Goal: Task Accomplishment & Management: Use online tool/utility

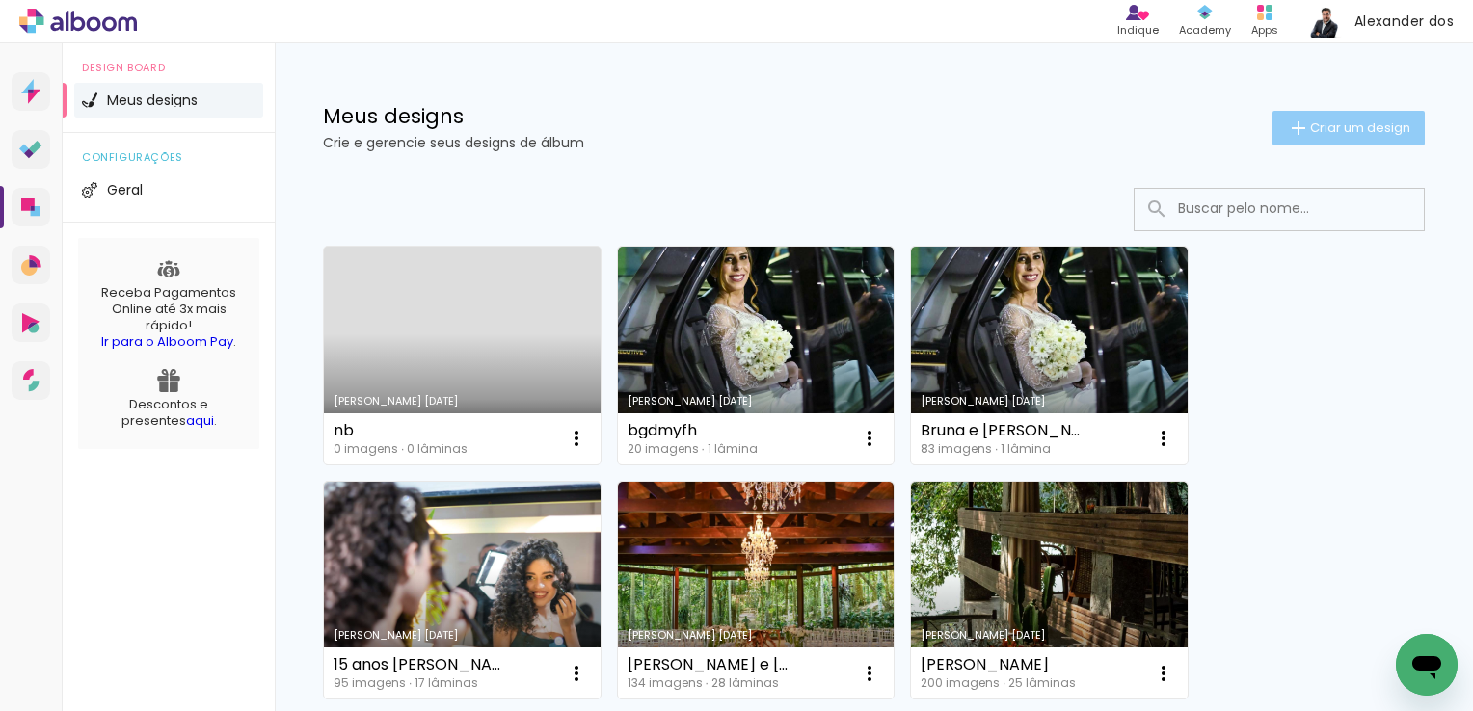
click at [1349, 130] on span "Criar um design" at bounding box center [1360, 127] width 100 height 13
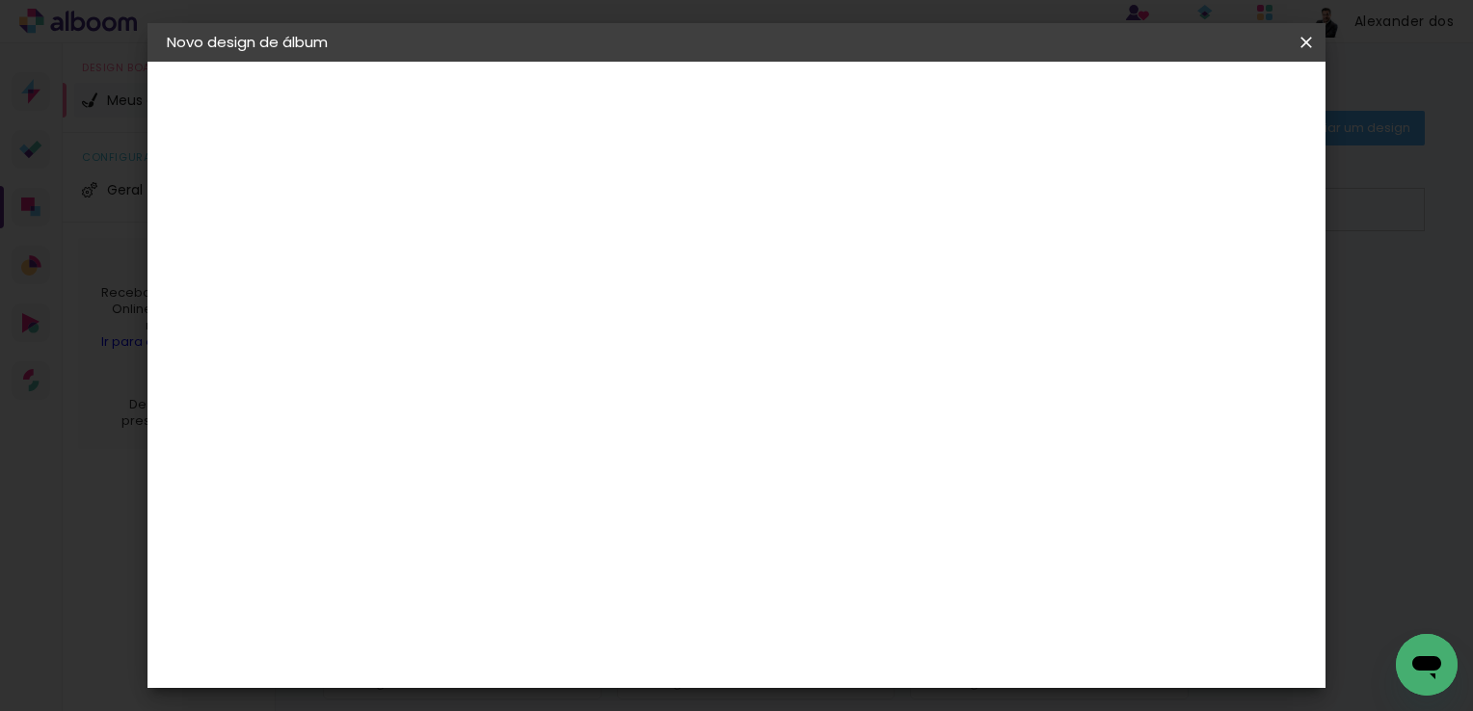
click at [0, 0] on paper-input-container "Título do álbum" at bounding box center [0, 0] width 0 height 0
type input "Sophia"
type paper-input "Sophia"
click at [482, 272] on input "Sophia" at bounding box center [482, 259] width 0 height 30
type input "[PERSON_NAME] 16 anos"
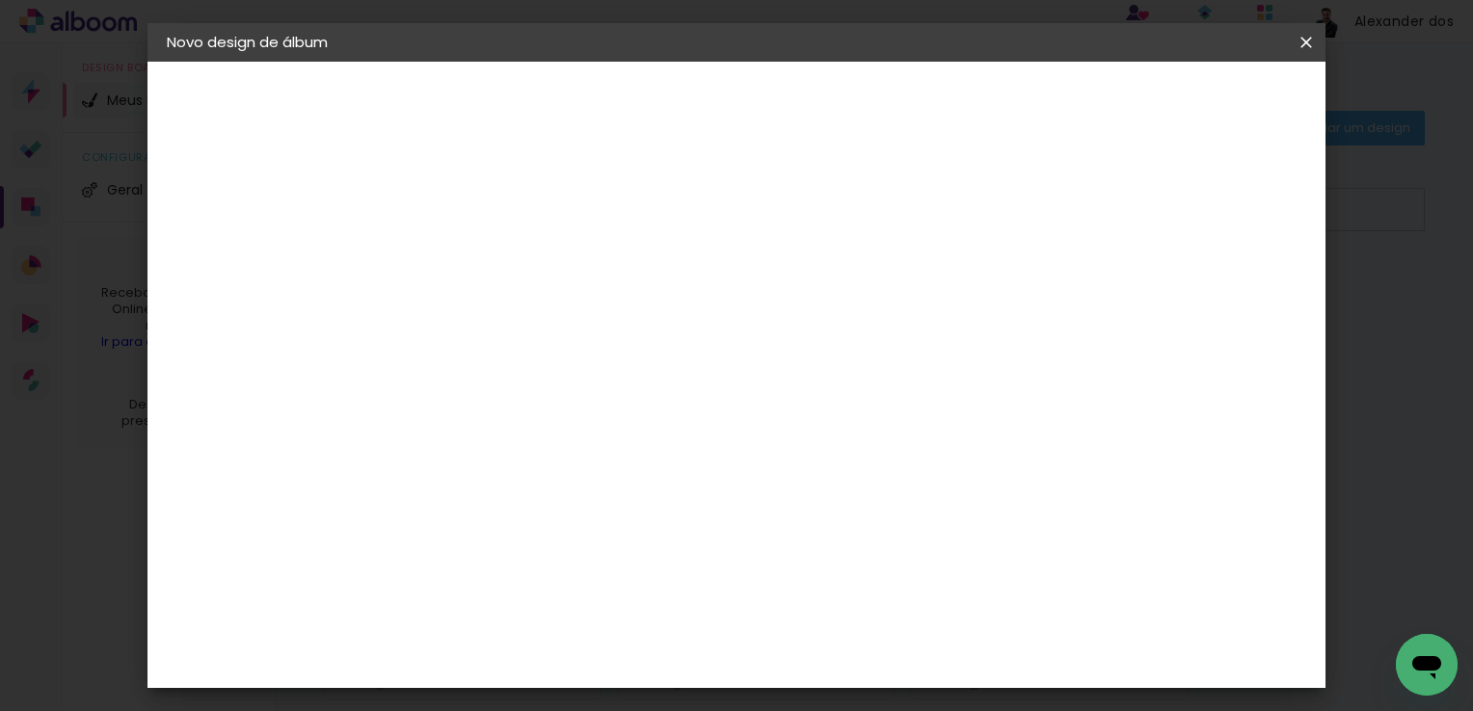
click at [680, 101] on paper-button "Avançar" at bounding box center [632, 102] width 94 height 33
click at [590, 363] on input at bounding box center [512, 367] width 156 height 24
click at [574, 305] on input "Brasil" at bounding box center [504, 308] width 141 height 24
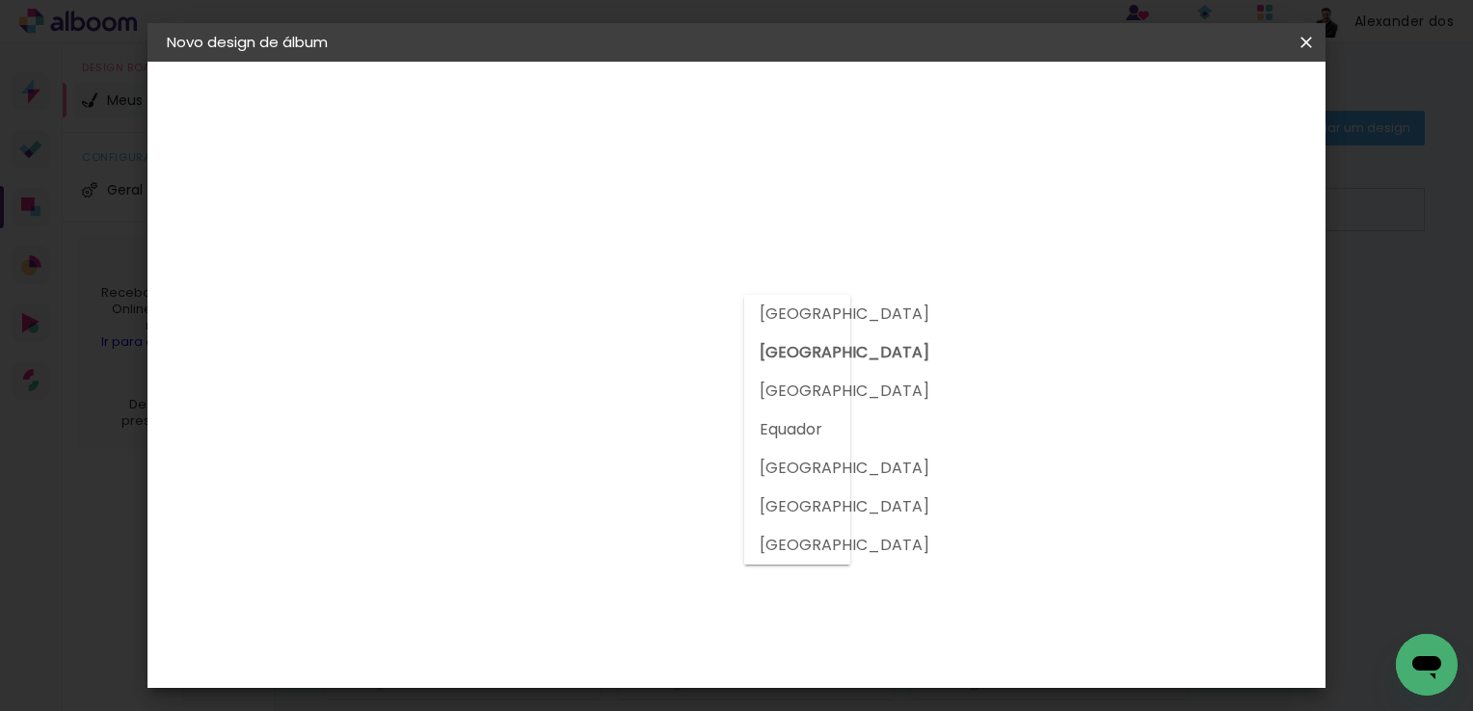
click at [597, 243] on h3 "Encadernadora" at bounding box center [512, 236] width 170 height 21
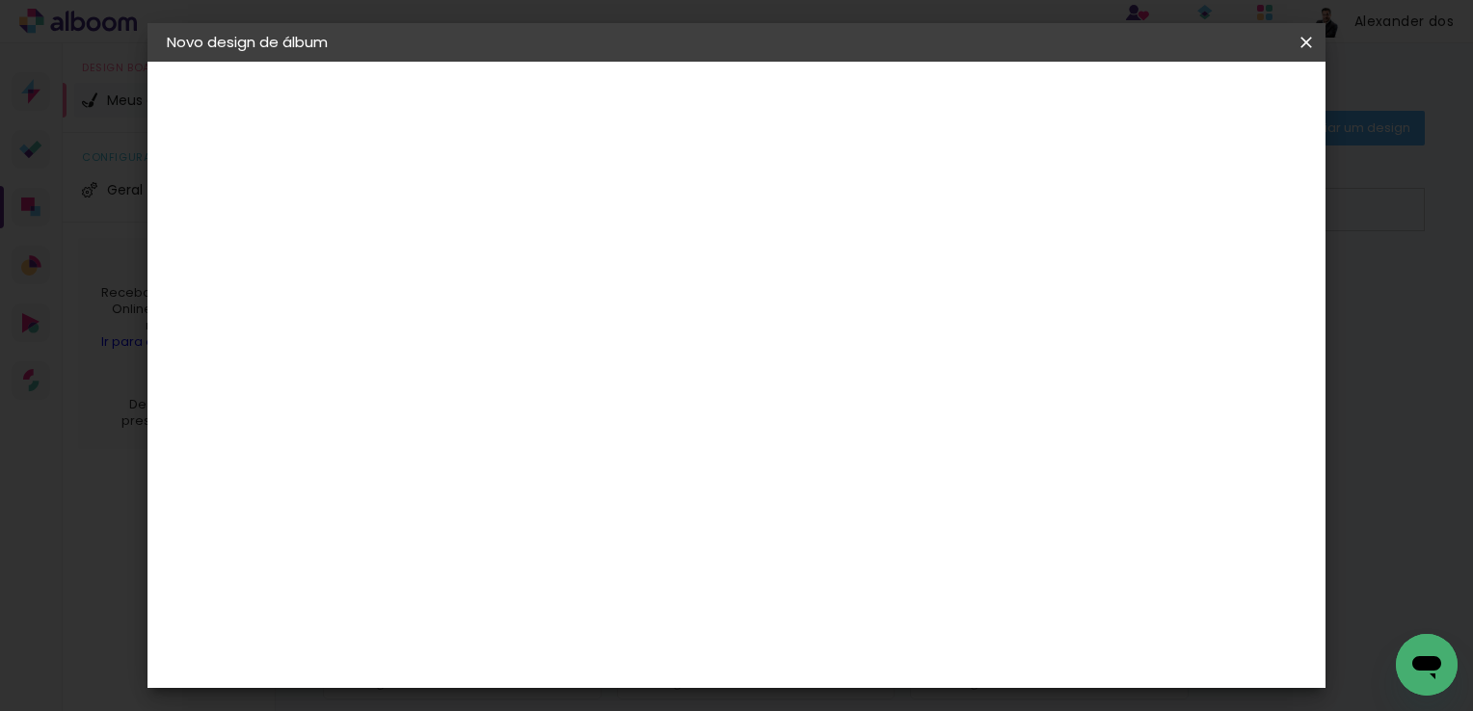
click at [0, 0] on slot "Tamanho Livre" at bounding box center [0, 0] width 0 height 0
click at [597, 226] on h3 "Encadernadora" at bounding box center [512, 236] width 170 height 21
click at [277, 198] on div "2. Especificações" at bounding box center [272, 197] width 211 height 23
click at [0, 0] on slot "Tamanho Livre" at bounding box center [0, 0] width 0 height 0
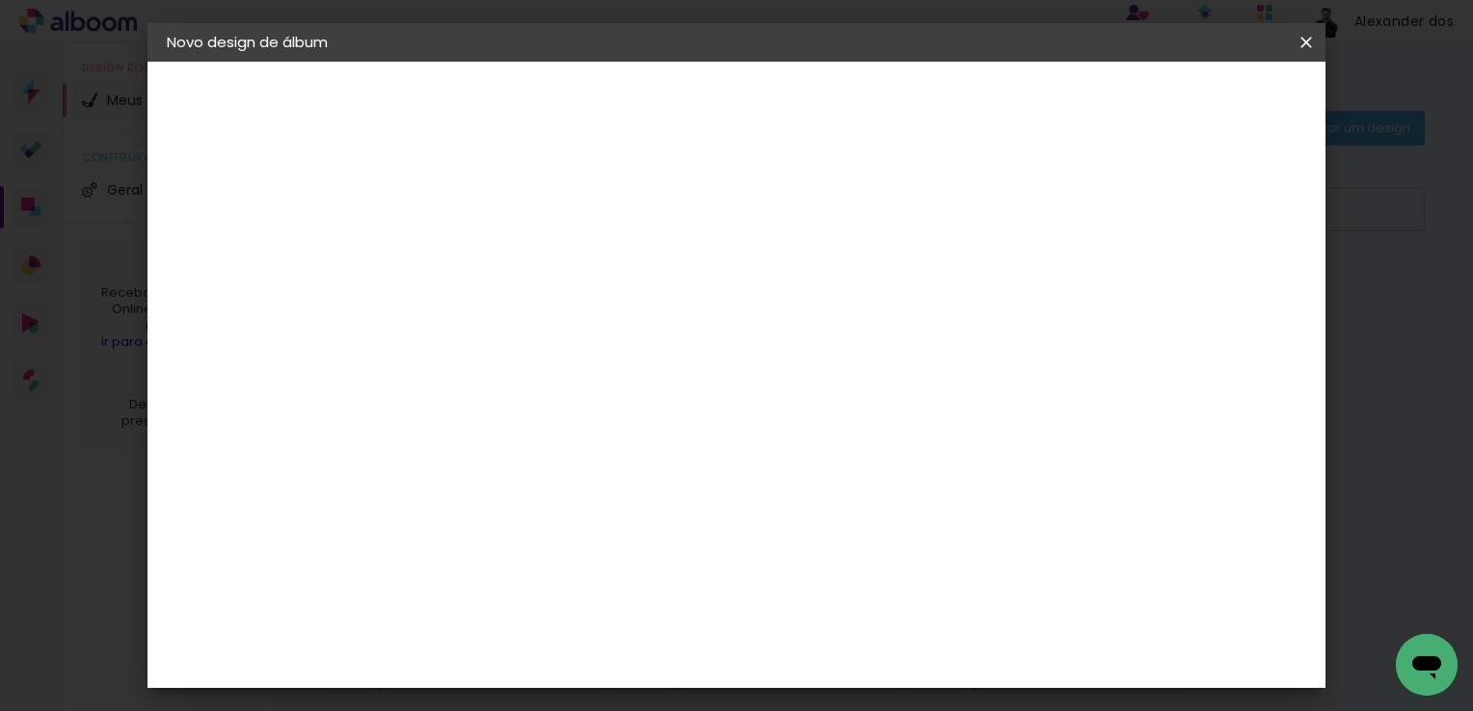
drag, startPoint x: 945, startPoint y: 280, endPoint x: 910, endPoint y: 284, distance: 35.0
click at [0, 0] on slot "Tamanho Livre" at bounding box center [0, 0] width 0 height 0
drag, startPoint x: 910, startPoint y: 284, endPoint x: 744, endPoint y: 389, distance: 196.3
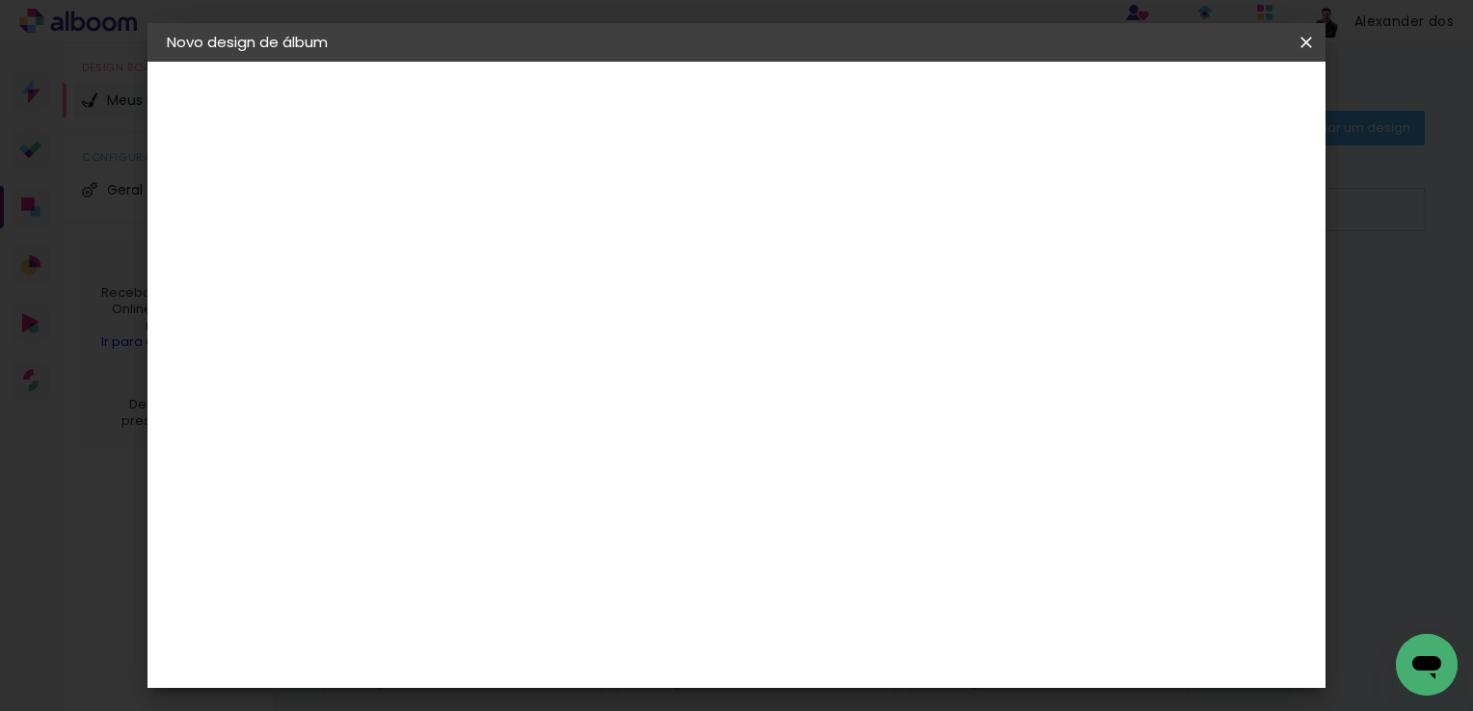
click at [653, 282] on iron-icon at bounding box center [640, 292] width 23 height 23
click at [0, 0] on iron-icon at bounding box center [0, 0] width 0 height 0
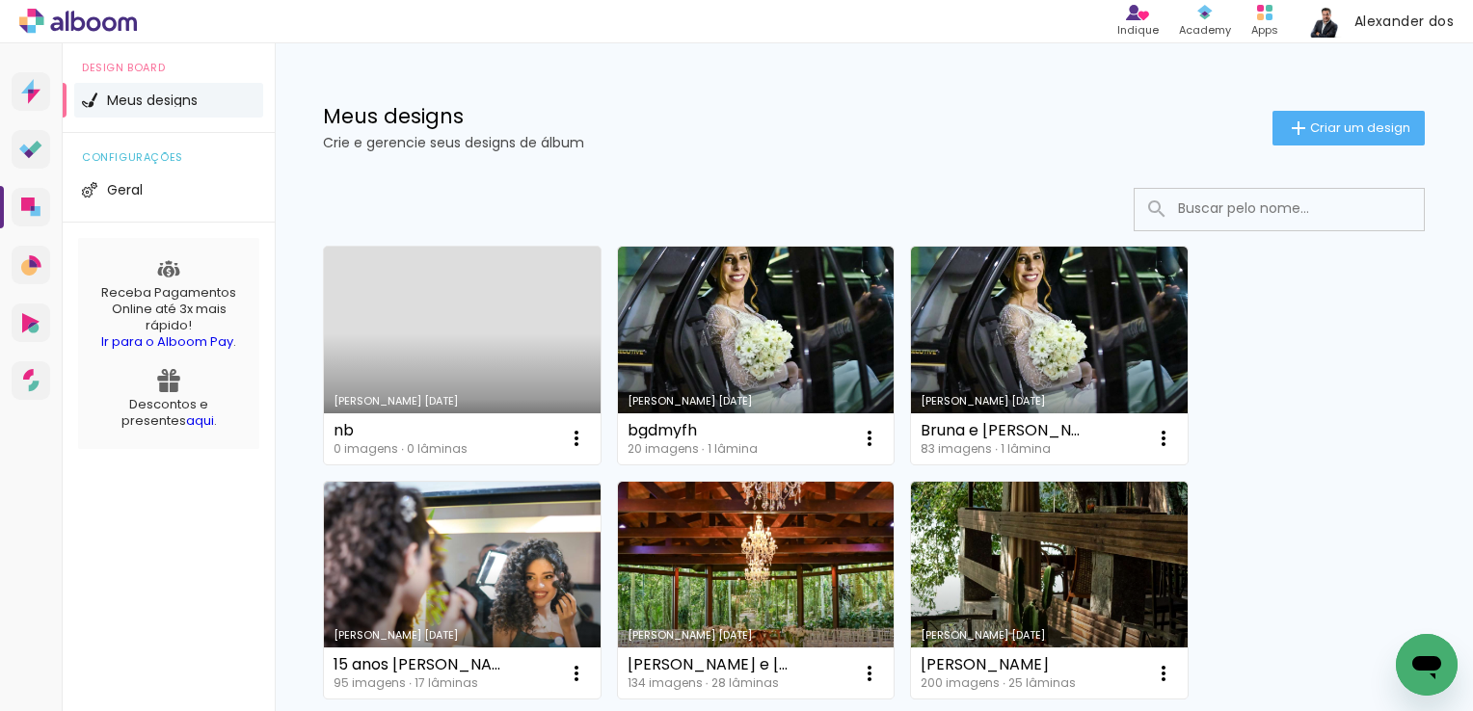
click at [837, 160] on div "Meus designs Crie e gerencie seus designs de álbum Criar um design" at bounding box center [874, 105] width 1198 height 125
click at [505, 361] on link "Criado em 10/08/25" at bounding box center [462, 356] width 277 height 218
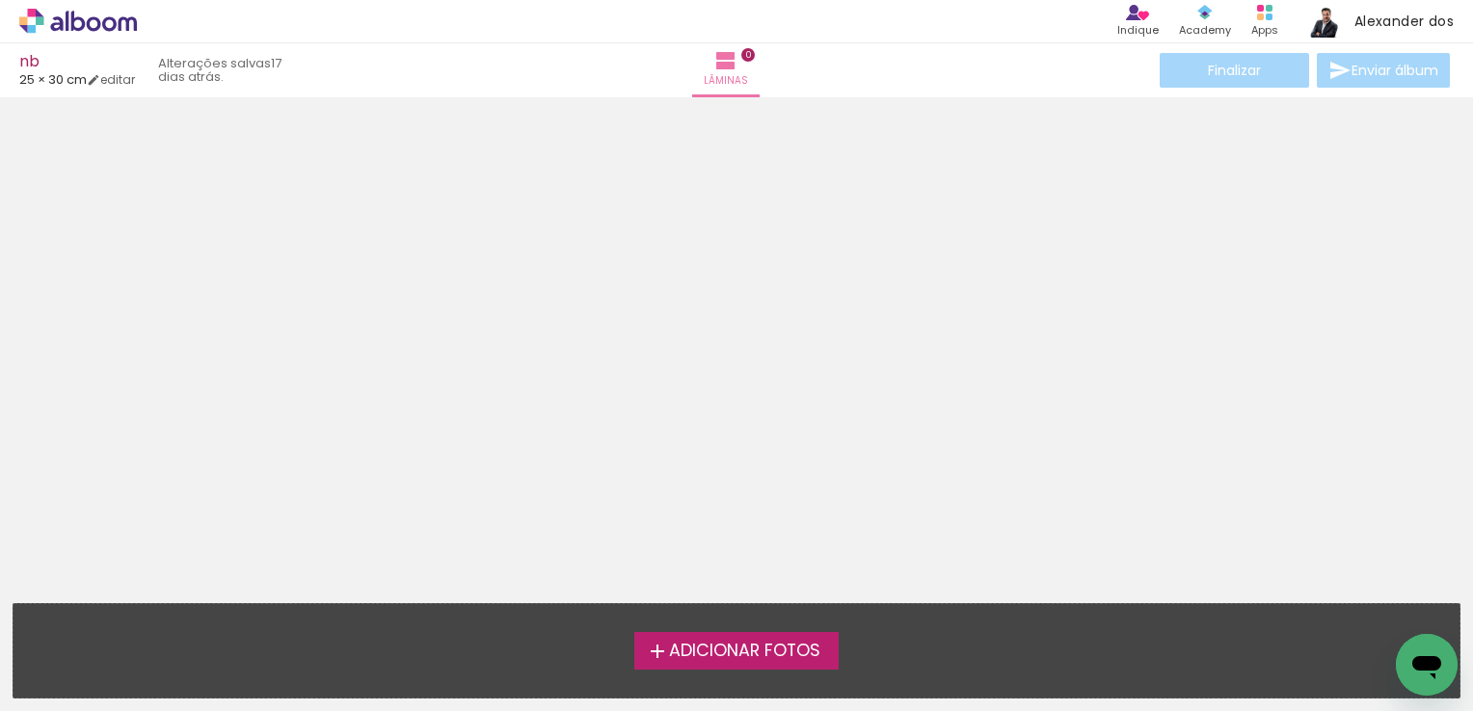
scroll to position [60, 0]
click at [98, 80] on iron-icon at bounding box center [93, 79] width 13 height 13
type input "25"
type input "60"
type input "1"
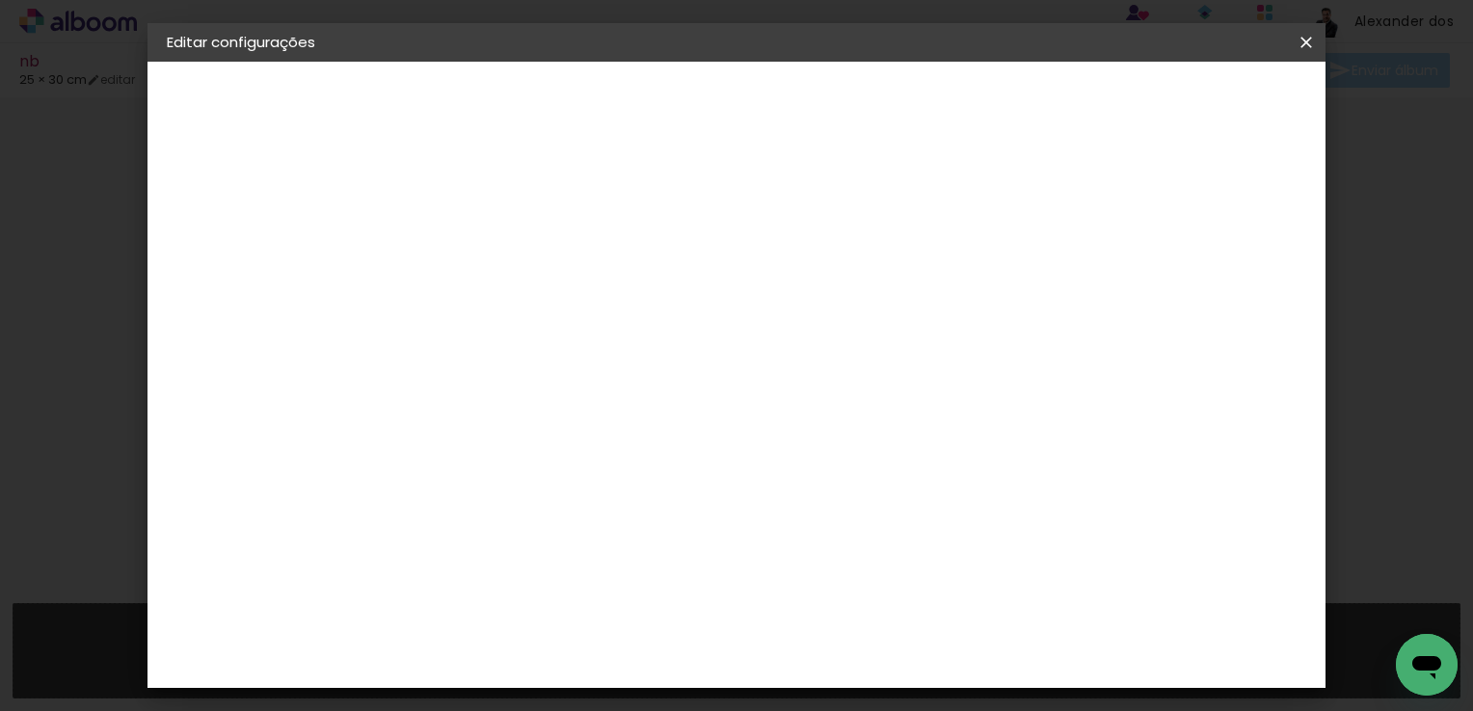
scroll to position [180, 0]
drag, startPoint x: 1300, startPoint y: 43, endPoint x: 829, endPoint y: 83, distance: 473.0
click at [1300, 43] on iron-icon at bounding box center [1306, 42] width 23 height 19
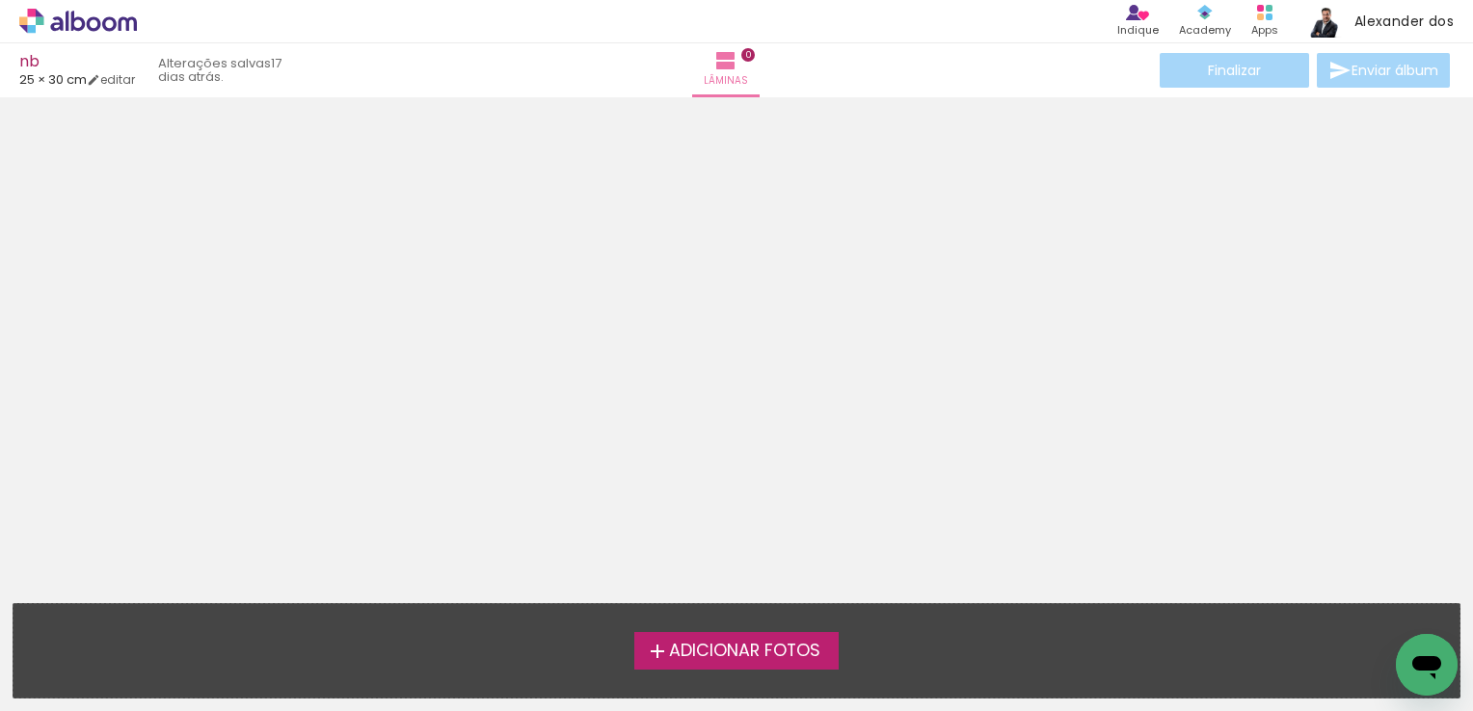
drag, startPoint x: 1246, startPoint y: 76, endPoint x: 1244, endPoint y: 87, distance: 10.8
click at [1246, 90] on div "nb 25 × 30 cm editar 17 dias atrás. Lâminas 0 Finalizar Enviar álbum" at bounding box center [736, 48] width 1473 height 97
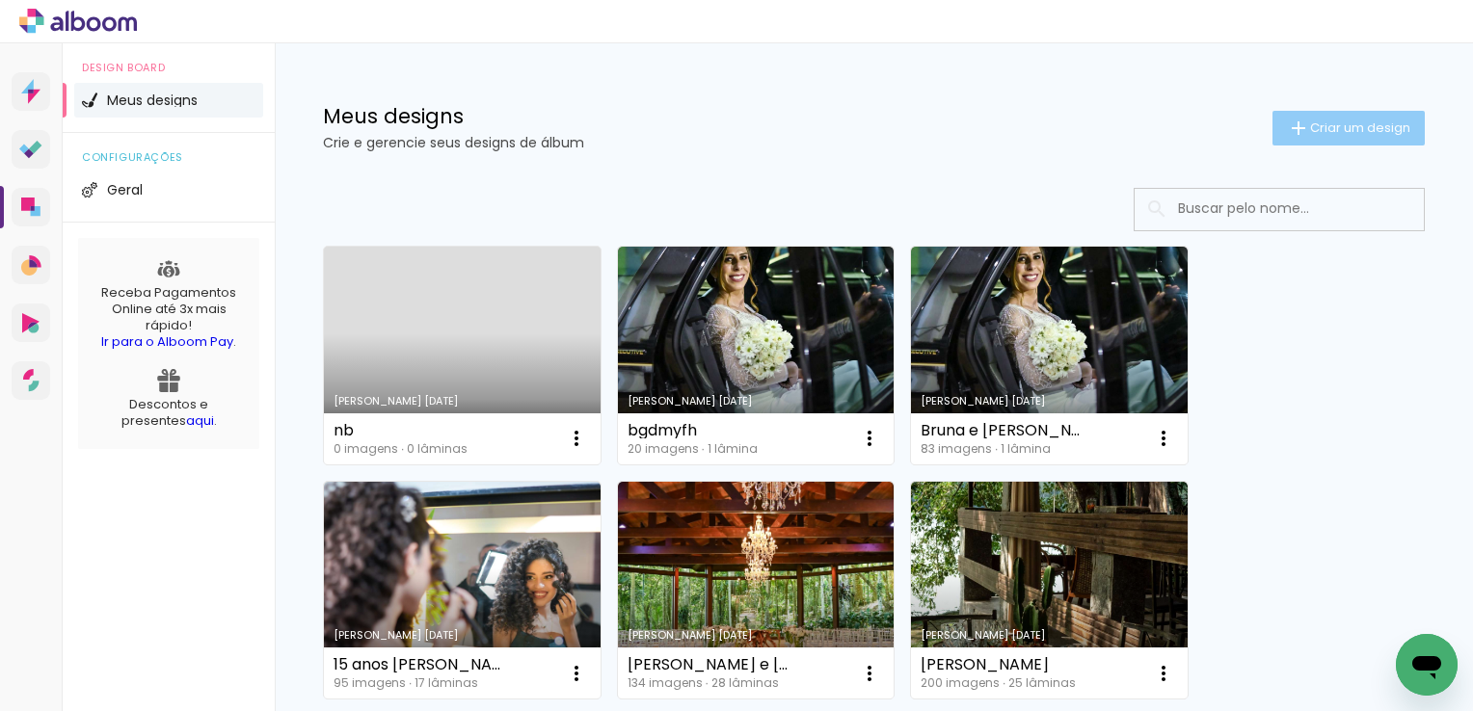
click at [1359, 130] on span "Criar um design" at bounding box center [1360, 127] width 100 height 13
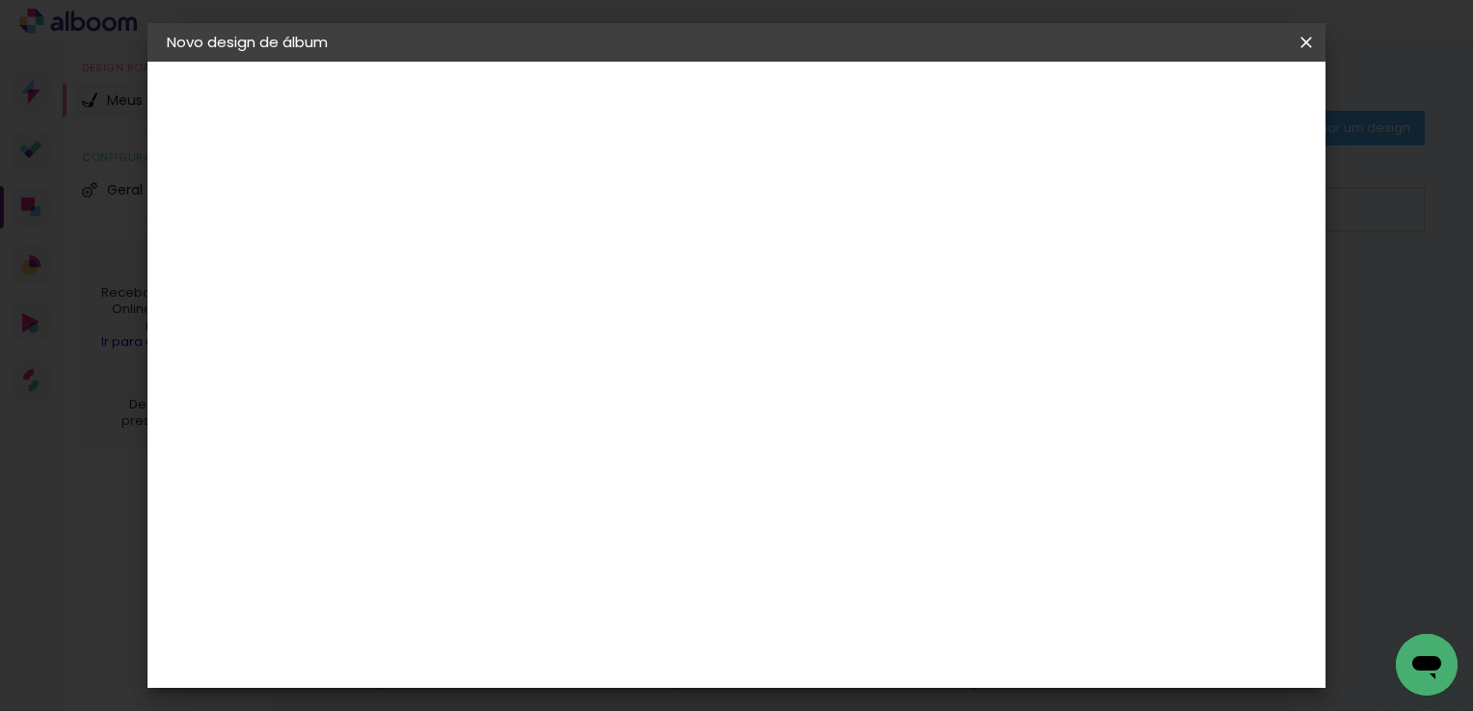
click at [482, 267] on input at bounding box center [482, 259] width 0 height 30
type input "[PERSON_NAME] 16 anos"
click at [680, 102] on paper-button "Avançar" at bounding box center [632, 102] width 94 height 33
click at [842, 299] on paper-item "Tamanho Livre" at bounding box center [749, 293] width 185 height 42
click at [0, 0] on slot "Avançar" at bounding box center [0, 0] width 0 height 0
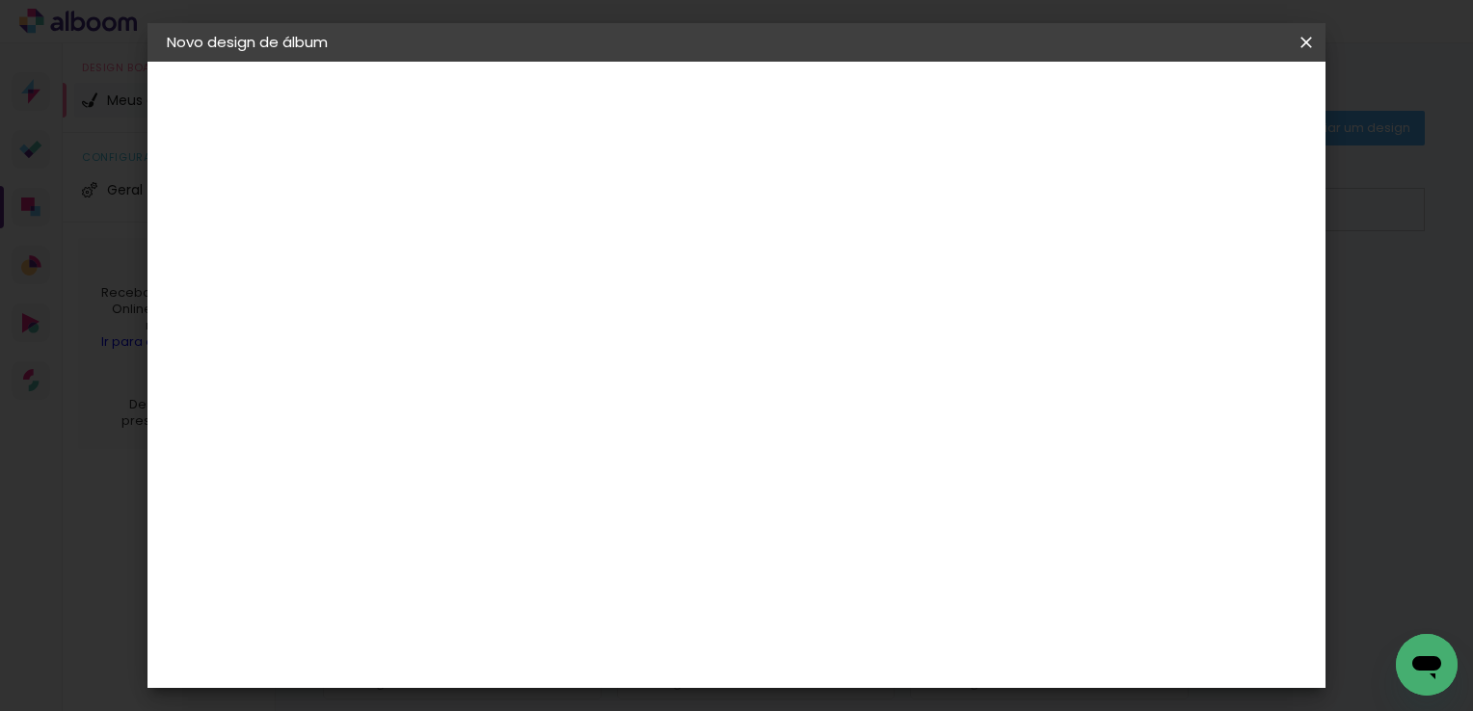
click at [439, 526] on input "30" at bounding box center [421, 529] width 50 height 29
type input "3"
type input "25"
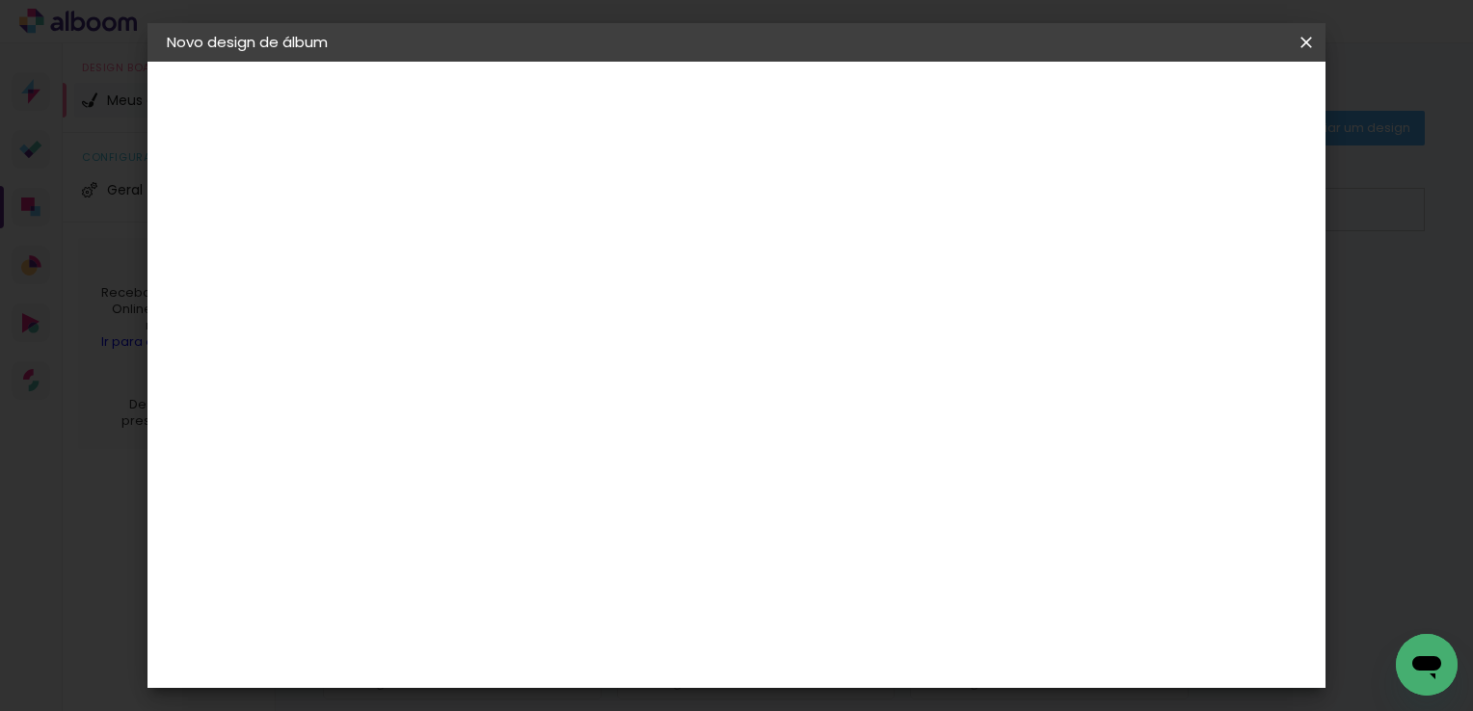
type paper-input "25"
click at [851, 529] on input "60" at bounding box center [843, 529] width 50 height 29
click at [1260, 93] on paper-input-container "5 mm" at bounding box center [1222, 112] width 77 height 48
click at [0, 0] on iron-icon at bounding box center [0, 0] width 0 height 0
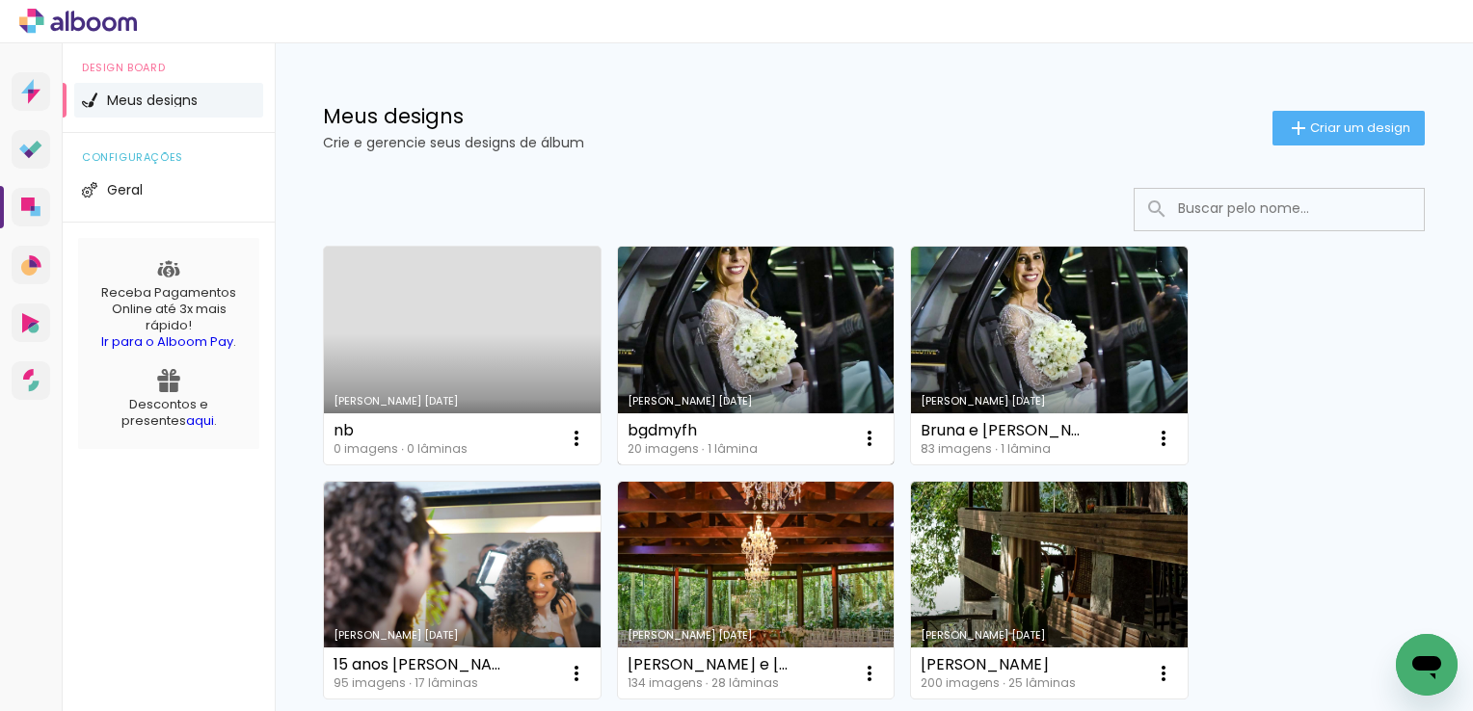
click at [834, 325] on link "Criado em 10/08/25" at bounding box center [756, 356] width 277 height 218
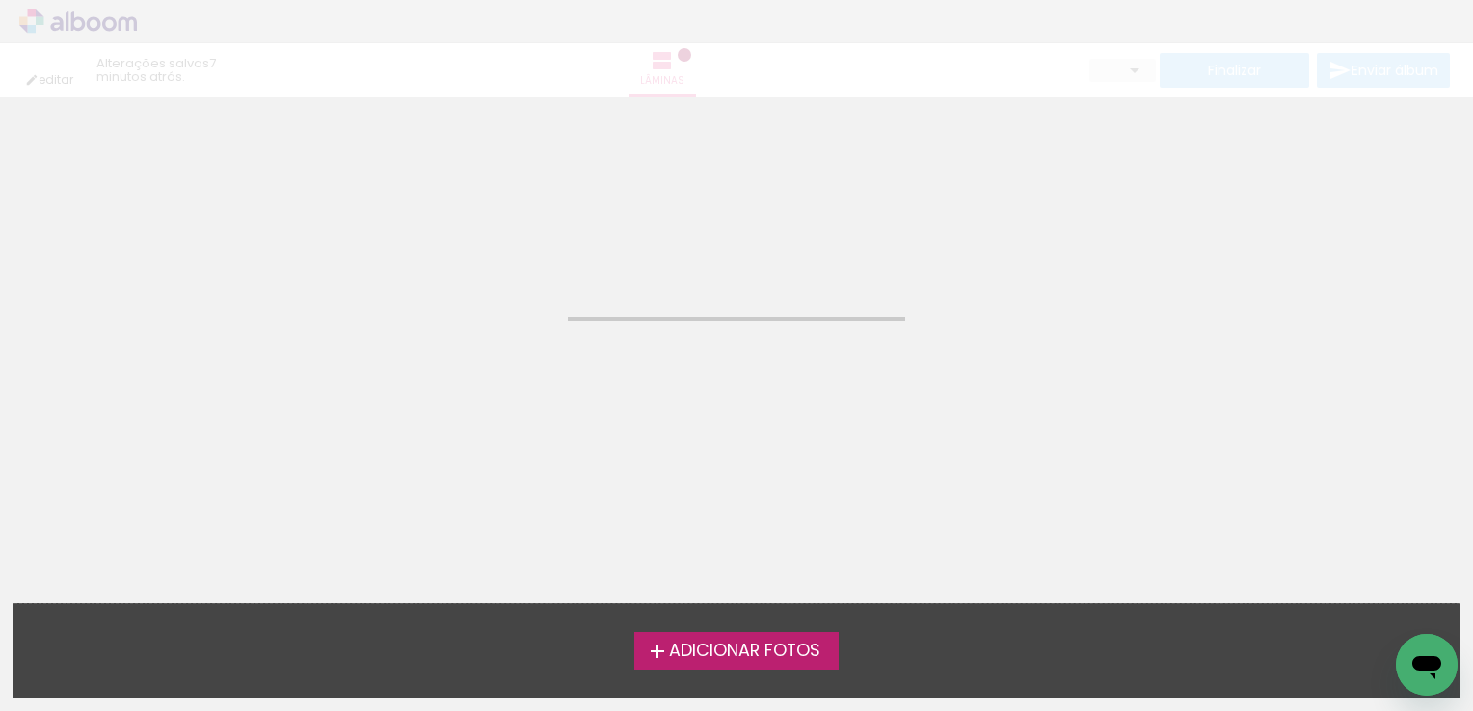
click at [122, 74] on div "editar 7 minutos atrás. Lâminas Finalizar Enviar álbum" at bounding box center [736, 48] width 1473 height 97
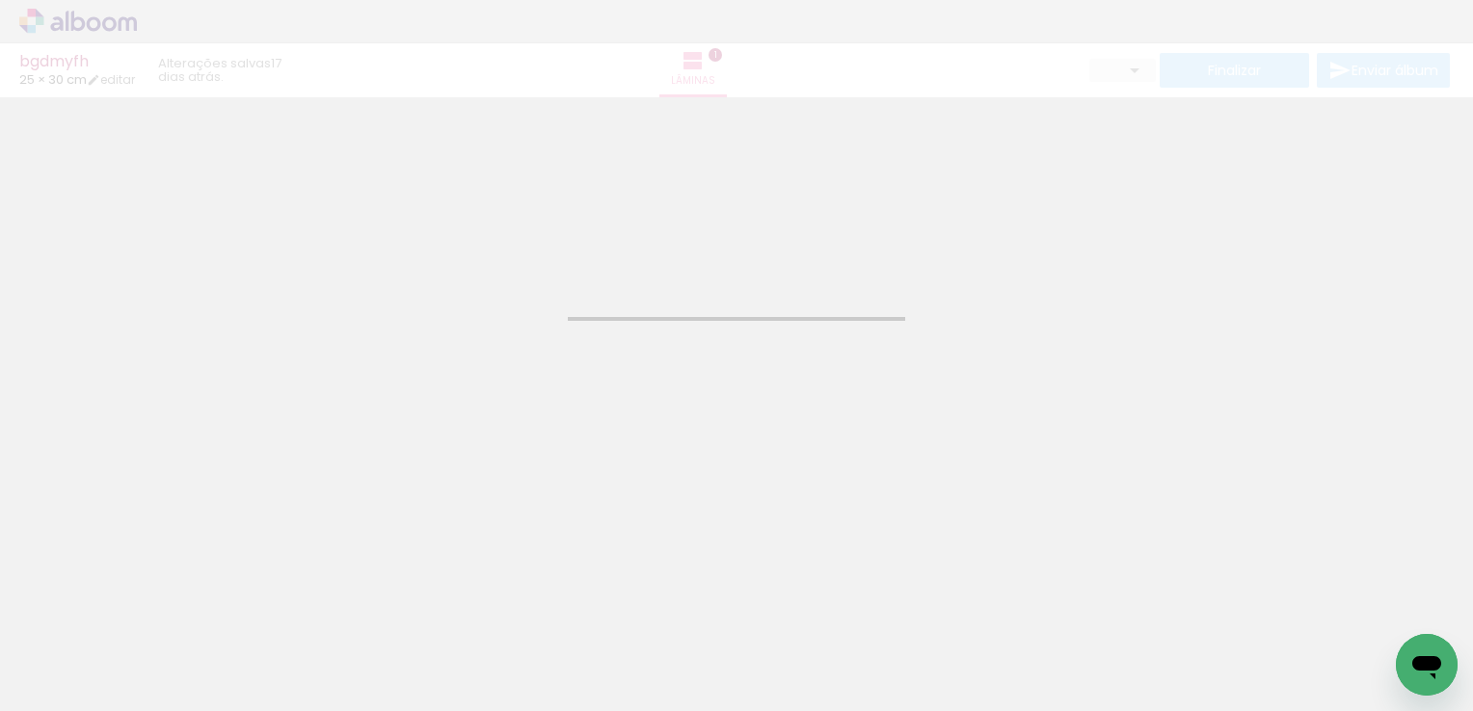
click at [299, 148] on div "Confirmar Cancelar" at bounding box center [736, 359] width 1473 height 525
click at [299, 148] on div at bounding box center [736, 344] width 1473 height 480
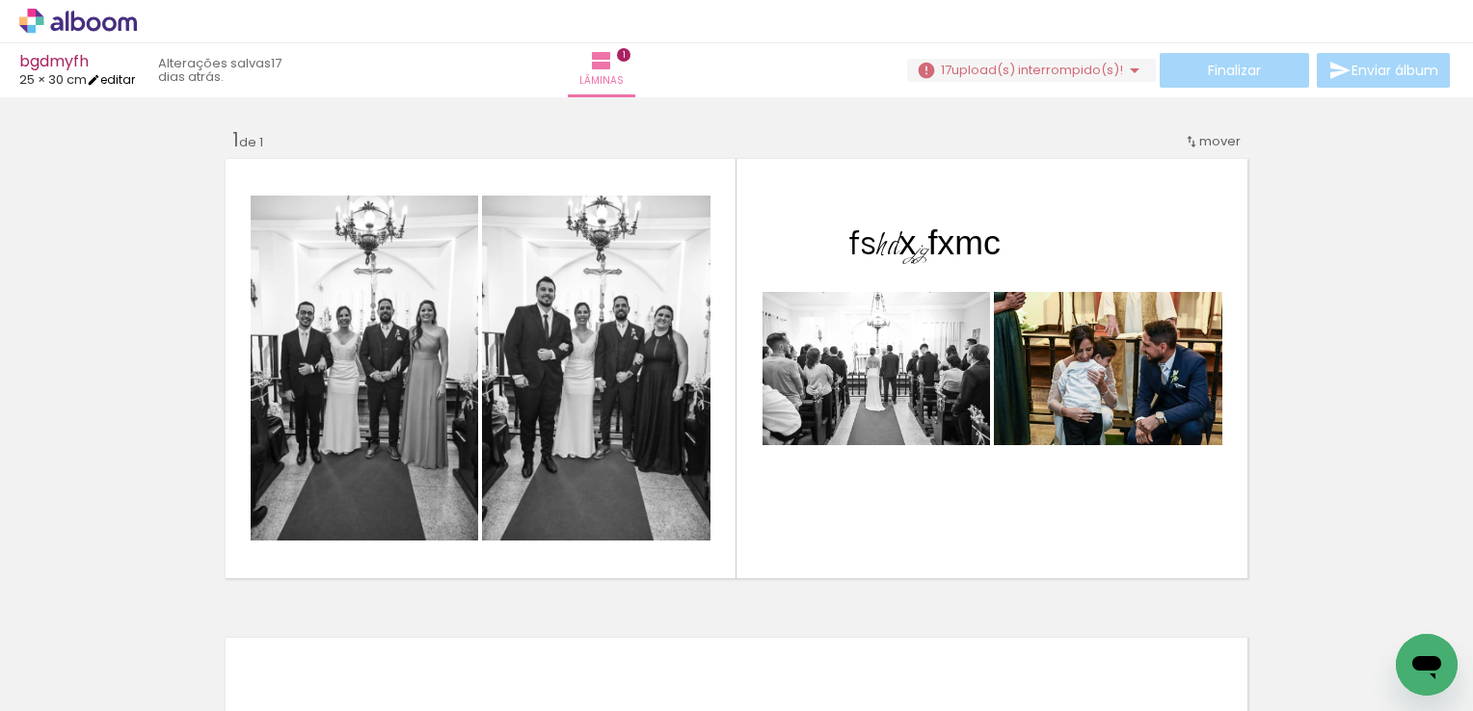
click at [109, 80] on link "editar" at bounding box center [111, 79] width 48 height 16
type input "25"
type input "60"
type input "3"
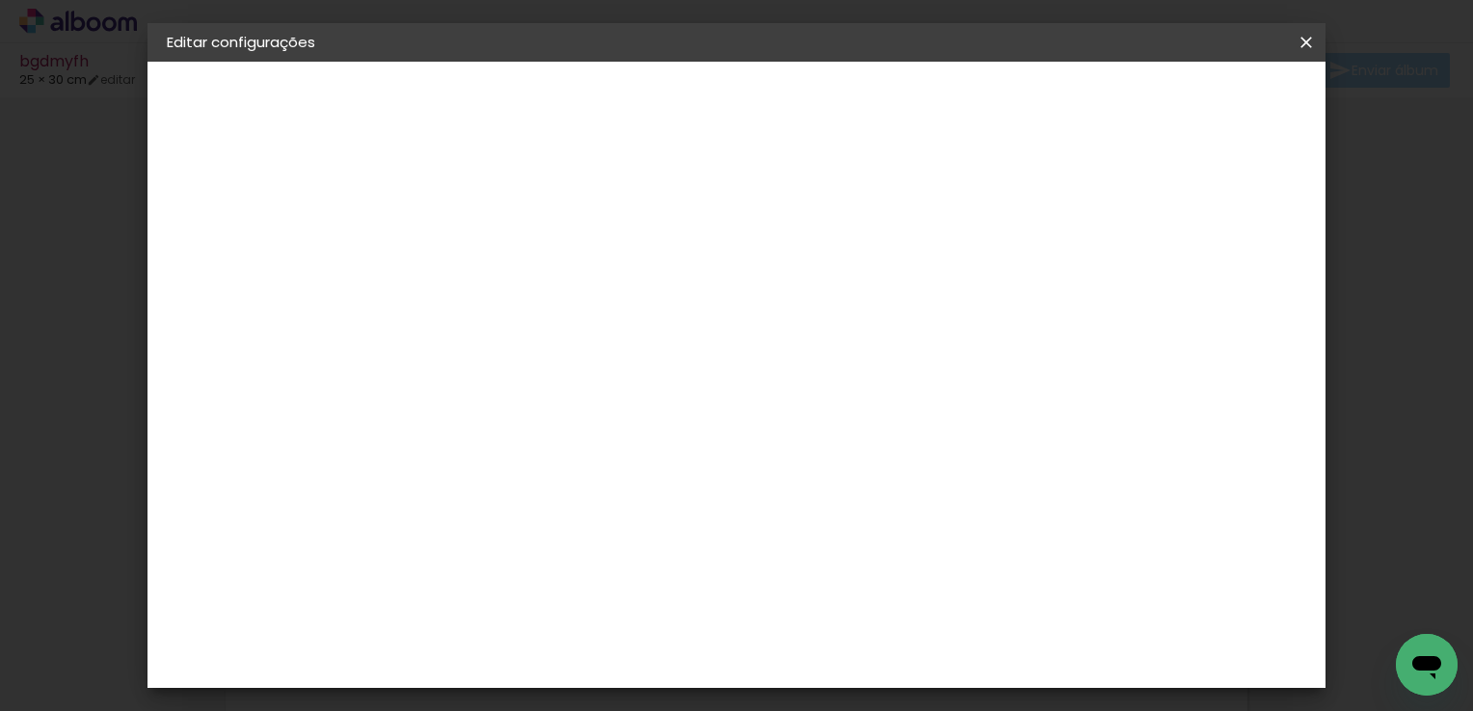
click at [488, 191] on div "mm Mostrar sangria" at bounding box center [816, 153] width 836 height 182
click at [1302, 38] on iron-icon at bounding box center [1306, 42] width 23 height 19
click at [1307, 43] on iron-icon at bounding box center [1306, 42] width 23 height 19
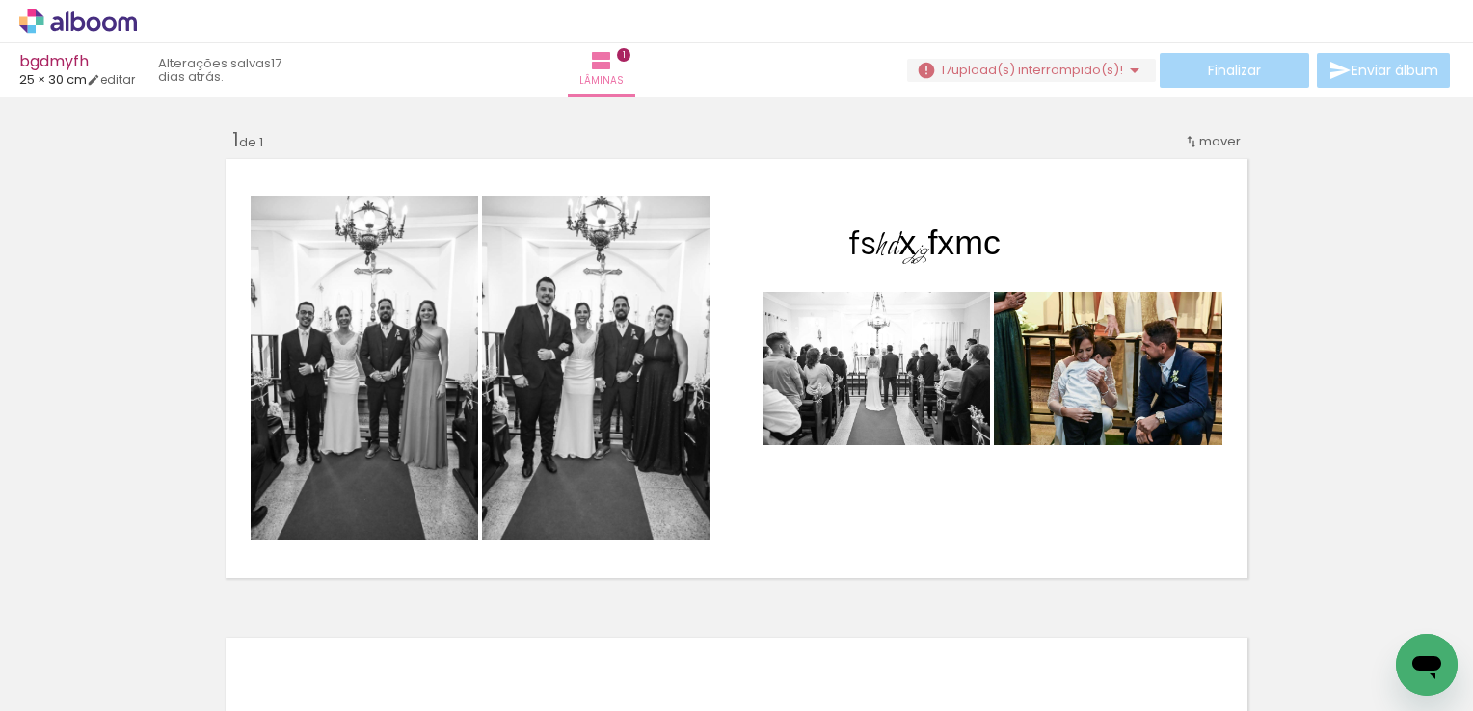
click at [636, 79] on div "Lâminas 1" at bounding box center [601, 70] width 69 height 54
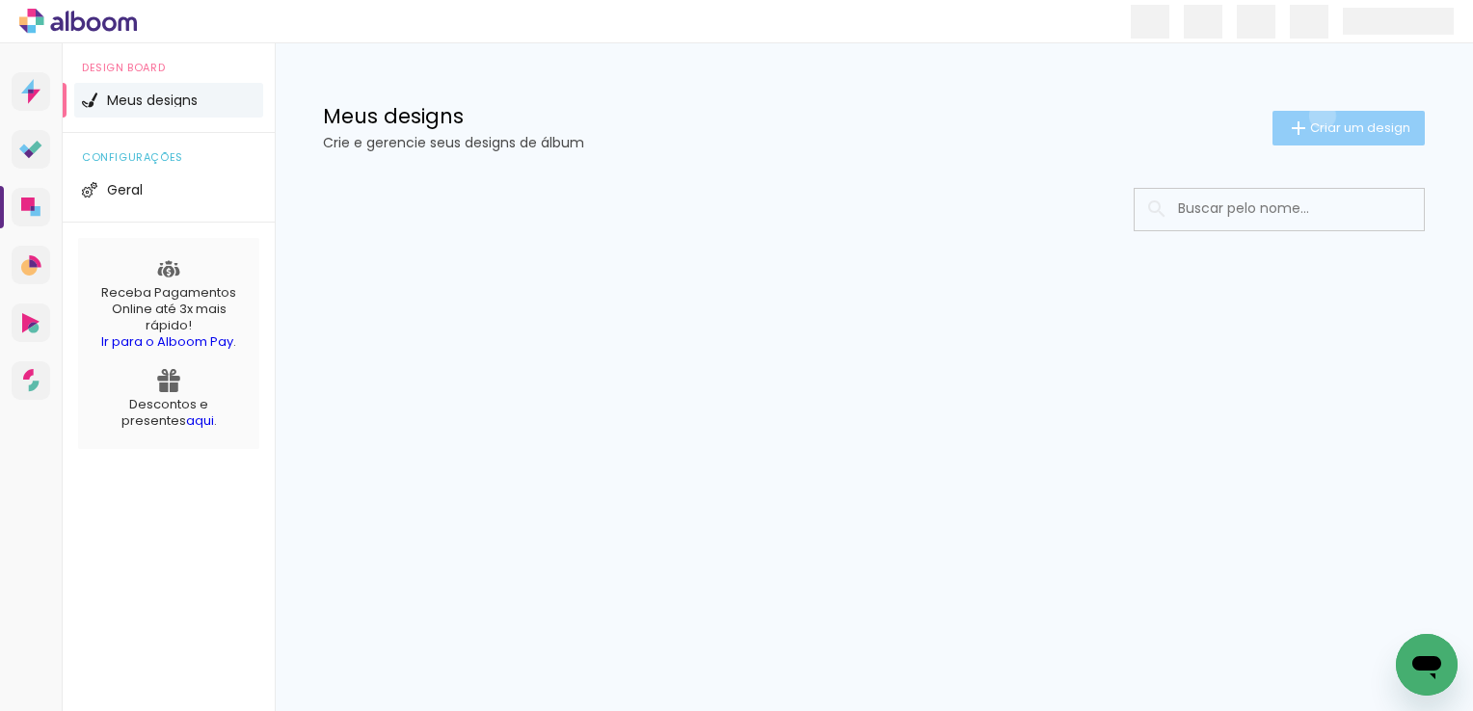
click at [1322, 116] on paper-button "Criar um design" at bounding box center [1348, 128] width 152 height 35
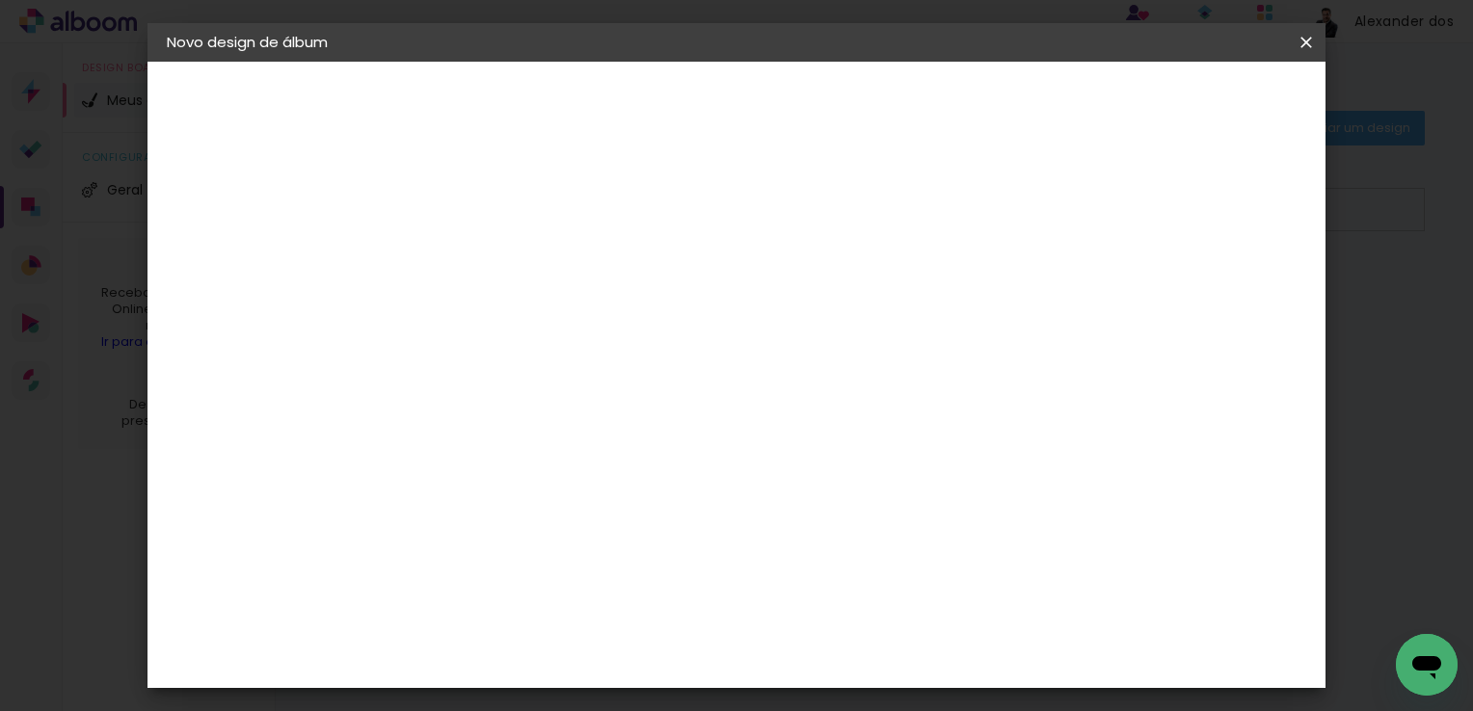
click at [482, 250] on input at bounding box center [482, 259] width 0 height 30
type input "[PERSON_NAME] 16 anos"
type paper-input "[PERSON_NAME] 16 anos"
click at [0, 0] on slot "Avançar" at bounding box center [0, 0] width 0 height 0
click at [791, 307] on paper-item "Tamanho Livre" at bounding box center [706, 293] width 172 height 42
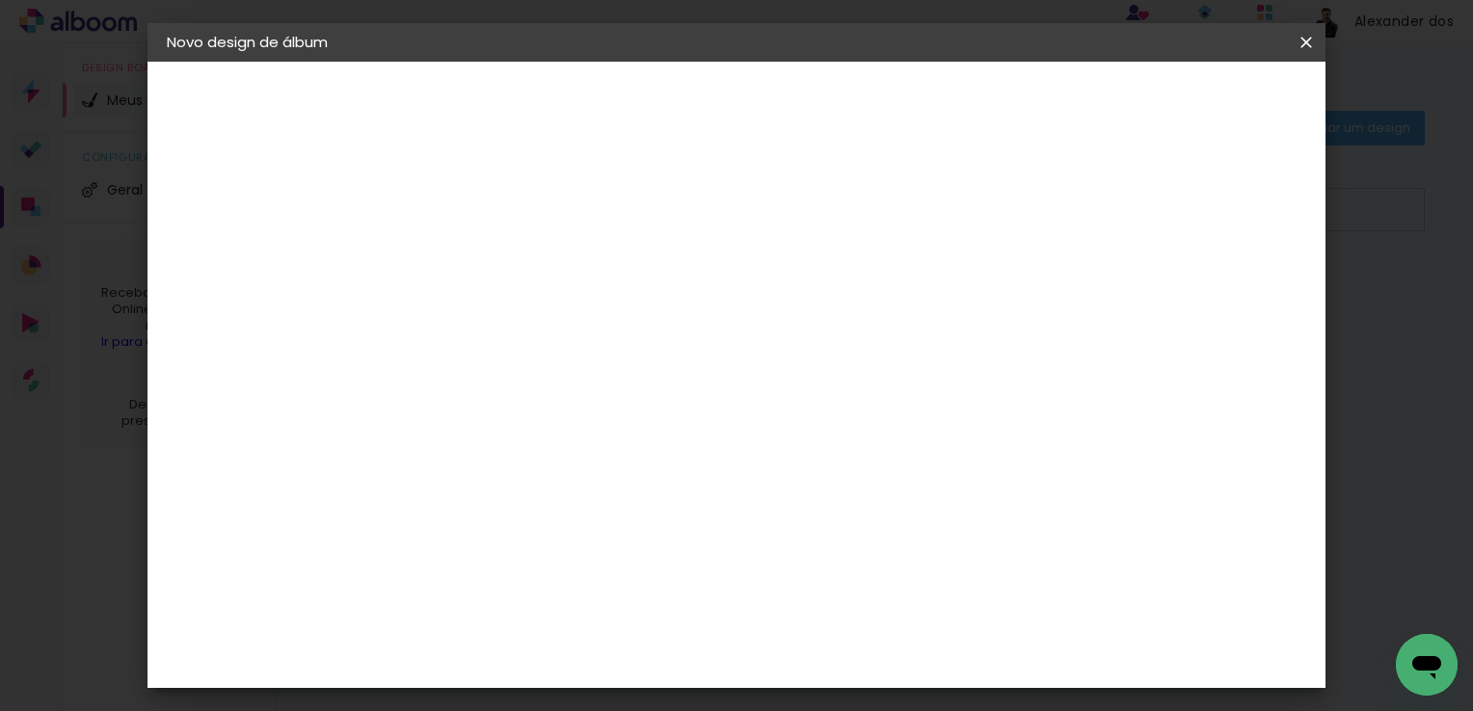
drag, startPoint x: 910, startPoint y: 288, endPoint x: 915, endPoint y: 271, distance: 18.0
click at [791, 288] on paper-item "Tamanho Livre" at bounding box center [706, 293] width 172 height 42
click at [0, 0] on slot "Avançar" at bounding box center [0, 0] width 0 height 0
click at [446, 330] on div "cm" at bounding box center [457, 336] width 23 height 29
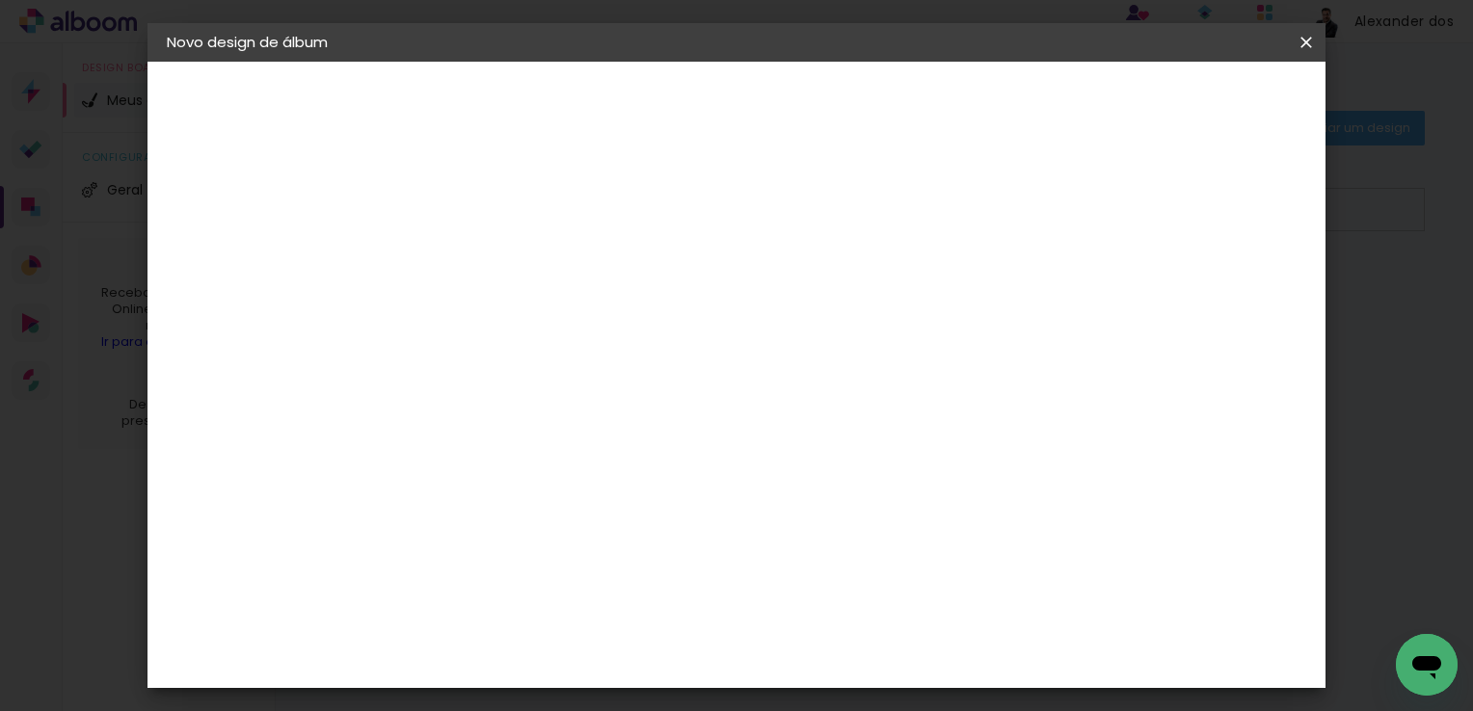
type input "3"
type input "25"
type paper-input "25"
type input "6"
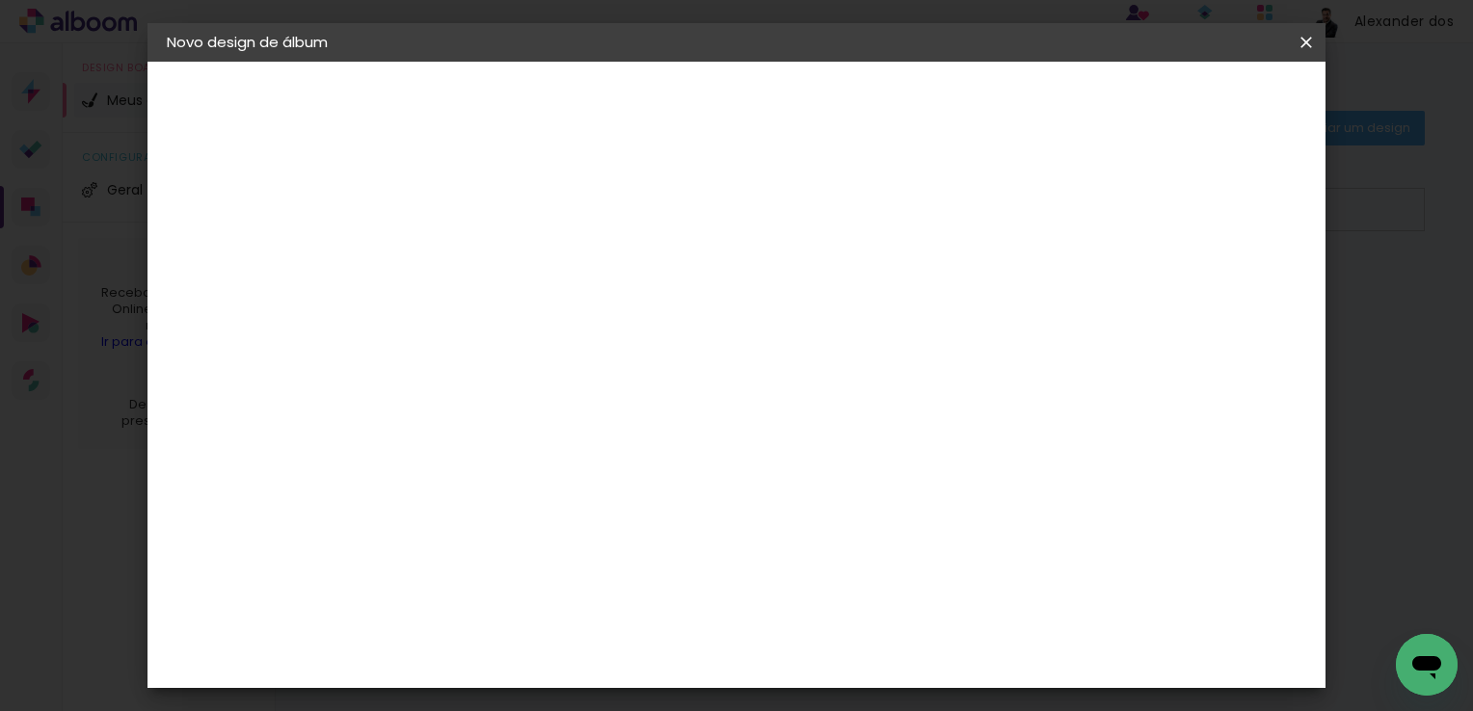
type paper-input "6"
click at [1209, 467] on input "6" at bounding box center [1207, 472] width 35 height 29
type input "5"
type paper-input "5"
click at [1215, 301] on input "5" at bounding box center [1205, 291] width 35 height 29
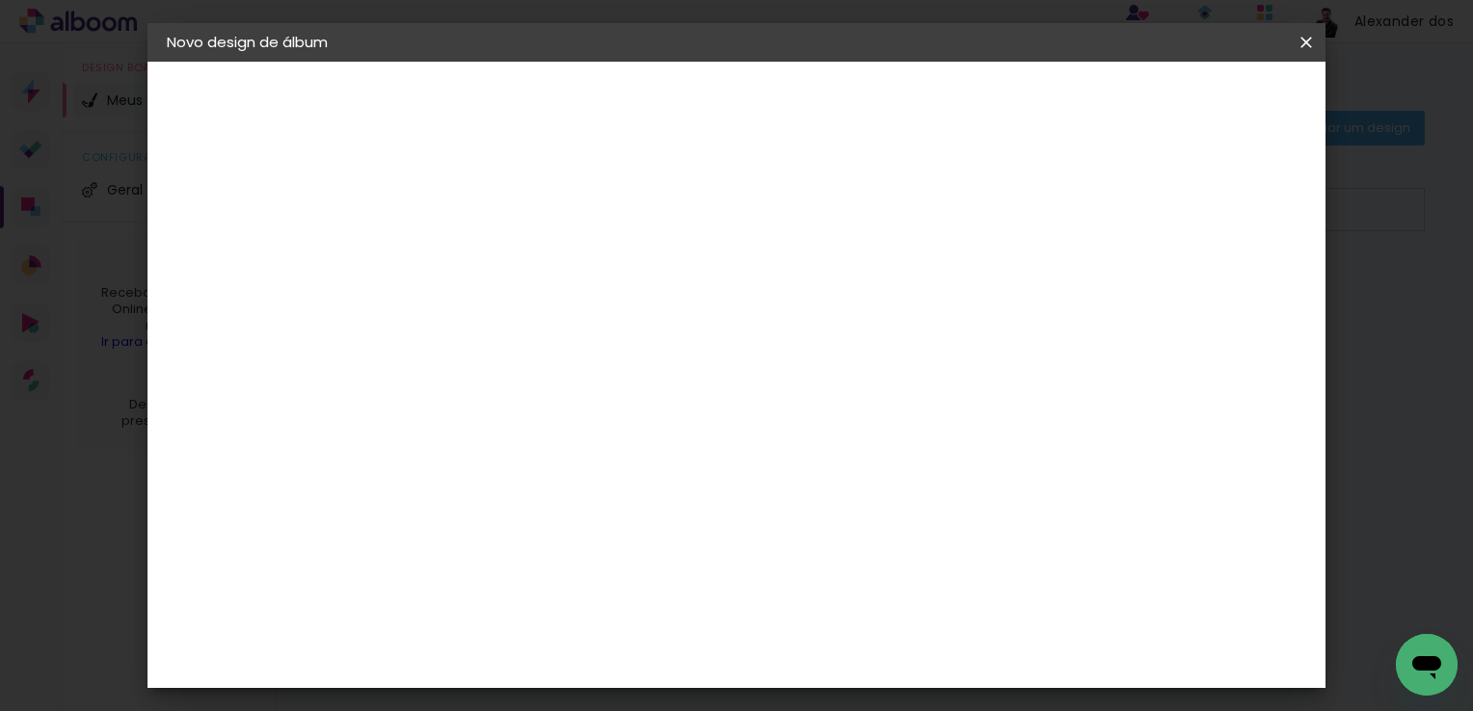
type input "4"
type paper-input "4"
click at [1215, 299] on input "4" at bounding box center [1207, 291] width 35 height 29
type input "3"
type paper-input "3"
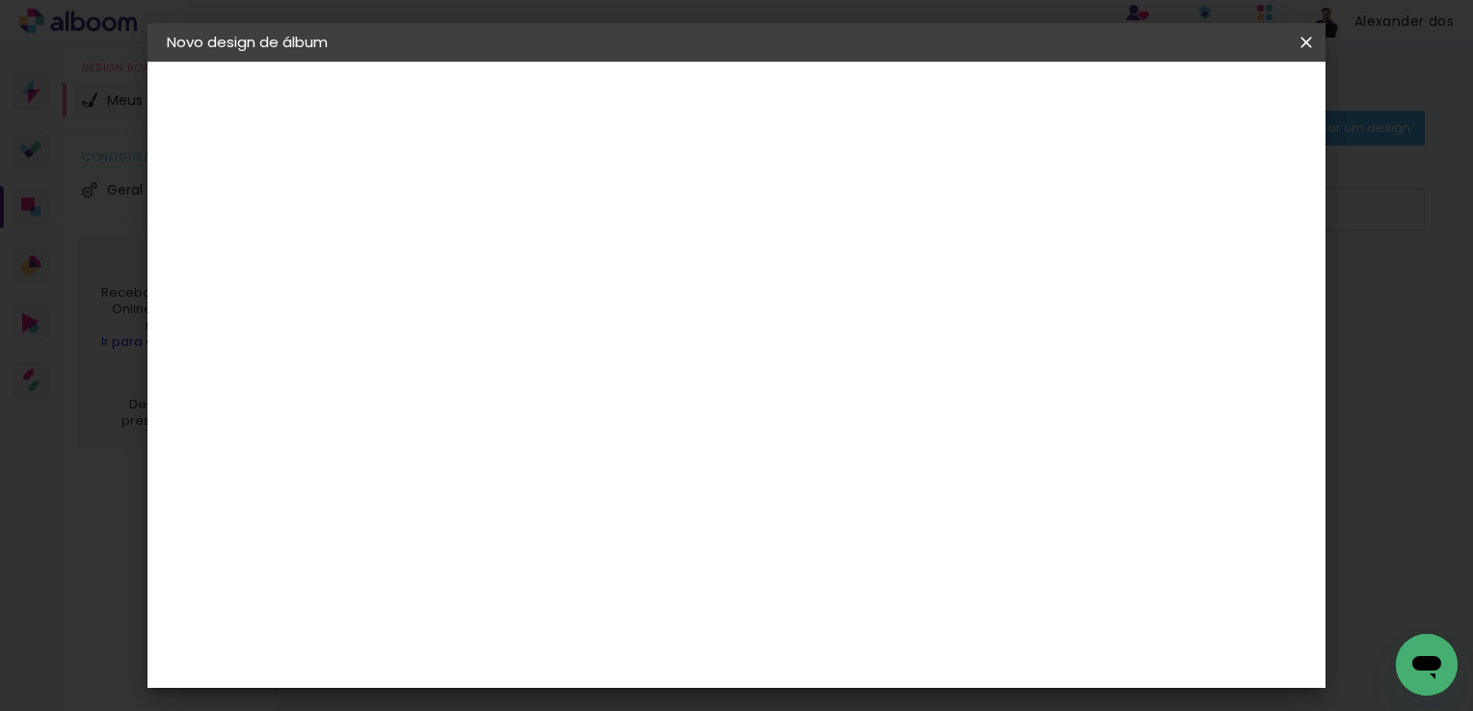
click at [1215, 299] on input "3" at bounding box center [1210, 291] width 35 height 29
click at [1049, 272] on div "30 cm cm cm mm A maioria das encadernadoras sugere 5mm de sangria." at bounding box center [816, 321] width 836 height 154
click at [1186, 109] on span "Iniciar design" at bounding box center [1142, 101] width 88 height 13
click at [1186, 102] on span "Iniciar design" at bounding box center [1142, 101] width 88 height 13
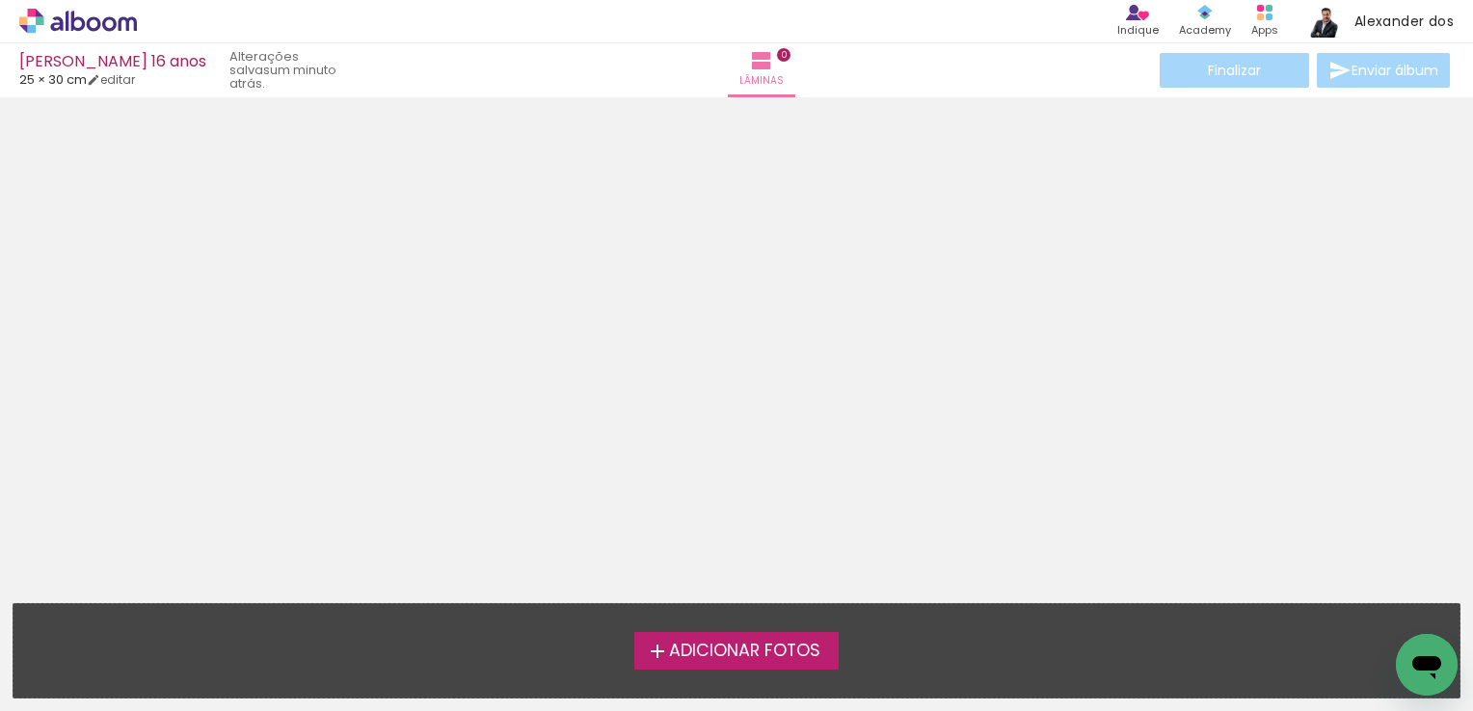
click at [1221, 100] on div "Confirmar Cancelar" at bounding box center [736, 359] width 1473 height 525
click at [748, 67] on paper-button "Lâminas 0" at bounding box center [761, 70] width 67 height 54
click at [725, 643] on span "Adicionar Fotos" at bounding box center [744, 651] width 151 height 17
click at [0, 0] on input "file" at bounding box center [0, 0] width 0 height 0
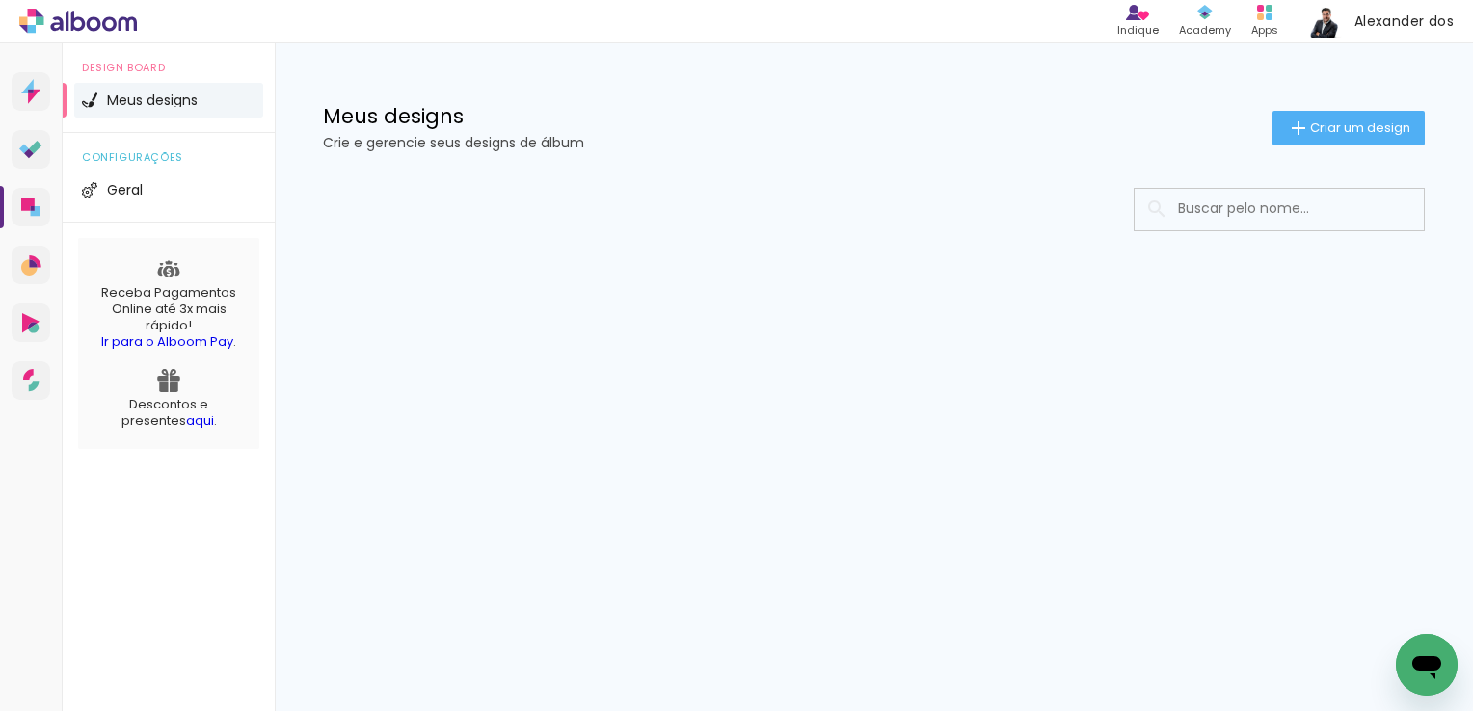
click at [907, 136] on p "Crie e gerencie seus designs de álbum" at bounding box center [797, 142] width 949 height 13
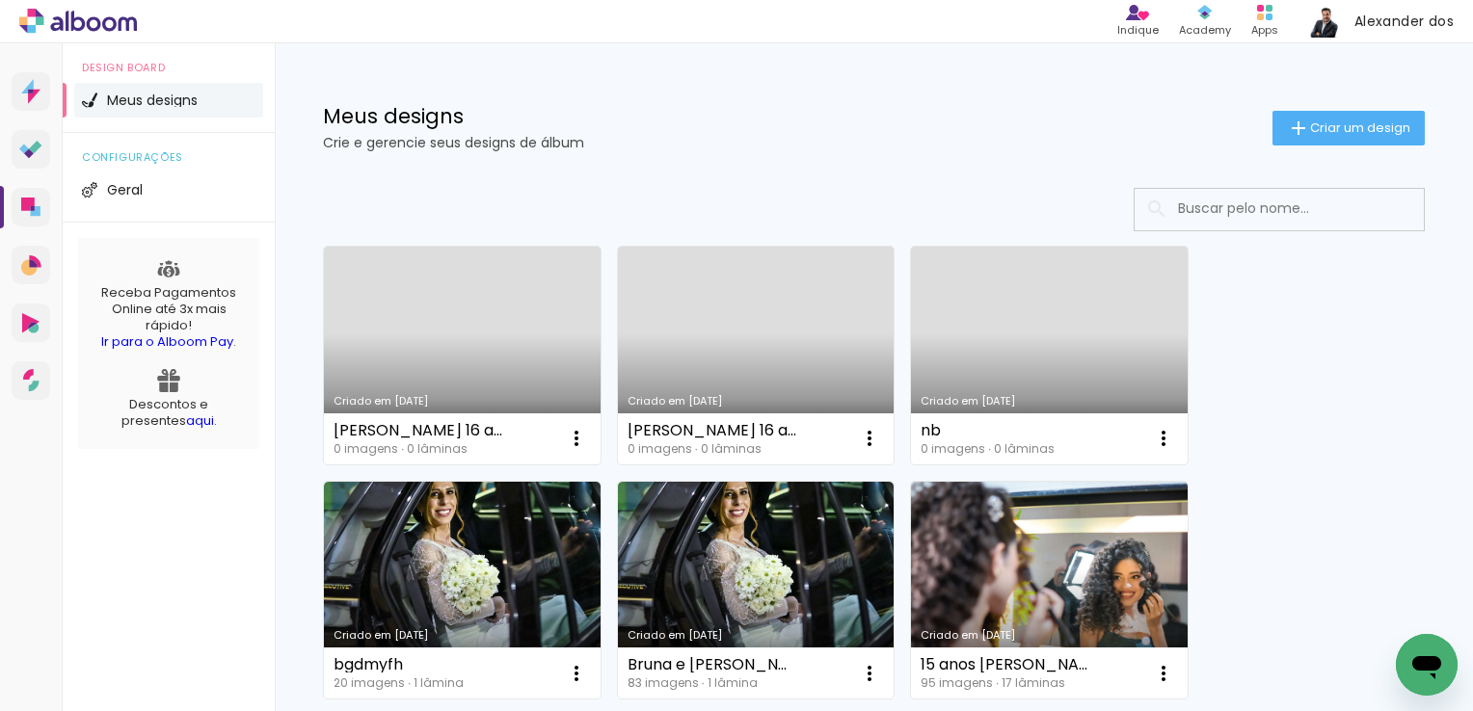
click at [407, 453] on div "0 imagens ∙ 0 lâminas" at bounding box center [418, 449] width 169 height 12
click at [401, 446] on div "0 imagens ∙ 0 lâminas" at bounding box center [418, 449] width 169 height 12
click at [855, 443] on paper-icon-button at bounding box center [869, 438] width 39 height 39
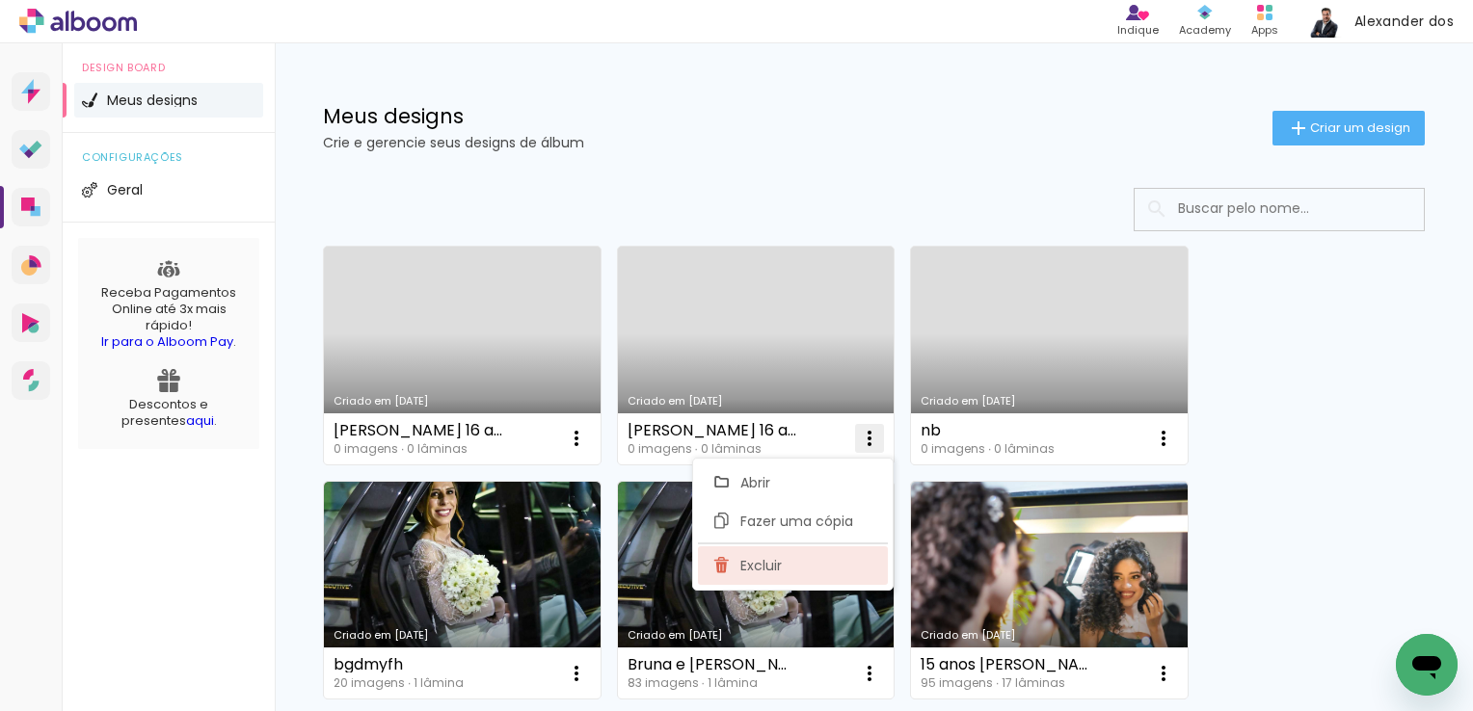
click at [781, 562] on span "Excluir" at bounding box center [760, 565] width 41 height 13
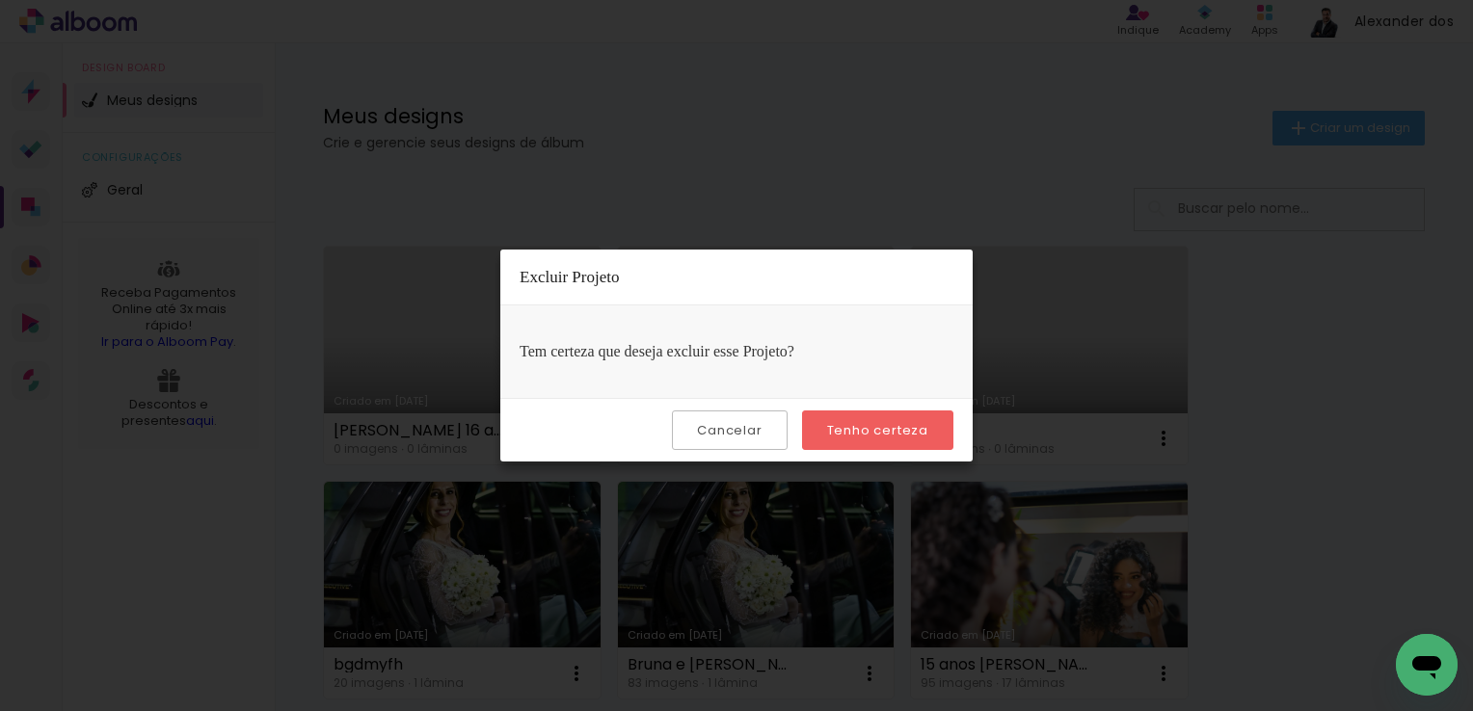
click at [0, 0] on slot "Tenho certeza" at bounding box center [0, 0] width 0 height 0
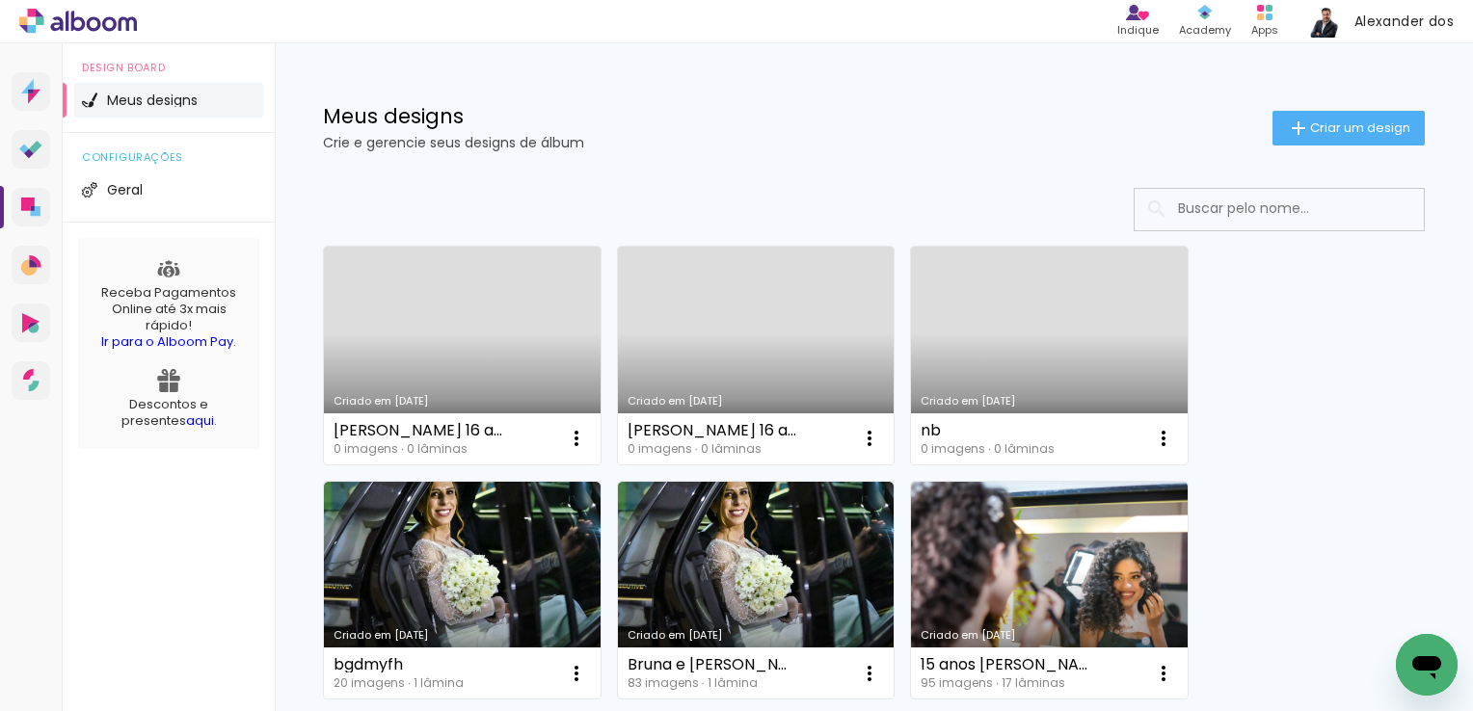
scroll to position [289, 0]
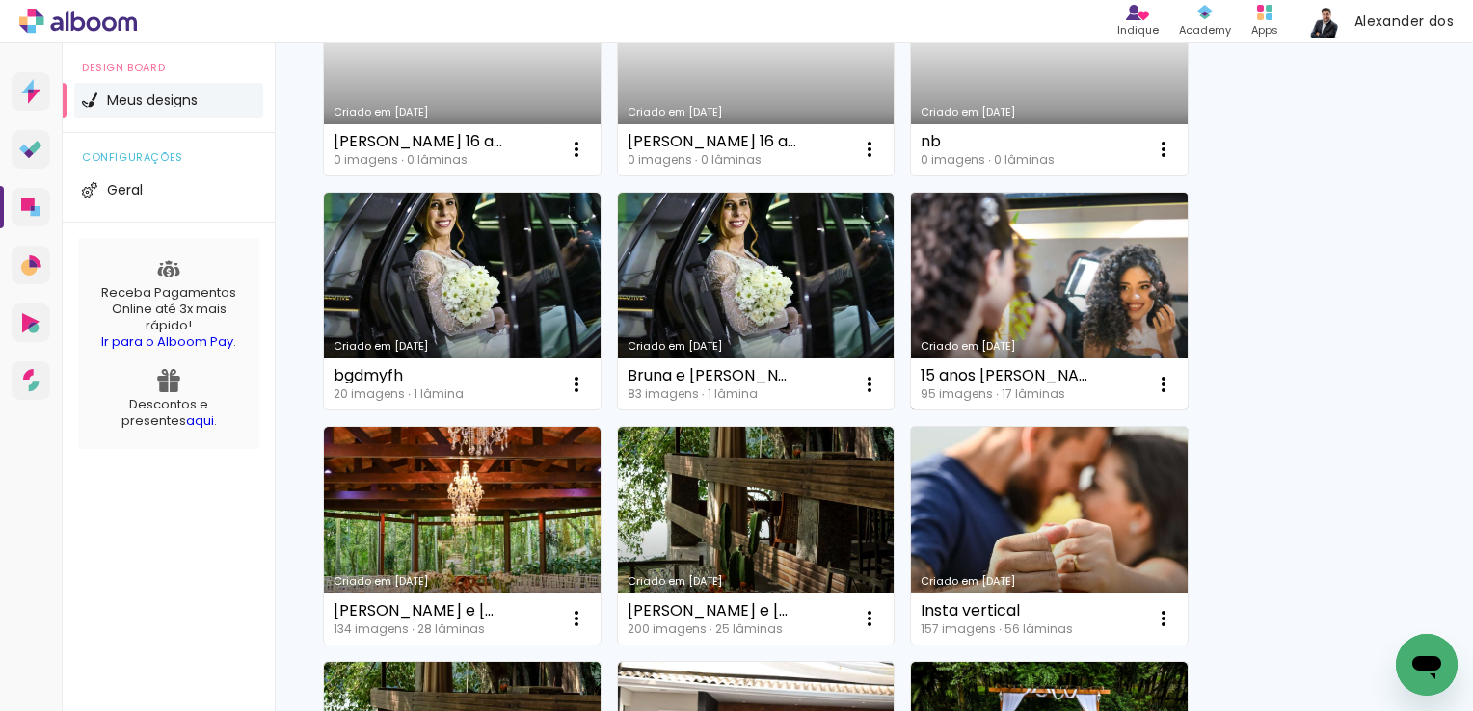
click at [1032, 302] on link "Criado em [DATE]" at bounding box center [1049, 302] width 277 height 218
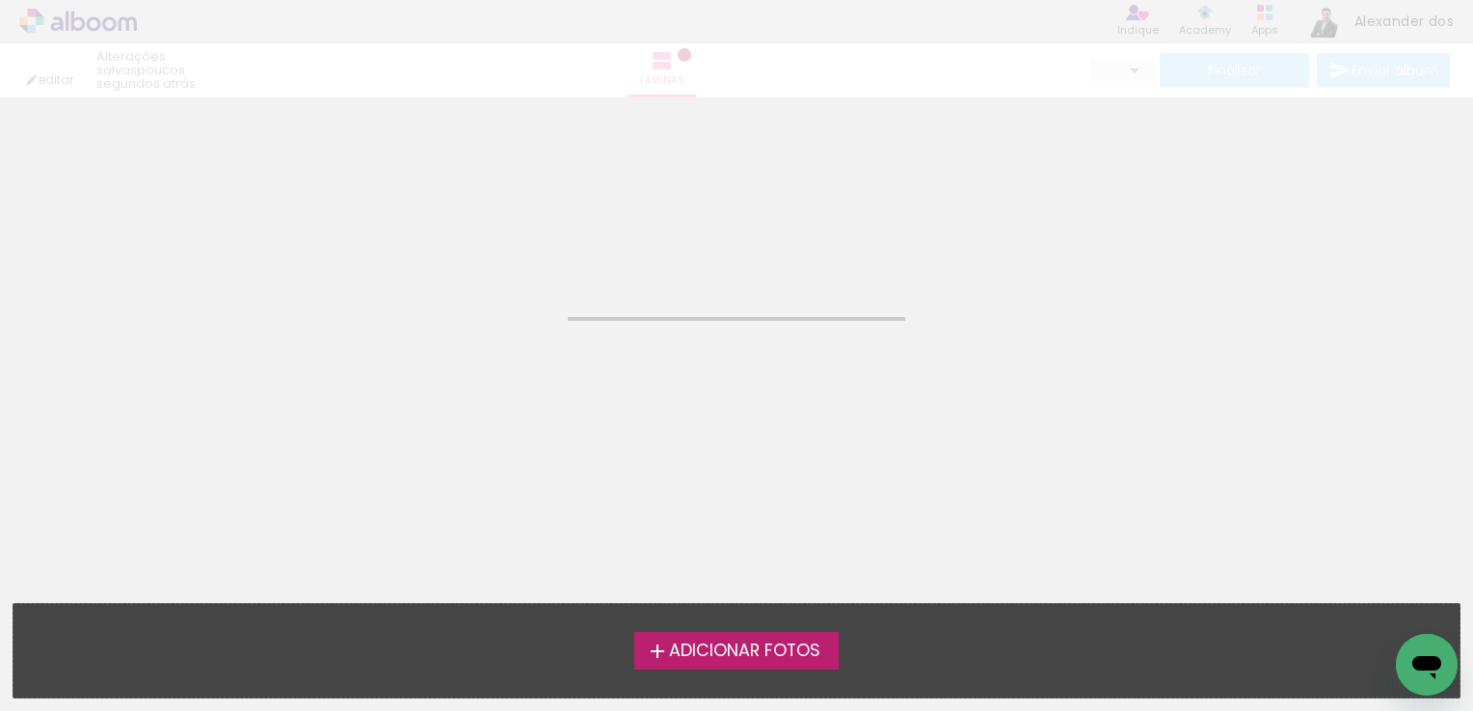
click at [882, 285] on neon-animatable "Confirmar Cancelar" at bounding box center [736, 195] width 1473 height 196
click at [879, 278] on neon-animatable "Confirmar Cancelar" at bounding box center [736, 195] width 1473 height 196
click at [727, 273] on neon-animatable "Confirmar Cancelar" at bounding box center [736, 195] width 1473 height 196
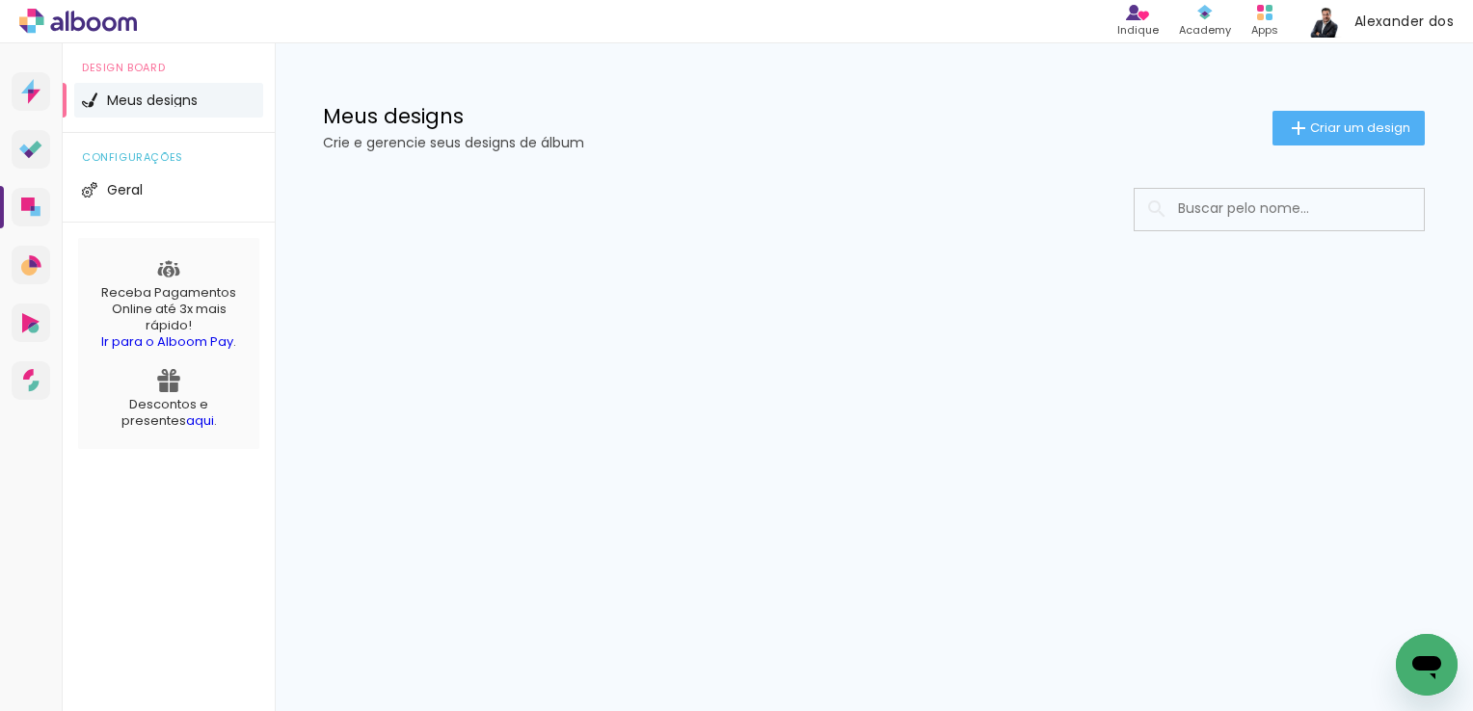
click at [930, 318] on div at bounding box center [874, 268] width 1198 height 198
click at [750, 230] on div at bounding box center [874, 268] width 1198 height 198
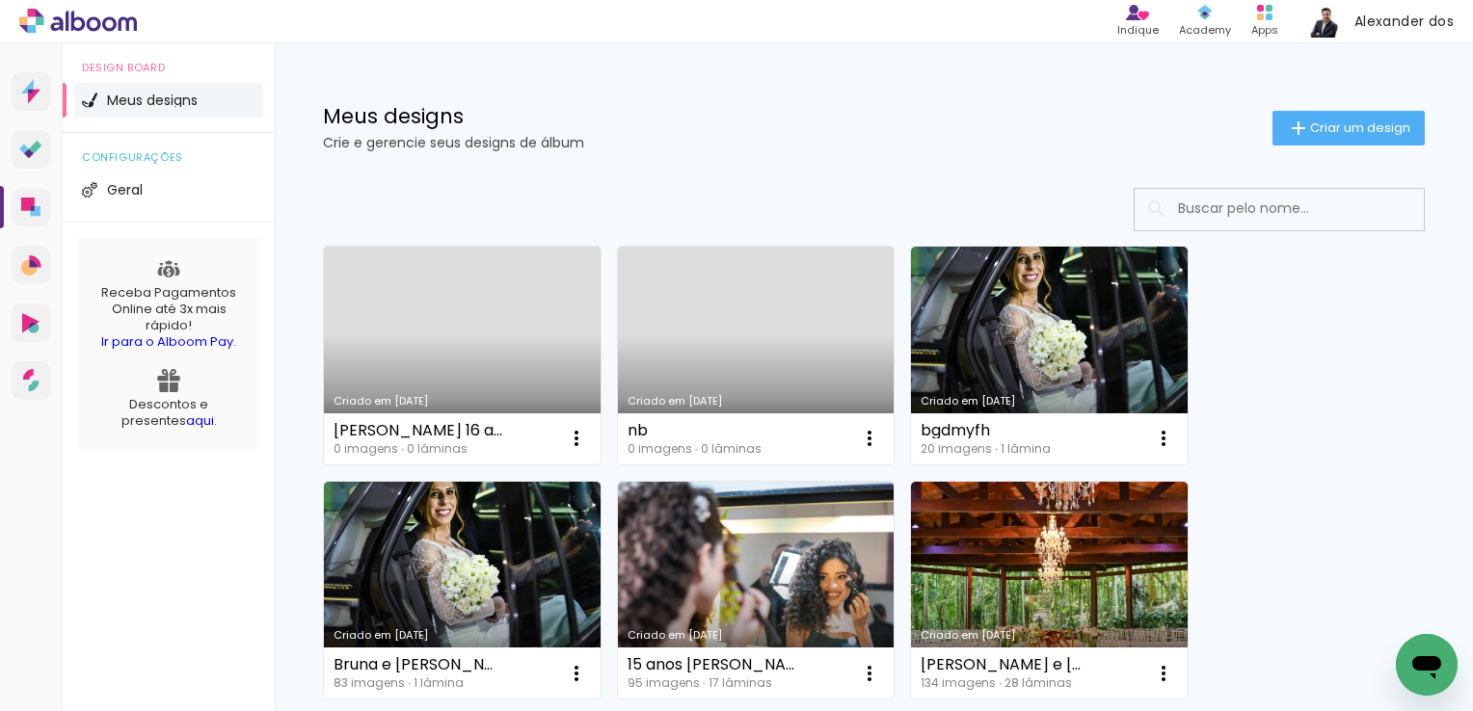
click at [439, 311] on link "Criado em [DATE]" at bounding box center [462, 356] width 277 height 218
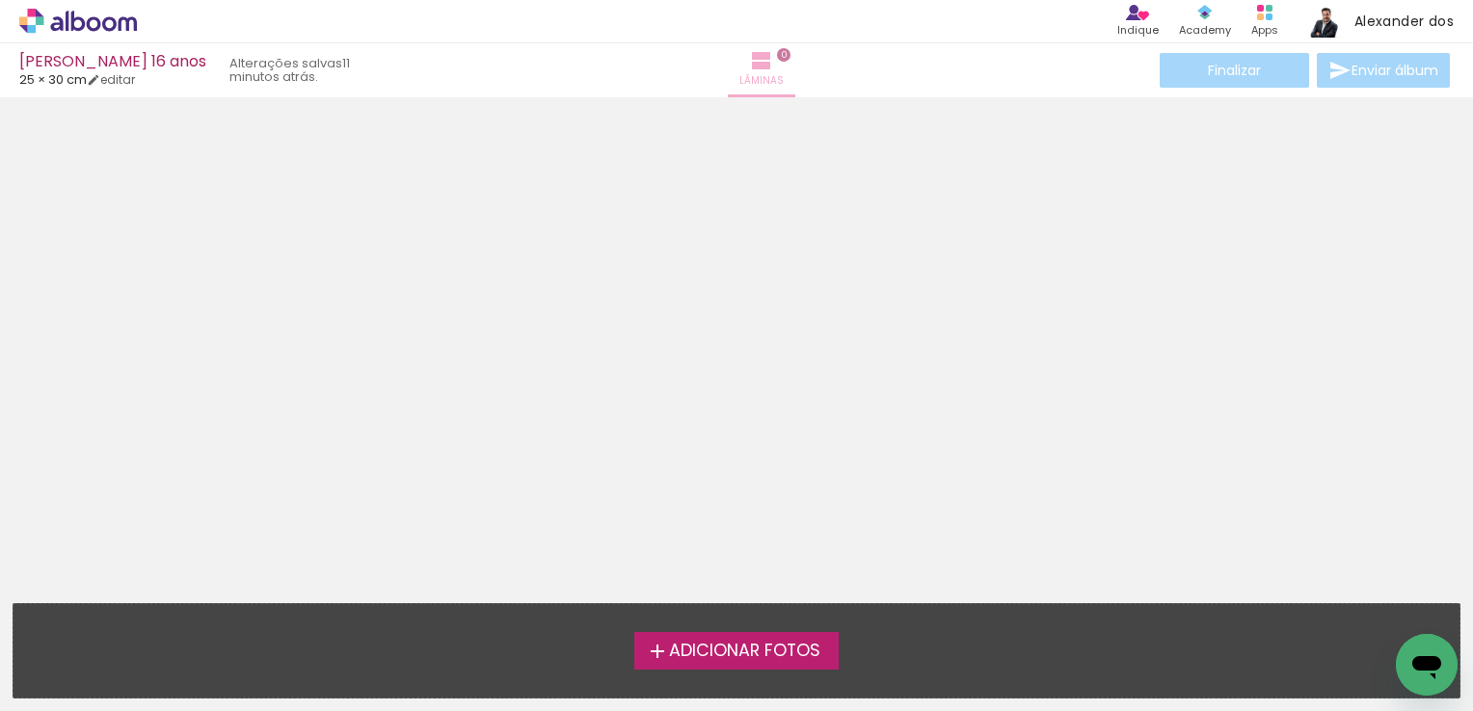
click at [750, 60] on iron-icon at bounding box center [761, 60] width 23 height 23
drag, startPoint x: 885, startPoint y: 259, endPoint x: 873, endPoint y: 258, distance: 11.6
click at [881, 259] on div at bounding box center [736, 344] width 1473 height 480
click at [752, 656] on span "Adicionar Fotos" at bounding box center [744, 651] width 151 height 17
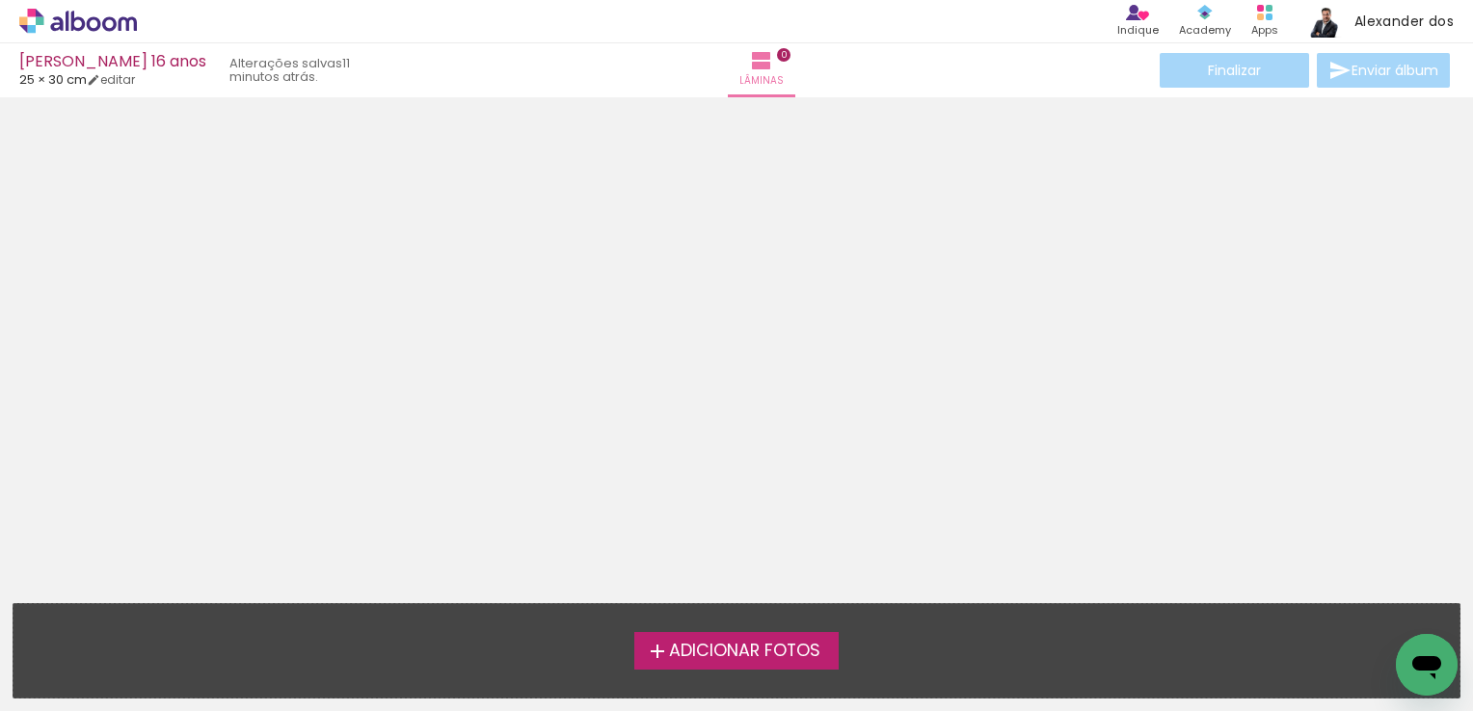
click at [0, 0] on input "file" at bounding box center [0, 0] width 0 height 0
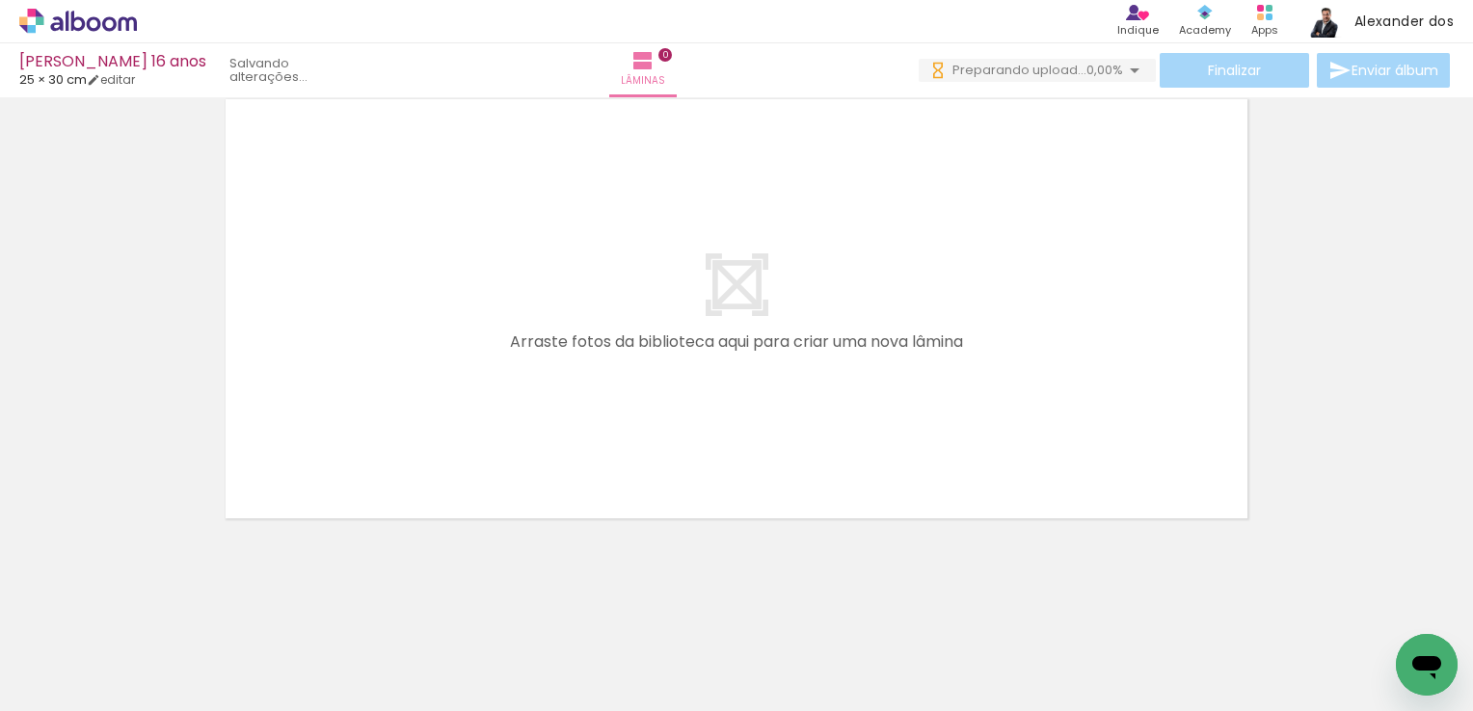
scroll to position [0, 0]
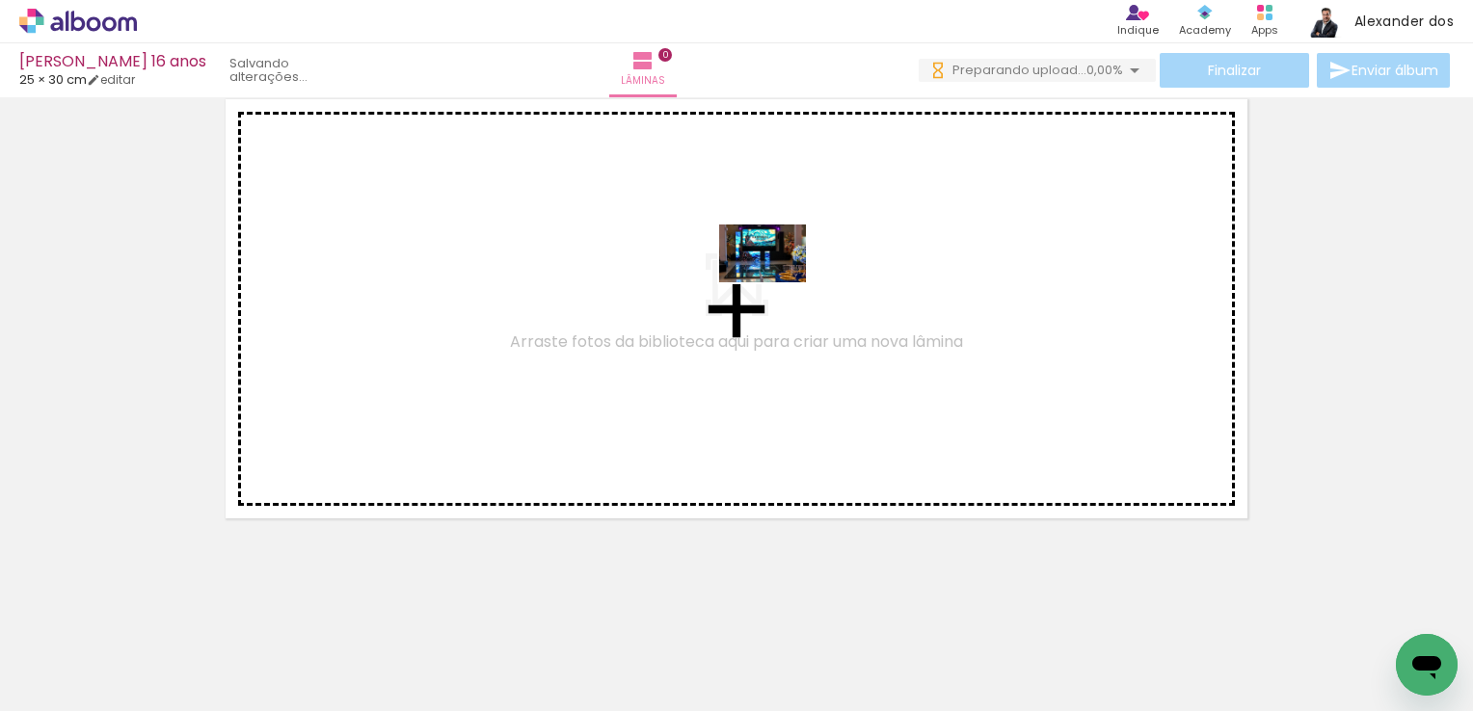
drag, startPoint x: 198, startPoint y: 661, endPoint x: 777, endPoint y: 282, distance: 692.2
click at [777, 282] on quentale-workspace at bounding box center [736, 355] width 1473 height 711
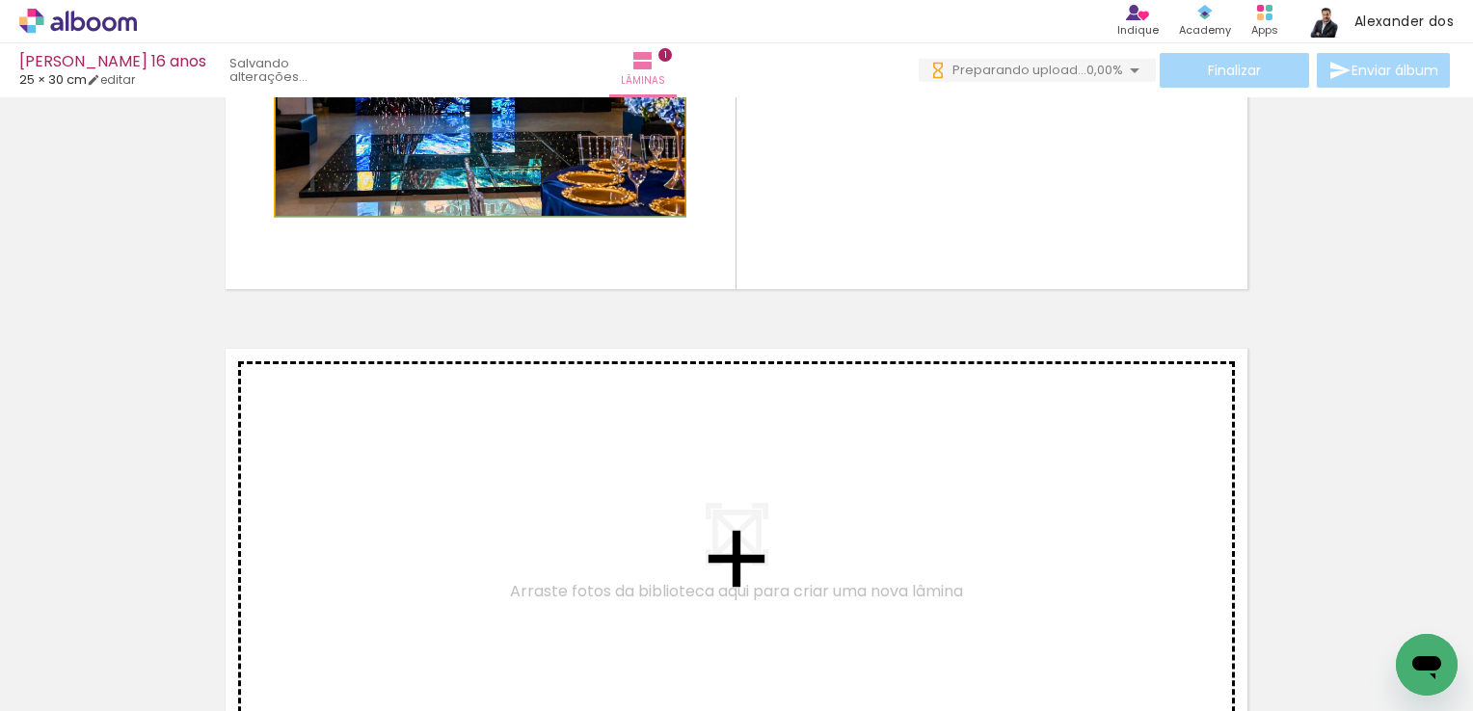
drag, startPoint x: 494, startPoint y: 353, endPoint x: 594, endPoint y: 235, distance: 153.9
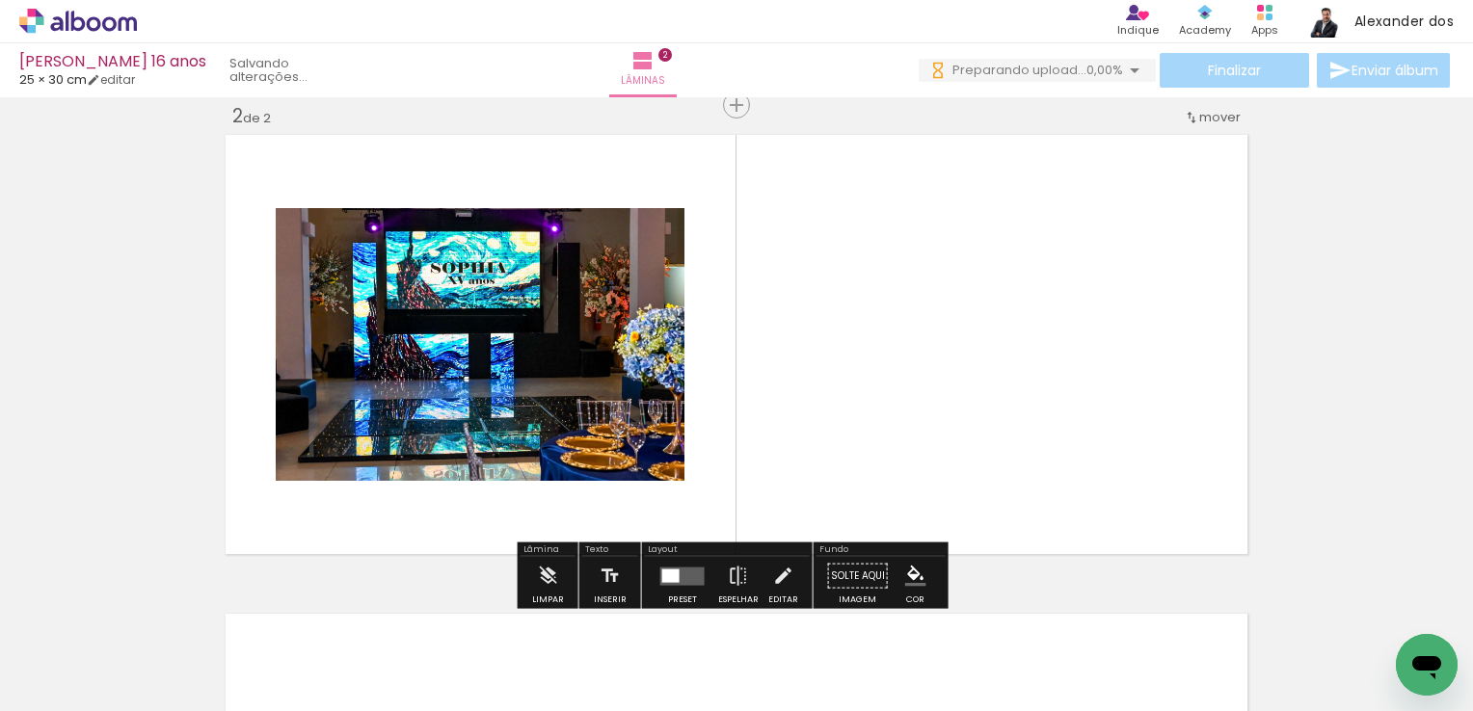
click at [686, 576] on quentale-layouter at bounding box center [682, 576] width 44 height 18
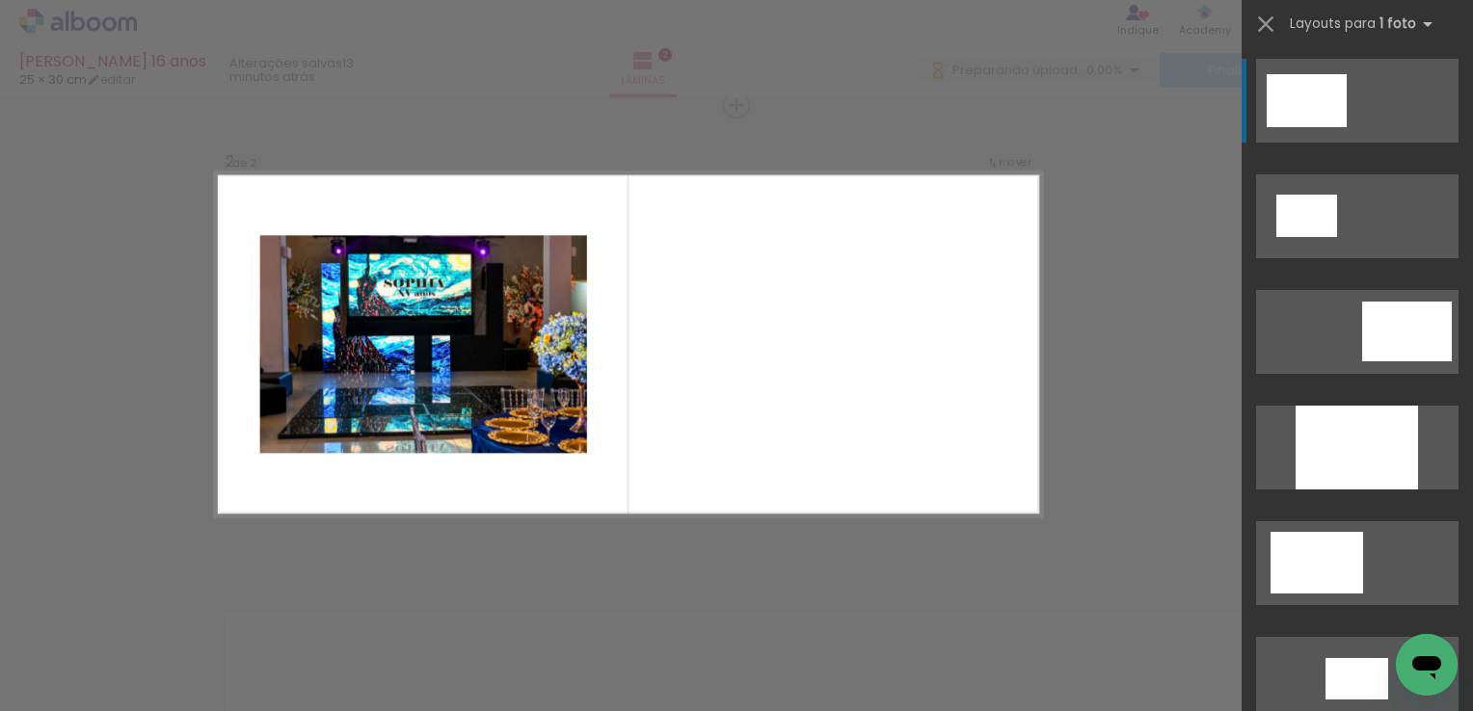
click at [706, 346] on quentale-layouter at bounding box center [628, 345] width 827 height 345
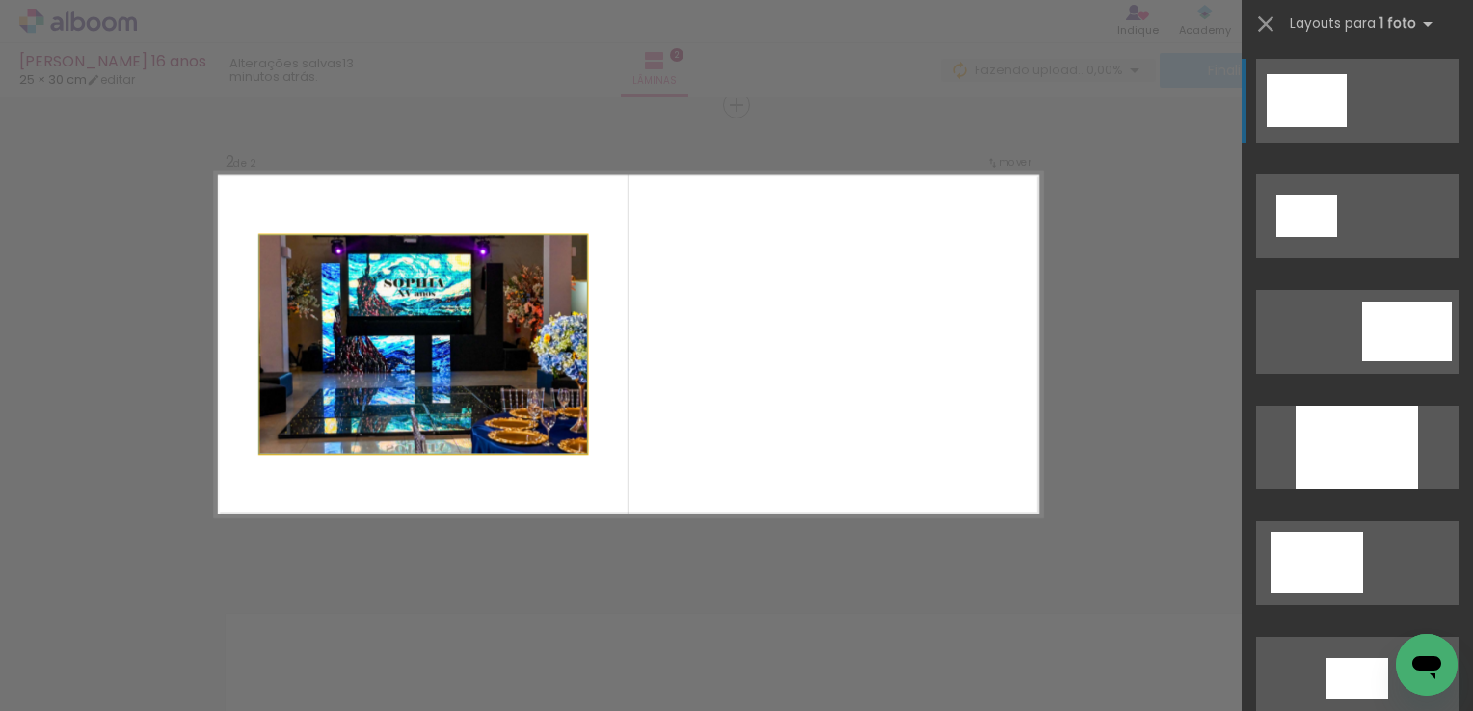
click at [439, 311] on quentale-photo at bounding box center [423, 344] width 327 height 218
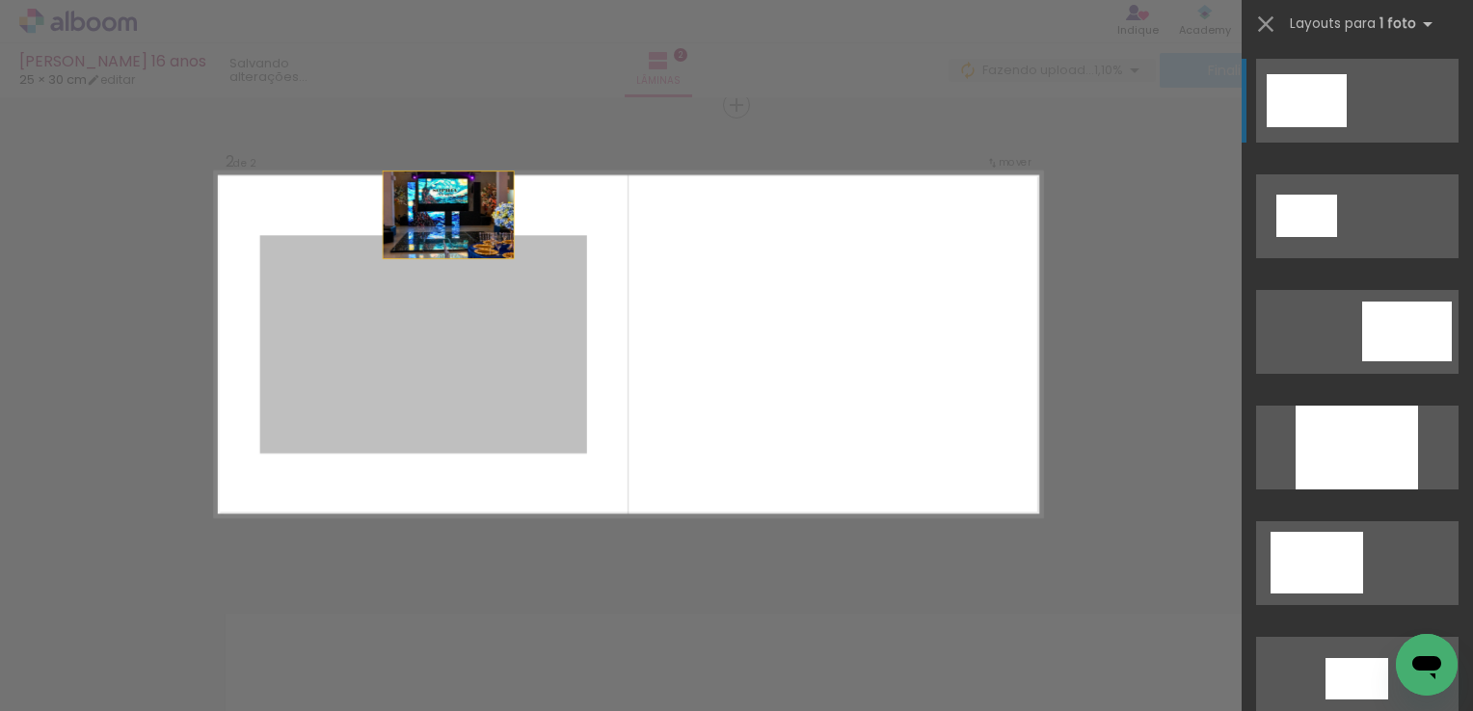
drag, startPoint x: 439, startPoint y: 295, endPoint x: 447, endPoint y: 182, distance: 113.1
click at [447, 182] on quentale-layouter at bounding box center [628, 345] width 827 height 345
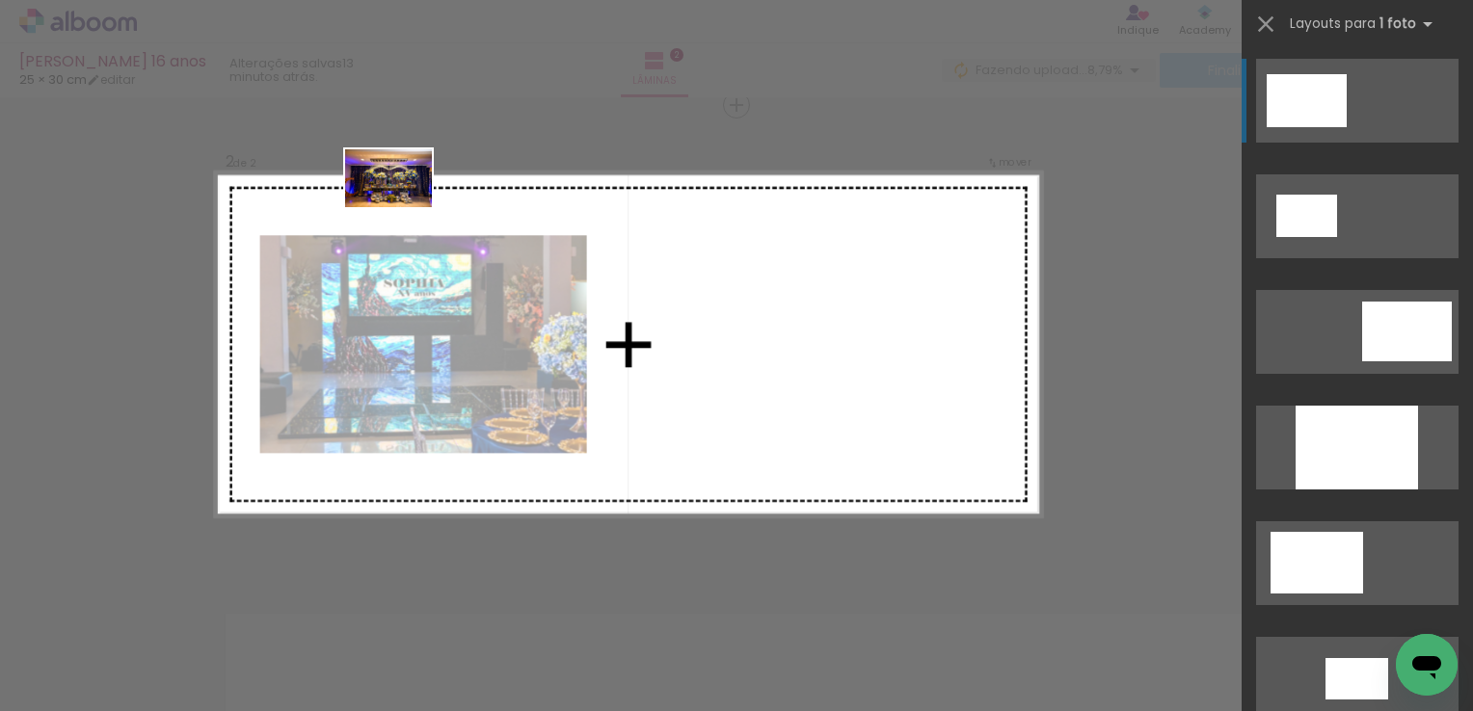
drag, startPoint x: 302, startPoint y: 661, endPoint x: 403, endPoint y: 207, distance: 465.1
click at [403, 207] on quentale-workspace at bounding box center [736, 355] width 1473 height 711
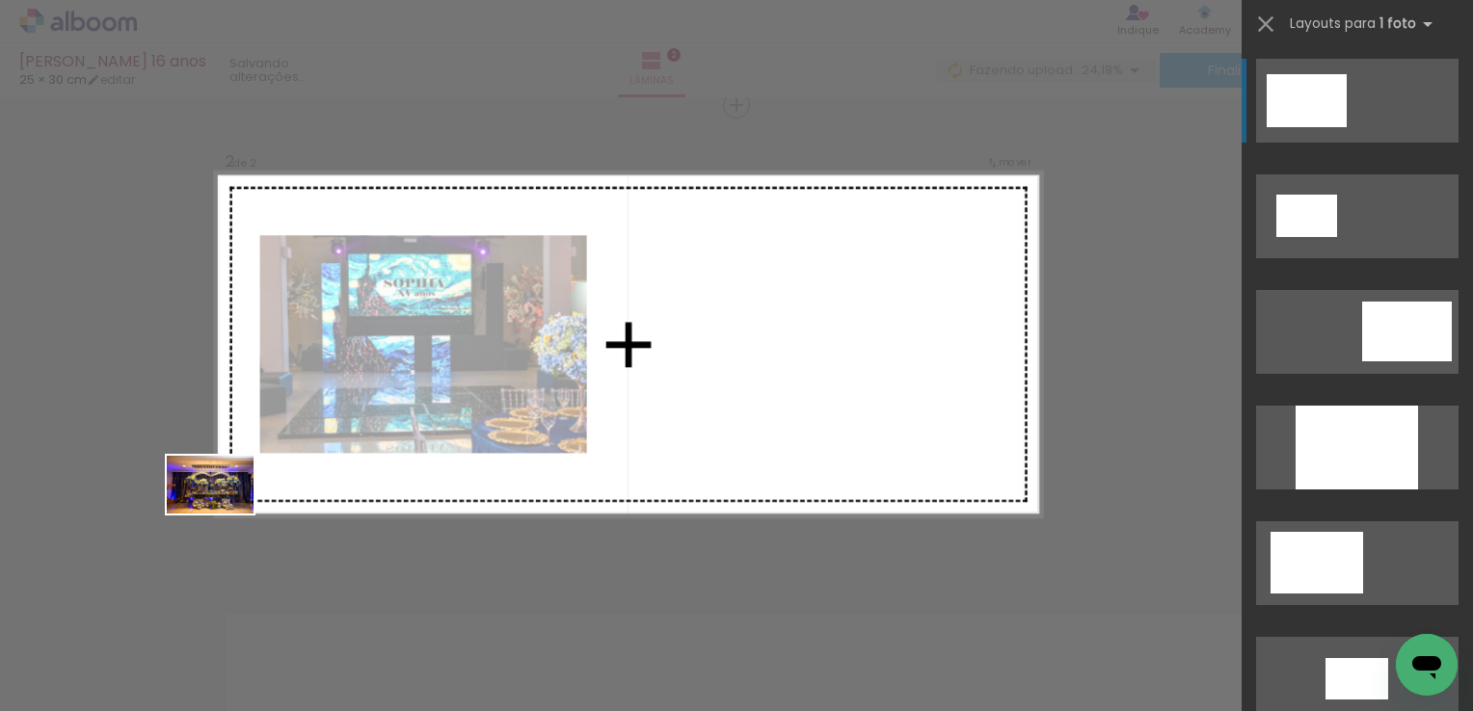
drag, startPoint x: 312, startPoint y: 636, endPoint x: 225, endPoint y: 514, distance: 150.6
click at [225, 514] on quentale-workspace at bounding box center [736, 355] width 1473 height 711
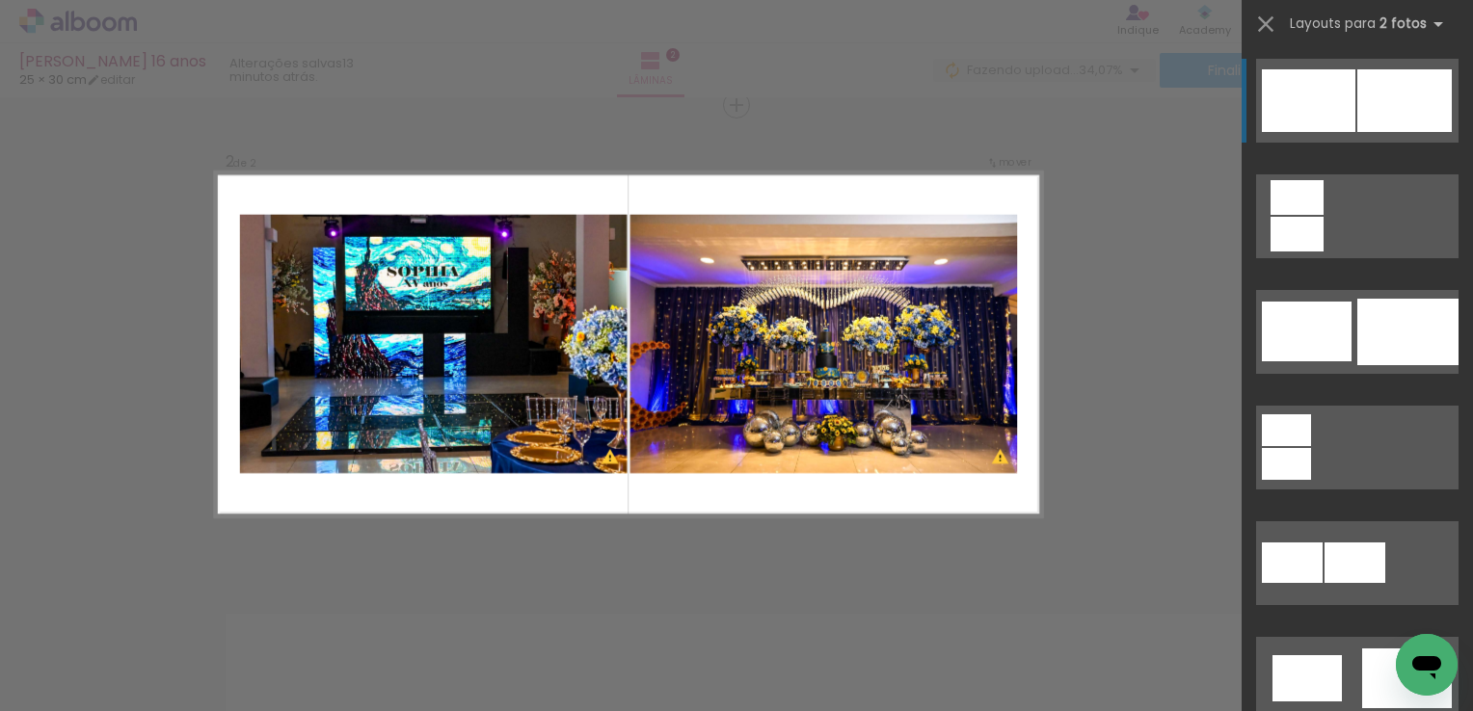
drag, startPoint x: 733, startPoint y: 311, endPoint x: 776, endPoint y: 225, distance: 97.0
click at [778, 225] on div at bounding box center [787, 231] width 18 height 15
click at [780, 273] on paper-item at bounding box center [787, 278] width 28 height 11
click at [779, 262] on paper-item at bounding box center [787, 267] width 28 height 11
click at [779, 252] on paper-item at bounding box center [787, 256] width 28 height 11
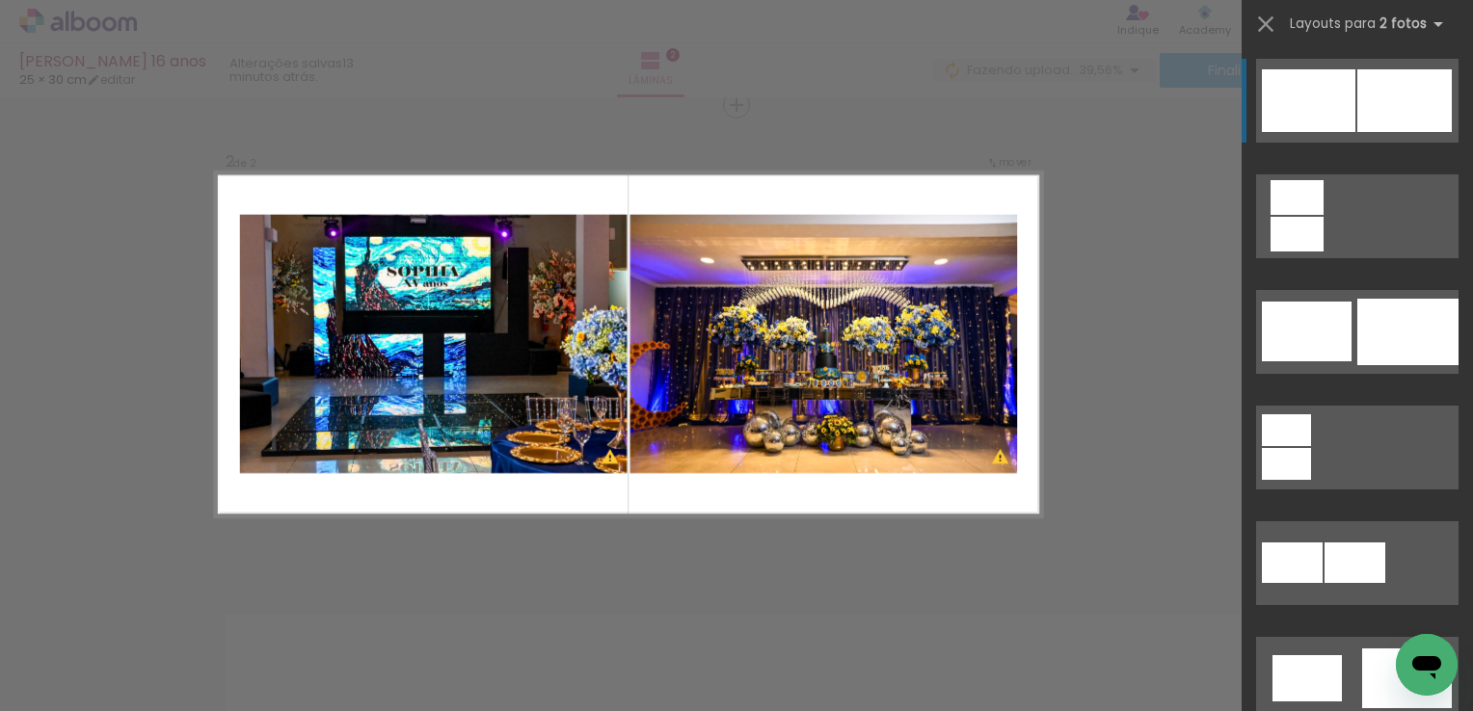
click at [778, 310] on paper-item at bounding box center [787, 310] width 28 height 11
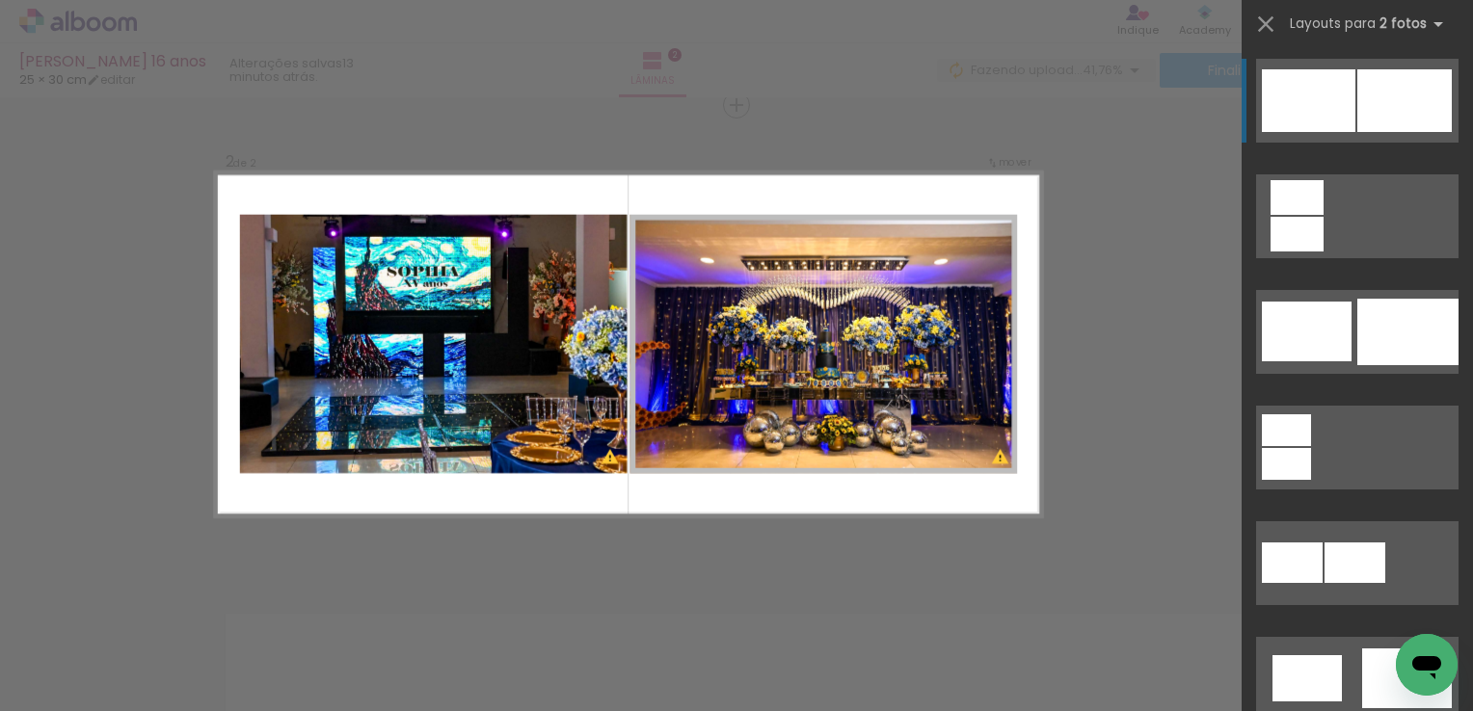
click at [778, 253] on paper-item at bounding box center [787, 256] width 28 height 11
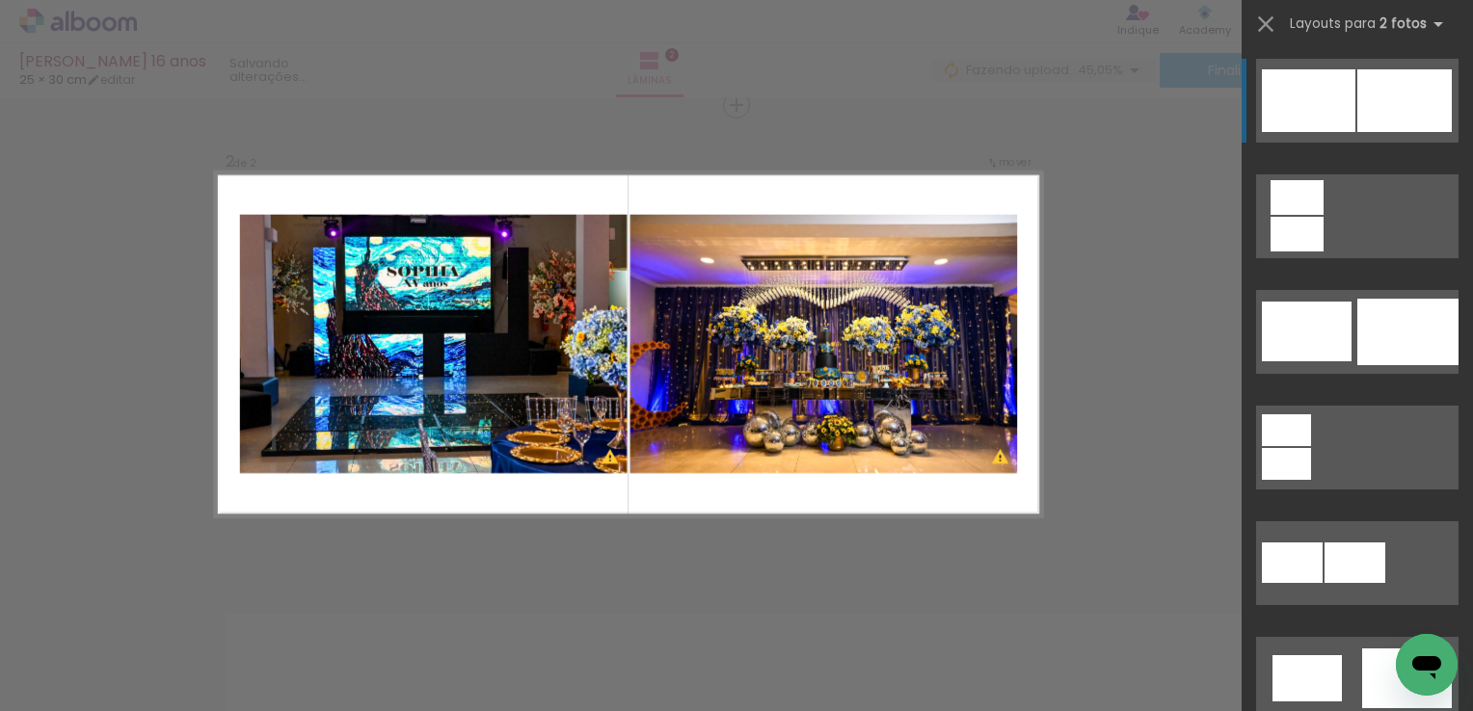
click at [863, 198] on quentale-layouter at bounding box center [628, 345] width 827 height 345
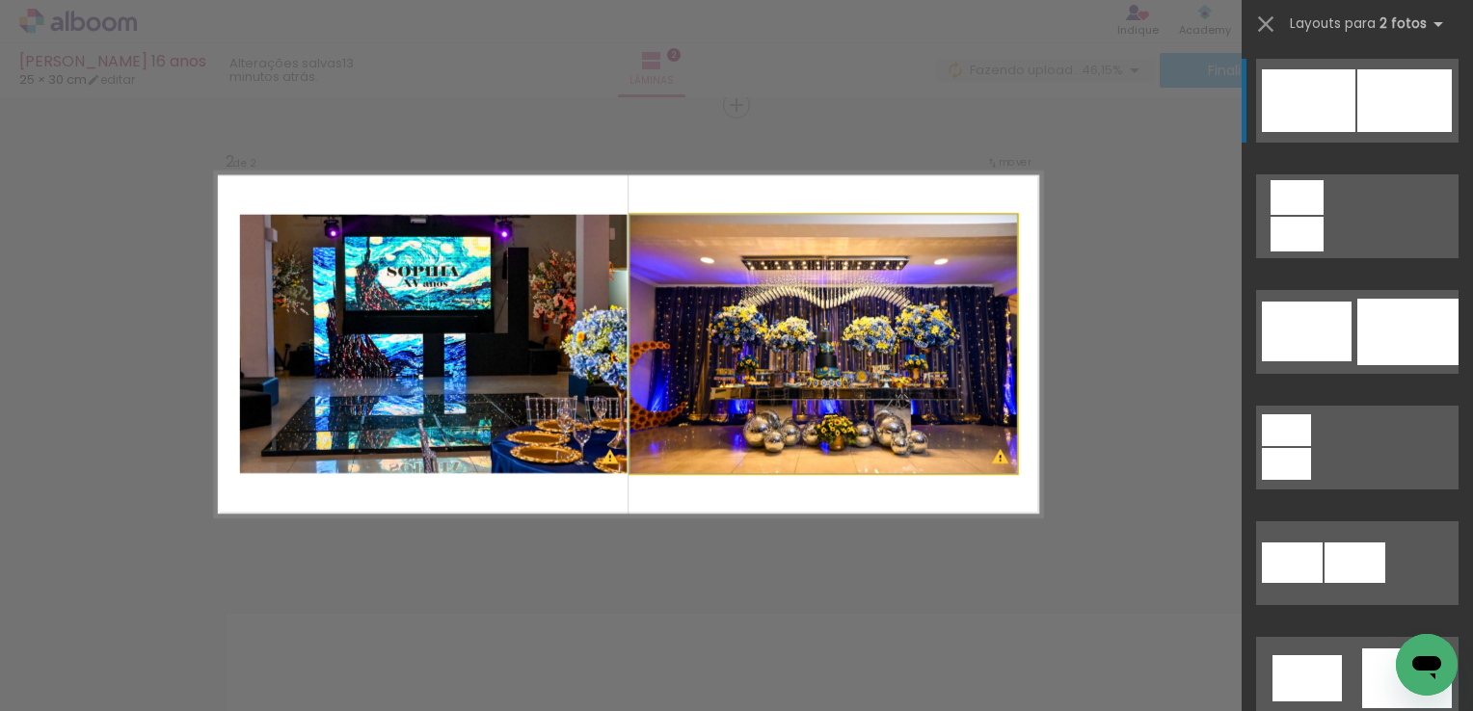
click at [900, 327] on quentale-photo at bounding box center [823, 344] width 387 height 259
drag, startPoint x: 663, startPoint y: 228, endPoint x: 457, endPoint y: 225, distance: 206.3
type paper-slider "100"
click at [0, 0] on slot at bounding box center [0, 0] width 0 height 0
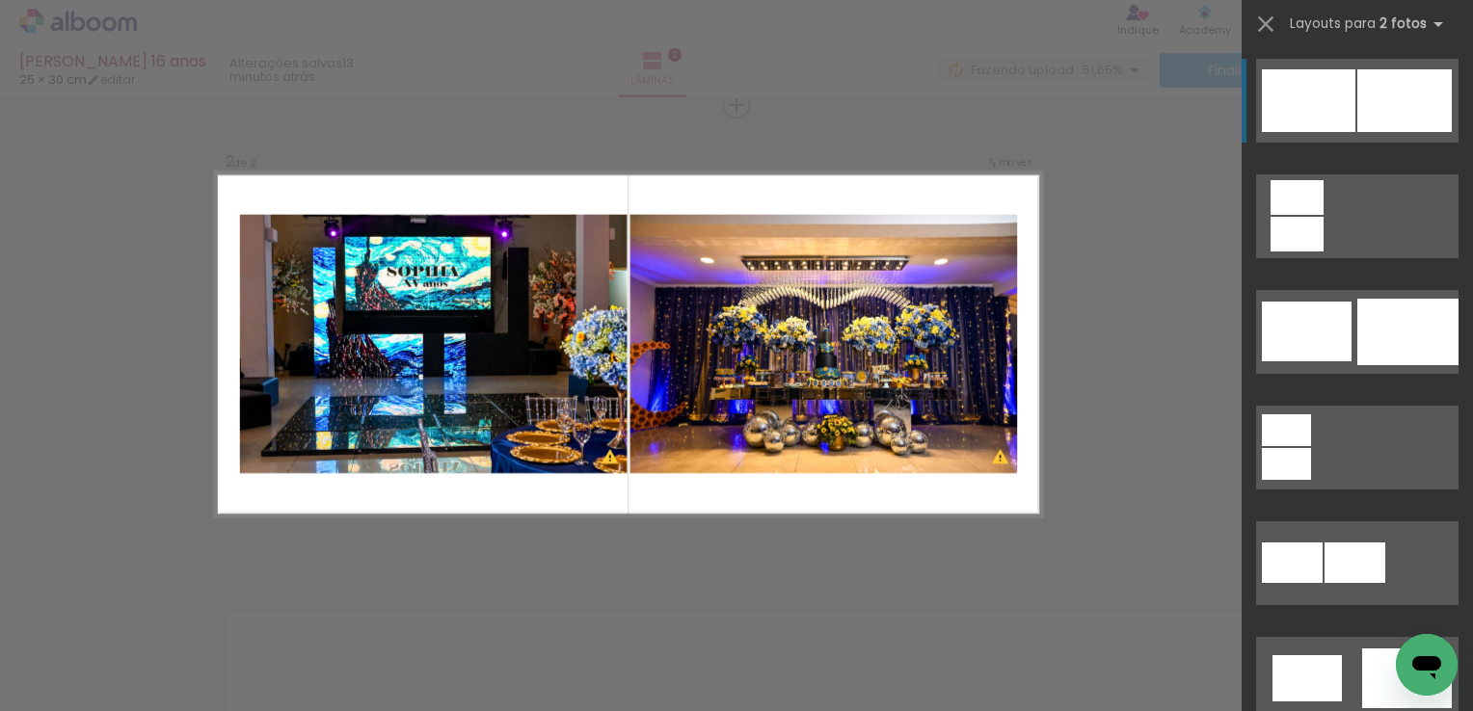
click at [827, 477] on quentale-layouter at bounding box center [628, 345] width 827 height 345
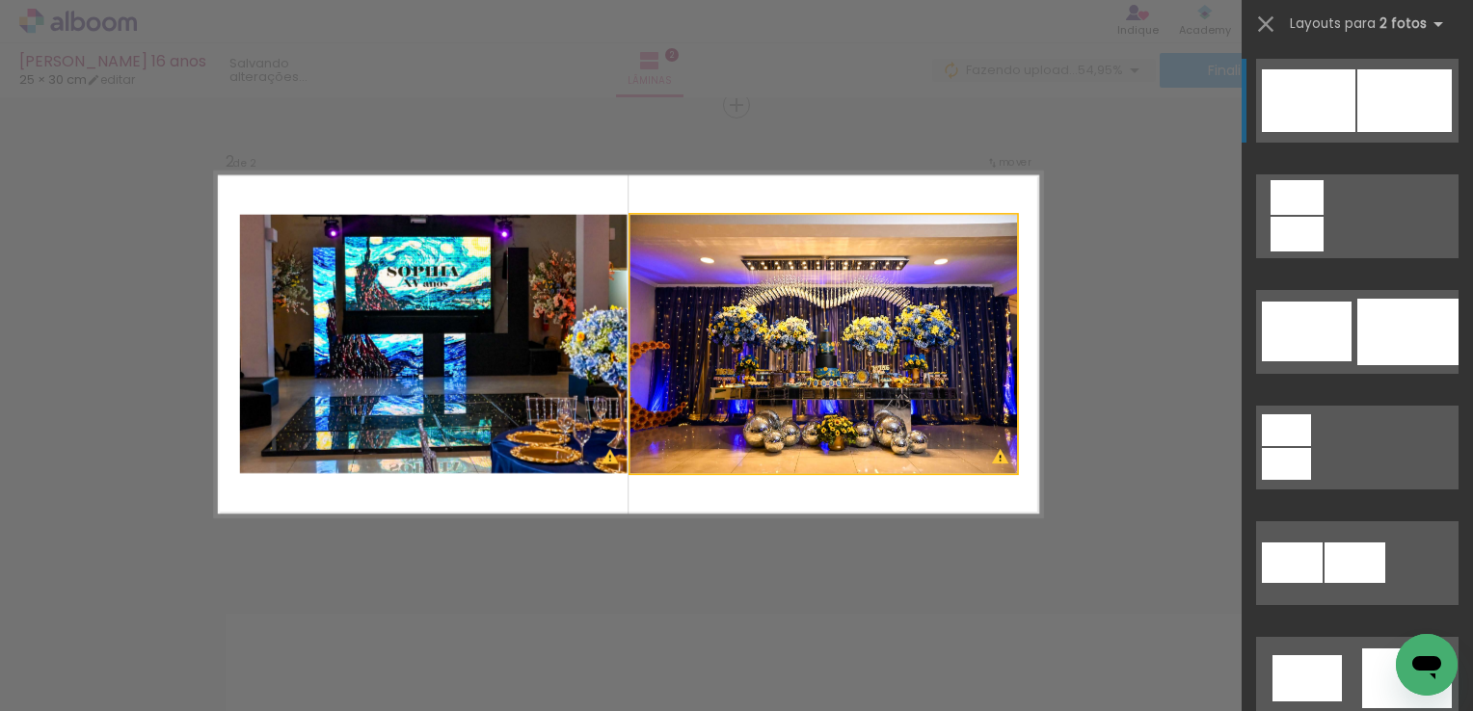
drag, startPoint x: 810, startPoint y: 362, endPoint x: 667, endPoint y: 494, distance: 194.4
click at [667, 494] on quentale-layouter at bounding box center [628, 345] width 827 height 345
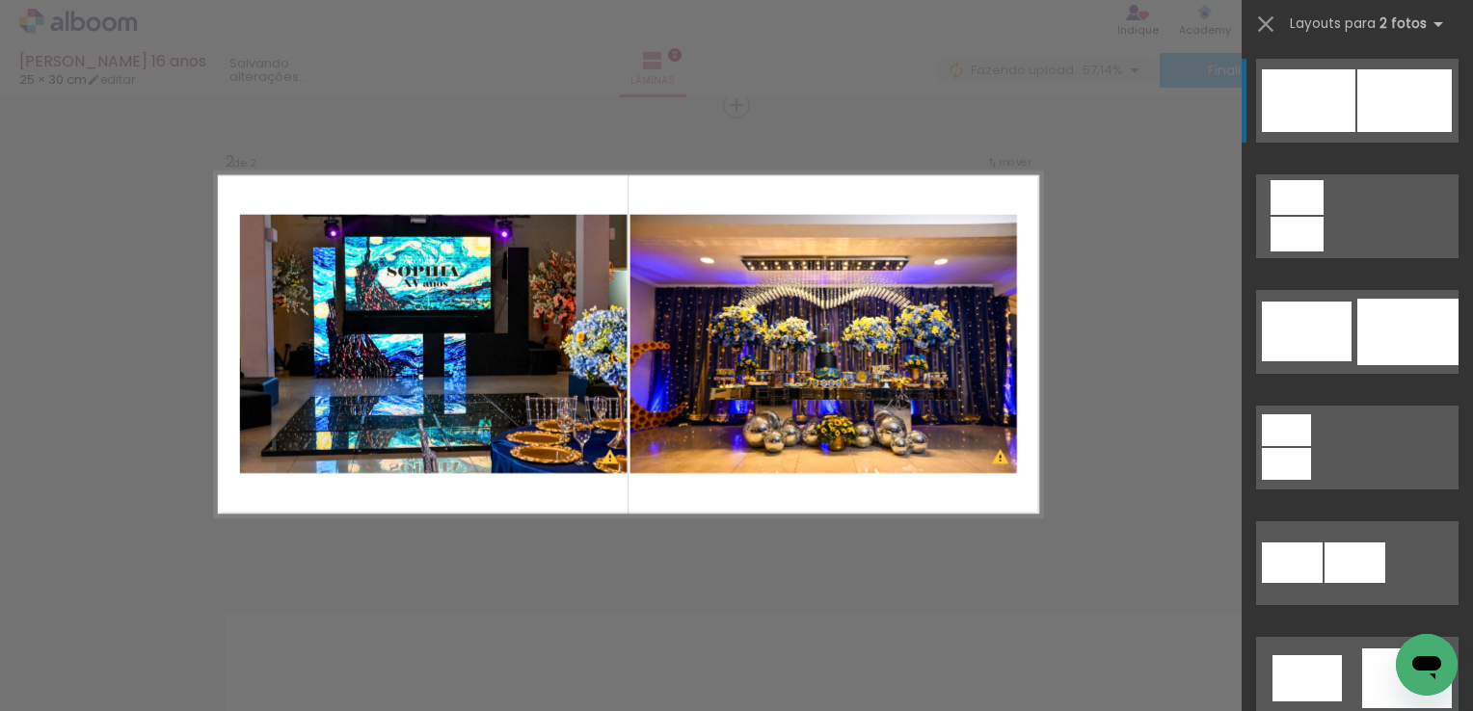
drag, startPoint x: 670, startPoint y: 522, endPoint x: 679, endPoint y: 507, distance: 17.7
click at [679, 507] on quentale-layouter at bounding box center [628, 345] width 827 height 345
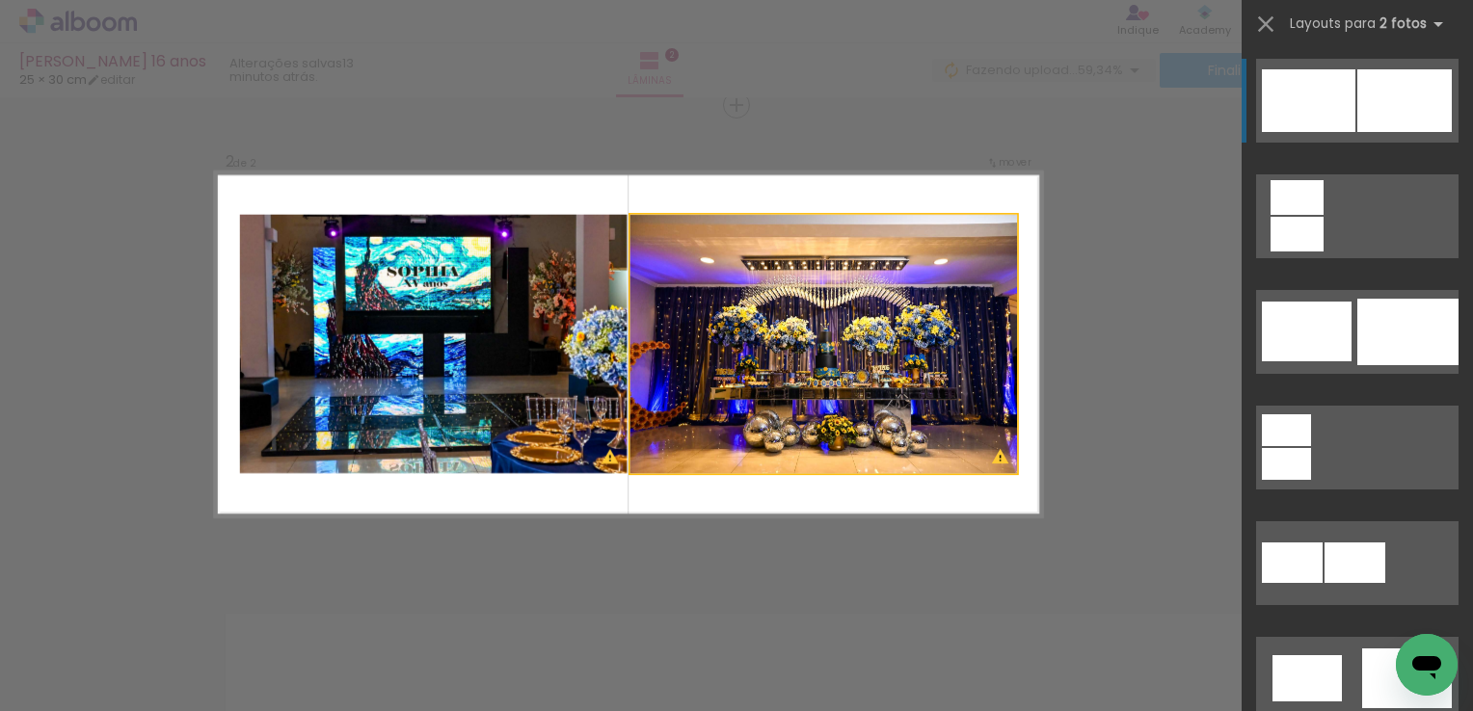
drag, startPoint x: 760, startPoint y: 309, endPoint x: 703, endPoint y: 494, distance: 192.7
click at [709, 497] on quentale-layouter at bounding box center [628, 345] width 827 height 345
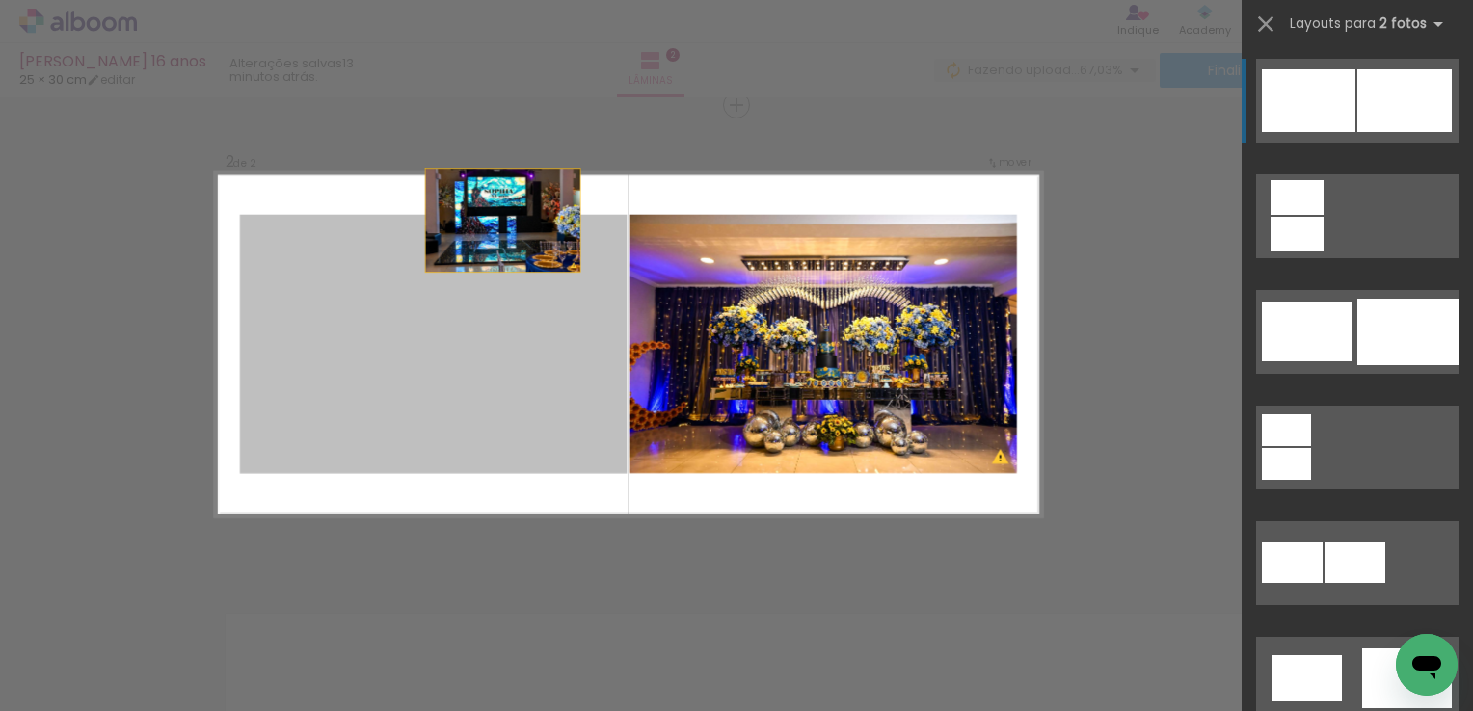
drag, startPoint x: 511, startPoint y: 344, endPoint x: 513, endPoint y: 189, distance: 155.2
click at [513, 189] on quentale-layouter at bounding box center [628, 345] width 827 height 345
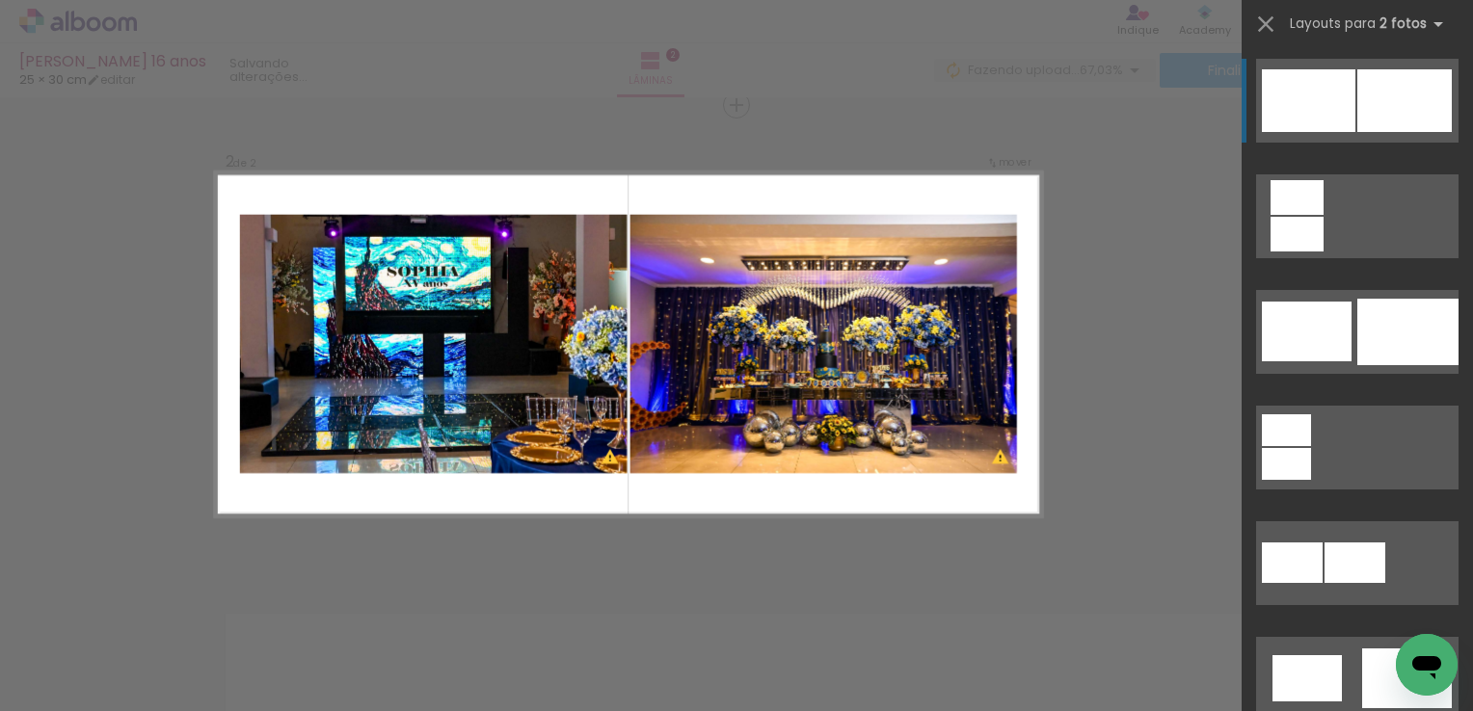
click at [707, 170] on div "Confirmar Cancelar" at bounding box center [736, 335] width 1473 height 1483
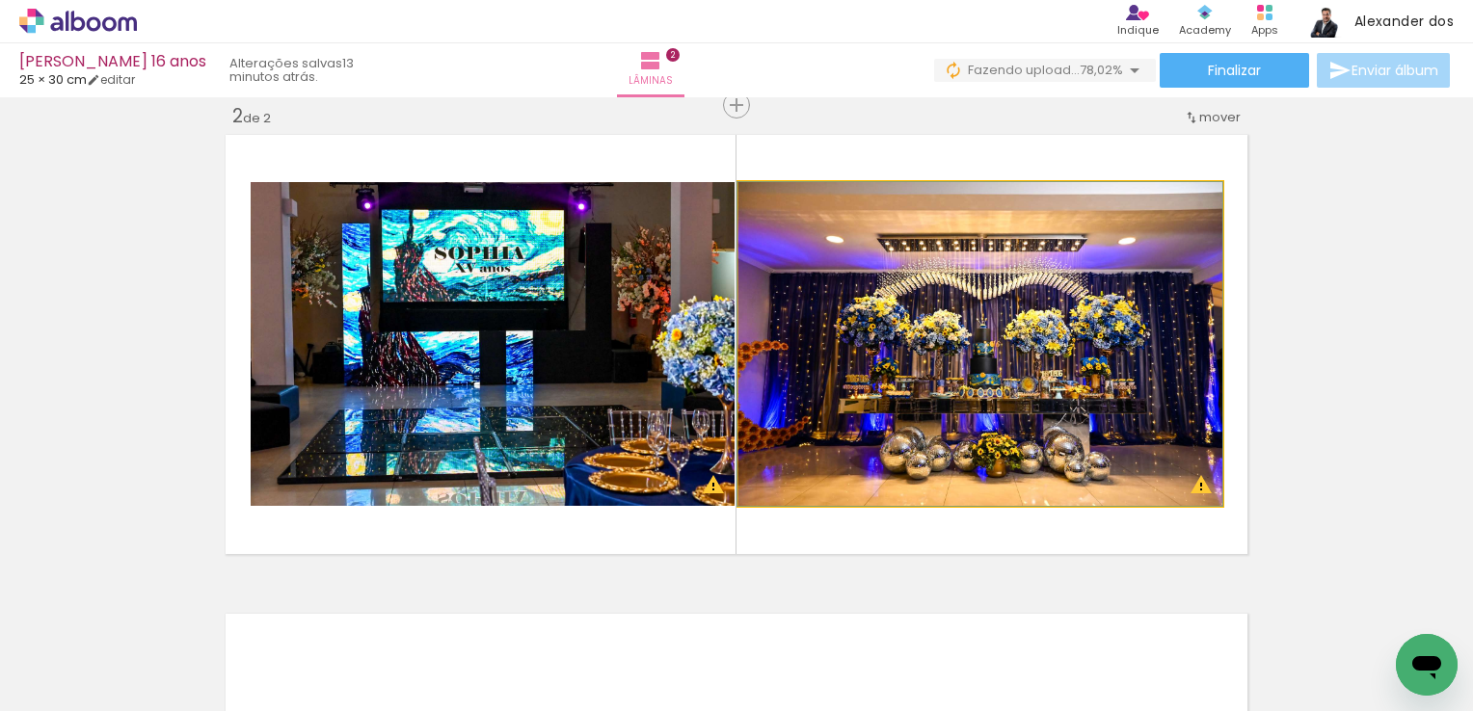
drag, startPoint x: 1055, startPoint y: 294, endPoint x: 887, endPoint y: 362, distance: 182.0
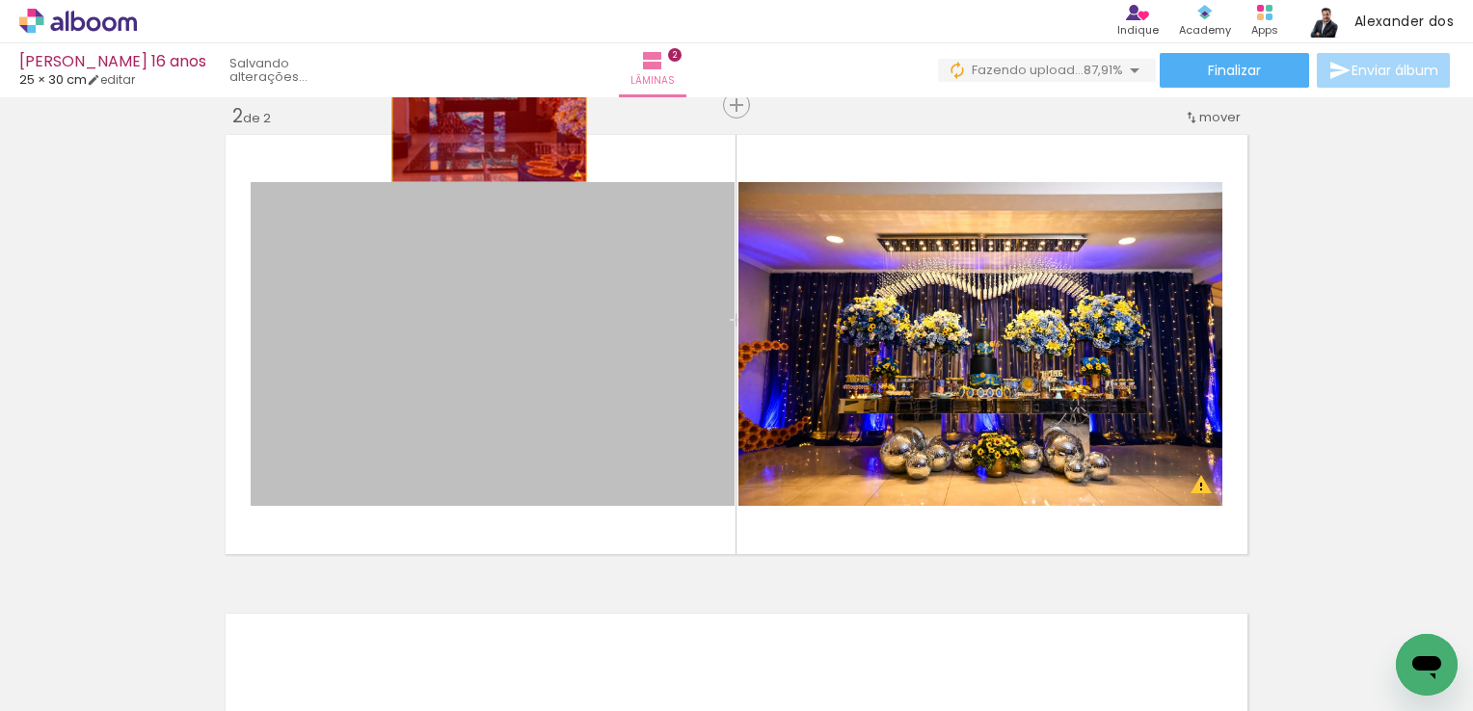
drag, startPoint x: 509, startPoint y: 348, endPoint x: 482, endPoint y: 117, distance: 232.9
click at [482, 117] on div "Inserir lâmina 1 de 2 Inserir lâmina 2 de 2 O Designbox precisará aumentar a su…" at bounding box center [736, 320] width 1473 height 1438
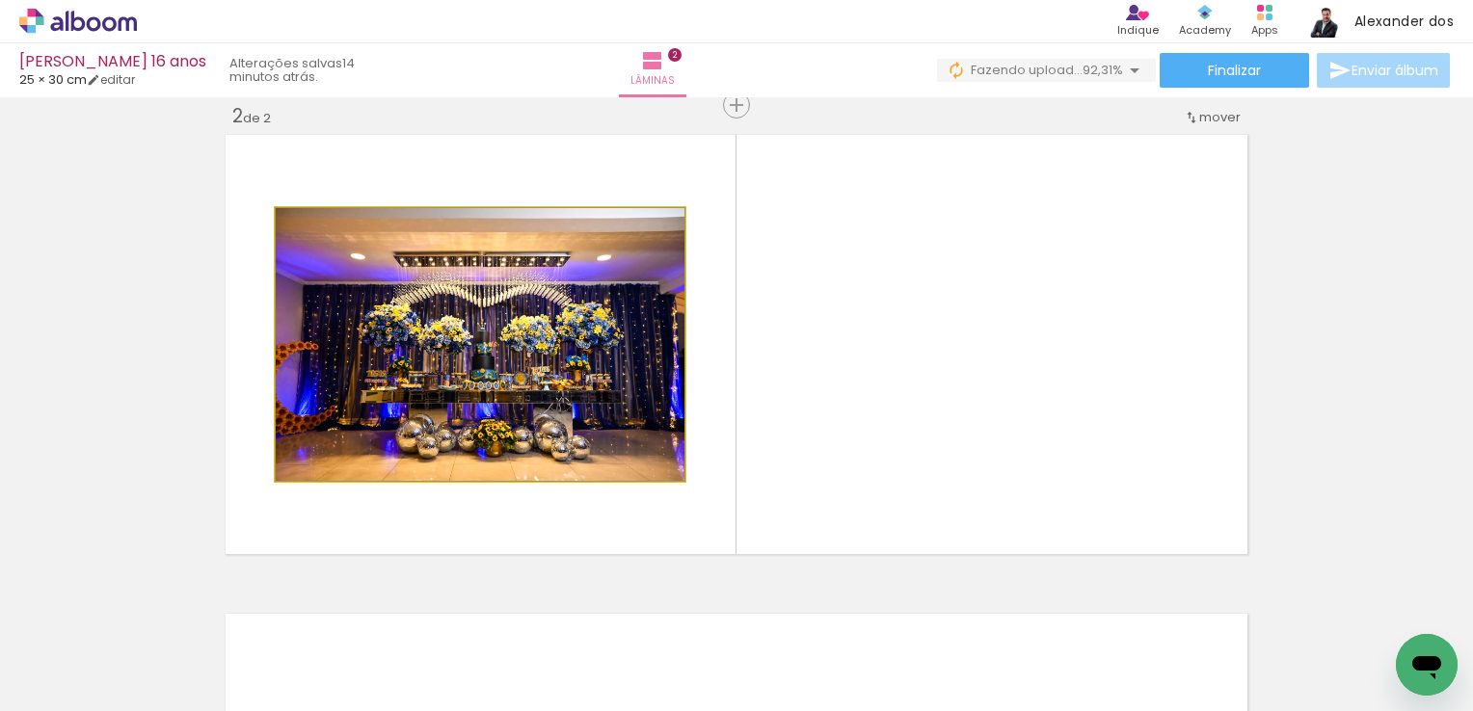
click at [559, 332] on quentale-photo at bounding box center [480, 344] width 409 height 273
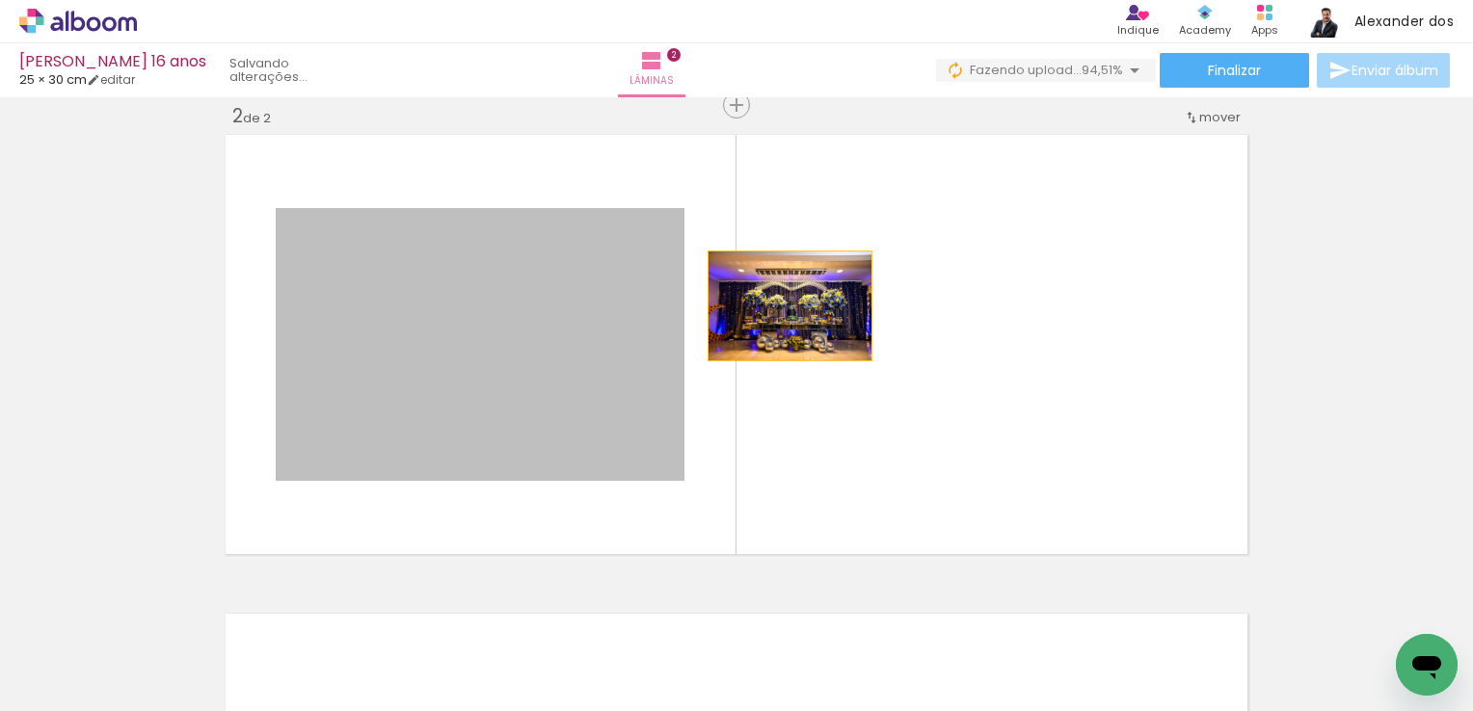
drag, startPoint x: 509, startPoint y: 342, endPoint x: 783, endPoint y: 306, distance: 276.2
click at [783, 306] on quentale-layouter at bounding box center [736, 344] width 1033 height 431
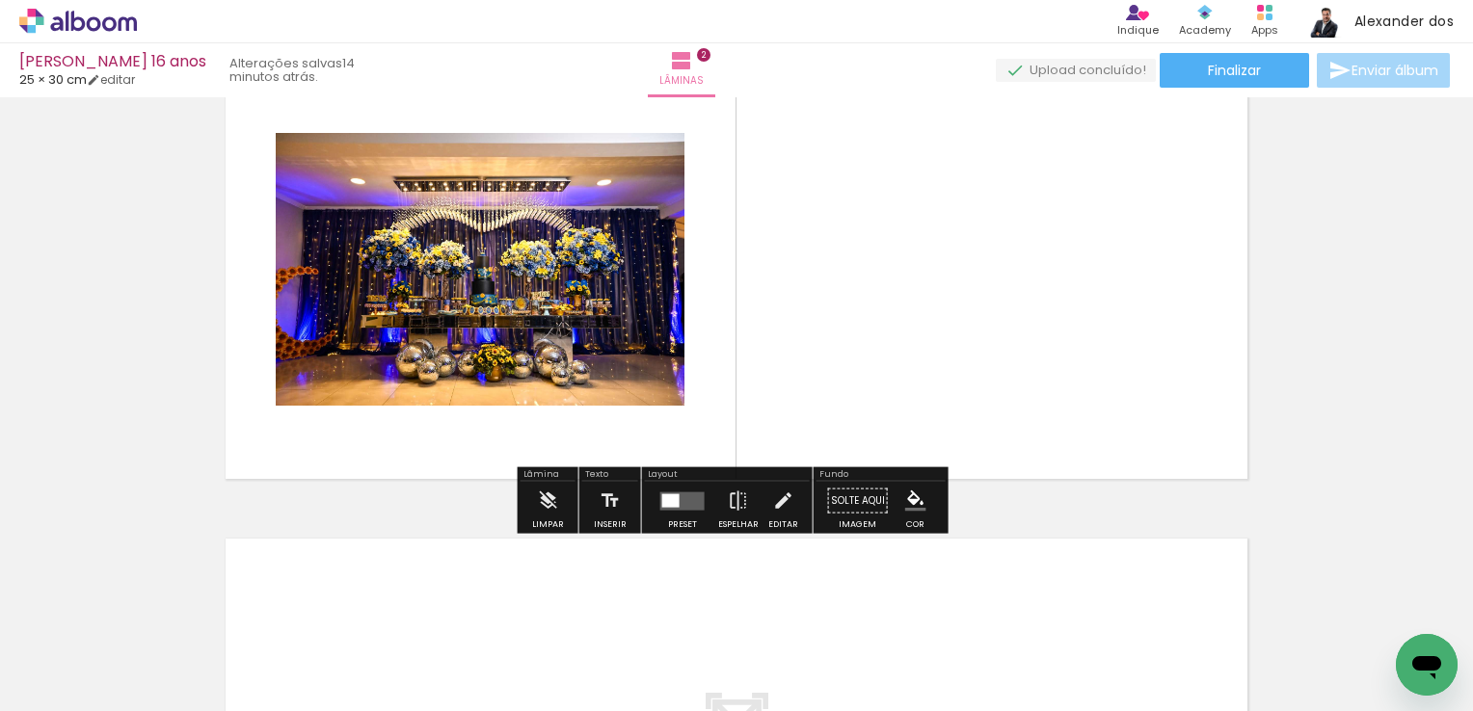
scroll to position [675, 0]
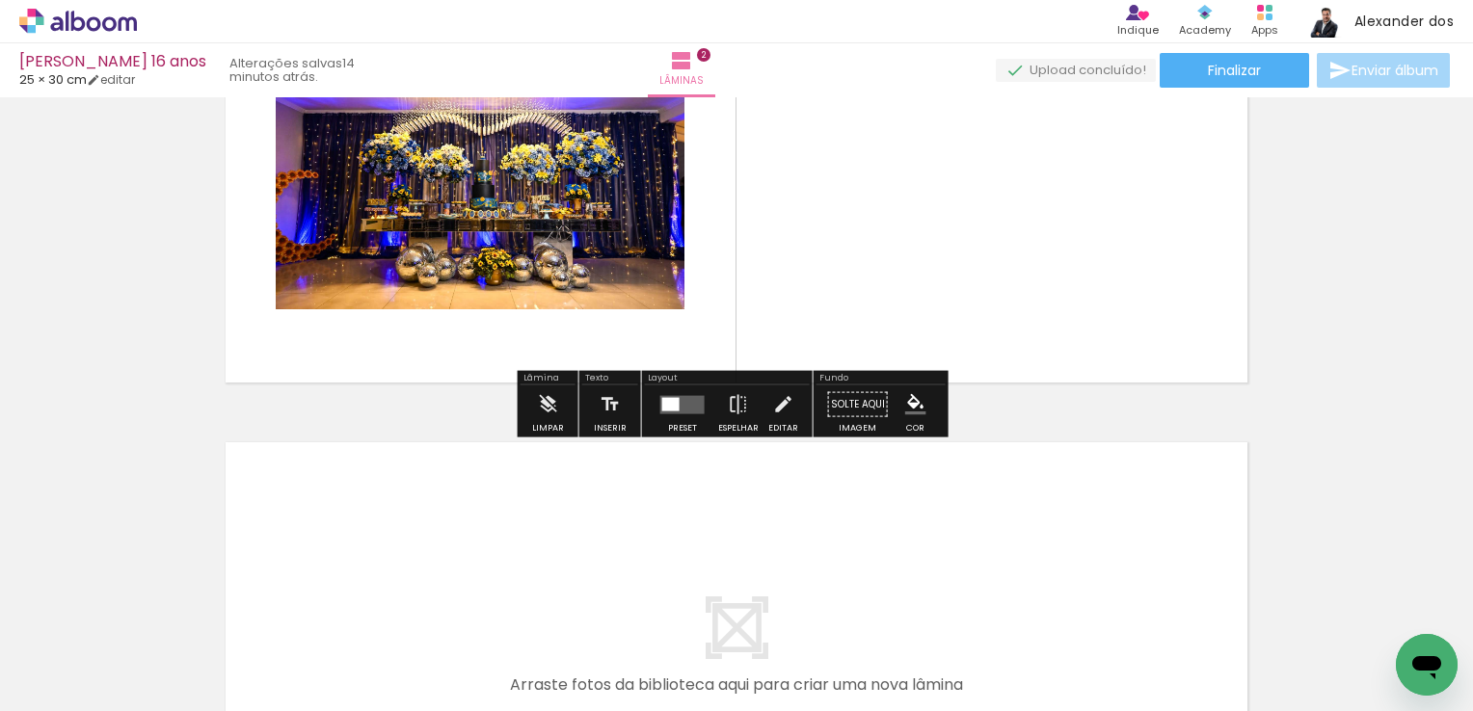
click at [571, 254] on quentale-photo at bounding box center [480, 173] width 409 height 273
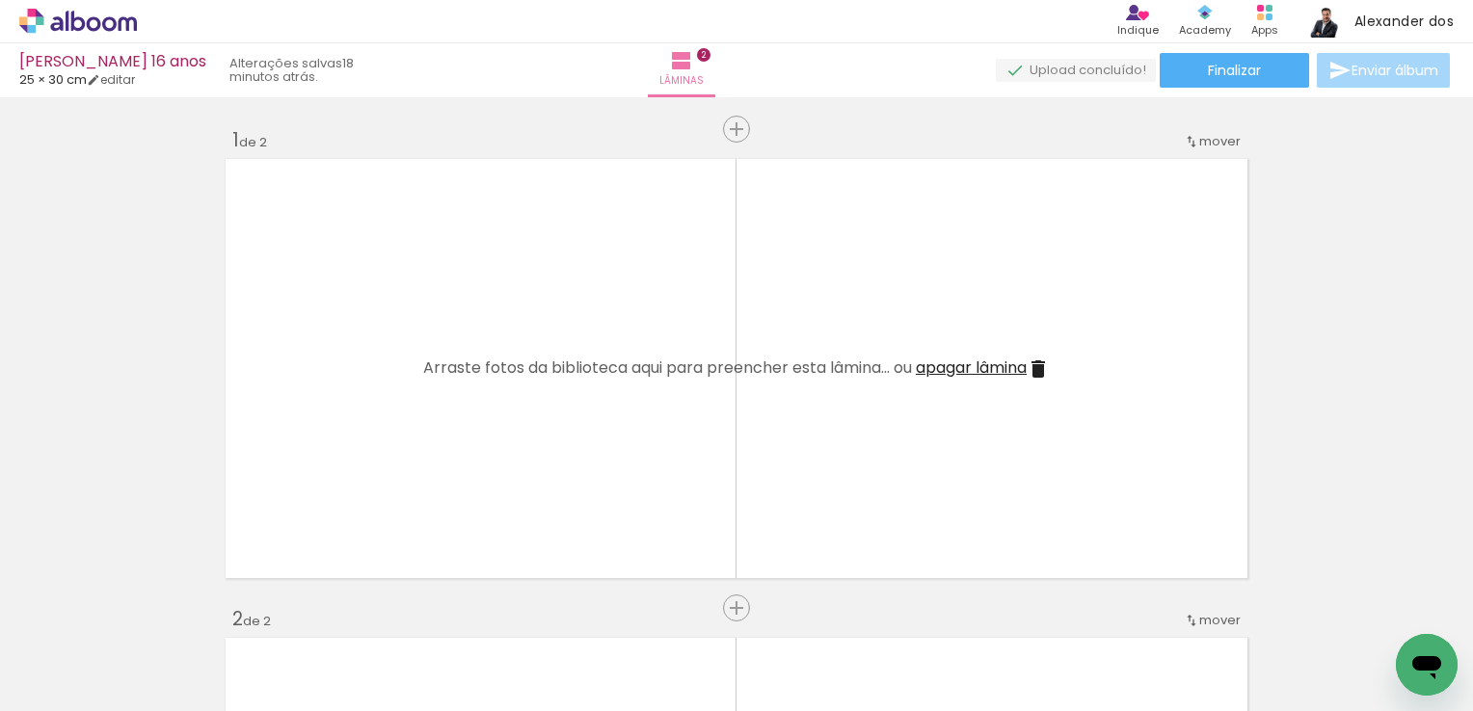
scroll to position [0, 0]
click at [236, 657] on div at bounding box center [192, 647] width 87 height 58
click at [236, 644] on div at bounding box center [192, 647] width 87 height 58
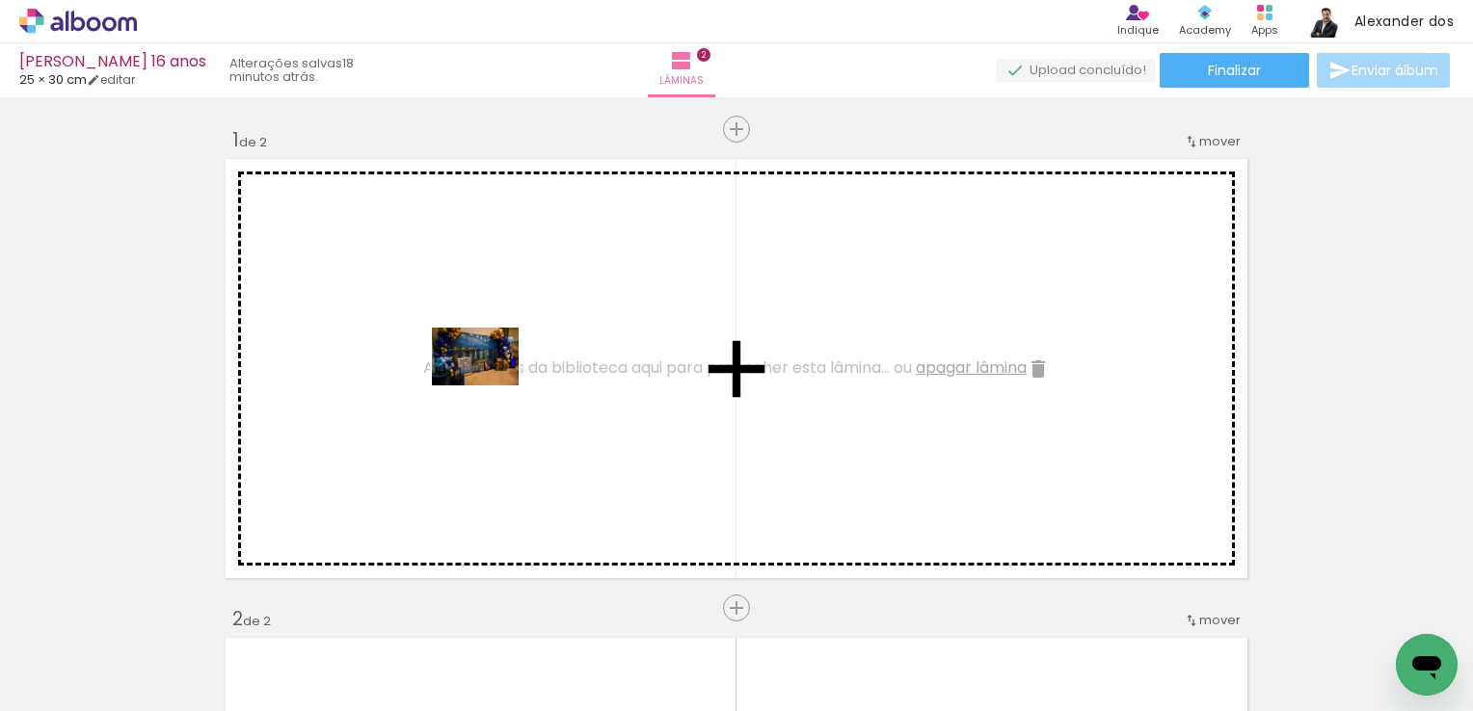
drag, startPoint x: 435, startPoint y: 644, endPoint x: 490, endPoint y: 386, distance: 264.1
click at [490, 386] on quentale-workspace at bounding box center [736, 355] width 1473 height 711
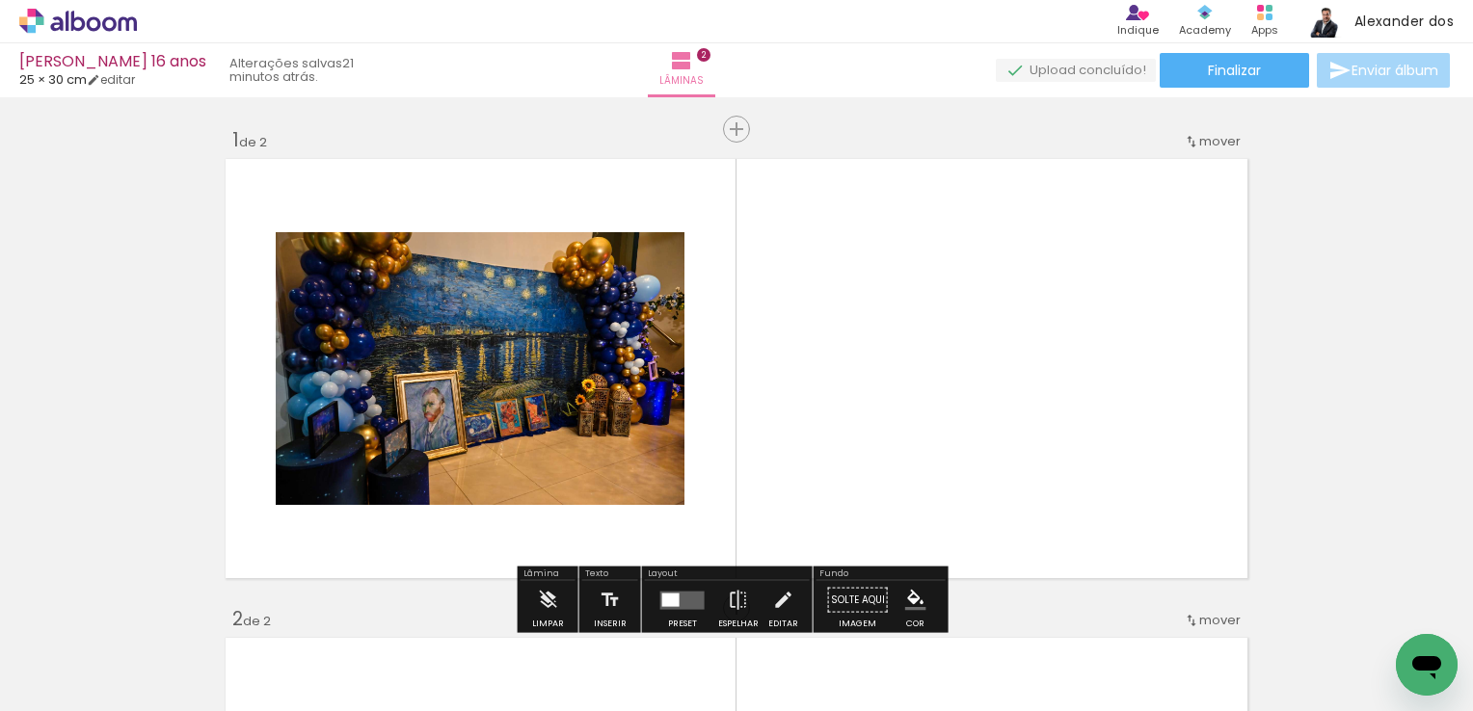
click at [480, 320] on quentale-photo at bounding box center [480, 368] width 409 height 273
click at [481, 320] on quentale-photo at bounding box center [480, 368] width 409 height 273
drag, startPoint x: 482, startPoint y: 320, endPoint x: 418, endPoint y: 319, distance: 63.6
click at [418, 319] on quentale-photo at bounding box center [480, 368] width 409 height 273
drag, startPoint x: 525, startPoint y: 372, endPoint x: 470, endPoint y: 286, distance: 101.9
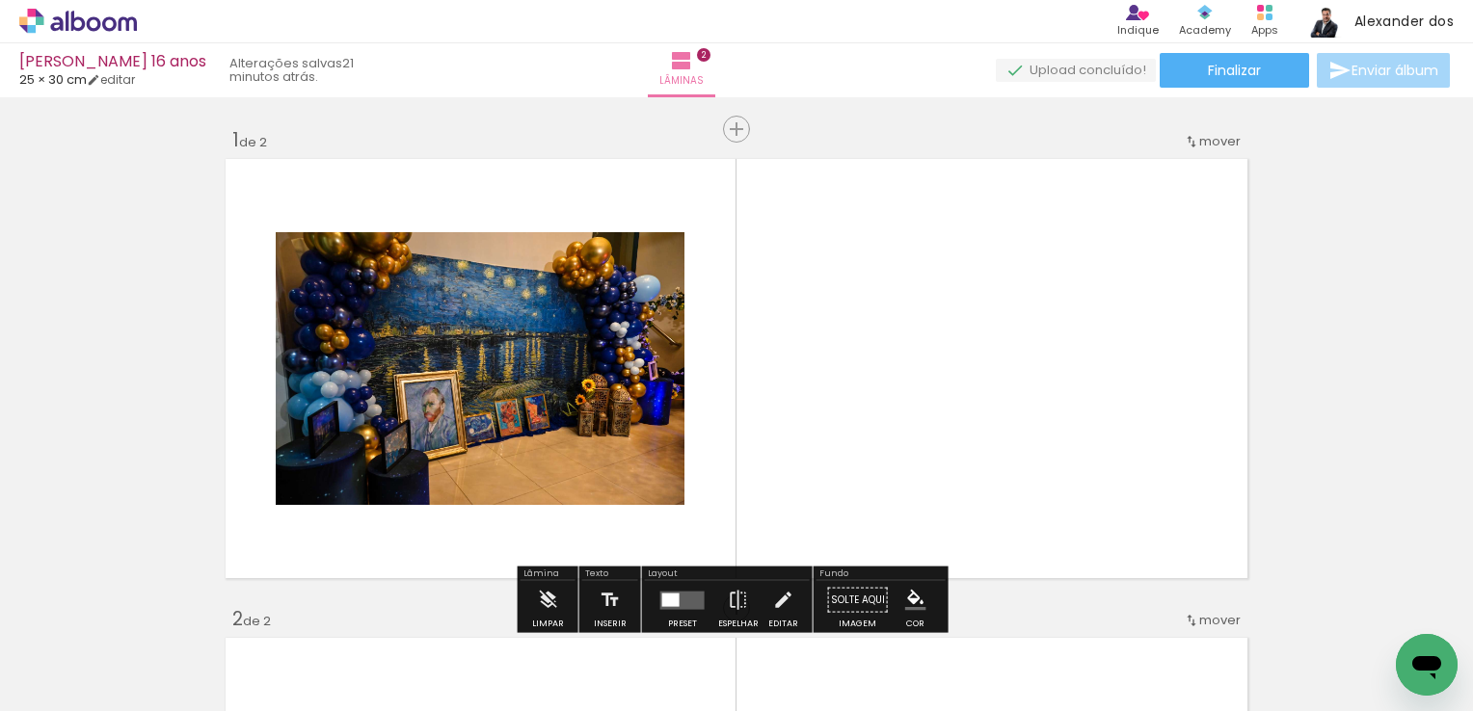
click at [468, 285] on quentale-photo at bounding box center [480, 368] width 409 height 273
drag, startPoint x: 473, startPoint y: 286, endPoint x: 395, endPoint y: 344, distance: 97.2
click at [395, 344] on quentale-photo at bounding box center [480, 368] width 409 height 273
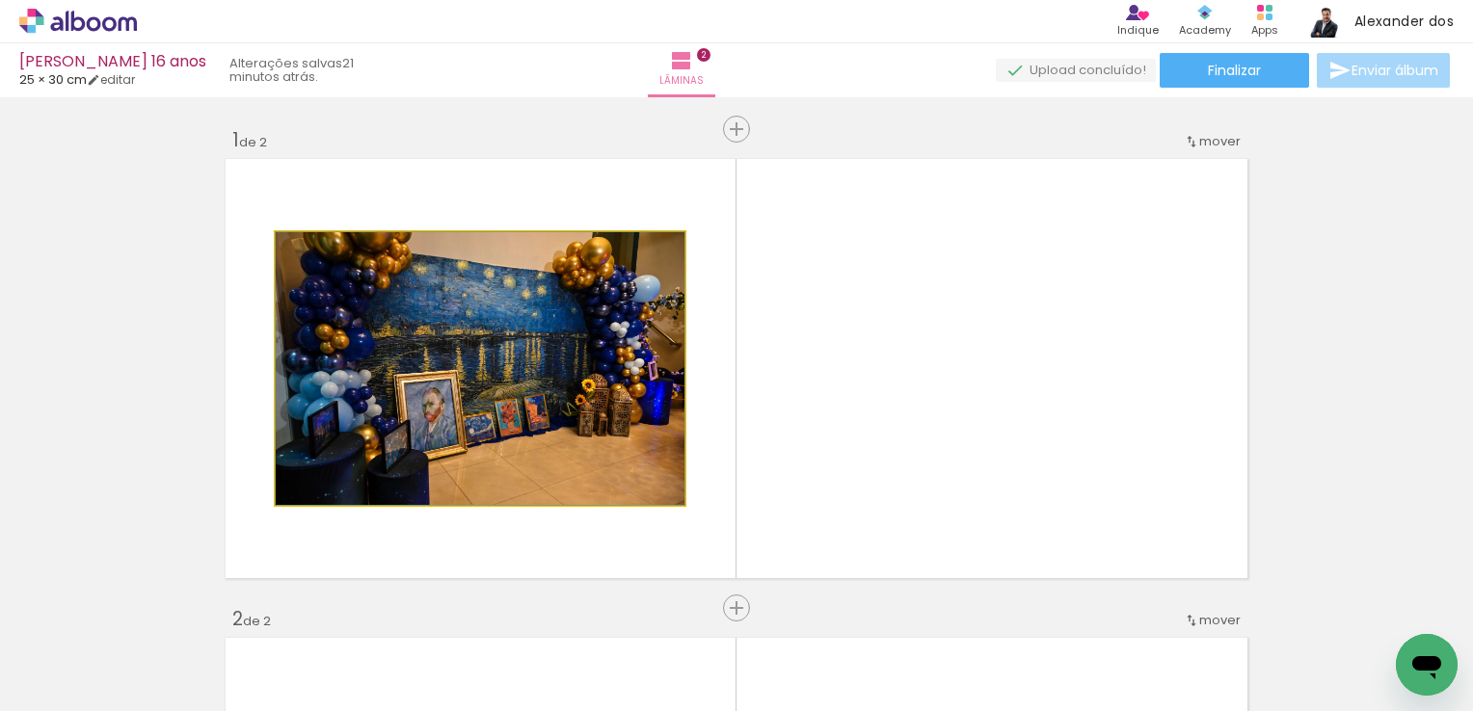
click at [443, 331] on quentale-photo at bounding box center [480, 368] width 409 height 273
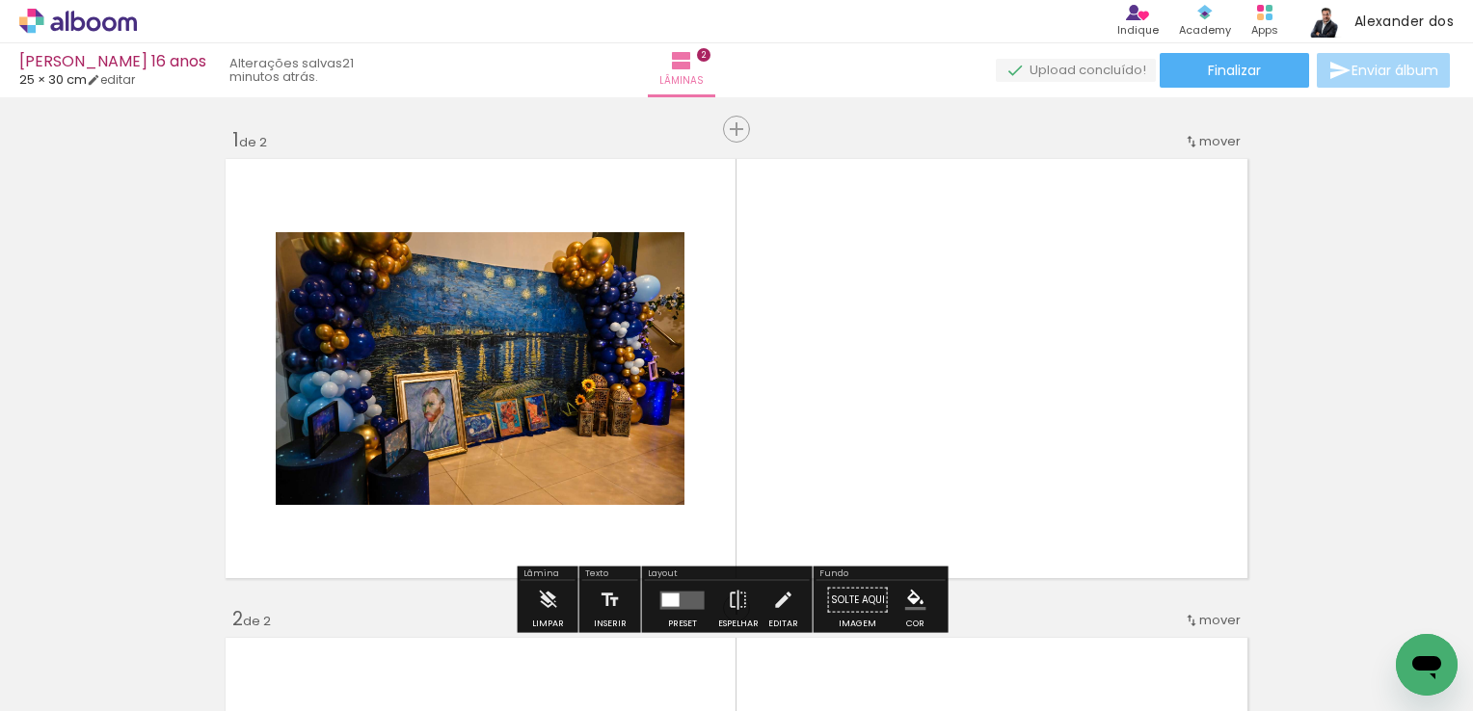
click at [519, 374] on quentale-photo at bounding box center [480, 368] width 409 height 273
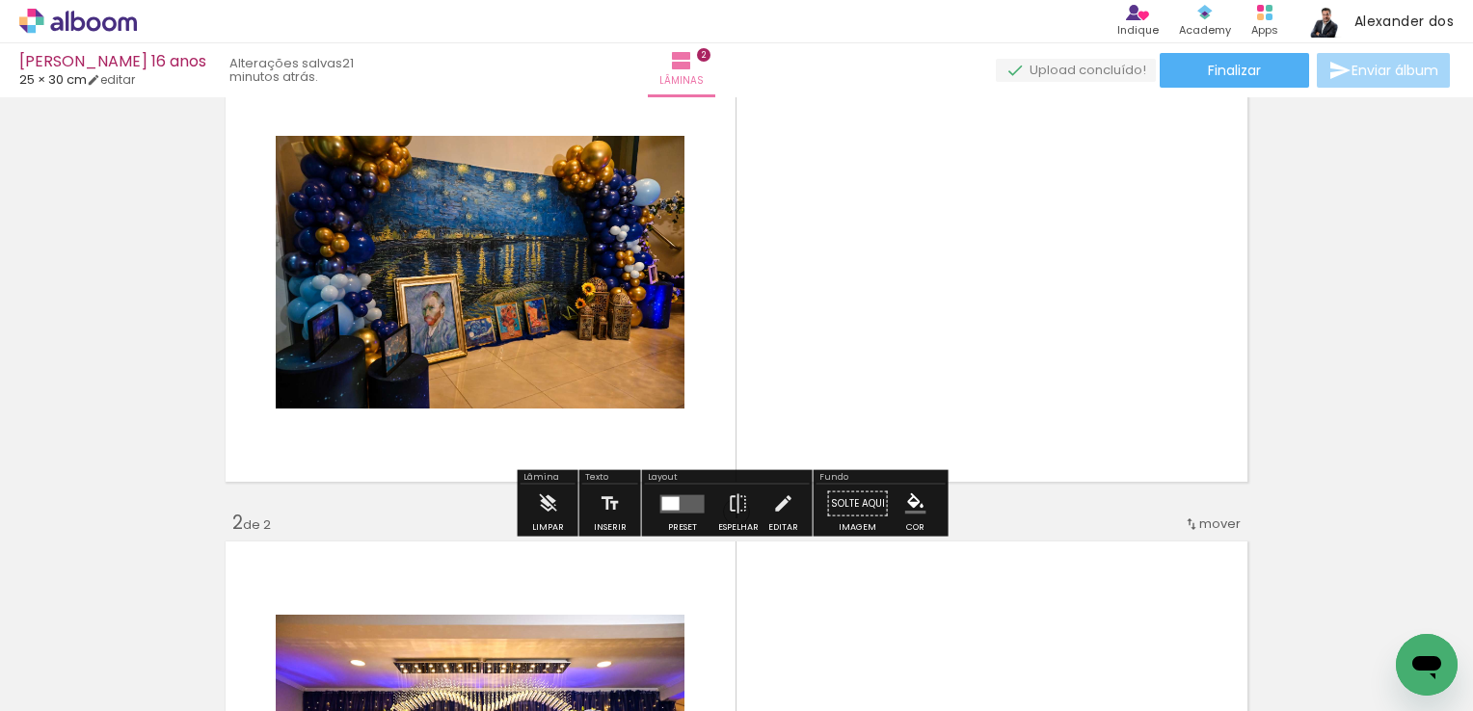
scroll to position [193, 0]
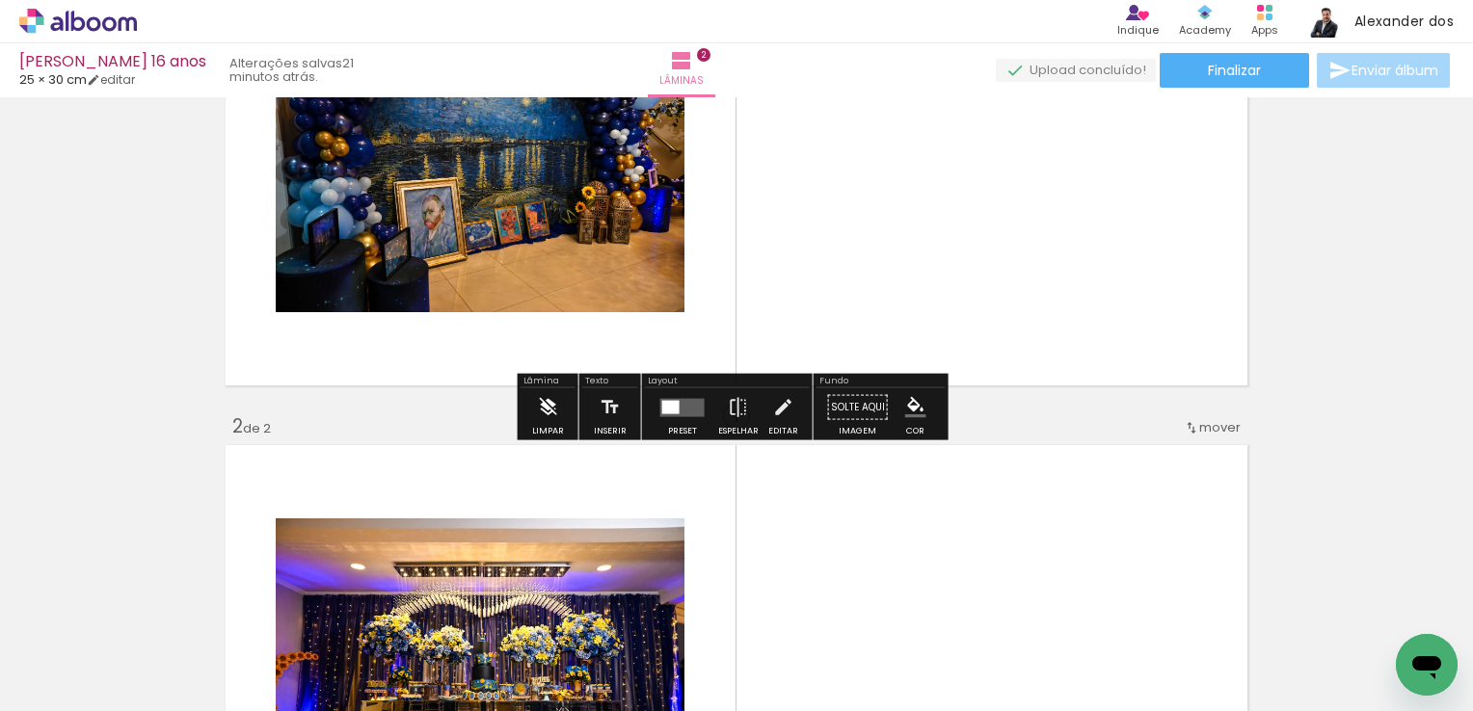
click at [555, 409] on iron-icon at bounding box center [547, 407] width 21 height 39
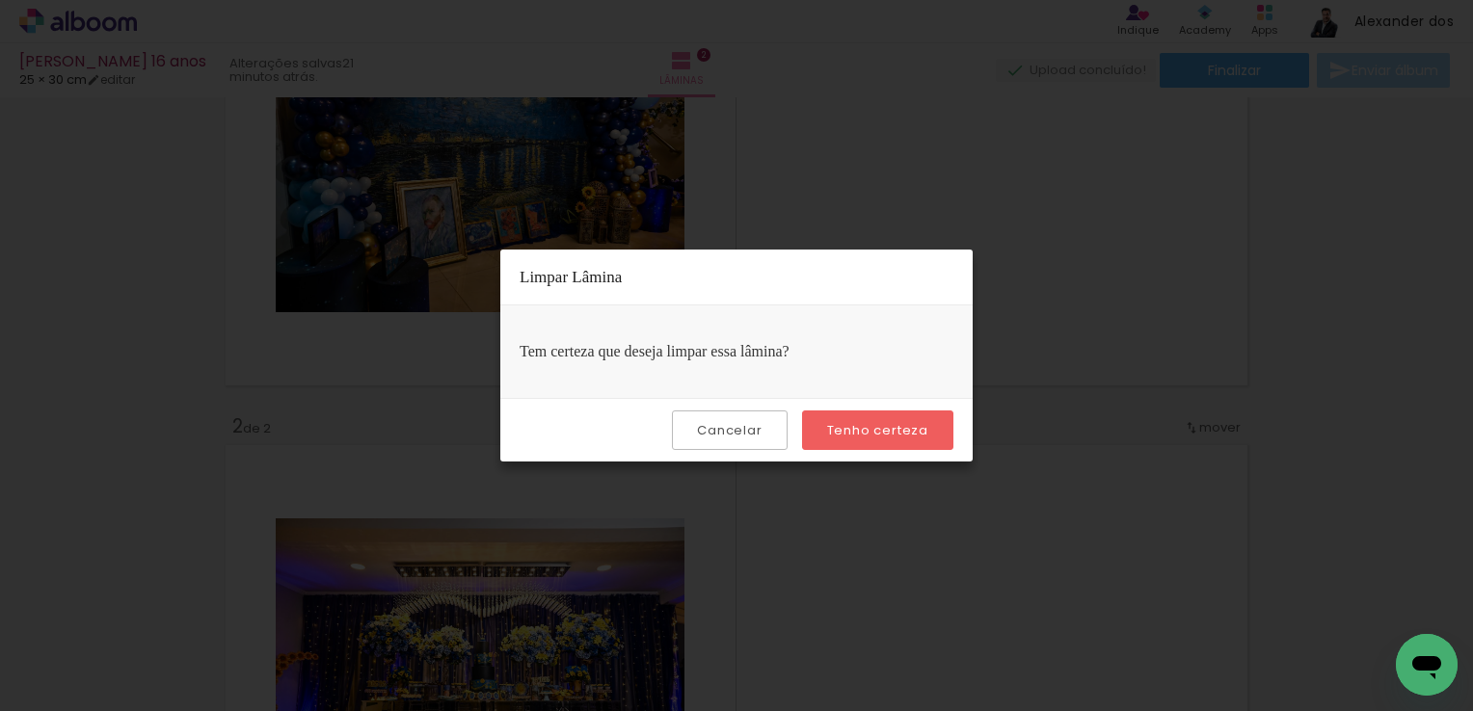
click at [0, 0] on slot "Tenho certeza" at bounding box center [0, 0] width 0 height 0
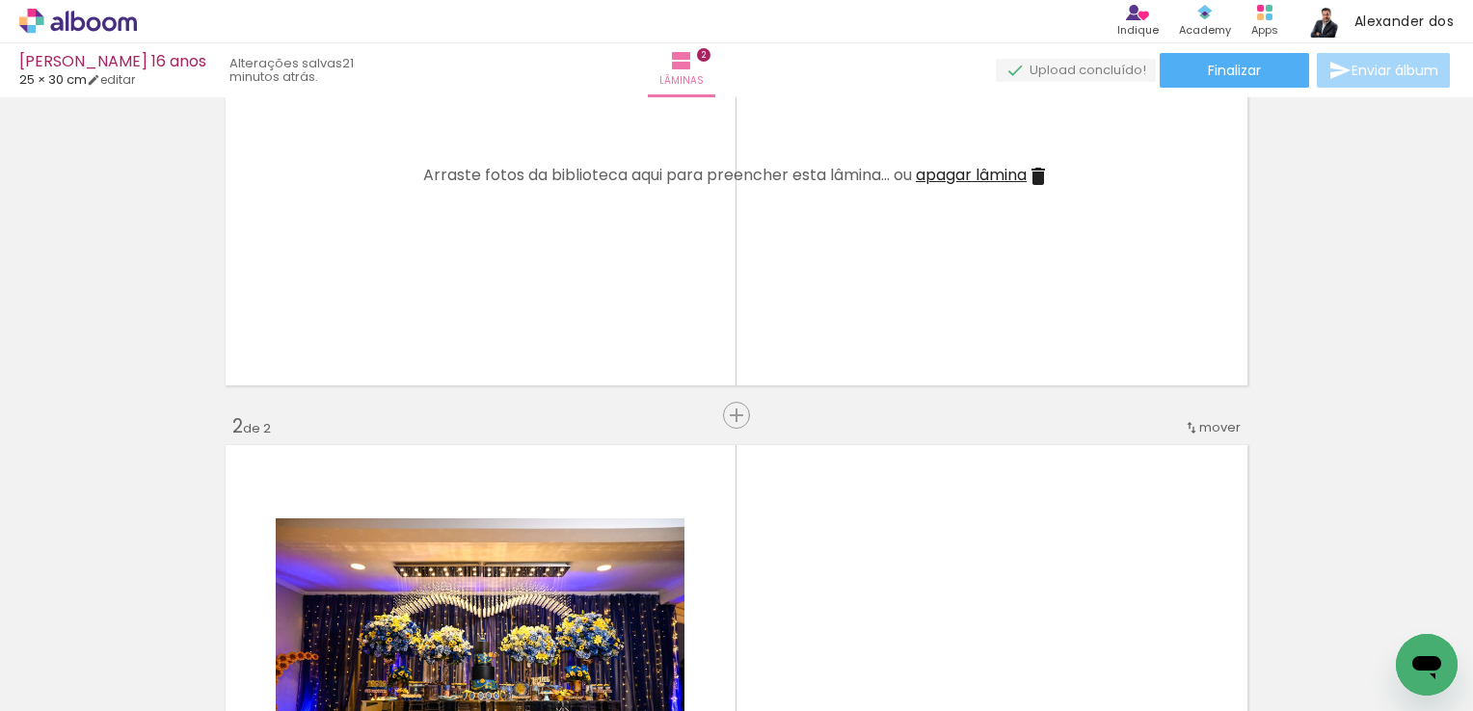
scroll to position [0, 0]
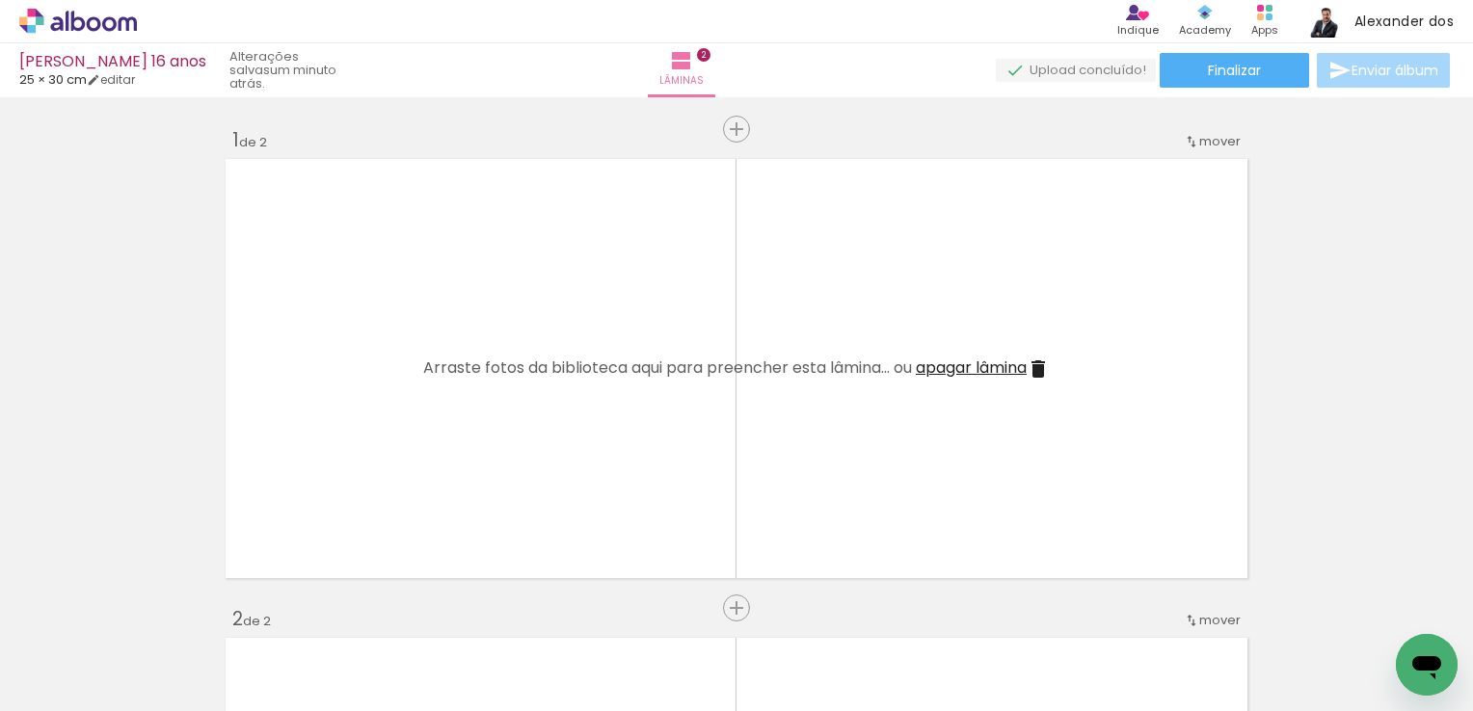
click at [55, 675] on span "Adicionar Fotos" at bounding box center [69, 685] width 58 height 21
click at [0, 0] on input "file" at bounding box center [0, 0] width 0 height 0
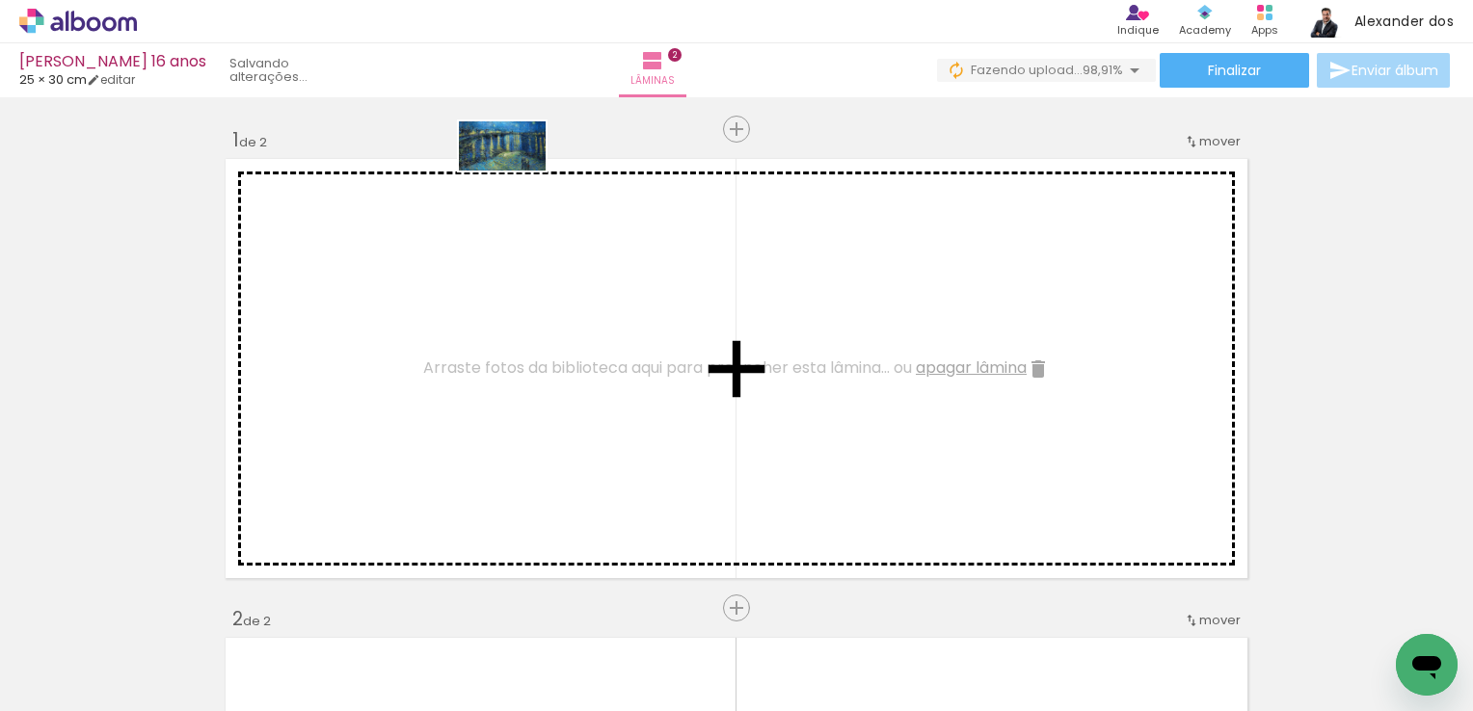
drag, startPoint x: 1371, startPoint y: 633, endPoint x: 517, endPoint y: 179, distance: 967.2
click at [517, 179] on quentale-workspace at bounding box center [736, 355] width 1473 height 711
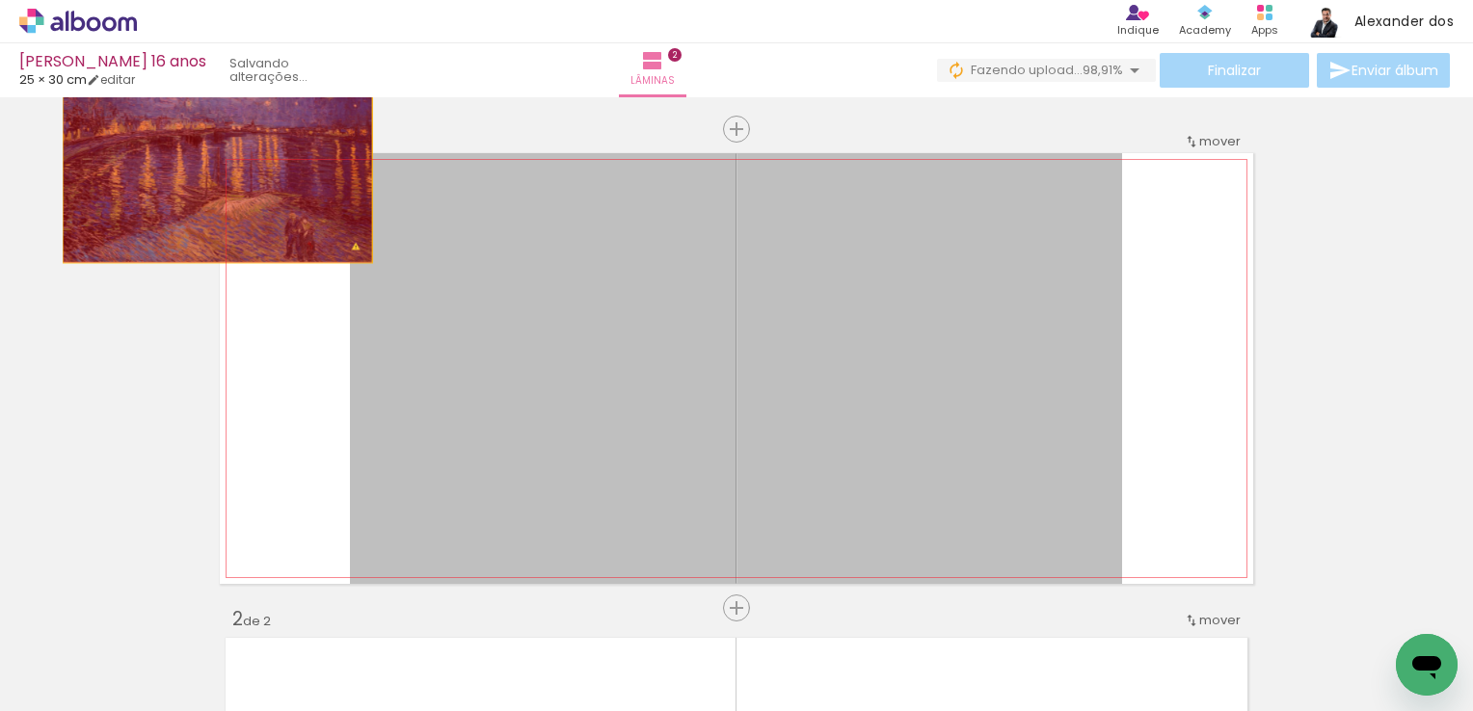
drag, startPoint x: 715, startPoint y: 376, endPoint x: 210, endPoint y: 176, distance: 543.1
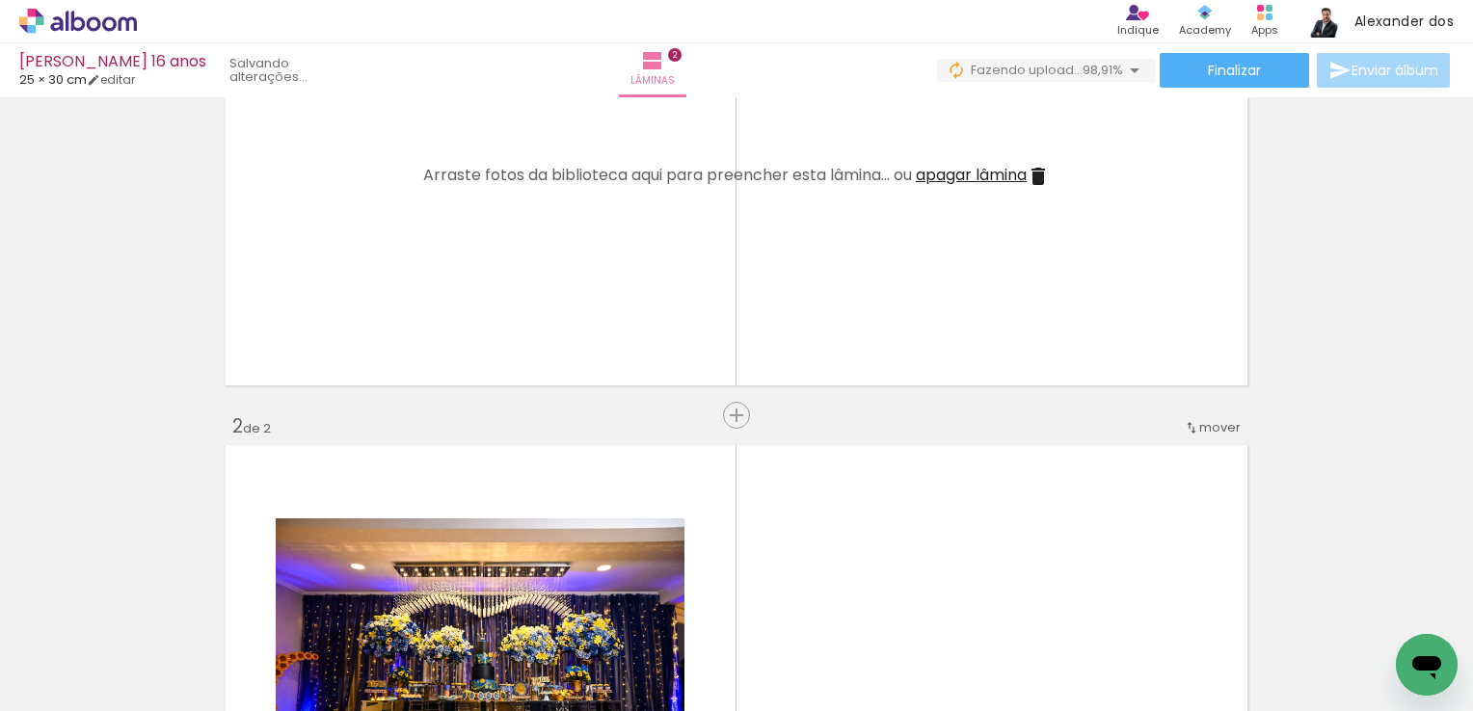
scroll to position [0, 0]
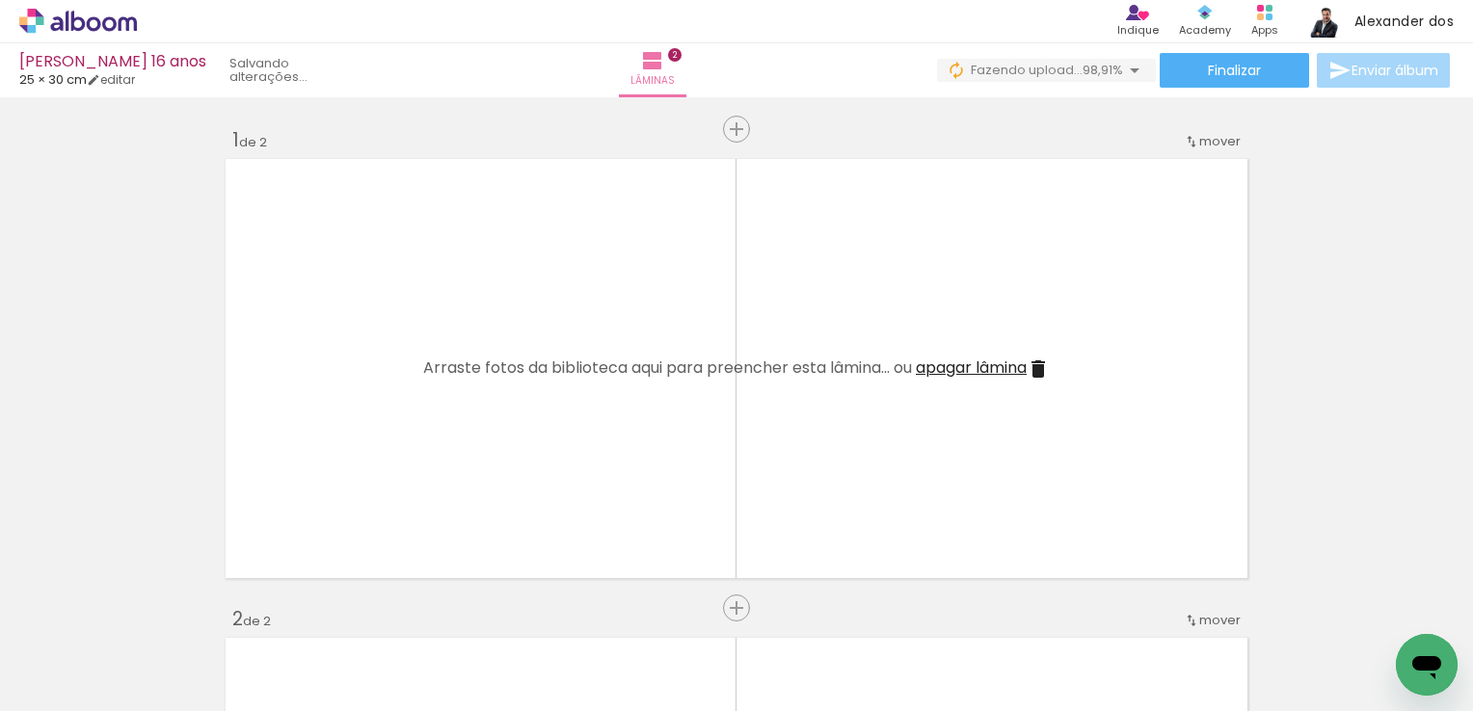
click at [1199, 144] on span "mover" at bounding box center [1219, 141] width 41 height 18
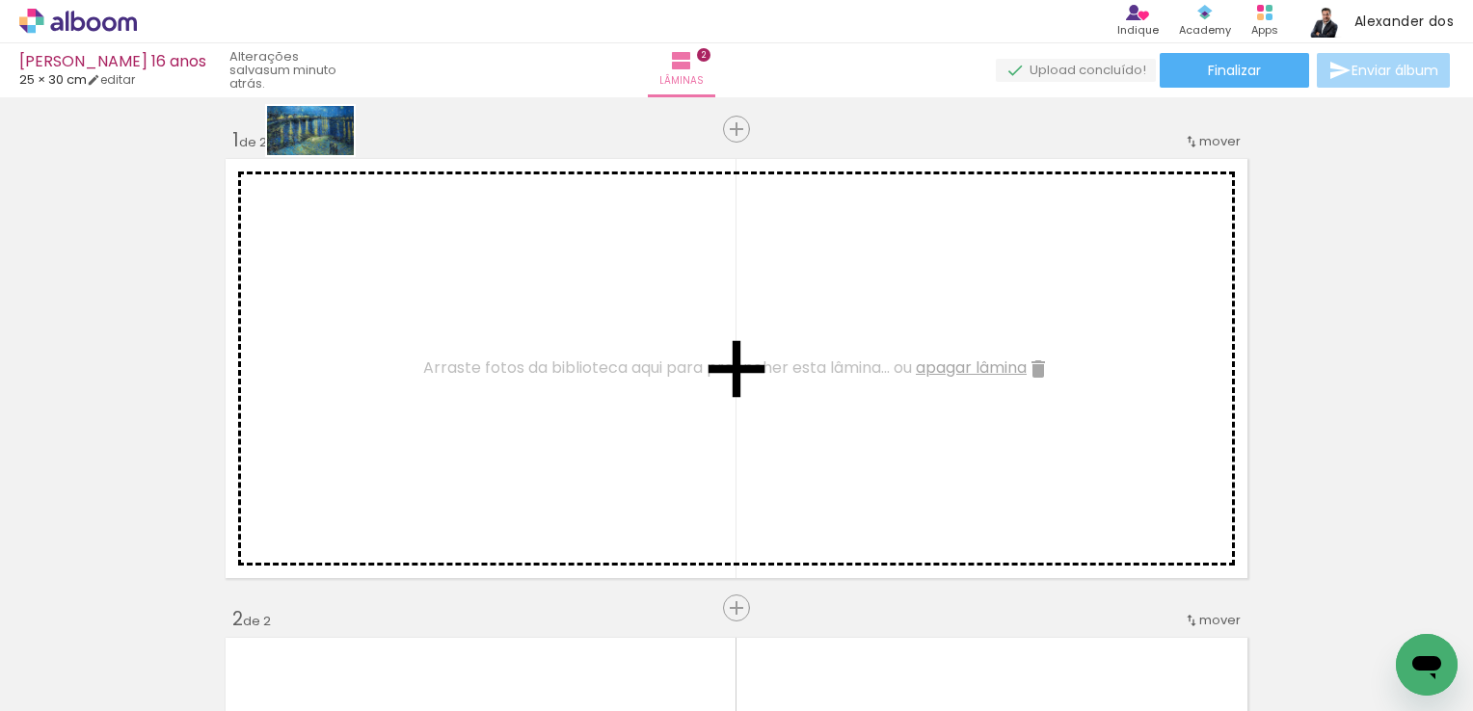
drag, startPoint x: 1386, startPoint y: 654, endPoint x: 325, endPoint y: 164, distance: 1168.8
click at [325, 164] on quentale-workspace at bounding box center [736, 355] width 1473 height 711
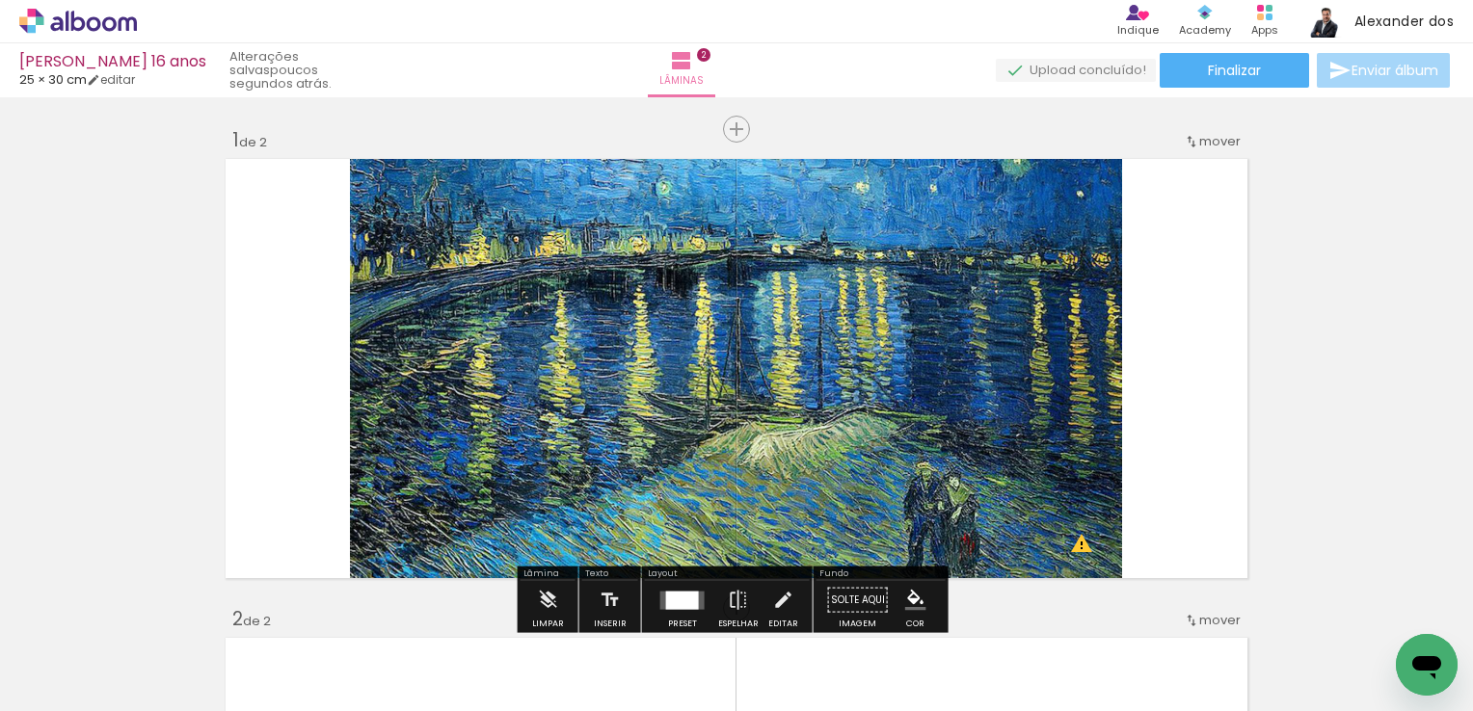
scroll to position [96, 0]
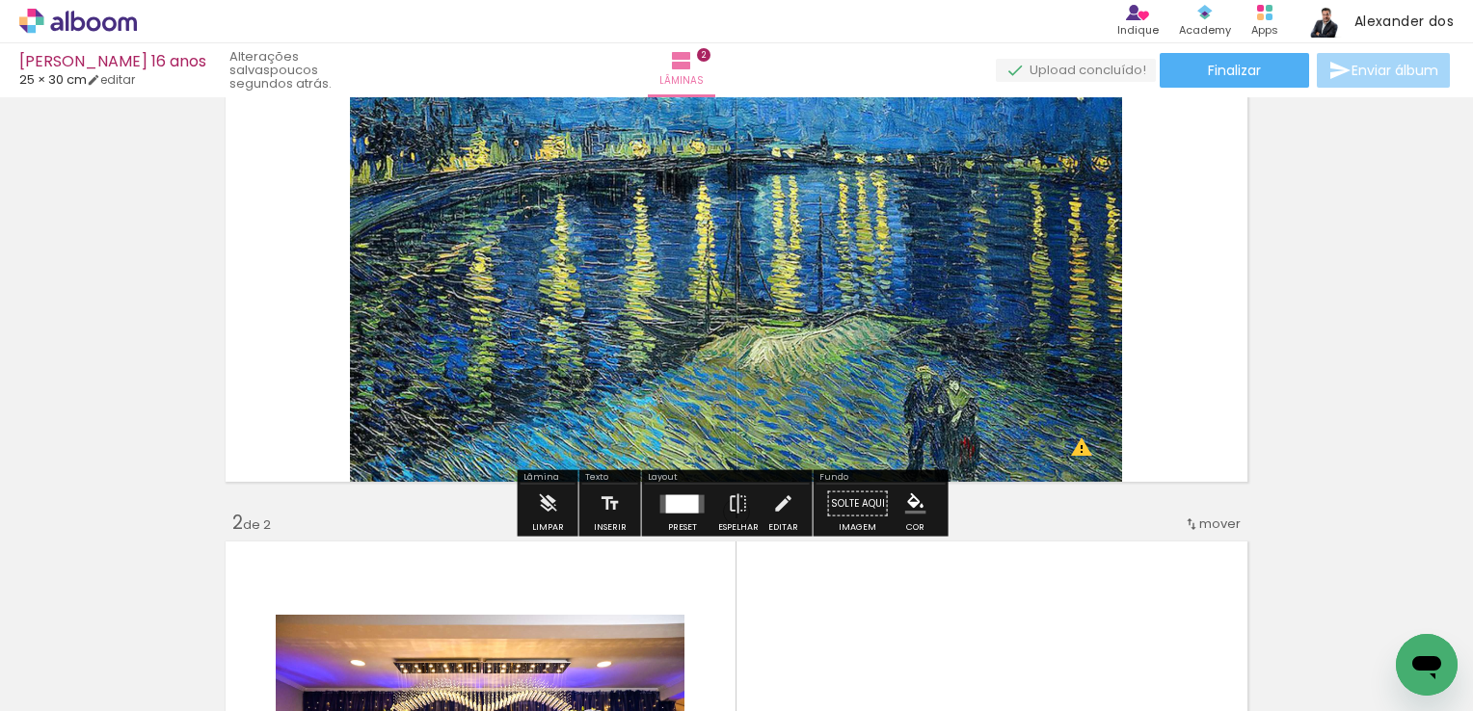
click at [868, 495] on paper-button "Solte aqui Imagem" at bounding box center [857, 509] width 69 height 49
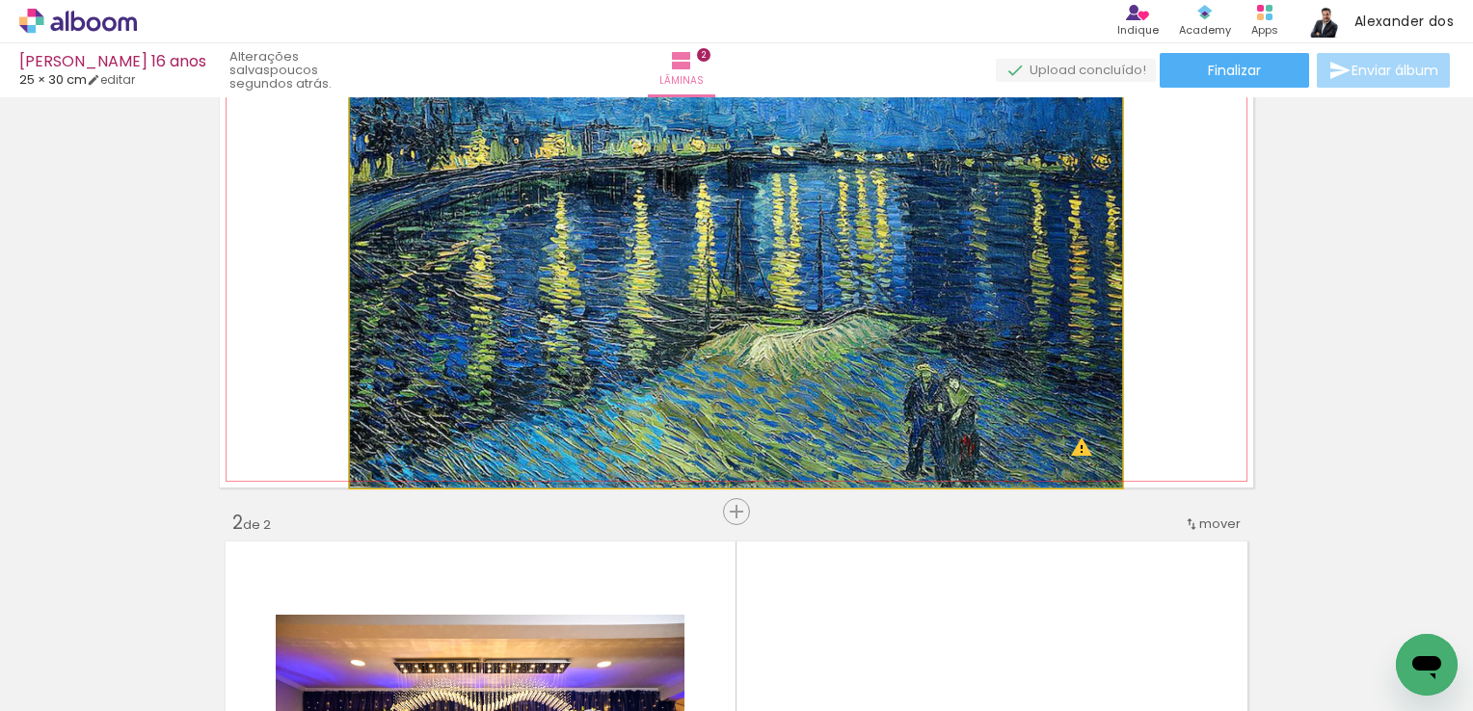
drag, startPoint x: 880, startPoint y: 371, endPoint x: 748, endPoint y: 331, distance: 138.1
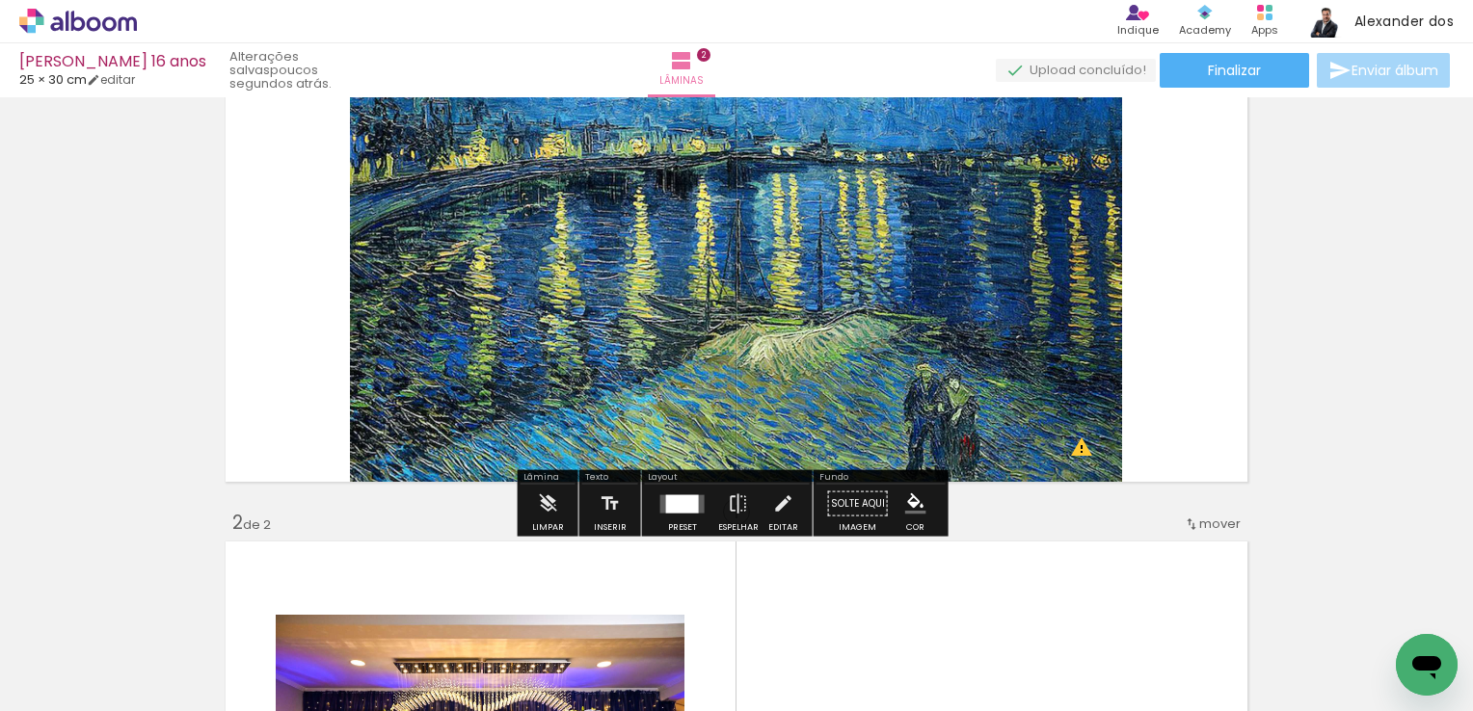
click at [853, 503] on paper-button "Solte aqui Imagem" at bounding box center [857, 509] width 69 height 49
drag, startPoint x: 853, startPoint y: 499, endPoint x: 841, endPoint y: 414, distance: 86.6
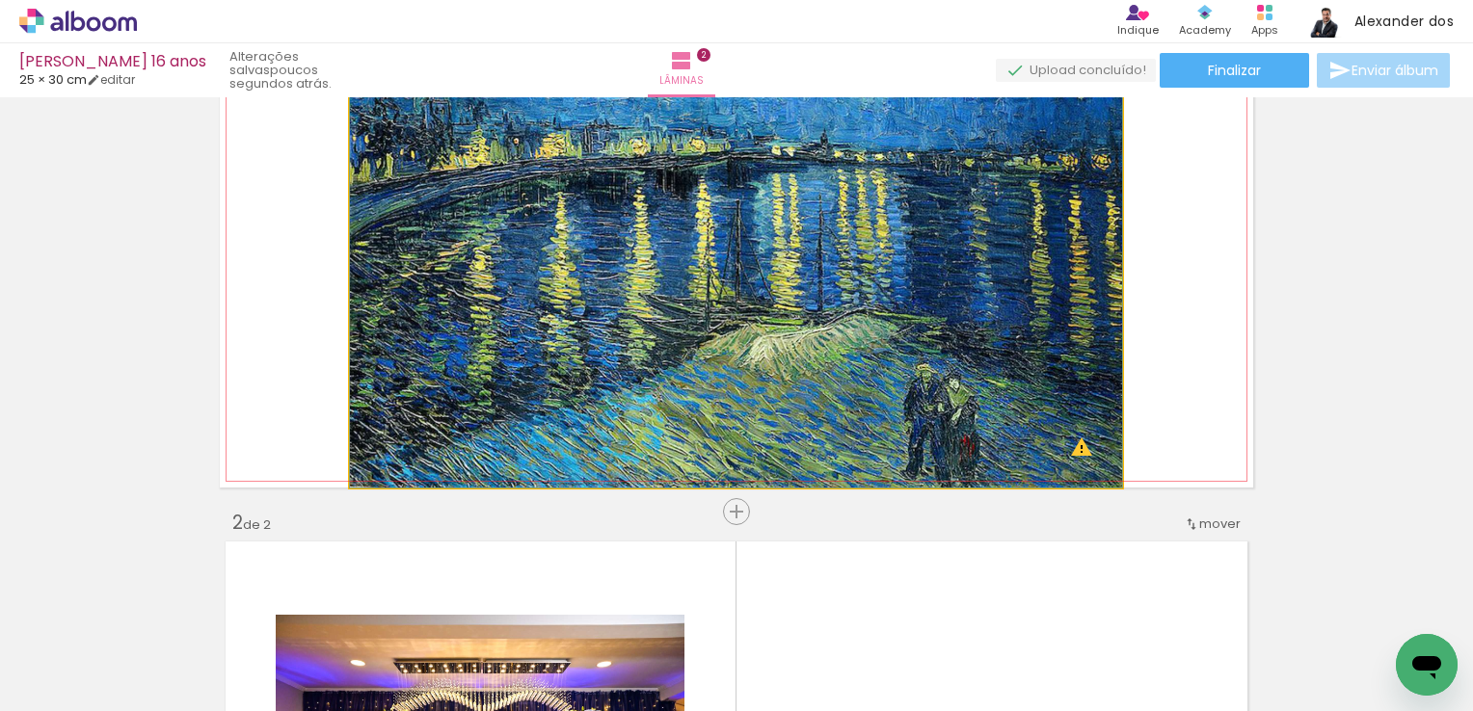
drag, startPoint x: 841, startPoint y: 414, endPoint x: 834, endPoint y: 404, distance: 12.3
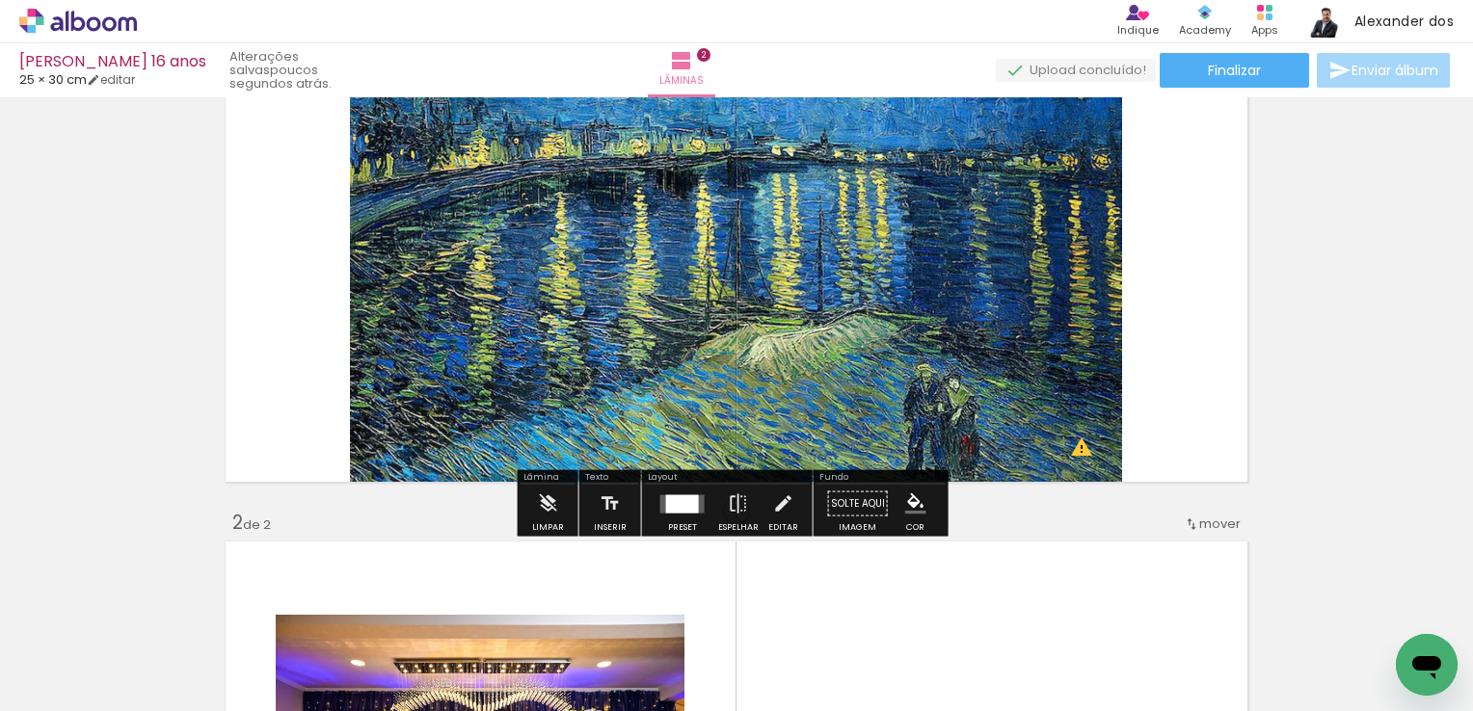
click at [847, 512] on paper-button "Solte aqui Imagem" at bounding box center [857, 509] width 69 height 49
click at [848, 512] on paper-button "Solte aqui Imagem" at bounding box center [857, 509] width 69 height 49
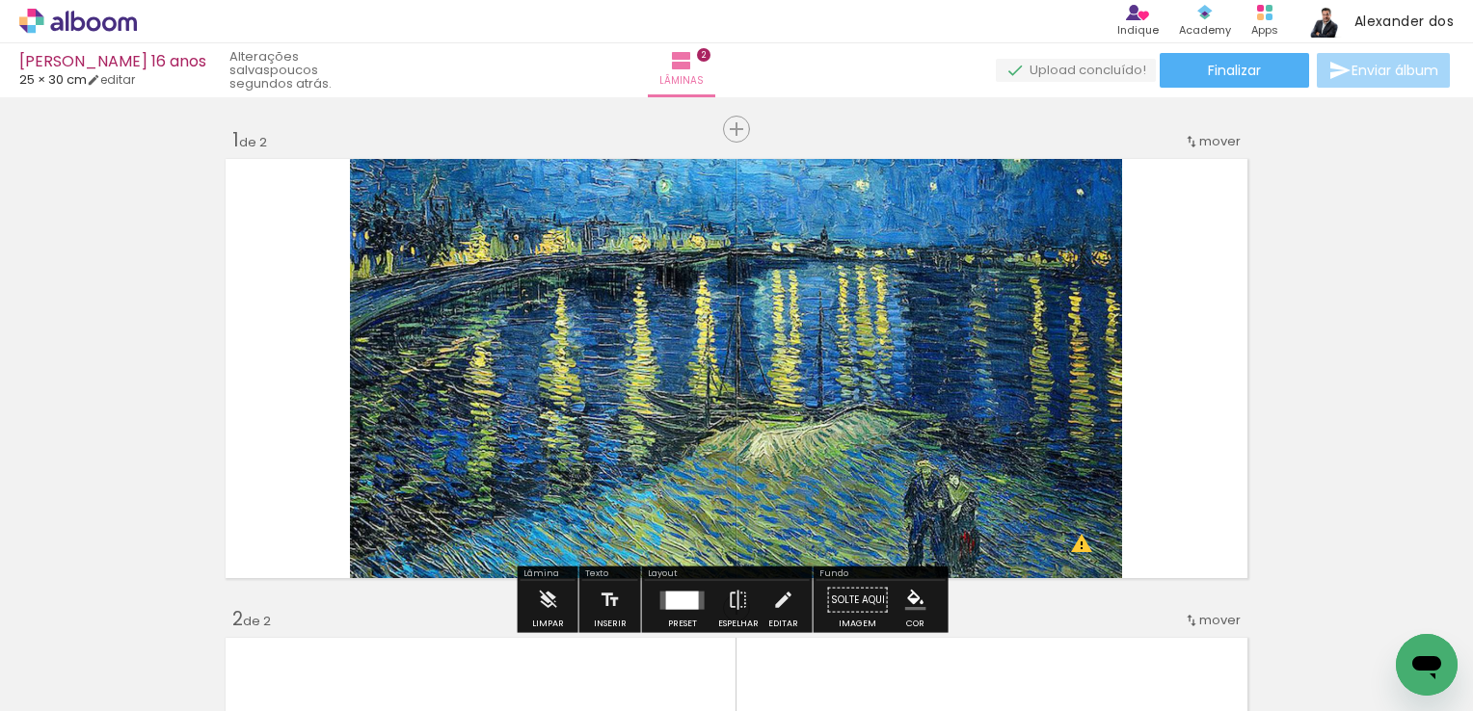
scroll to position [193, 0]
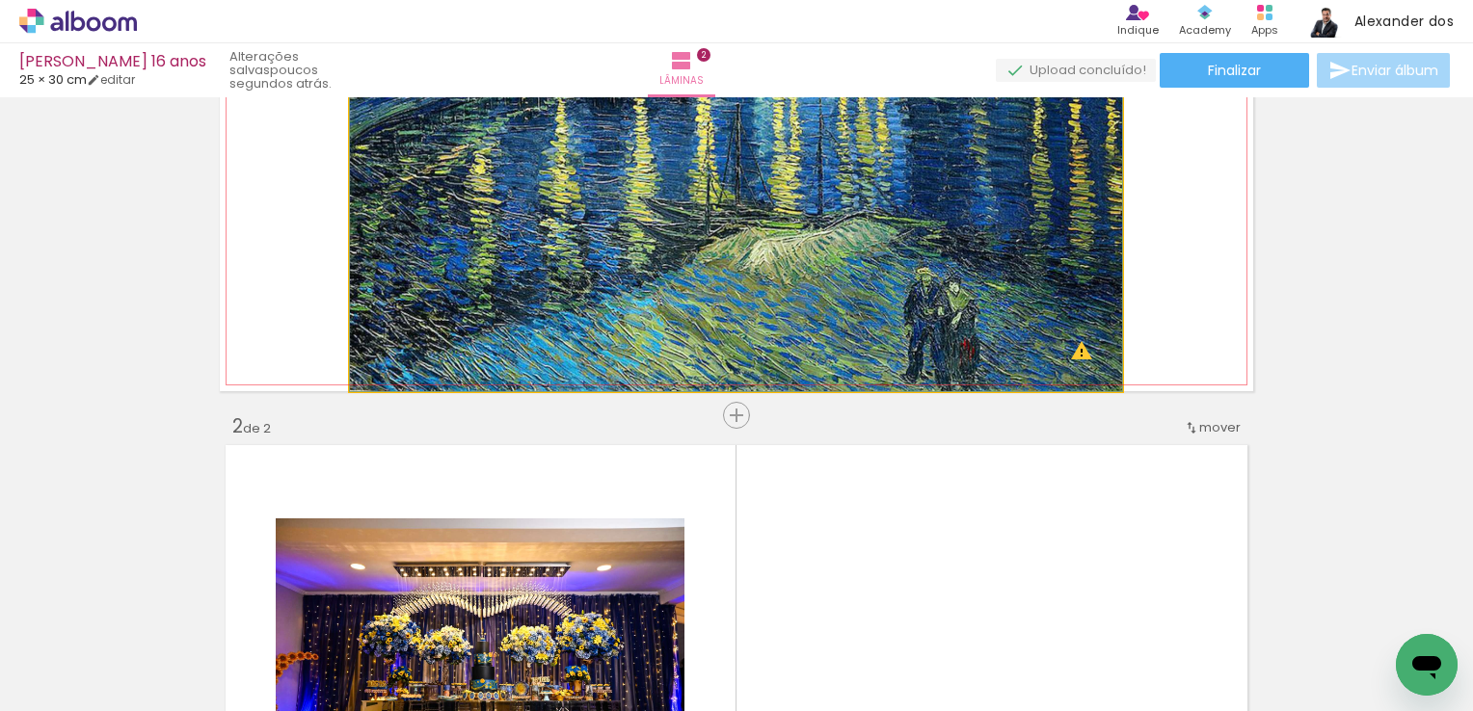
drag, startPoint x: 889, startPoint y: 288, endPoint x: 876, endPoint y: 277, distance: 17.1
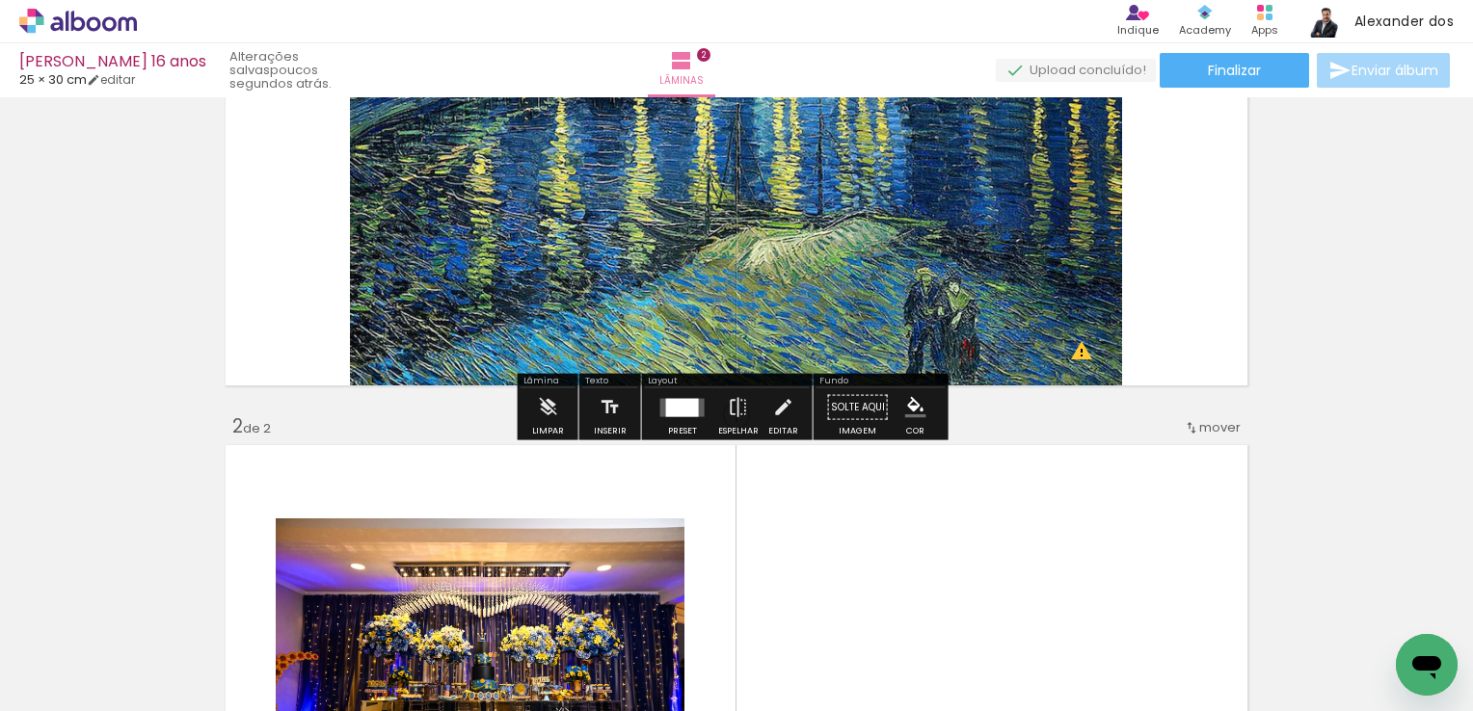
click at [858, 409] on paper-button "Solte aqui Imagem" at bounding box center [857, 412] width 69 height 49
drag, startPoint x: 858, startPoint y: 409, endPoint x: 864, endPoint y: 323, distance: 86.0
click at [864, 323] on div "Inserir lâmina 1 de 2 Inserir lâmina 2 de 2 O Designbox precisará aumentar a su…" at bounding box center [736, 630] width 1473 height 1438
click at [854, 362] on quentale-photo at bounding box center [736, 175] width 772 height 431
click at [833, 414] on paper-button "Solte aqui Imagem" at bounding box center [857, 412] width 69 height 49
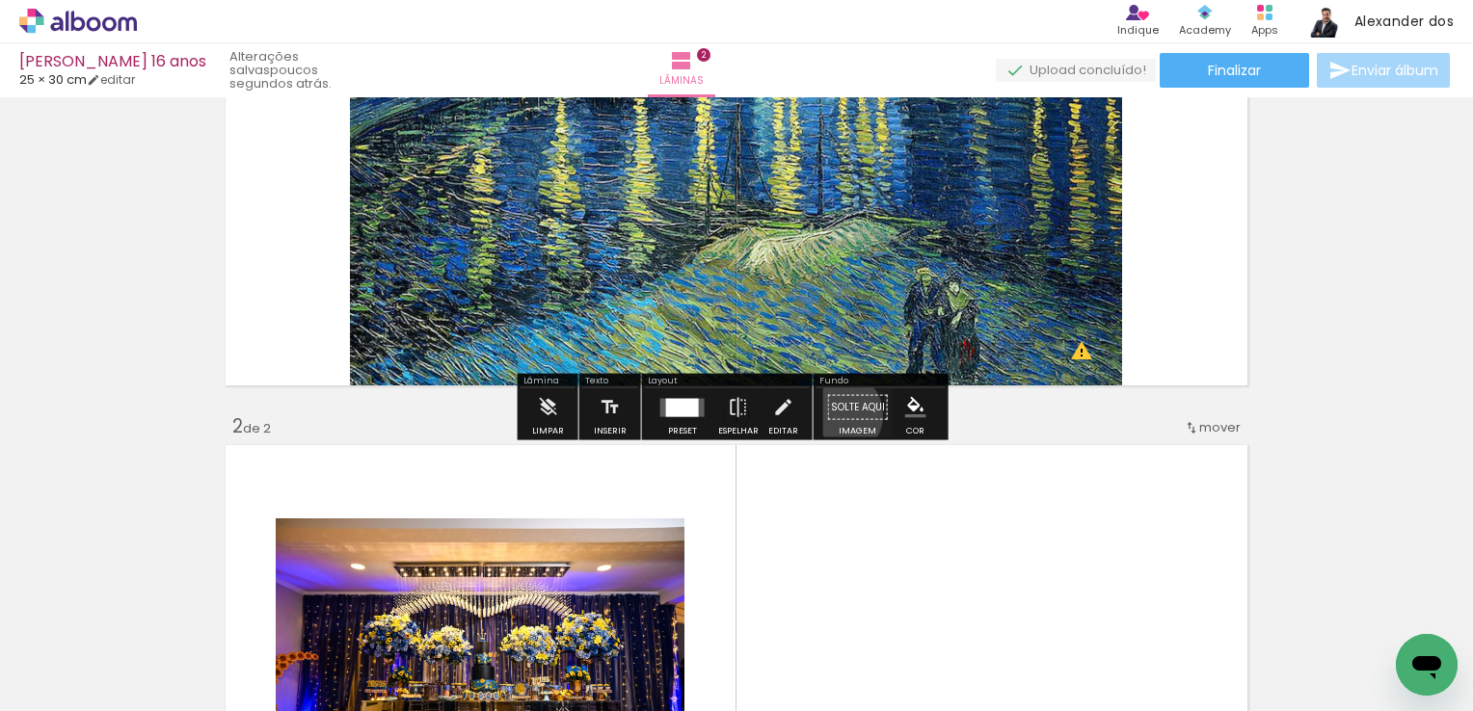
click at [833, 414] on paper-button "Solte aqui Imagem" at bounding box center [857, 412] width 69 height 49
click at [928, 409] on paper-button "Cor" at bounding box center [916, 412] width 46 height 49
click at [860, 413] on paper-button "Solte aqui Imagem" at bounding box center [857, 412] width 69 height 49
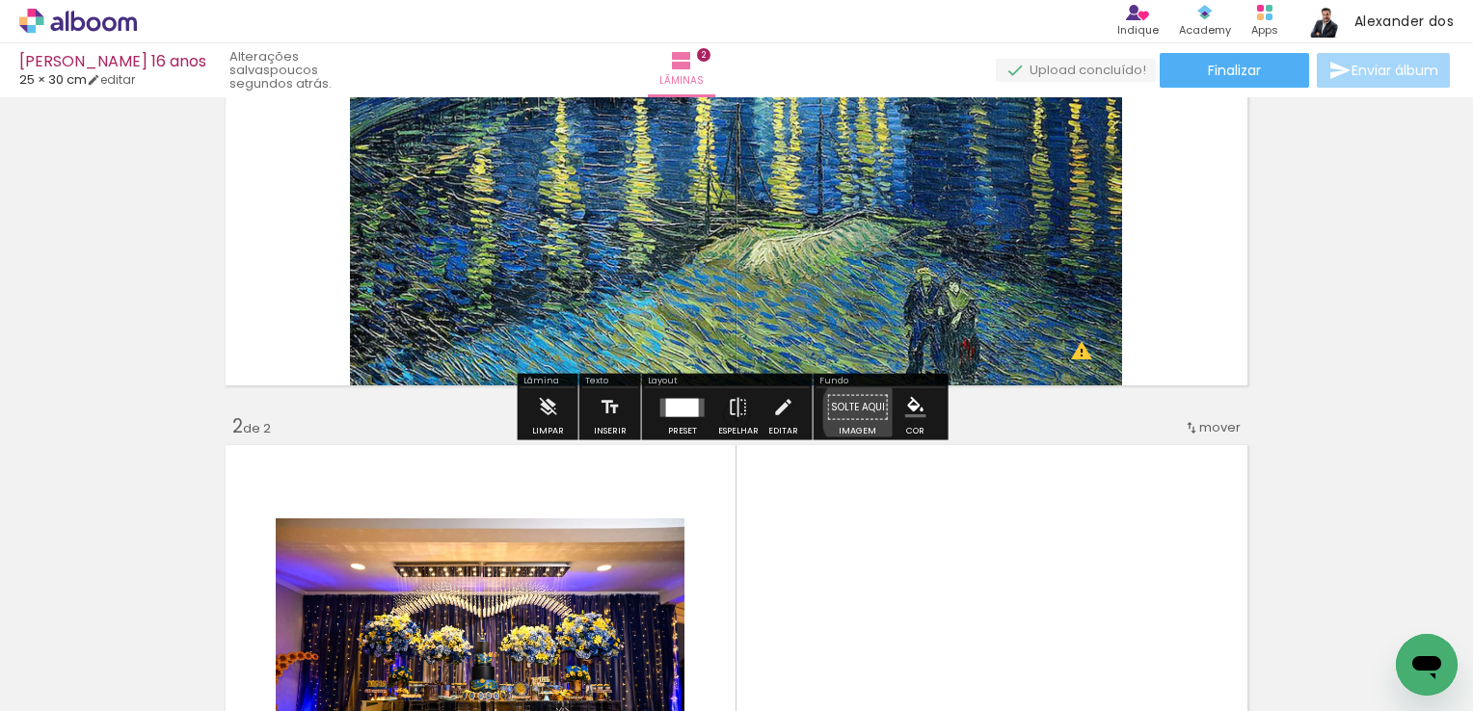
click at [860, 413] on paper-button "Solte aqui Imagem" at bounding box center [857, 412] width 69 height 49
drag, startPoint x: 860, startPoint y: 413, endPoint x: 863, endPoint y: 307, distance: 106.1
click at [863, 307] on div "Inserir lâmina 1 de 2 Inserir lâmina 2 de 2 O Designbox precisará aumentar a su…" at bounding box center [736, 630] width 1473 height 1438
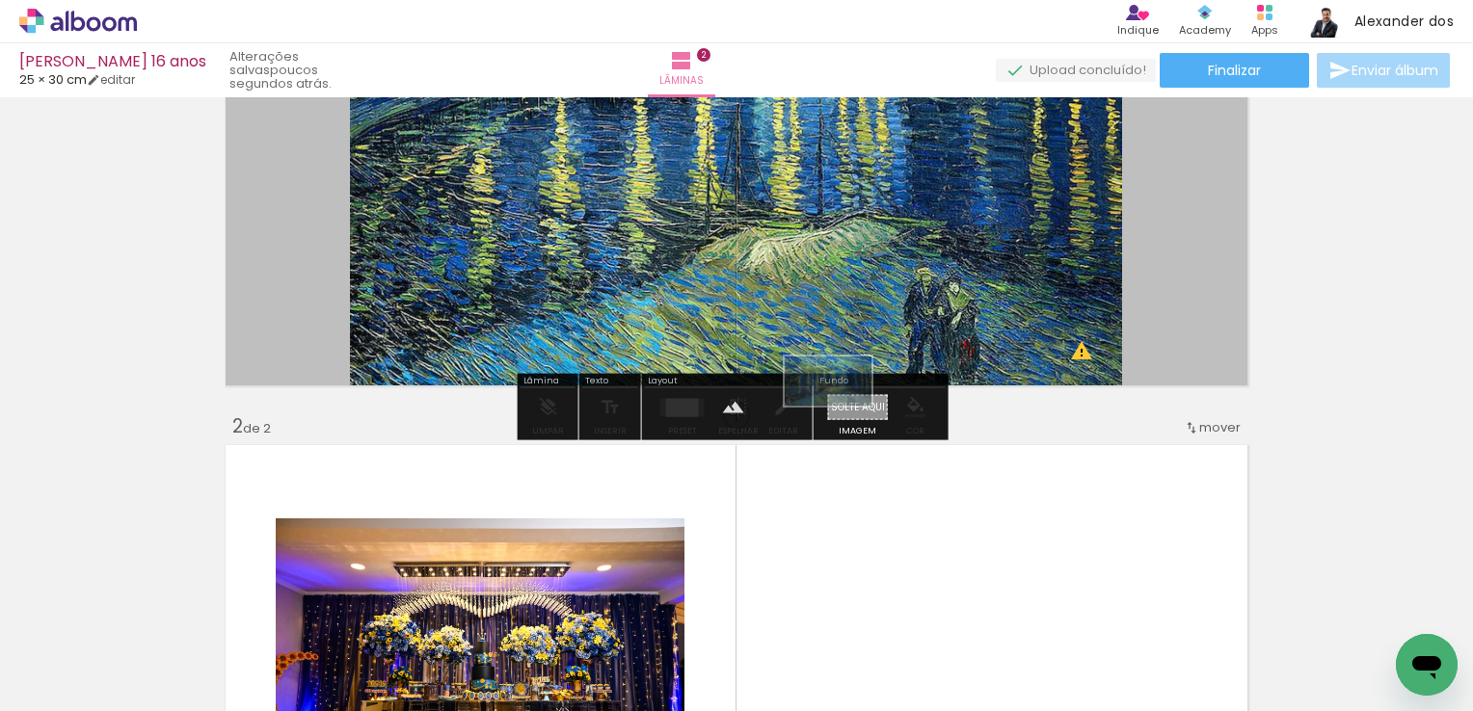
drag, startPoint x: 1398, startPoint y: 646, endPoint x: 842, endPoint y: 414, distance: 601.5
click at [842, 414] on quentale-workspace at bounding box center [736, 355] width 1473 height 711
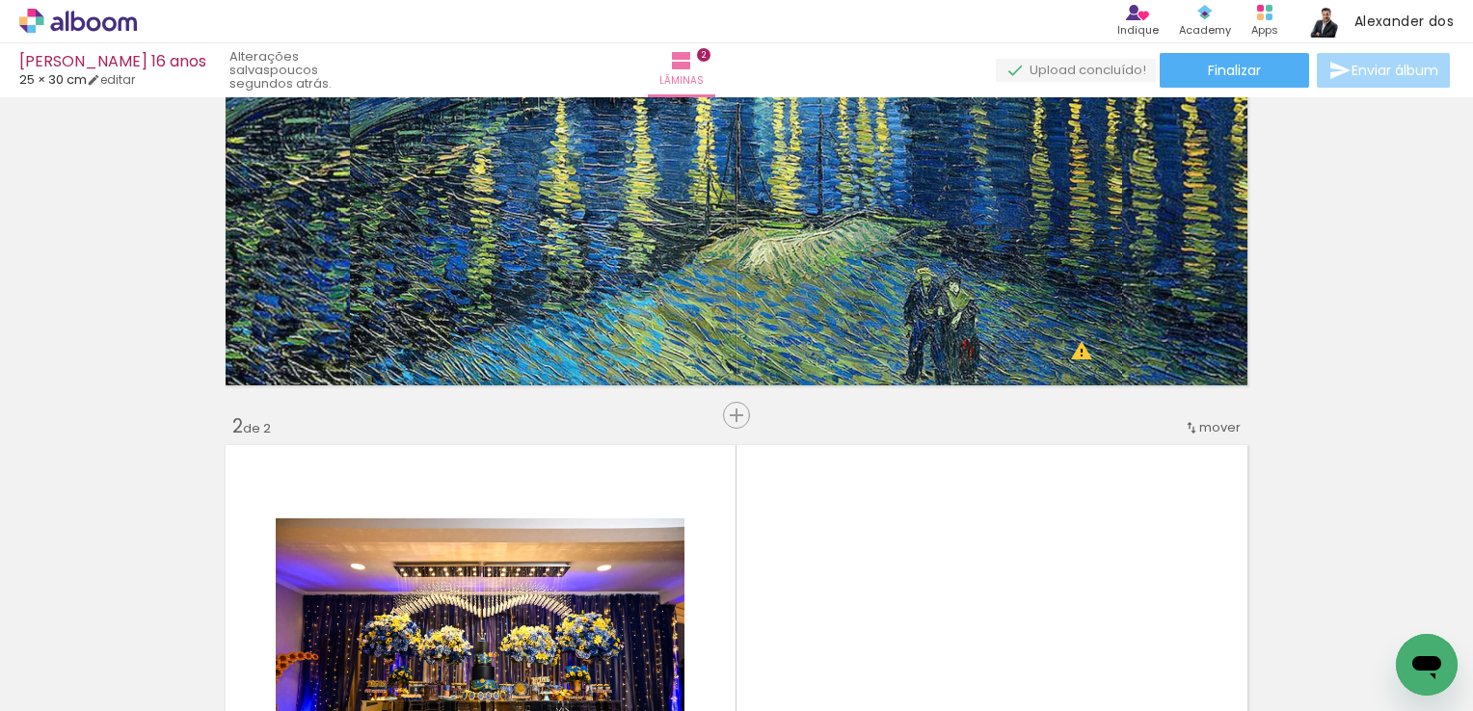
scroll to position [0, 0]
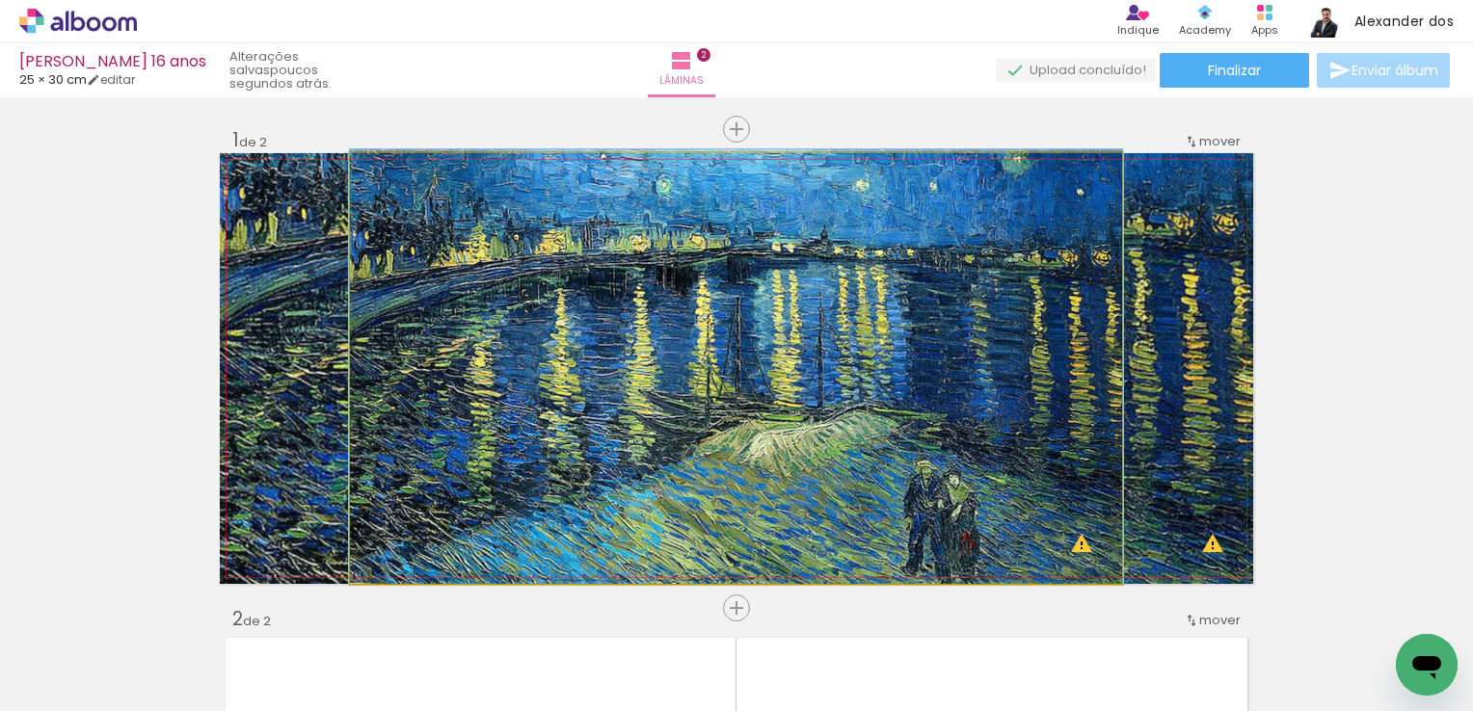
click at [664, 270] on quentale-photo at bounding box center [736, 368] width 772 height 431
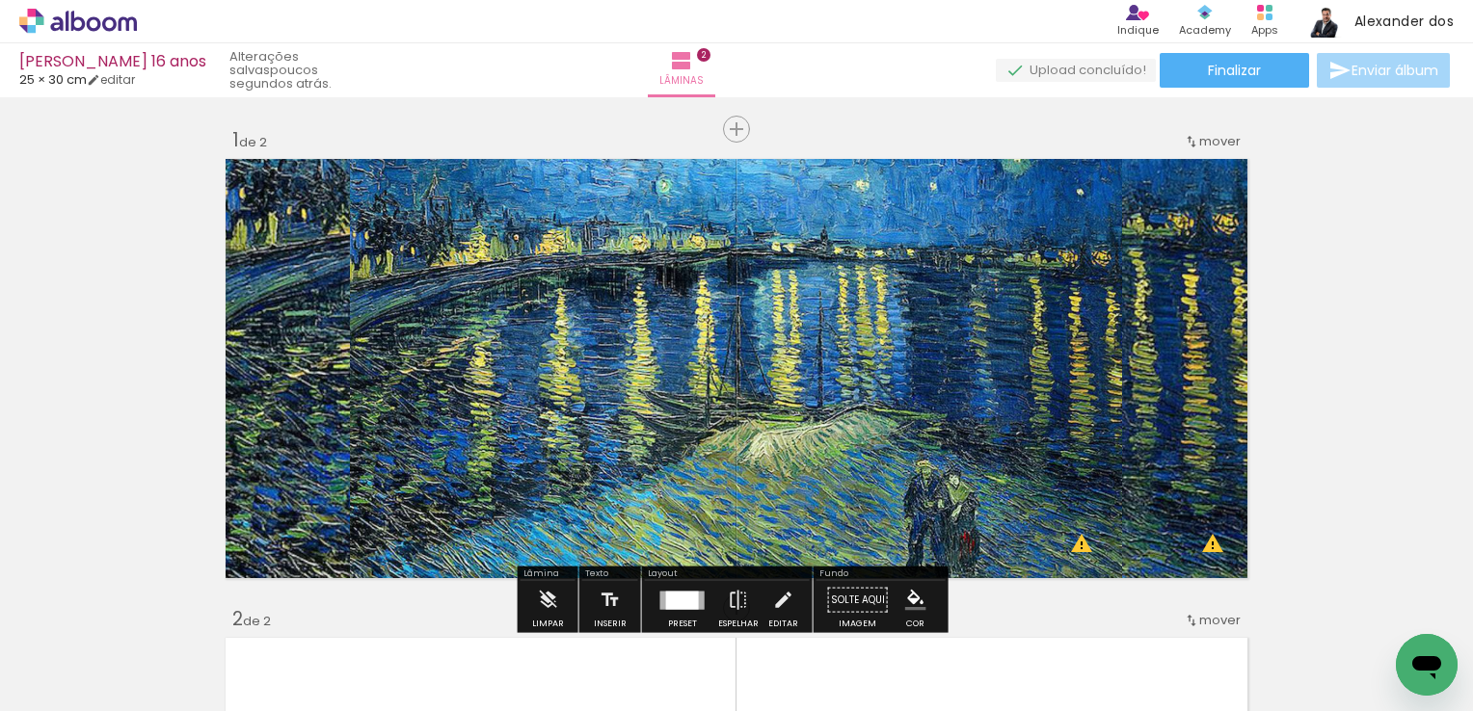
click at [671, 371] on quentale-photo at bounding box center [736, 368] width 772 height 431
click at [679, 364] on quentale-photo at bounding box center [736, 368] width 772 height 431
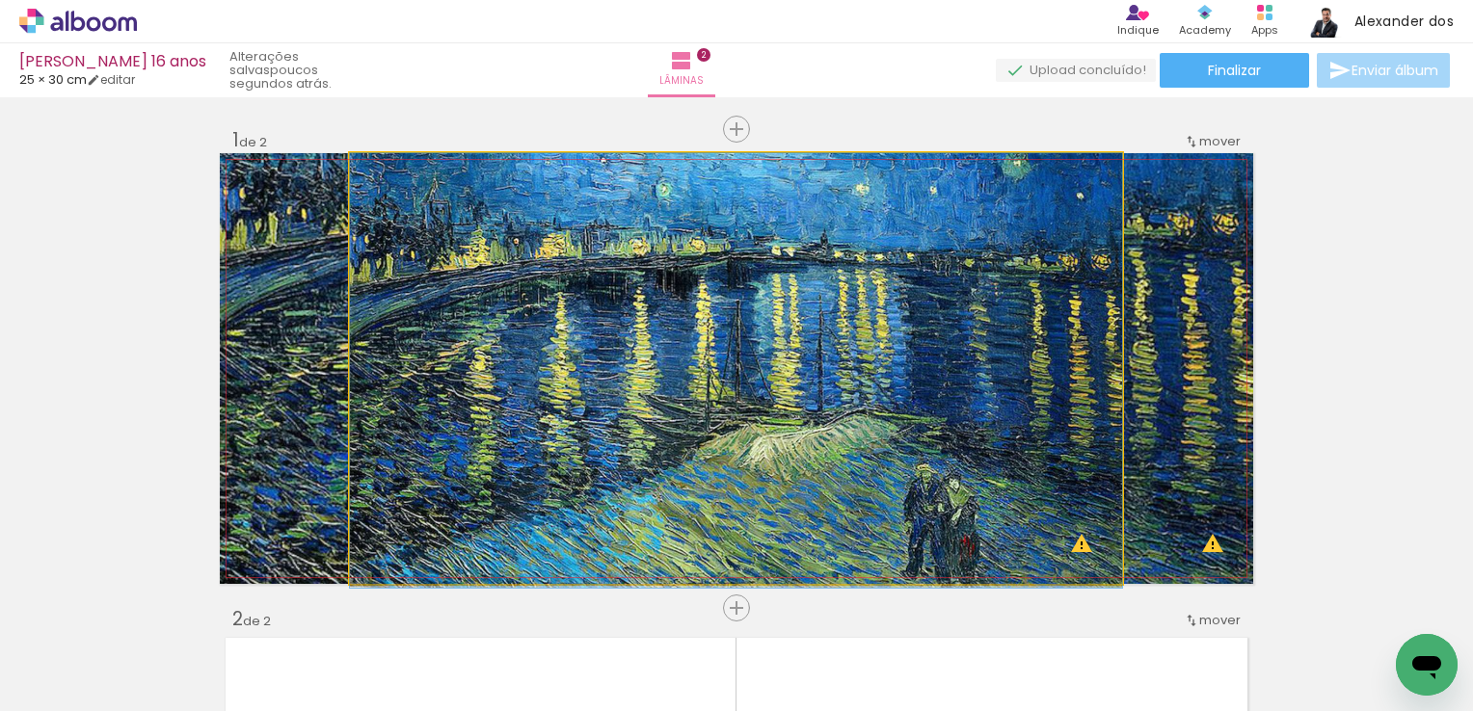
drag, startPoint x: 723, startPoint y: 305, endPoint x: 730, endPoint y: 321, distance: 17.7
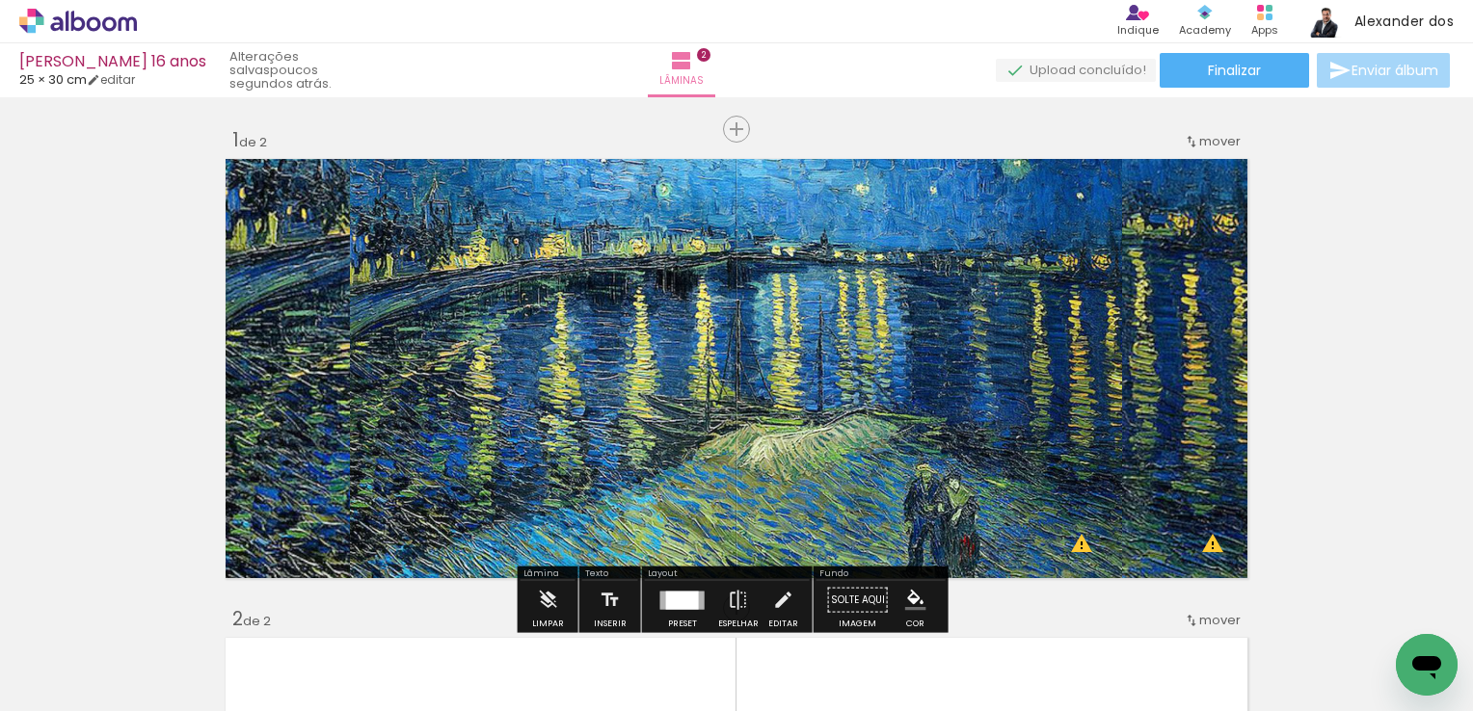
click at [744, 353] on quentale-photo at bounding box center [736, 368] width 772 height 431
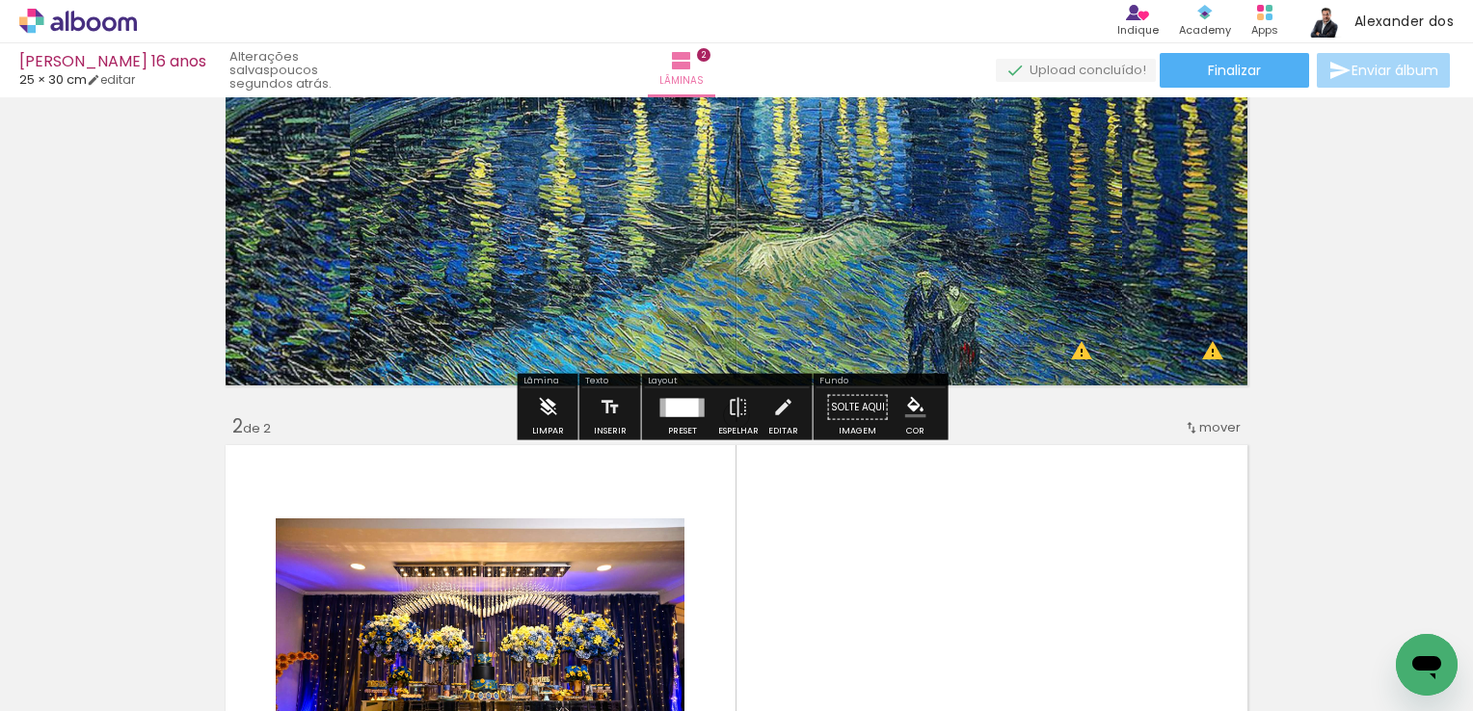
click at [528, 423] on paper-button "Limpar" at bounding box center [547, 412] width 41 height 49
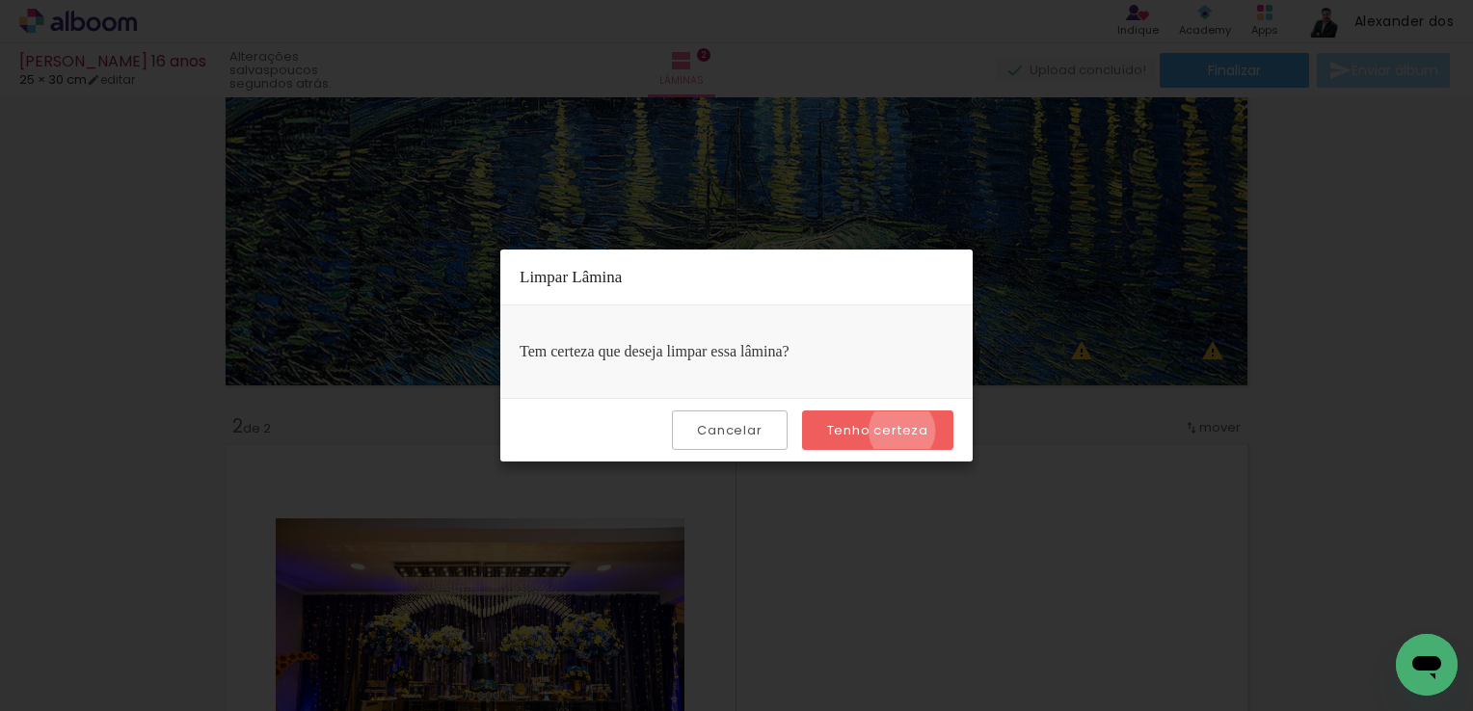
click at [0, 0] on slot "Tenho certeza" at bounding box center [0, 0] width 0 height 0
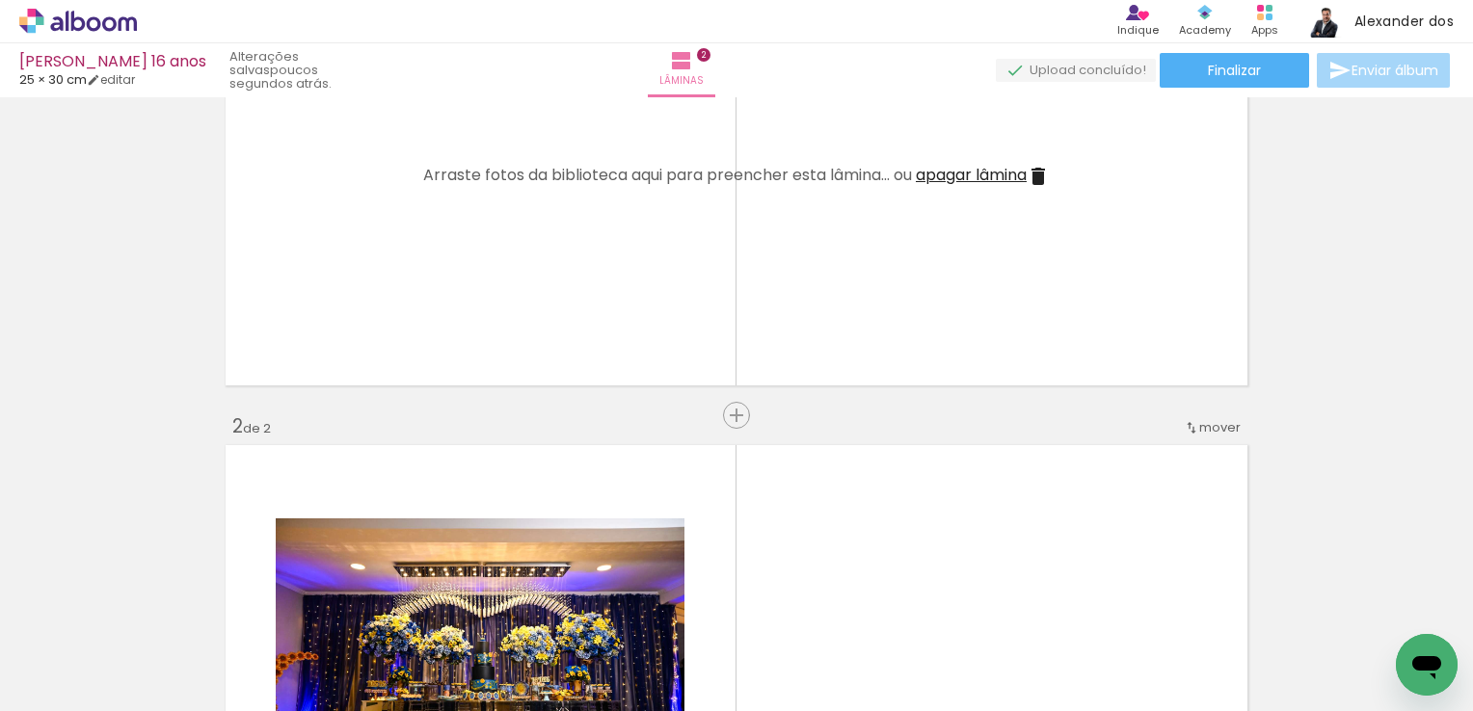
scroll to position [289, 0]
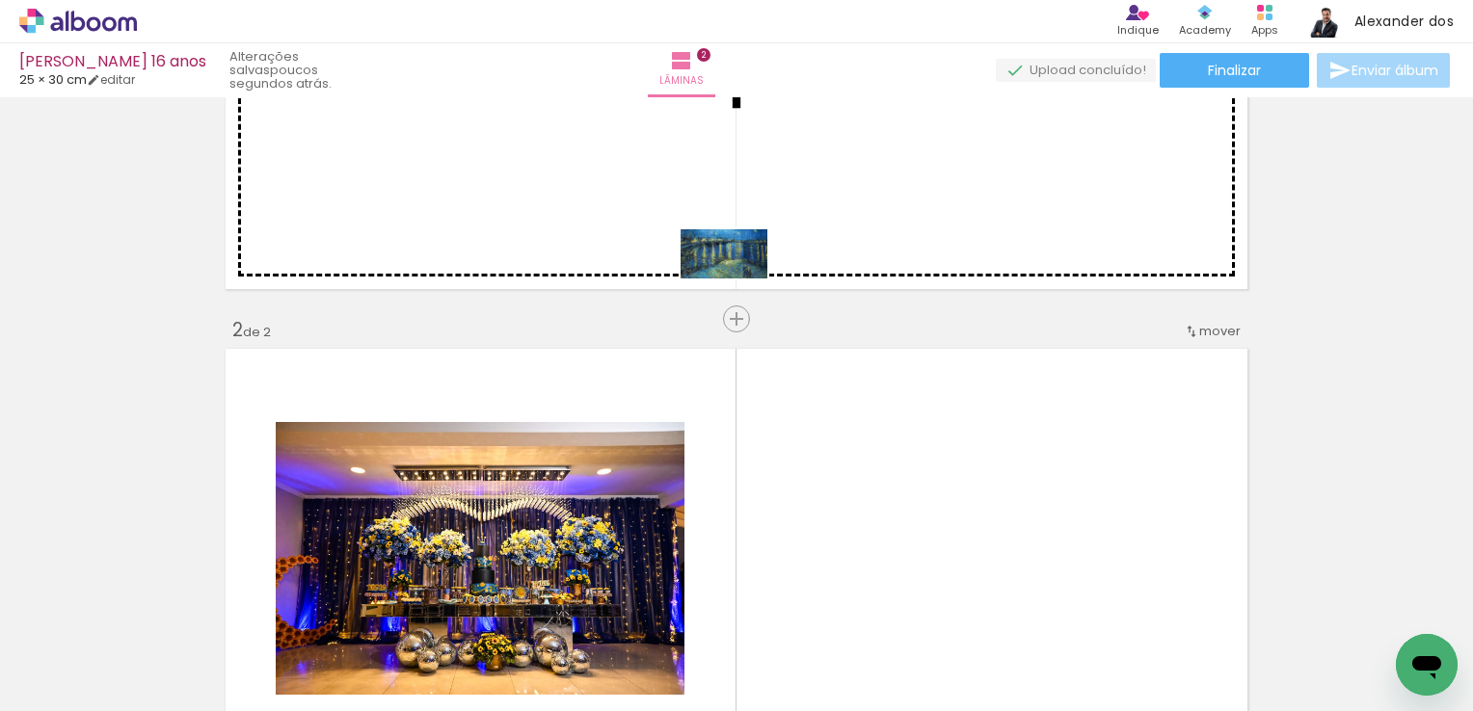
drag, startPoint x: 1391, startPoint y: 634, endPoint x: 738, endPoint y: 287, distance: 739.1
click at [738, 287] on quentale-workspace at bounding box center [736, 355] width 1473 height 711
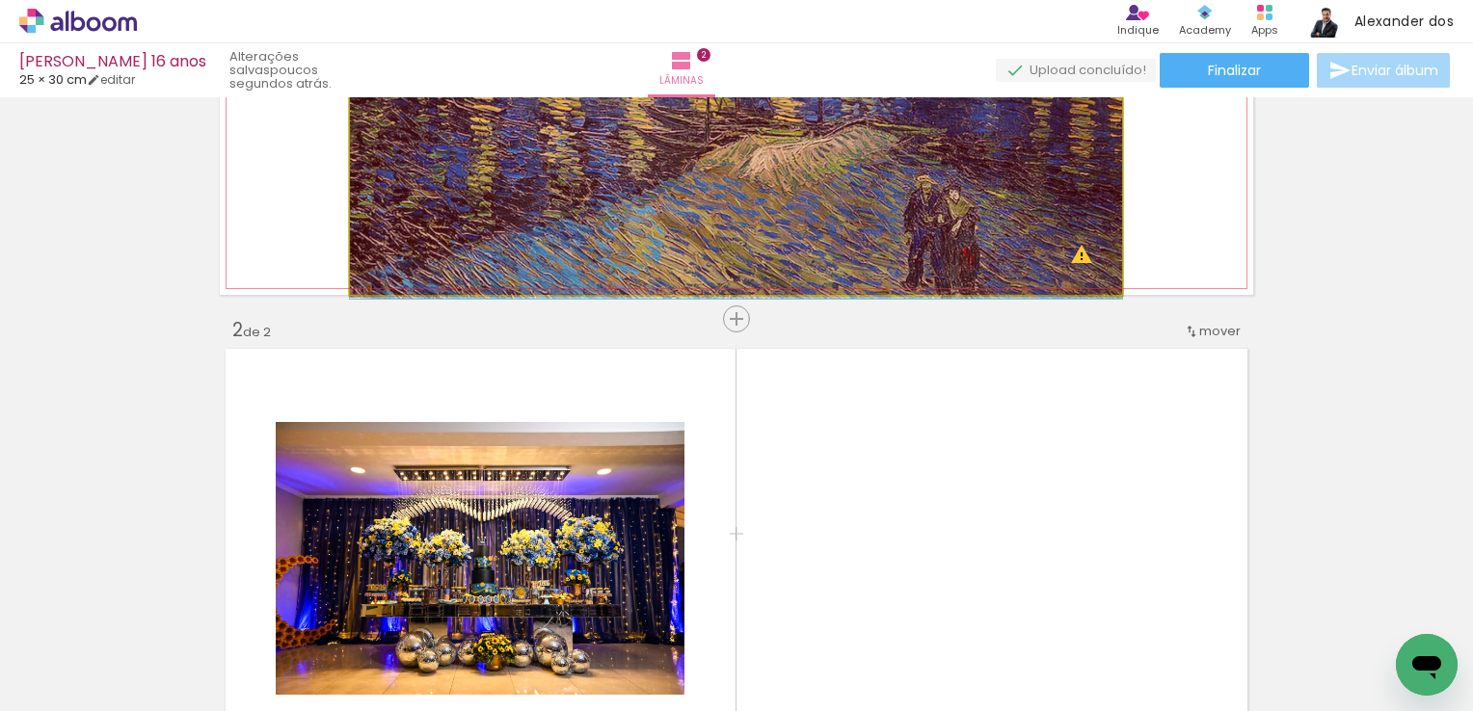
drag, startPoint x: 856, startPoint y: 264, endPoint x: 1104, endPoint y: 296, distance: 249.8
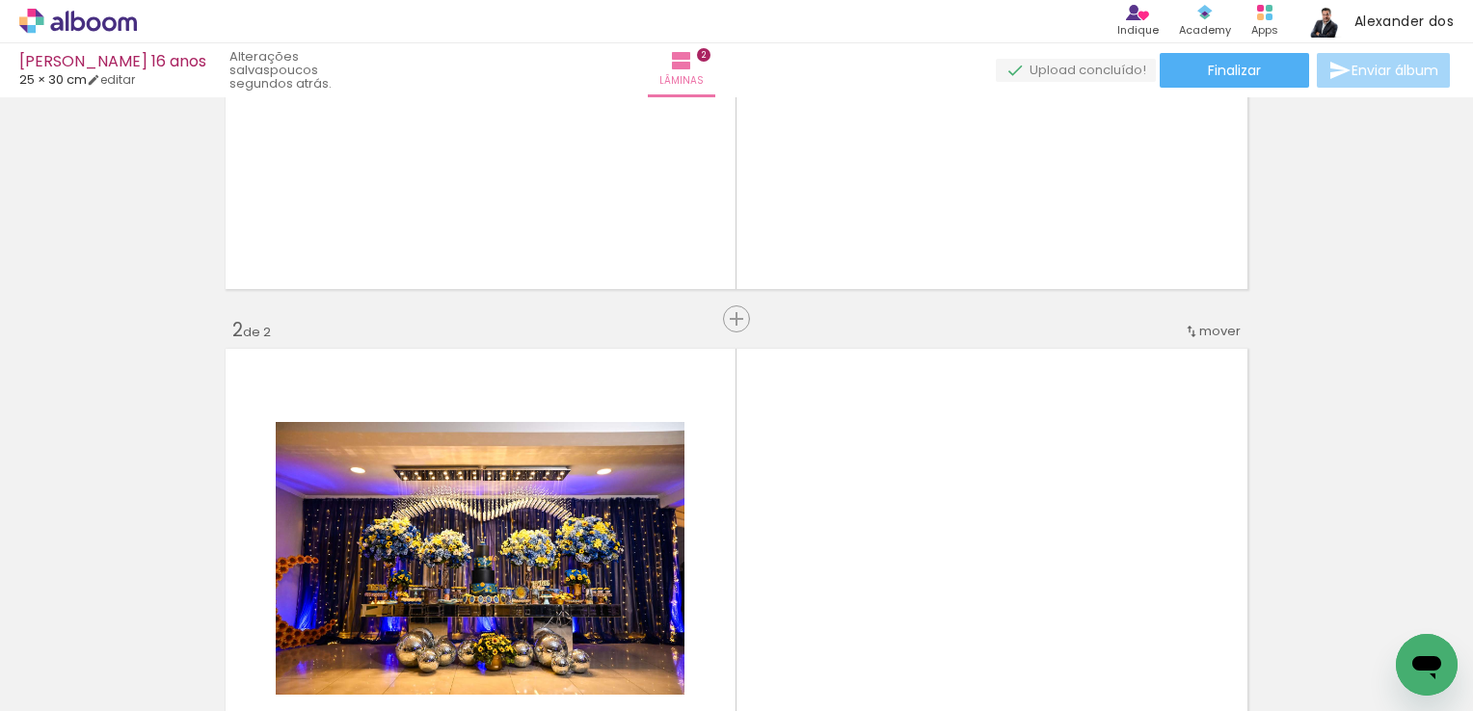
scroll to position [0, 0]
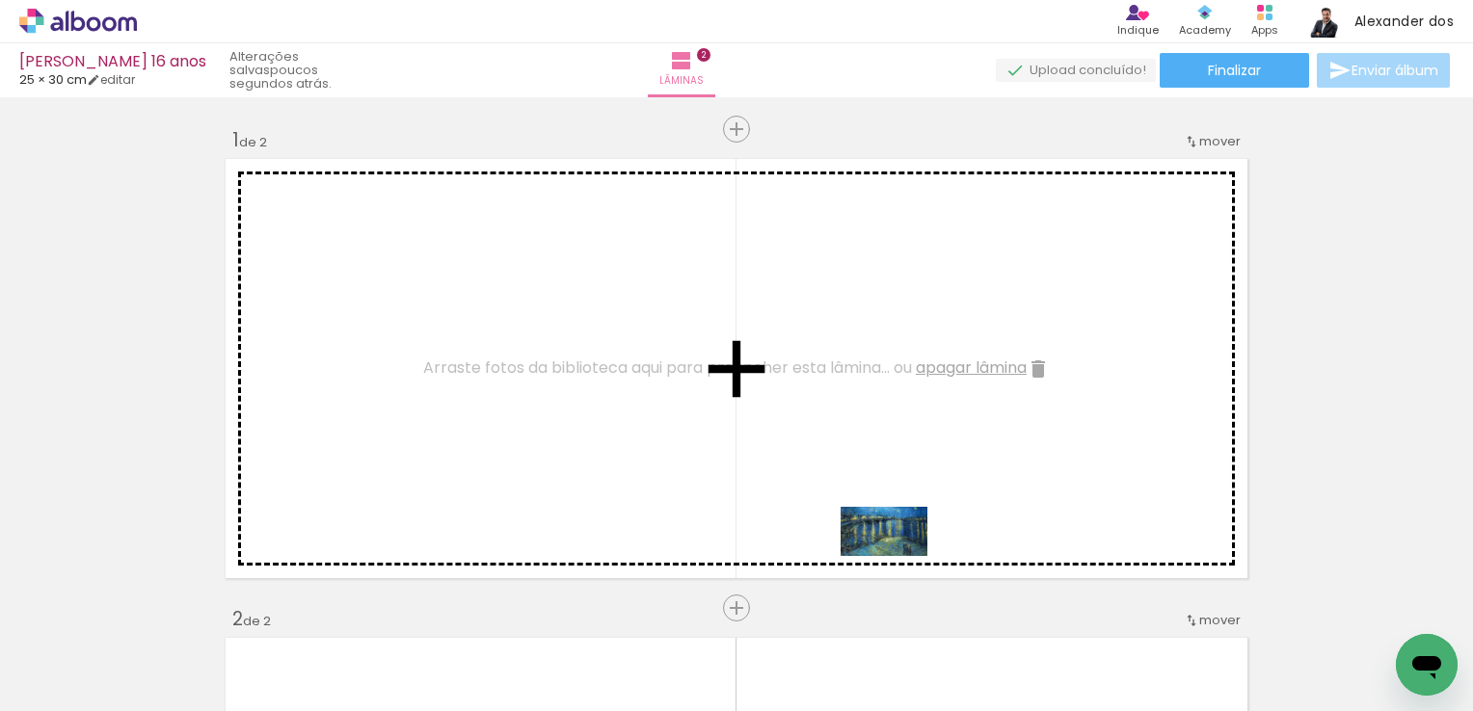
drag, startPoint x: 1380, startPoint y: 654, endPoint x: 898, endPoint y: 557, distance: 491.5
click at [898, 557] on quentale-workspace at bounding box center [736, 355] width 1473 height 711
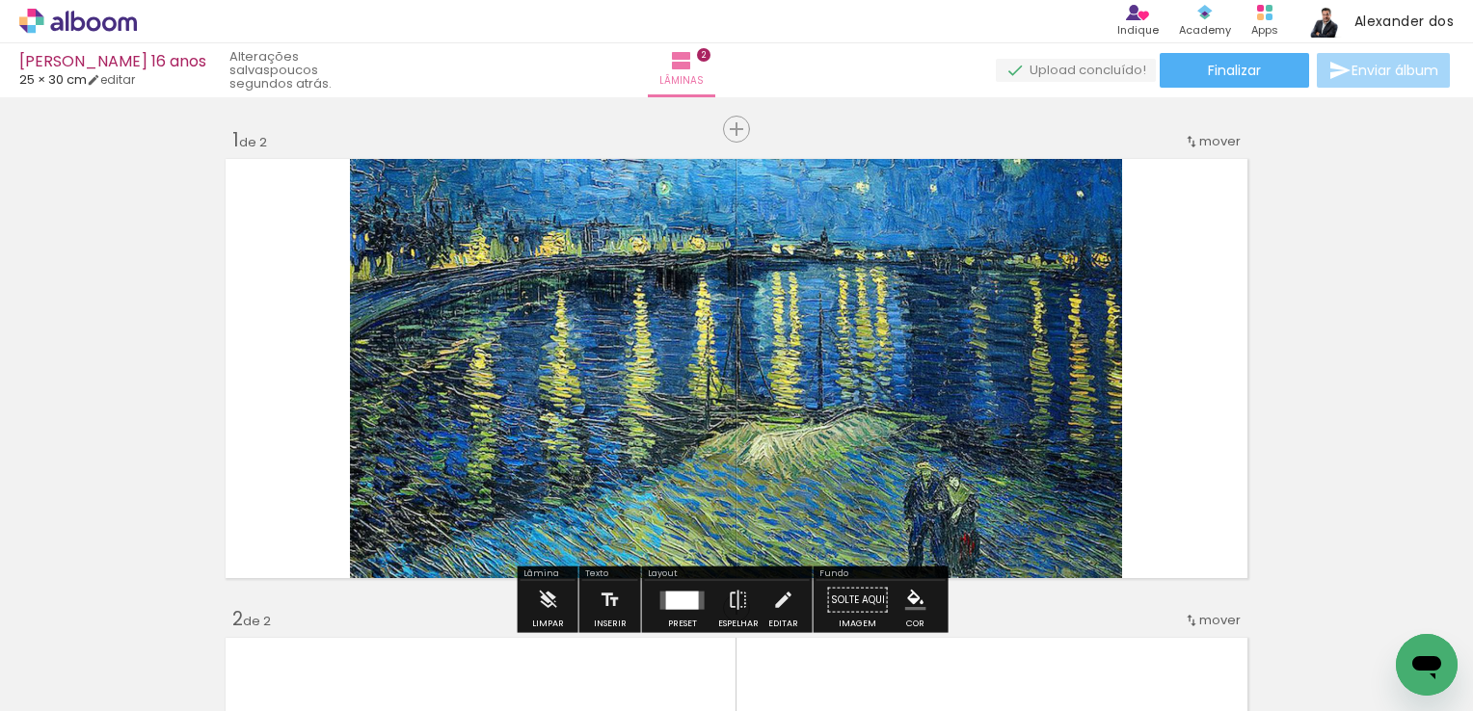
scroll to position [193, 0]
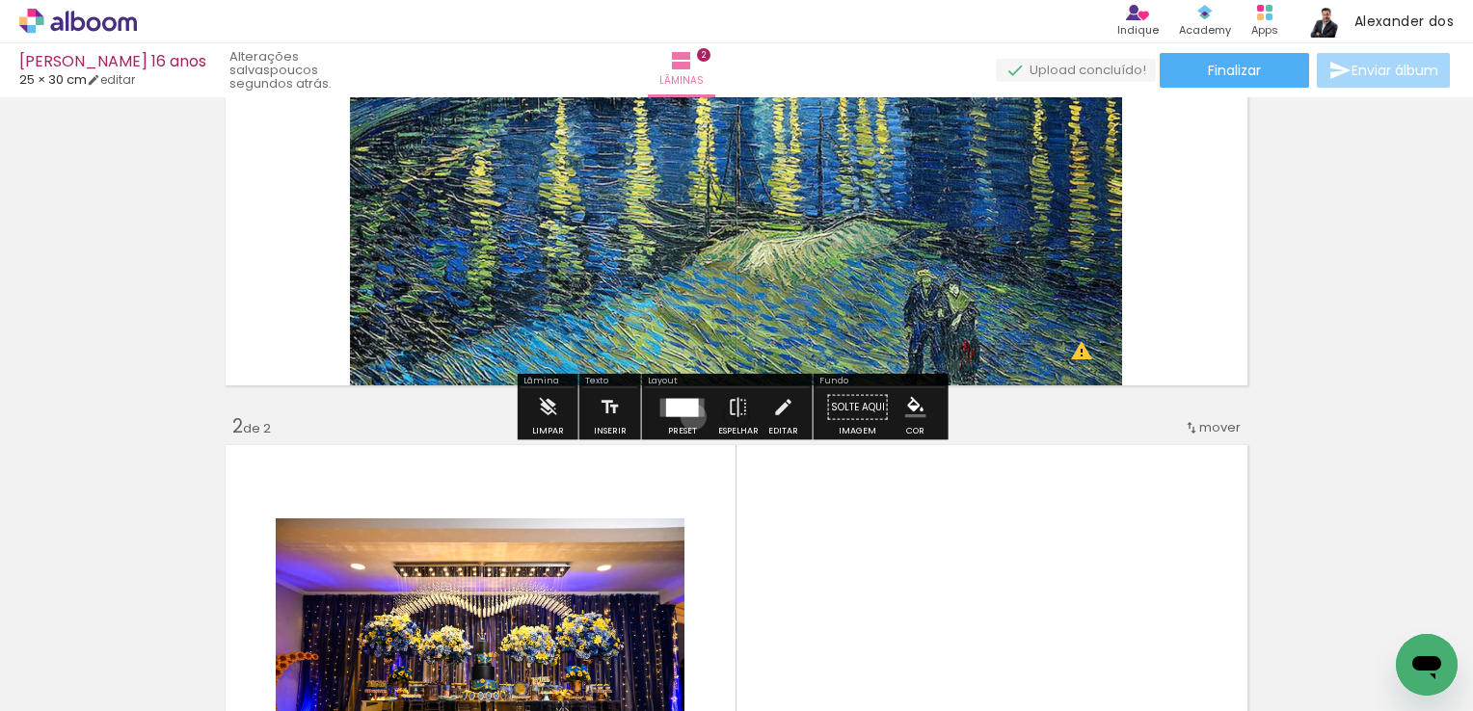
click at [688, 416] on div at bounding box center [682, 407] width 52 height 39
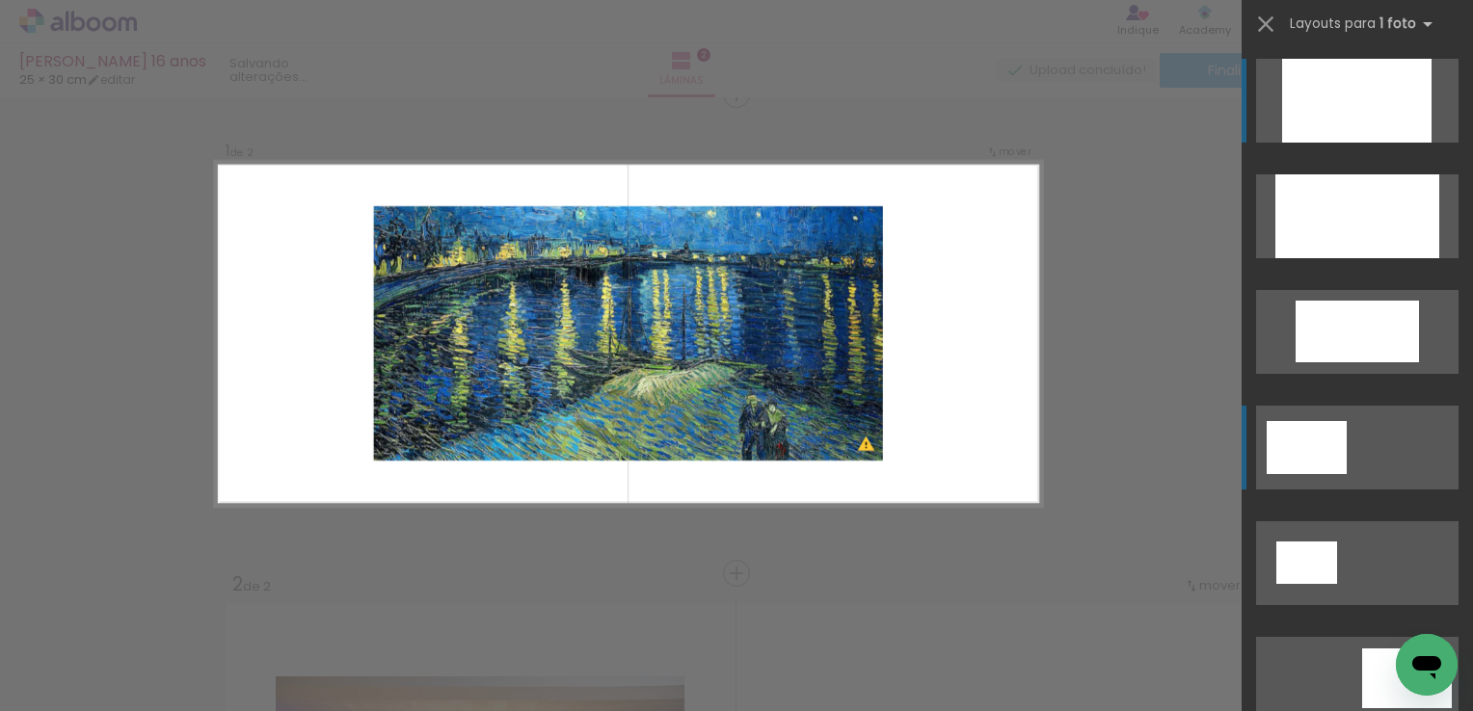
scroll to position [24, 0]
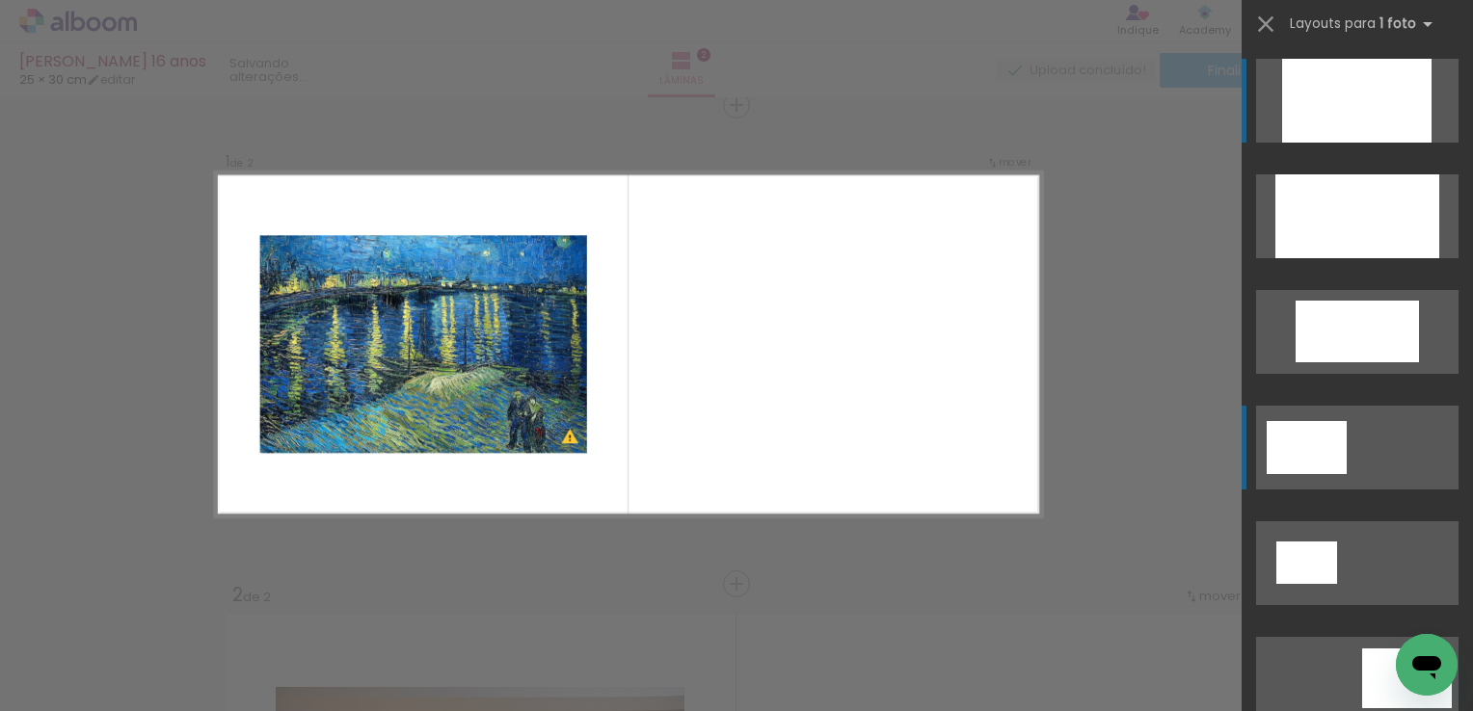
click at [1290, 258] on div at bounding box center [1357, 216] width 164 height 84
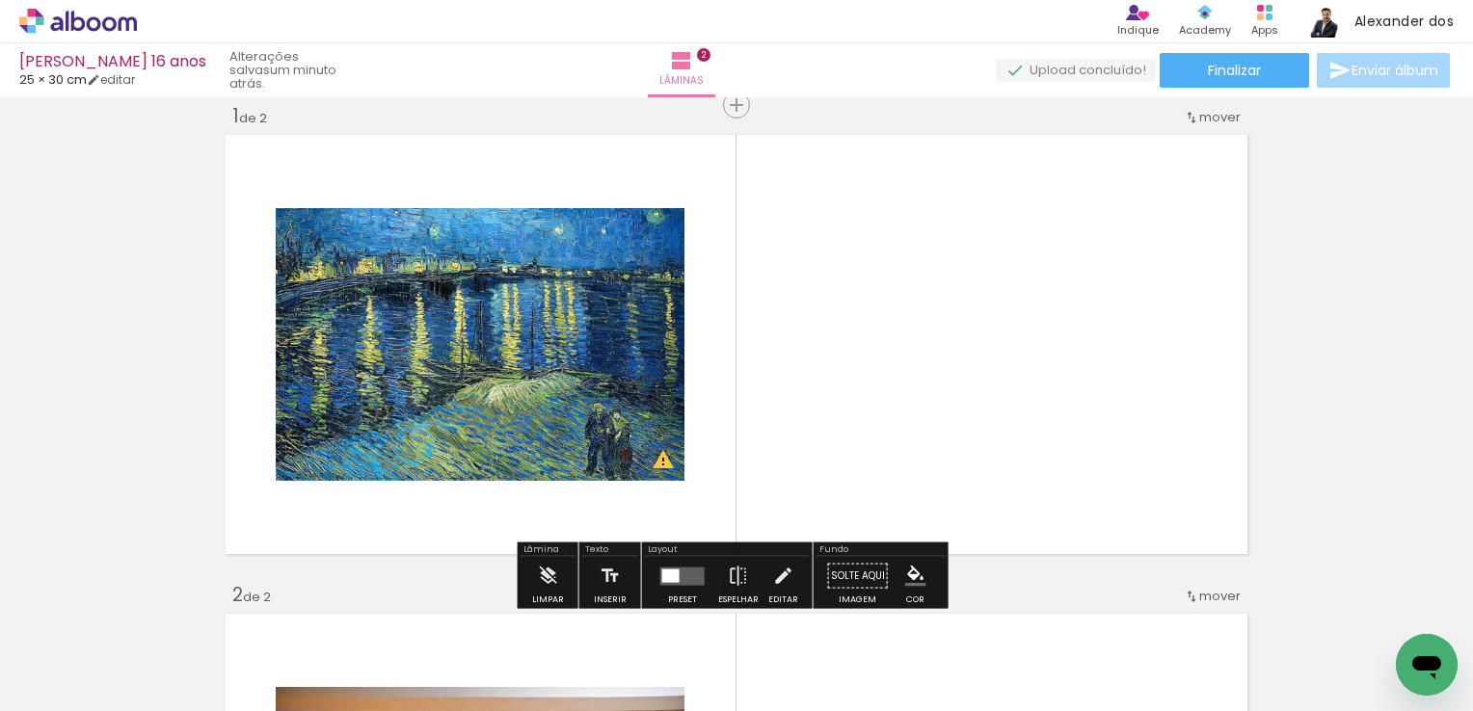
scroll to position [217, 0]
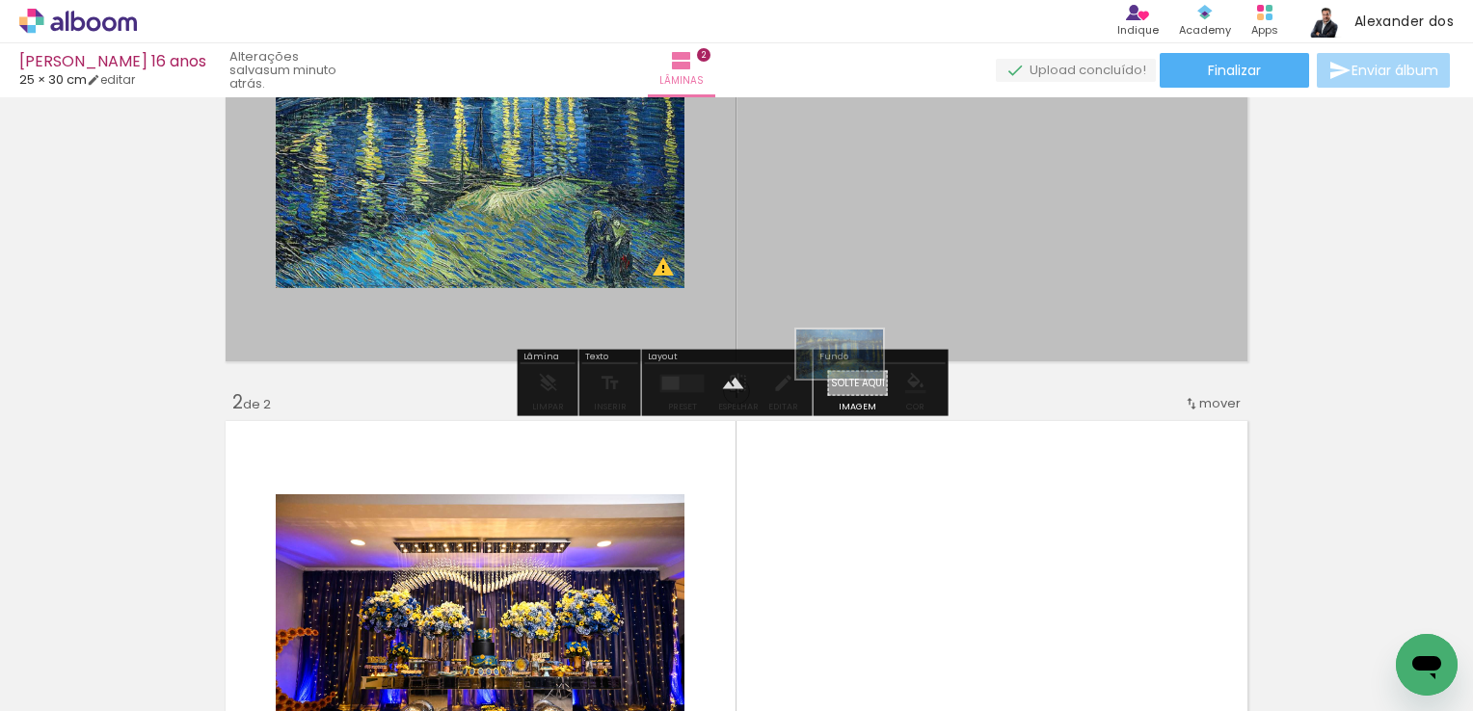
drag, startPoint x: 1392, startPoint y: 654, endPoint x: 854, endPoint y: 387, distance: 600.1
click at [854, 387] on quentale-workspace at bounding box center [736, 355] width 1473 height 711
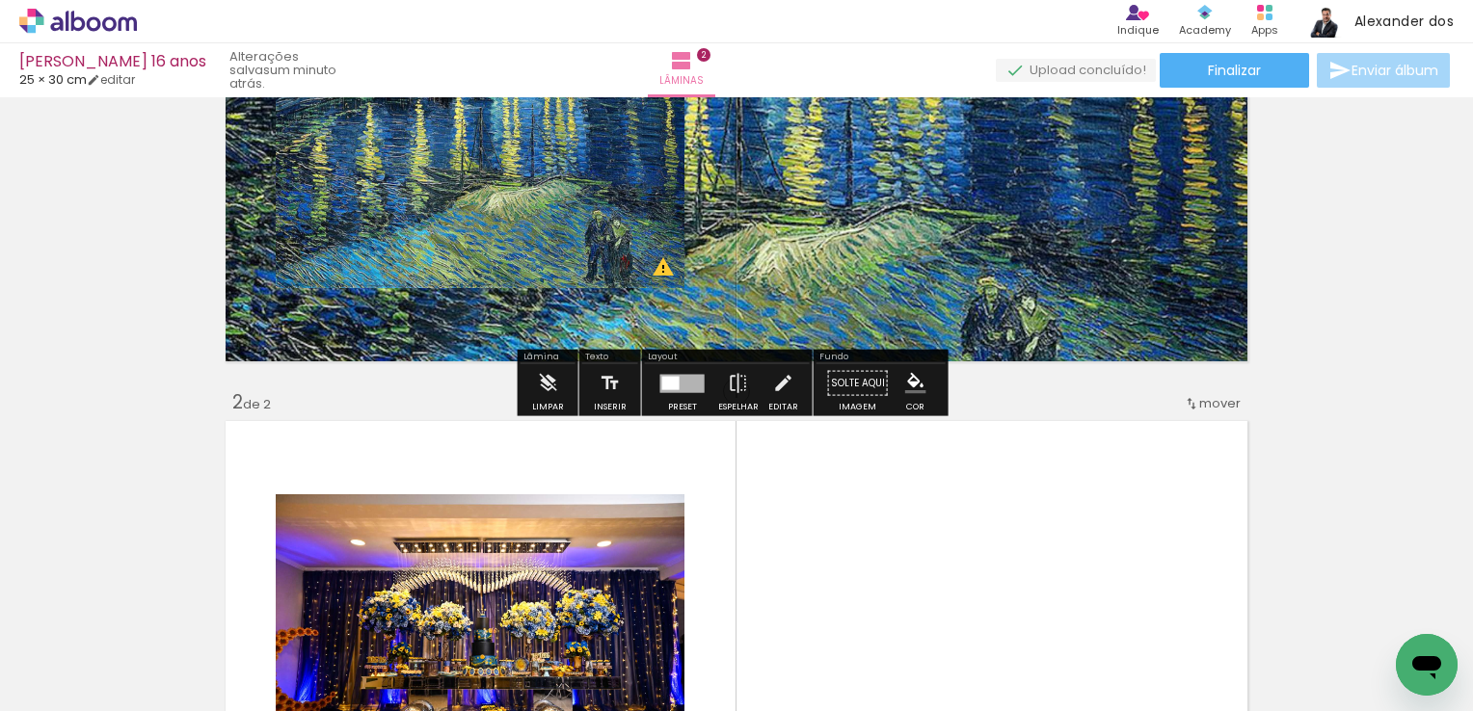
scroll to position [0, 0]
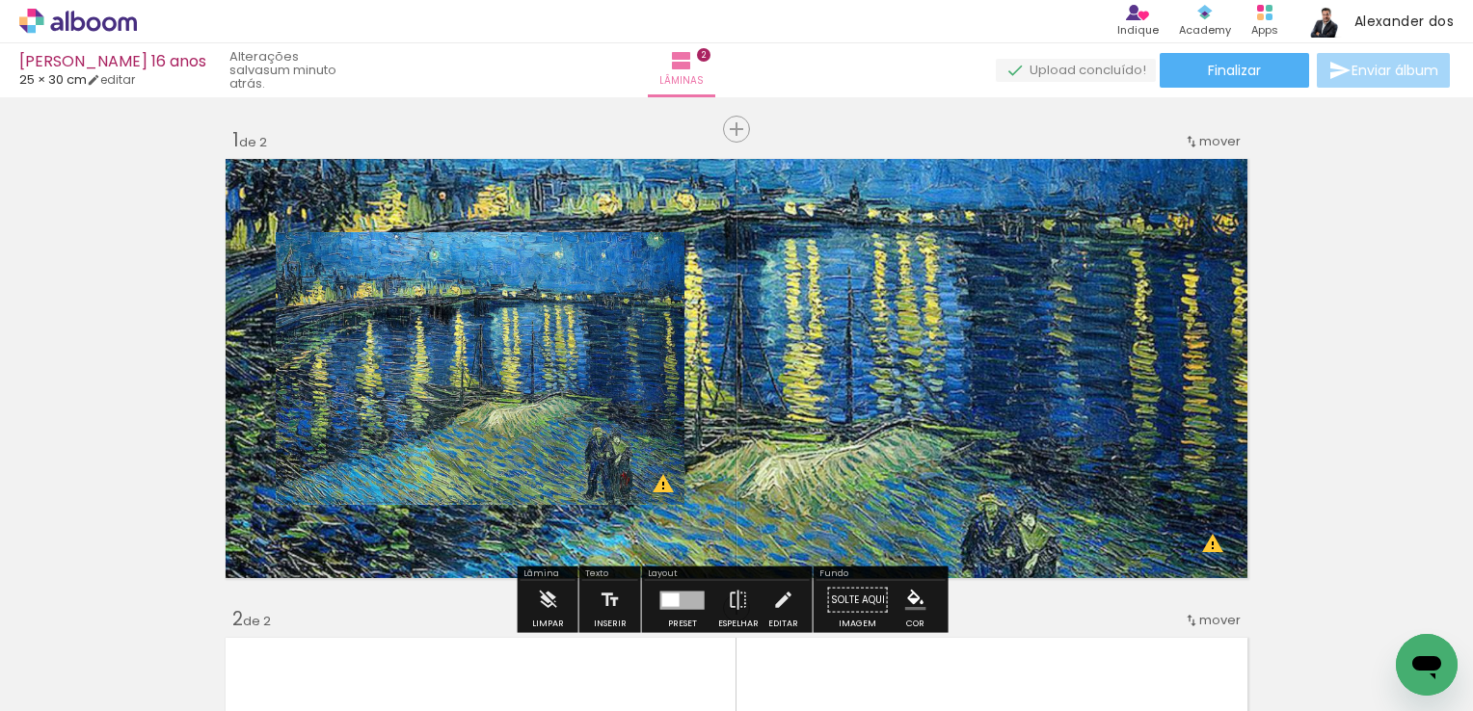
click at [567, 380] on quentale-photo at bounding box center [480, 368] width 409 height 273
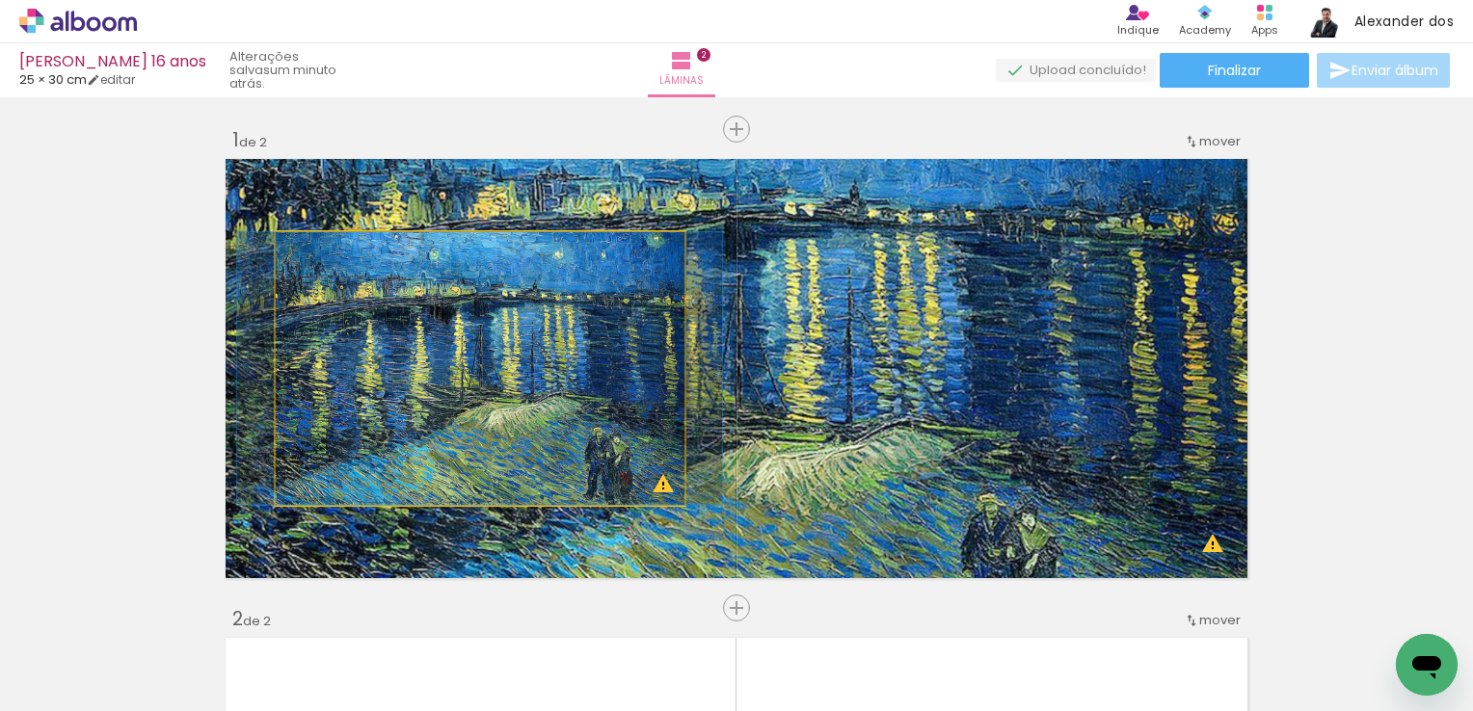
click at [567, 379] on quentale-photo at bounding box center [480, 368] width 409 height 273
click at [571, 378] on quentale-photo at bounding box center [480, 368] width 409 height 273
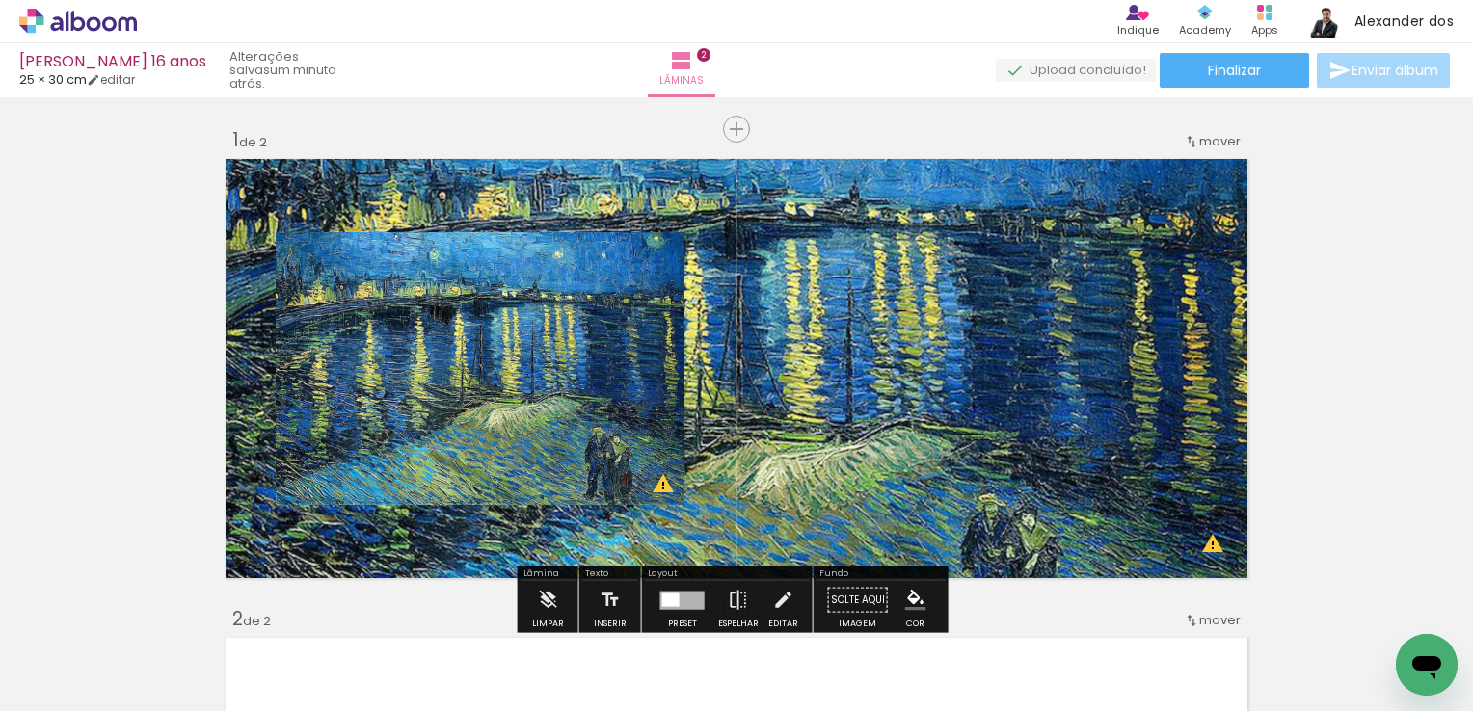
click at [571, 378] on quentale-photo at bounding box center [480, 368] width 409 height 273
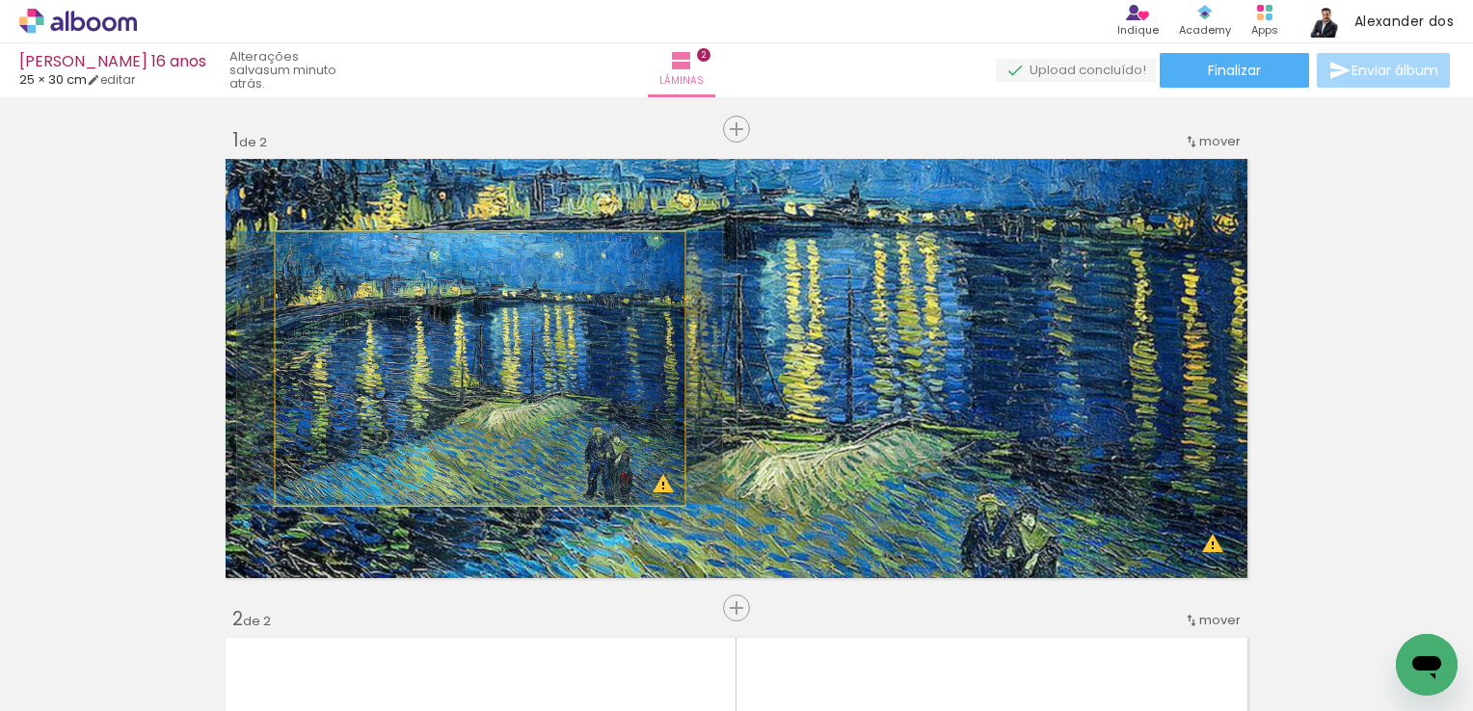
click at [559, 364] on quentale-photo at bounding box center [480, 368] width 409 height 273
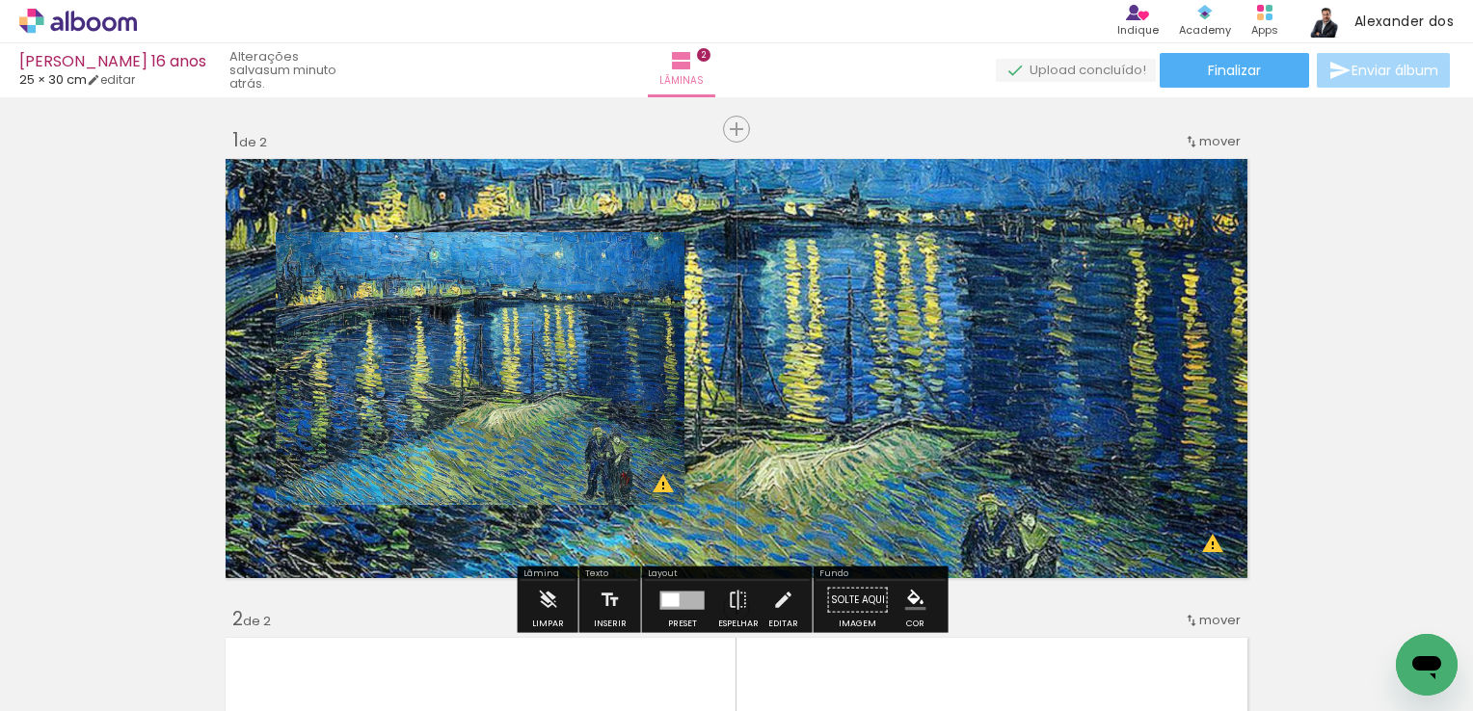
click at [763, 203] on quentale-layouter at bounding box center [736, 368] width 1033 height 431
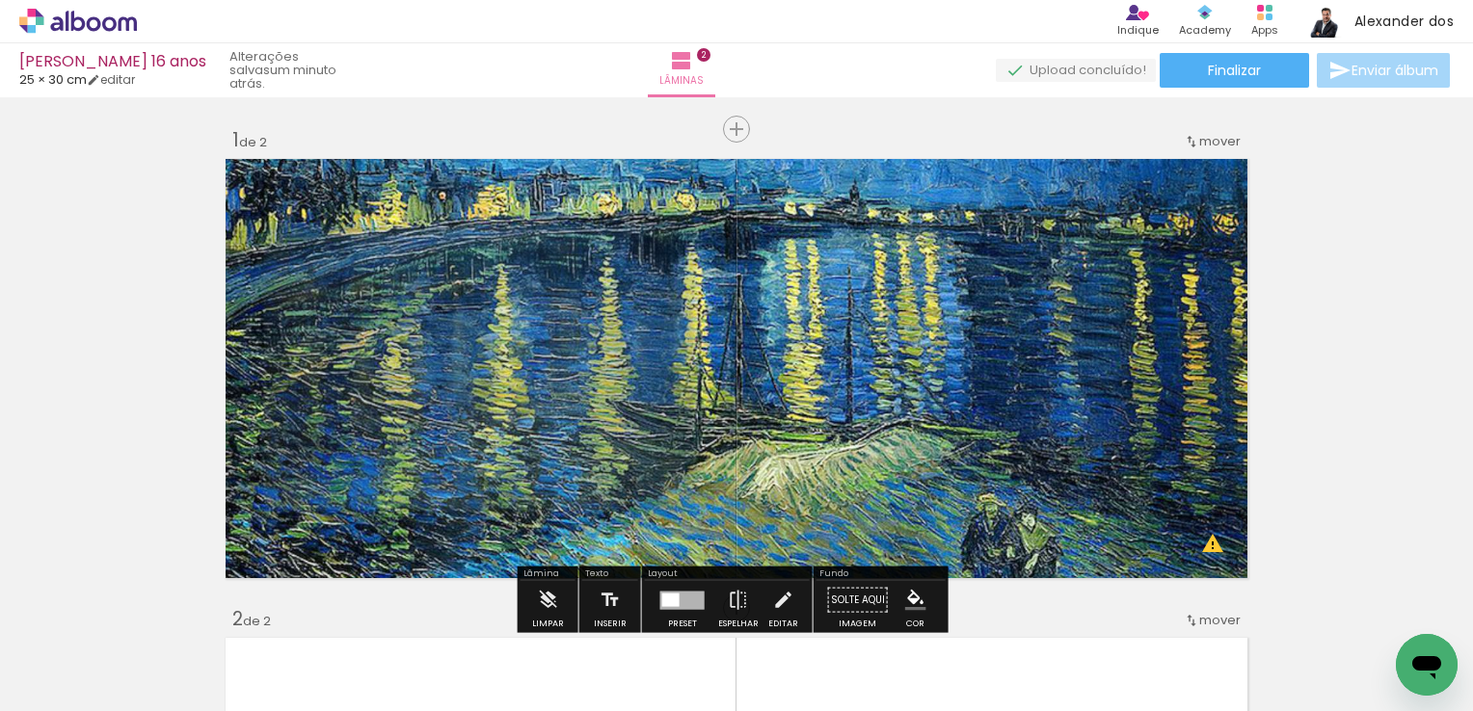
click at [501, 202] on div at bounding box center [504, 203] width 12 height 12
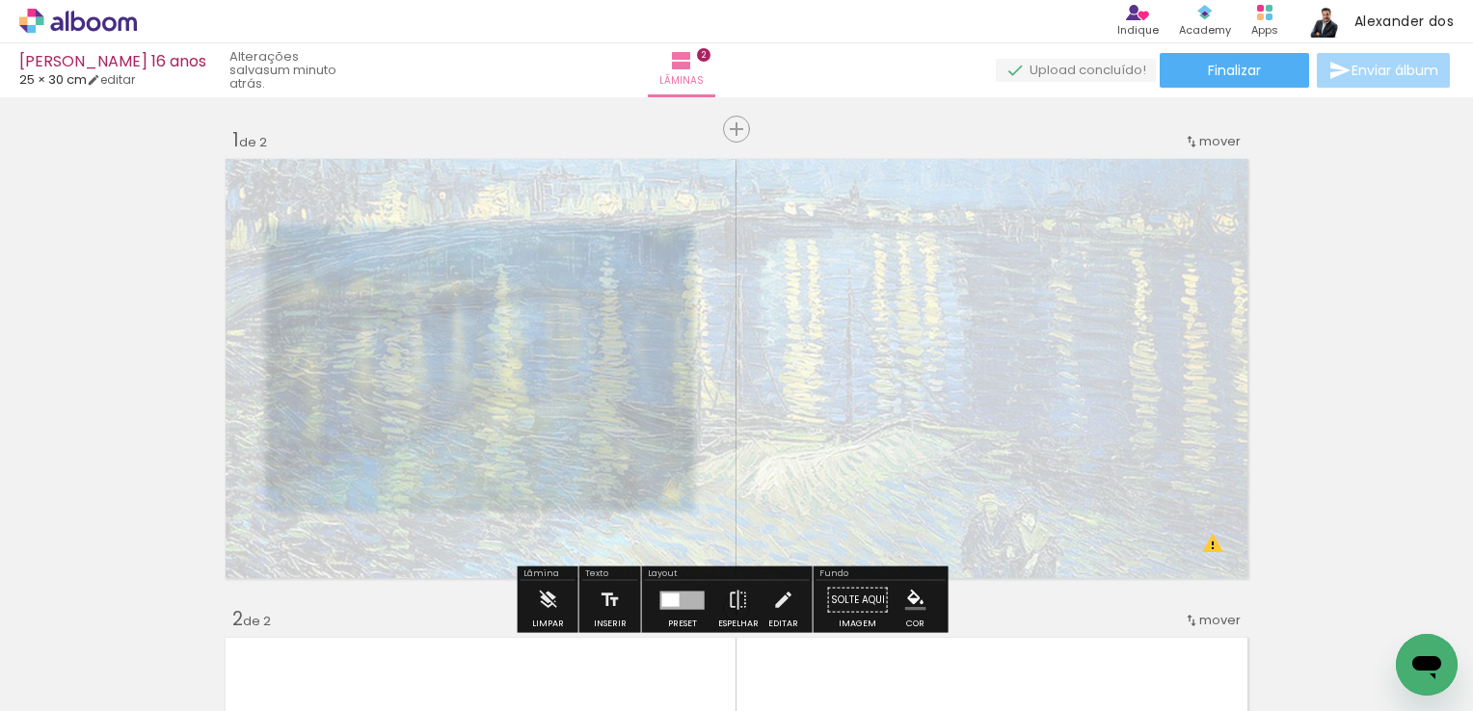
drag, startPoint x: 497, startPoint y: 197, endPoint x: 437, endPoint y: 203, distance: 61.1
click at [439, 203] on div at bounding box center [445, 203] width 12 height 12
click at [0, 0] on slot "P&B" at bounding box center [0, 0] width 0 height 0
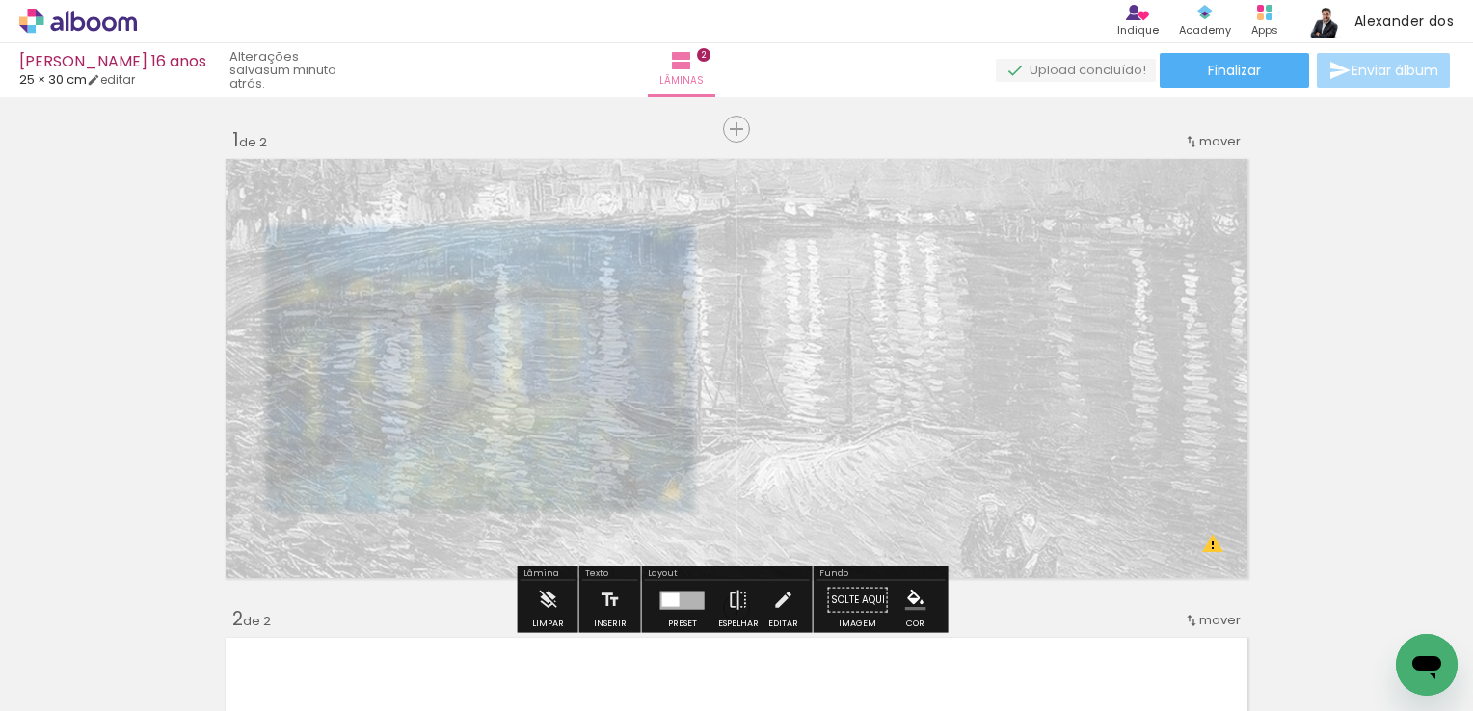
type paper-slider "25"
click at [441, 207] on div at bounding box center [447, 203] width 12 height 12
click at [0, 0] on slot "P&B" at bounding box center [0, 0] width 0 height 0
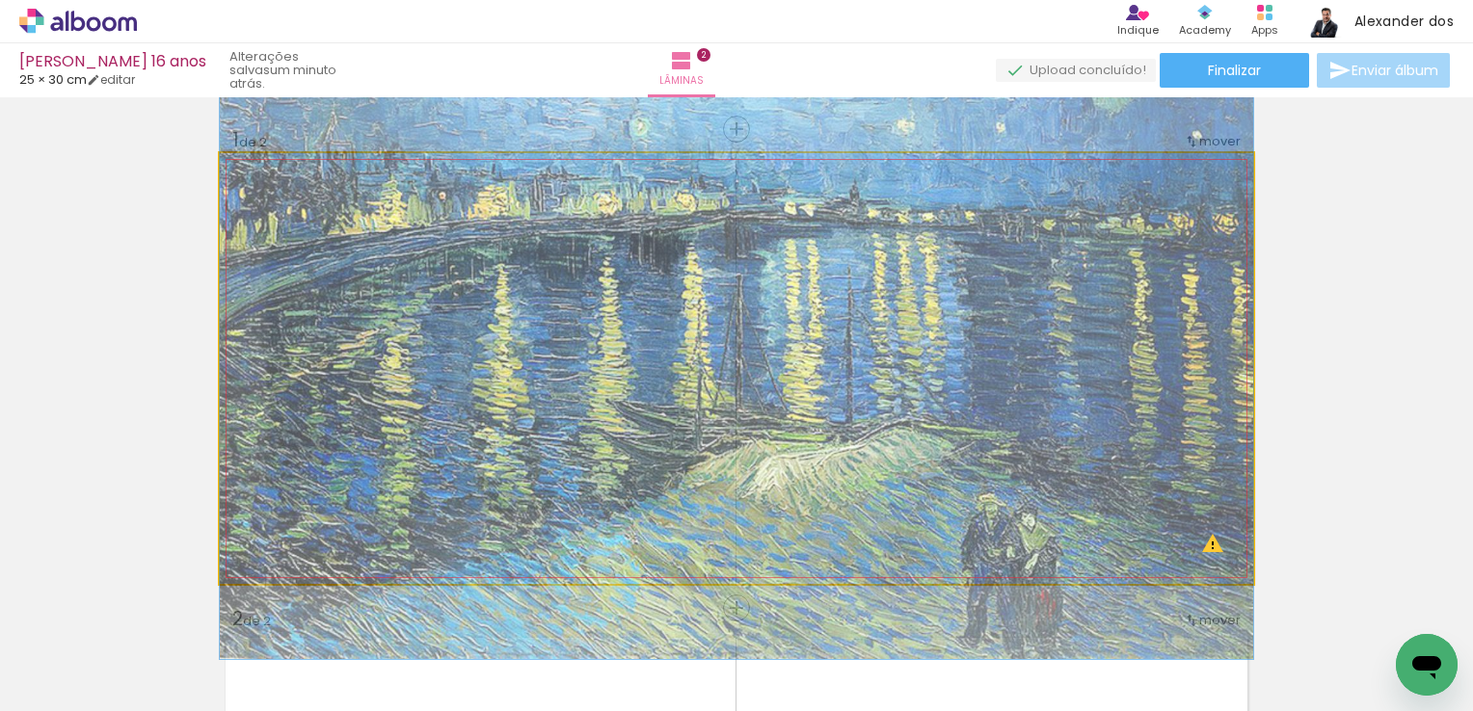
click at [495, 349] on quentale-photo at bounding box center [736, 368] width 1033 height 431
click at [503, 345] on quentale-photo at bounding box center [736, 368] width 1033 height 431
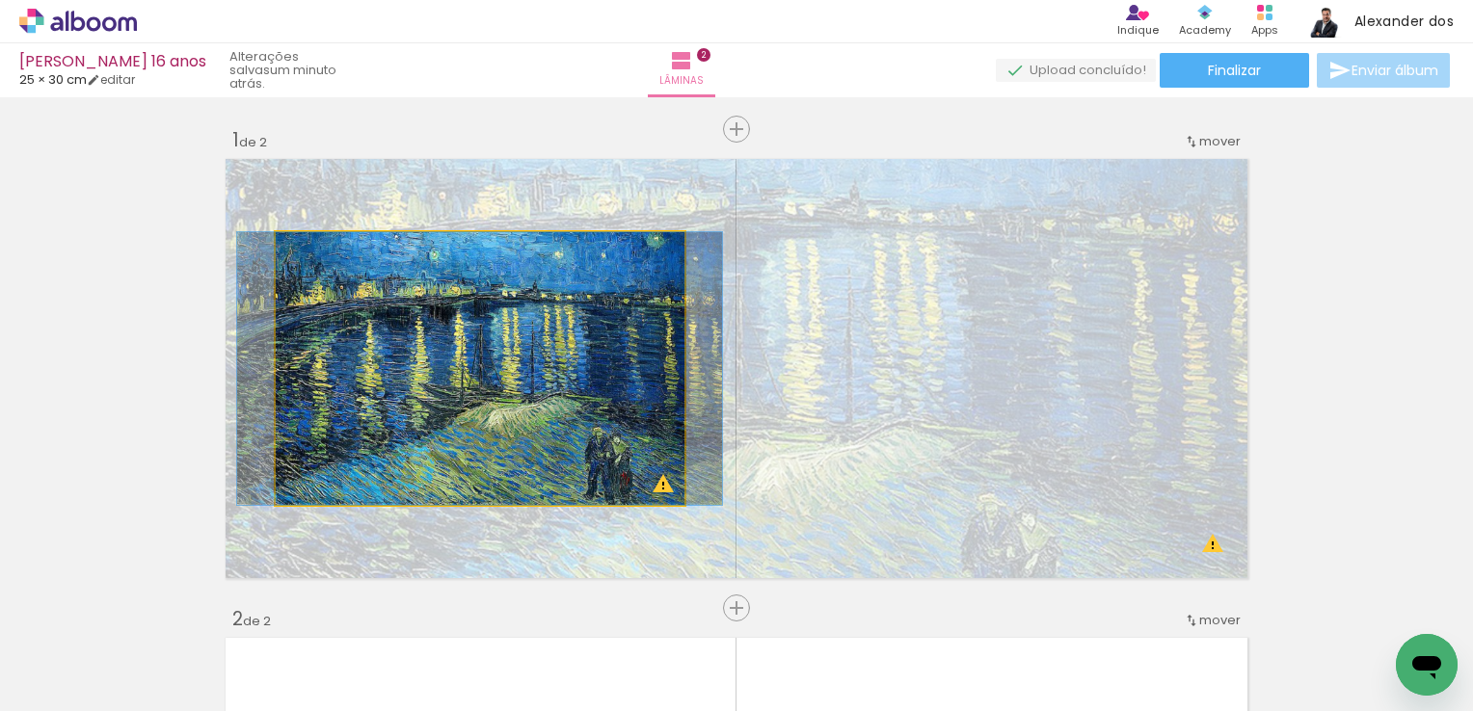
click at [505, 281] on quentale-photo at bounding box center [480, 368] width 409 height 273
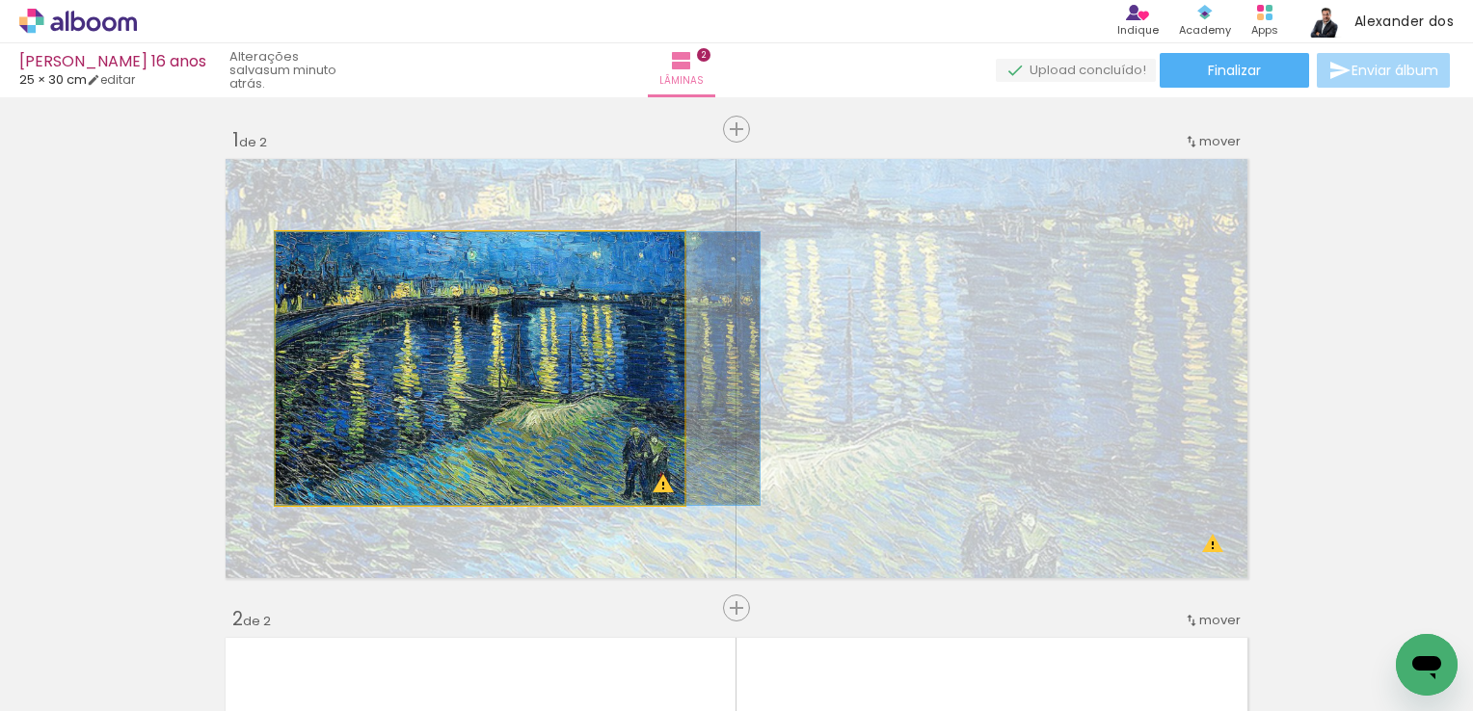
drag, startPoint x: 507, startPoint y: 283, endPoint x: 576, endPoint y: 319, distance: 78.0
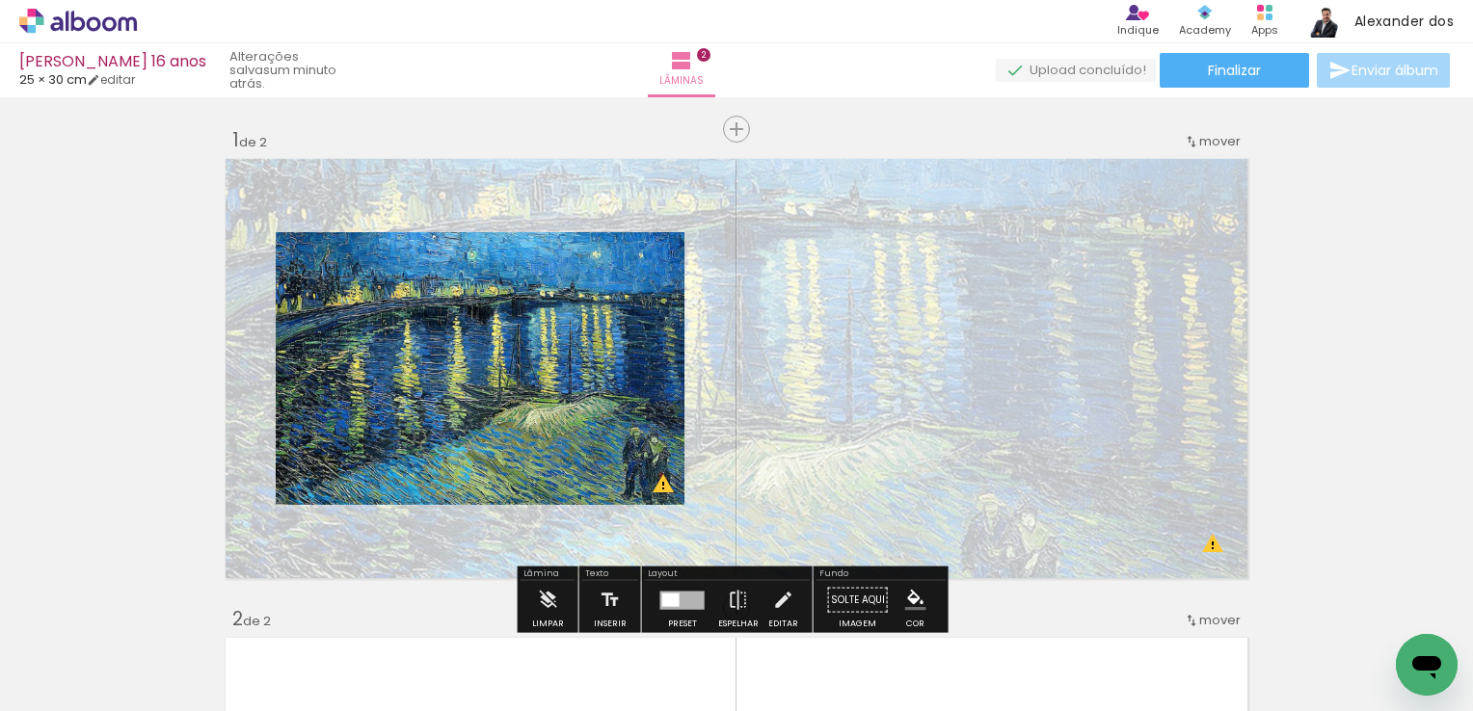
scroll to position [96, 0]
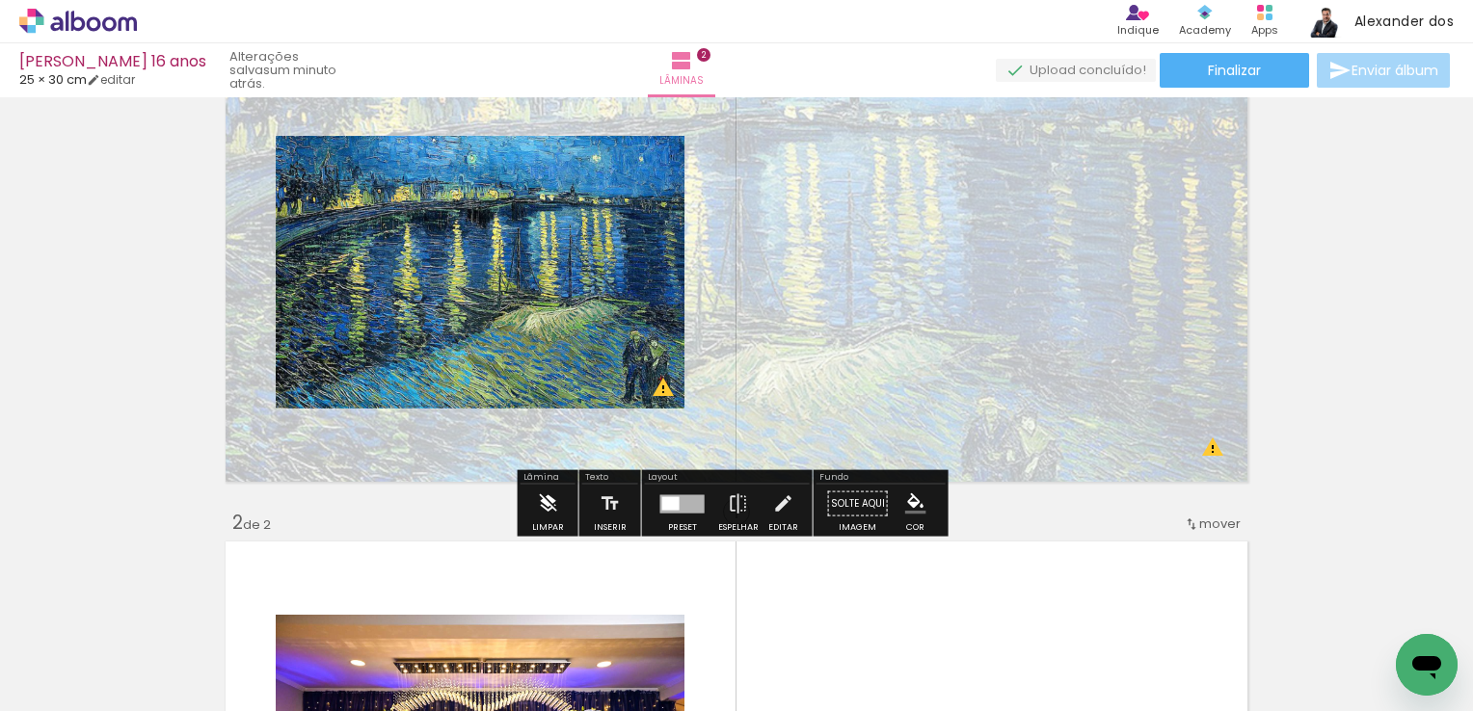
click at [541, 513] on iron-icon at bounding box center [547, 504] width 21 height 39
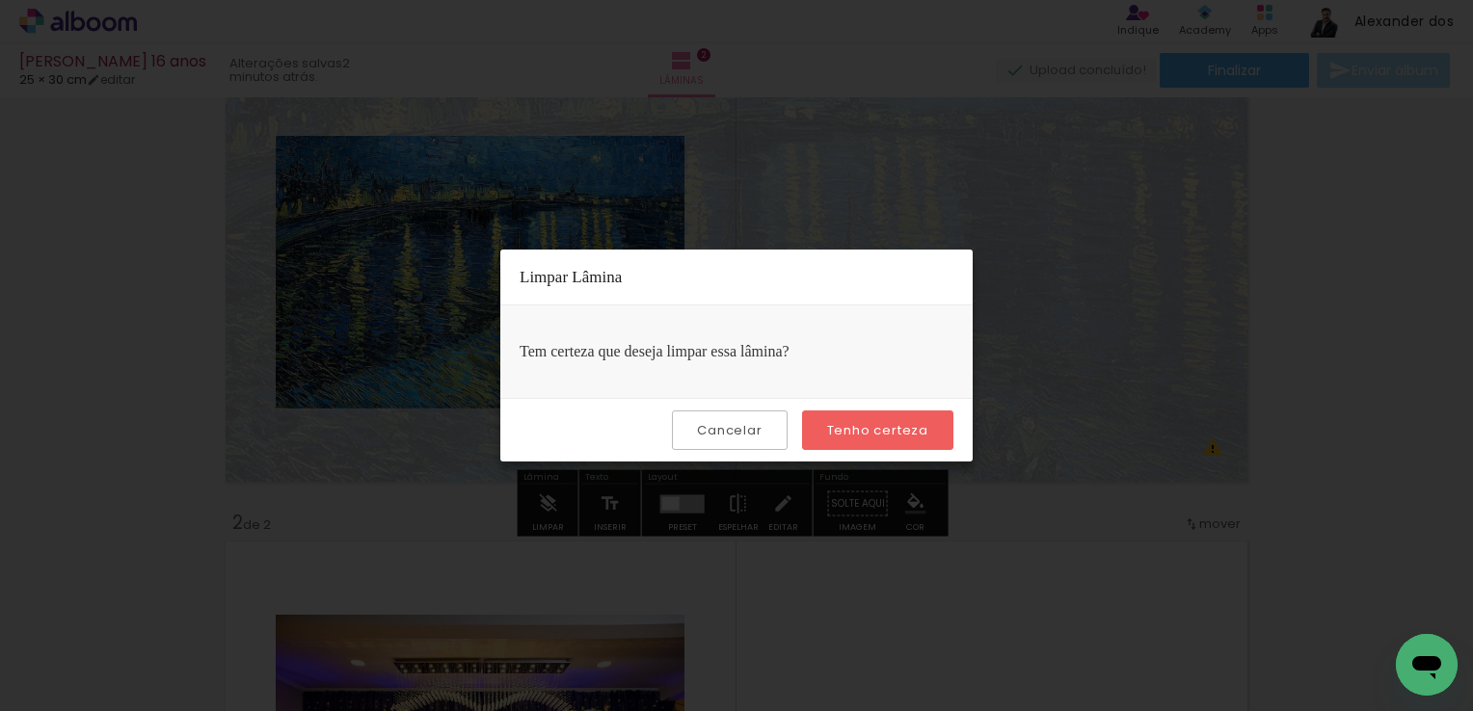
click at [0, 0] on slot "Cancelar" at bounding box center [0, 0] width 0 height 0
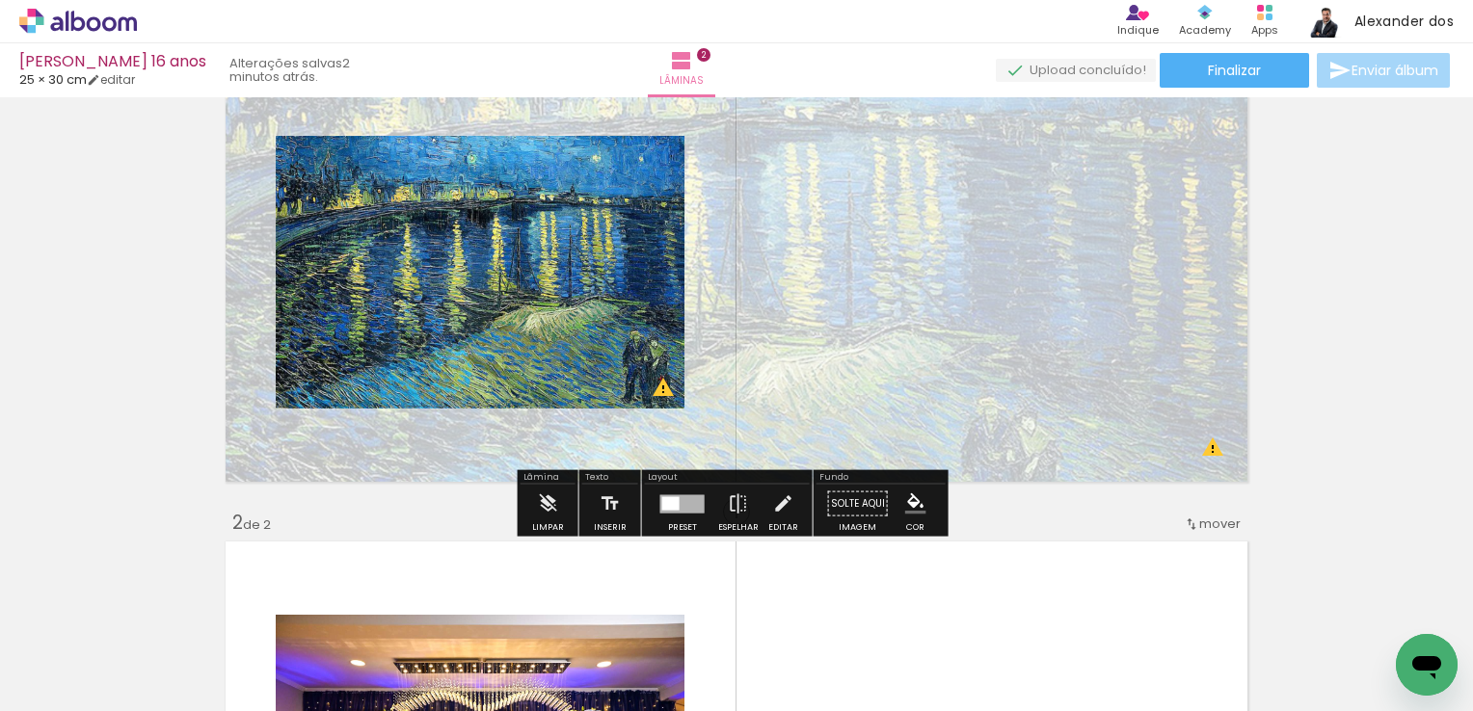
click at [526, 314] on quentale-photo at bounding box center [480, 272] width 409 height 273
drag, startPoint x: 525, startPoint y: 314, endPoint x: 381, endPoint y: 522, distance: 253.5
click at [728, 511] on iron-icon at bounding box center [738, 504] width 21 height 39
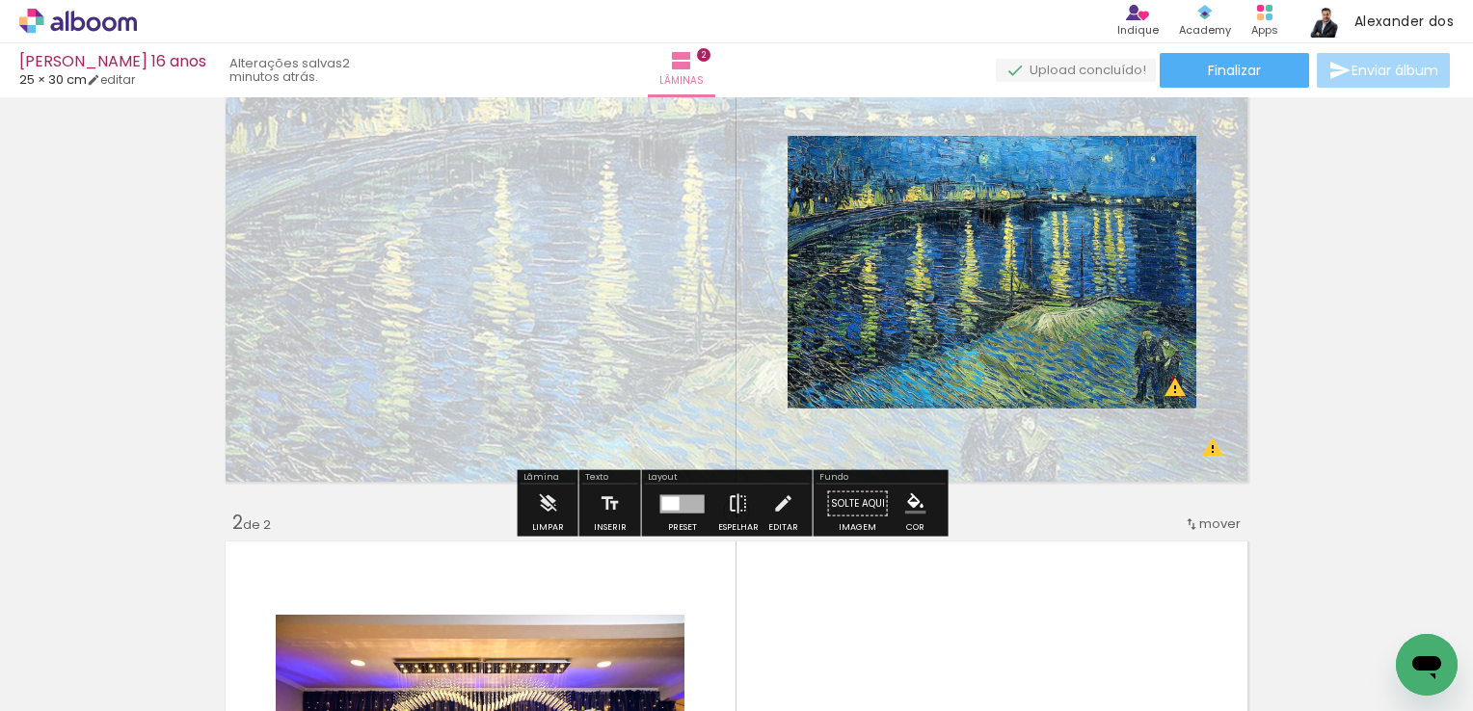
click at [736, 509] on iron-icon at bounding box center [738, 504] width 21 height 39
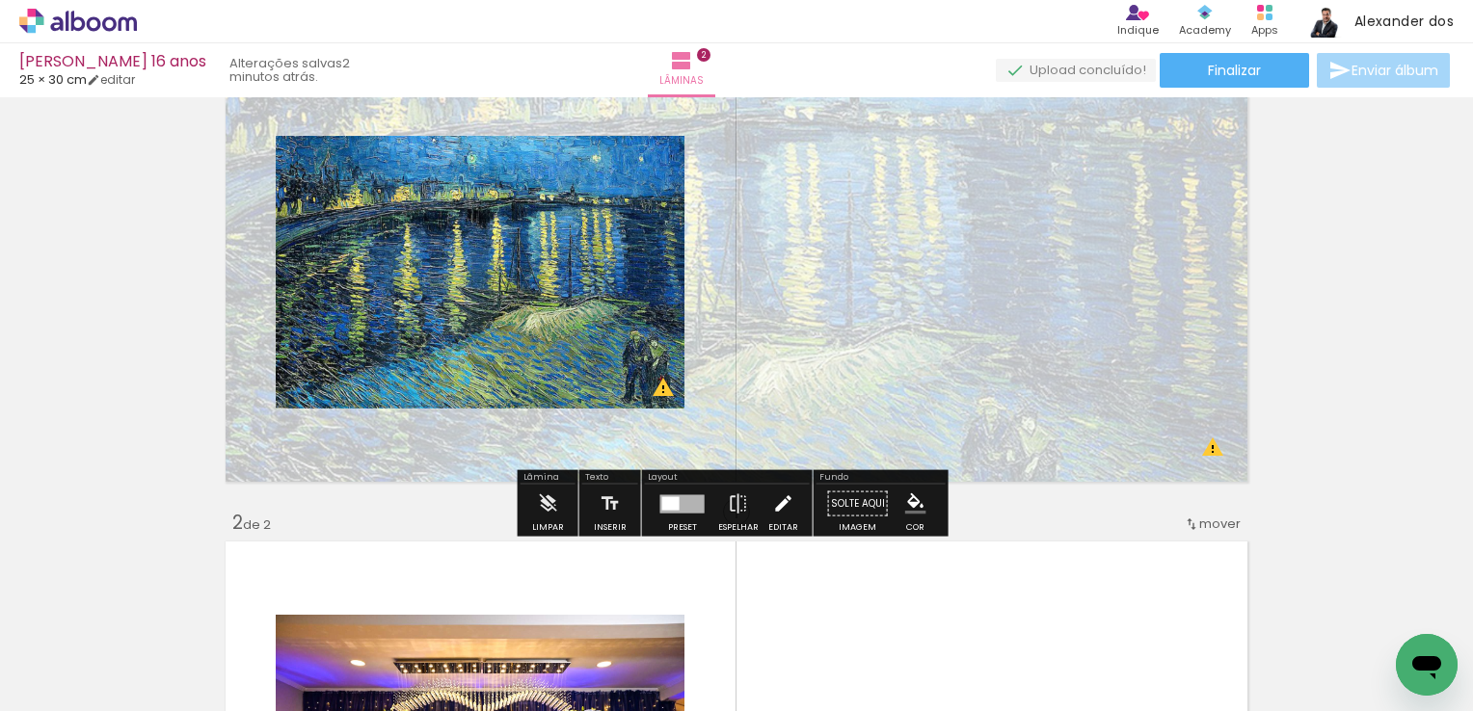
click at [783, 502] on iron-icon at bounding box center [782, 504] width 21 height 39
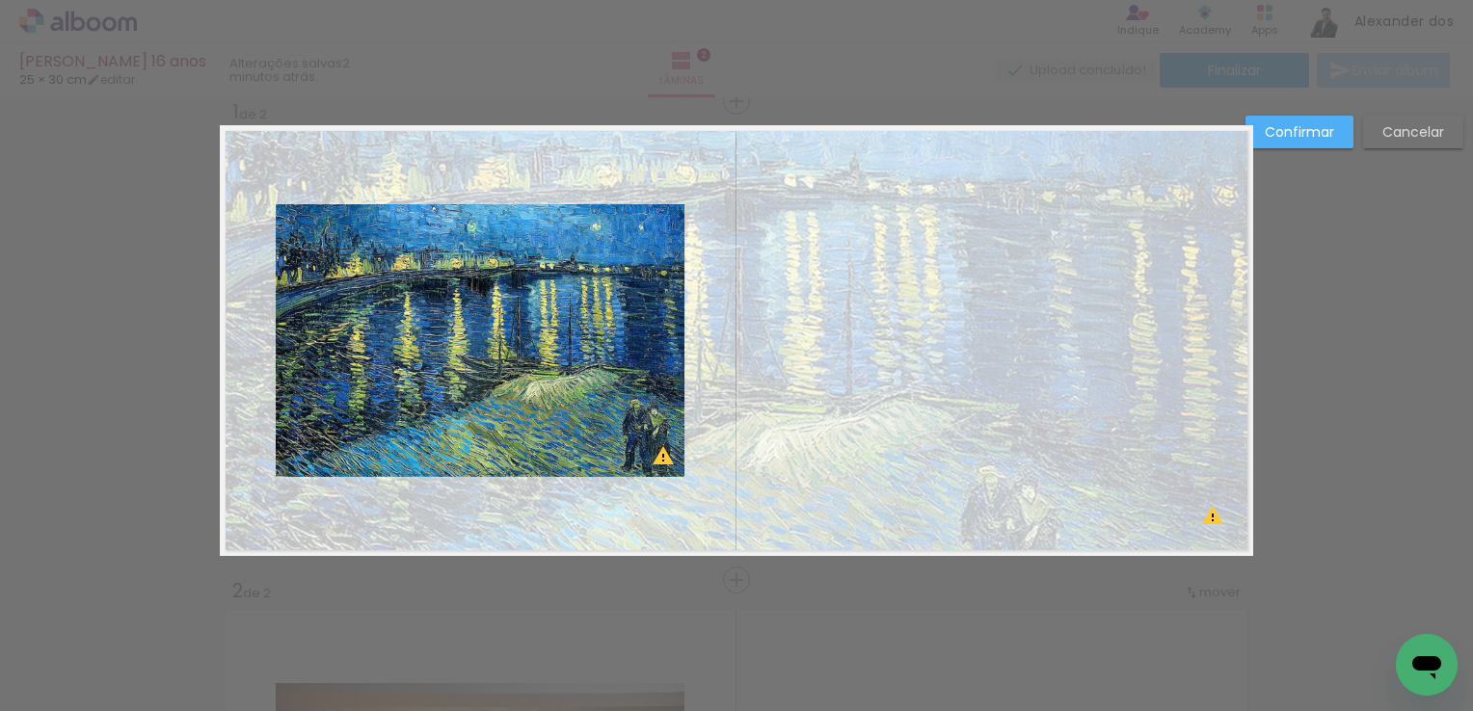
scroll to position [24, 0]
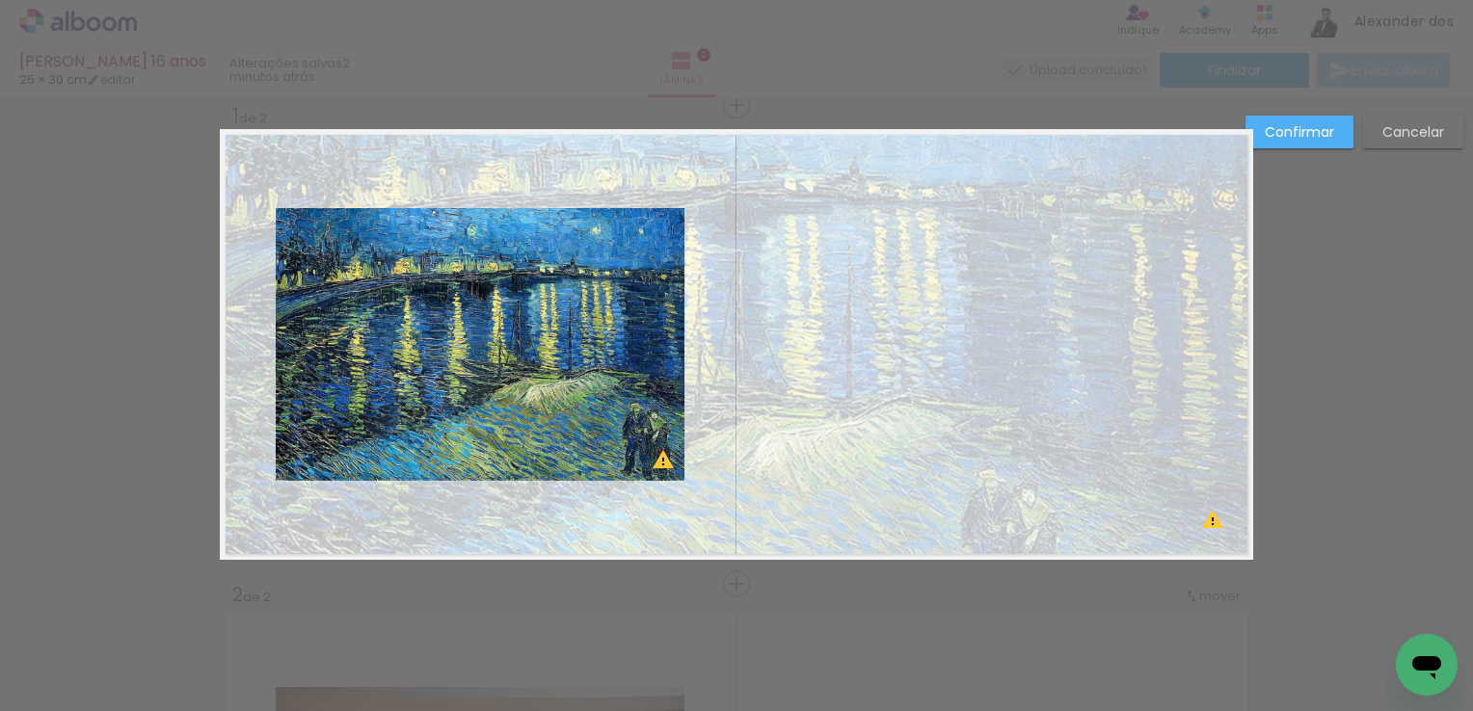
click at [530, 302] on quentale-photo at bounding box center [480, 344] width 409 height 273
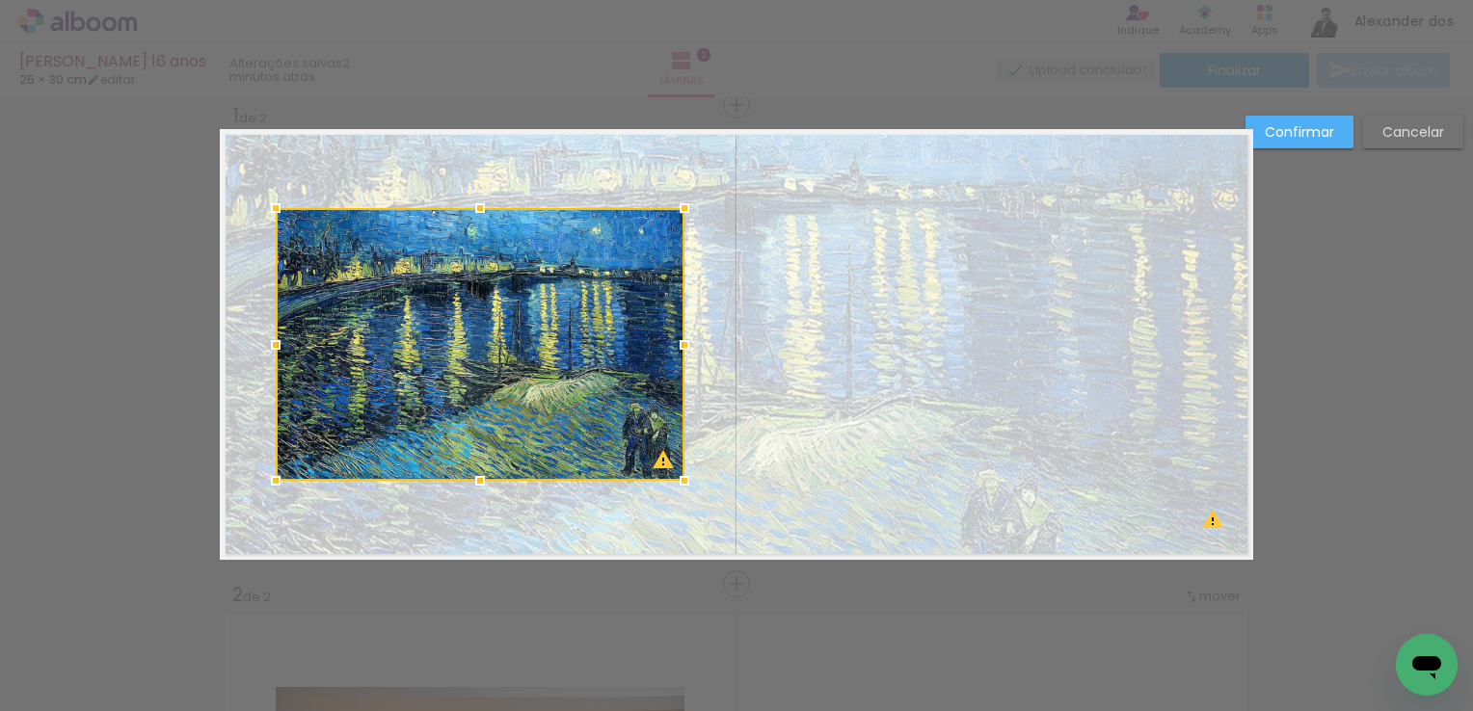
drag, startPoint x: 511, startPoint y: 263, endPoint x: 448, endPoint y: 411, distance: 160.2
click at [448, 414] on div at bounding box center [480, 344] width 409 height 273
click at [0, 0] on slot "Confirmar" at bounding box center [0, 0] width 0 height 0
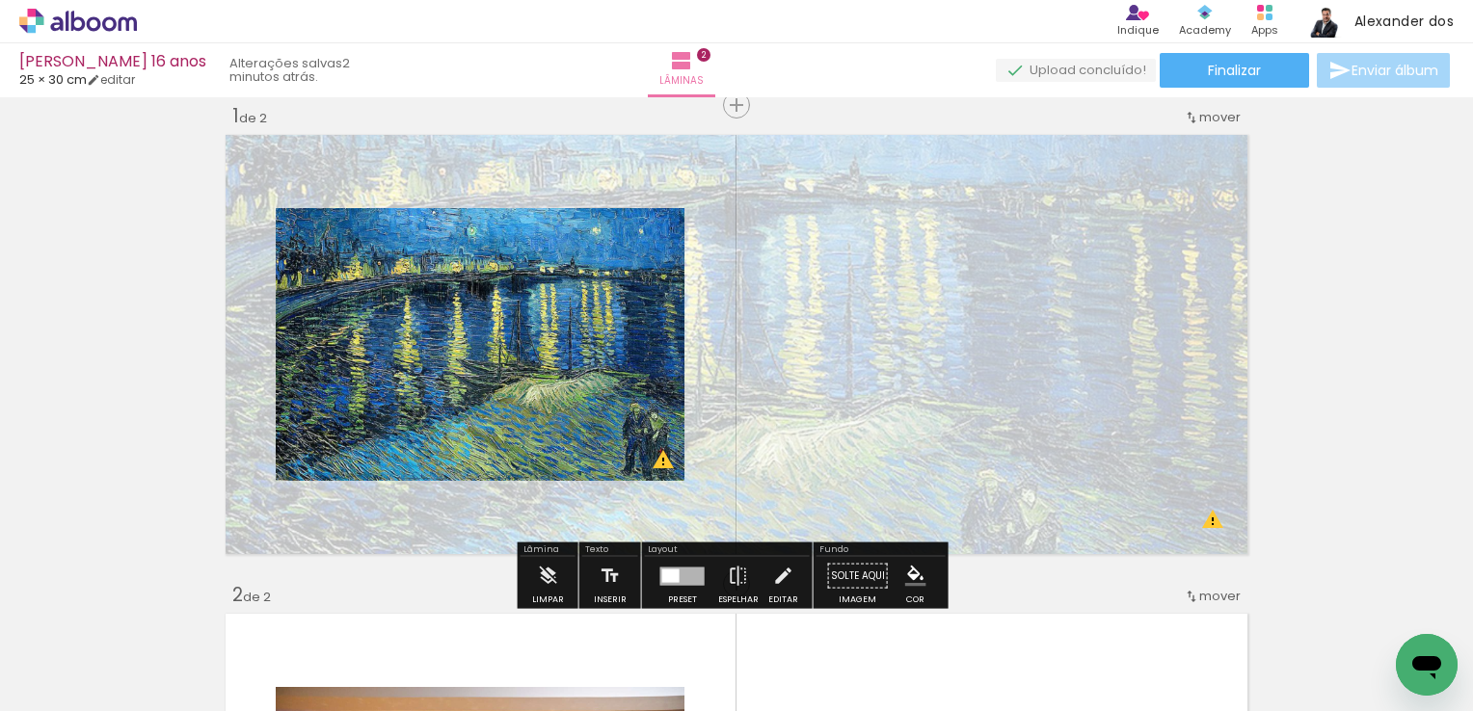
click at [549, 304] on quentale-photo at bounding box center [480, 344] width 409 height 273
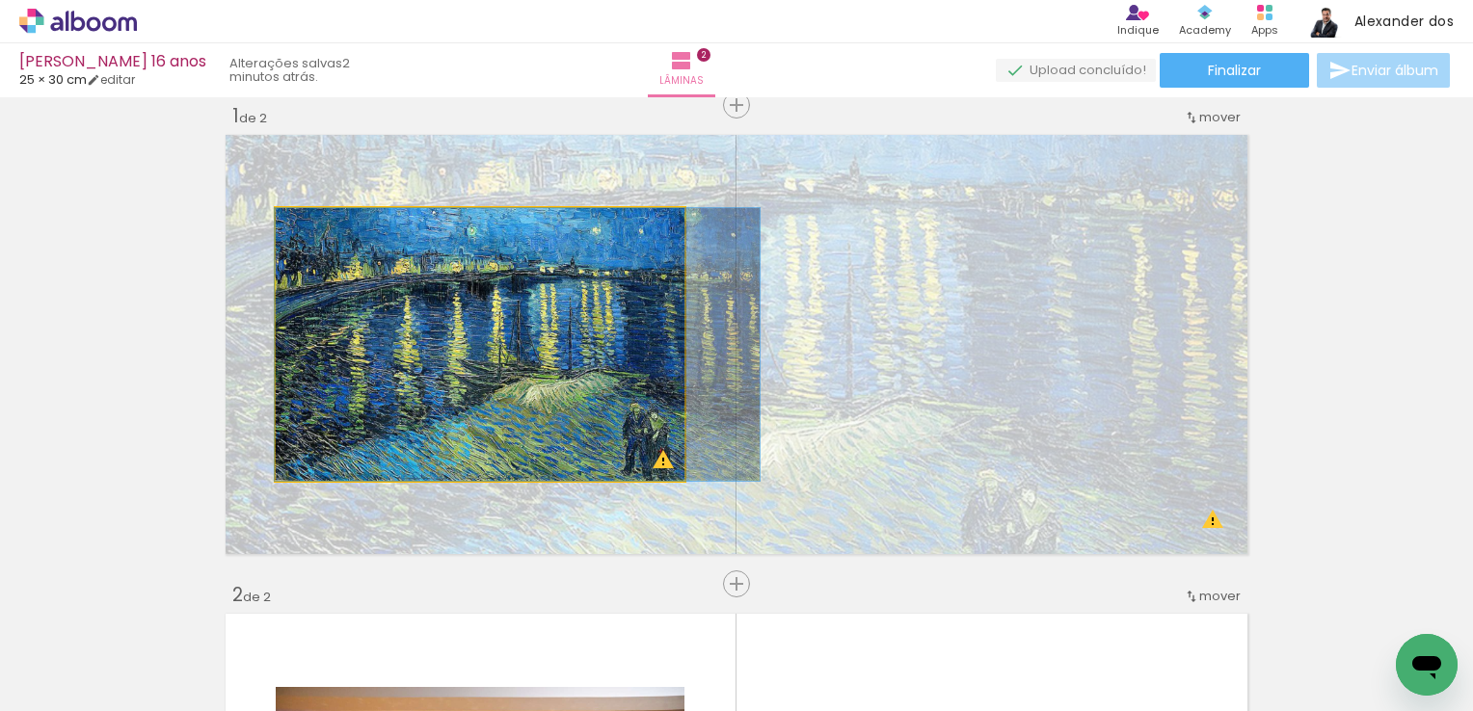
click at [501, 285] on quentale-photo at bounding box center [480, 344] width 409 height 273
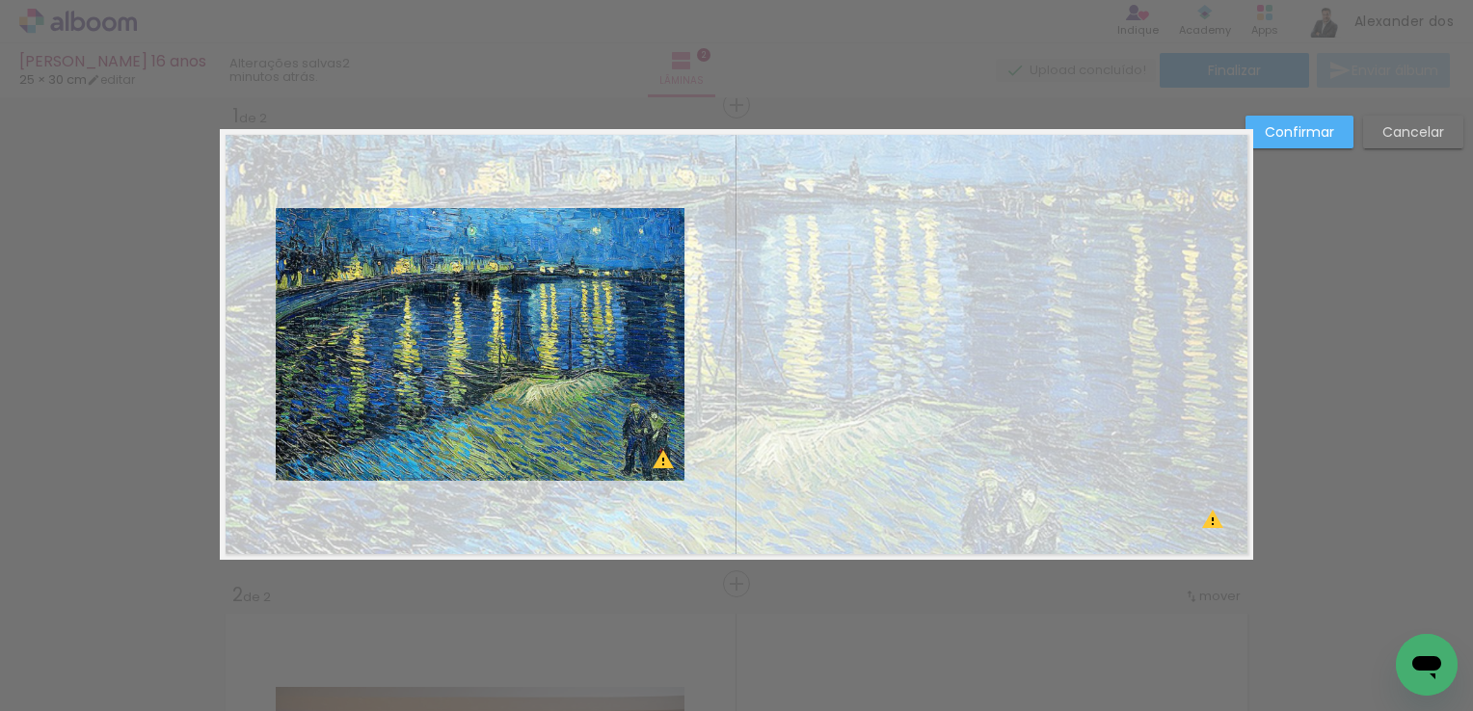
click at [542, 287] on quentale-photo at bounding box center [480, 344] width 409 height 273
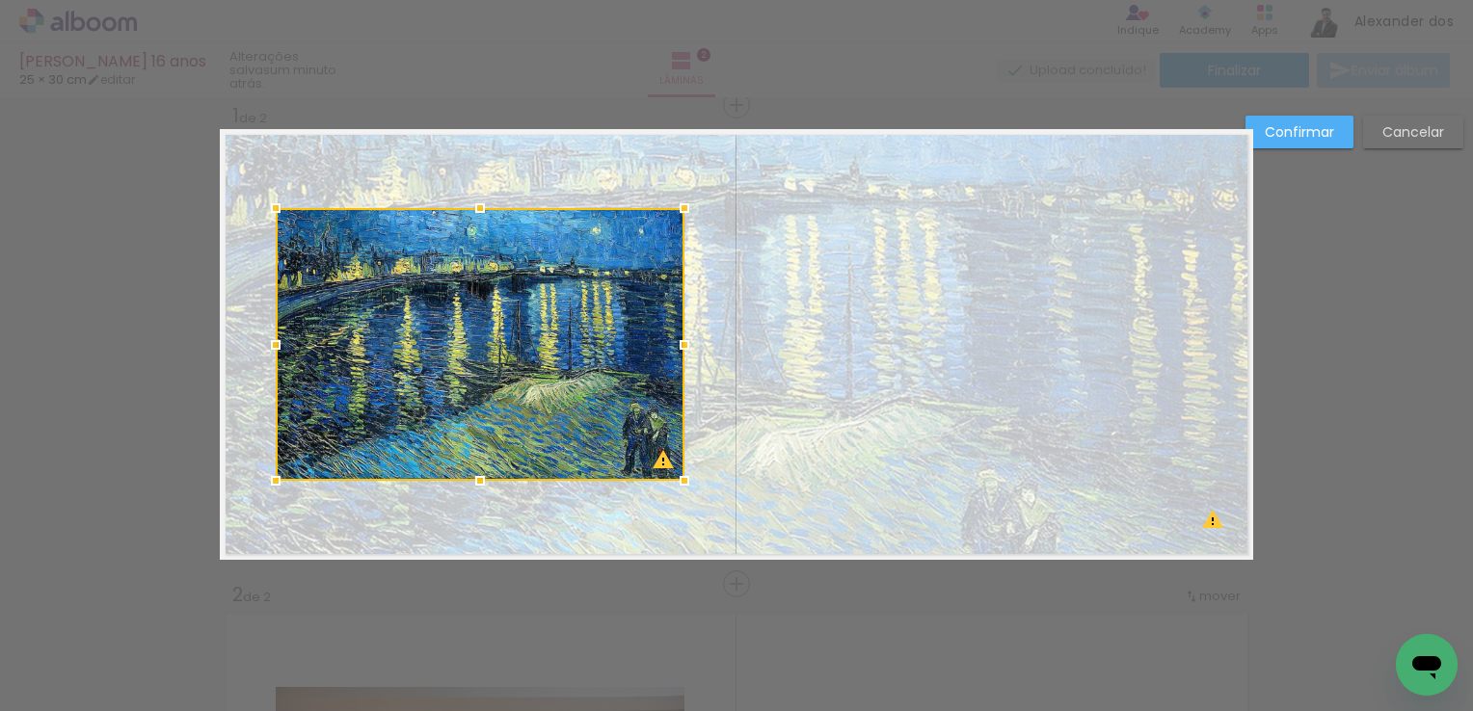
click at [1209, 522] on quentale-layouter at bounding box center [736, 344] width 1033 height 431
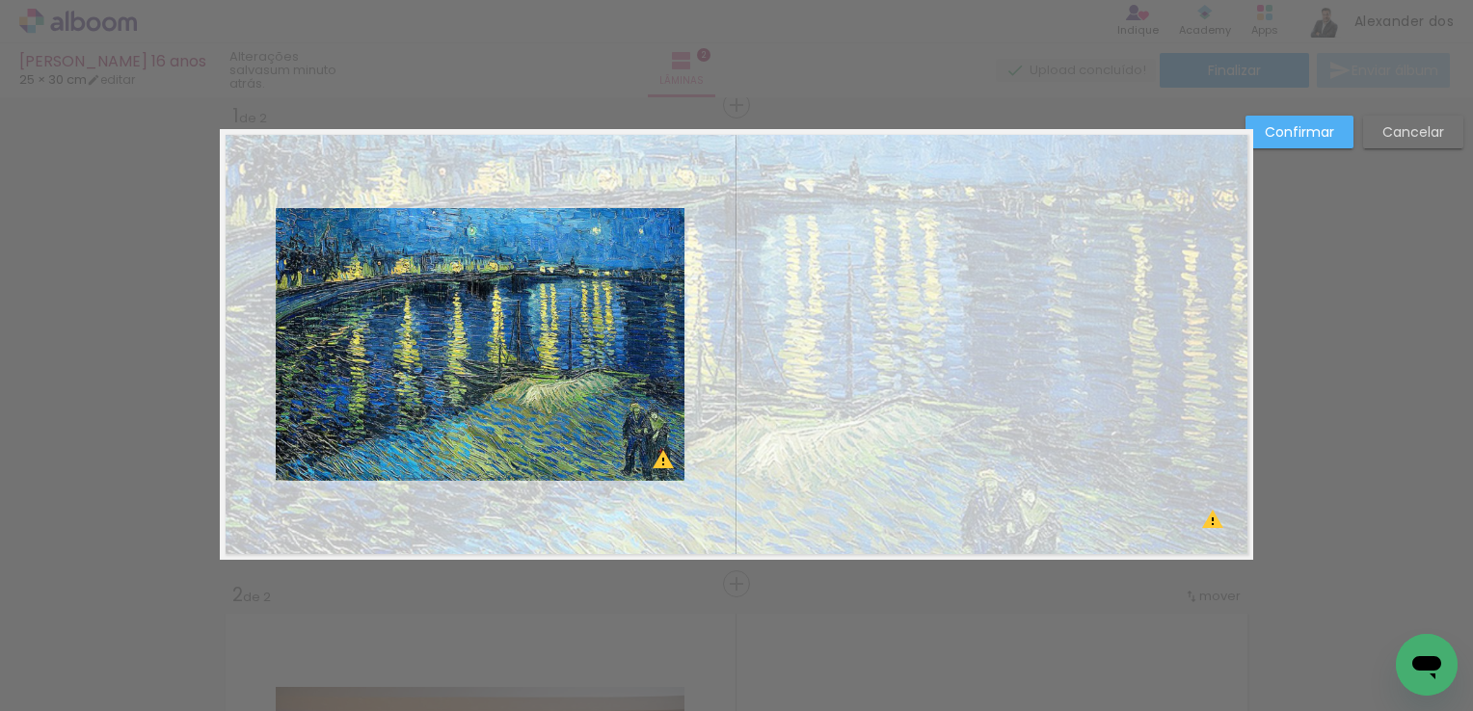
click at [1208, 523] on quentale-layouter at bounding box center [736, 344] width 1033 height 431
click at [1314, 145] on paper-button "Confirmar" at bounding box center [1299, 132] width 108 height 33
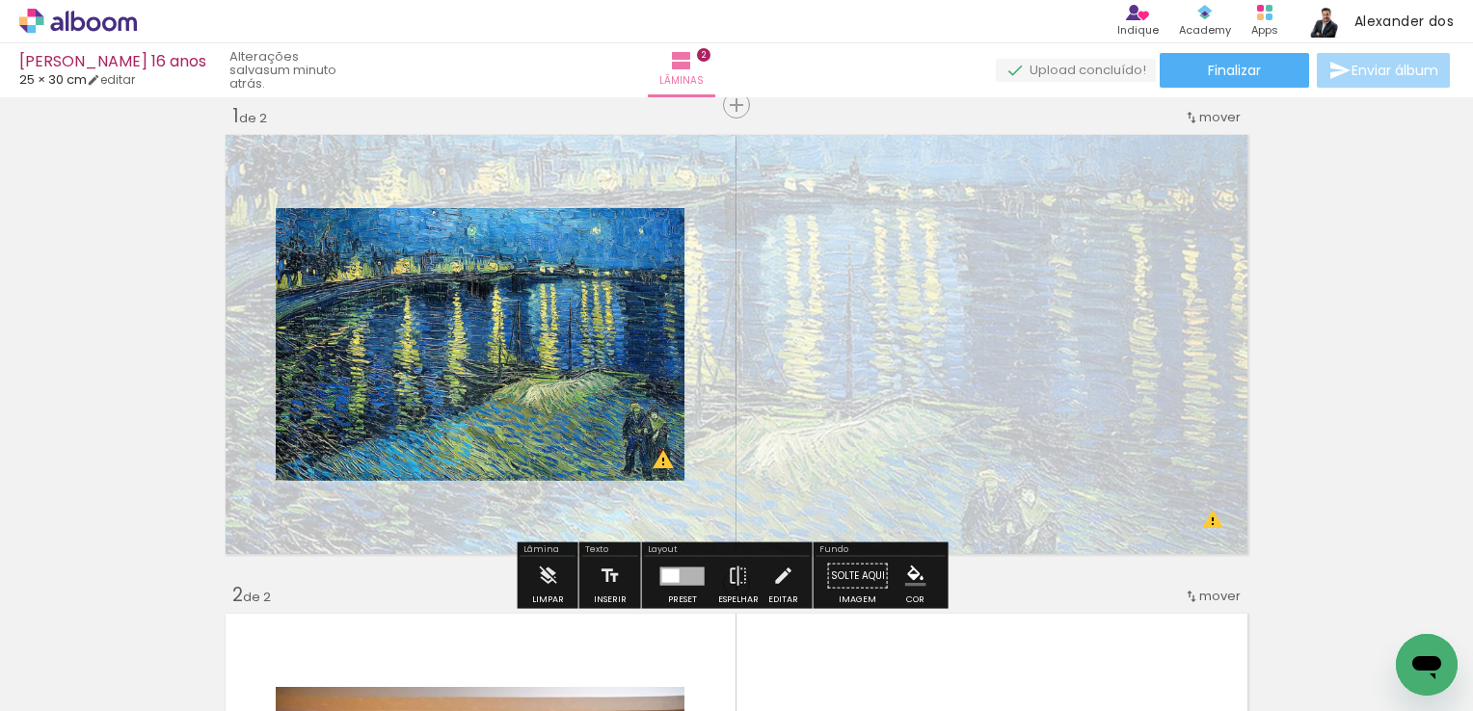
click at [1204, 523] on quentale-layouter at bounding box center [736, 344] width 1033 height 431
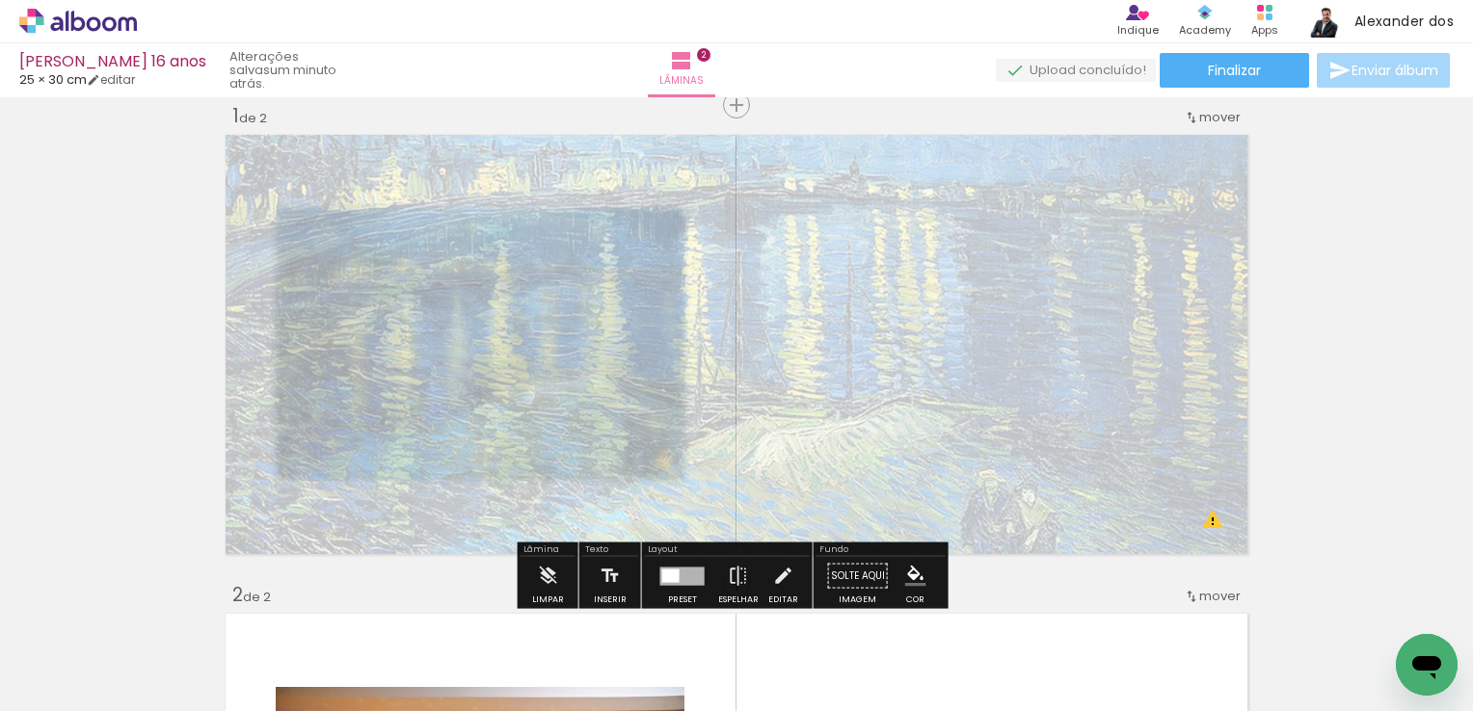
click at [442, 180] on div at bounding box center [448, 179] width 12 height 12
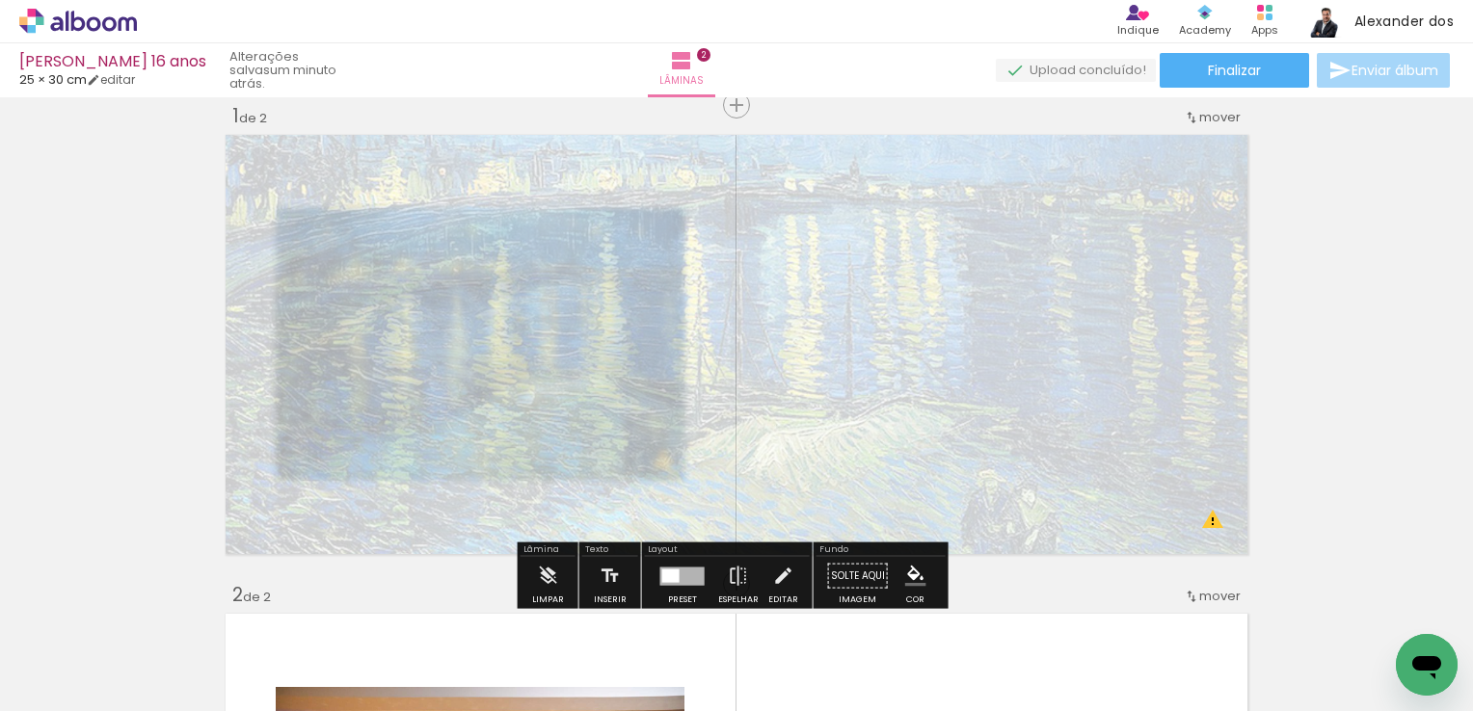
type paper-slider "20"
click at [440, 176] on div at bounding box center [445, 179] width 12 height 12
click at [914, 320] on quentale-photo at bounding box center [736, 344] width 1033 height 431
click at [1053, 357] on quentale-photo at bounding box center [736, 344] width 1033 height 431
click at [784, 569] on iron-icon at bounding box center [782, 576] width 21 height 39
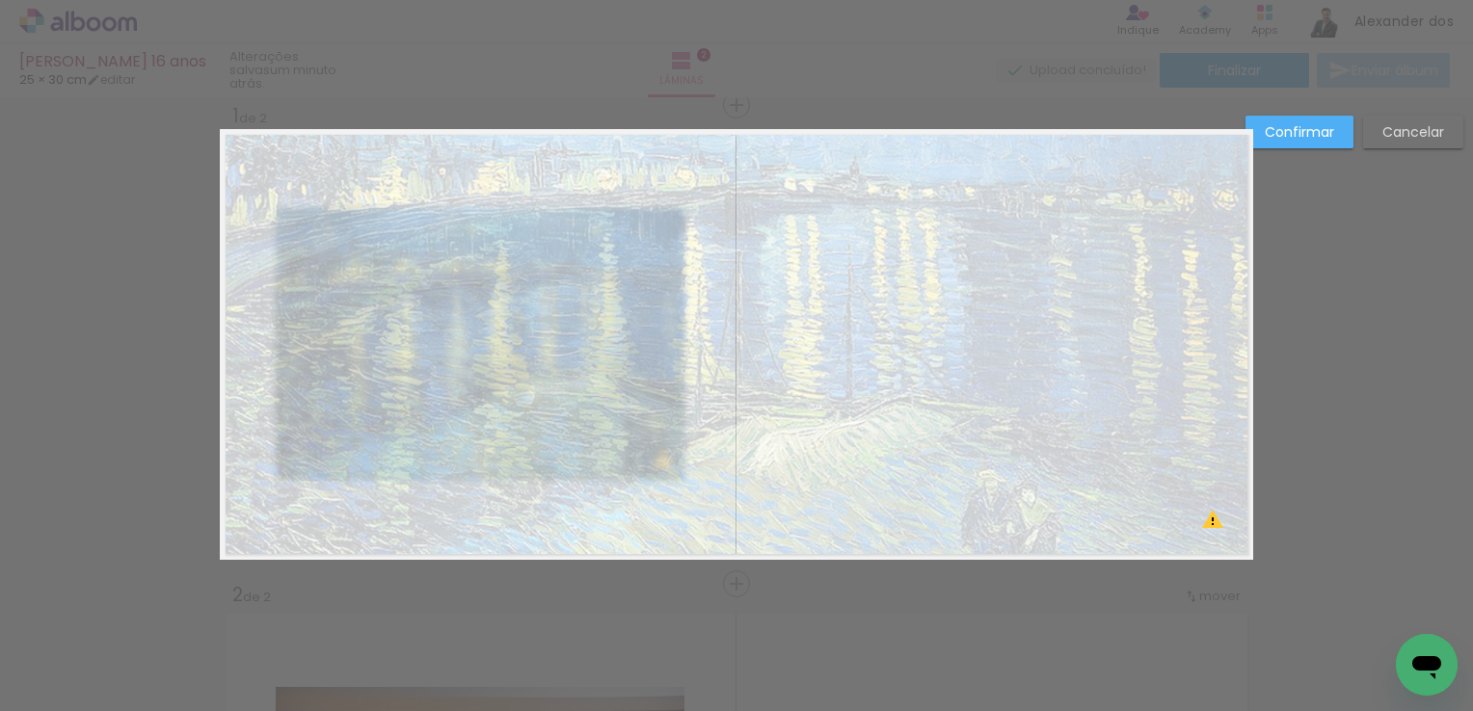
click at [1331, 133] on paper-button "Confirmar" at bounding box center [1299, 132] width 108 height 33
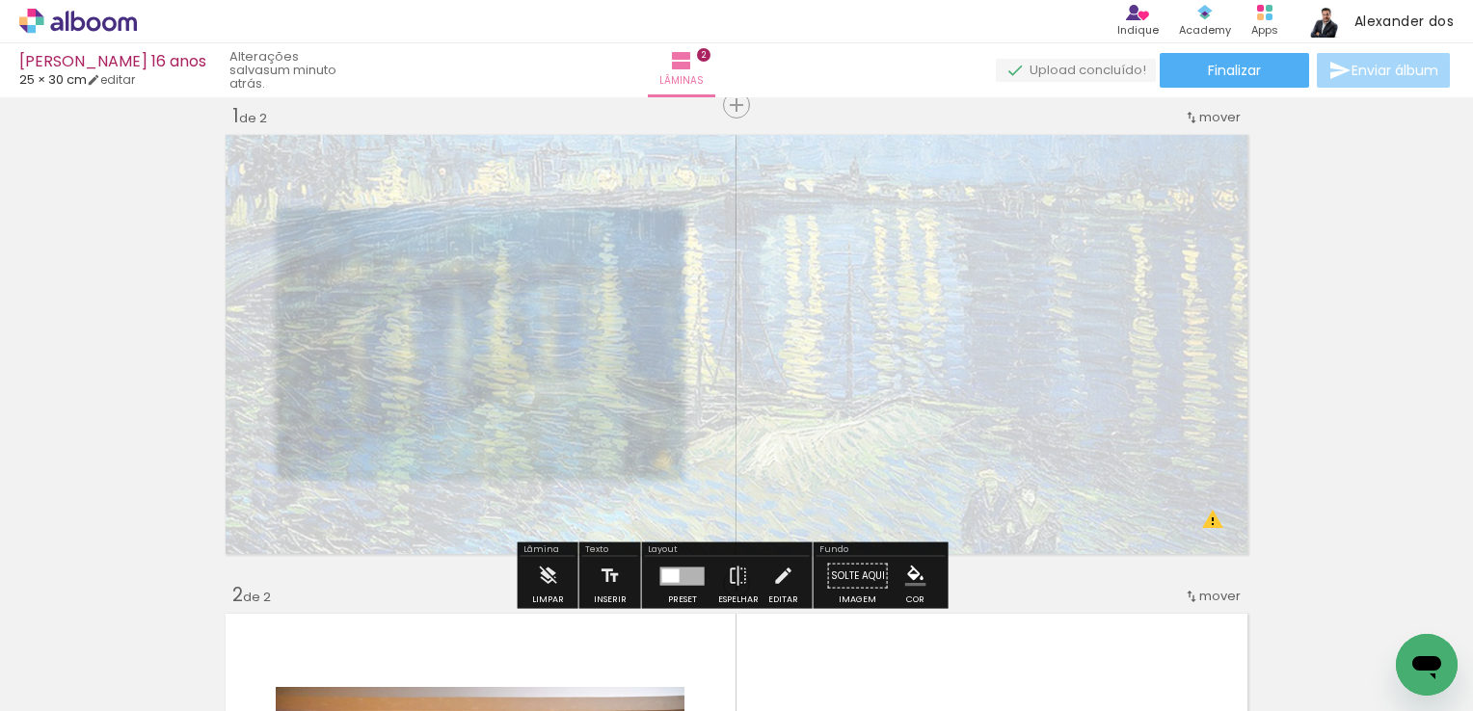
click at [914, 571] on iron-icon "color picker" at bounding box center [915, 576] width 21 height 21
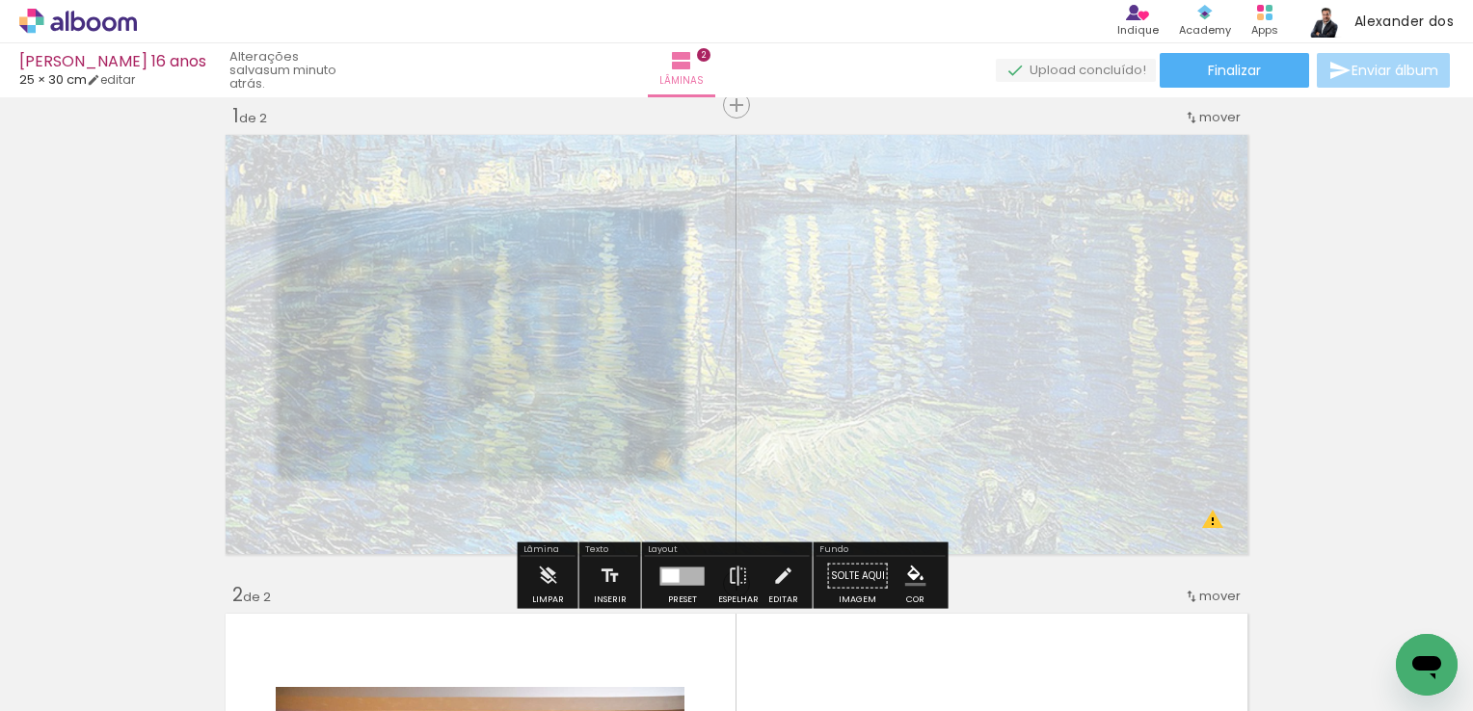
click at [660, 570] on div at bounding box center [682, 576] width 44 height 18
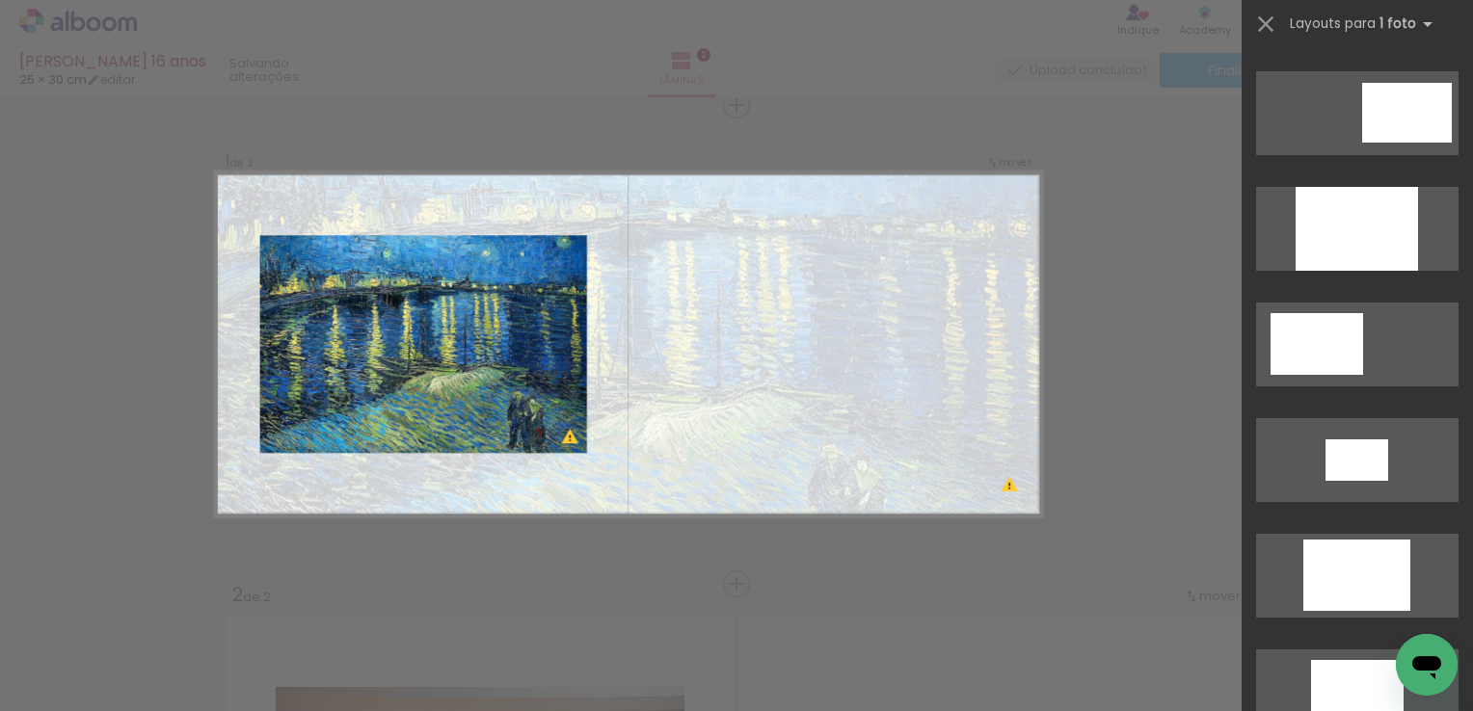
scroll to position [0, 0]
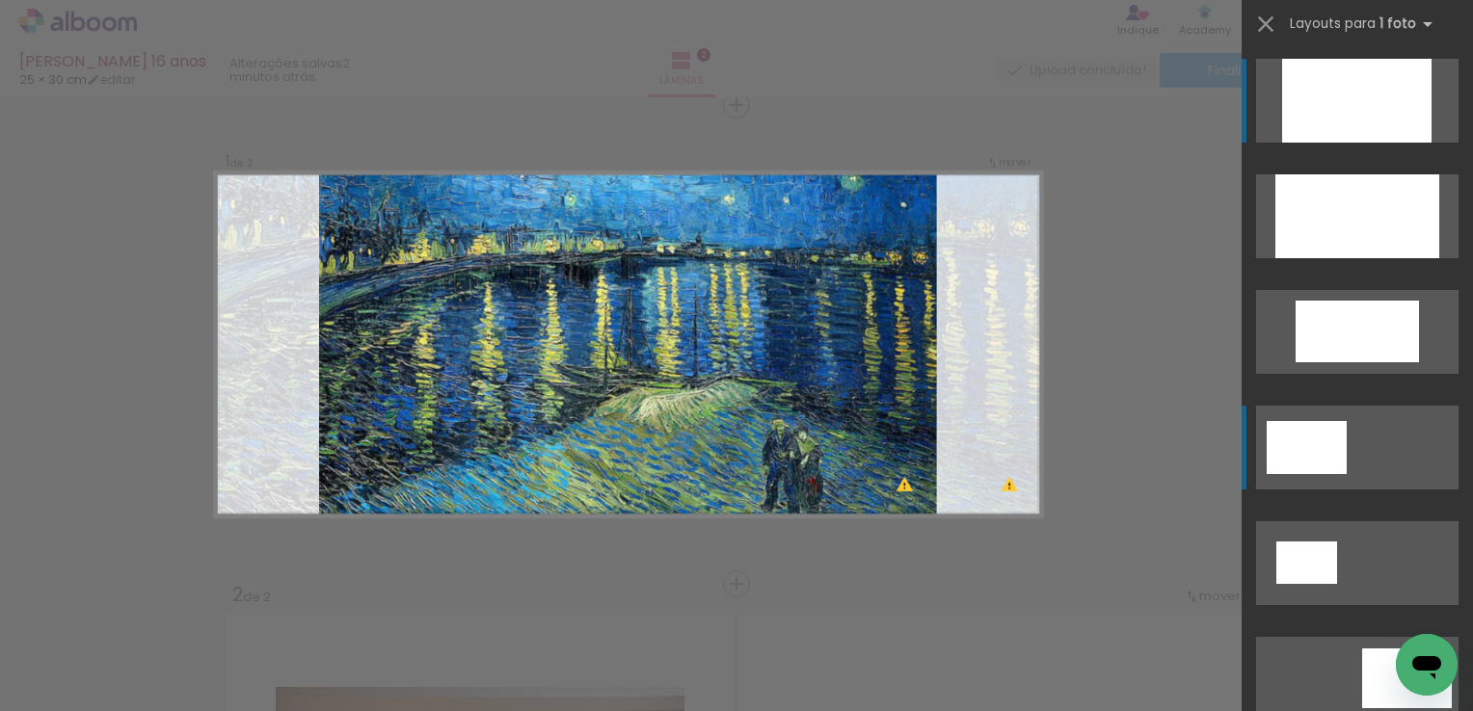
click at [1357, 174] on div at bounding box center [1357, 216] width 164 height 84
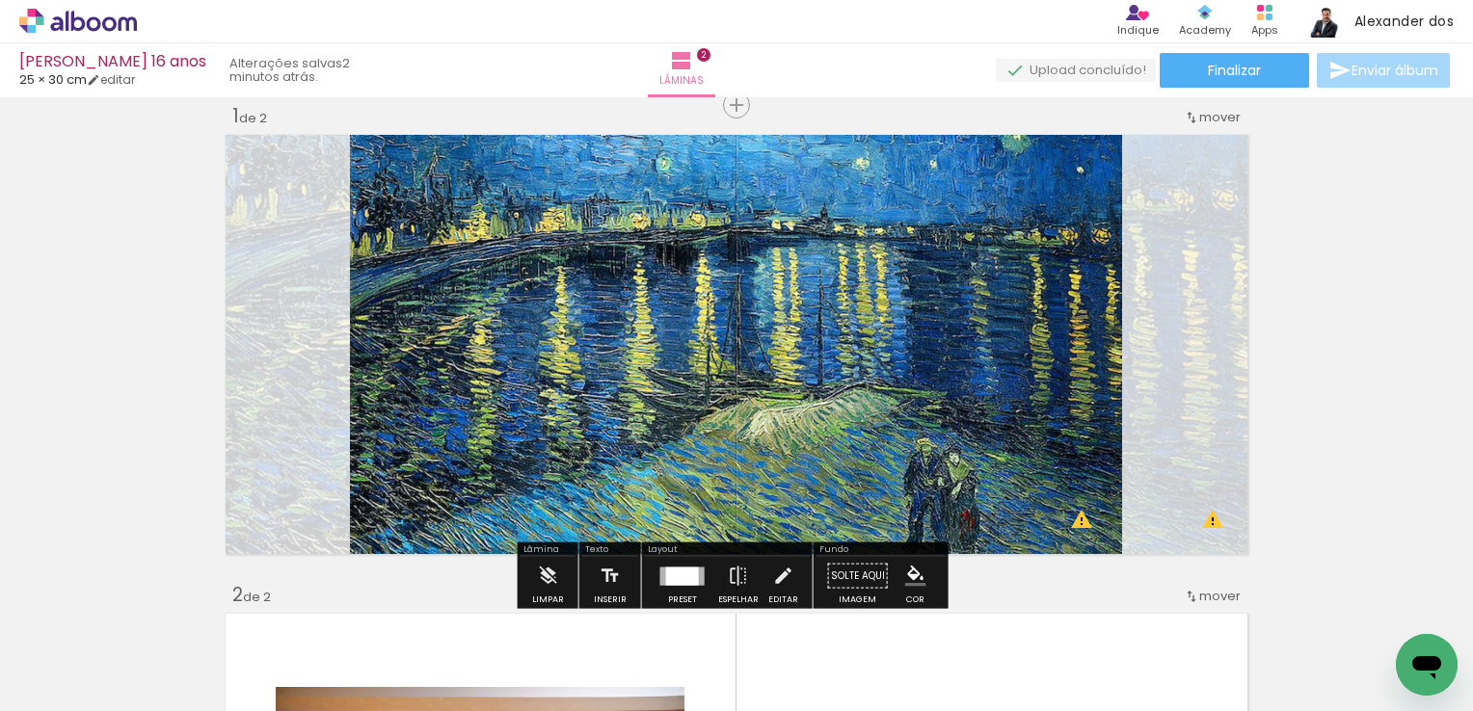
click at [571, 365] on quentale-photo at bounding box center [736, 344] width 772 height 431
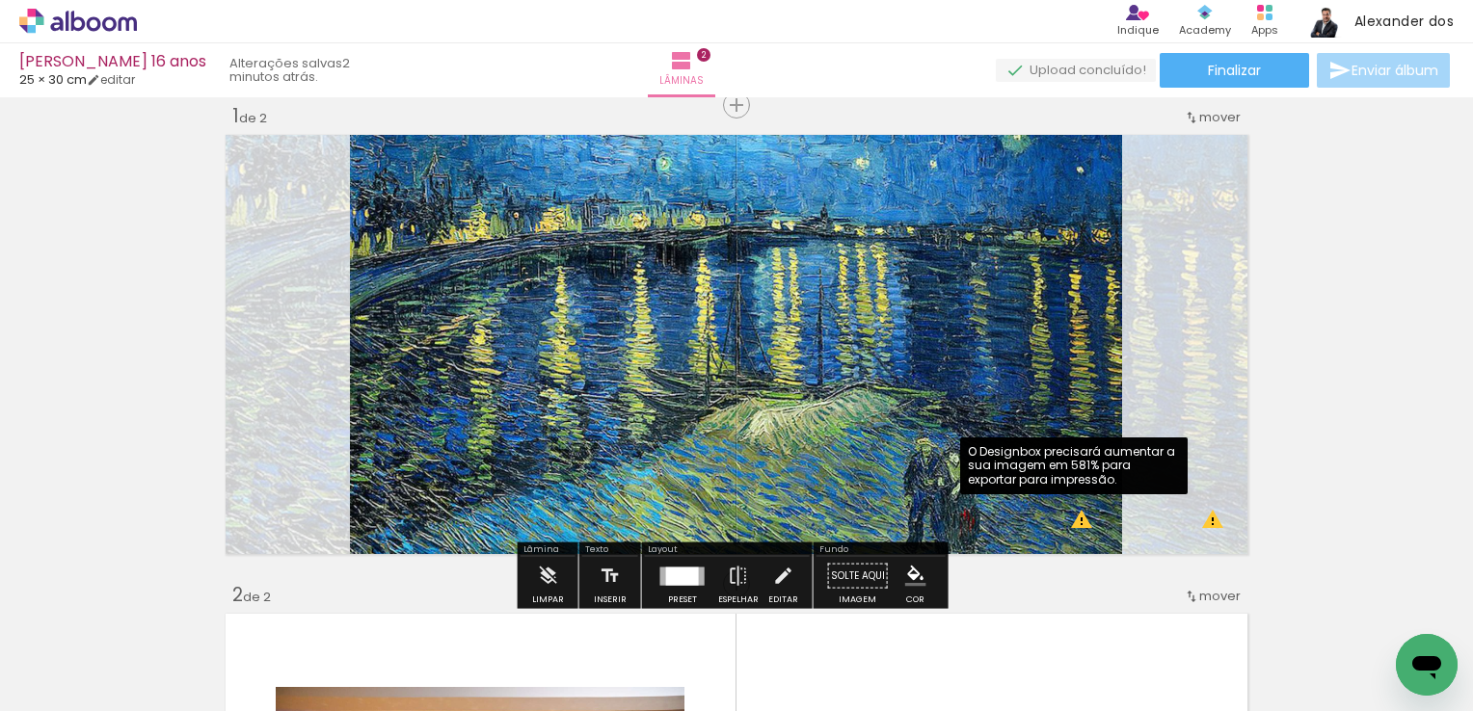
click at [1079, 525] on quentale-photo at bounding box center [736, 344] width 772 height 431
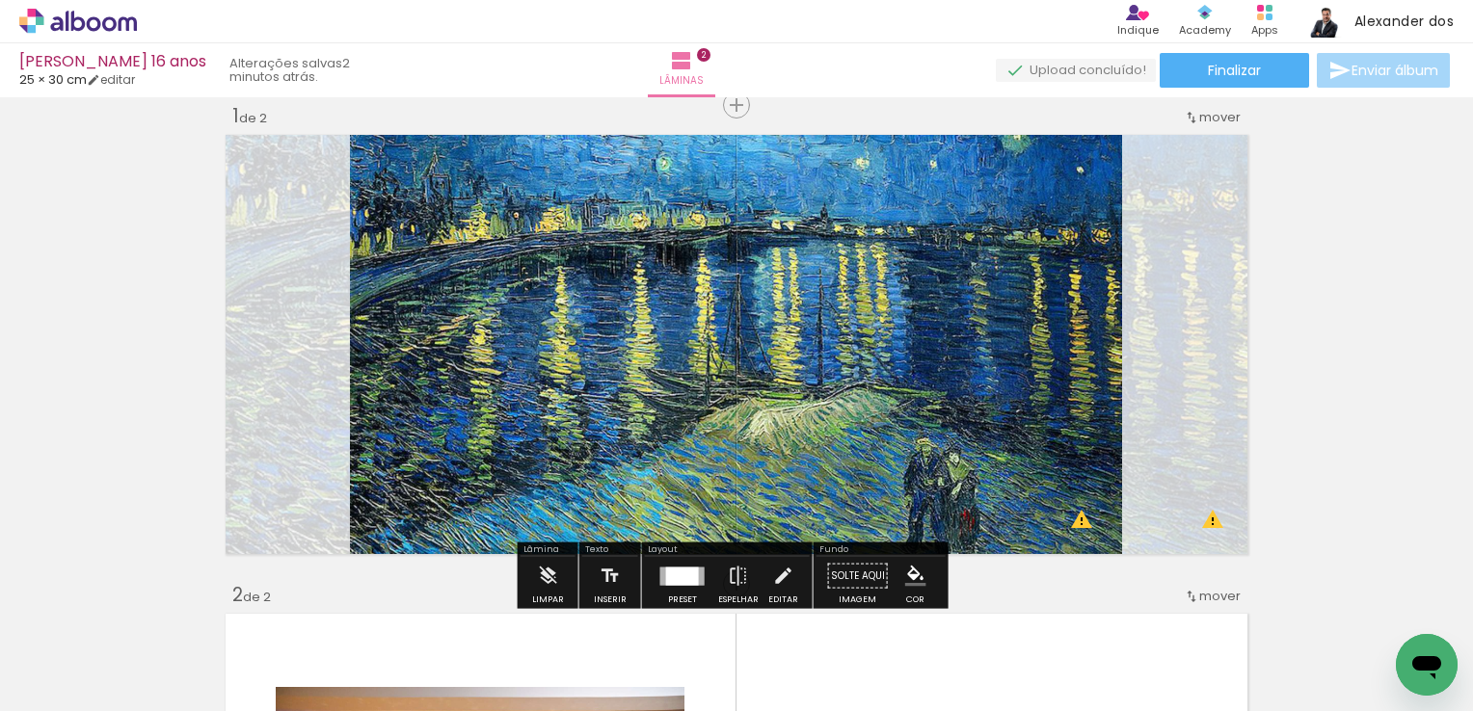
drag, startPoint x: 886, startPoint y: 392, endPoint x: 817, endPoint y: 402, distance: 69.1
click at [819, 402] on quentale-photo at bounding box center [736, 344] width 772 height 431
drag, startPoint x: 544, startPoint y: 567, endPoint x: 595, endPoint y: 467, distance: 111.7
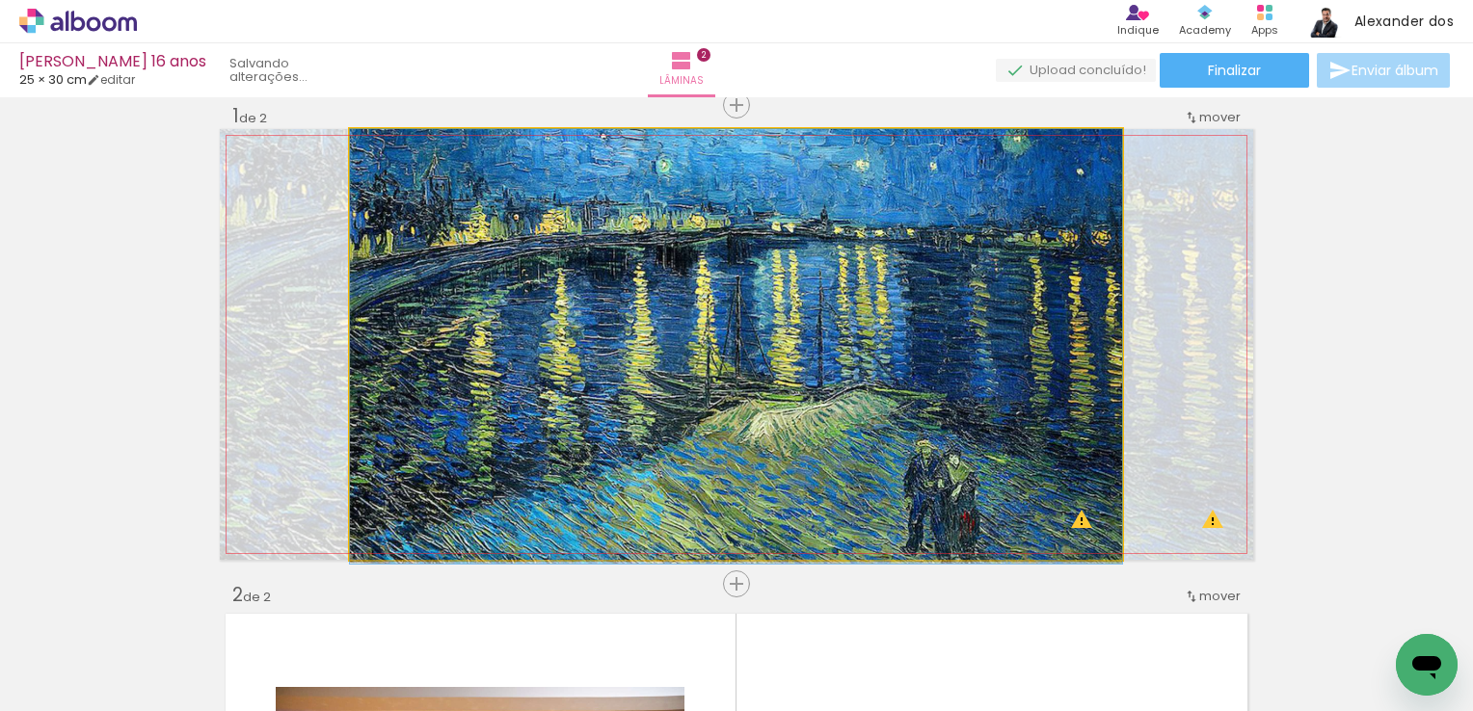
drag, startPoint x: 723, startPoint y: 322, endPoint x: 673, endPoint y: 551, distance: 234.8
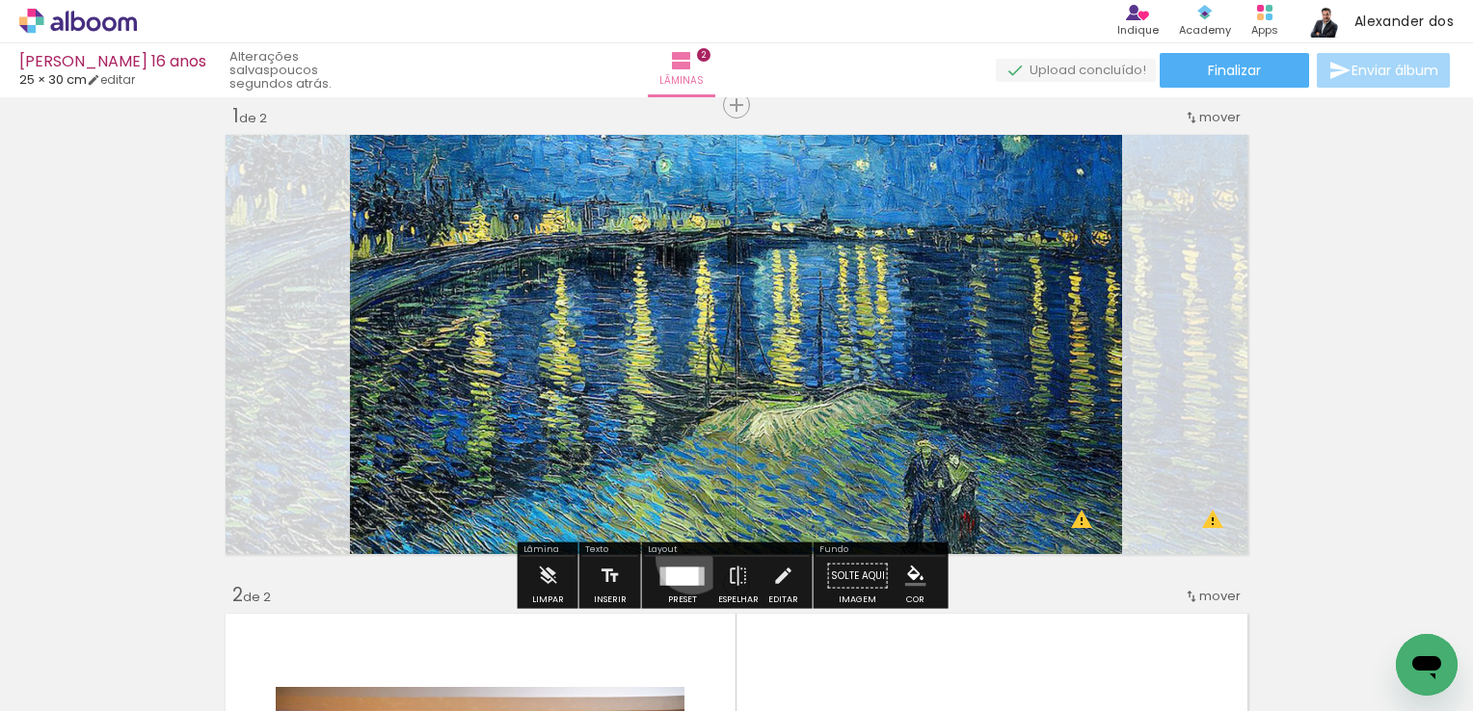
click at [687, 557] on div at bounding box center [682, 576] width 52 height 39
click at [687, 556] on quentale-photo at bounding box center [736, 344] width 772 height 431
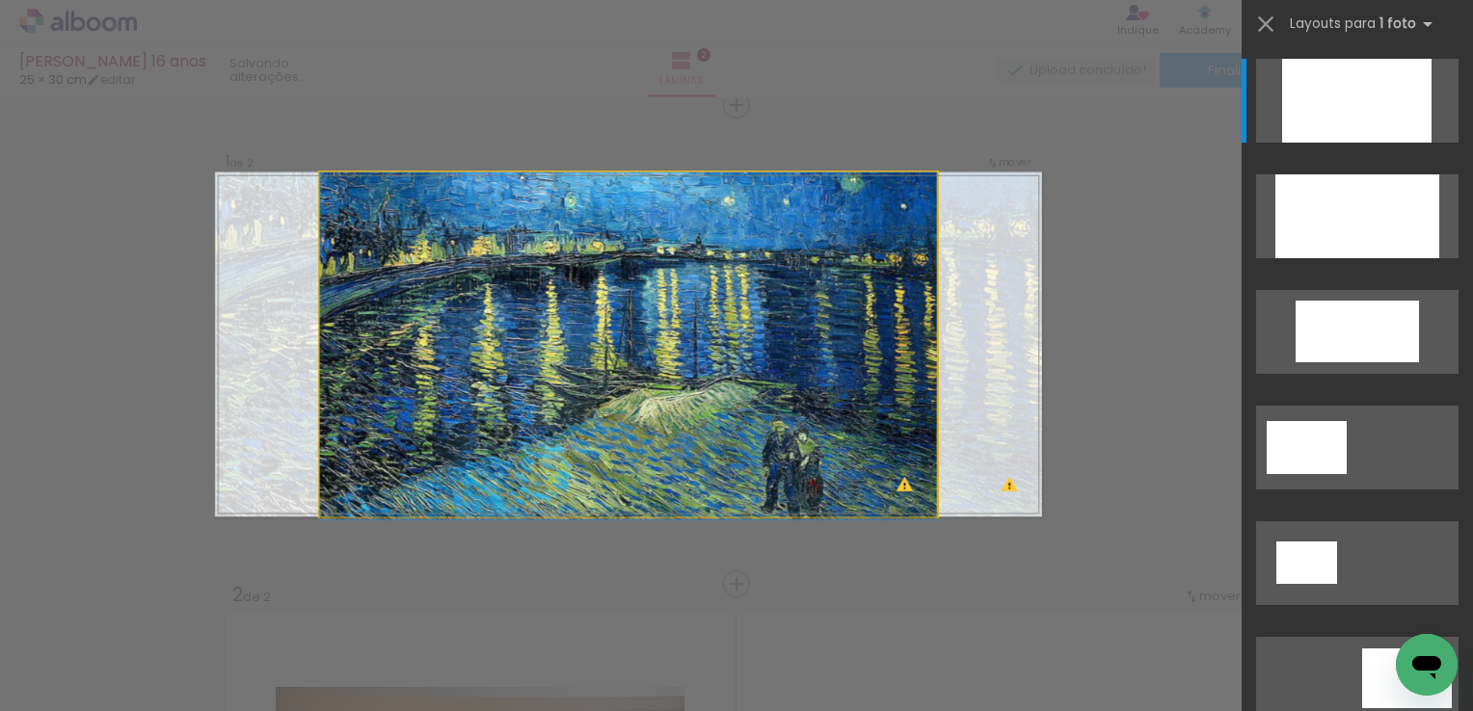
click at [635, 222] on quentale-photo at bounding box center [628, 345] width 618 height 345
click at [810, 300] on quentale-photo at bounding box center [628, 345] width 618 height 345
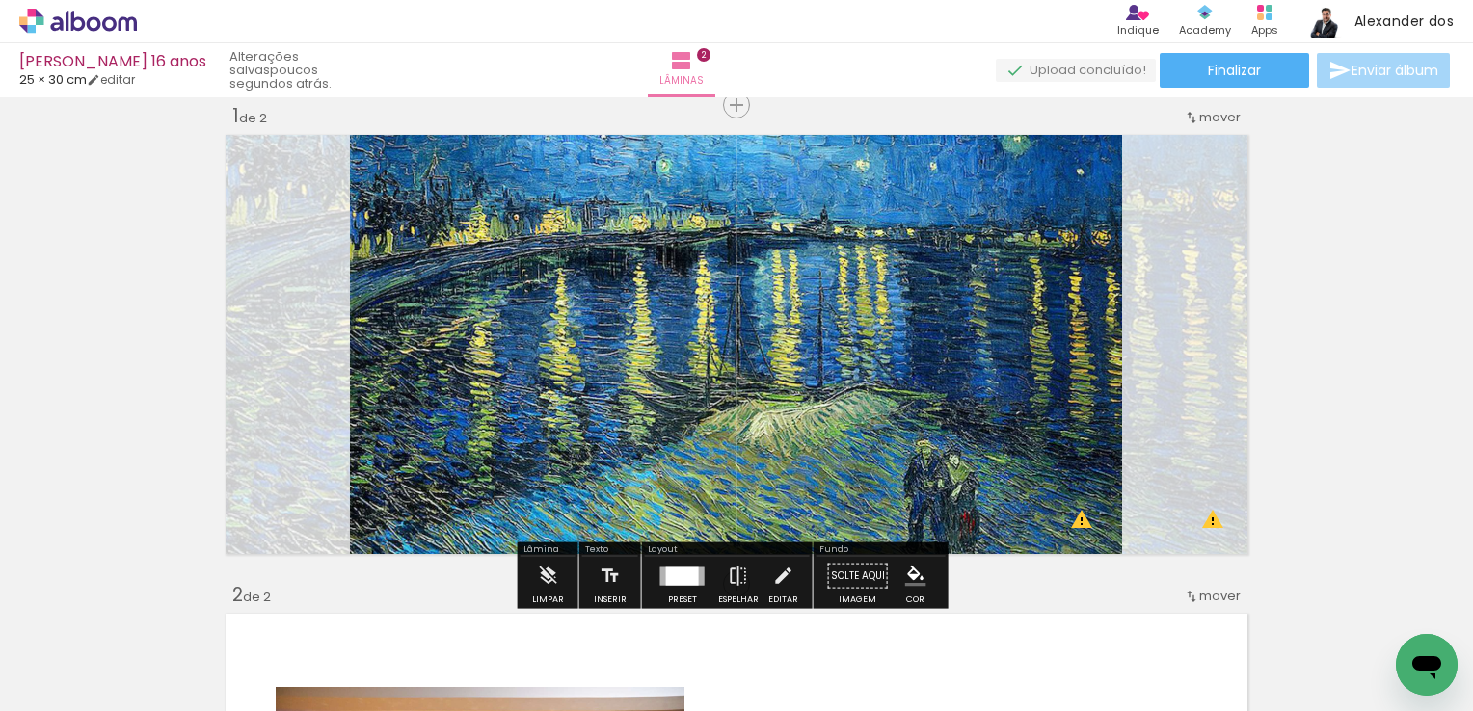
click at [749, 293] on quentale-photo at bounding box center [736, 344] width 772 height 431
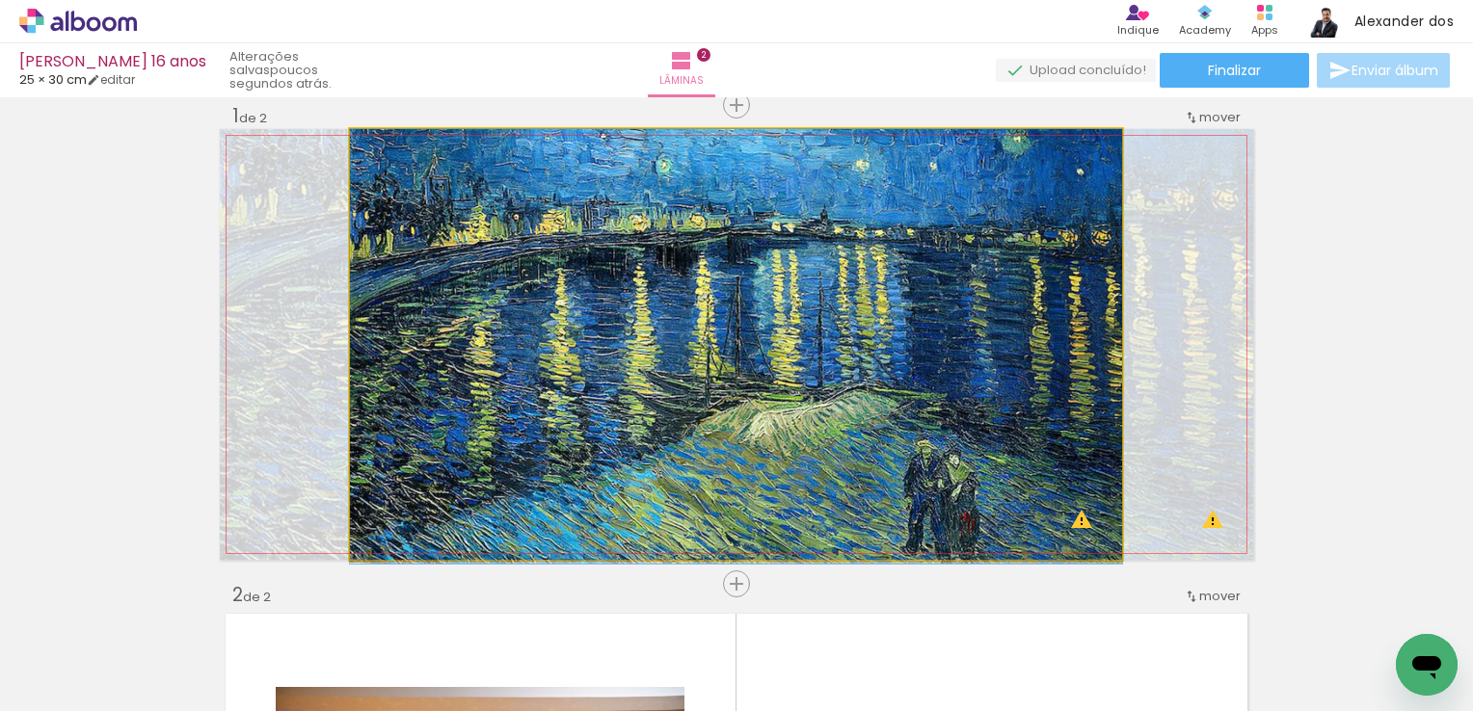
click at [748, 260] on quentale-photo at bounding box center [736, 344] width 772 height 431
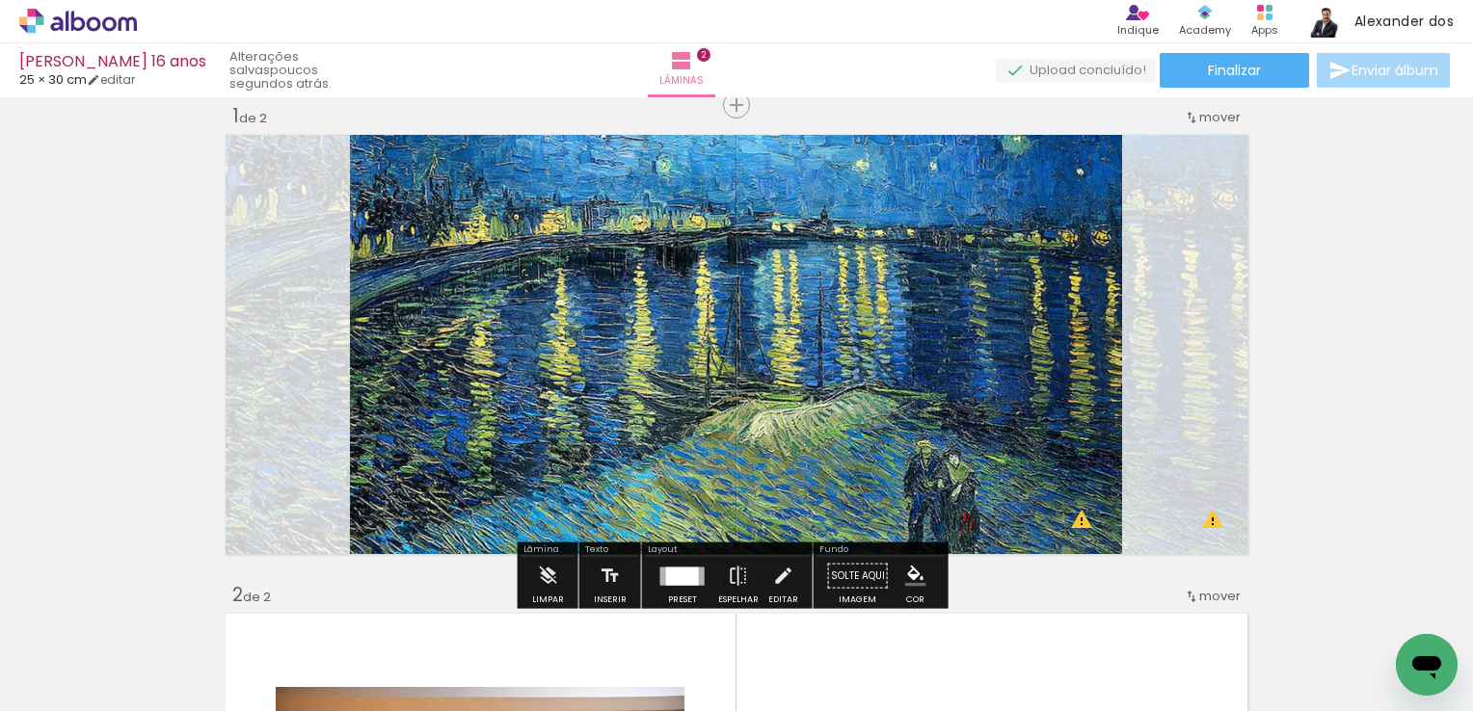
click at [748, 260] on quentale-photo at bounding box center [736, 344] width 772 height 431
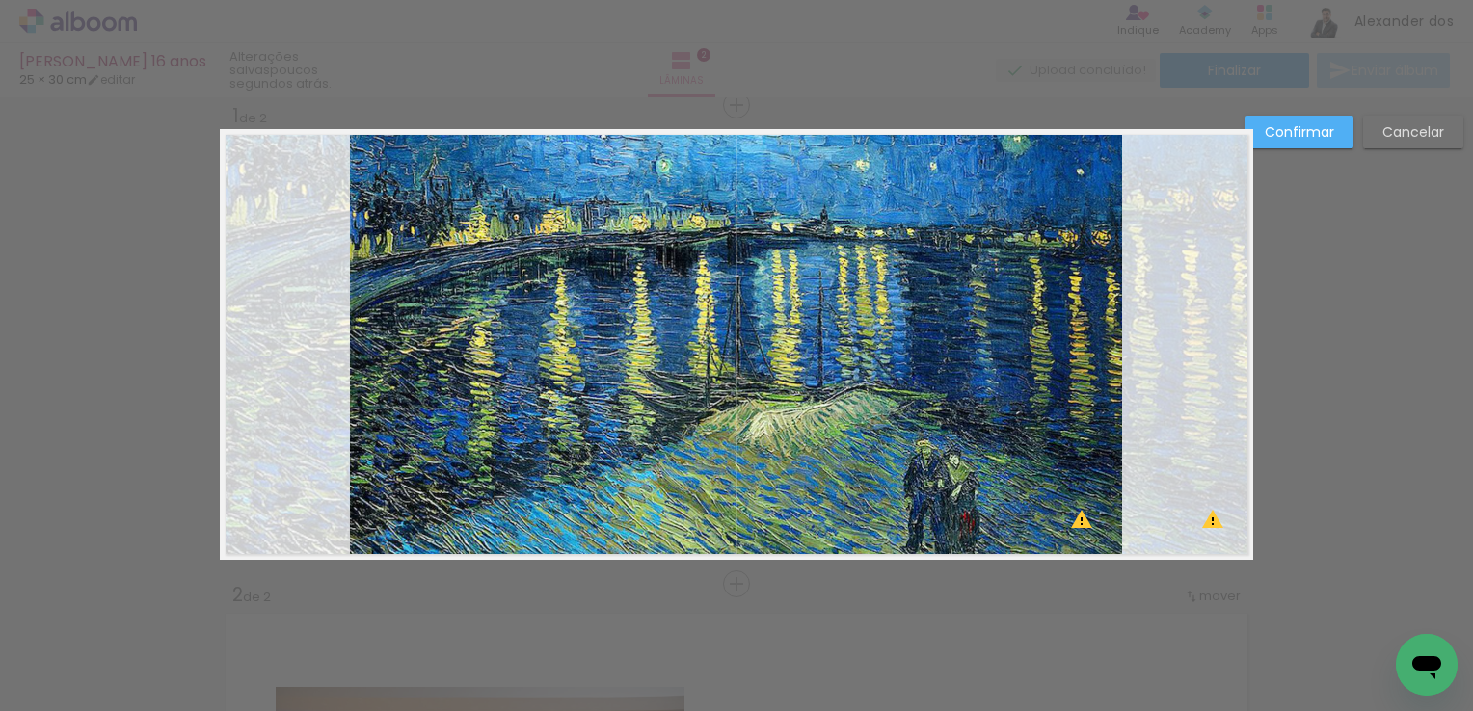
click at [748, 260] on quentale-photo at bounding box center [736, 344] width 772 height 431
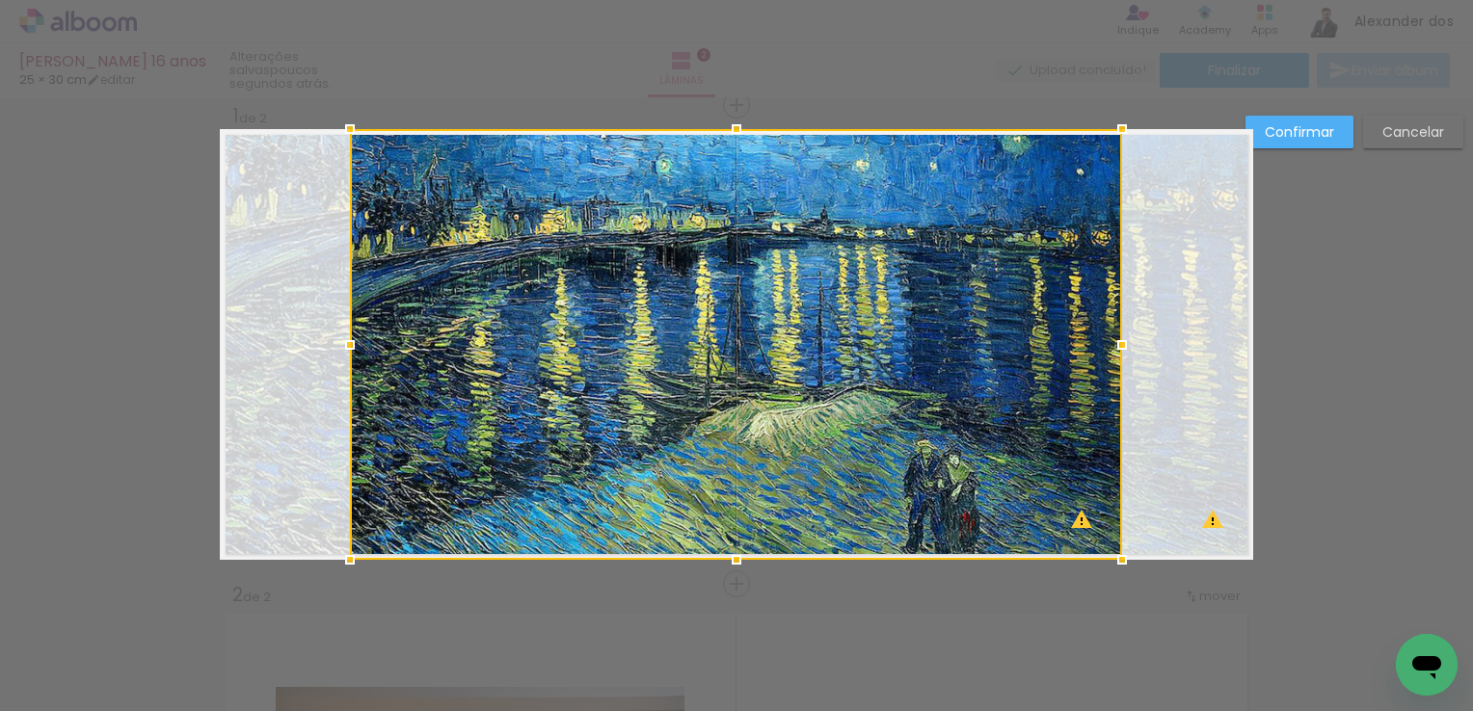
drag, startPoint x: 814, startPoint y: 267, endPoint x: 931, endPoint y: 191, distance: 140.1
click at [931, 191] on div at bounding box center [736, 344] width 772 height 431
drag, startPoint x: 1409, startPoint y: 297, endPoint x: 1399, endPoint y: 249, distance: 49.3
click at [0, 0] on slot "Cancelar" at bounding box center [0, 0] width 0 height 0
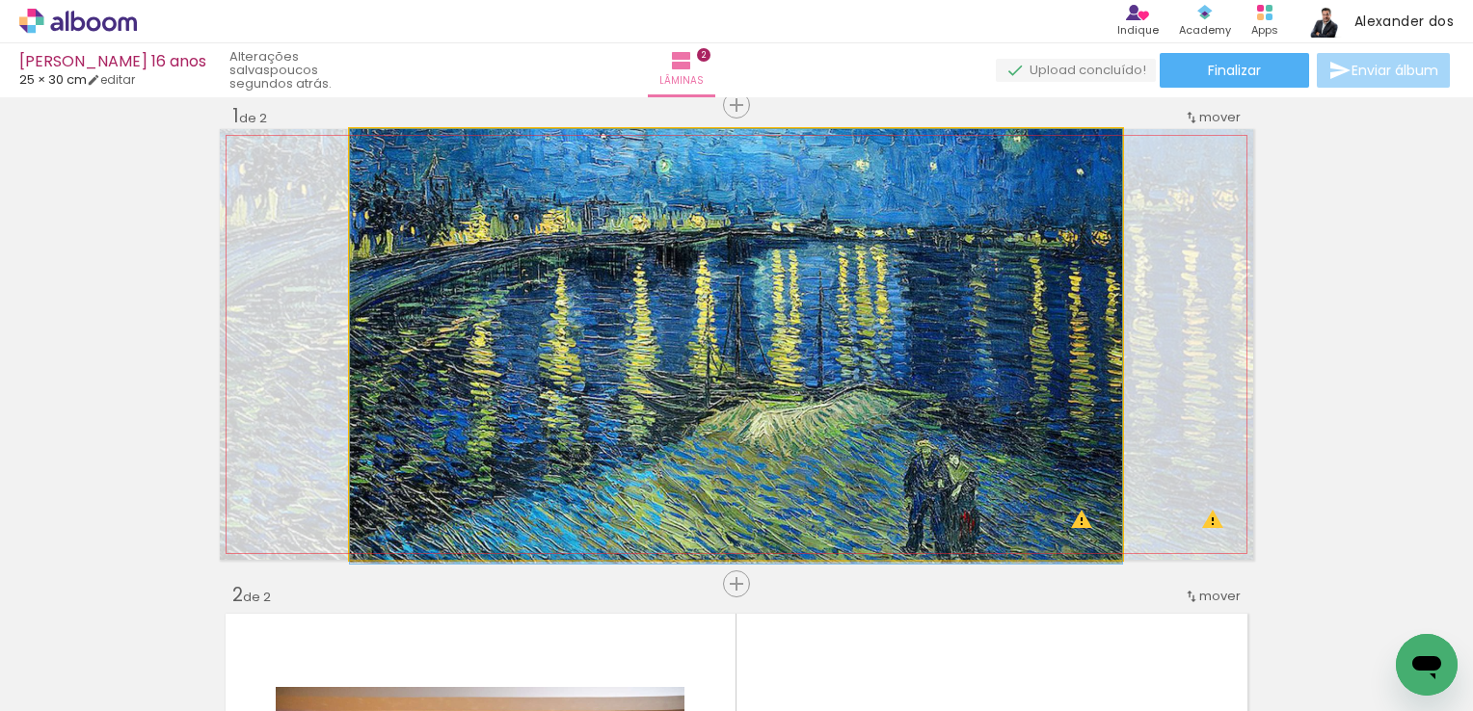
click at [901, 300] on quentale-photo at bounding box center [736, 344] width 772 height 431
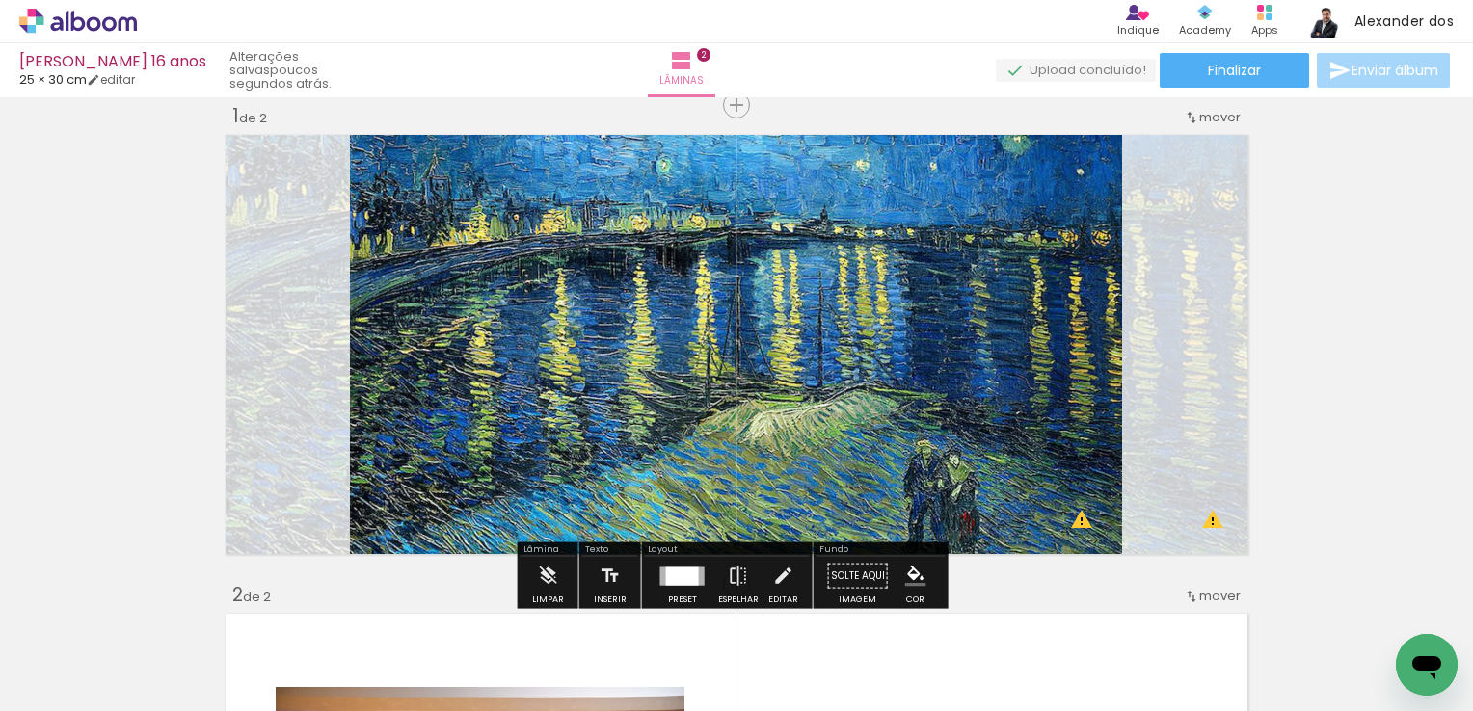
click at [848, 285] on quentale-photo at bounding box center [736, 344] width 772 height 431
click at [552, 575] on iron-icon at bounding box center [547, 576] width 21 height 39
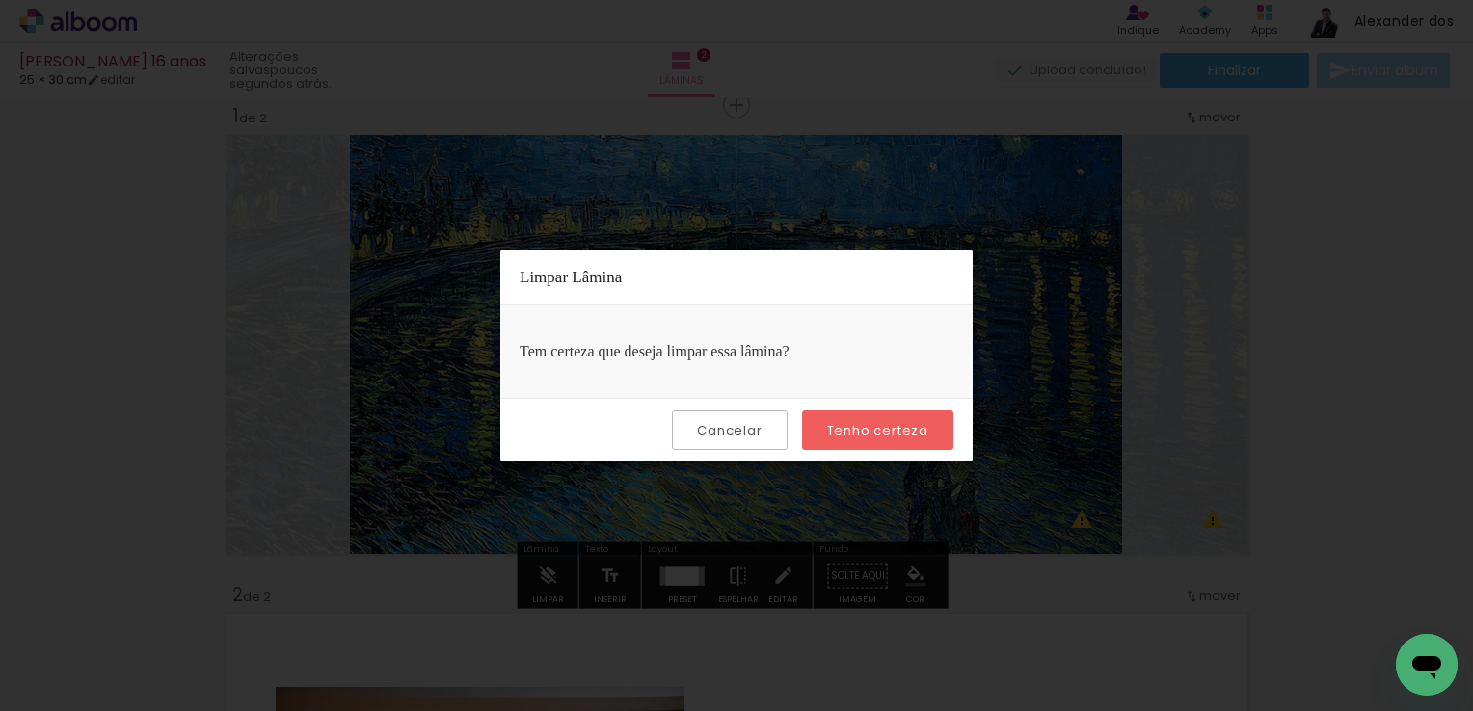
click at [0, 0] on slot "Cancelar" at bounding box center [0, 0] width 0 height 0
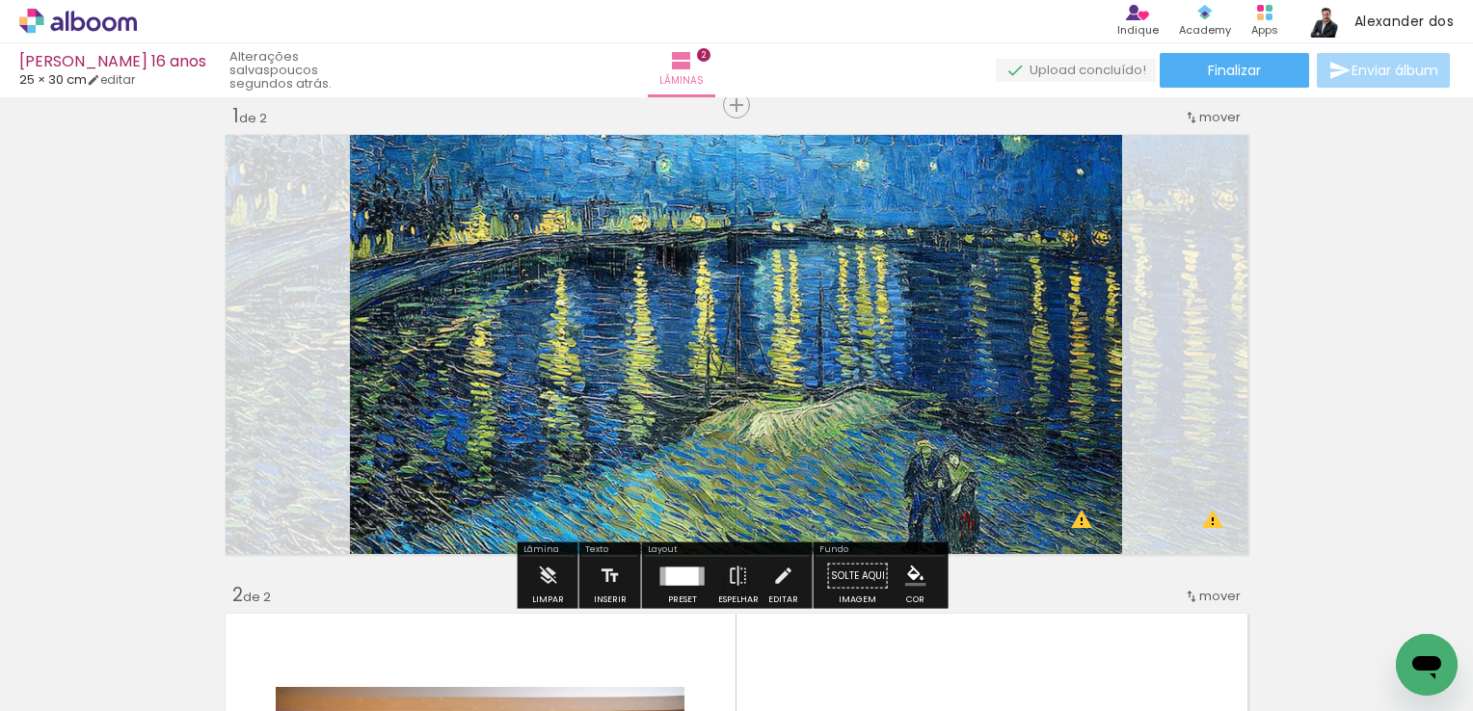
click at [823, 341] on quentale-photo at bounding box center [736, 344] width 772 height 431
click at [810, 337] on quentale-photo at bounding box center [736, 344] width 772 height 431
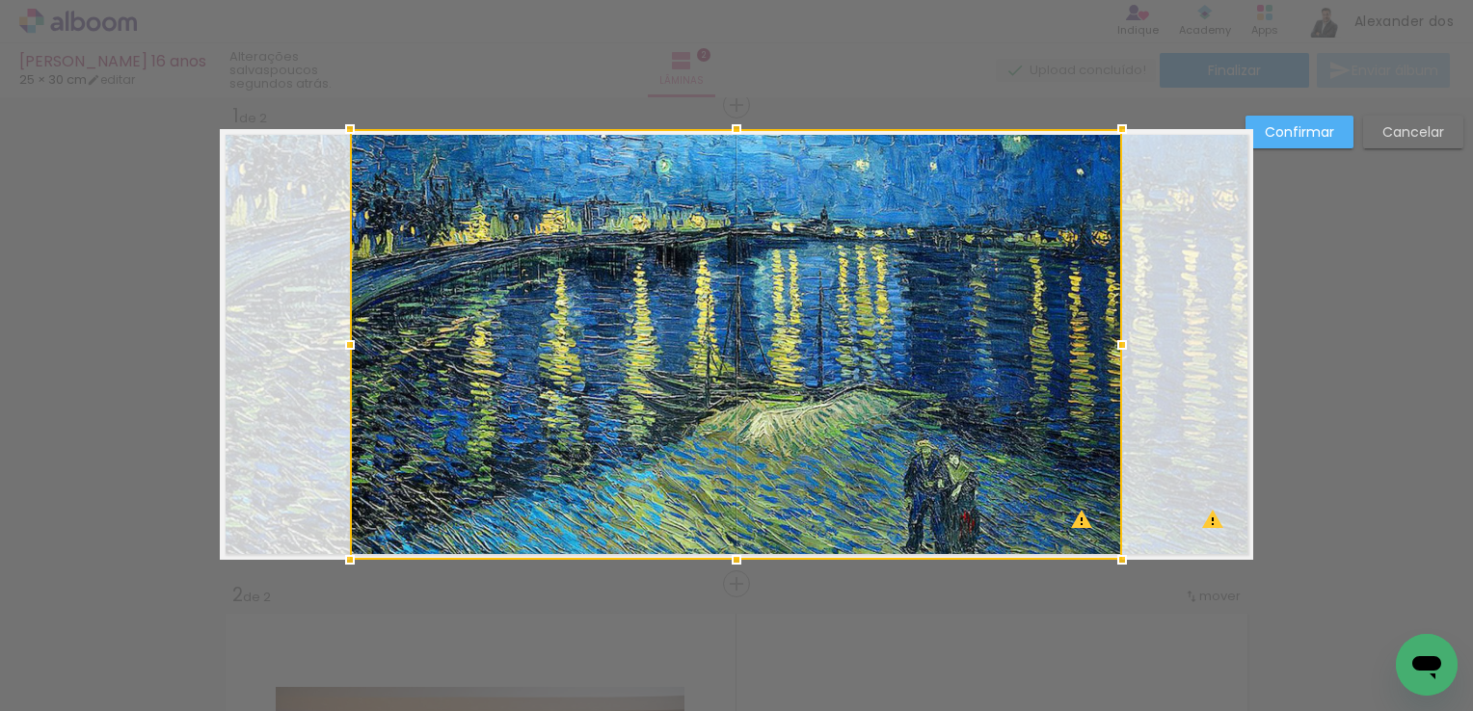
click at [810, 337] on div at bounding box center [736, 344] width 772 height 431
click at [1319, 147] on paper-button "Confirmar" at bounding box center [1299, 132] width 108 height 33
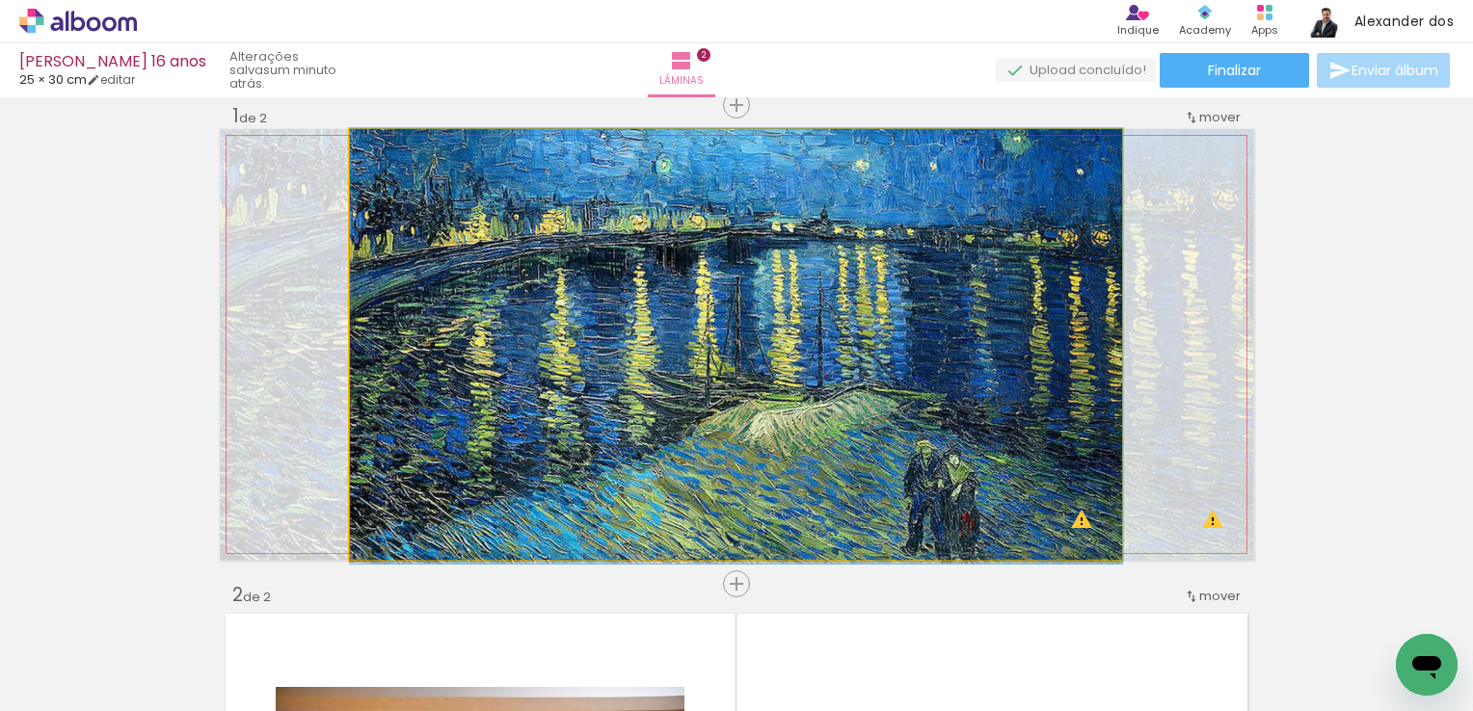
click at [952, 415] on quentale-photo at bounding box center [736, 344] width 772 height 431
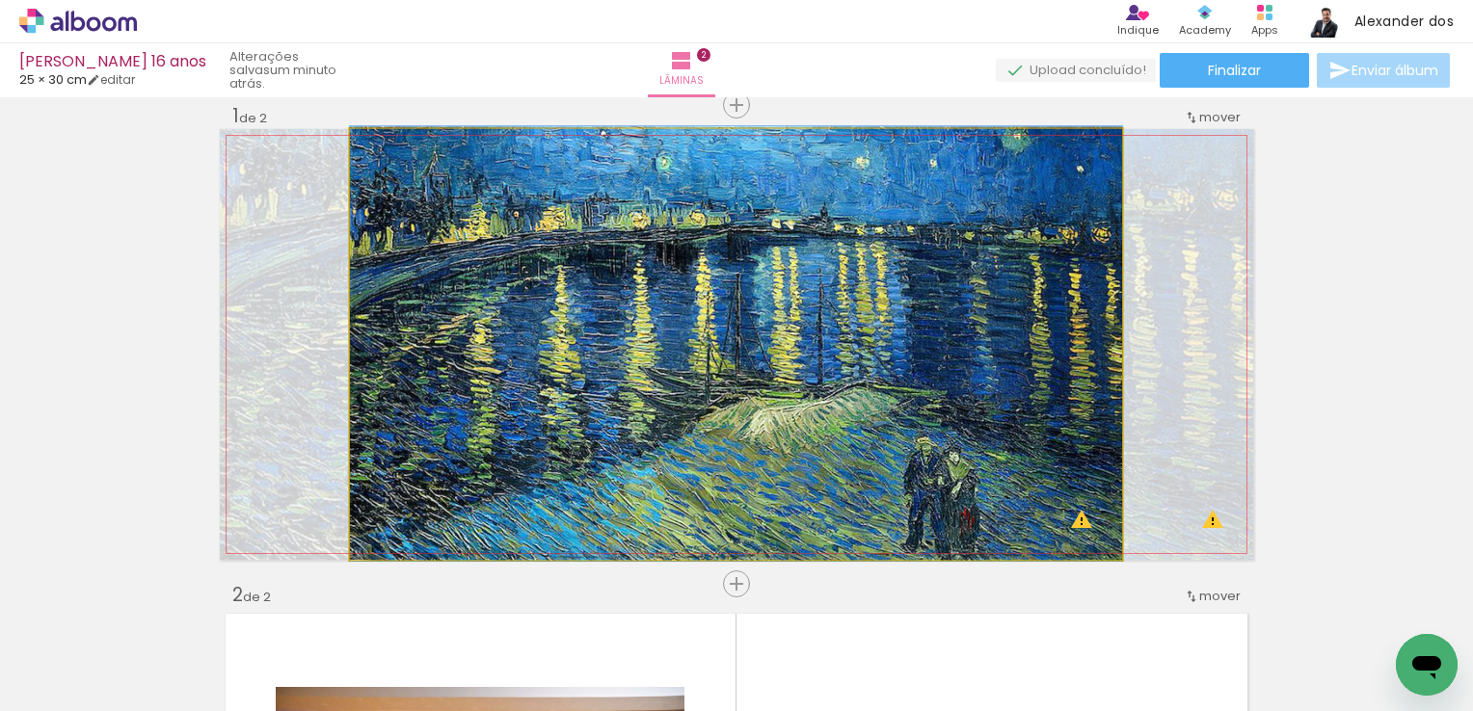
drag, startPoint x: 818, startPoint y: 360, endPoint x: 833, endPoint y: 359, distance: 14.5
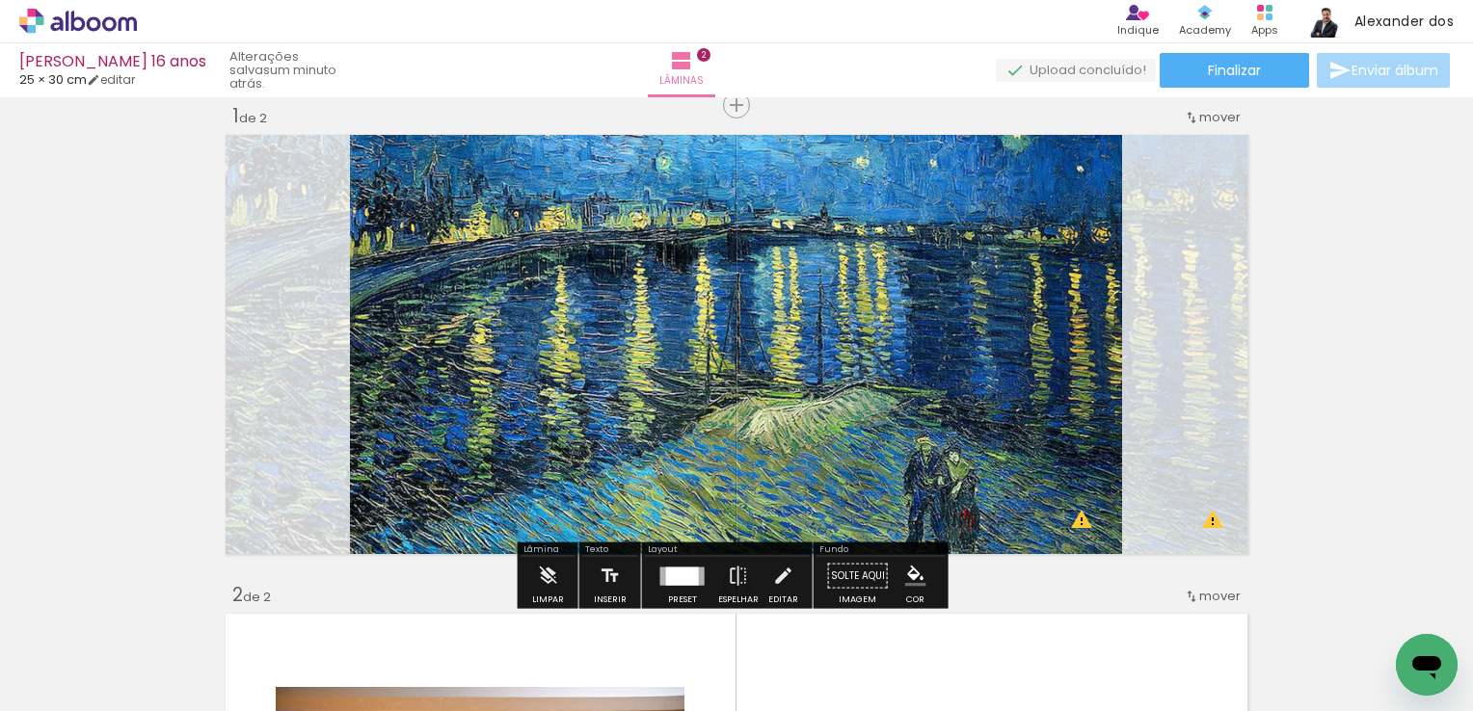
drag, startPoint x: 923, startPoint y: 326, endPoint x: 843, endPoint y: 334, distance: 80.5
click at [843, 334] on quentale-photo at bounding box center [736, 344] width 772 height 431
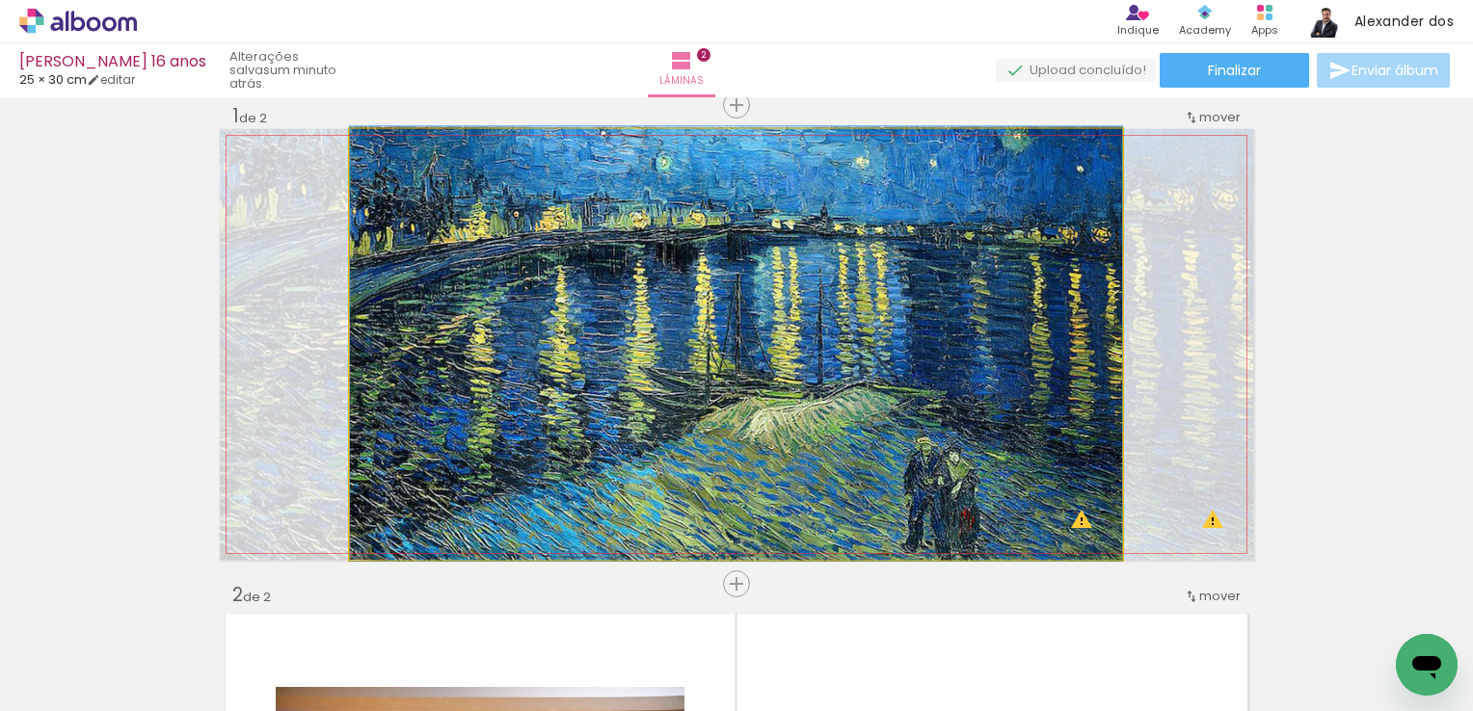
click at [843, 334] on quentale-photo at bounding box center [736, 344] width 772 height 431
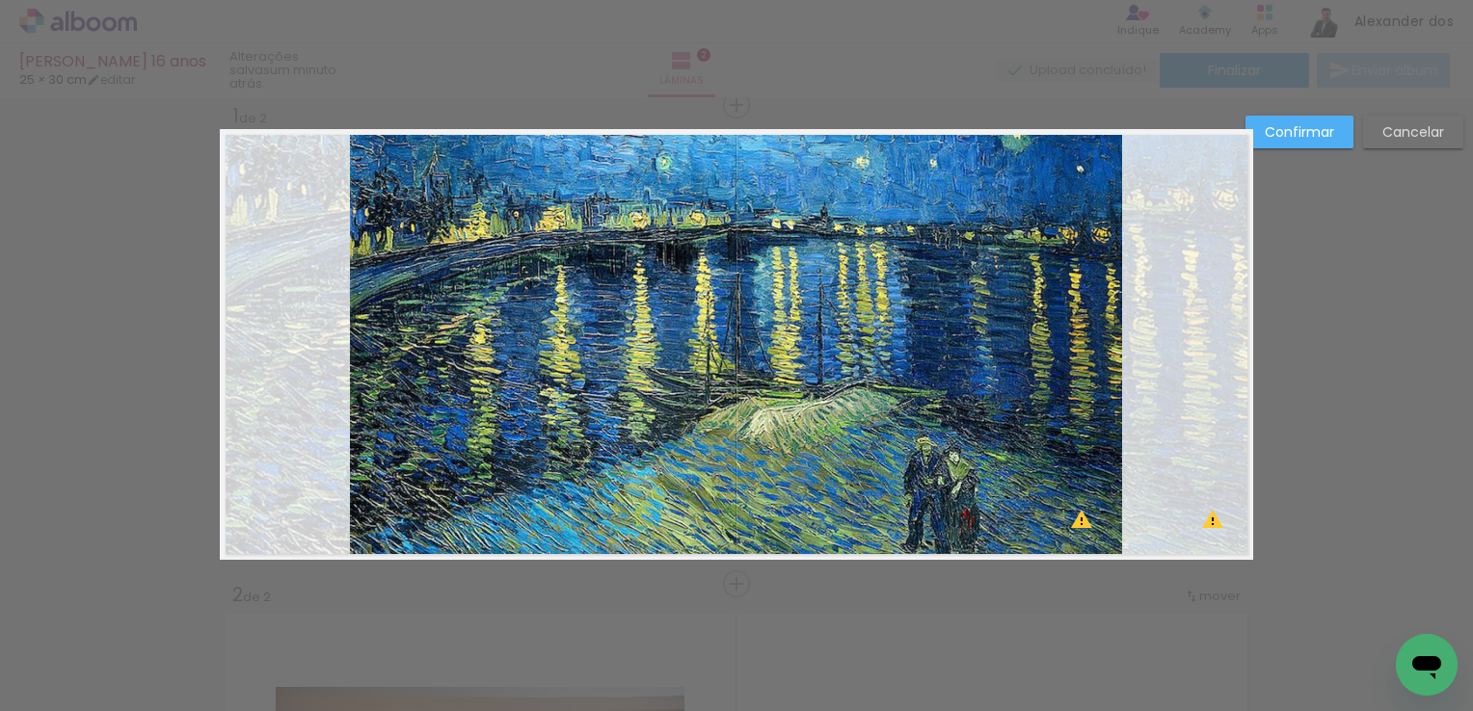
click at [855, 342] on quentale-photo at bounding box center [736, 344] width 772 height 431
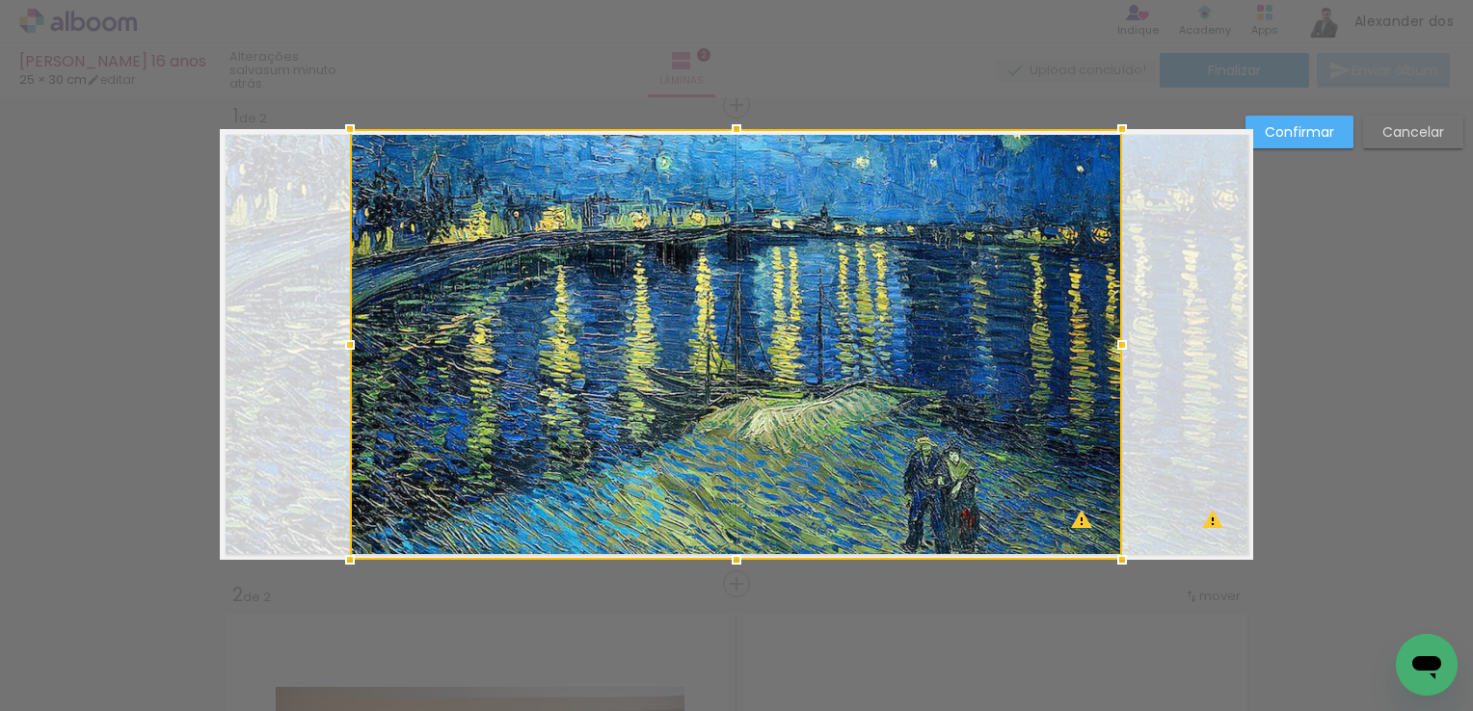
click at [952, 303] on div at bounding box center [736, 344] width 772 height 431
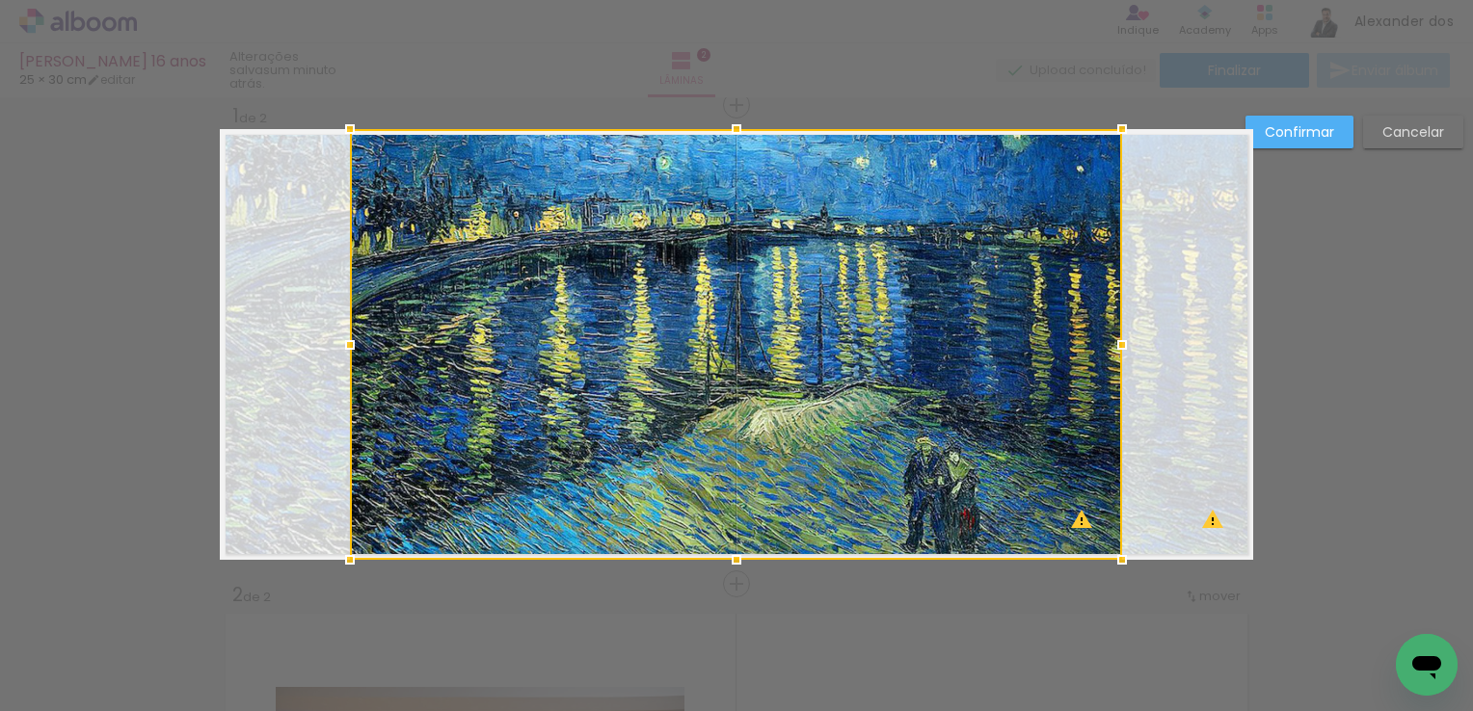
click at [1322, 141] on paper-button "Confirmar" at bounding box center [1299, 132] width 108 height 33
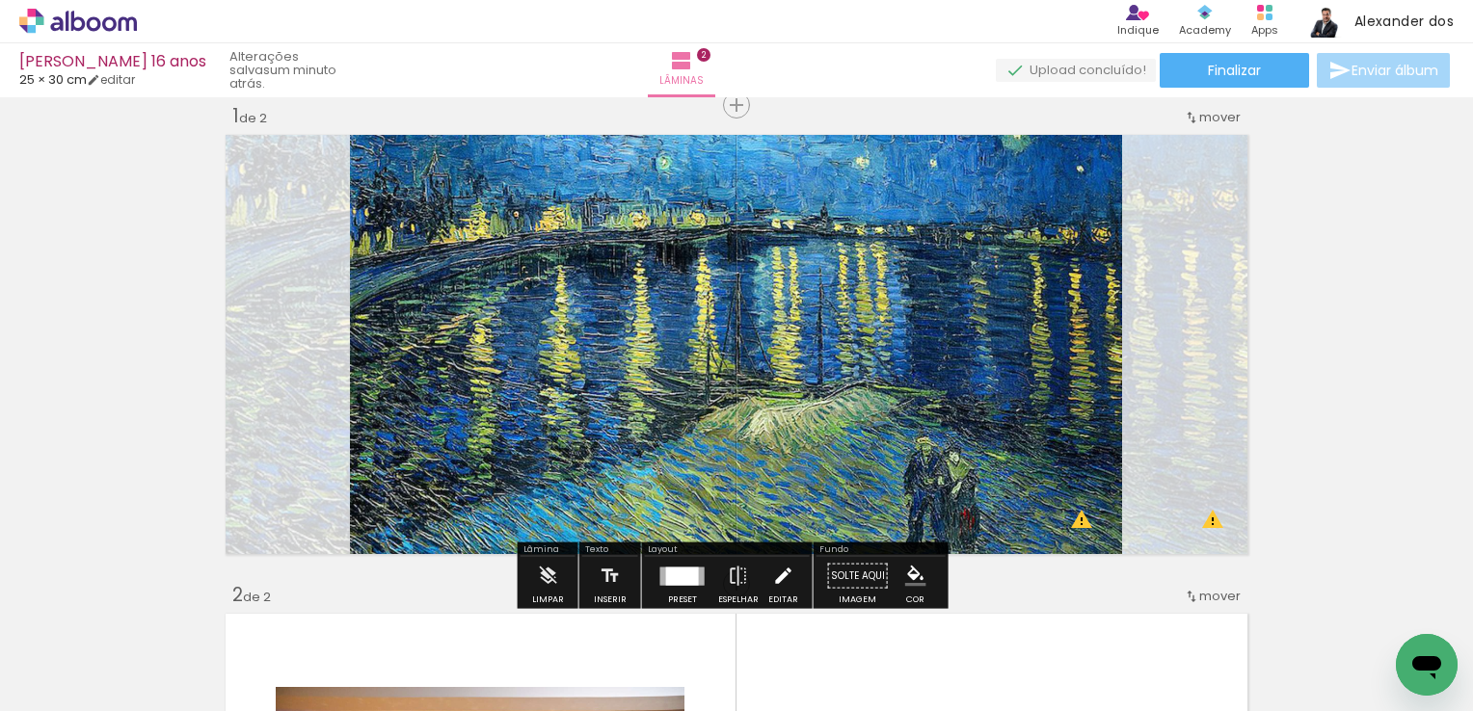
click at [776, 573] on iron-icon at bounding box center [782, 576] width 21 height 39
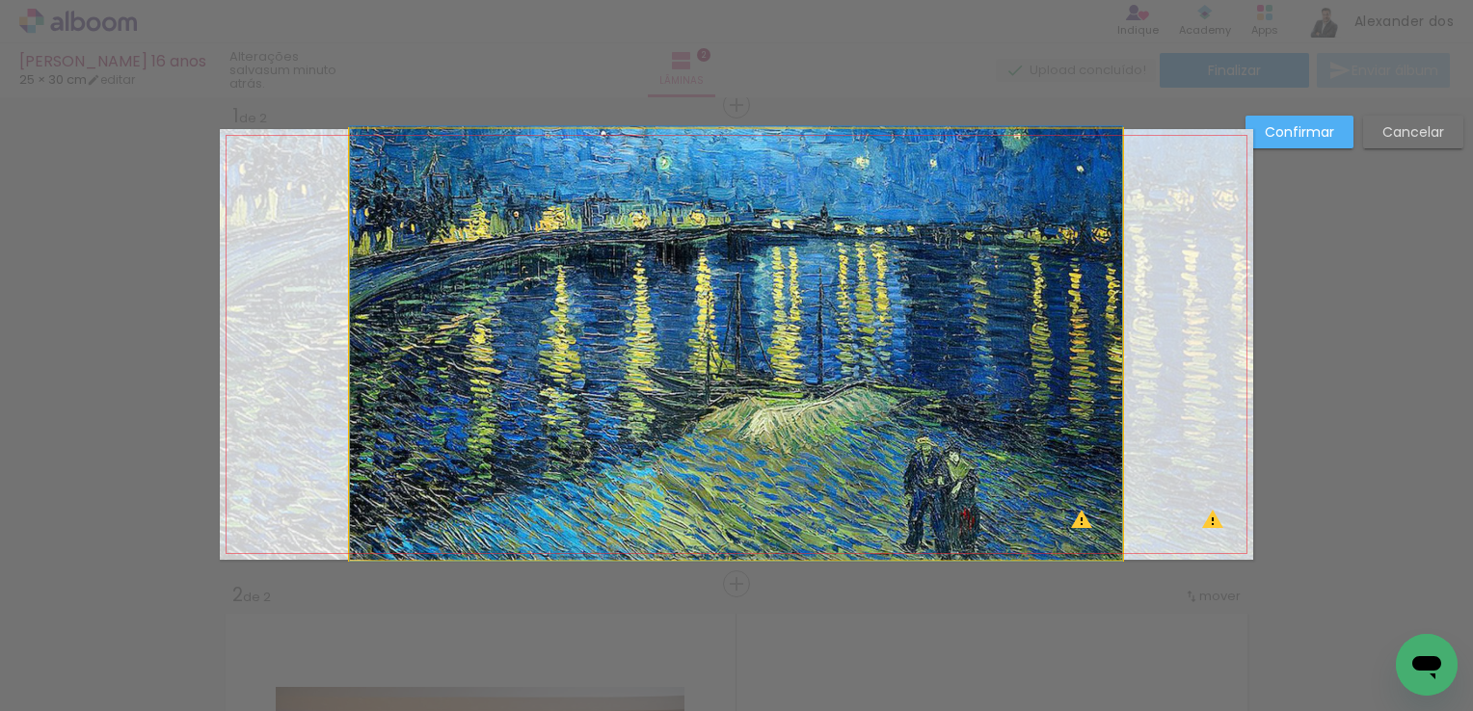
click at [958, 404] on quentale-photo at bounding box center [736, 344] width 772 height 431
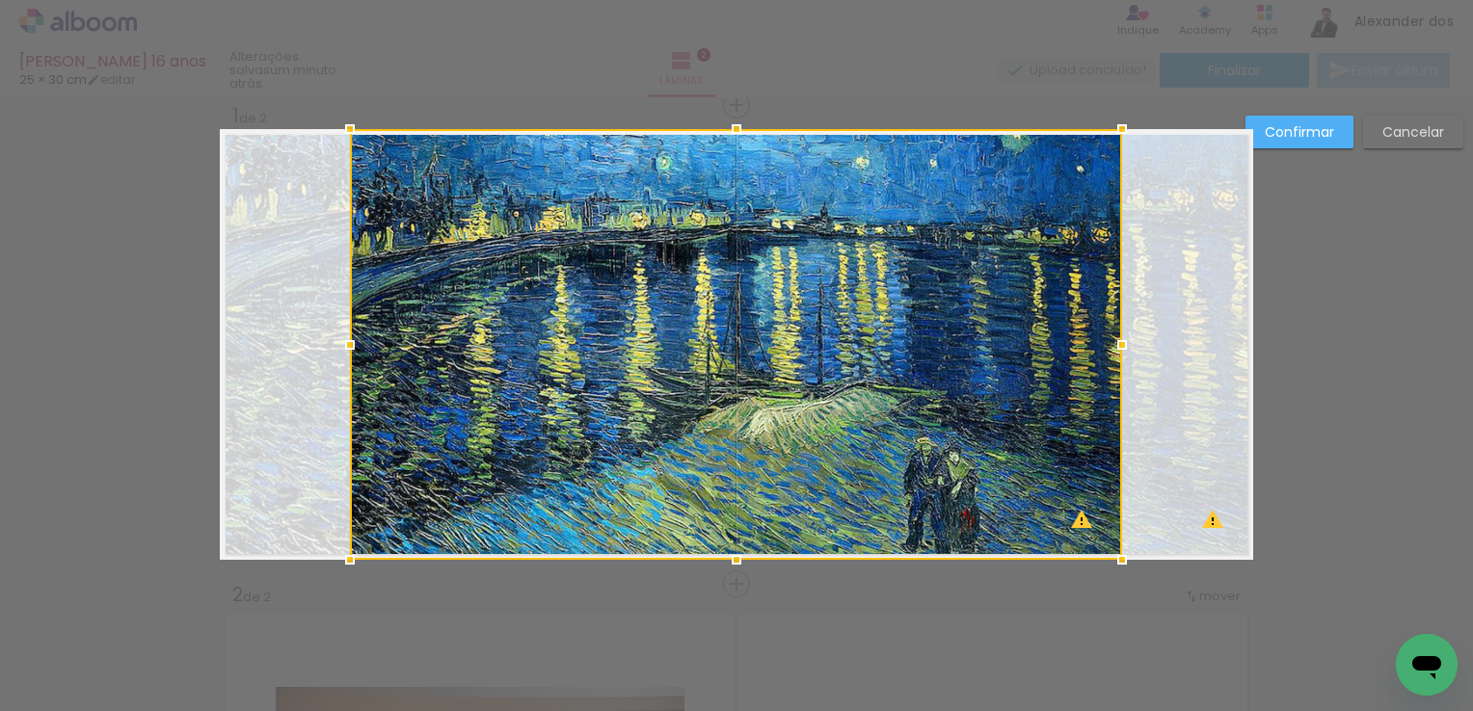
click at [975, 351] on div at bounding box center [736, 344] width 772 height 431
drag, startPoint x: 976, startPoint y: 345, endPoint x: 899, endPoint y: 391, distance: 89.9
click at [899, 391] on div at bounding box center [736, 344] width 772 height 431
click at [899, 391] on div at bounding box center [737, 344] width 772 height 431
click at [0, 0] on slot "Confirmar" at bounding box center [0, 0] width 0 height 0
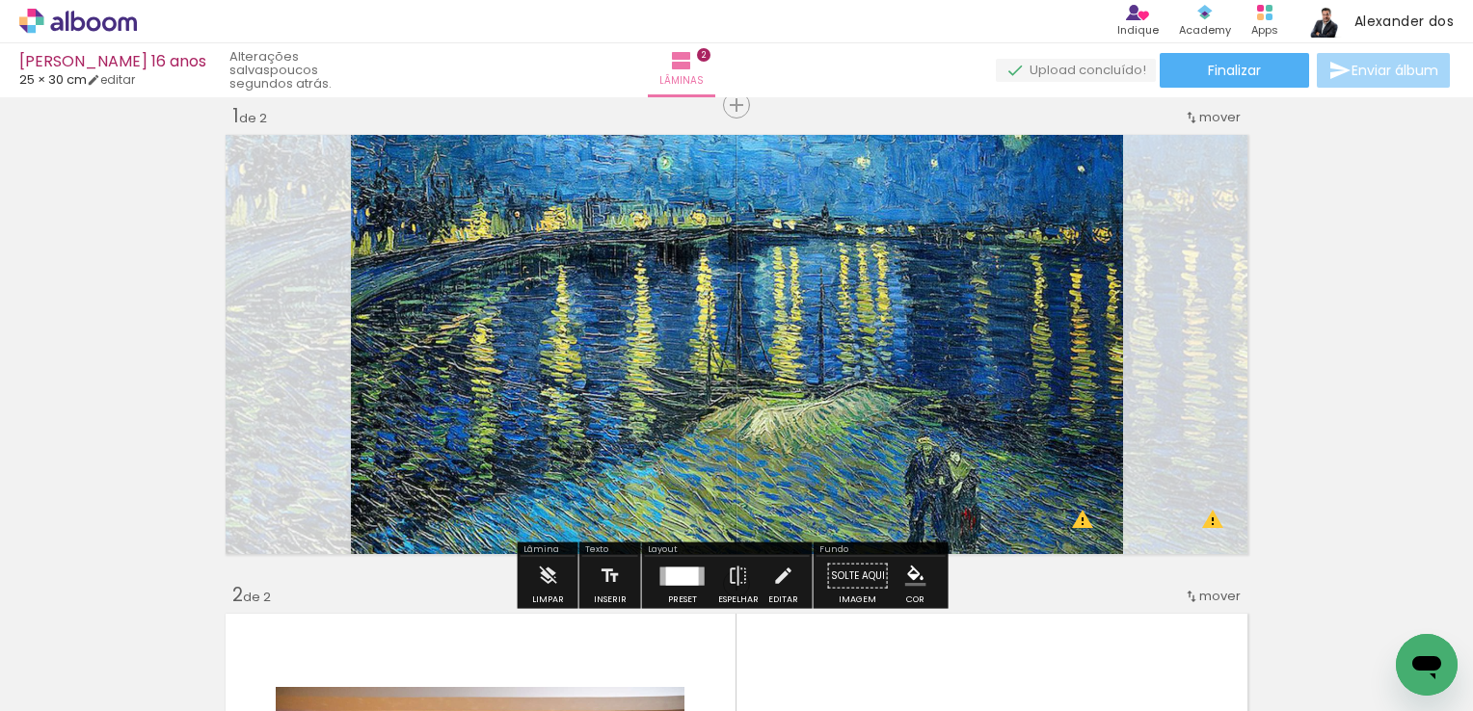
click at [871, 369] on quentale-photo at bounding box center [737, 344] width 772 height 431
click at [544, 576] on iron-icon at bounding box center [547, 576] width 21 height 39
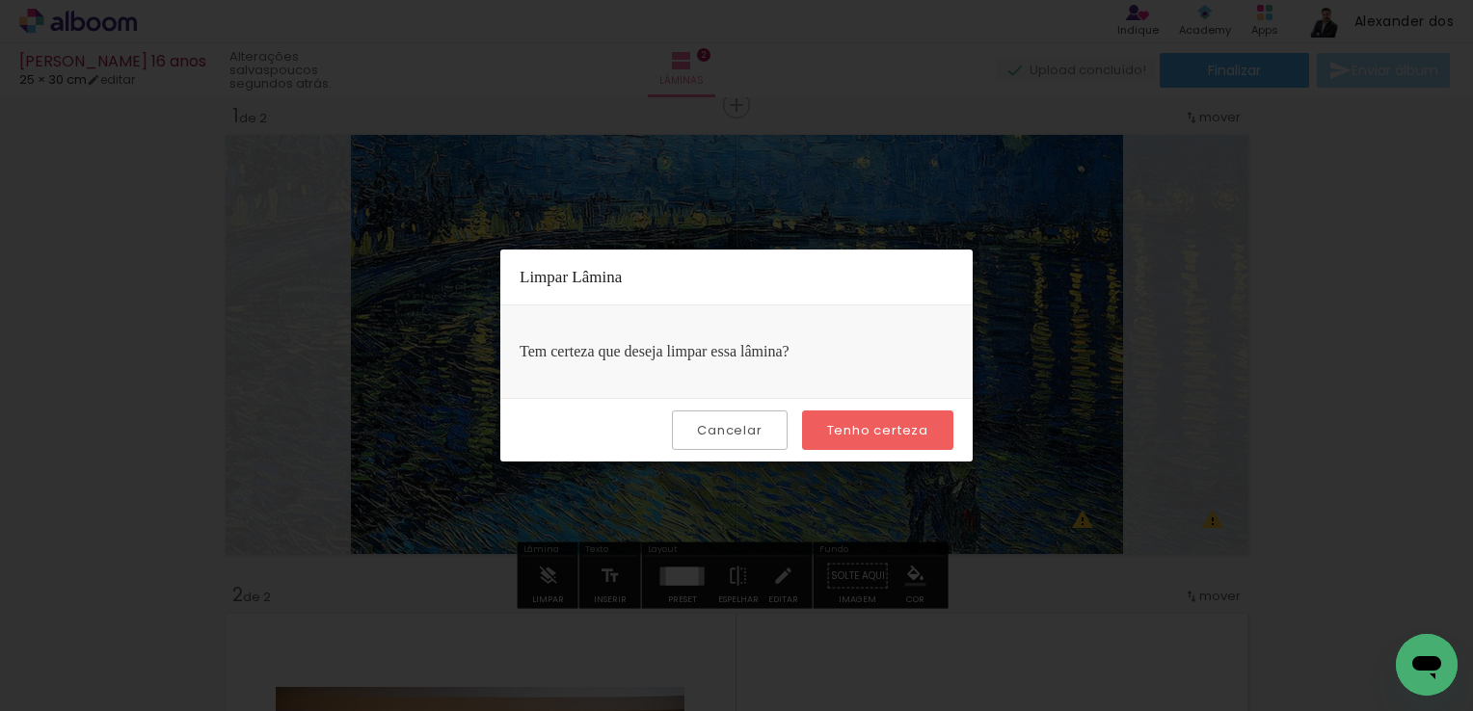
click at [0, 0] on slot "Tenho certeza" at bounding box center [0, 0] width 0 height 0
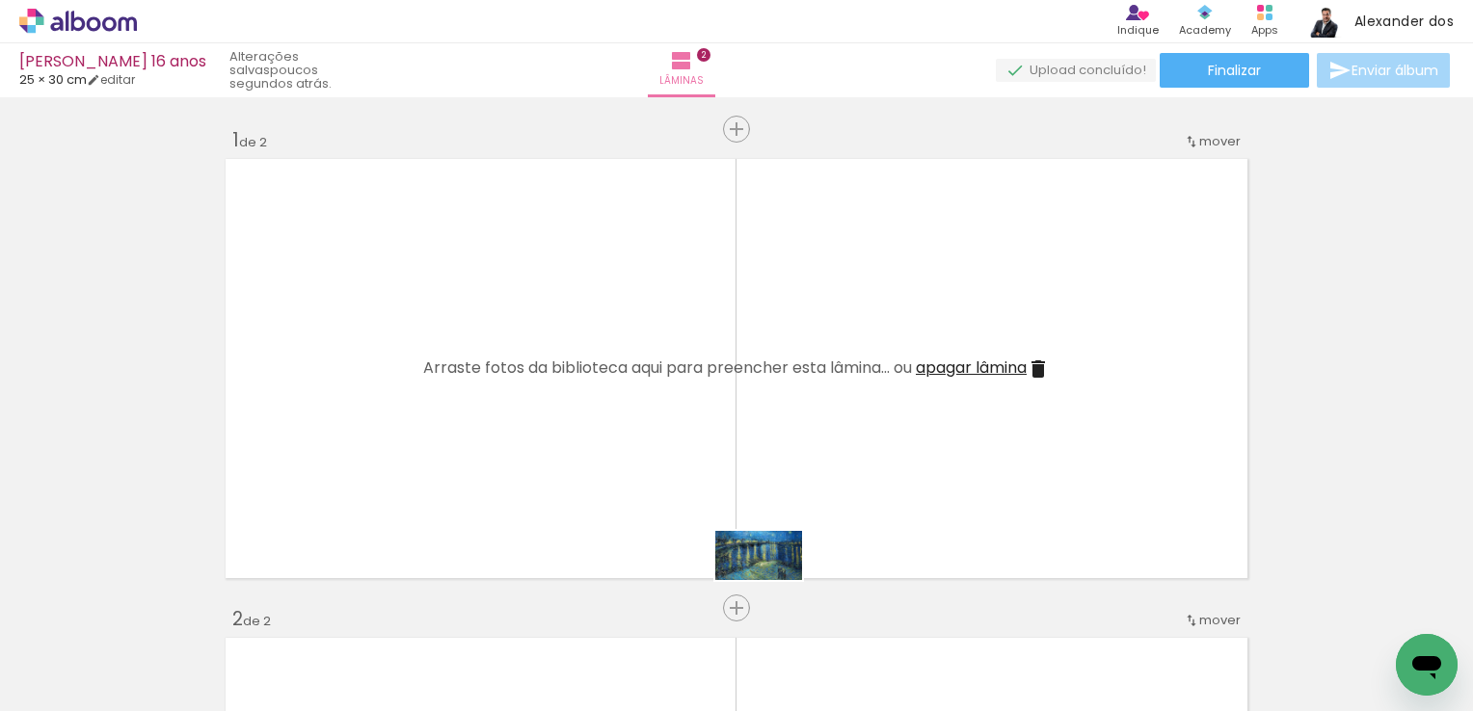
drag, startPoint x: 1384, startPoint y: 644, endPoint x: 773, endPoint y: 589, distance: 613.6
click at [773, 589] on quentale-workspace at bounding box center [736, 355] width 1473 height 711
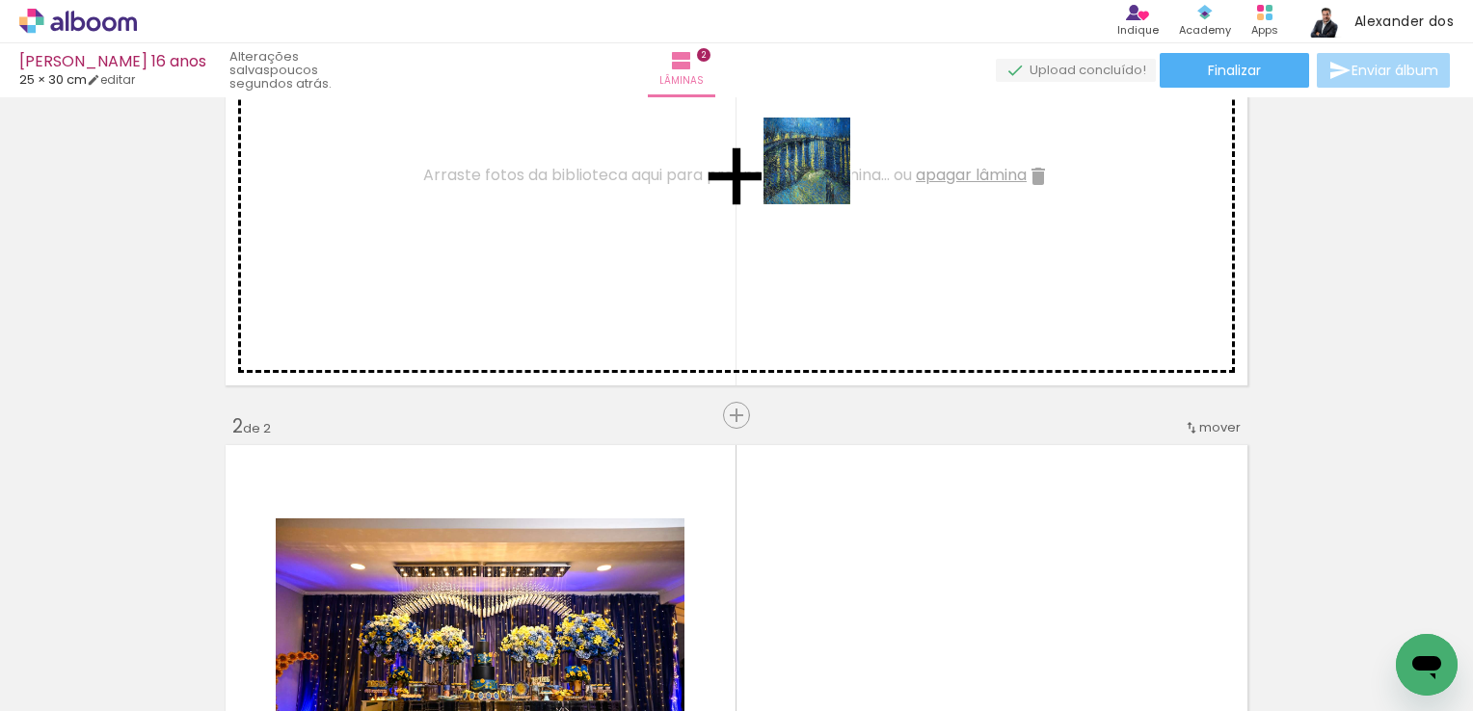
drag, startPoint x: 1389, startPoint y: 646, endPoint x: 821, endPoint y: 175, distance: 737.3
click at [821, 175] on quentale-workspace at bounding box center [736, 355] width 1473 height 711
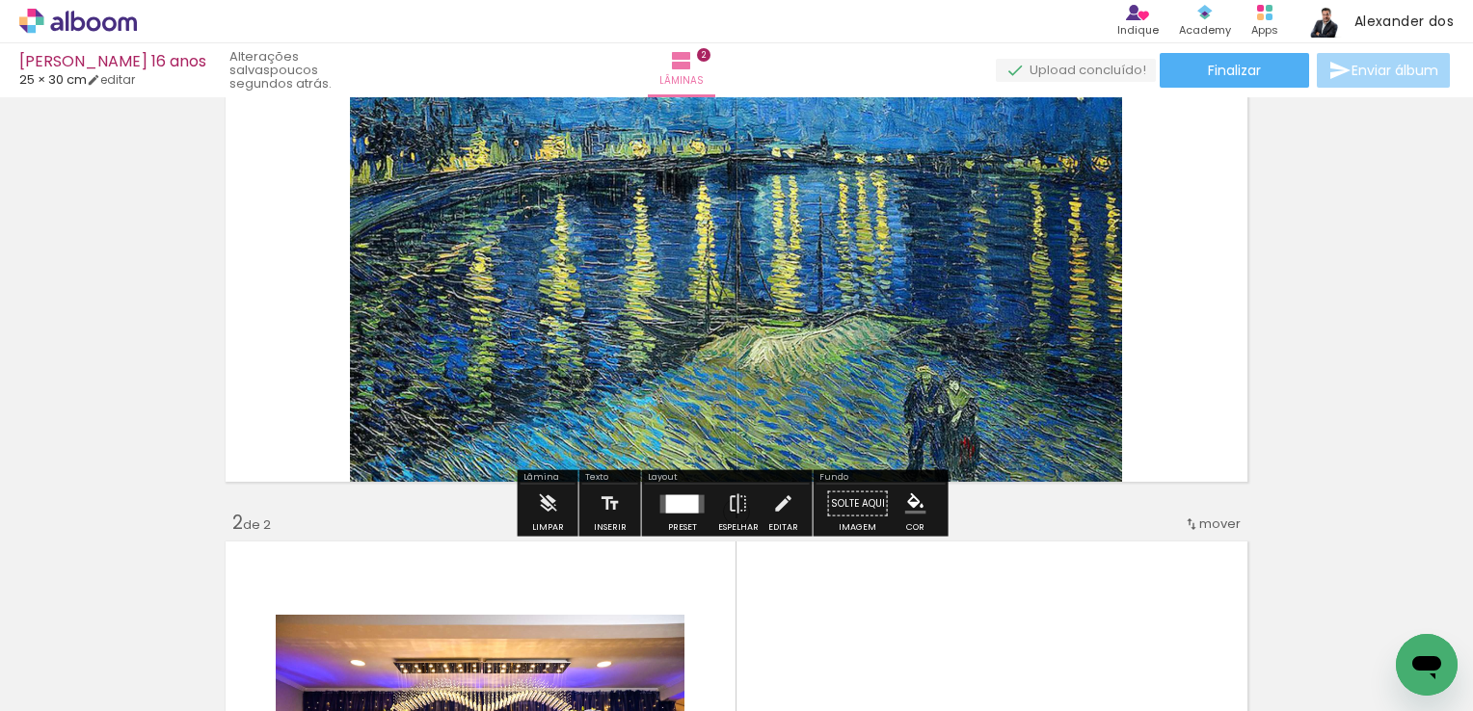
scroll to position [0, 0]
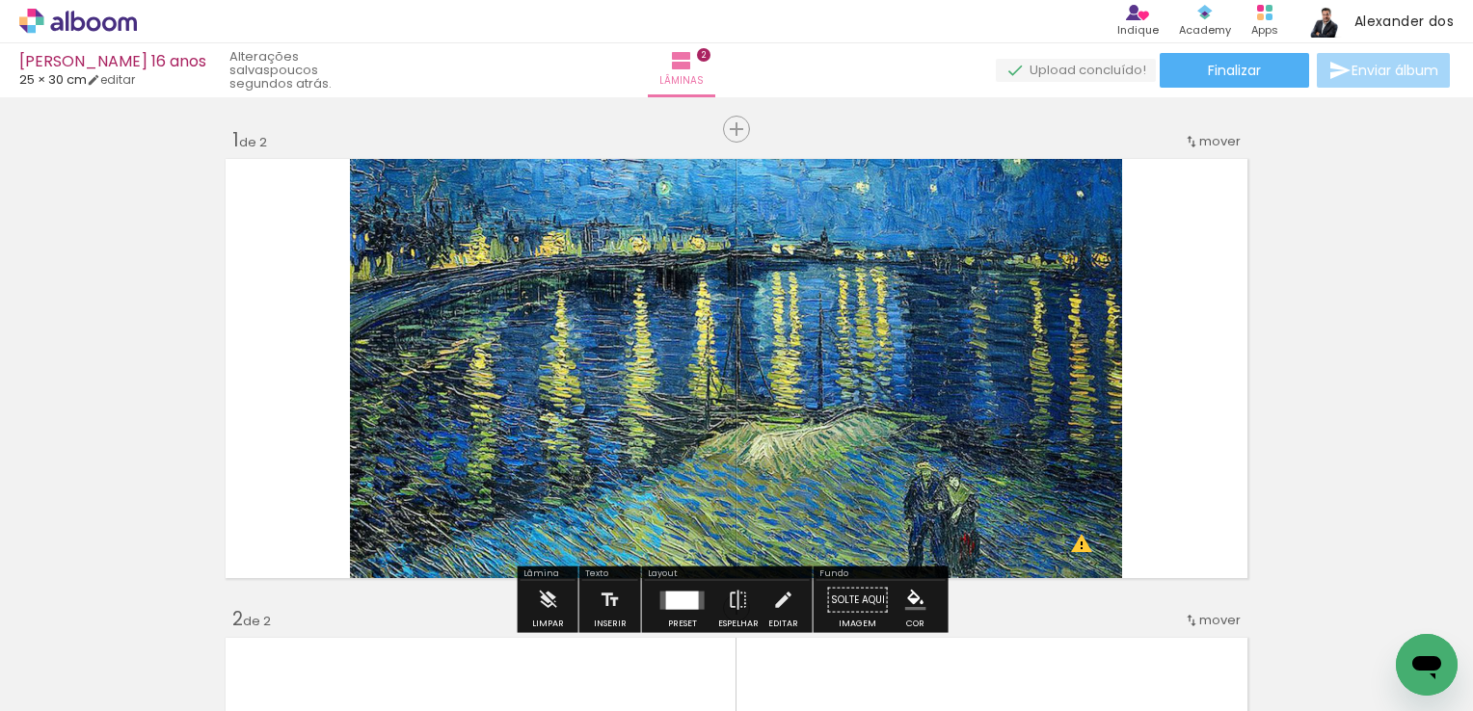
click at [716, 310] on quentale-photo at bounding box center [736, 368] width 772 height 431
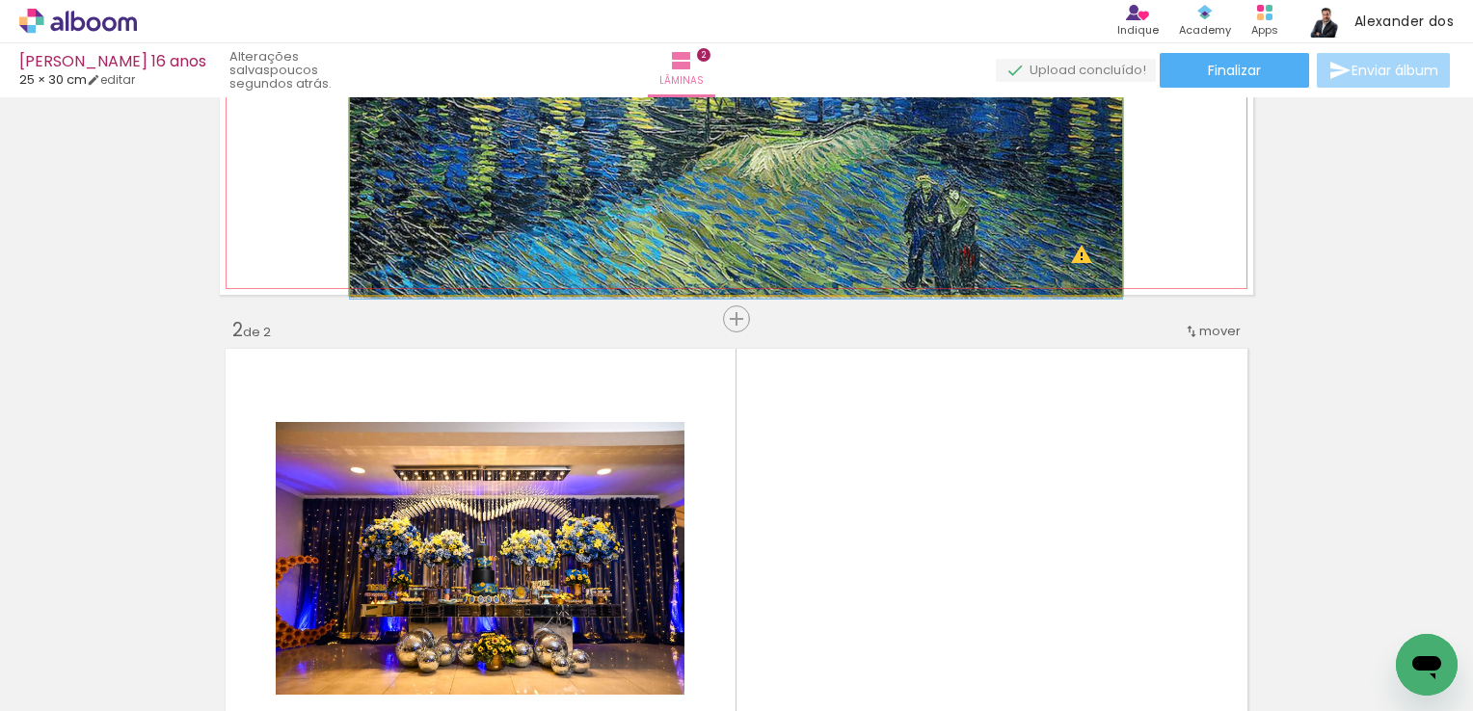
drag, startPoint x: 841, startPoint y: 166, endPoint x: 810, endPoint y: 227, distance: 68.1
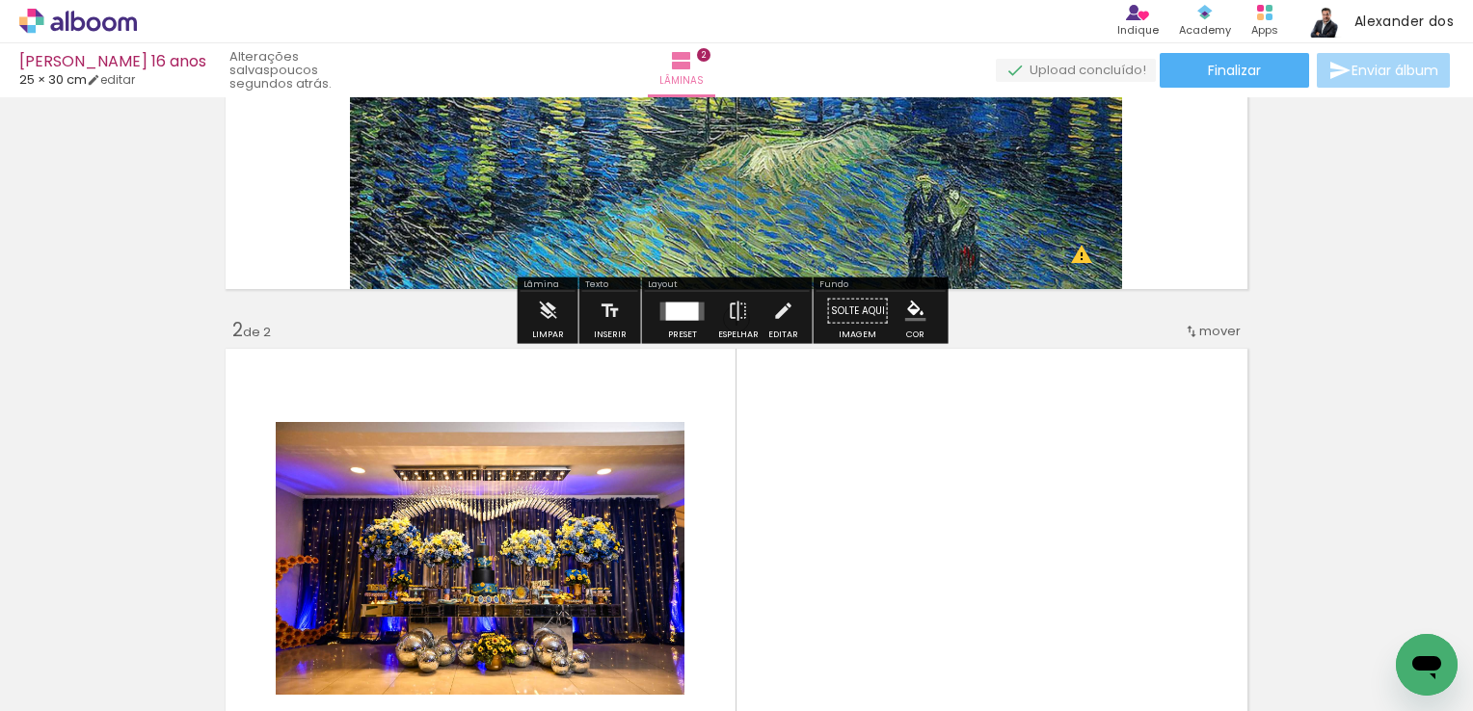
scroll to position [0, 0]
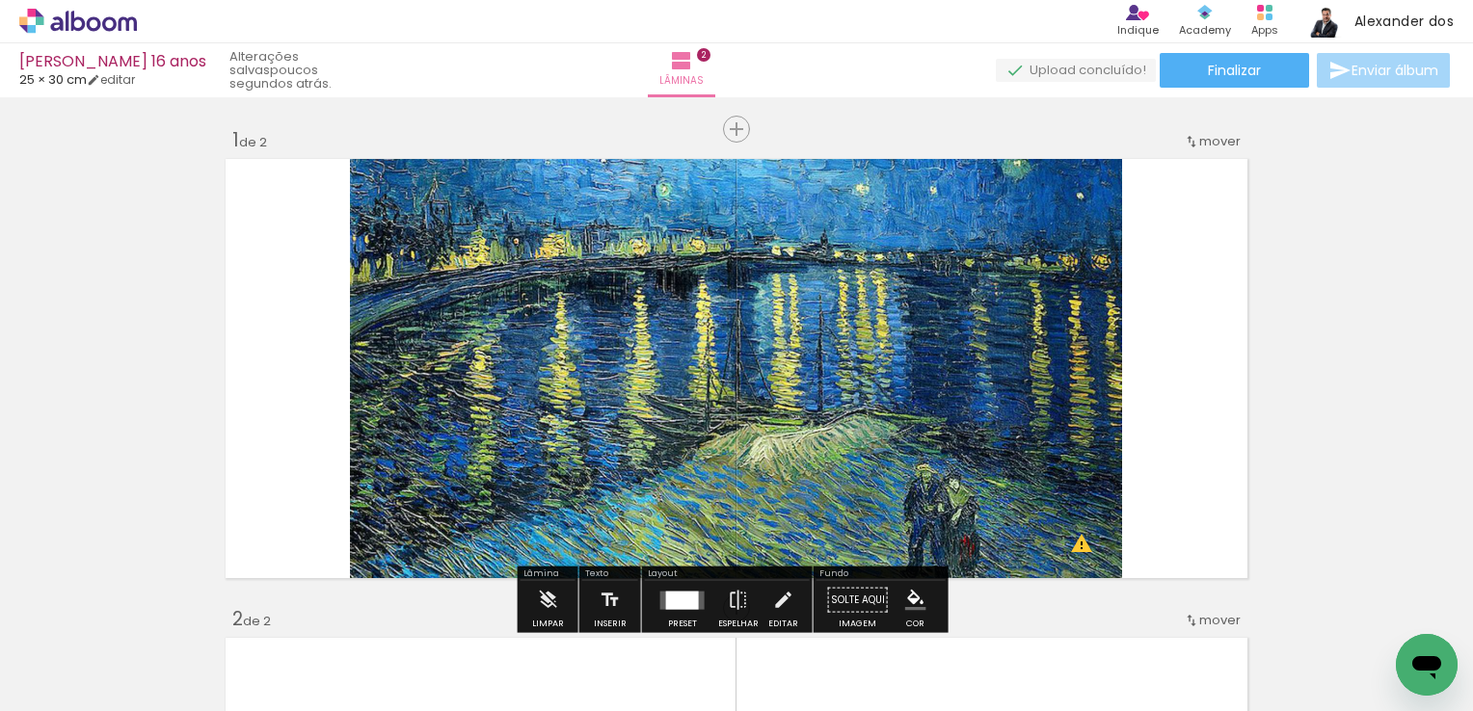
click at [366, 173] on iron-icon at bounding box center [370, 173] width 19 height 19
click at [365, 172] on iron-icon at bounding box center [370, 173] width 19 height 19
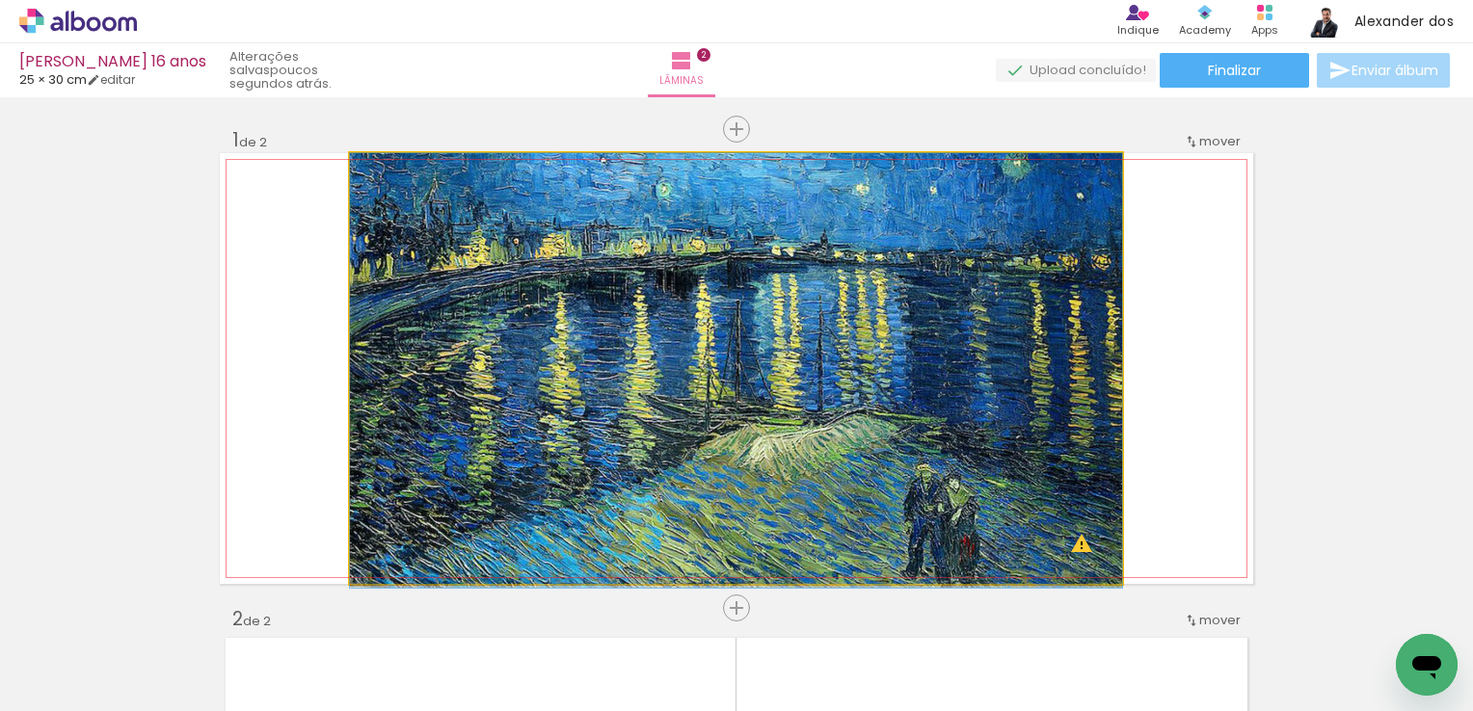
click at [365, 172] on iron-icon at bounding box center [370, 173] width 19 height 19
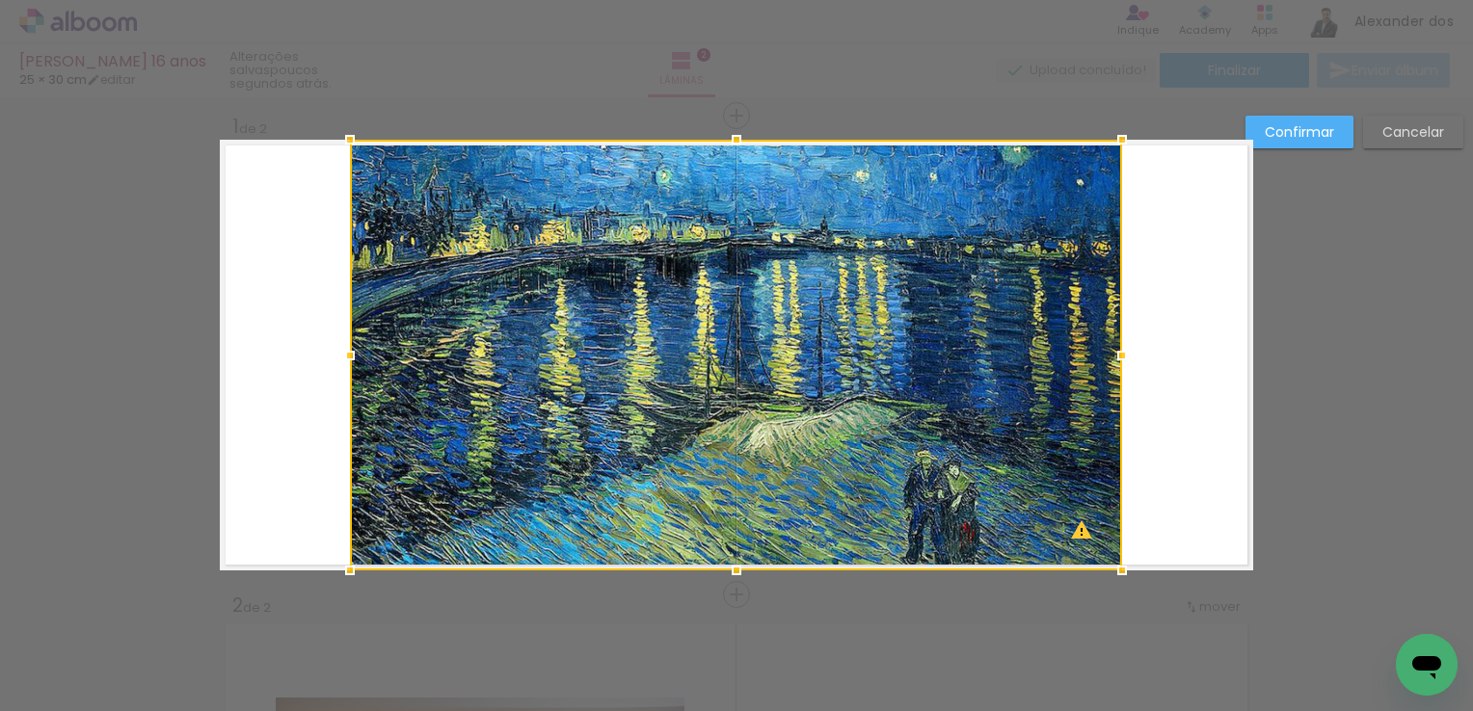
click at [365, 172] on div at bounding box center [736, 355] width 772 height 431
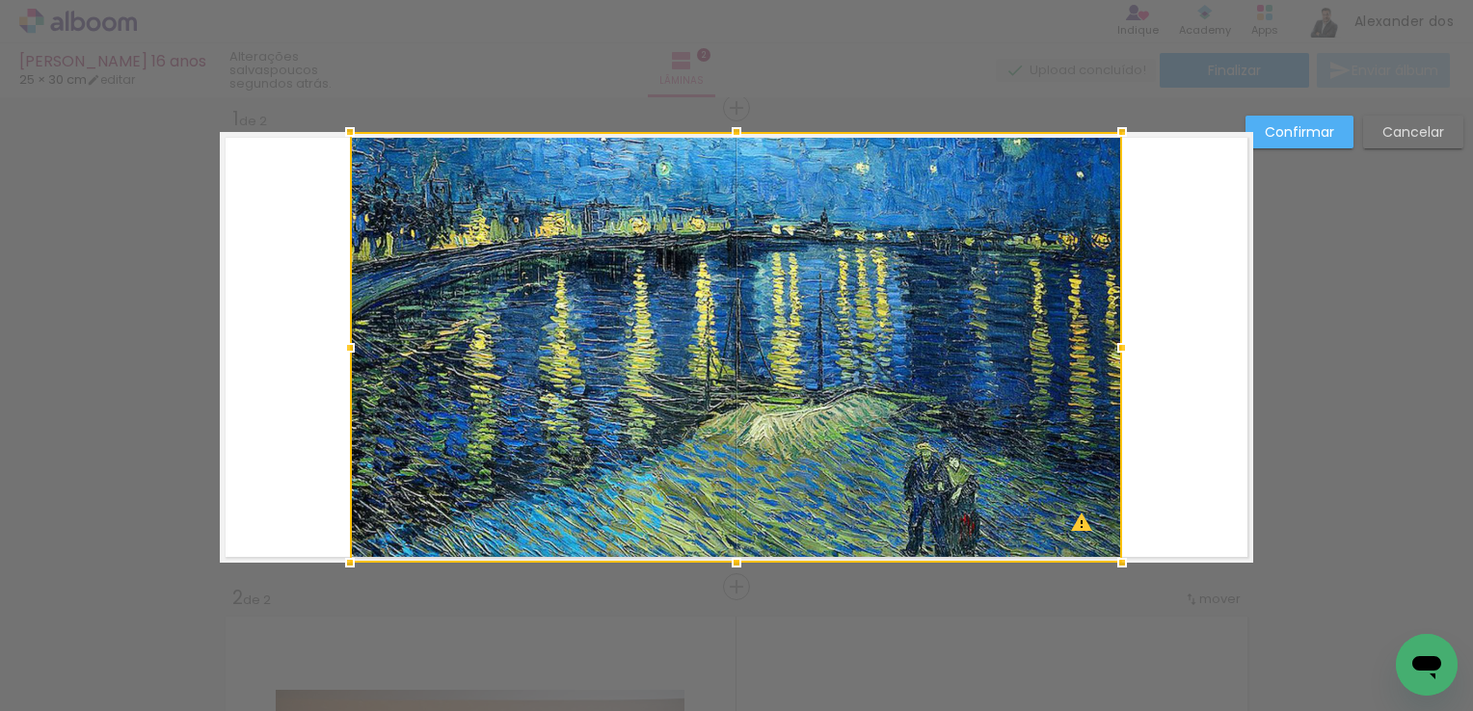
scroll to position [24, 0]
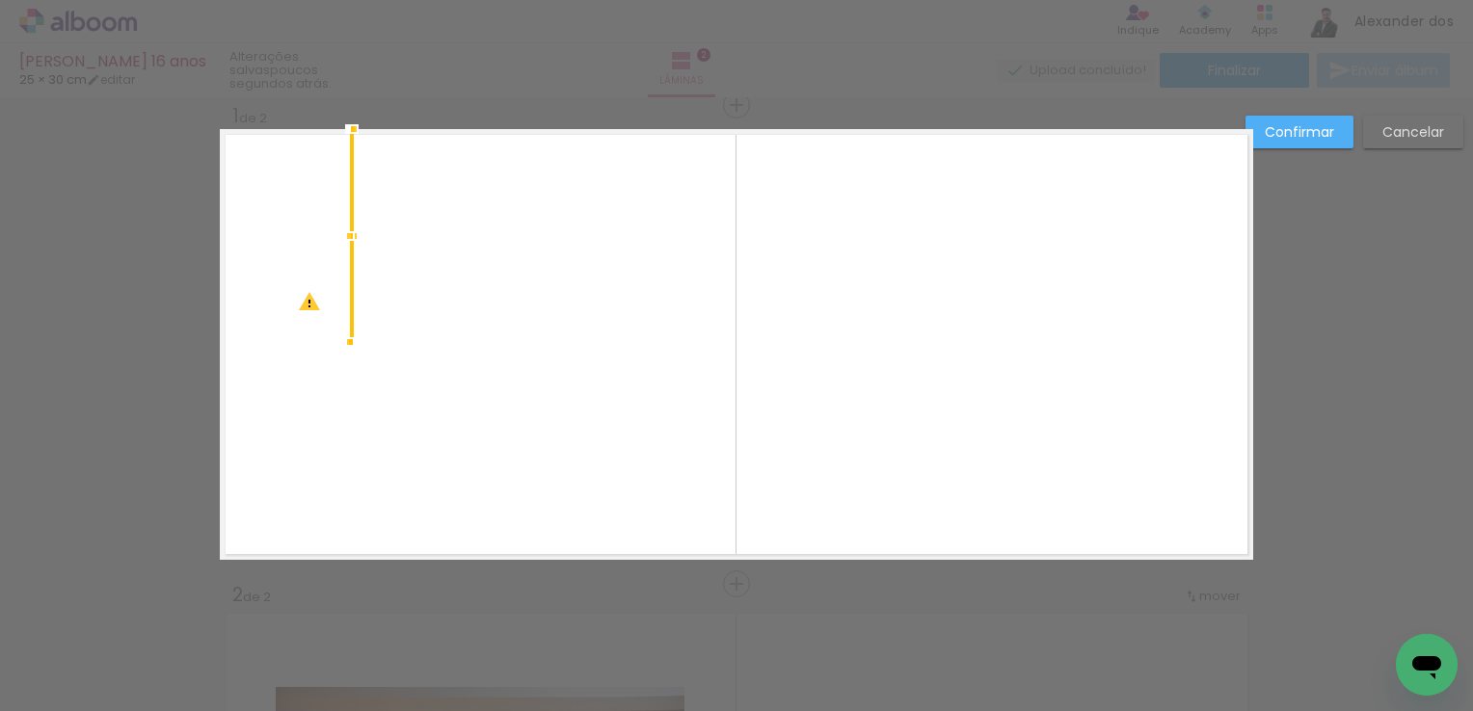
drag, startPoint x: 1117, startPoint y: 557, endPoint x: 262, endPoint y: 337, distance: 882.8
click at [262, 337] on album-spread "1 de 2" at bounding box center [736, 344] width 1033 height 431
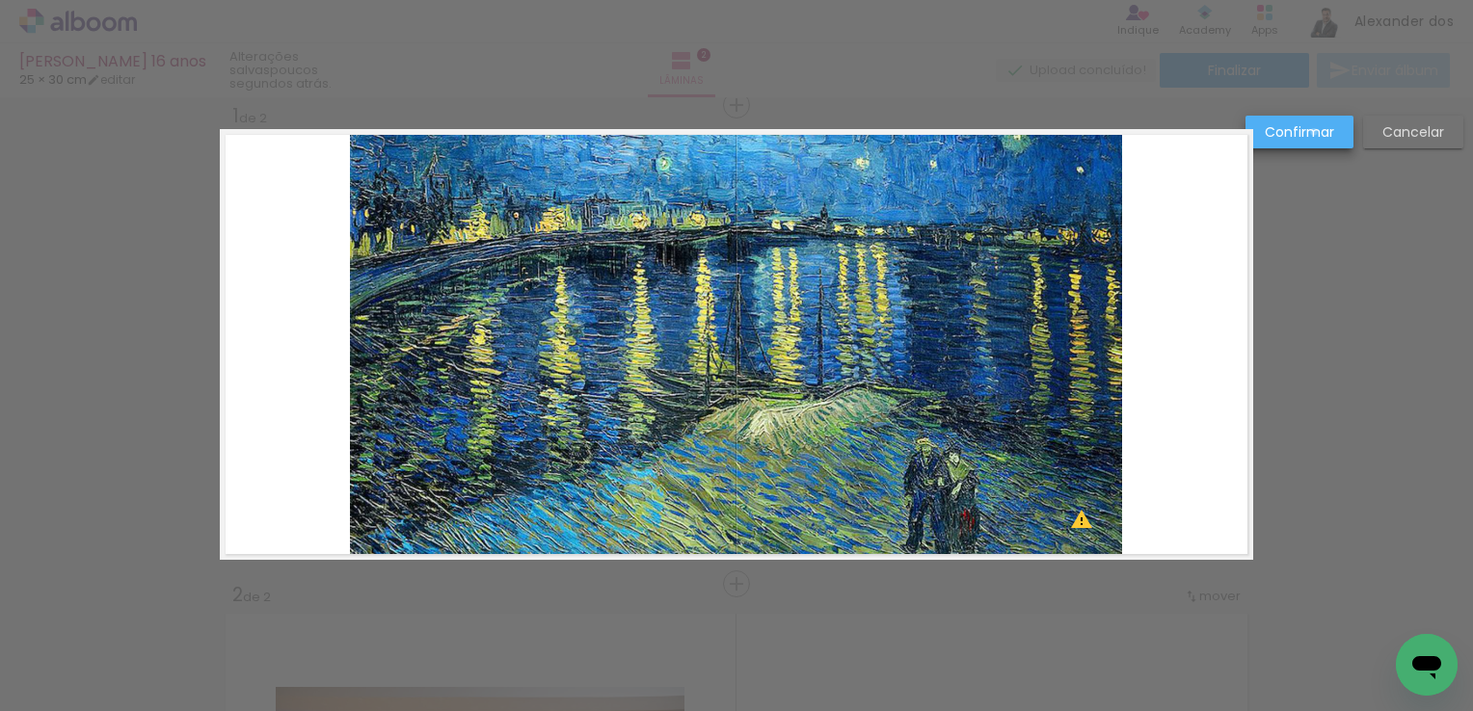
click at [0, 0] on slot "Confirmar" at bounding box center [0, 0] width 0 height 0
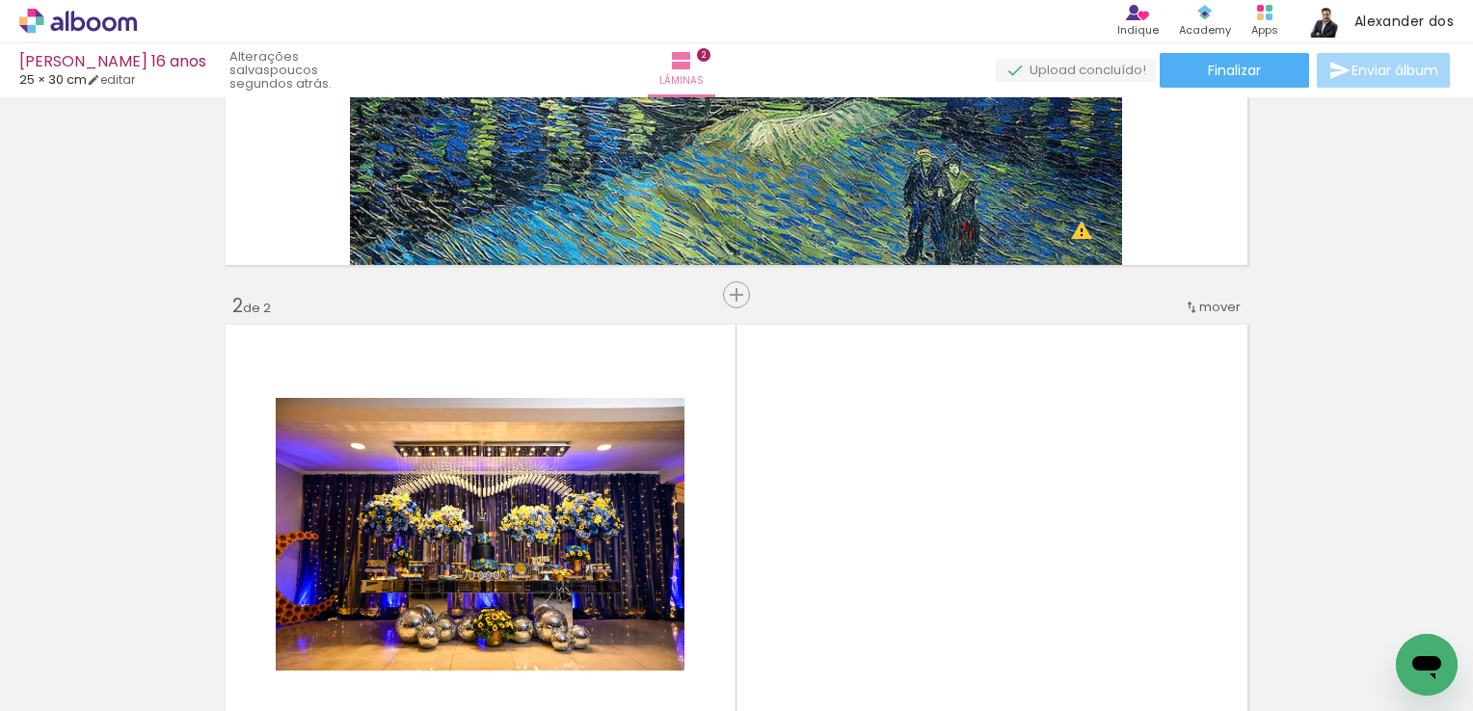
scroll to position [0, 0]
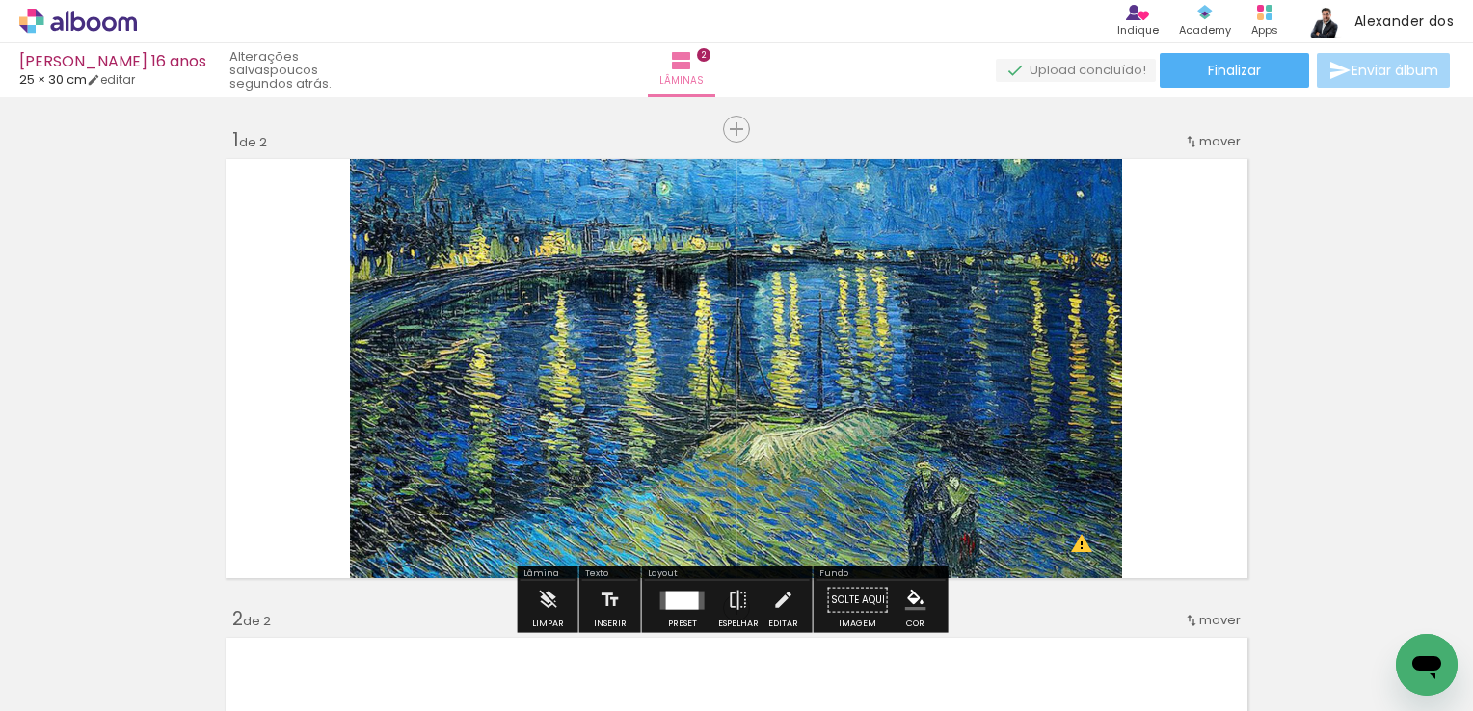
click at [887, 298] on quentale-photo at bounding box center [736, 368] width 772 height 431
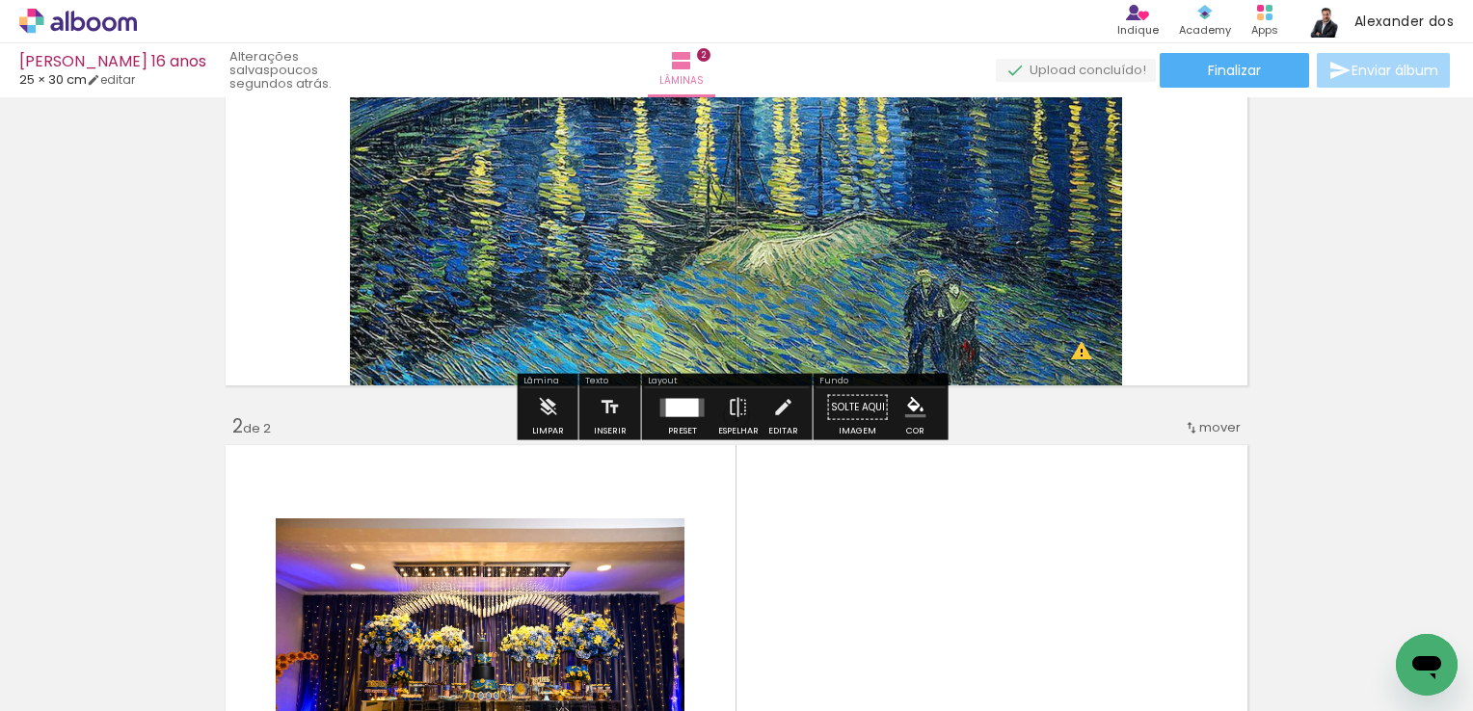
scroll to position [289, 0]
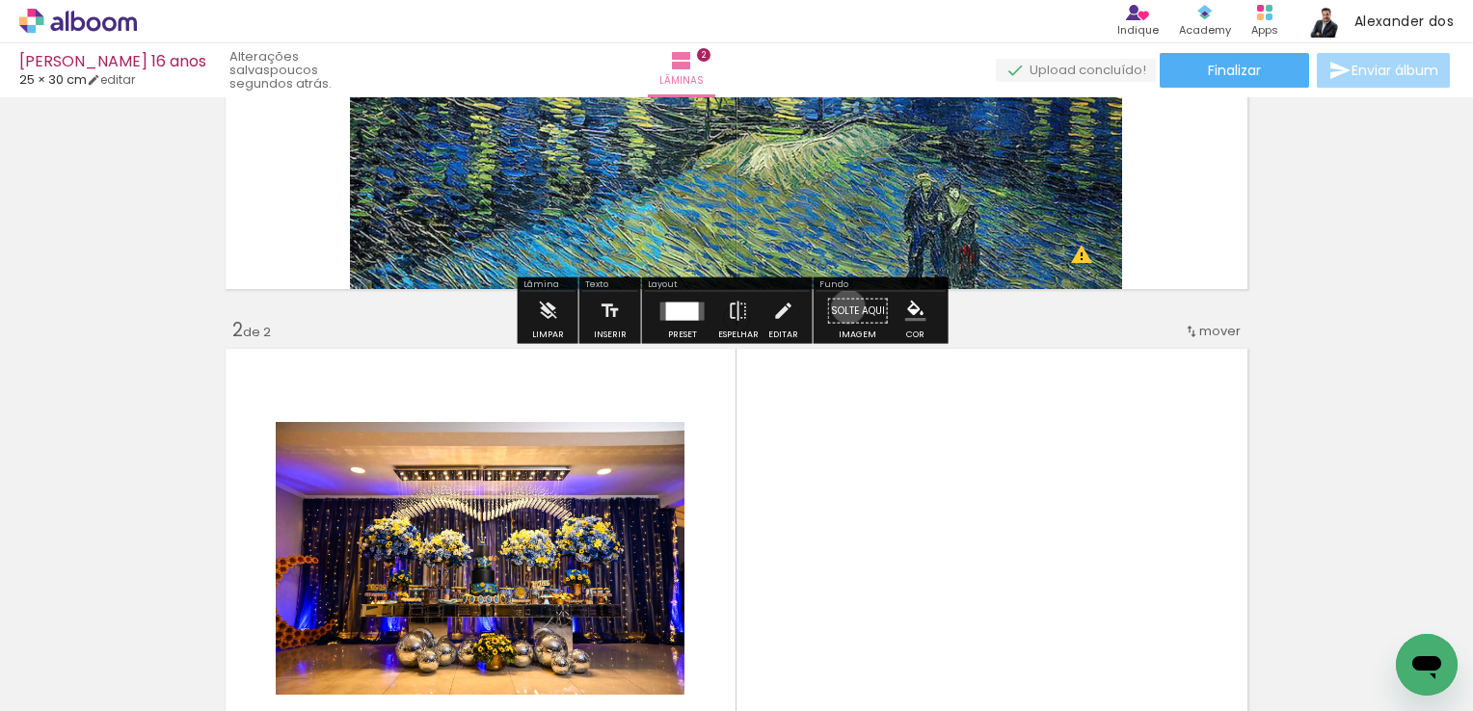
click at [841, 307] on paper-button "Solte aqui Imagem" at bounding box center [857, 316] width 69 height 49
click at [848, 310] on paper-button "Solte aqui Imagem" at bounding box center [857, 316] width 69 height 49
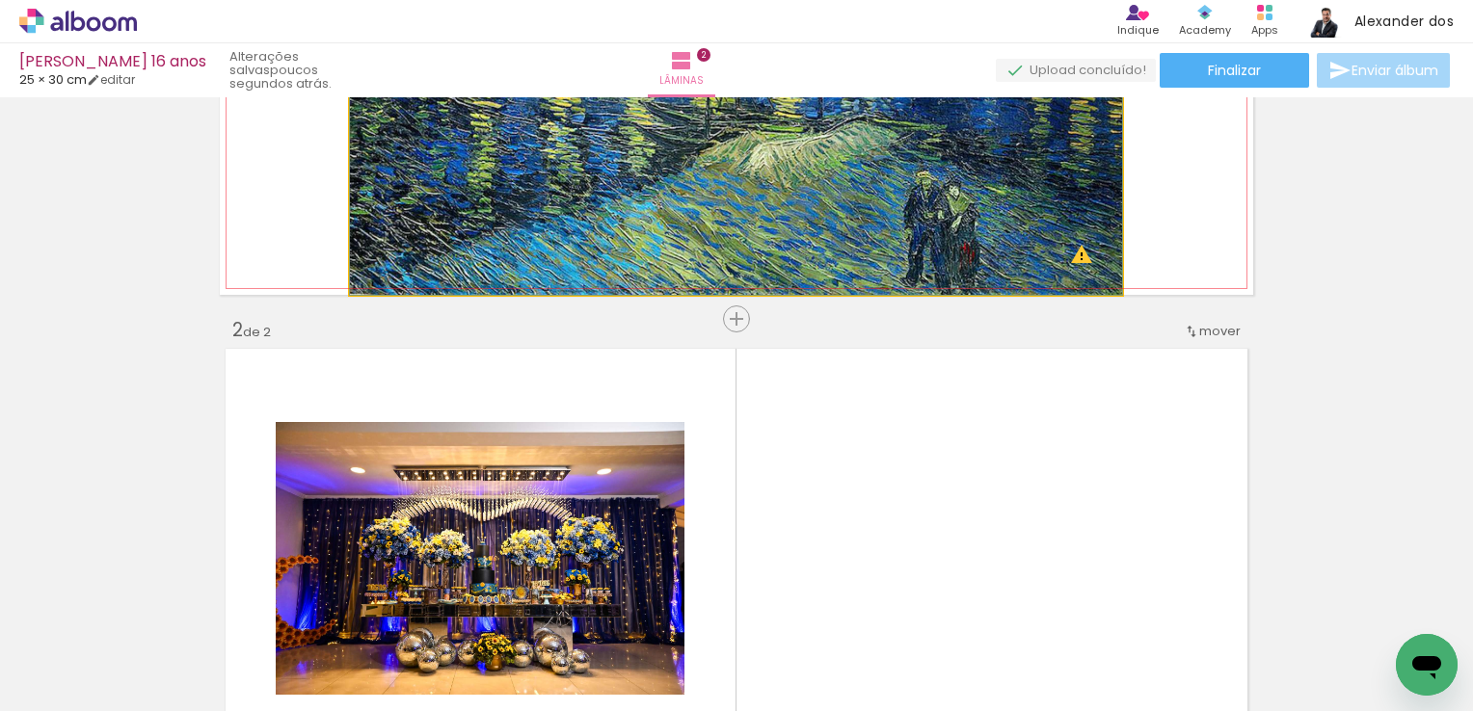
drag, startPoint x: 862, startPoint y: 249, endPoint x: 937, endPoint y: 235, distance: 76.4
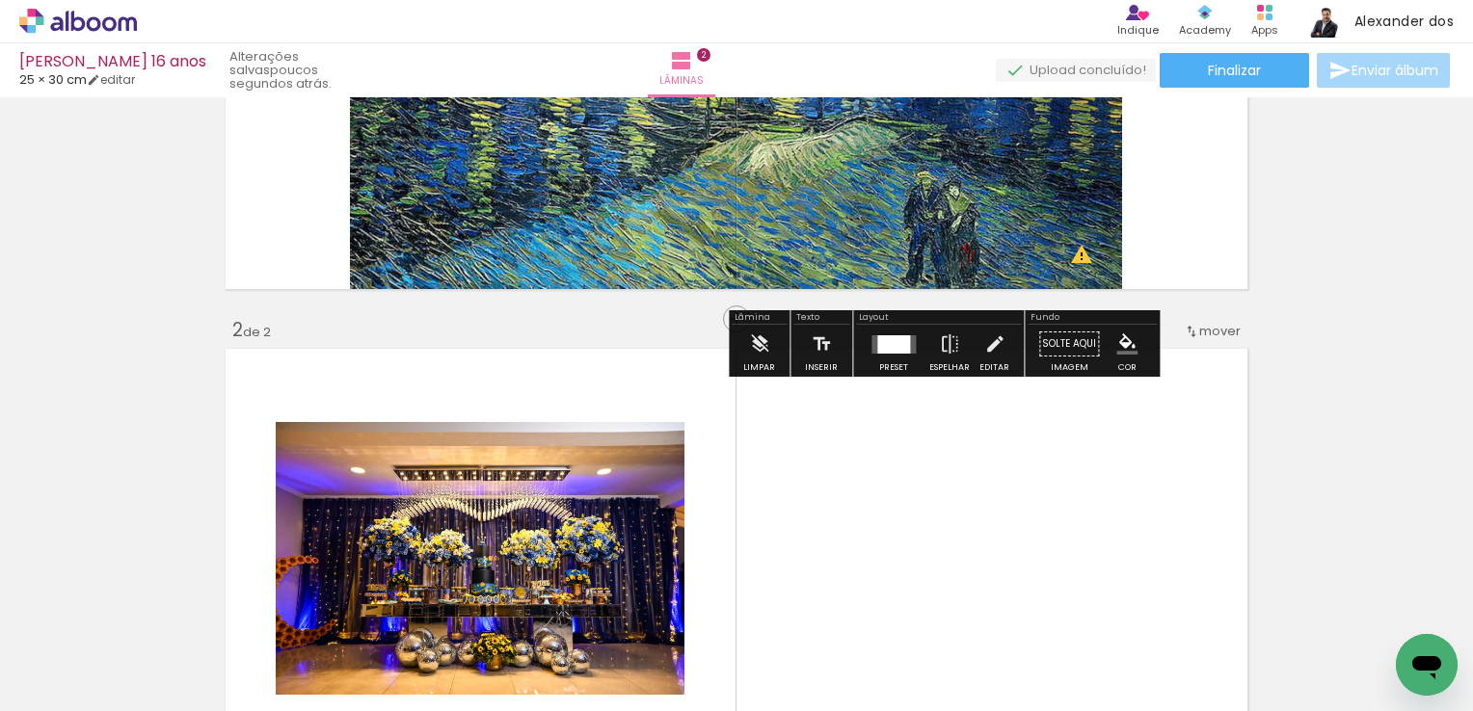
click at [1175, 280] on quentale-layouter at bounding box center [736, 79] width 1033 height 431
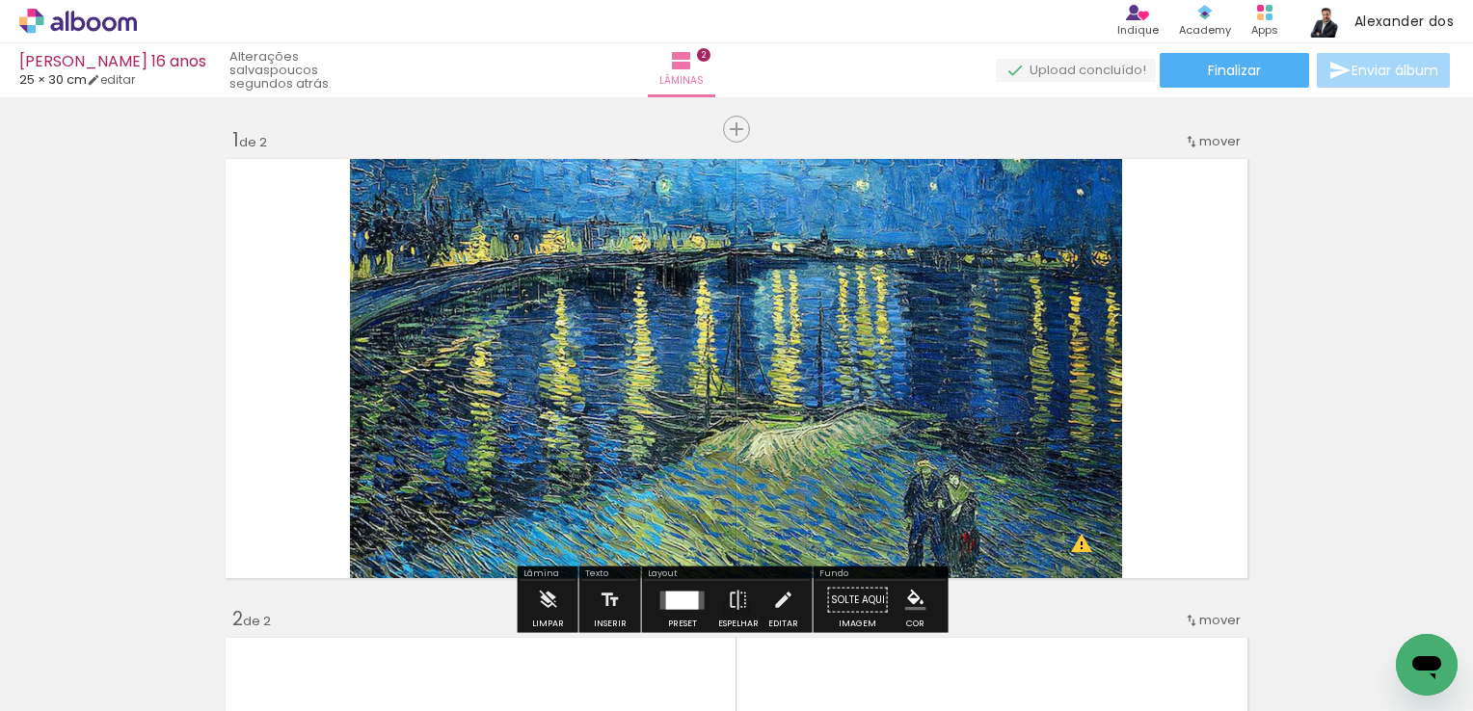
scroll to position [193, 0]
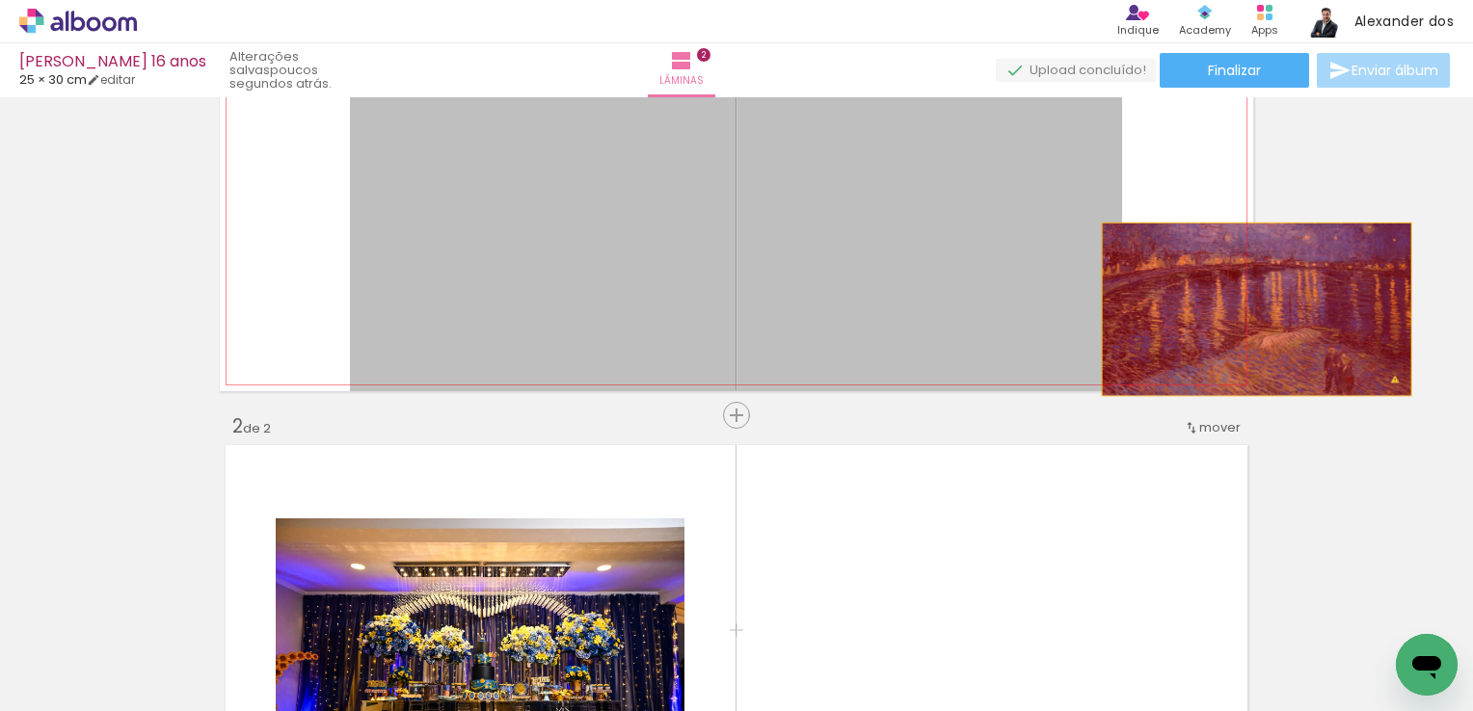
drag, startPoint x: 884, startPoint y: 244, endPoint x: 1249, endPoint y: 309, distance: 371.2
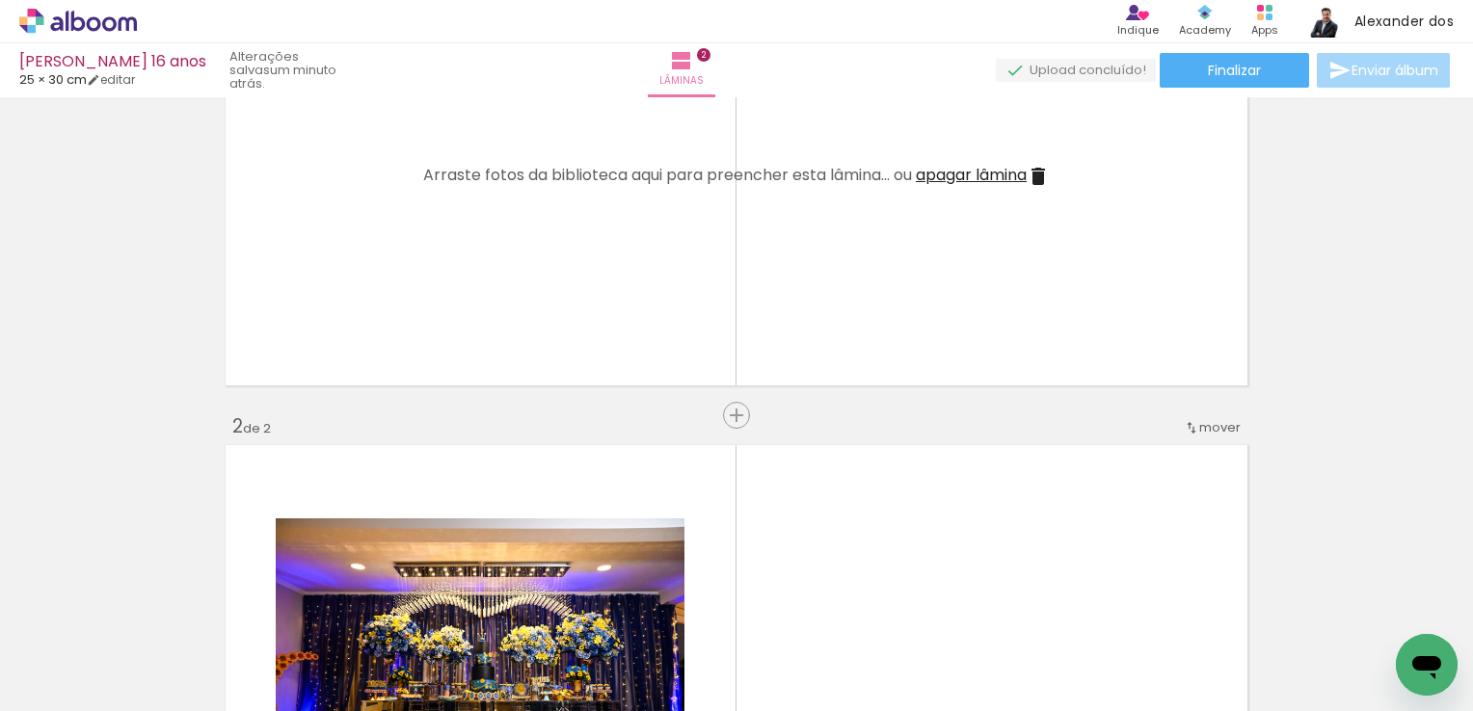
scroll to position [0, 0]
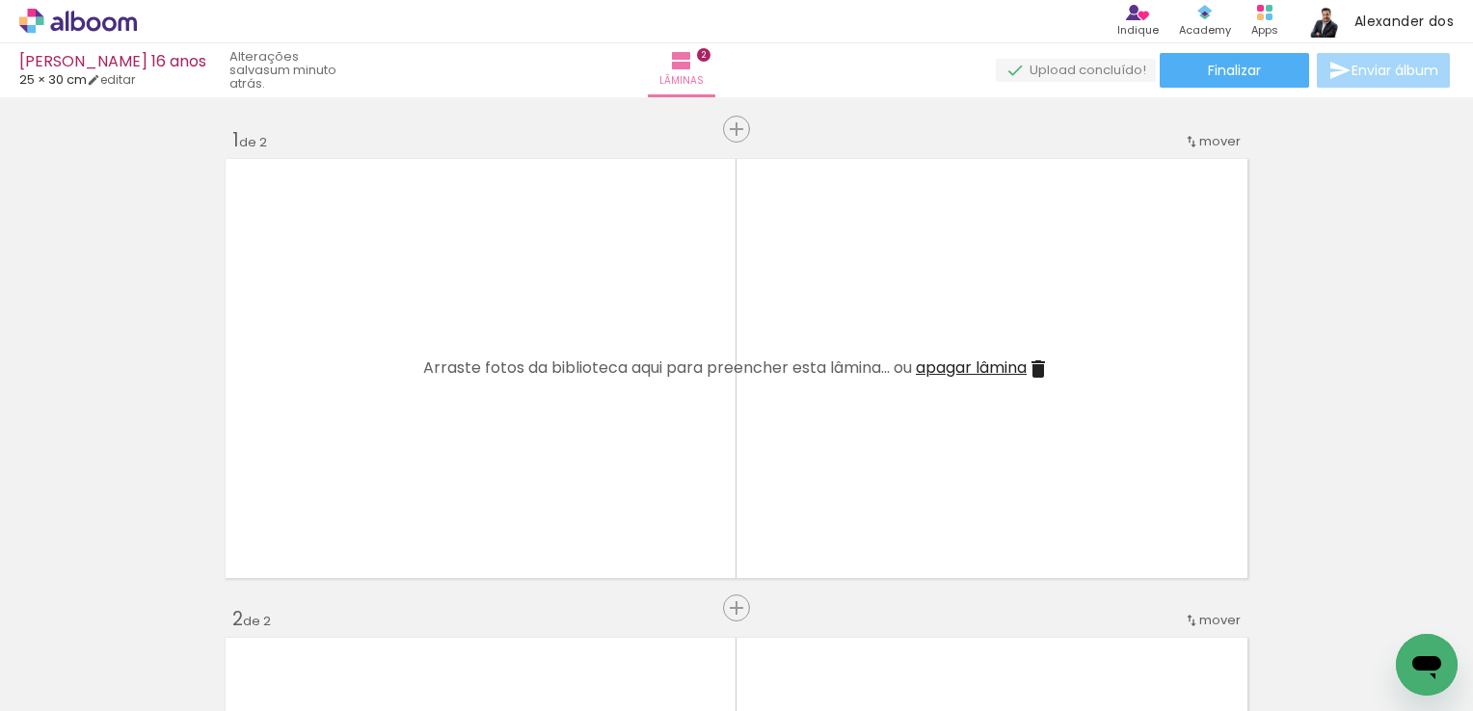
click at [598, 359] on span "Arraste fotos da biblioteca aqui para preencher esta lâmina... ou" at bounding box center [667, 368] width 489 height 22
drag, startPoint x: 596, startPoint y: 364, endPoint x: 747, endPoint y: 417, distance: 160.4
click at [747, 417] on album-spread "1 de 2" at bounding box center [736, 368] width 1033 height 431
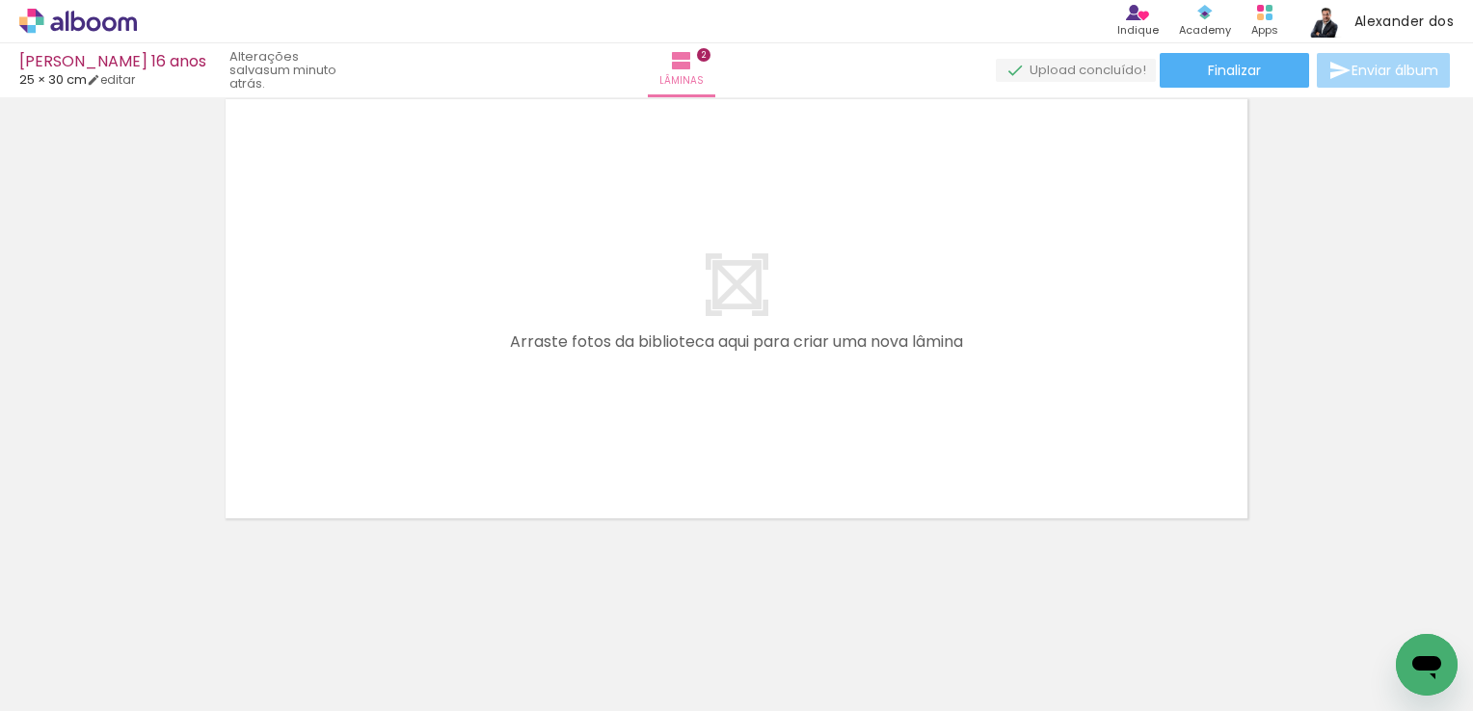
scroll to position [54, 0]
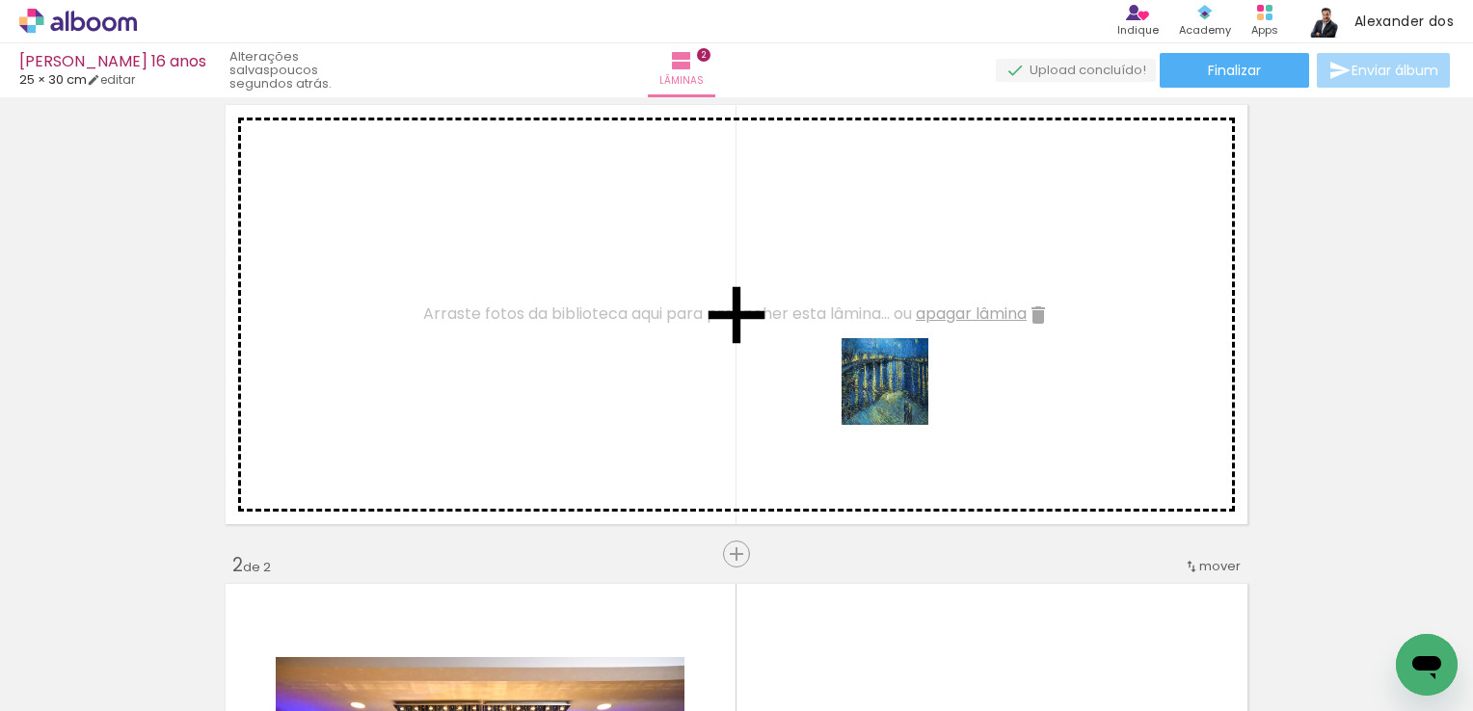
drag, startPoint x: 1393, startPoint y: 661, endPoint x: 895, endPoint y: 394, distance: 565.4
click at [895, 394] on quentale-workspace at bounding box center [736, 355] width 1473 height 711
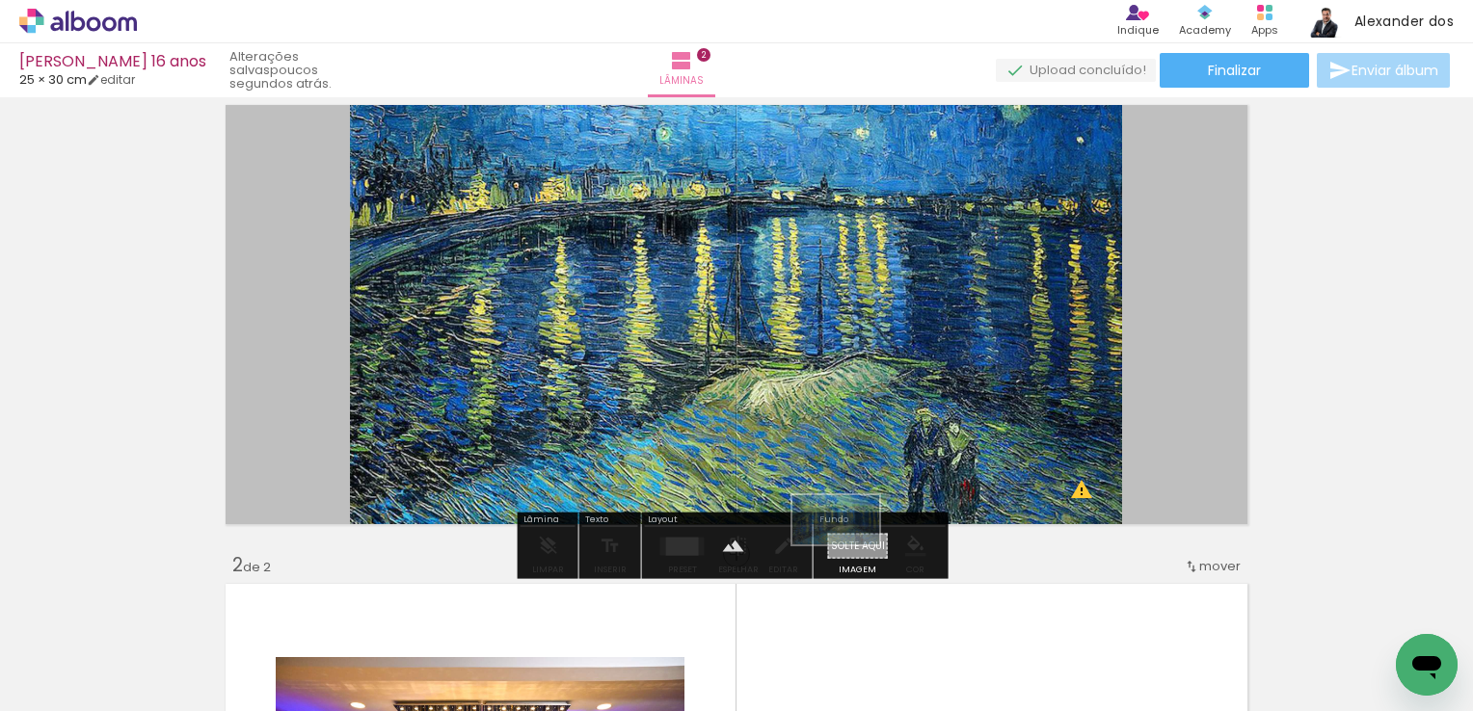
drag, startPoint x: 1389, startPoint y: 645, endPoint x: 850, endPoint y: 553, distance: 546.5
click at [850, 553] on quentale-workspace at bounding box center [736, 355] width 1473 height 711
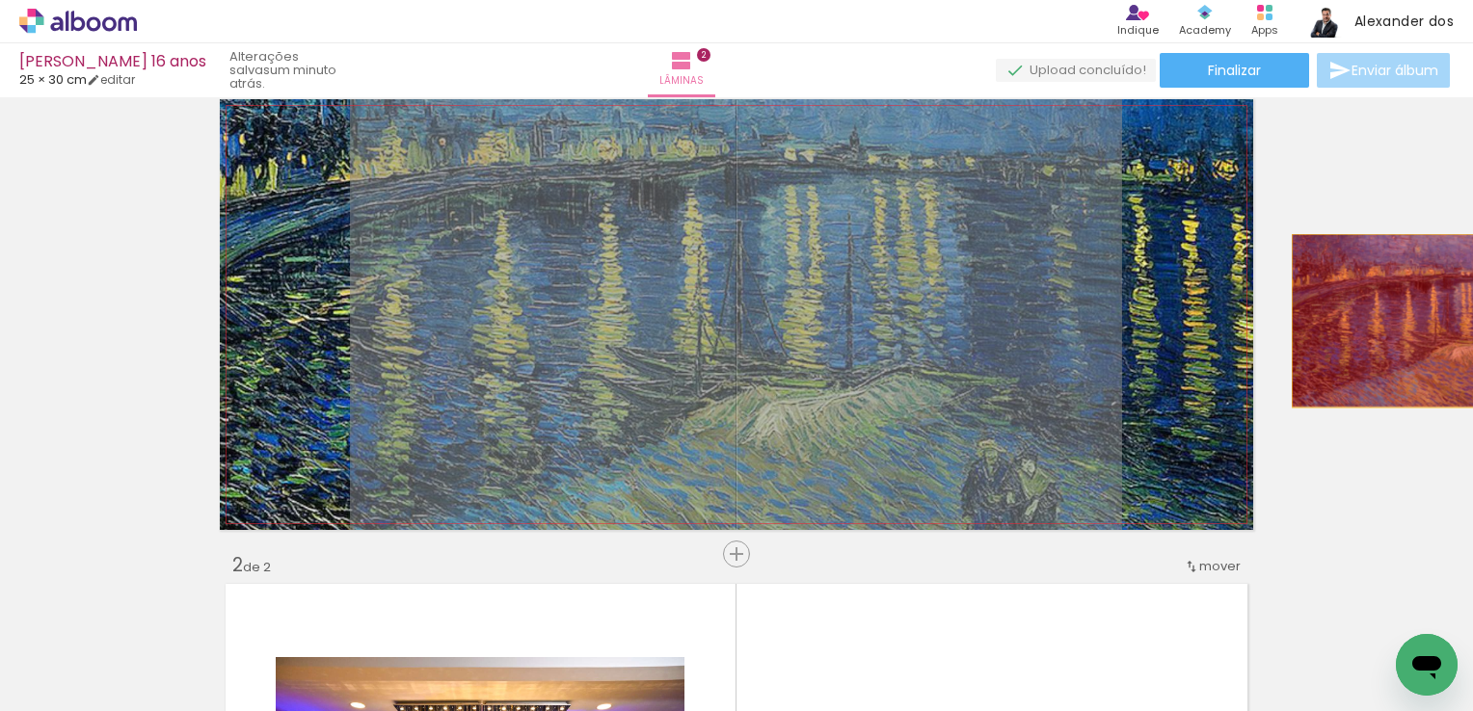
drag, startPoint x: 895, startPoint y: 247, endPoint x: 1447, endPoint y: 314, distance: 555.5
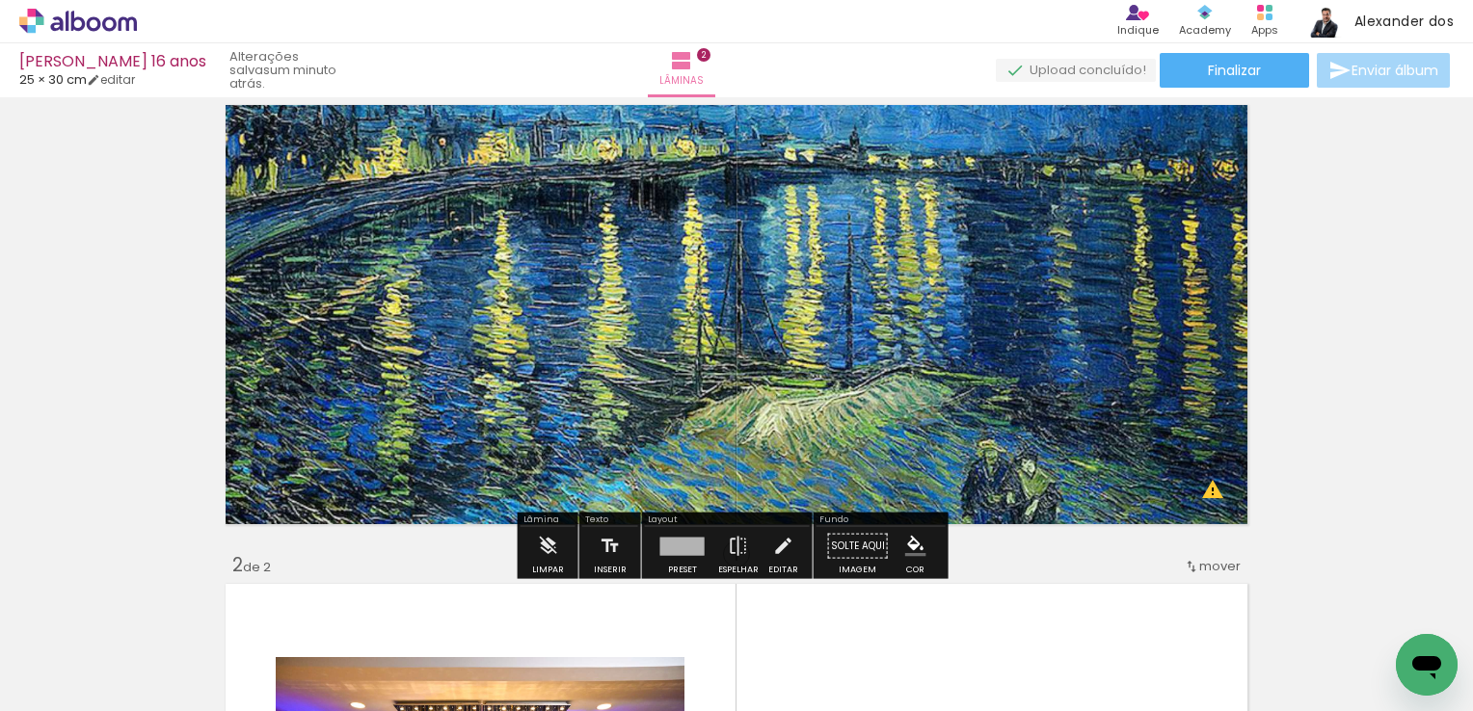
scroll to position [0, 0]
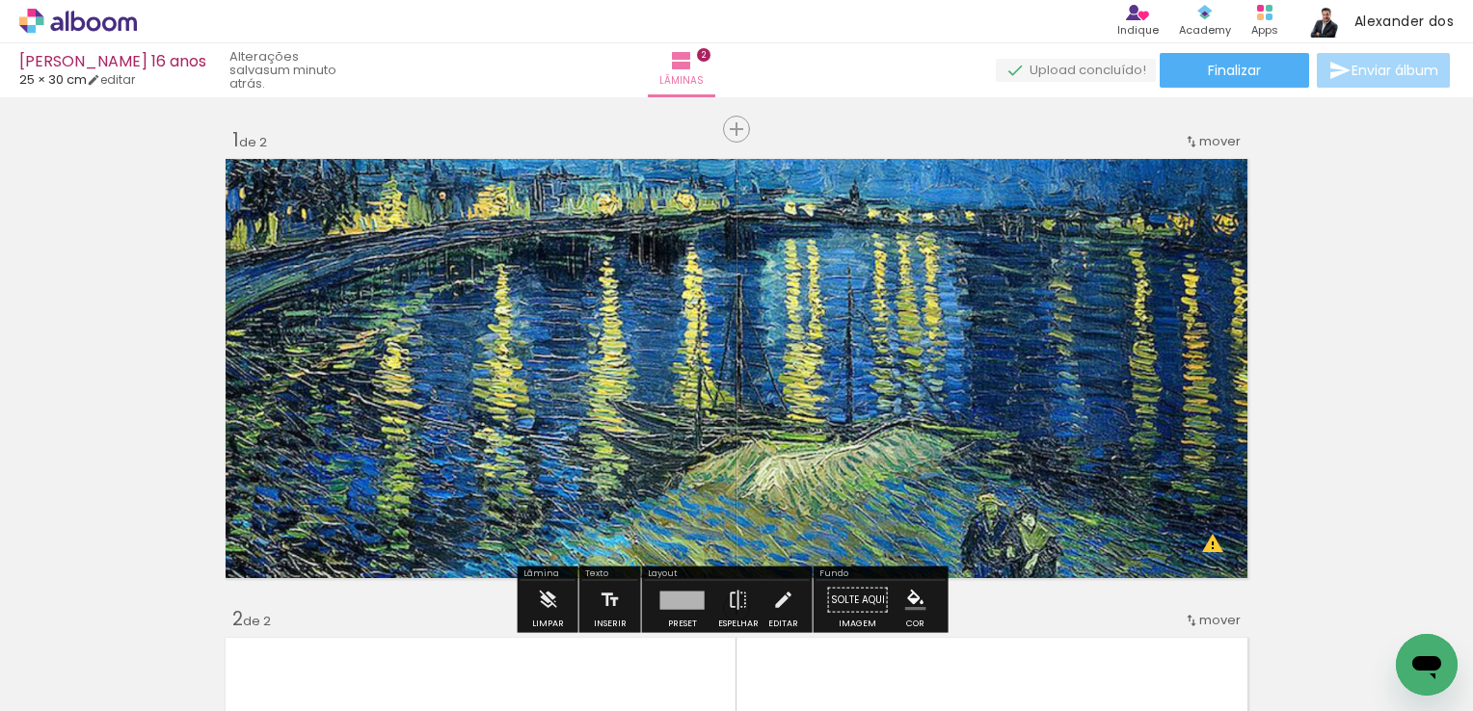
click at [528, 278] on quentale-layouter at bounding box center [736, 368] width 1033 height 431
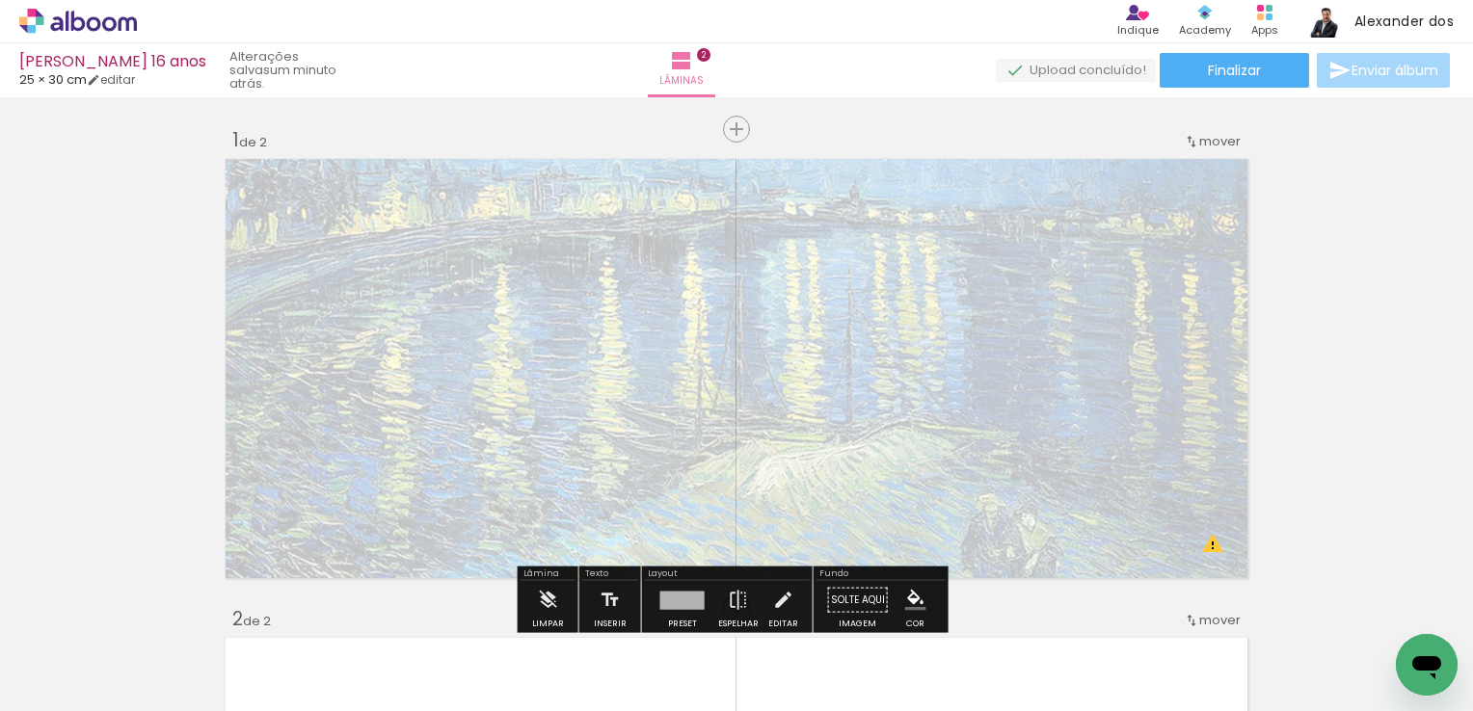
drag, startPoint x: 494, startPoint y: 199, endPoint x: 437, endPoint y: 216, distance: 59.5
type paper-slider "25"
click at [437, 216] on div at bounding box center [448, 202] width 31 height 31
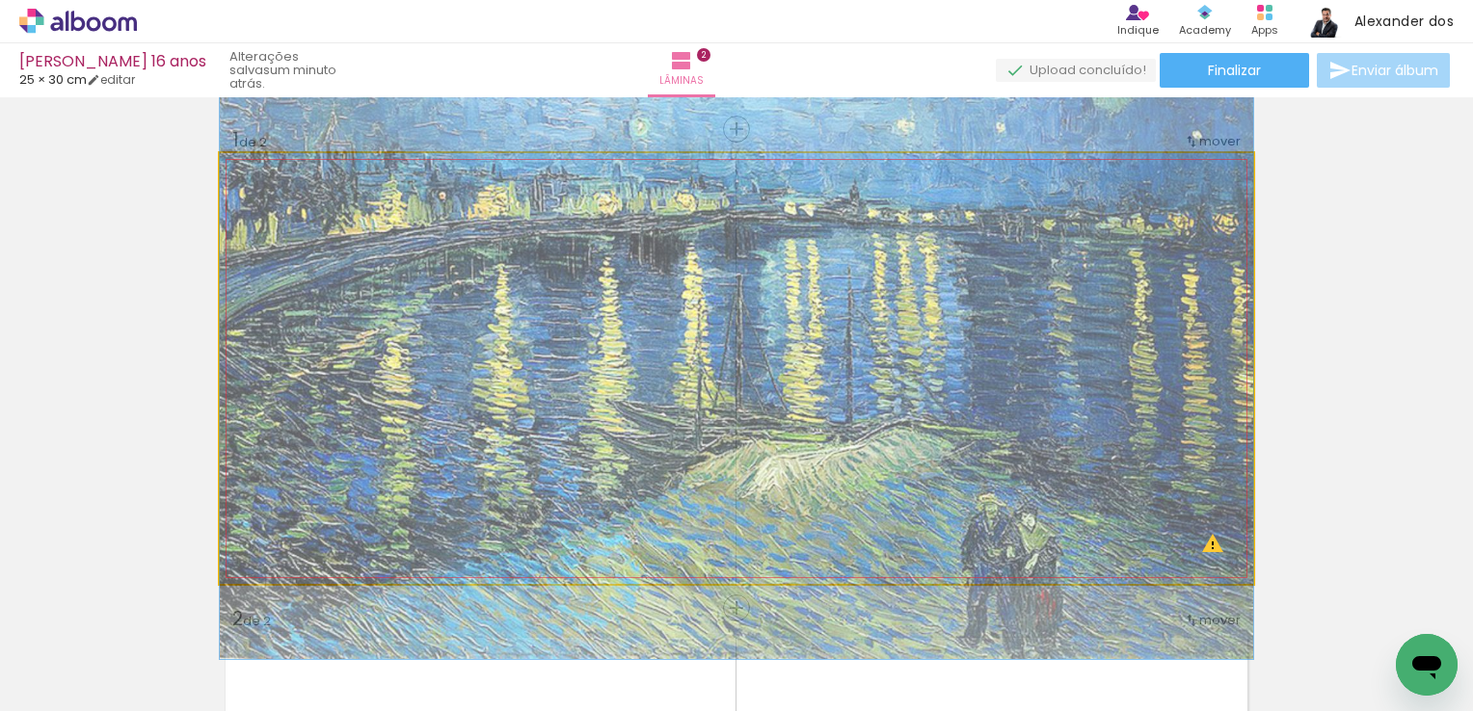
click at [938, 379] on quentale-photo at bounding box center [736, 368] width 1033 height 431
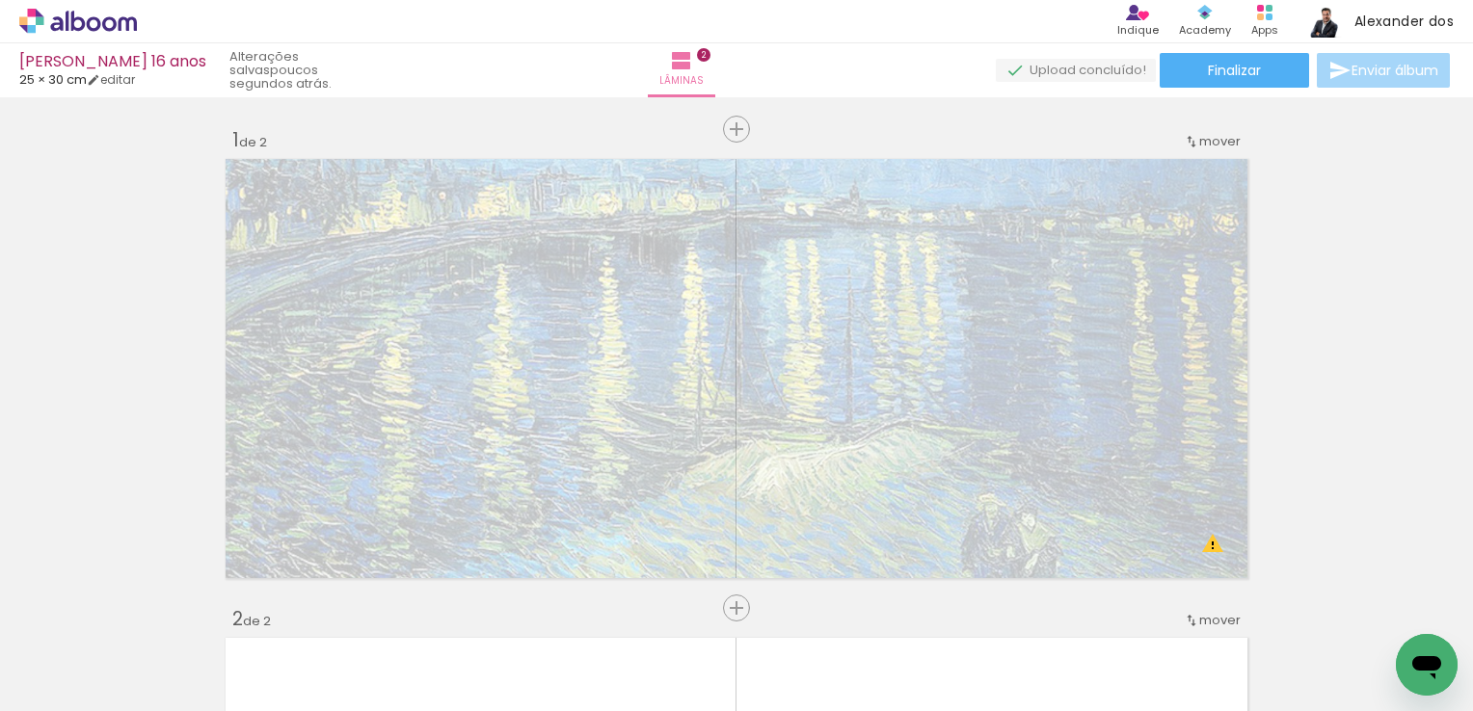
scroll to position [0, 1126]
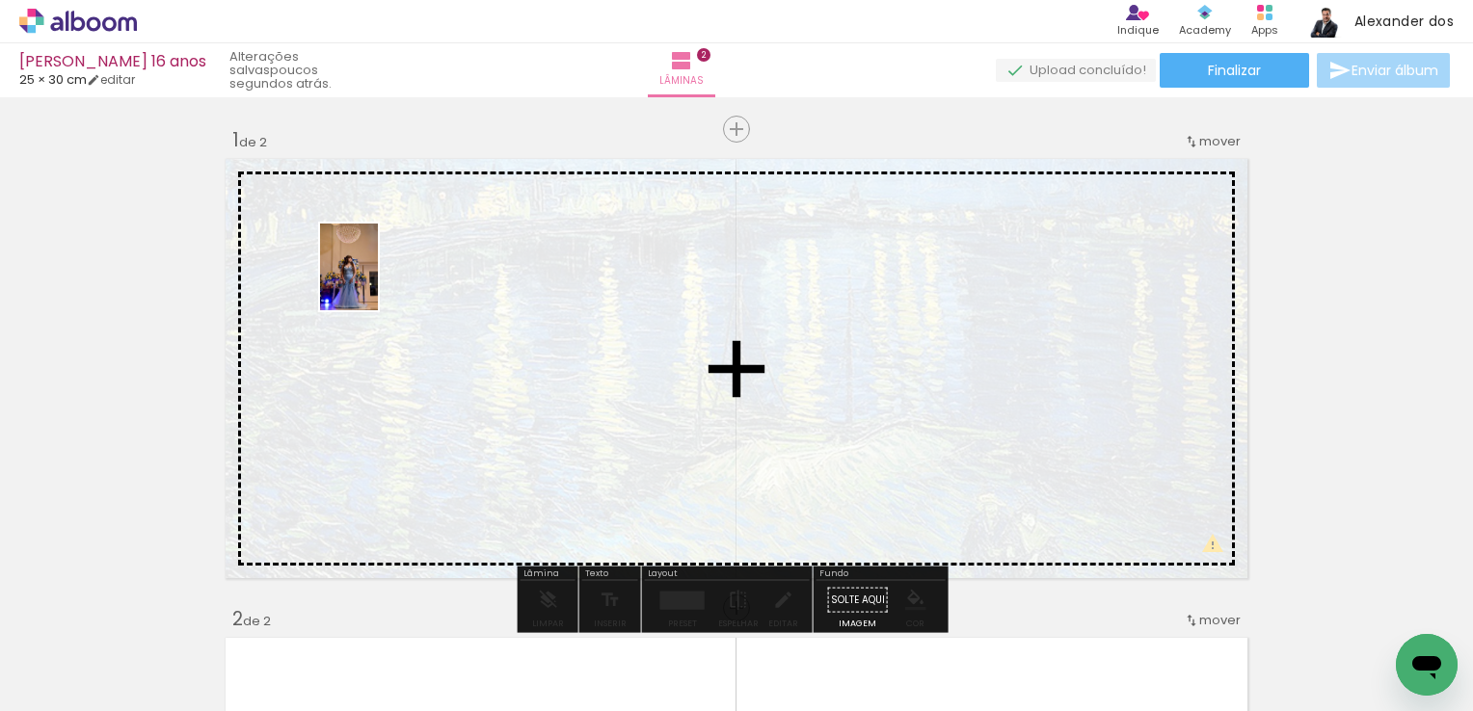
drag, startPoint x: 584, startPoint y: 639, endPoint x: 378, endPoint y: 281, distance: 412.8
click at [378, 281] on quentale-workspace at bounding box center [736, 355] width 1473 height 711
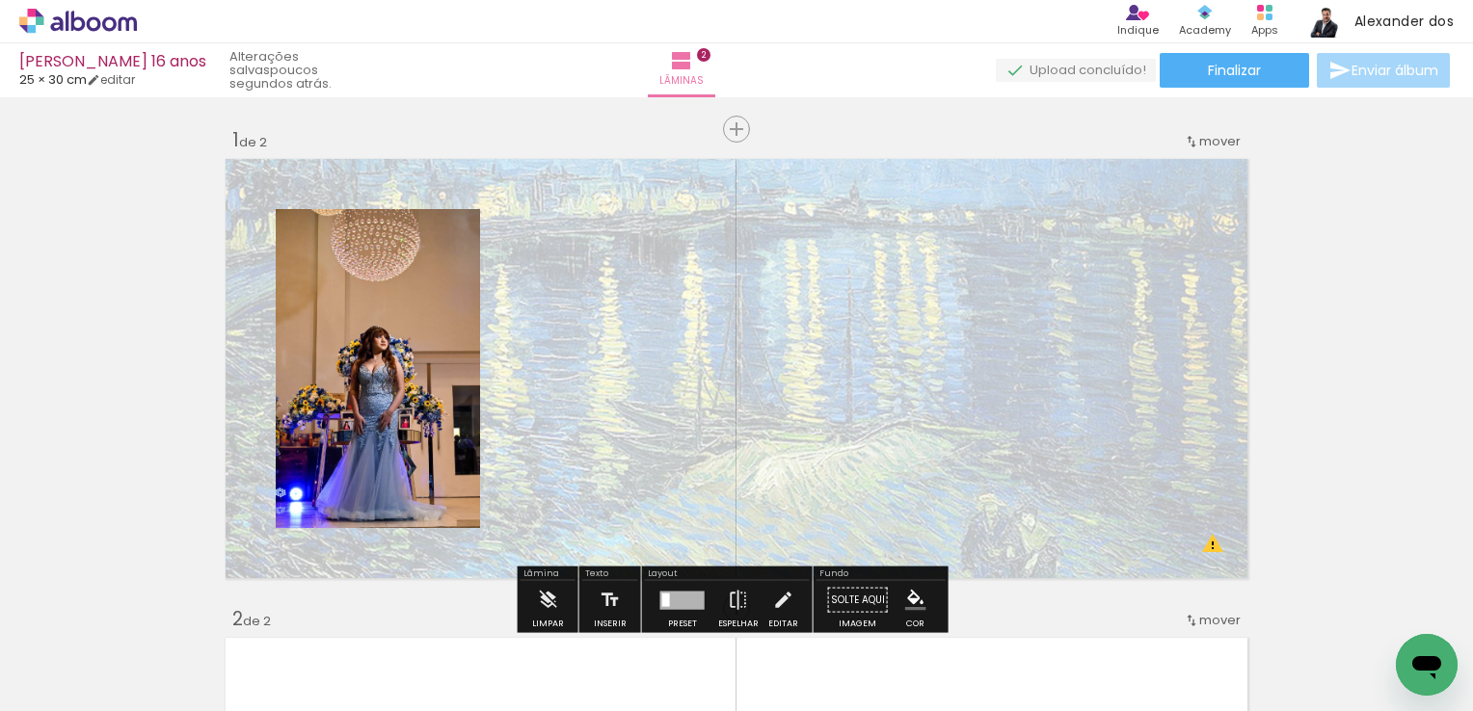
scroll to position [0, 1929]
click at [332, 345] on quentale-photo at bounding box center [378, 368] width 204 height 319
click at [370, 316] on quentale-photo at bounding box center [378, 368] width 204 height 319
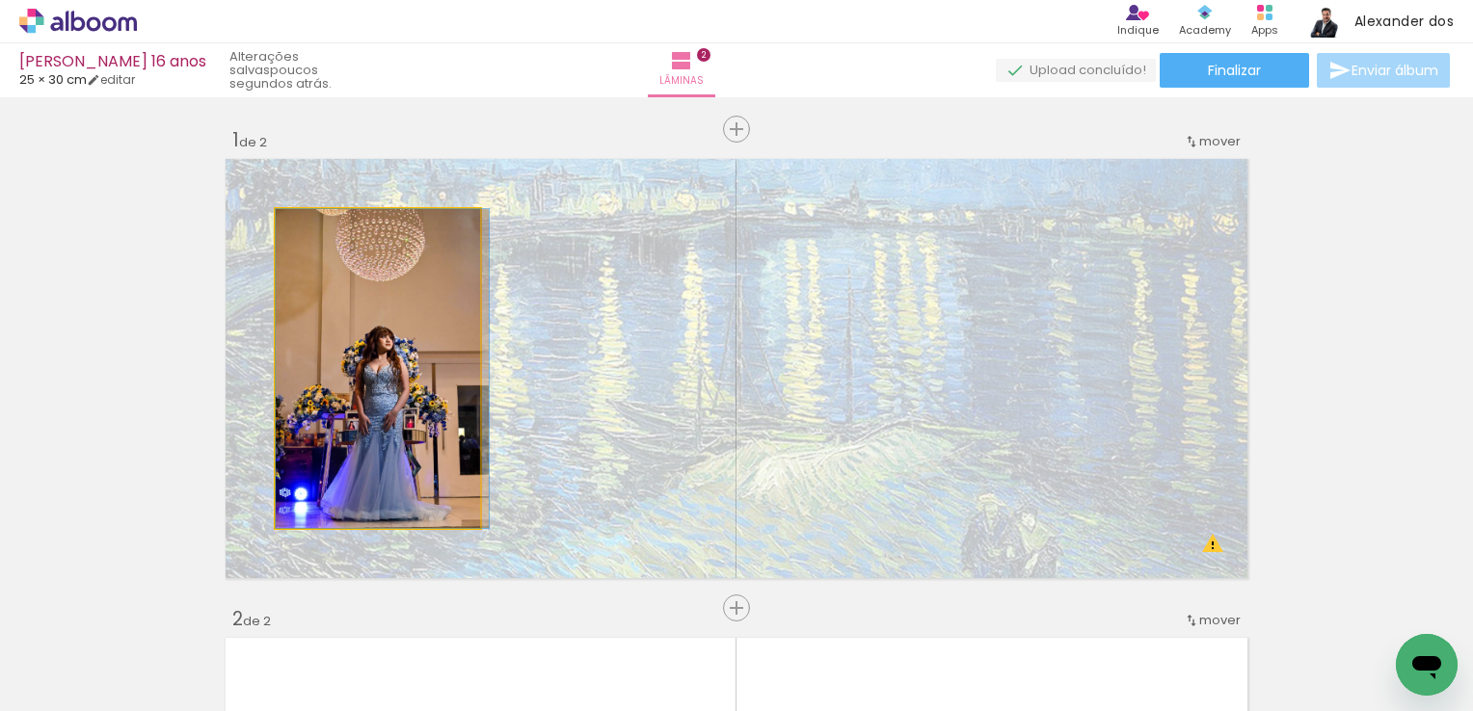
drag, startPoint x: 374, startPoint y: 314, endPoint x: 389, endPoint y: 357, distance: 45.1
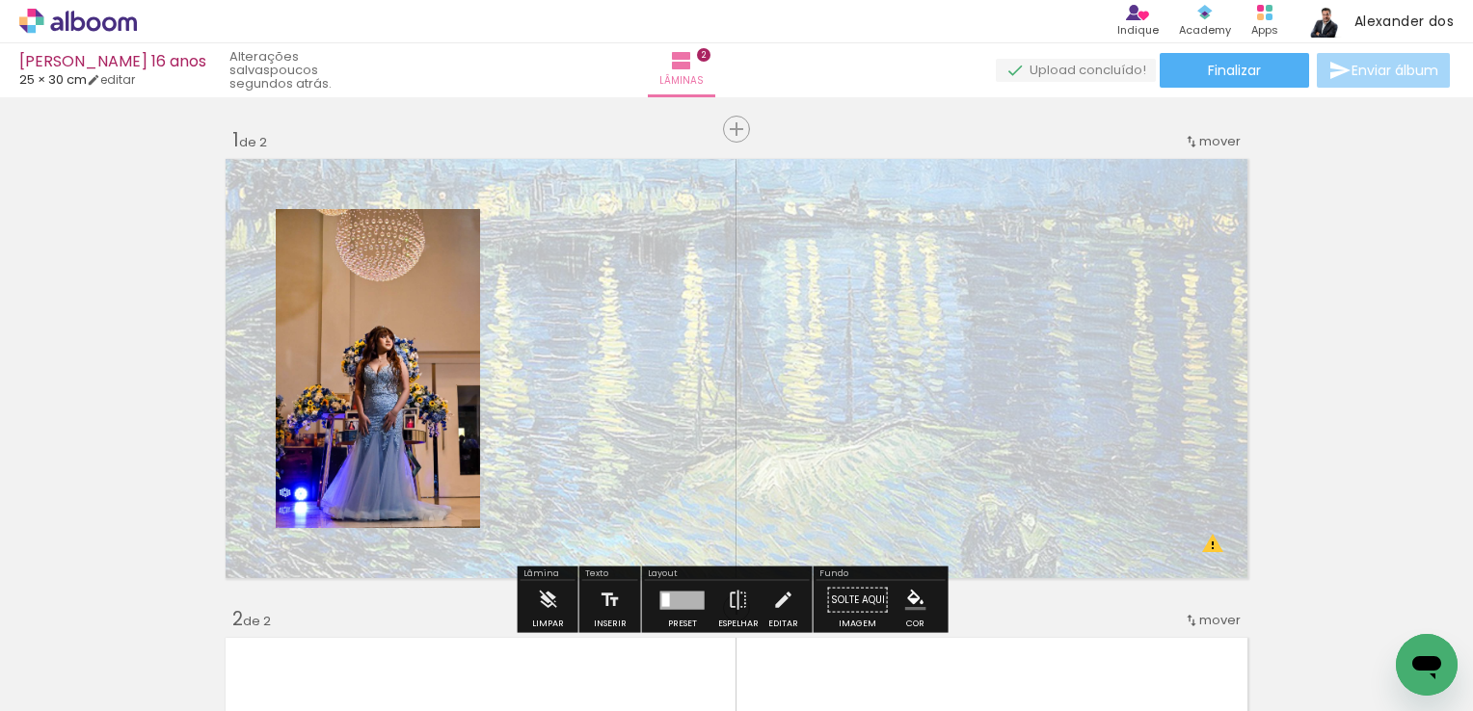
click at [391, 329] on quentale-photo at bounding box center [378, 368] width 204 height 319
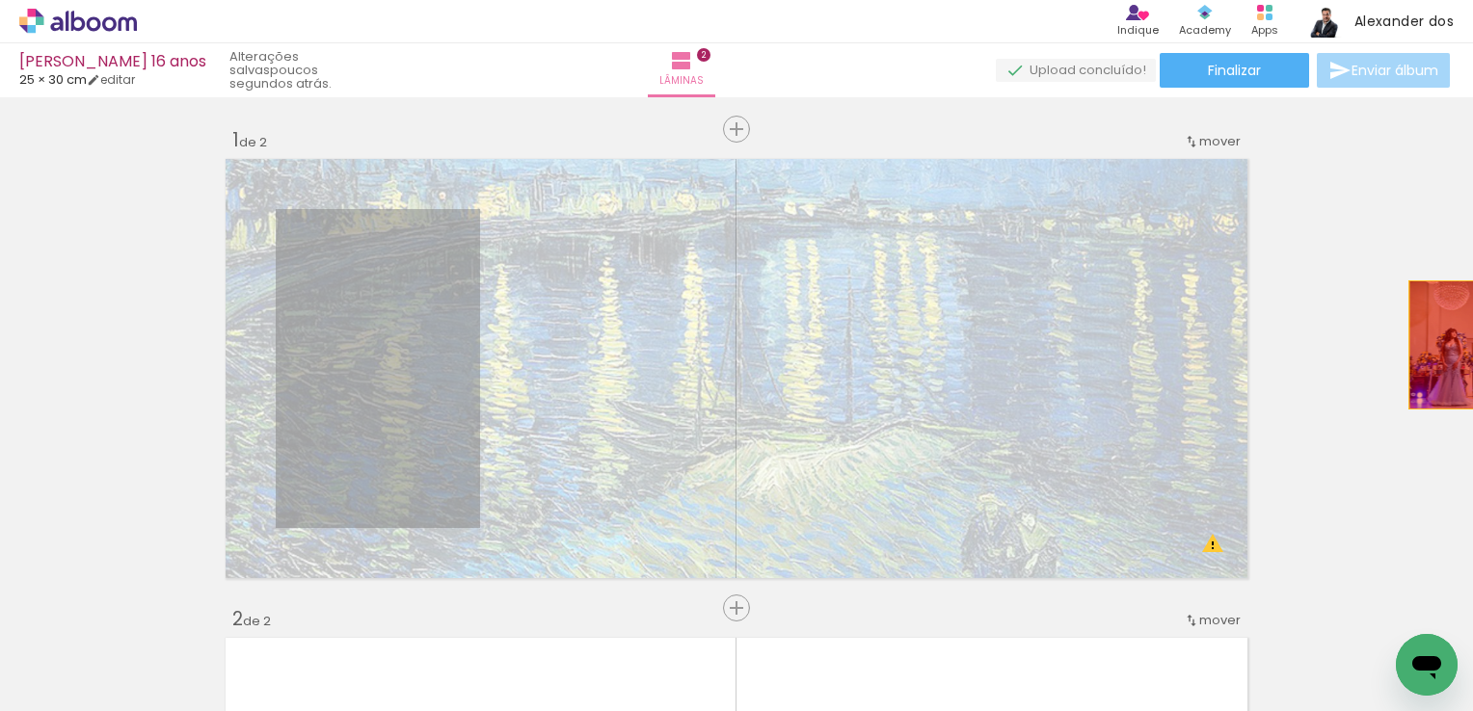
drag, startPoint x: 536, startPoint y: 287, endPoint x: 1443, endPoint y: 345, distance: 908.9
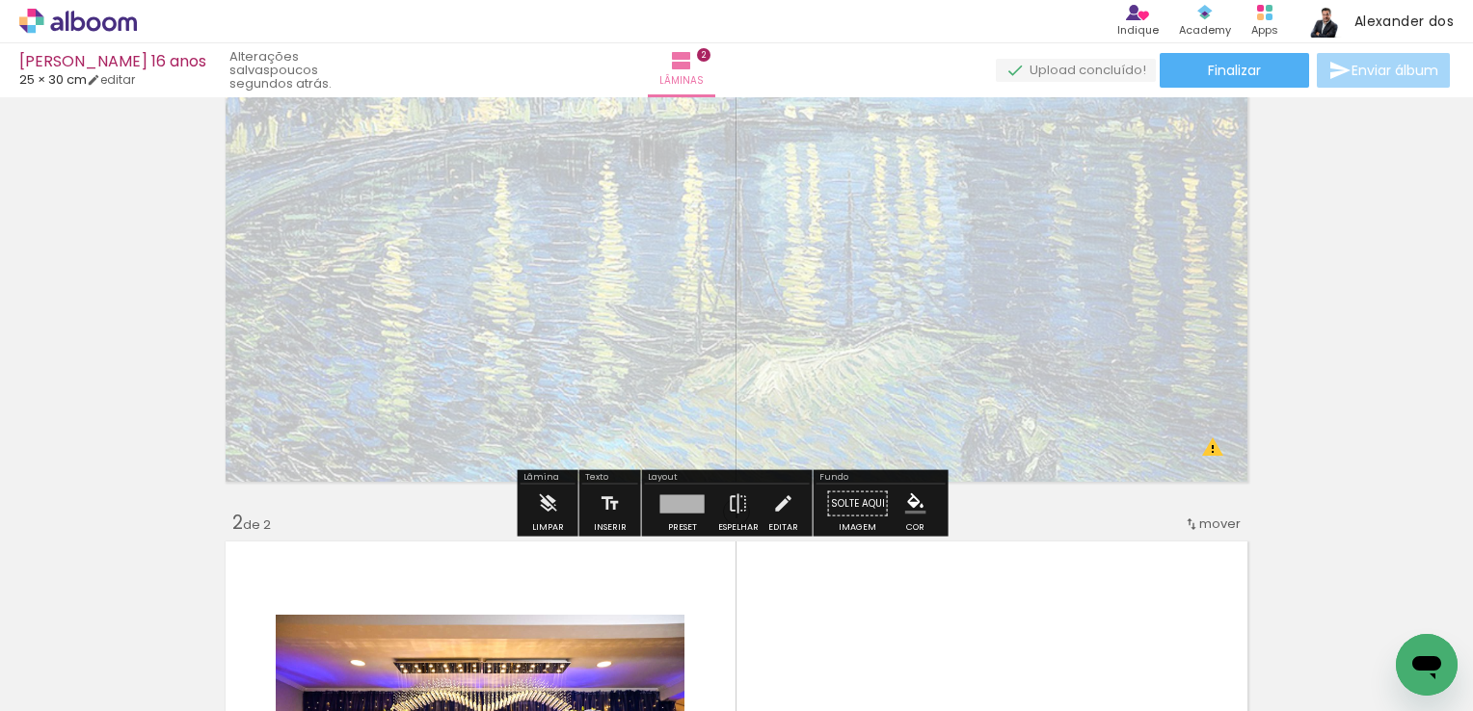
scroll to position [0, 0]
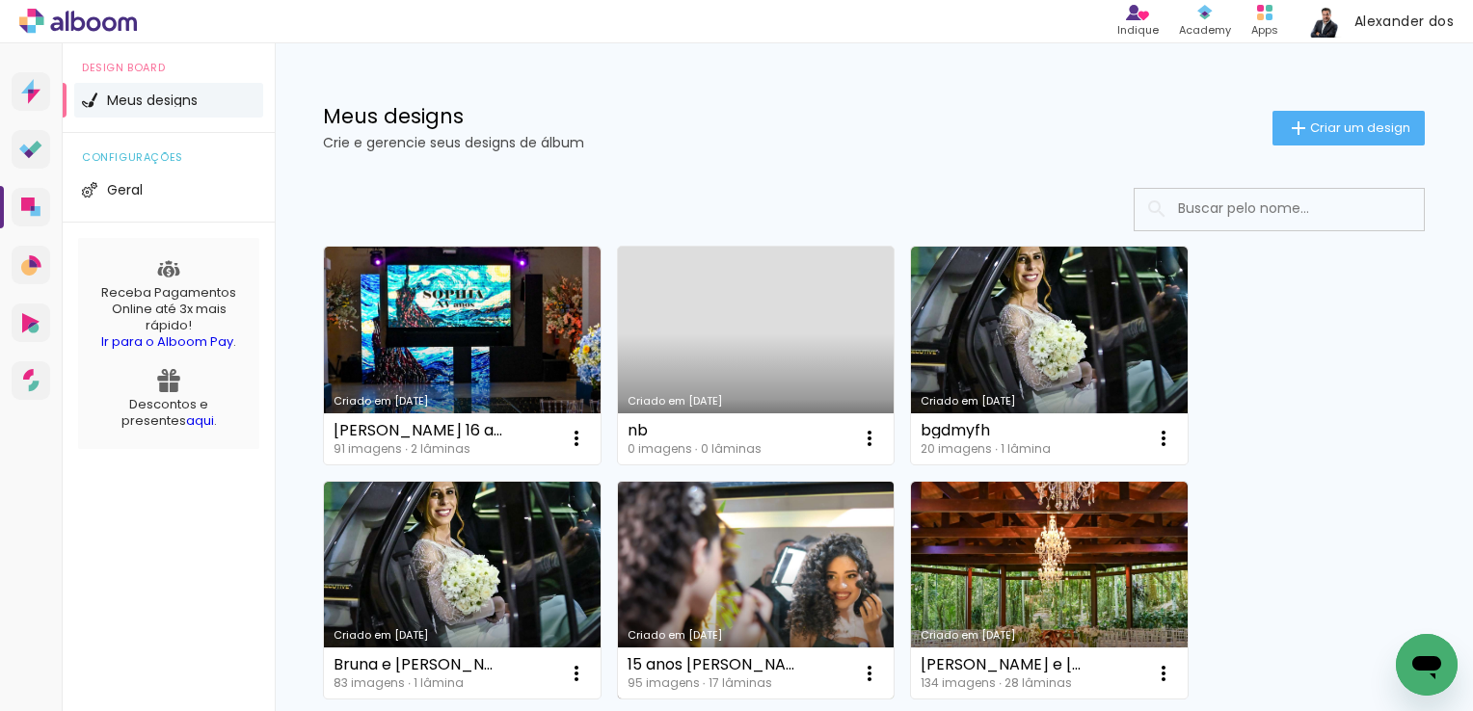
scroll to position [193, 0]
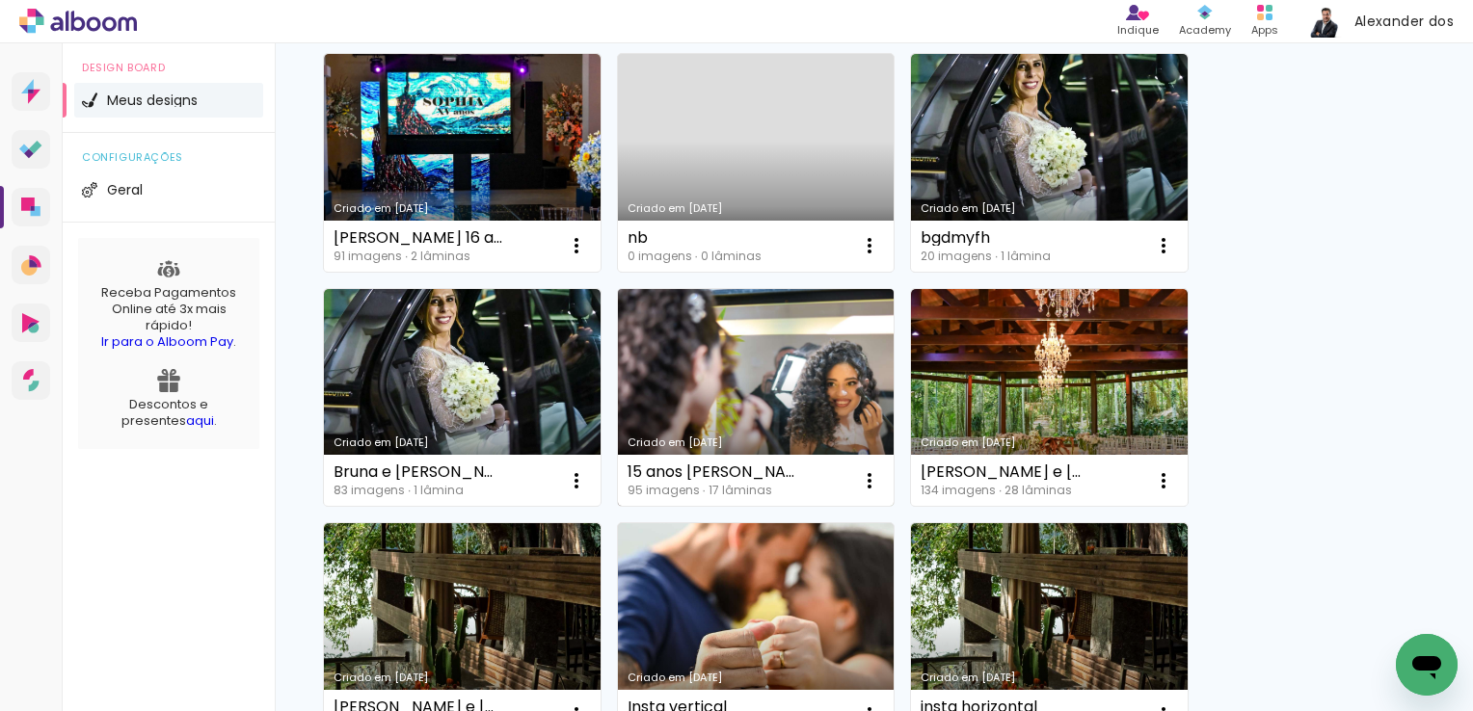
click at [787, 364] on link "Criado em [DATE]" at bounding box center [756, 398] width 277 height 218
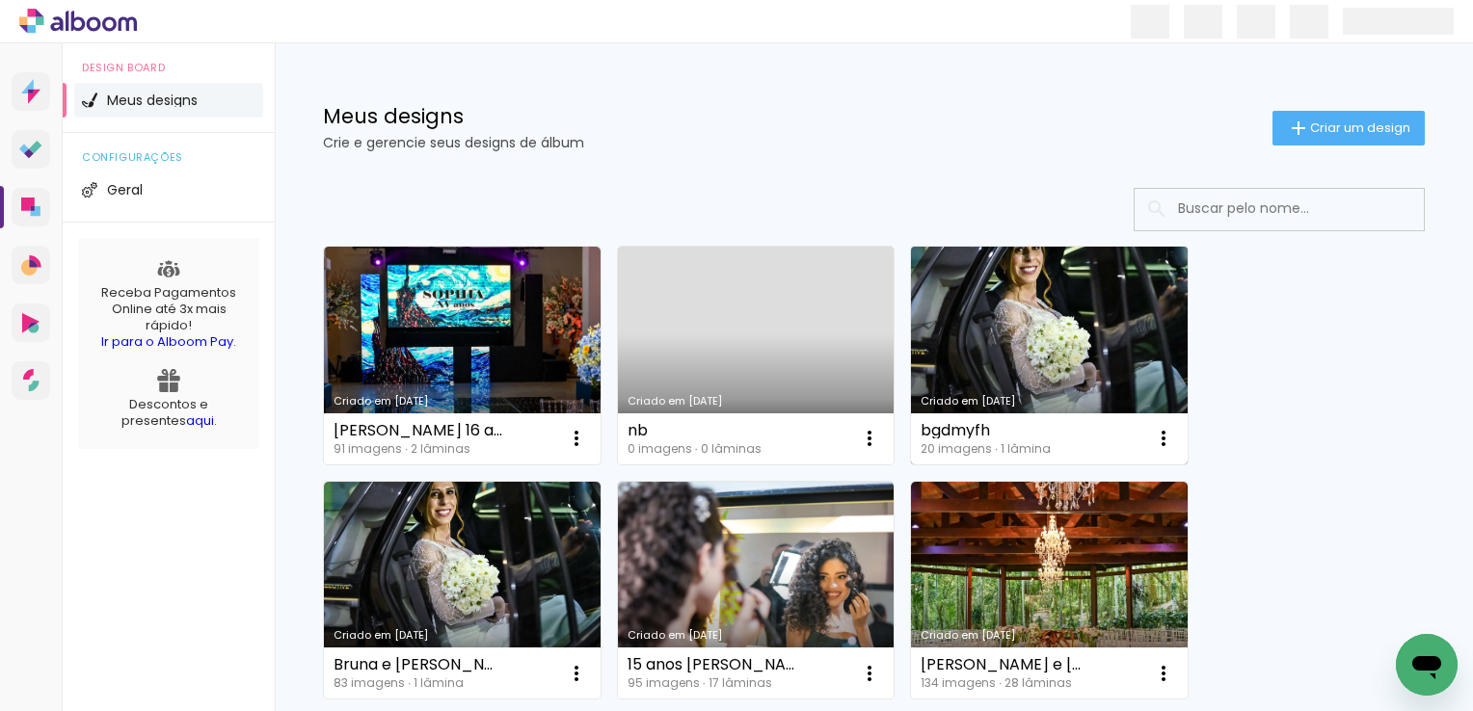
click at [1058, 327] on link "Criado em [DATE]" at bounding box center [1049, 356] width 277 height 218
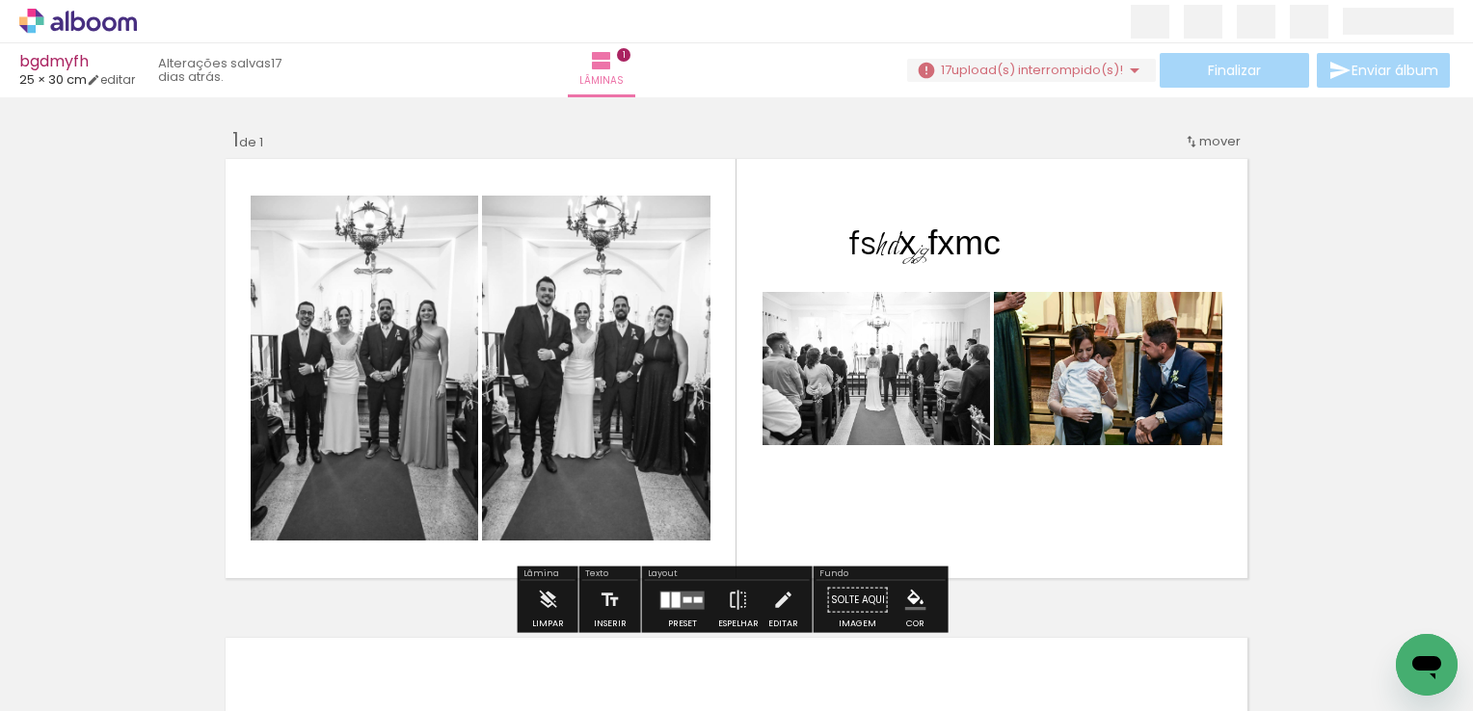
click at [103, 28] on icon at bounding box center [78, 21] width 118 height 25
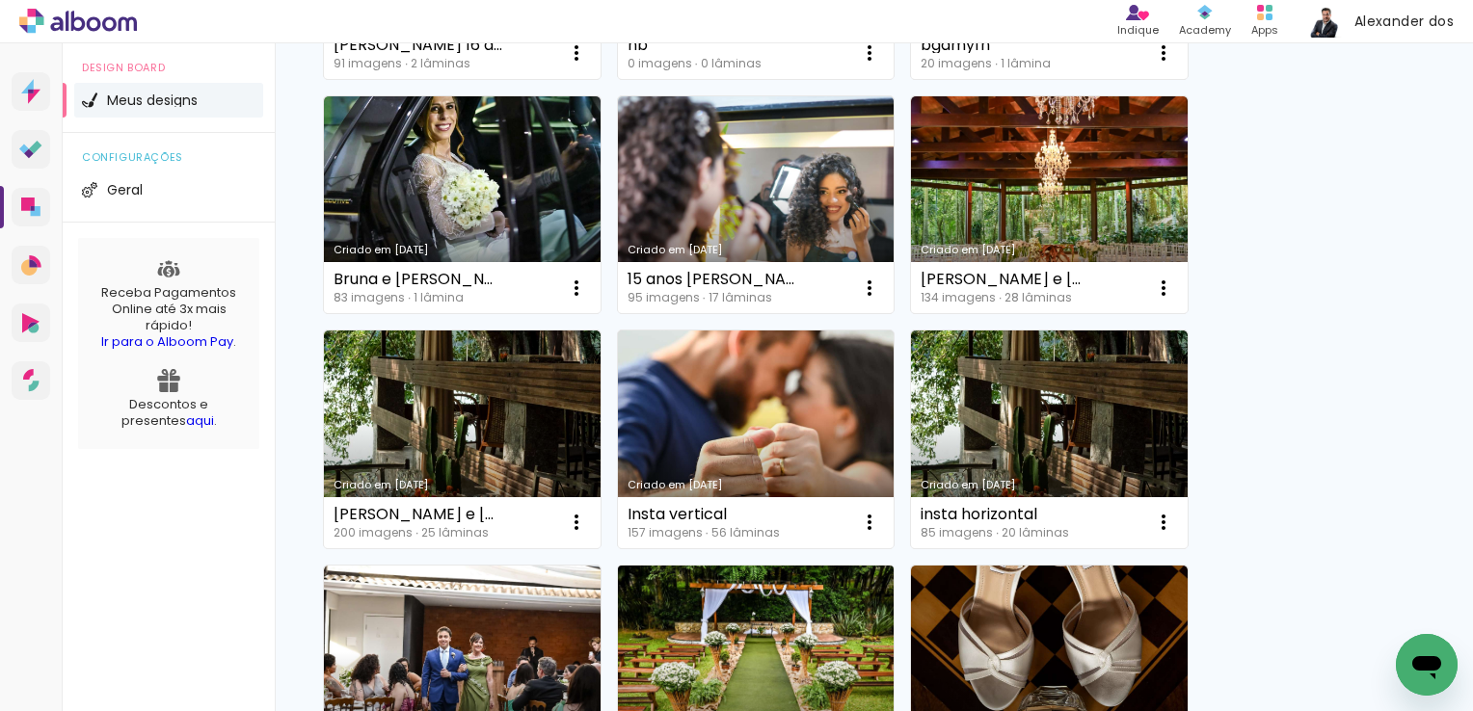
scroll to position [482, 0]
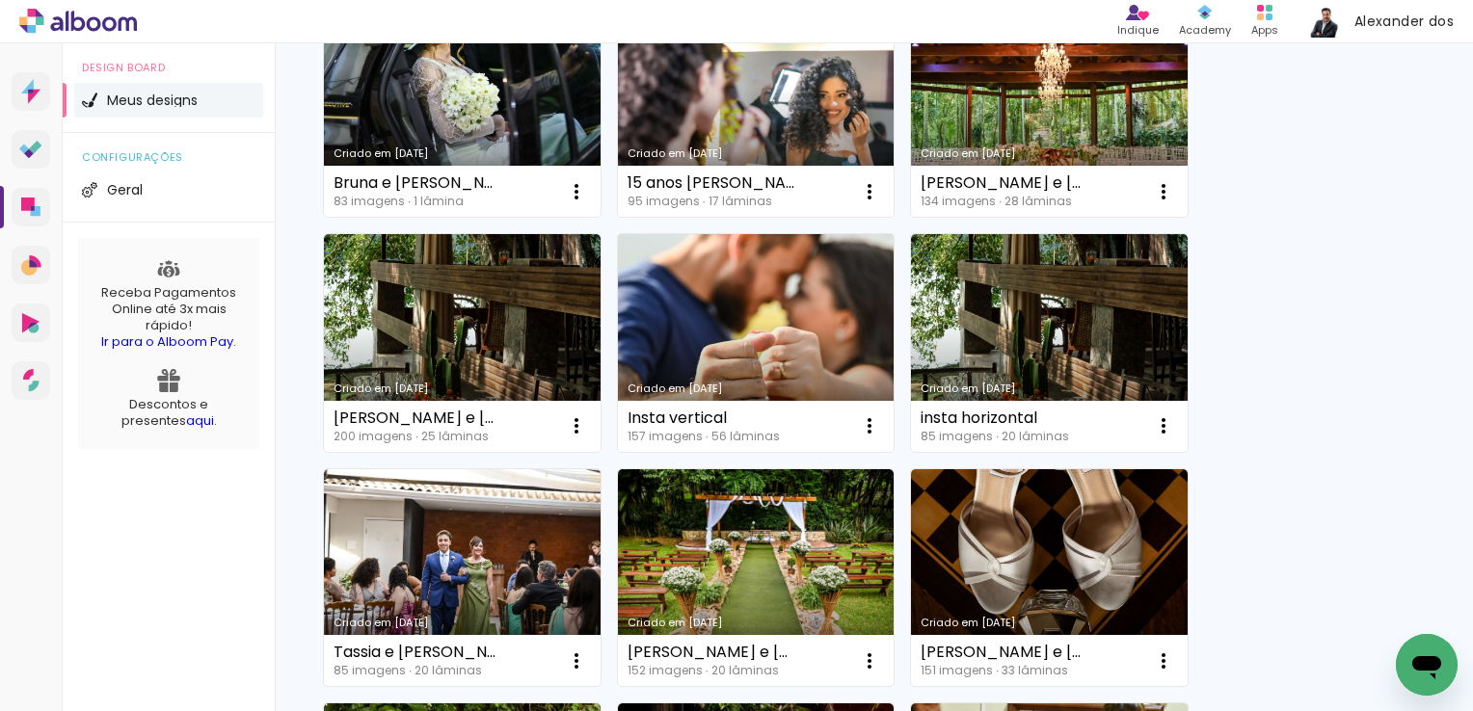
click at [868, 282] on link "Criado em [DATE]" at bounding box center [756, 343] width 277 height 218
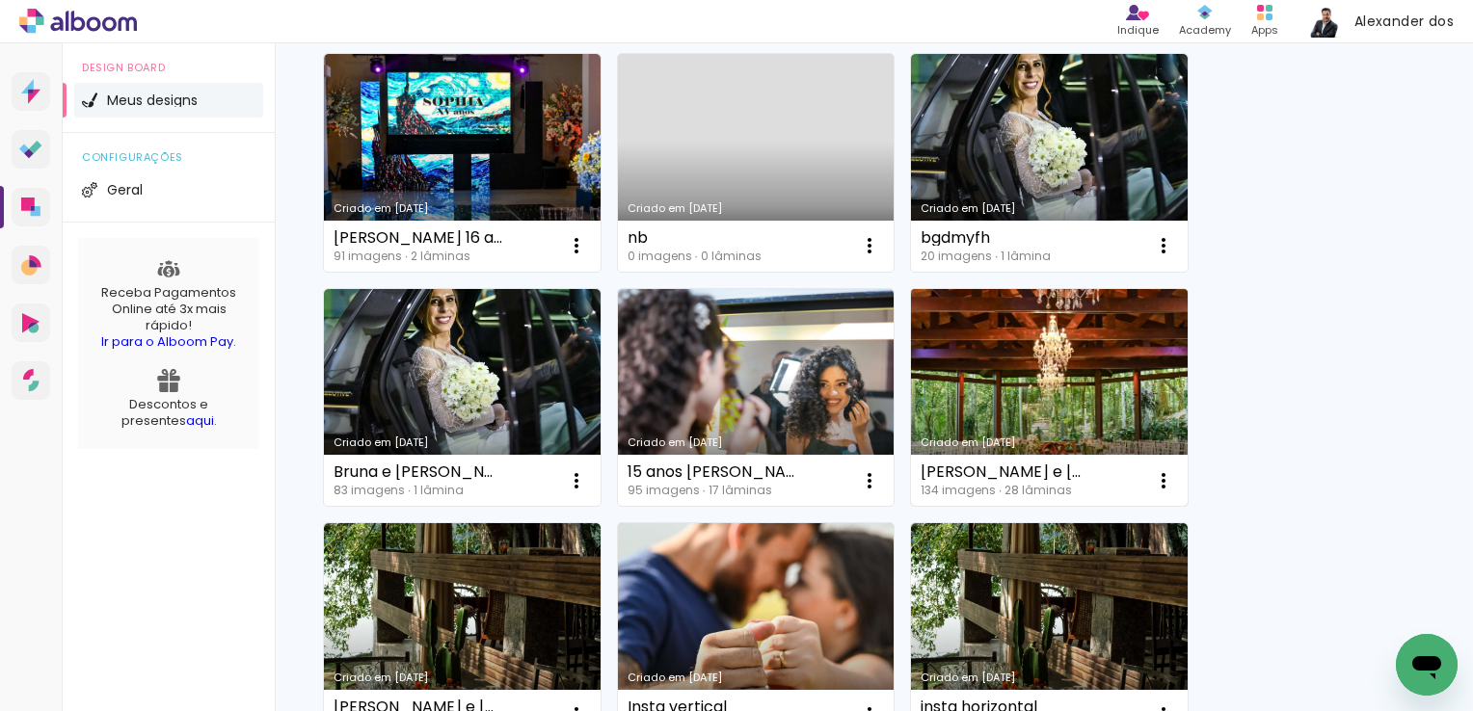
scroll to position [289, 0]
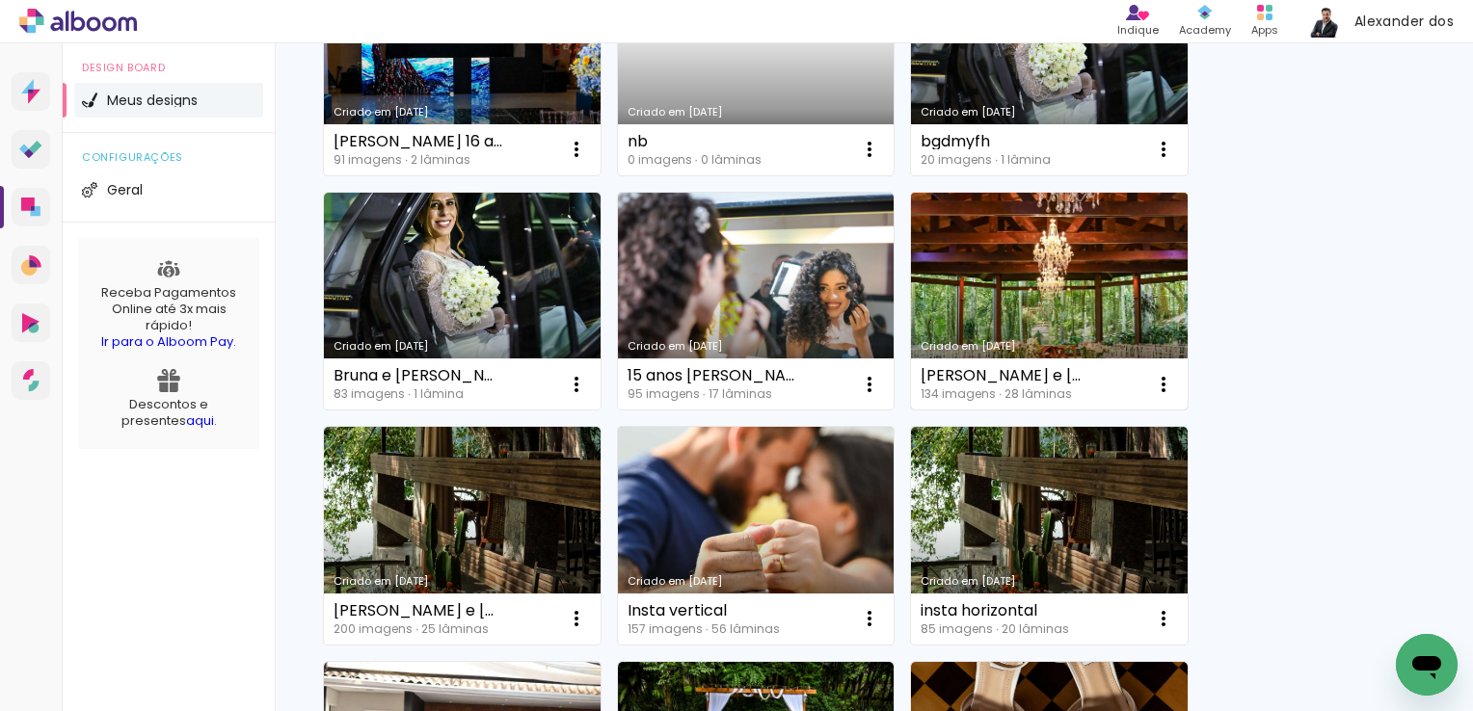
click at [1037, 274] on link "Criado em [DATE]" at bounding box center [1049, 302] width 277 height 218
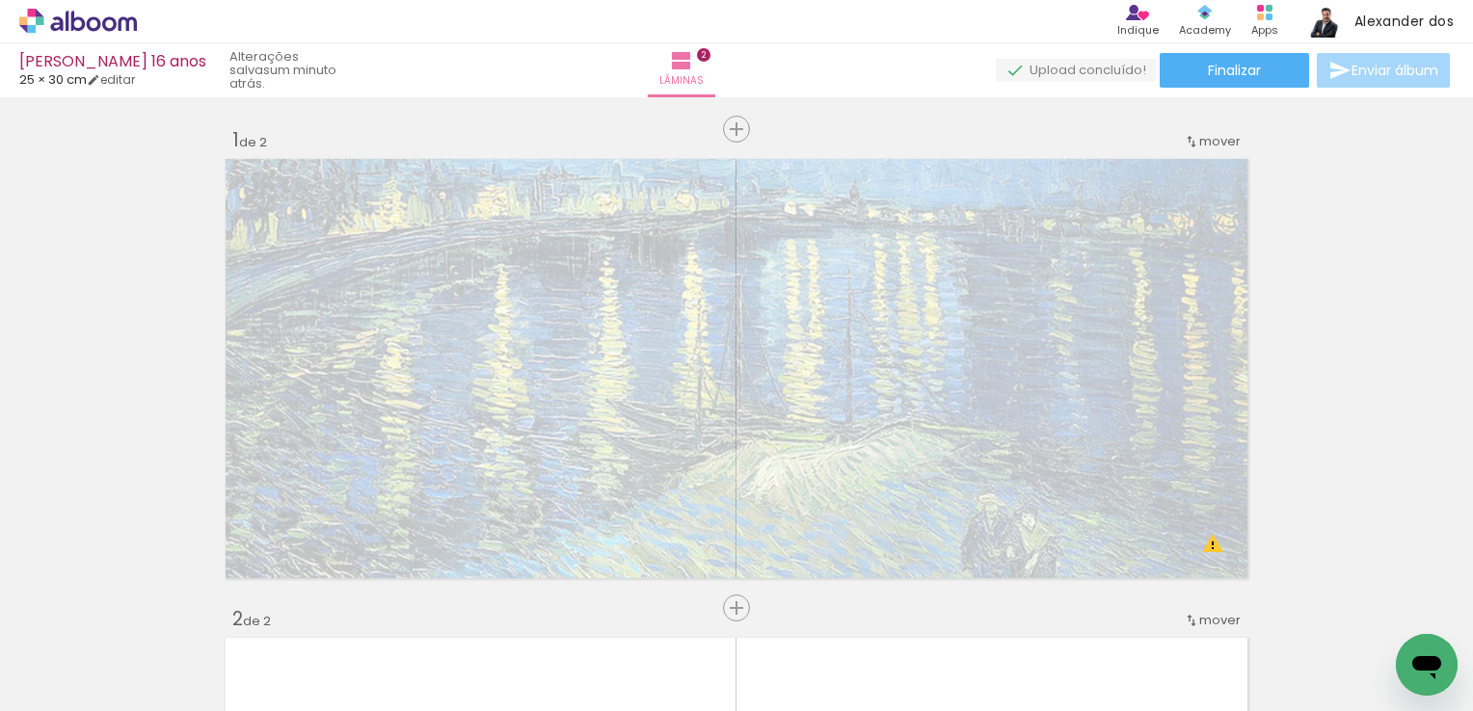
scroll to position [0, 2514]
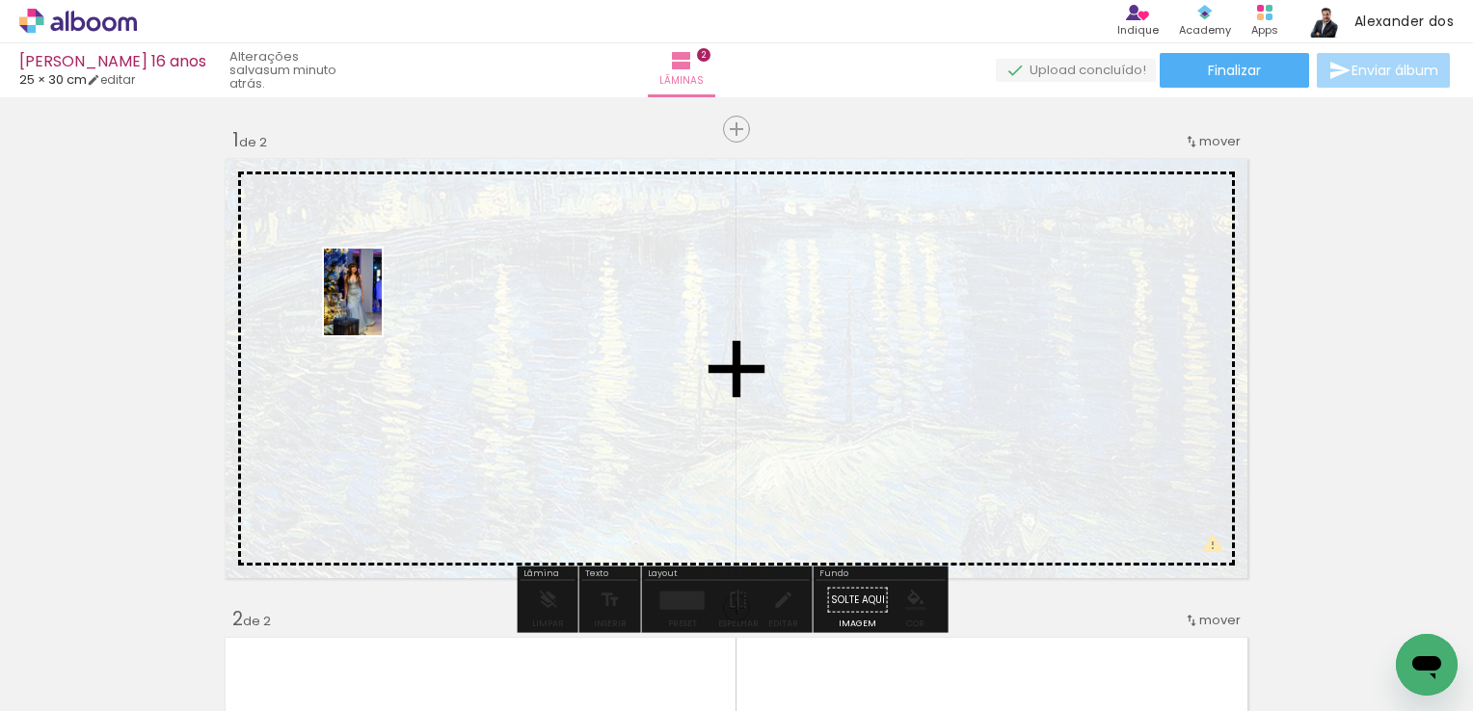
drag, startPoint x: 599, startPoint y: 638, endPoint x: 382, endPoint y: 307, distance: 396.2
click at [382, 307] on quentale-workspace at bounding box center [736, 355] width 1473 height 711
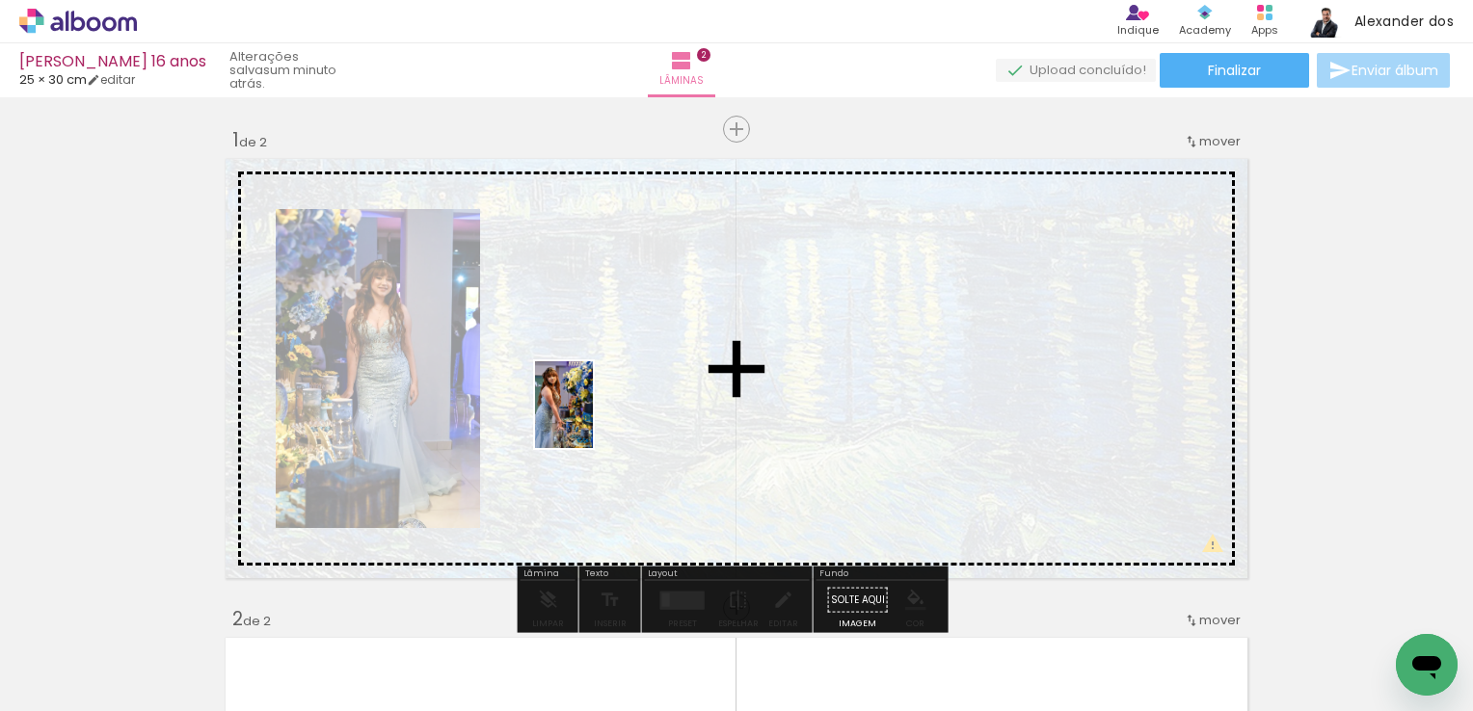
drag, startPoint x: 828, startPoint y: 662, endPoint x: 592, endPoint y: 418, distance: 339.5
click at [592, 418] on quentale-workspace at bounding box center [736, 355] width 1473 height 711
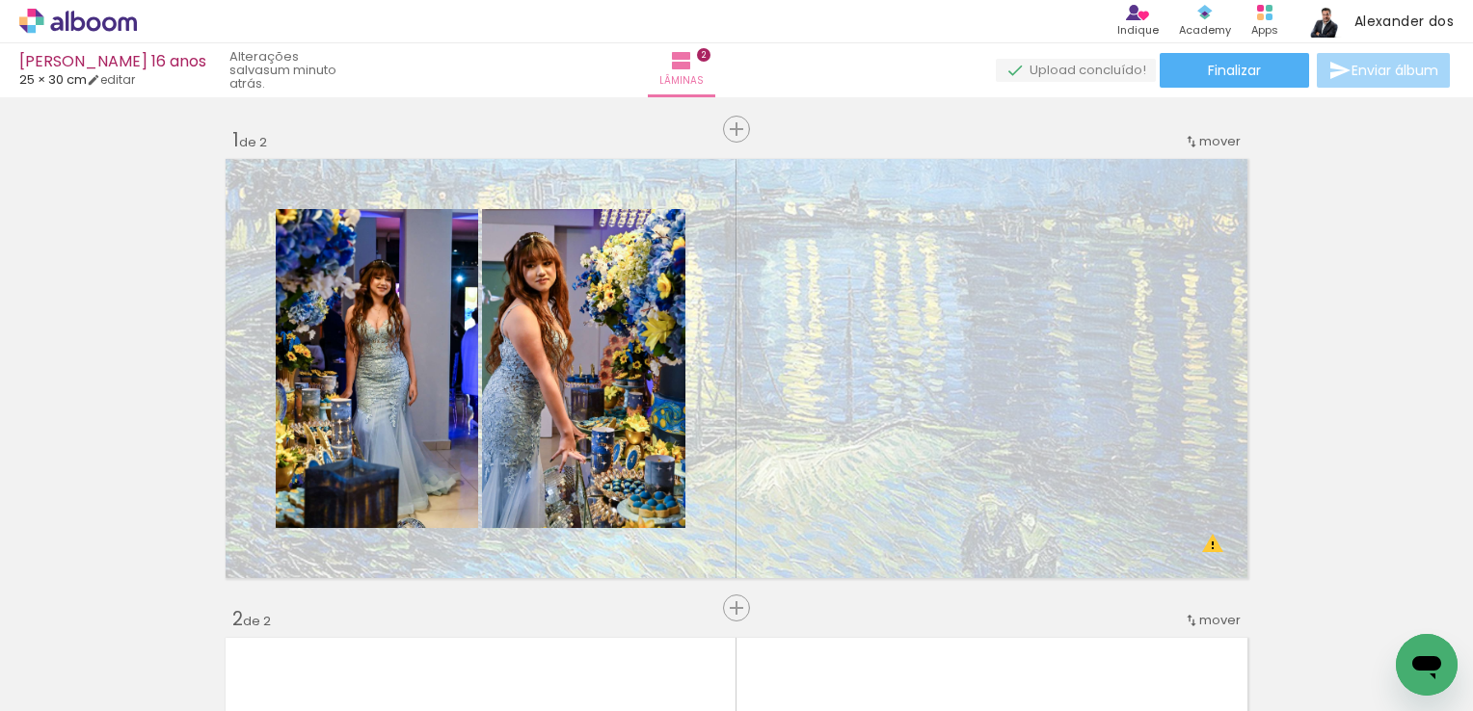
scroll to position [0, 0]
click at [67, 680] on span "Adicionar Fotos" at bounding box center [69, 685] width 58 height 21
click at [0, 0] on input "file" at bounding box center [0, 0] width 0 height 0
drag, startPoint x: 281, startPoint y: 703, endPoint x: 39, endPoint y: 48, distance: 698.1
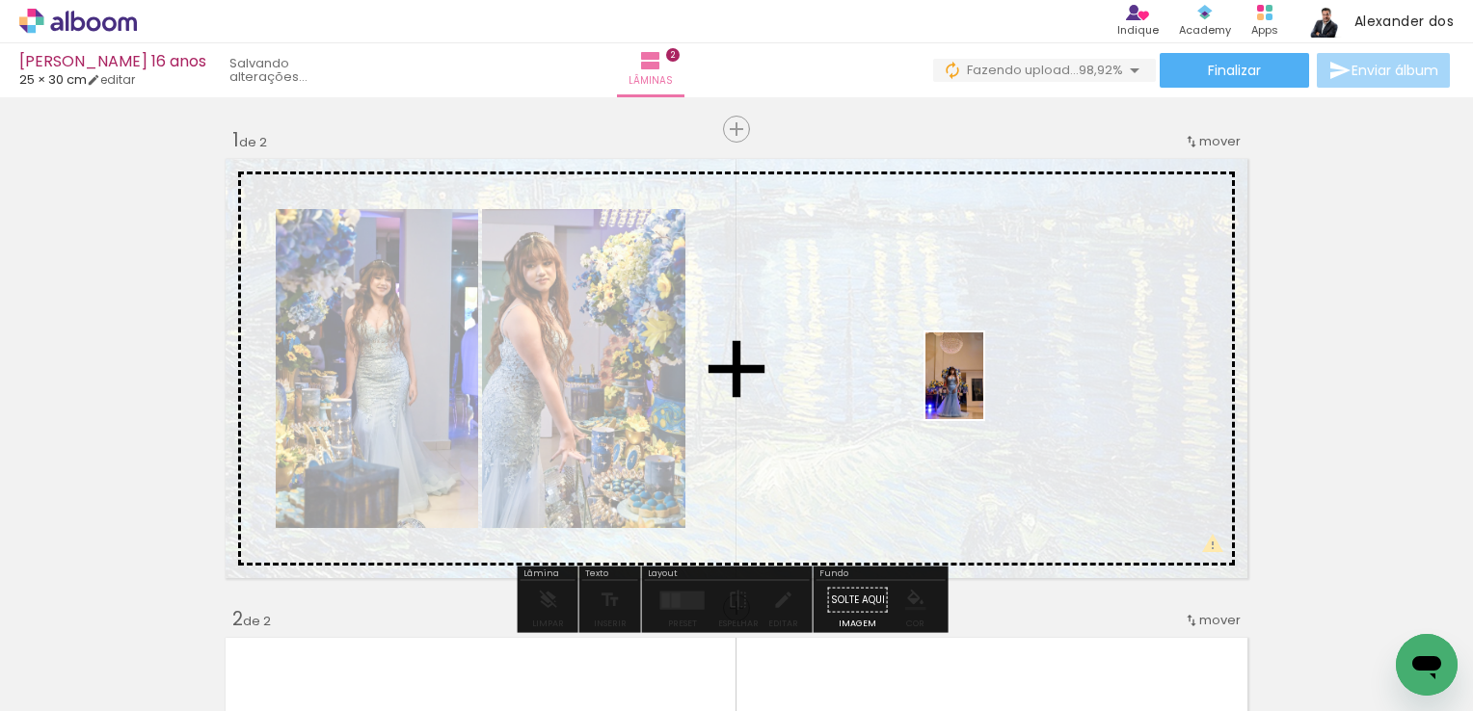
drag, startPoint x: 1400, startPoint y: 627, endPoint x: 914, endPoint y: 362, distance: 553.0
click at [914, 362] on quentale-workspace at bounding box center [736, 355] width 1473 height 711
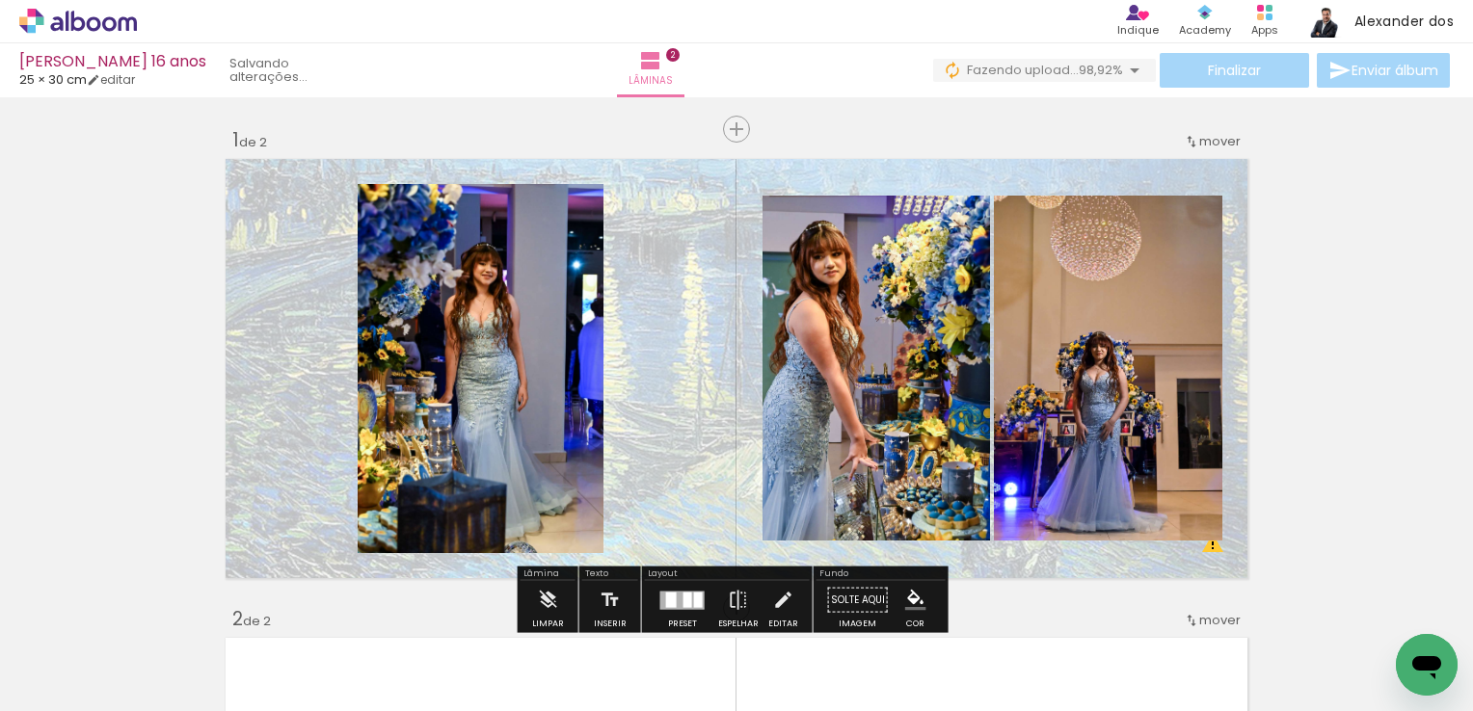
click at [83, 675] on span "Adicionar Fotos" at bounding box center [69, 685] width 58 height 21
click at [0, 0] on input "file" at bounding box center [0, 0] width 0 height 0
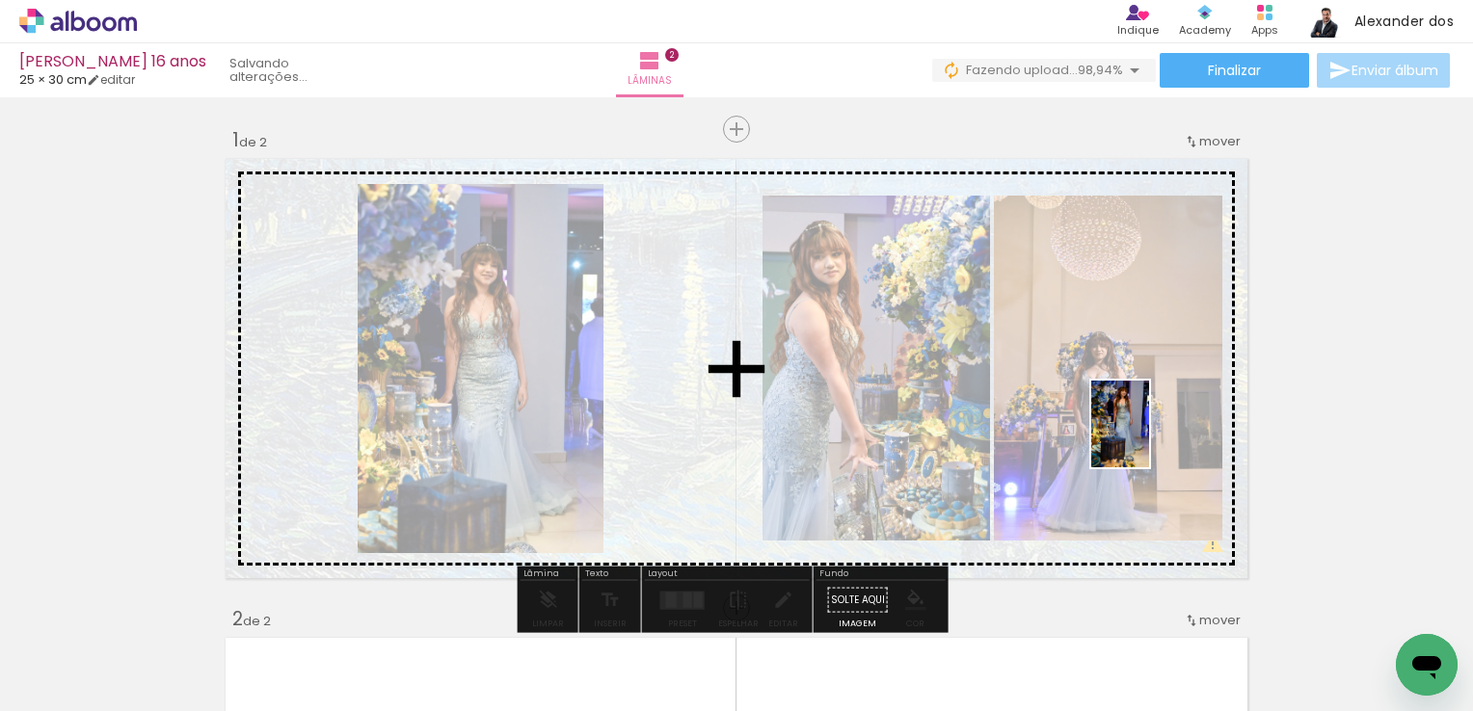
drag, startPoint x: 1398, startPoint y: 625, endPoint x: 1145, endPoint y: 434, distance: 316.5
click at [1145, 434] on quentale-workspace at bounding box center [736, 355] width 1473 height 711
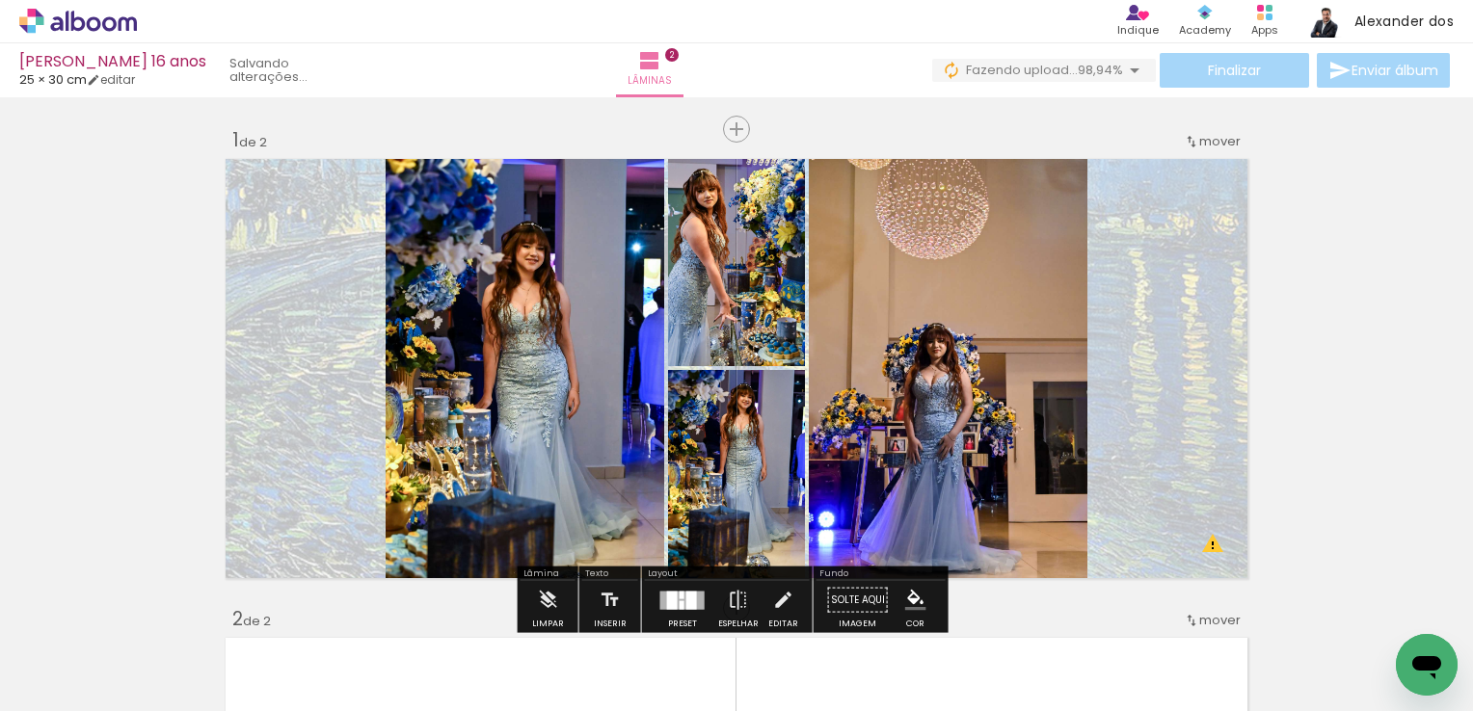
scroll to position [193, 0]
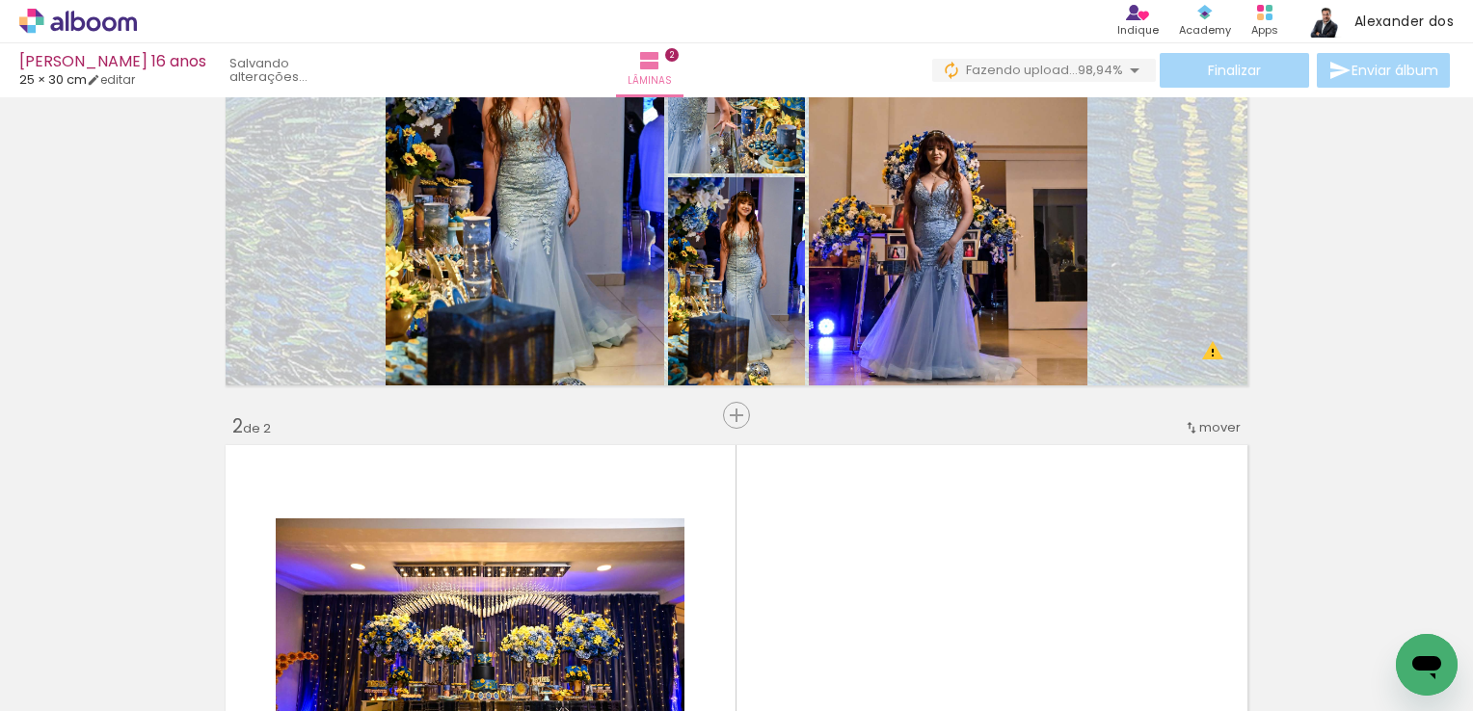
click at [649, 413] on div "Inserir lâmina 1 de 2 Inserir lâmina 2 de 2 O Designbox precisará aumentar a su…" at bounding box center [736, 630] width 1473 height 1438
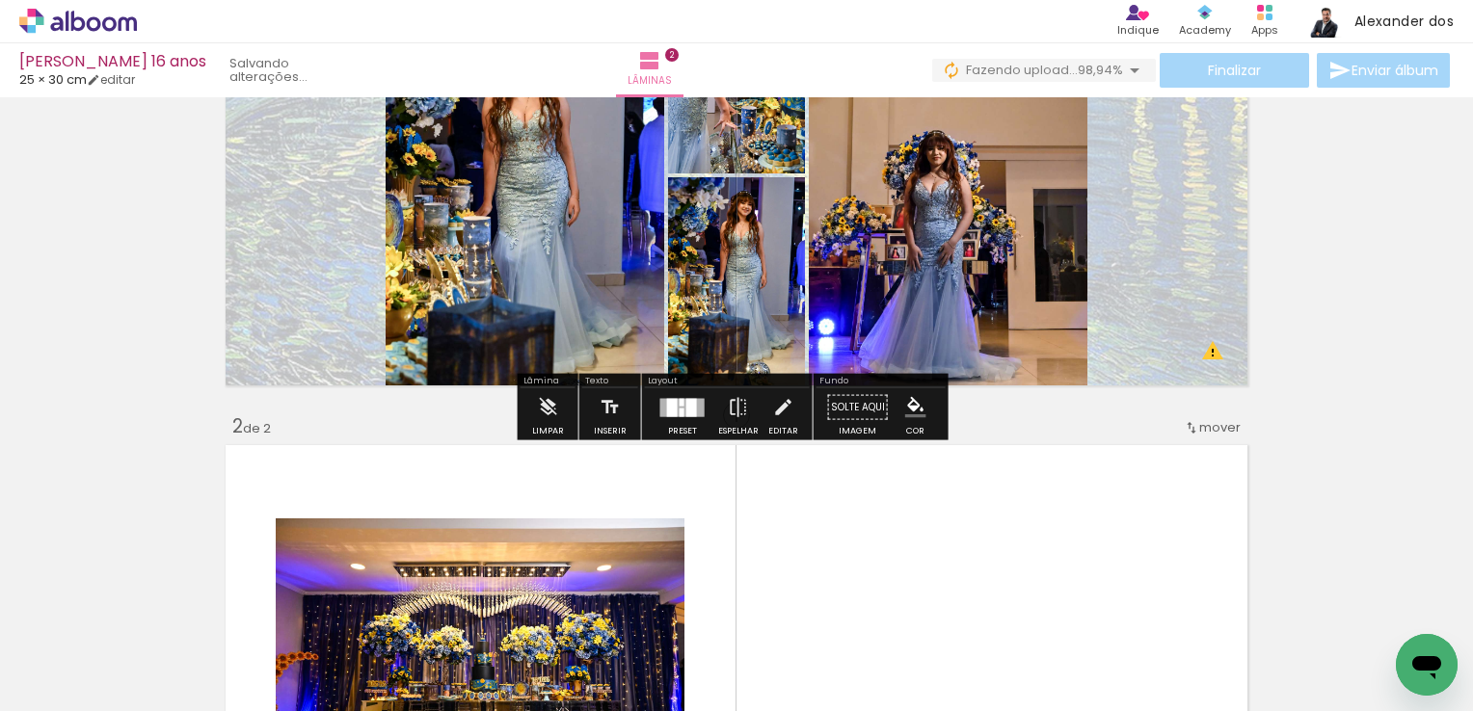
click at [675, 419] on div at bounding box center [682, 407] width 52 height 39
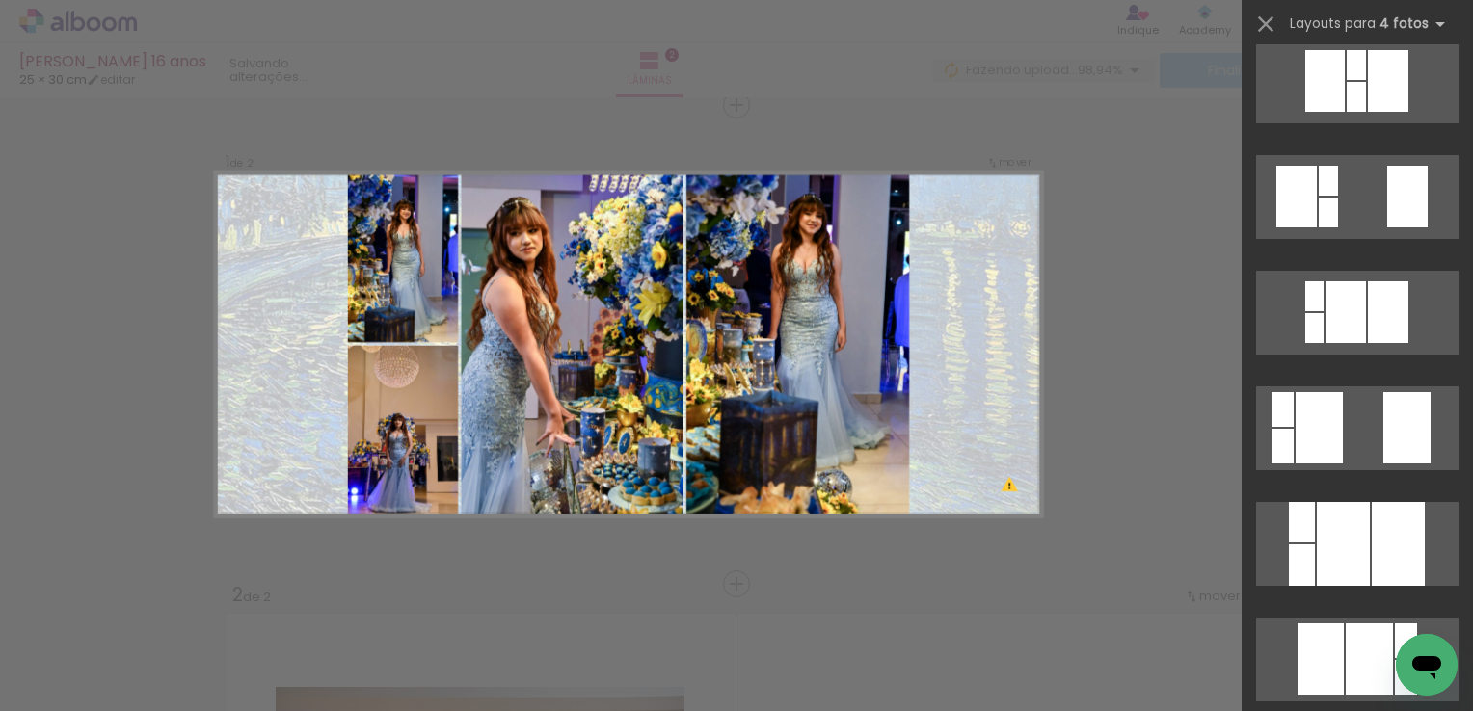
scroll to position [675, 0]
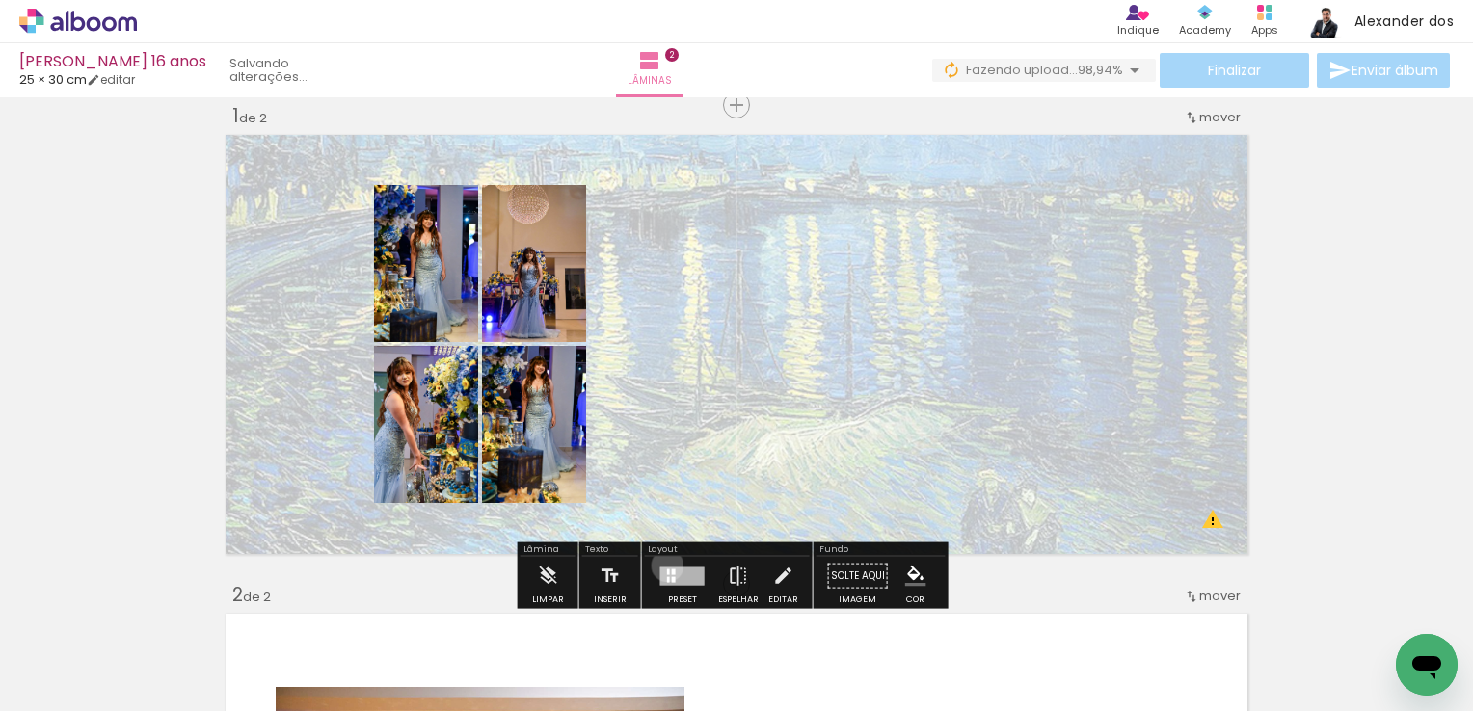
click at [662, 567] on div at bounding box center [682, 576] width 44 height 18
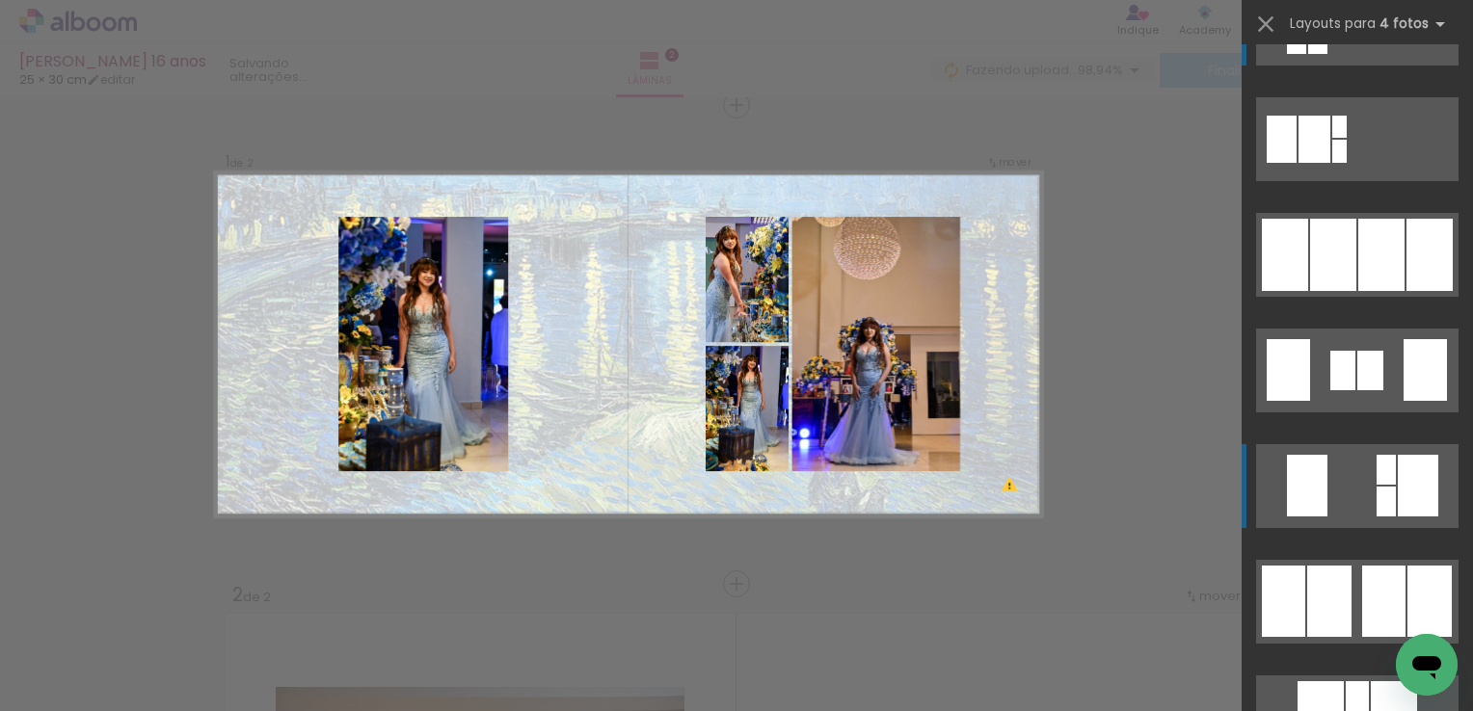
scroll to position [1523, 0]
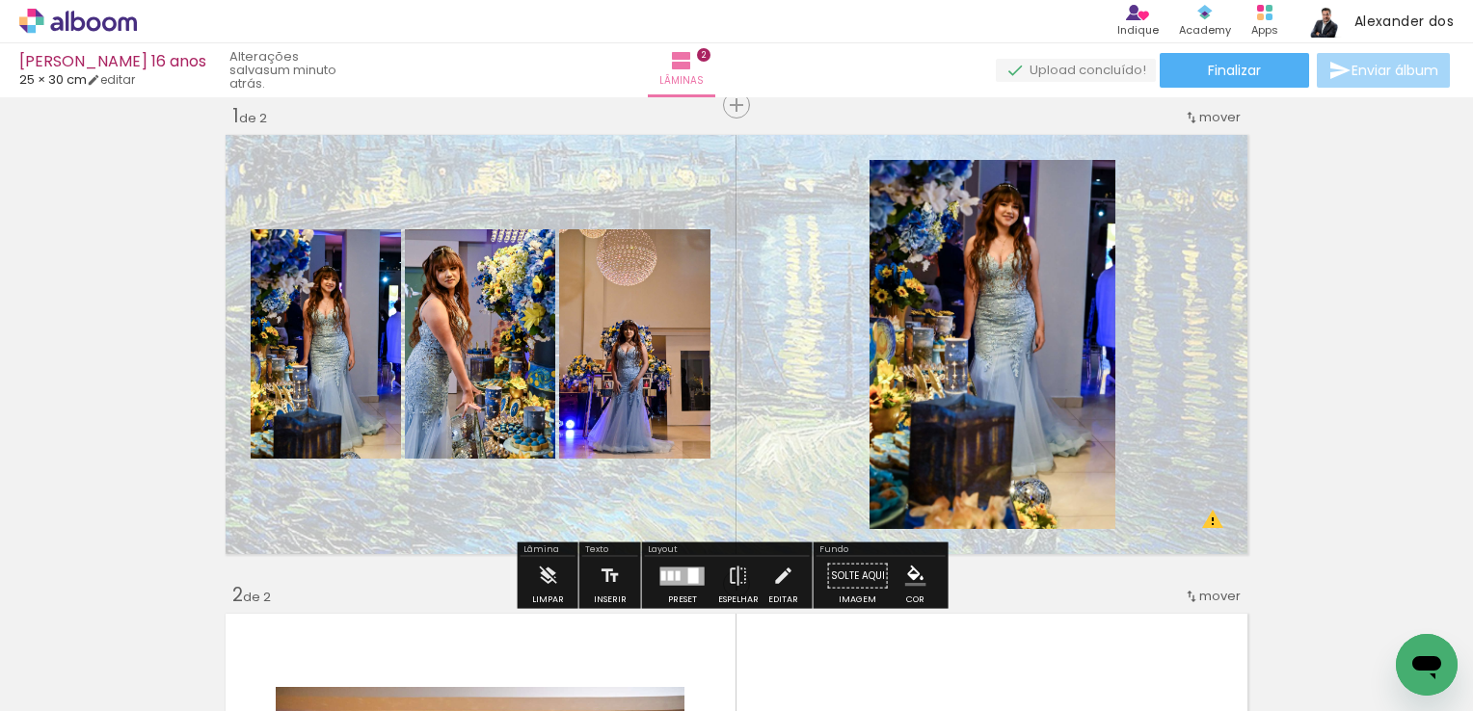
click at [688, 575] on div at bounding box center [693, 575] width 11 height 15
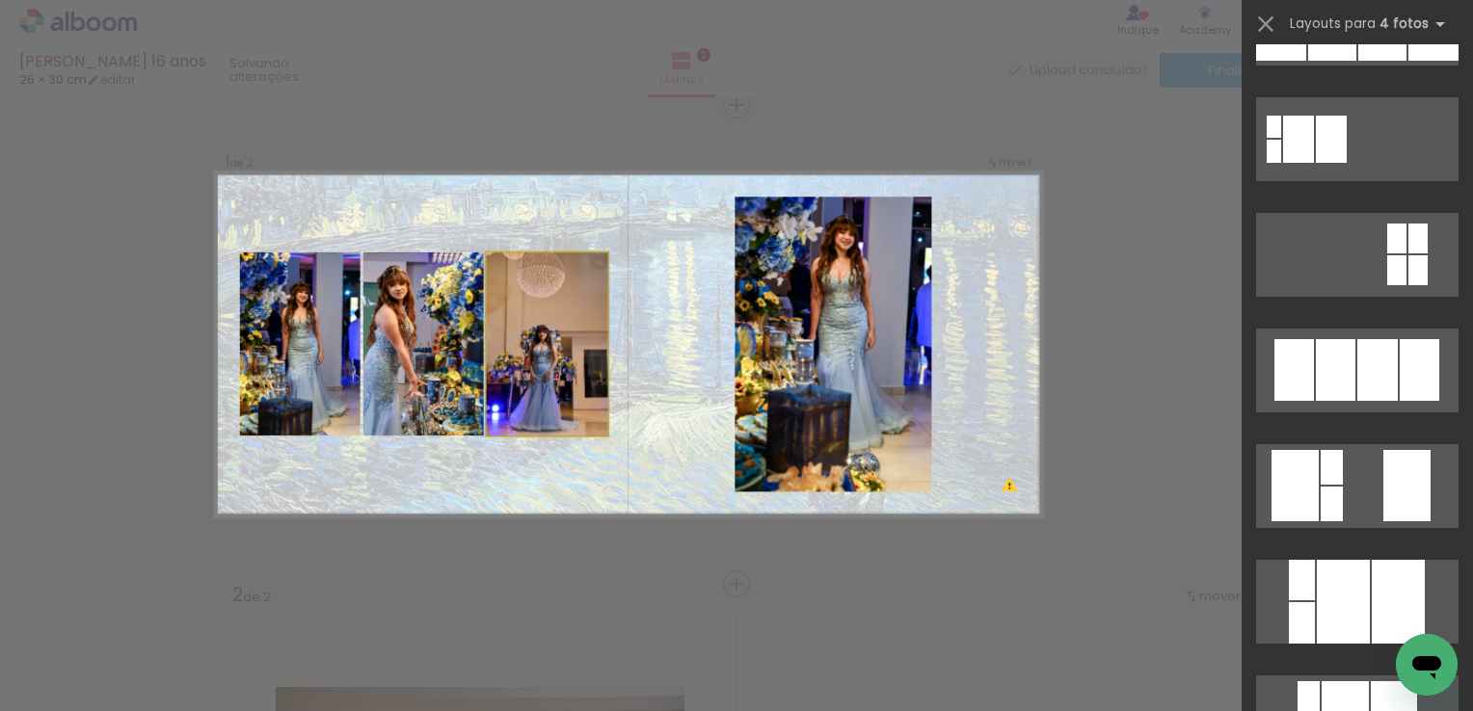
scroll to position [1966, 0]
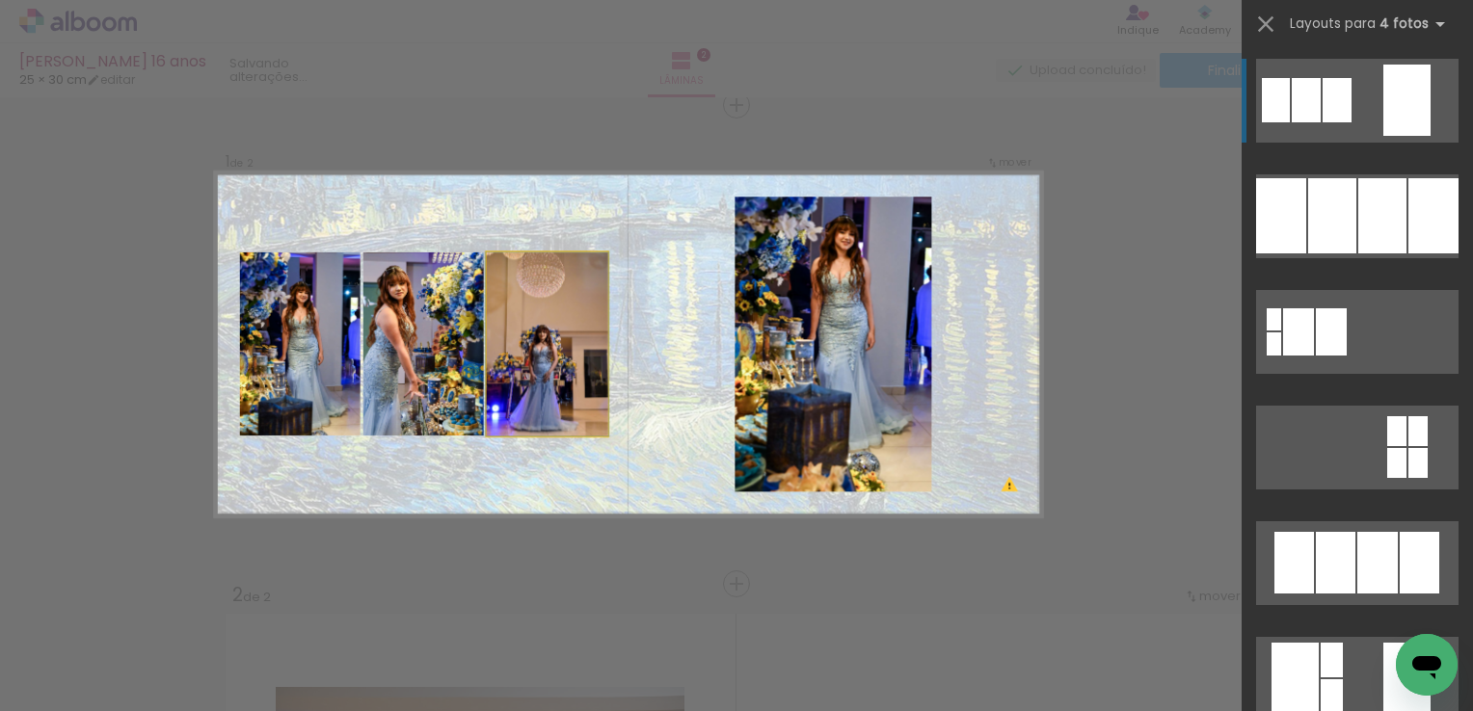
click at [501, 264] on quentale-photo at bounding box center [547, 344] width 121 height 183
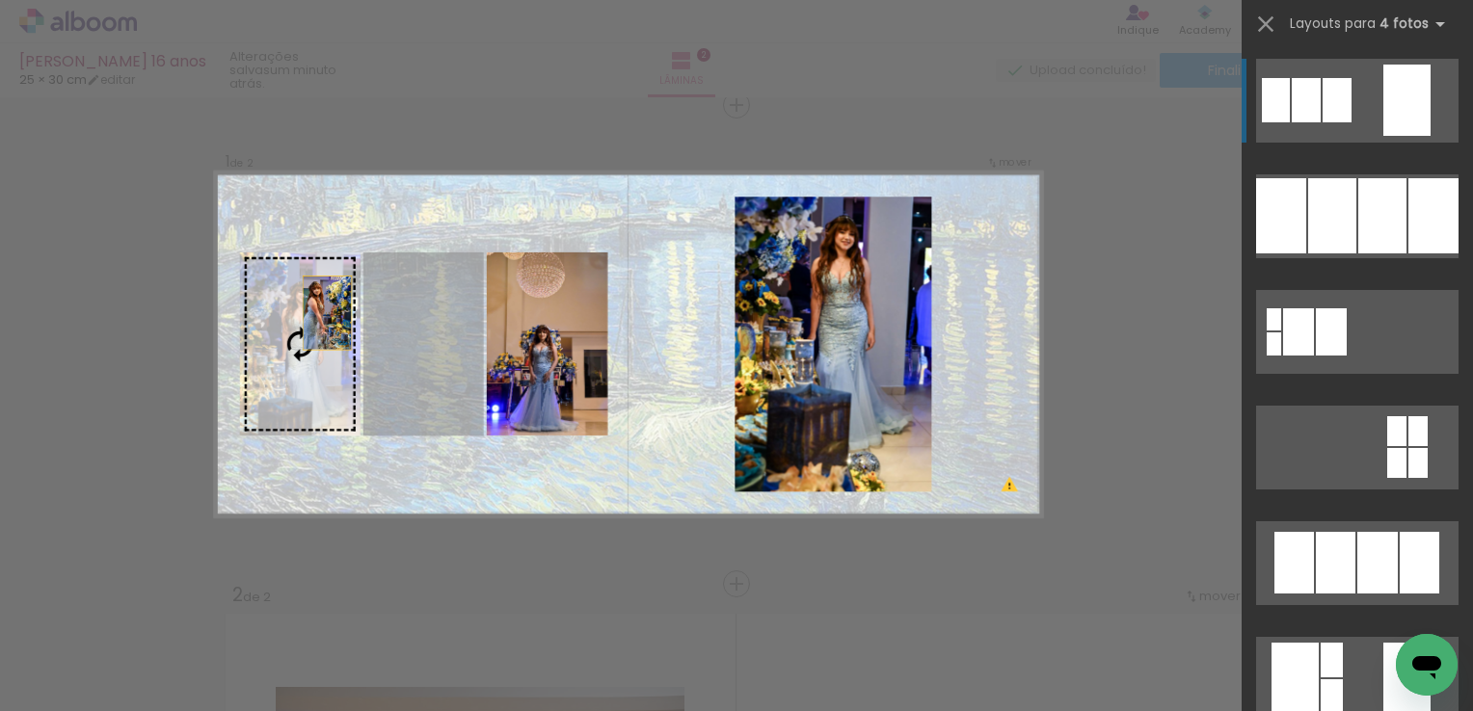
drag, startPoint x: 404, startPoint y: 310, endPoint x: 293, endPoint y: 305, distance: 111.0
click at [0, 0] on slot at bounding box center [0, 0] width 0 height 0
drag, startPoint x: 432, startPoint y: 337, endPoint x: 260, endPoint y: 328, distance: 171.8
click at [0, 0] on slot at bounding box center [0, 0] width 0 height 0
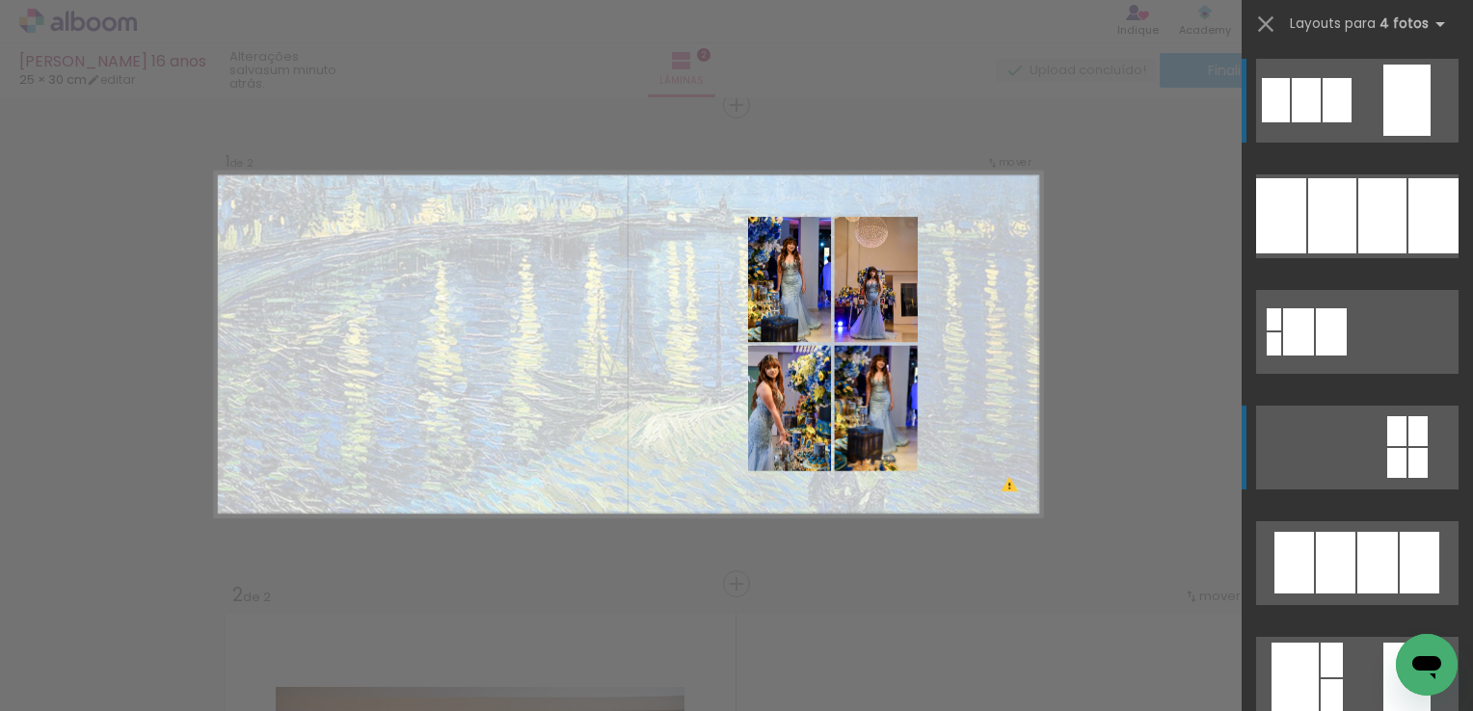
scroll to position [2063, 0]
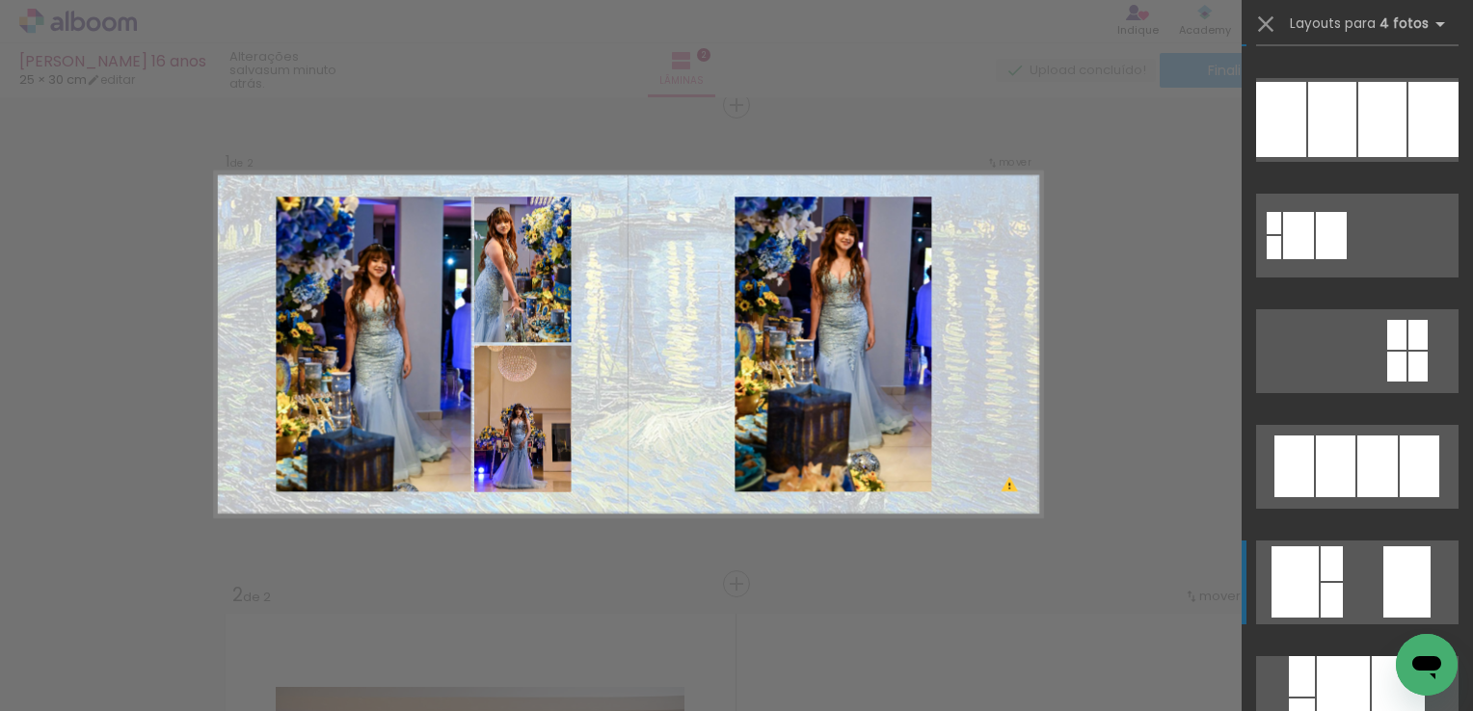
click at [1281, 234] on div at bounding box center [1274, 223] width 14 height 22
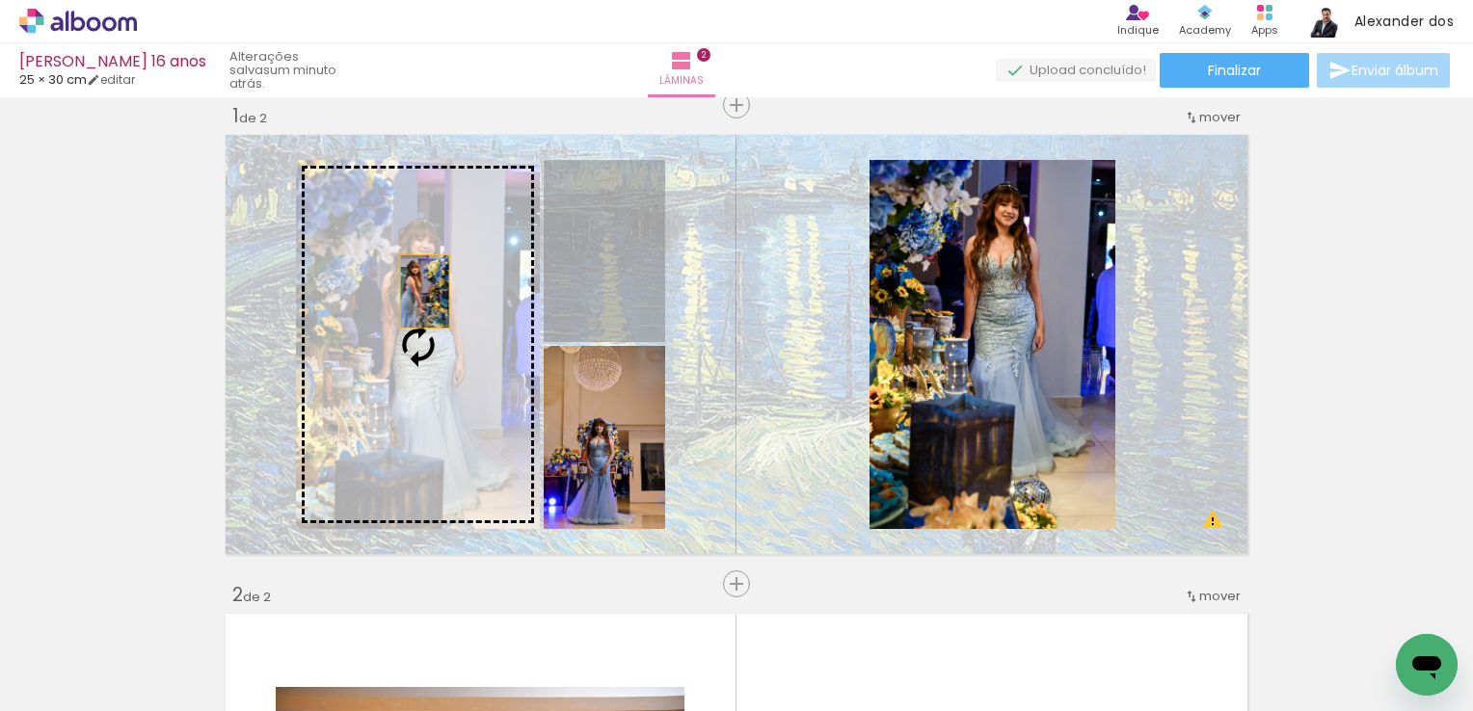
drag, startPoint x: 608, startPoint y: 281, endPoint x: 417, endPoint y: 291, distance: 191.1
click at [0, 0] on slot at bounding box center [0, 0] width 0 height 0
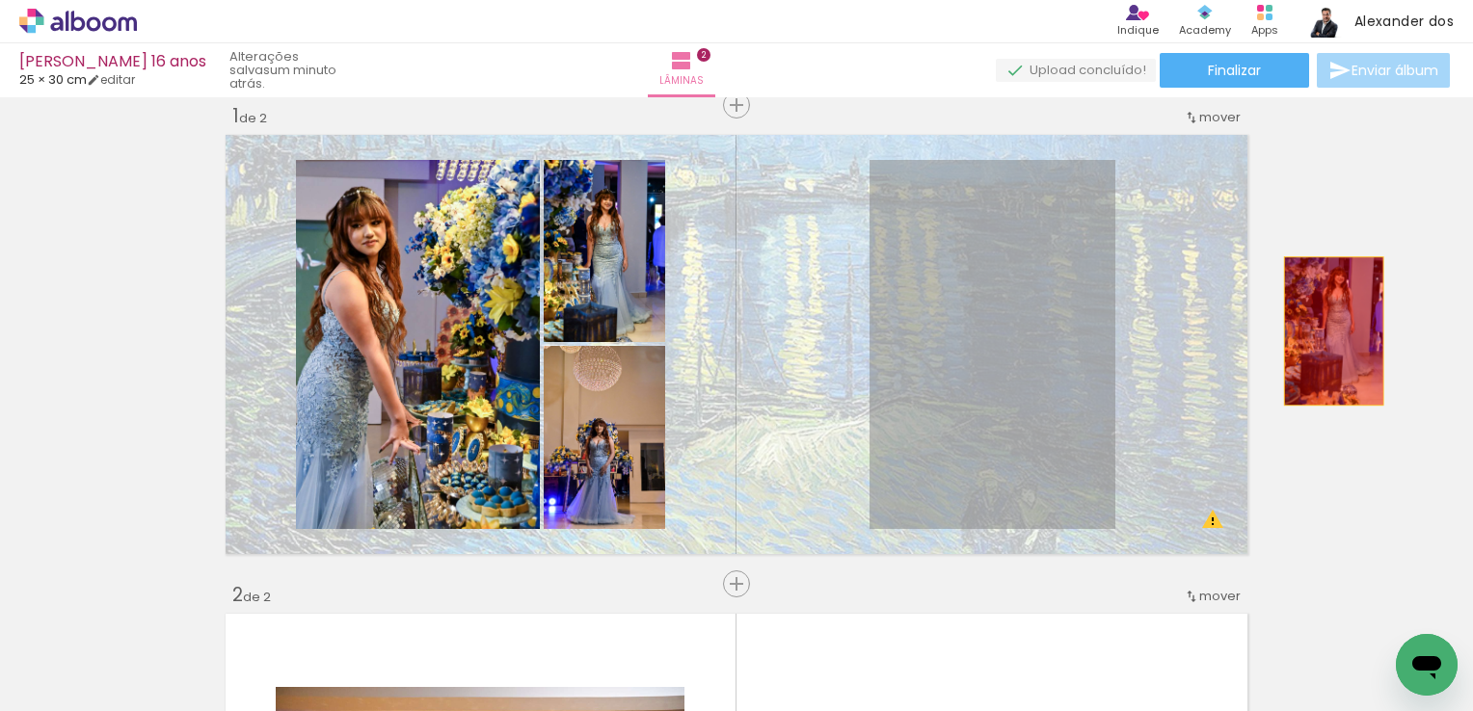
drag, startPoint x: 993, startPoint y: 351, endPoint x: 1327, endPoint y: 330, distance: 335.1
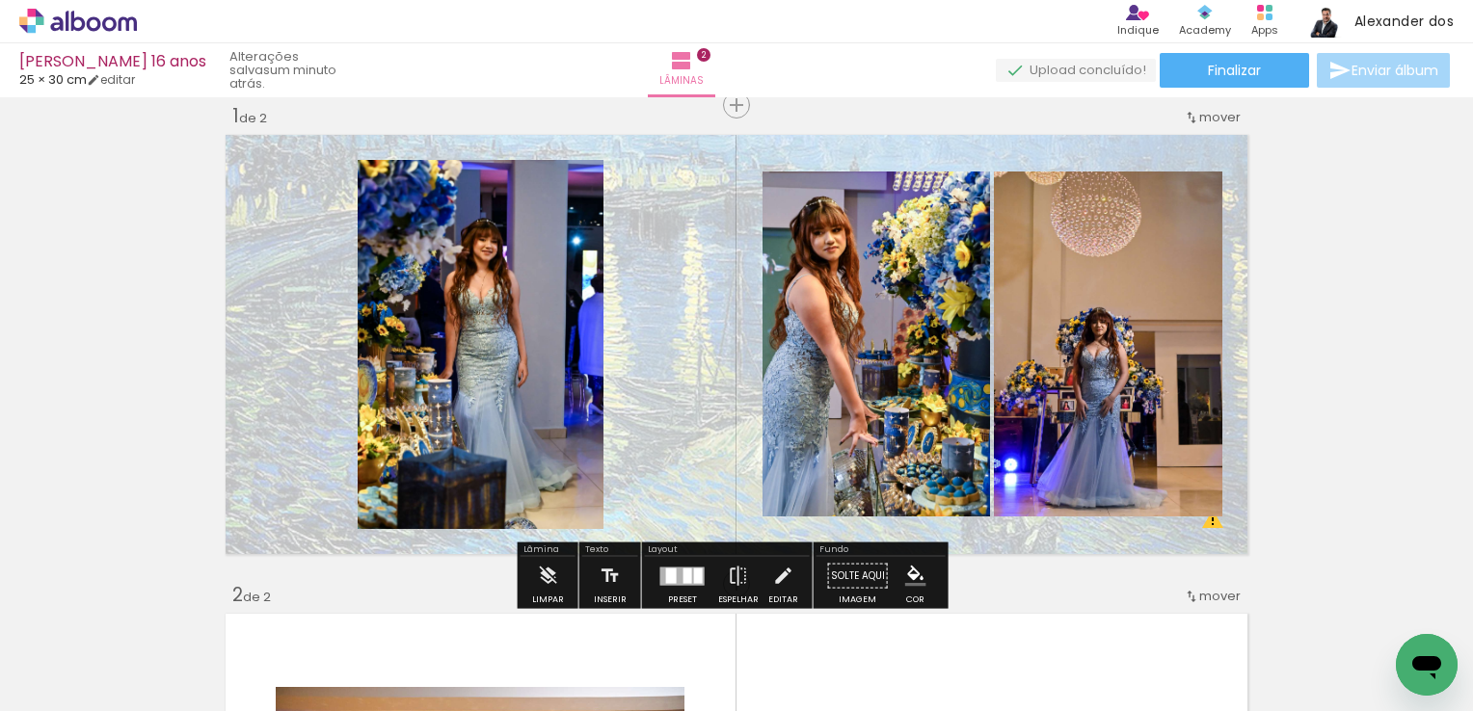
click at [673, 567] on div at bounding box center [682, 576] width 44 height 18
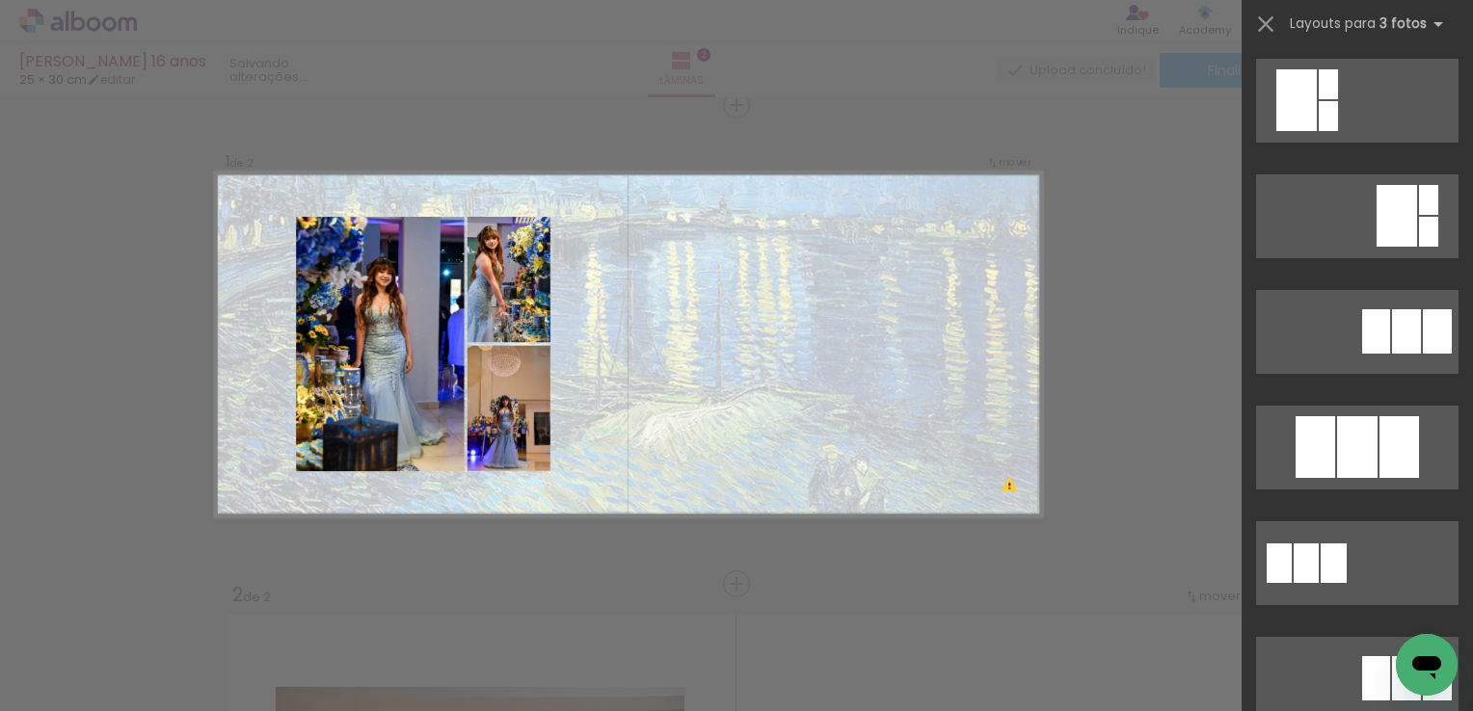
scroll to position [386, 0]
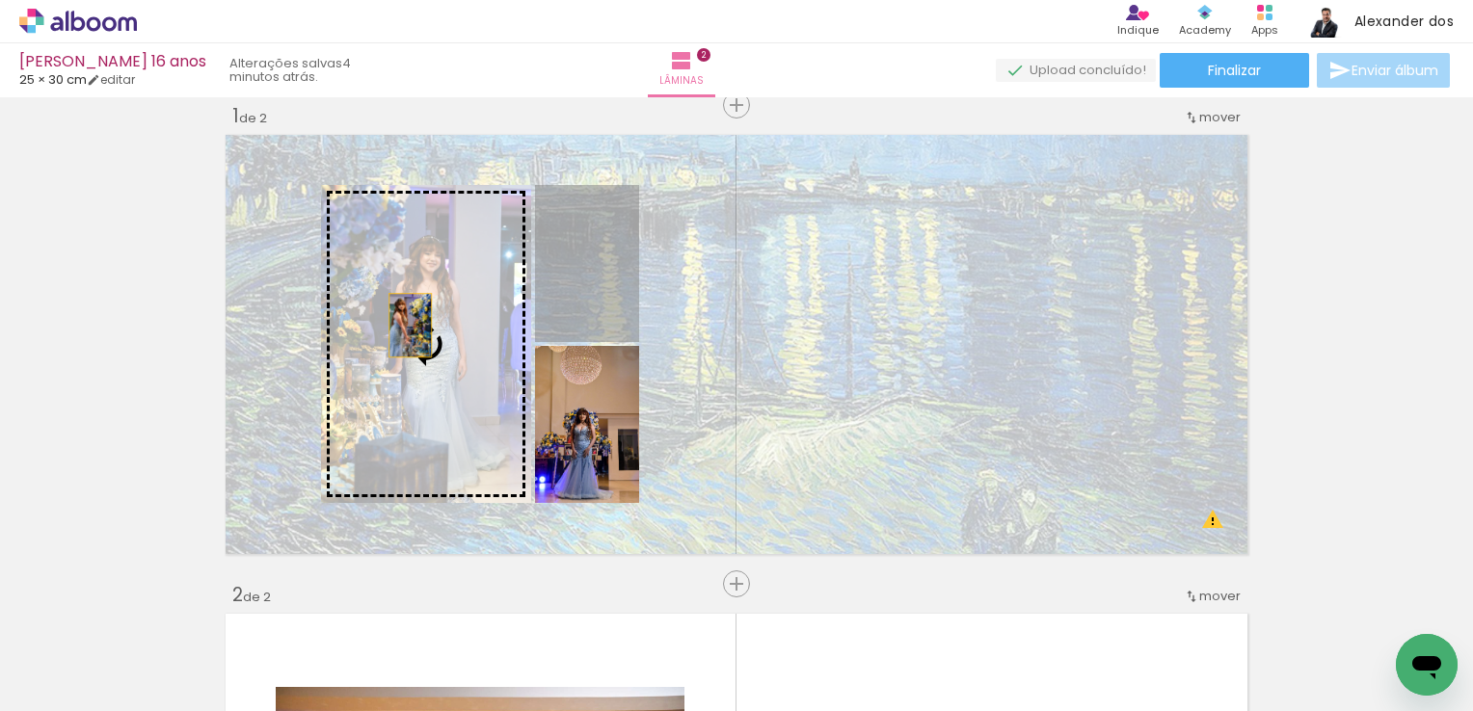
drag, startPoint x: 591, startPoint y: 291, endPoint x: 403, endPoint y: 325, distance: 191.0
click at [0, 0] on slot at bounding box center [0, 0] width 0 height 0
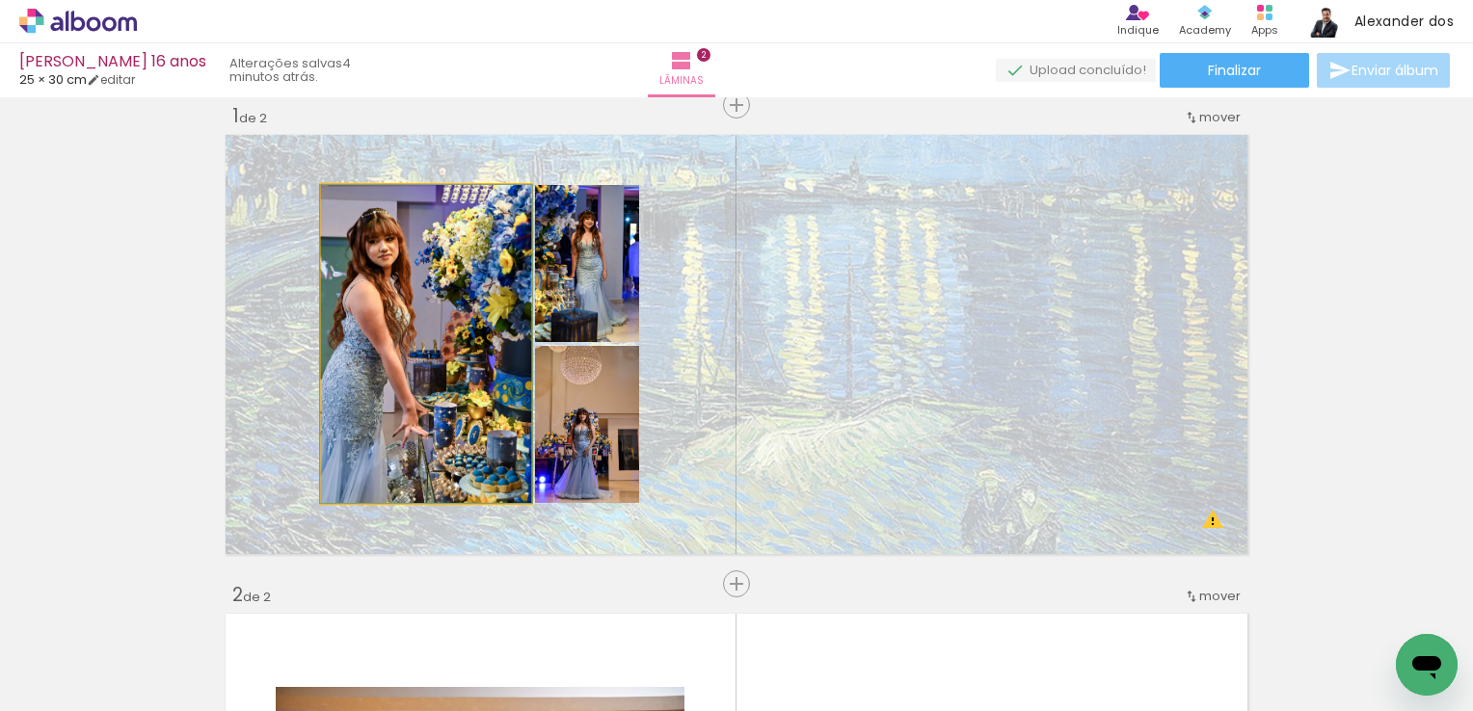
click at [443, 414] on quentale-photo at bounding box center [426, 344] width 210 height 318
click at [373, 453] on quentale-photo at bounding box center [426, 344] width 210 height 318
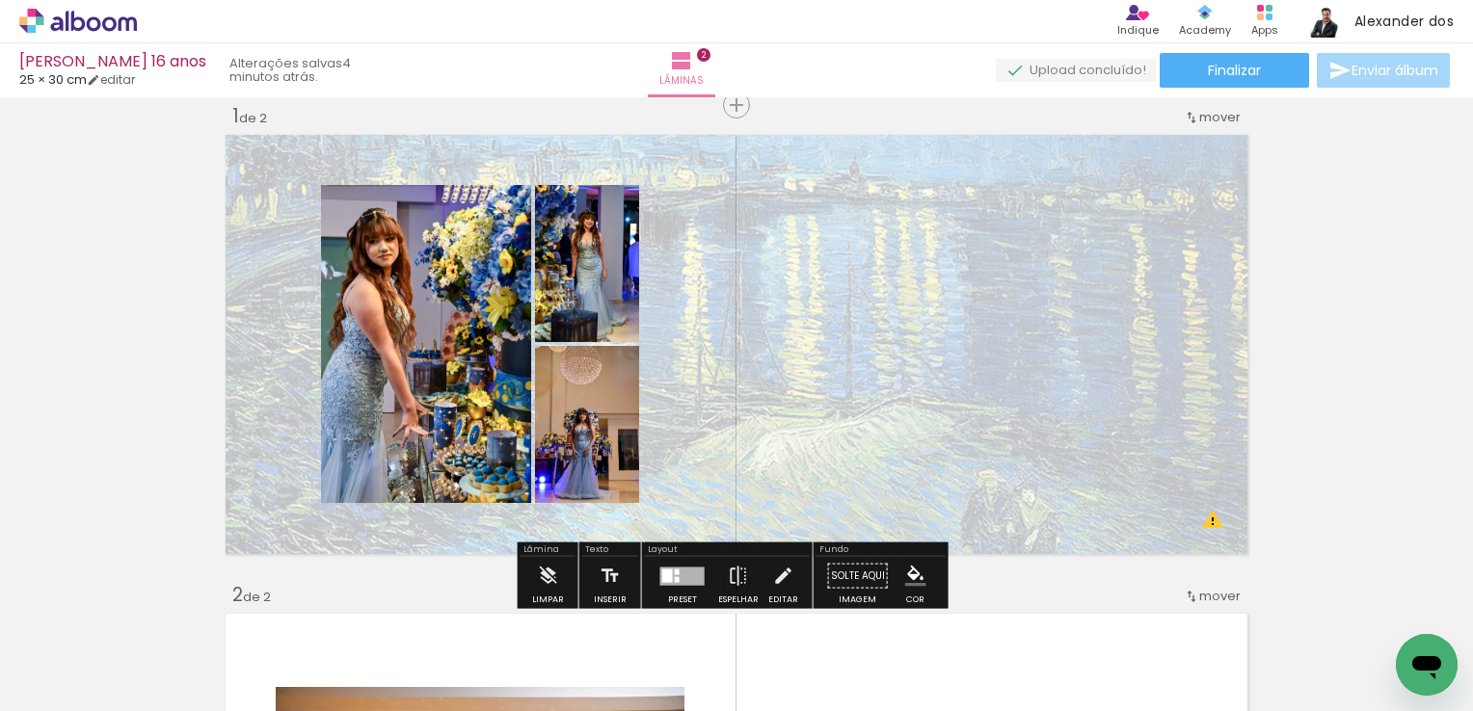
click at [401, 434] on quentale-photo at bounding box center [426, 344] width 210 height 318
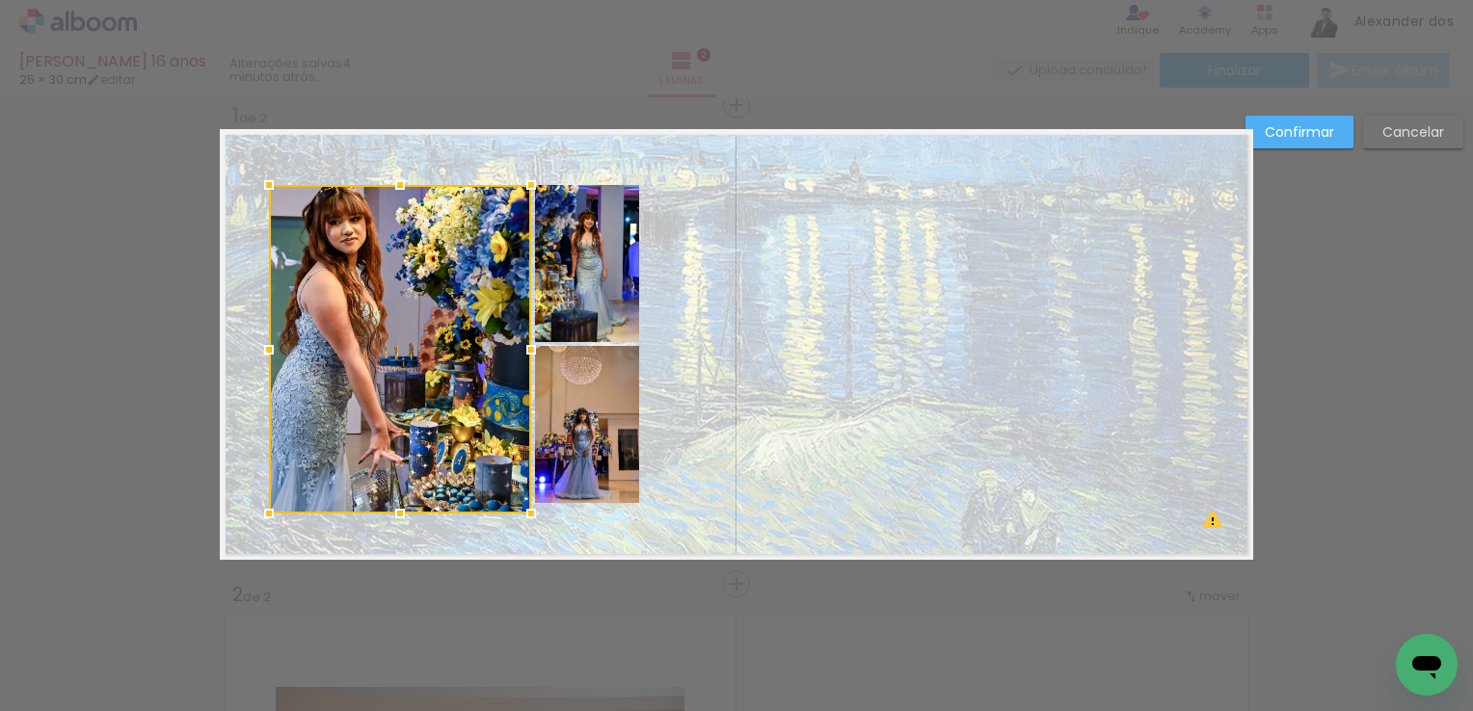
drag, startPoint x: 312, startPoint y: 503, endPoint x: 261, endPoint y: 515, distance: 52.4
click at [261, 515] on div at bounding box center [269, 513] width 39 height 39
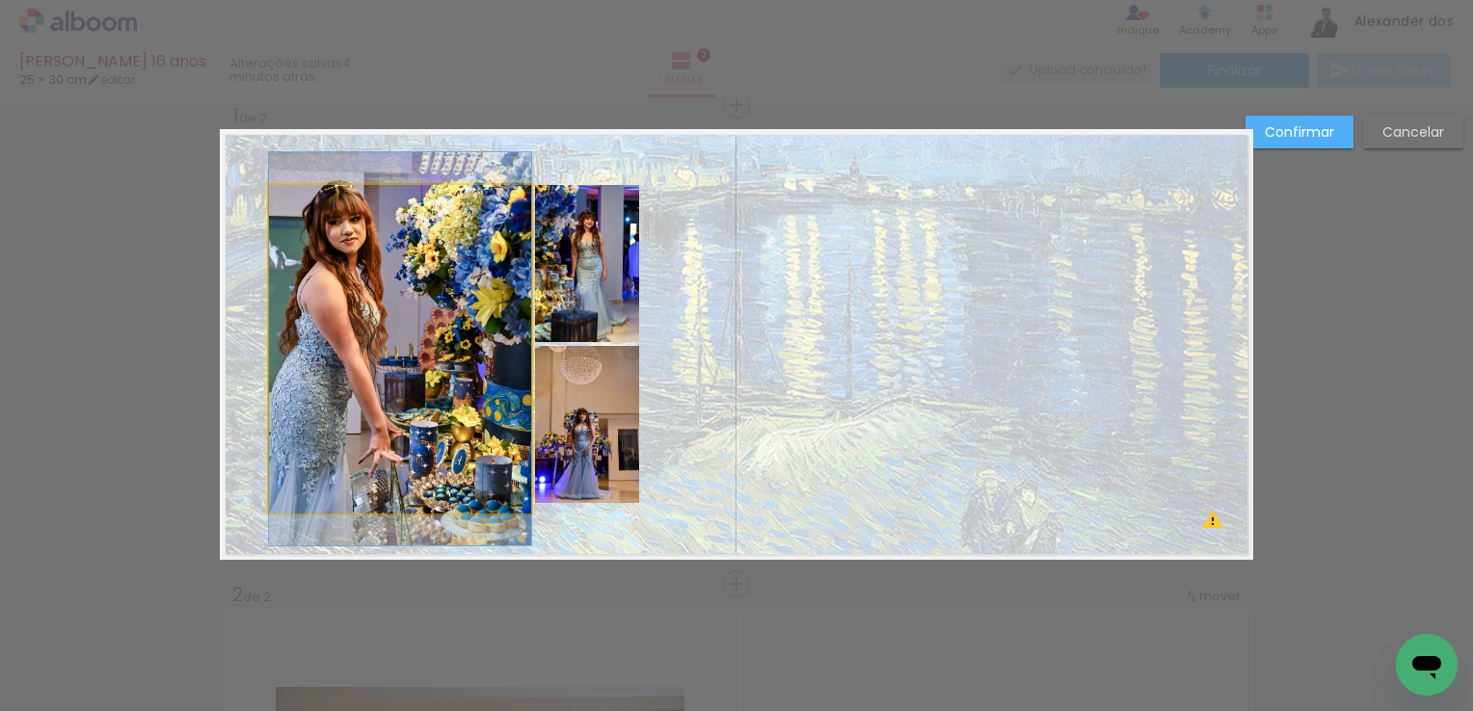
click at [420, 357] on quentale-photo at bounding box center [400, 349] width 262 height 329
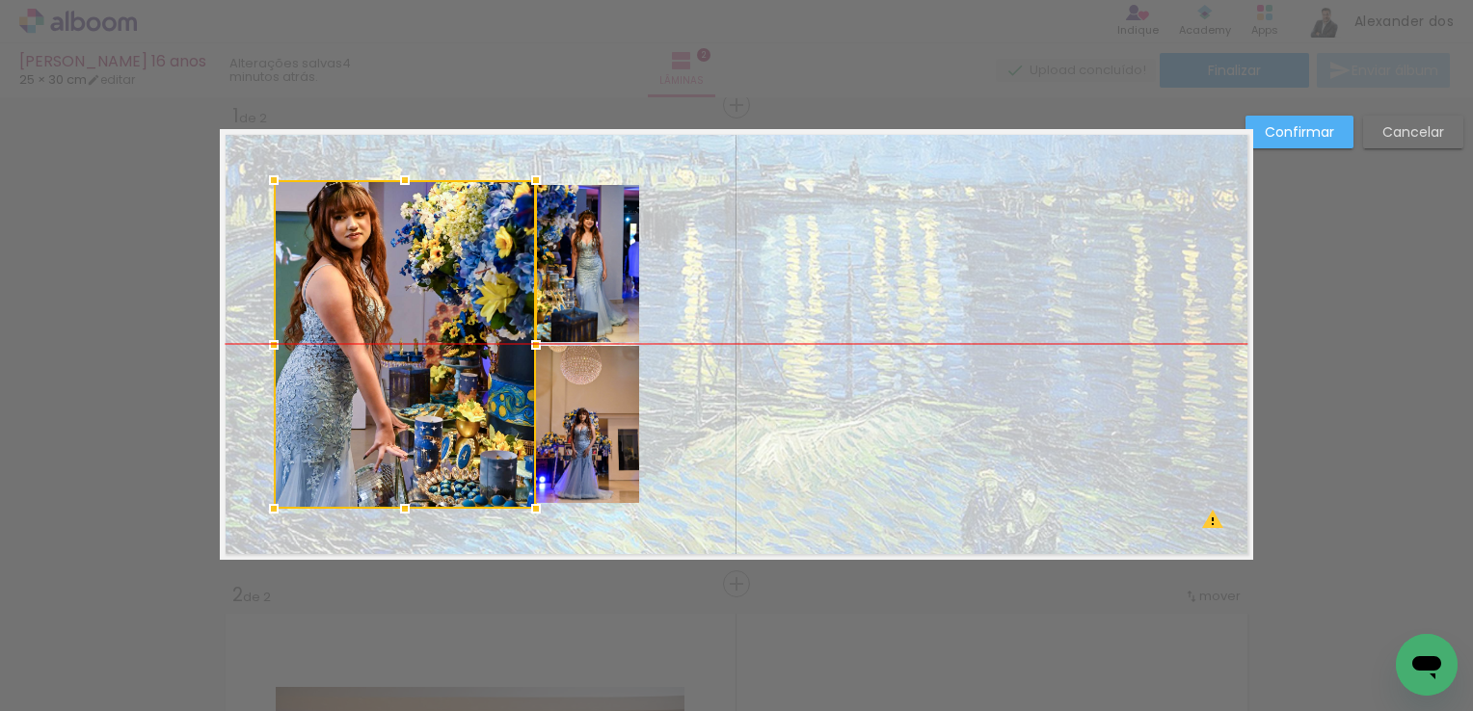
click at [395, 323] on div at bounding box center [405, 344] width 262 height 329
click at [394, 322] on div at bounding box center [405, 344] width 262 height 329
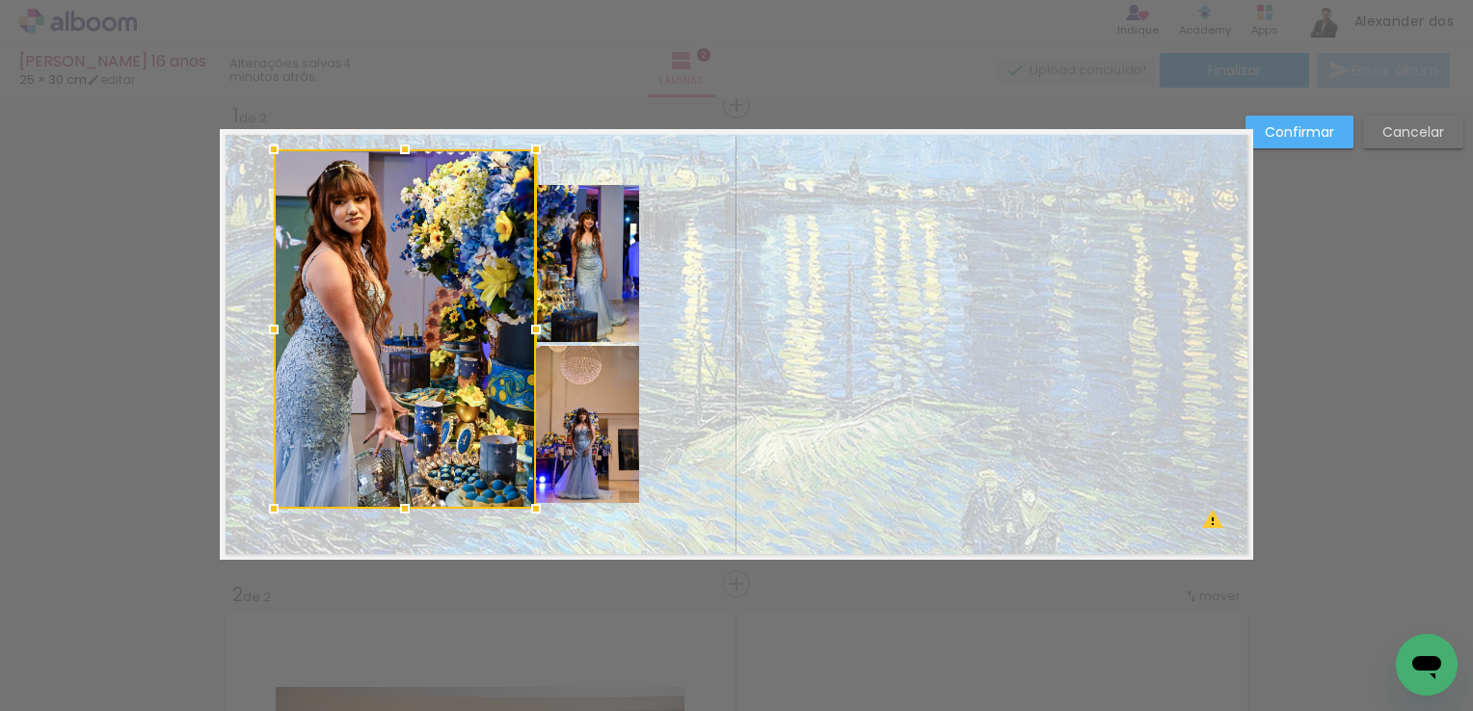
drag, startPoint x: 399, startPoint y: 177, endPoint x: 404, endPoint y: 144, distance: 34.1
click at [404, 144] on div at bounding box center [405, 149] width 39 height 39
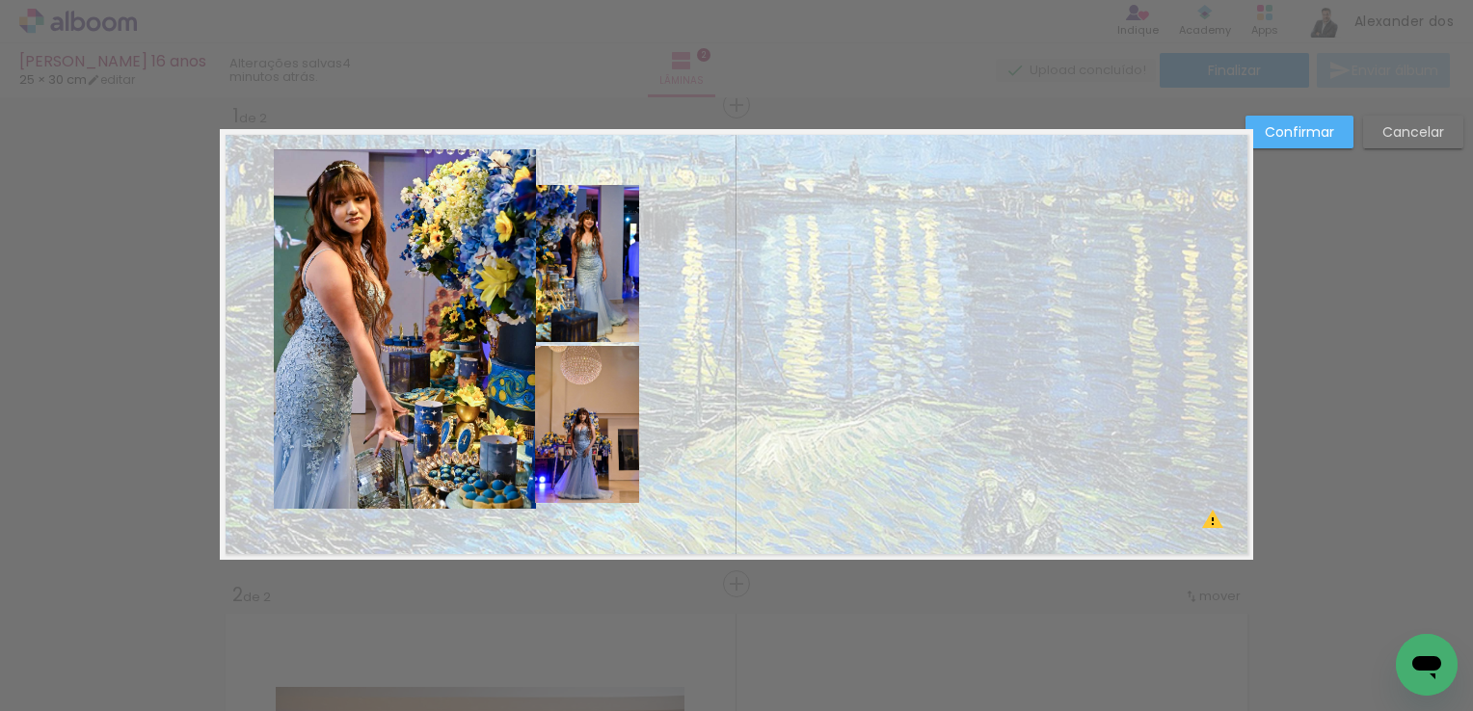
click at [378, 337] on quentale-photo at bounding box center [405, 329] width 262 height 360
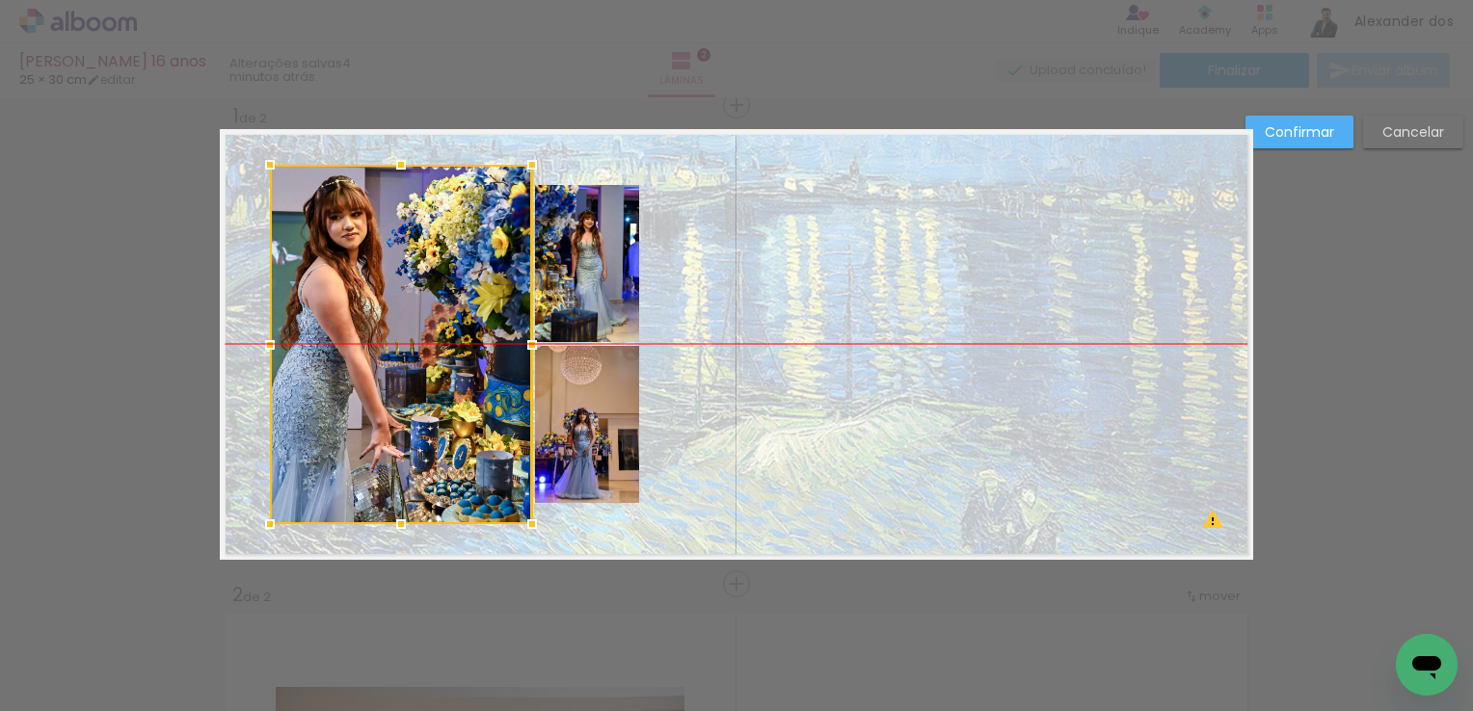
drag, startPoint x: 392, startPoint y: 313, endPoint x: 388, endPoint y: 329, distance: 15.9
click at [388, 329] on div at bounding box center [401, 345] width 262 height 360
click at [580, 398] on quentale-photo at bounding box center [587, 424] width 104 height 157
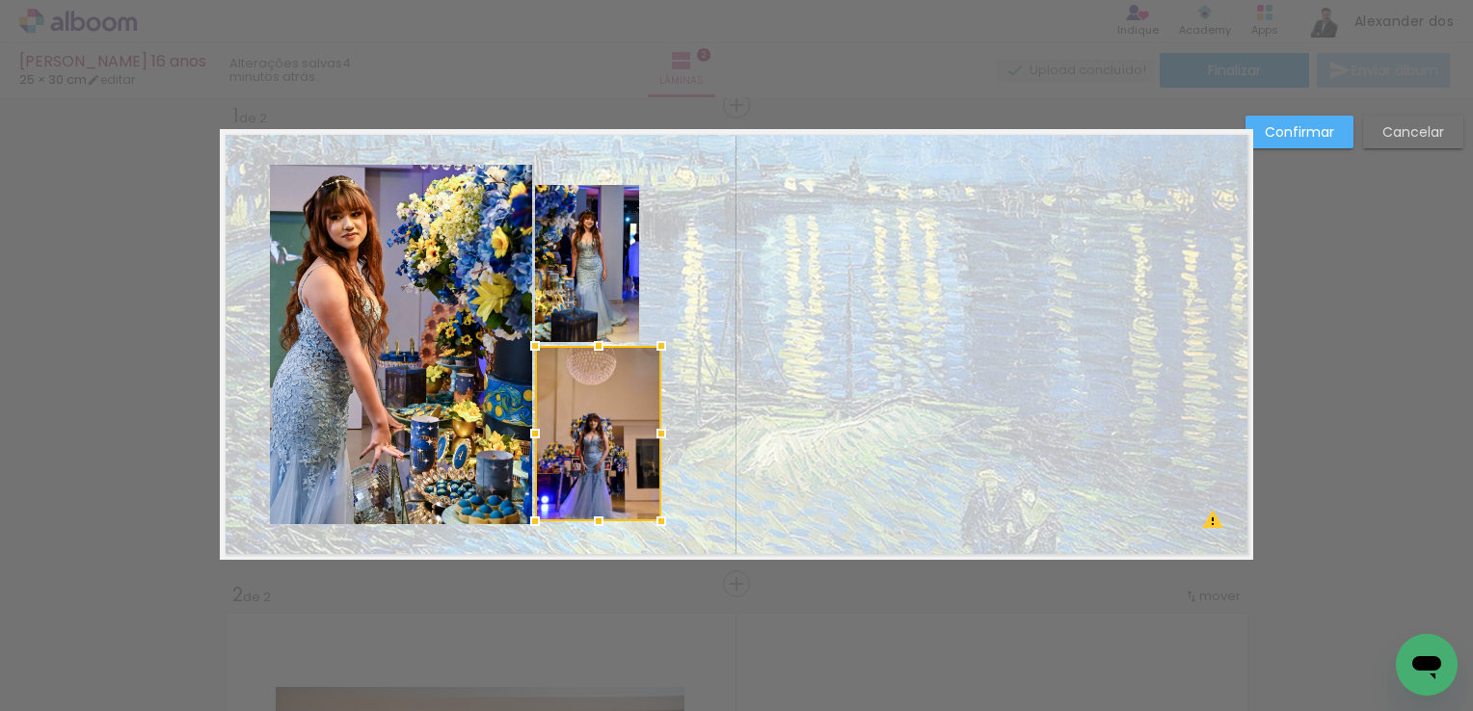
drag, startPoint x: 632, startPoint y: 501, endPoint x: 654, endPoint y: 520, distance: 28.8
click at [654, 520] on div at bounding box center [661, 521] width 39 height 39
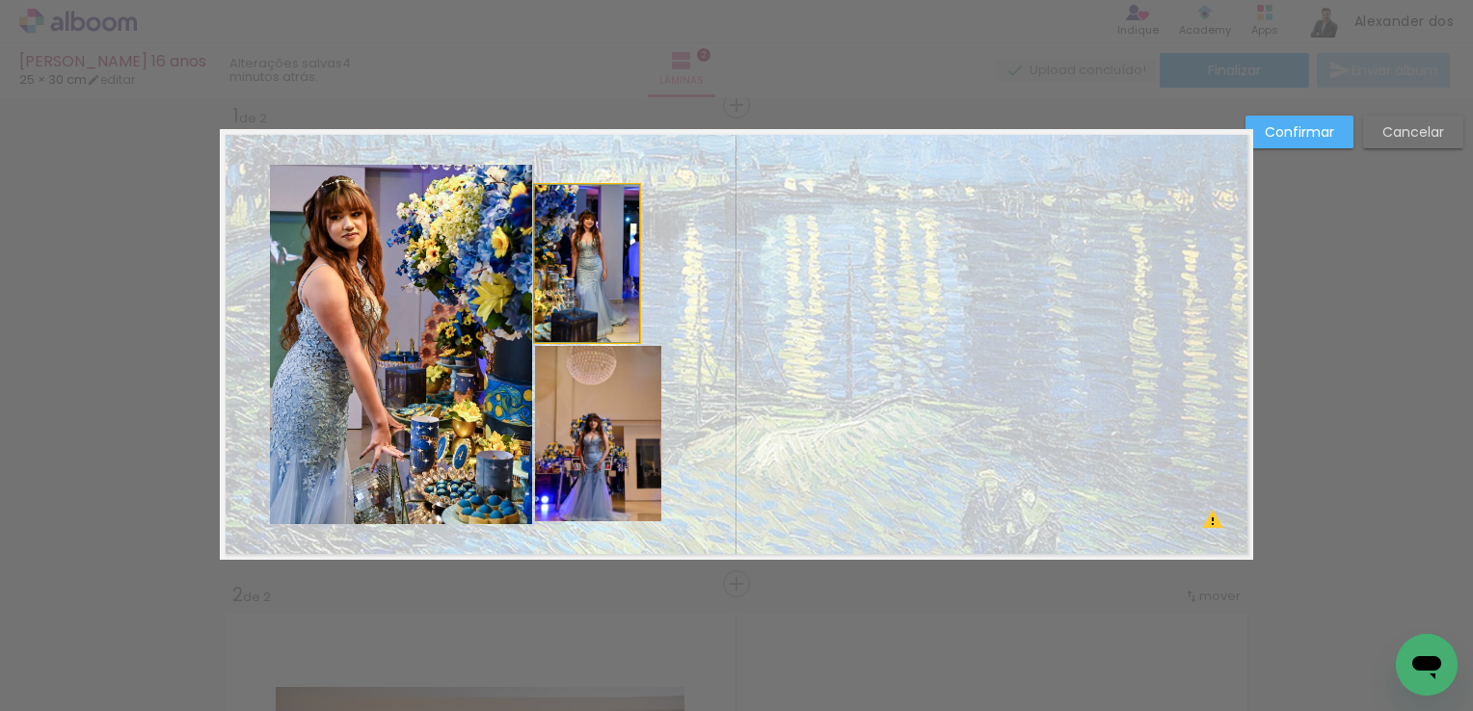
click at [559, 230] on quentale-photo at bounding box center [587, 263] width 104 height 157
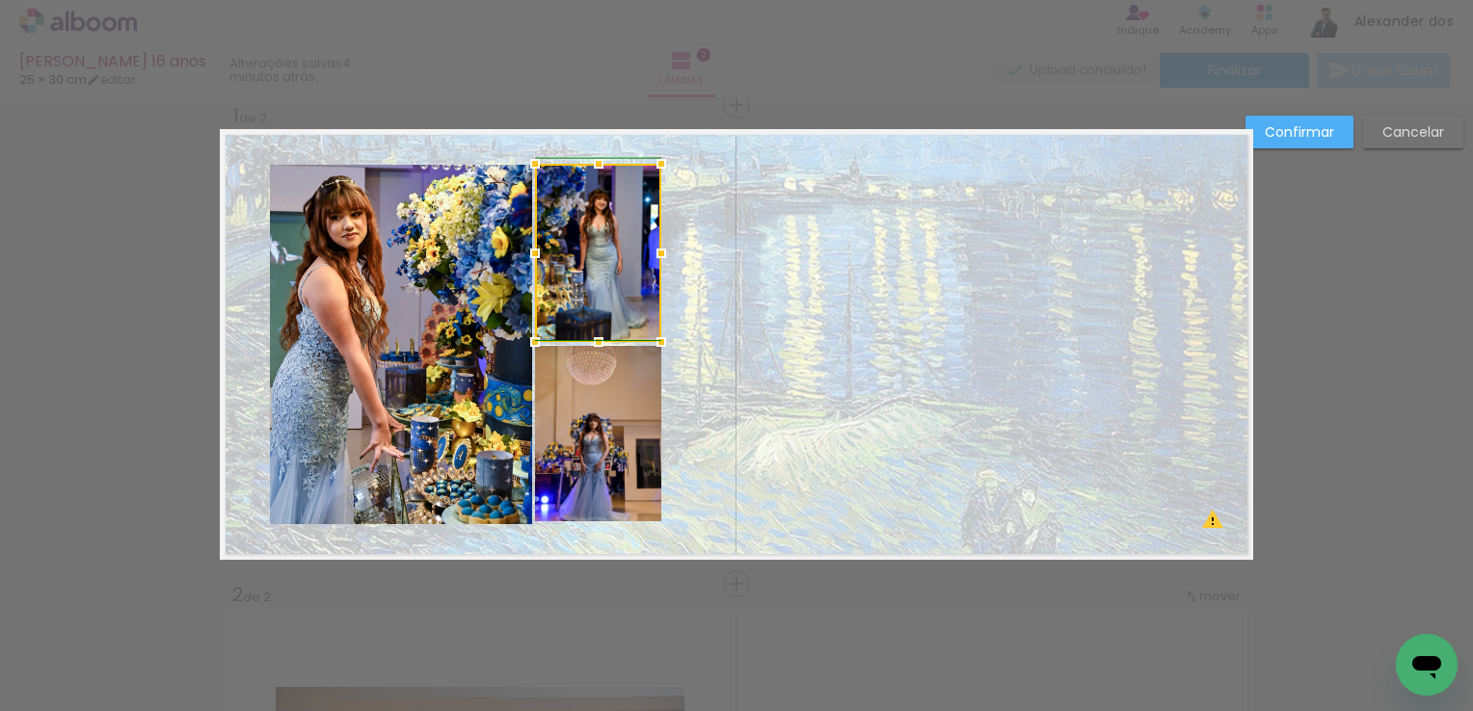
drag, startPoint x: 633, startPoint y: 183, endPoint x: 656, endPoint y: 162, distance: 31.4
click at [656, 162] on div at bounding box center [661, 164] width 39 height 39
click at [593, 191] on quentale-photo at bounding box center [598, 253] width 126 height 178
click at [657, 162] on div at bounding box center [662, 166] width 39 height 39
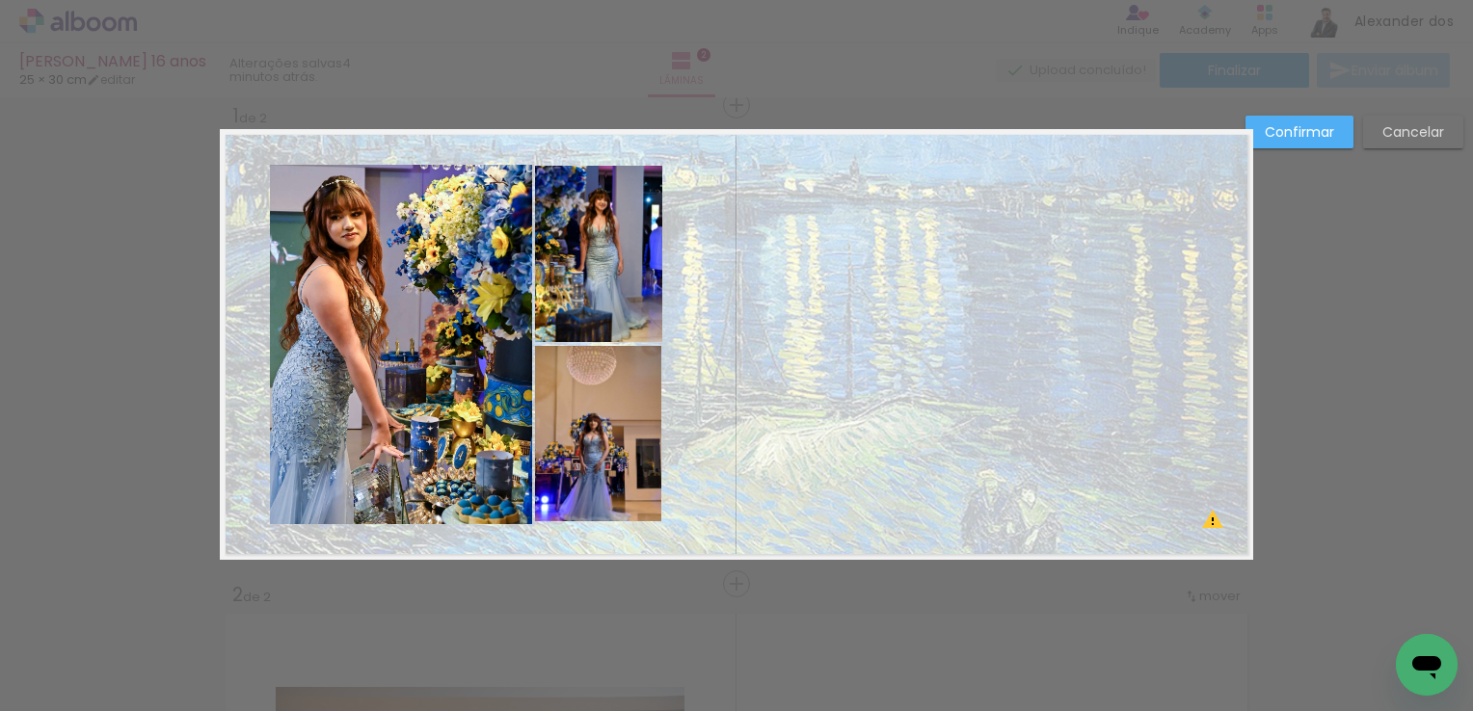
click at [640, 177] on quentale-photo at bounding box center [598, 254] width 127 height 176
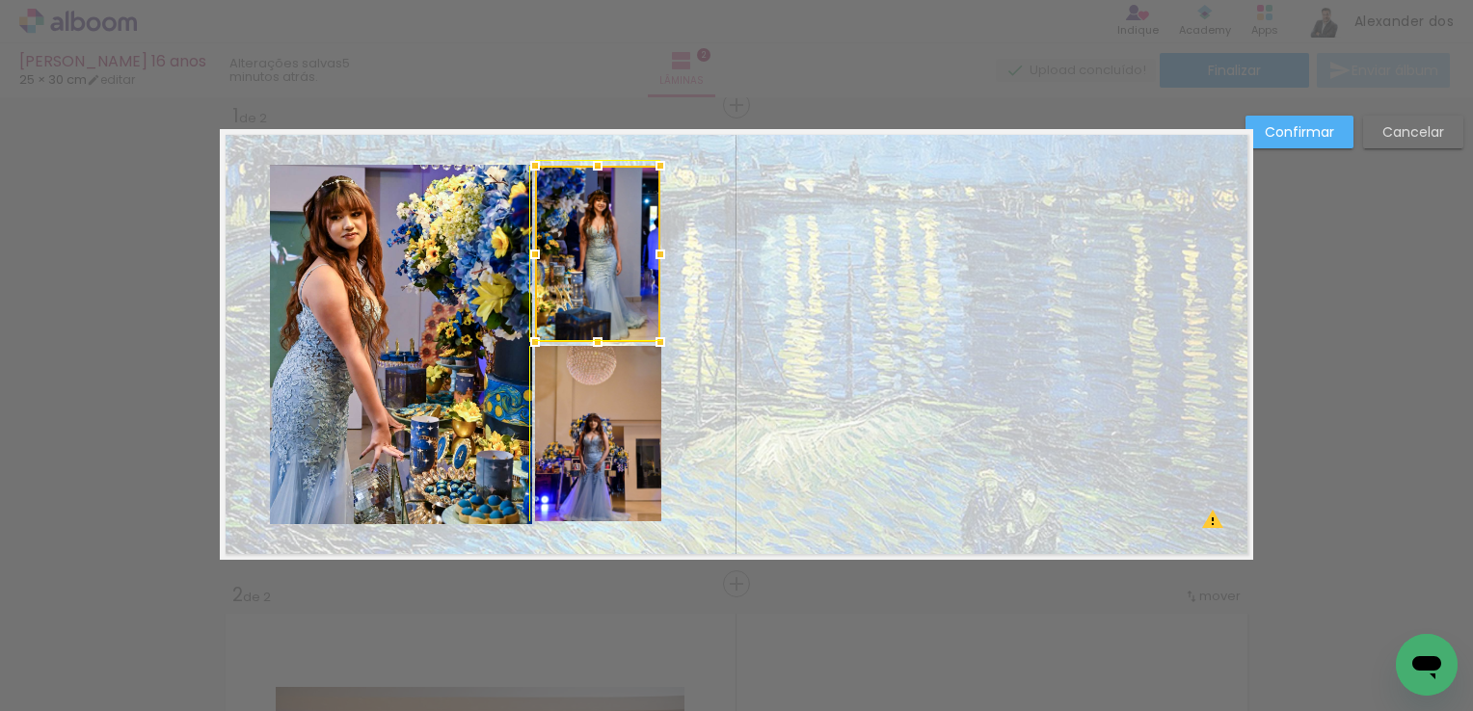
click at [661, 157] on div at bounding box center [660, 166] width 39 height 39
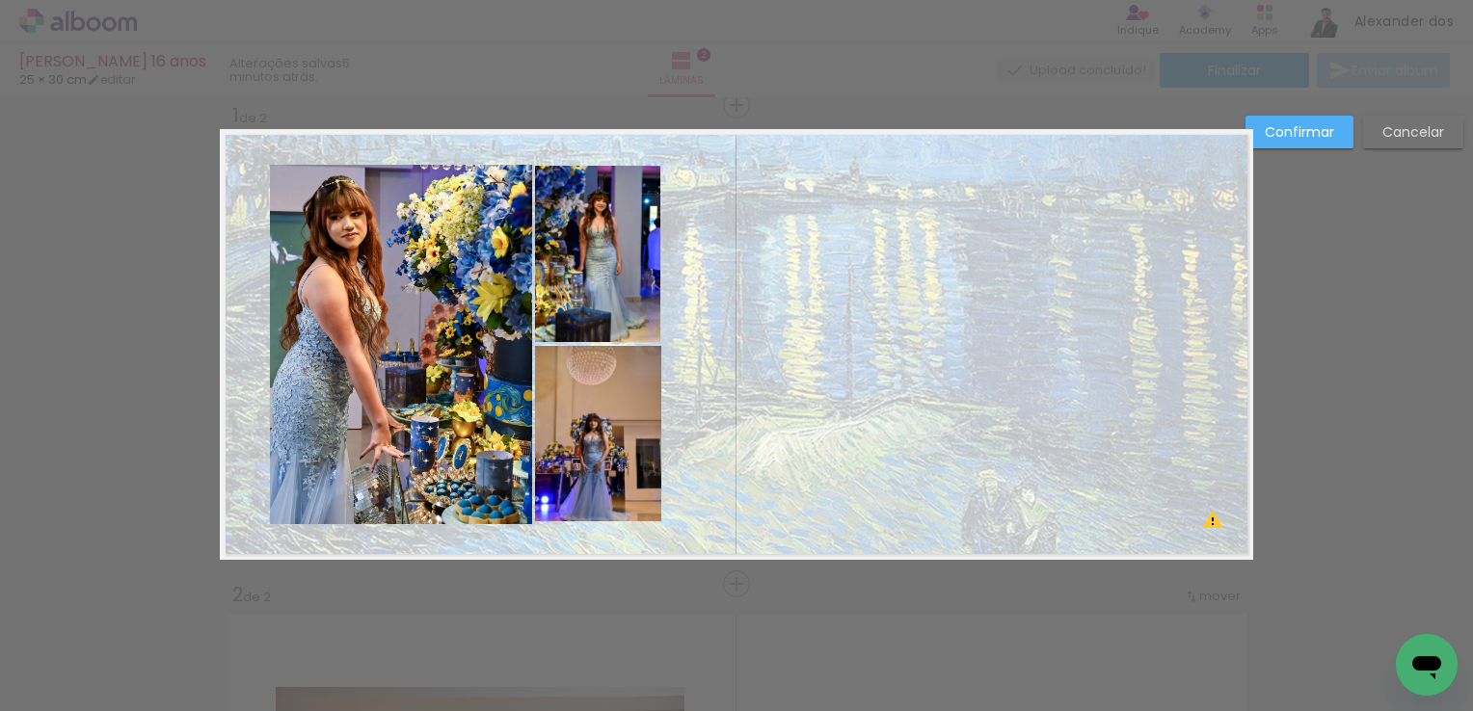
click at [628, 187] on quentale-photo at bounding box center [597, 254] width 125 height 176
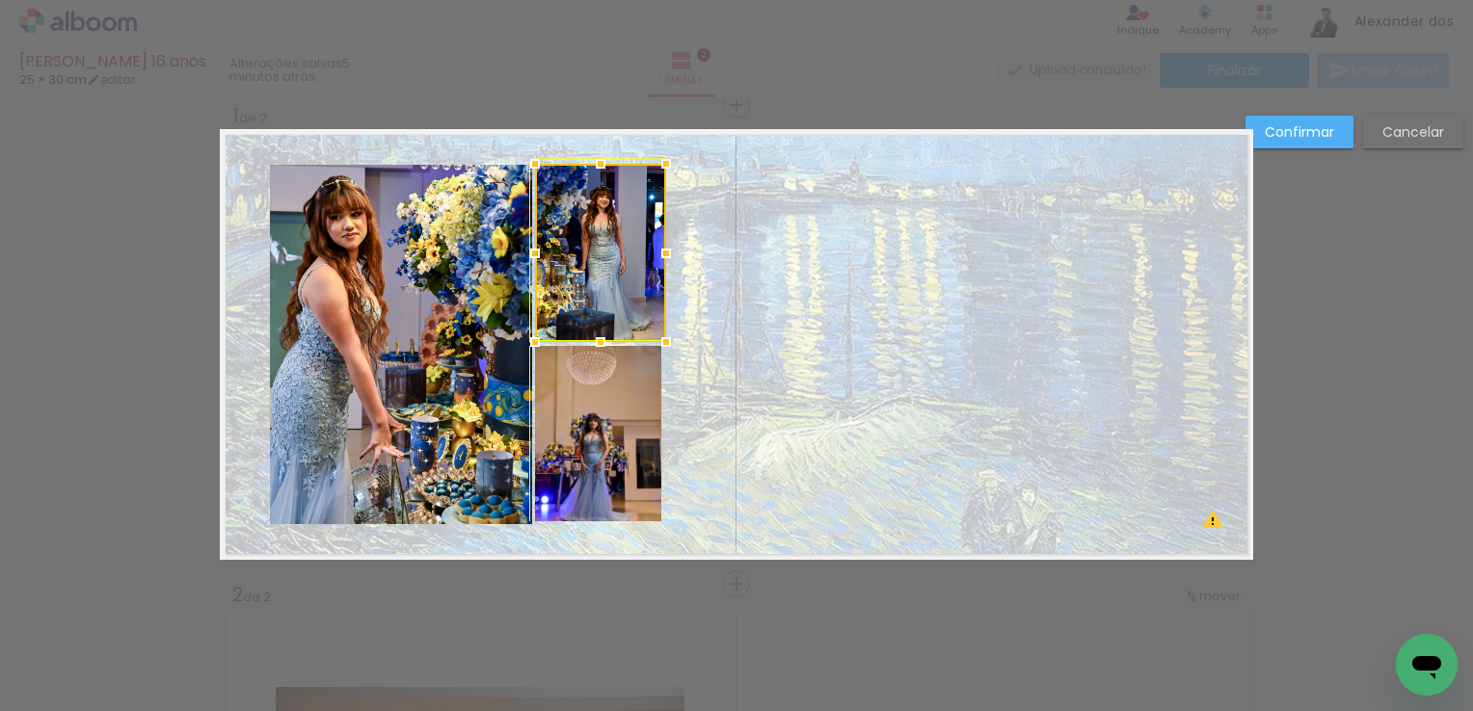
click at [660, 164] on div at bounding box center [666, 164] width 39 height 39
click at [642, 378] on quentale-photo at bounding box center [598, 433] width 126 height 175
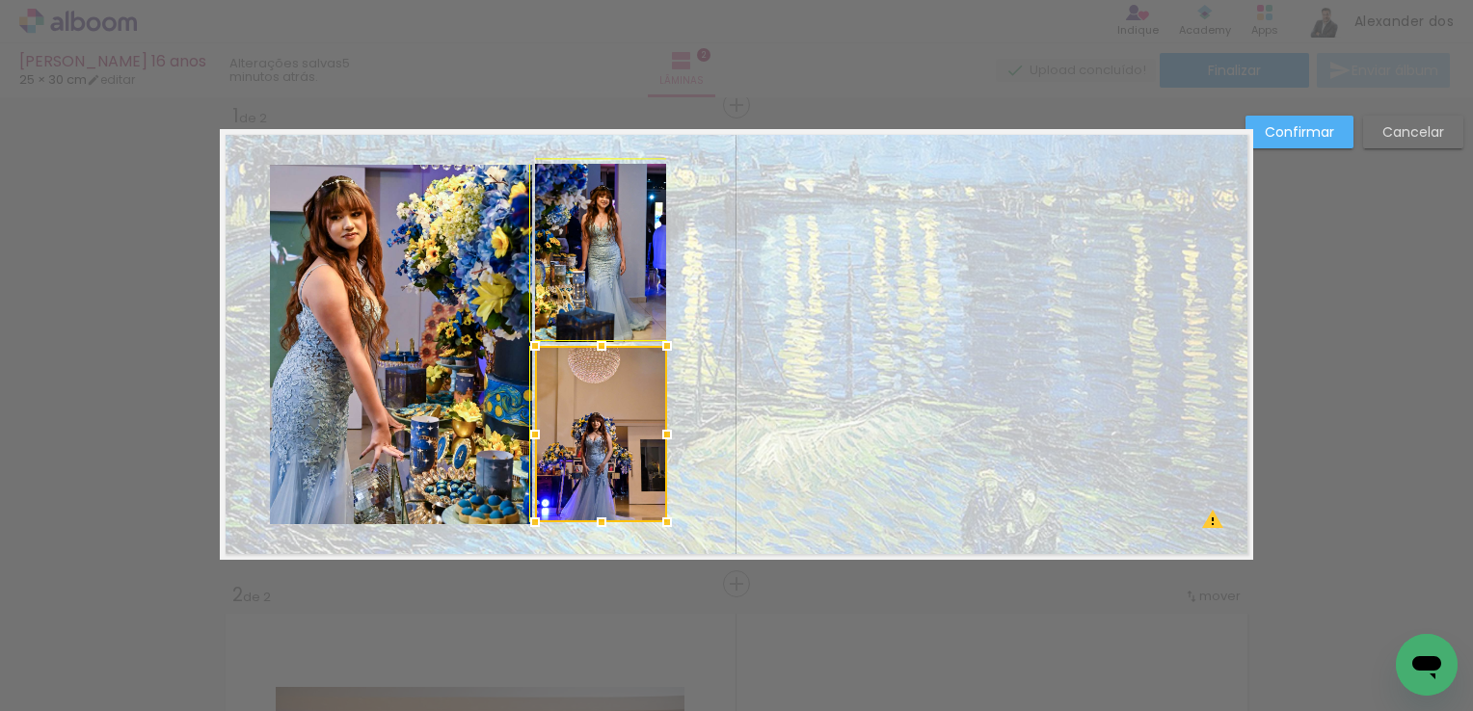
drag, startPoint x: 654, startPoint y: 522, endPoint x: 663, endPoint y: 521, distance: 9.7
click at [663, 521] on div at bounding box center [667, 522] width 39 height 39
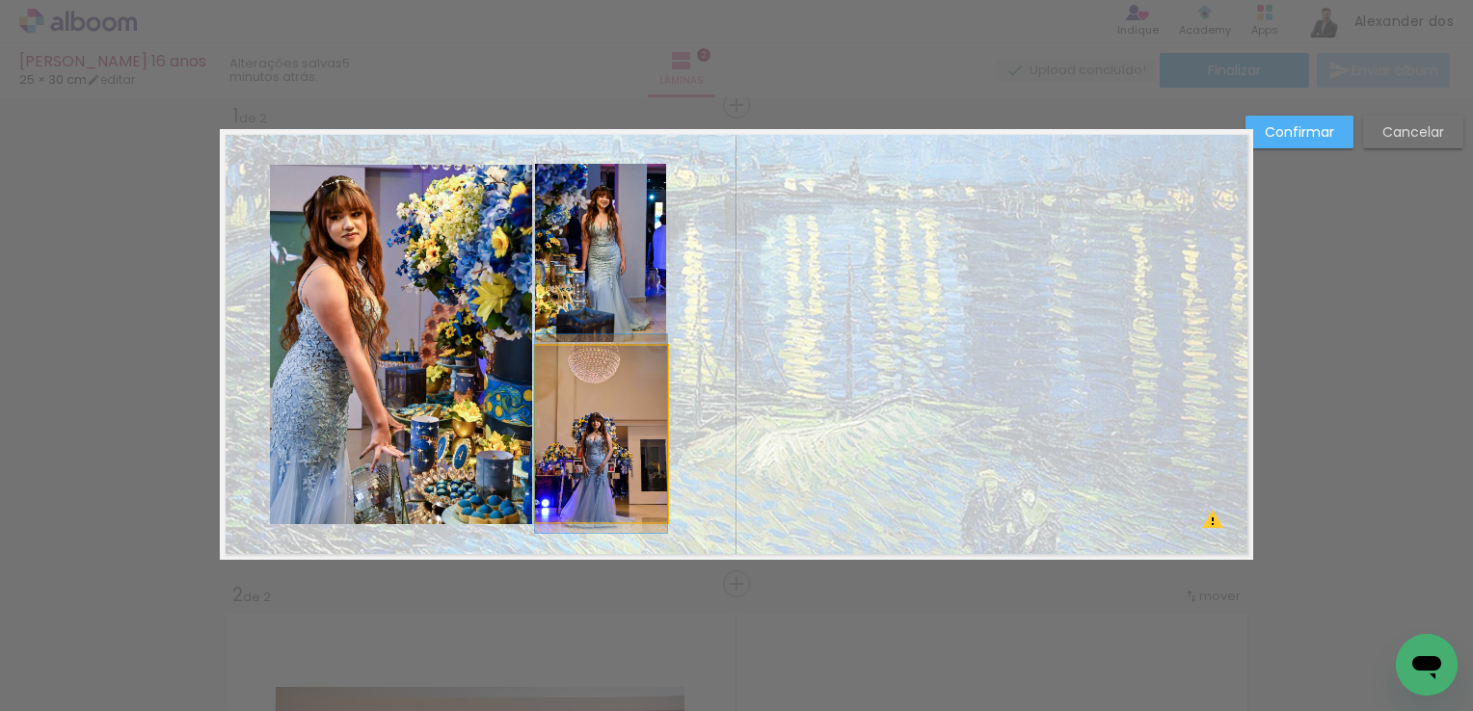
drag, startPoint x: 629, startPoint y: 462, endPoint x: 645, endPoint y: 467, distance: 16.5
click at [629, 461] on quentale-photo at bounding box center [601, 434] width 132 height 176
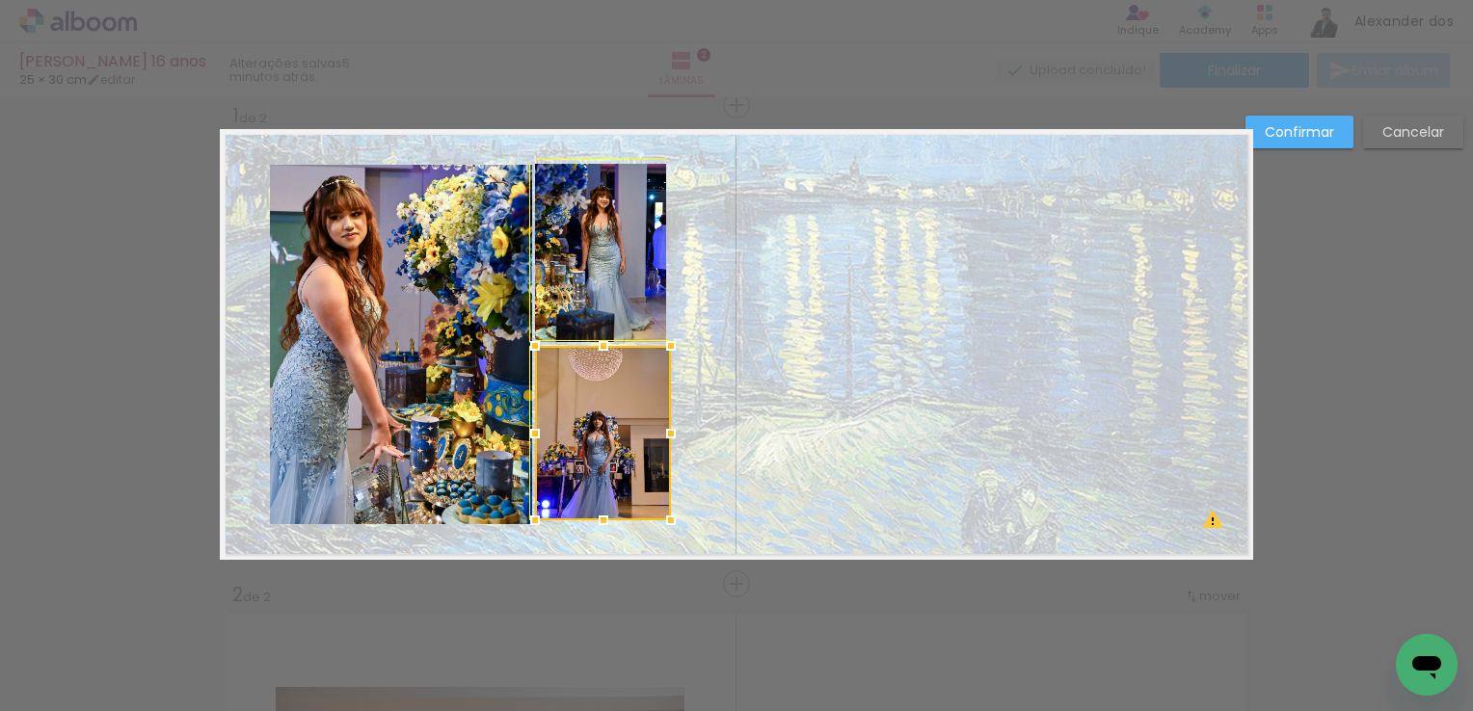
drag, startPoint x: 661, startPoint y: 522, endPoint x: 644, endPoint y: 518, distance: 18.0
click at [644, 518] on div at bounding box center [603, 433] width 136 height 174
click at [706, 448] on quentale-layouter at bounding box center [736, 344] width 1033 height 431
click at [583, 399] on quentale-photo at bounding box center [603, 433] width 136 height 174
click at [598, 530] on div at bounding box center [603, 516] width 39 height 39
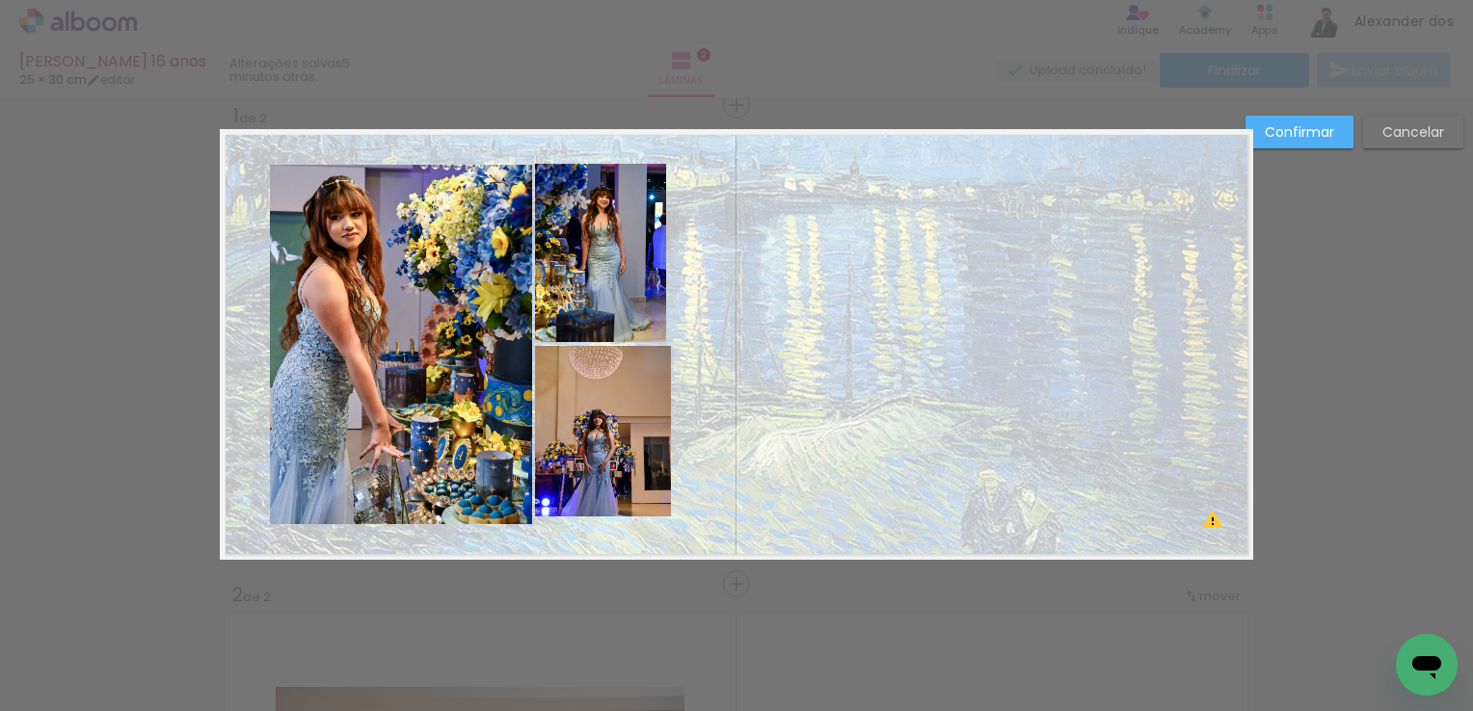
click at [598, 492] on quentale-photo at bounding box center [603, 431] width 136 height 171
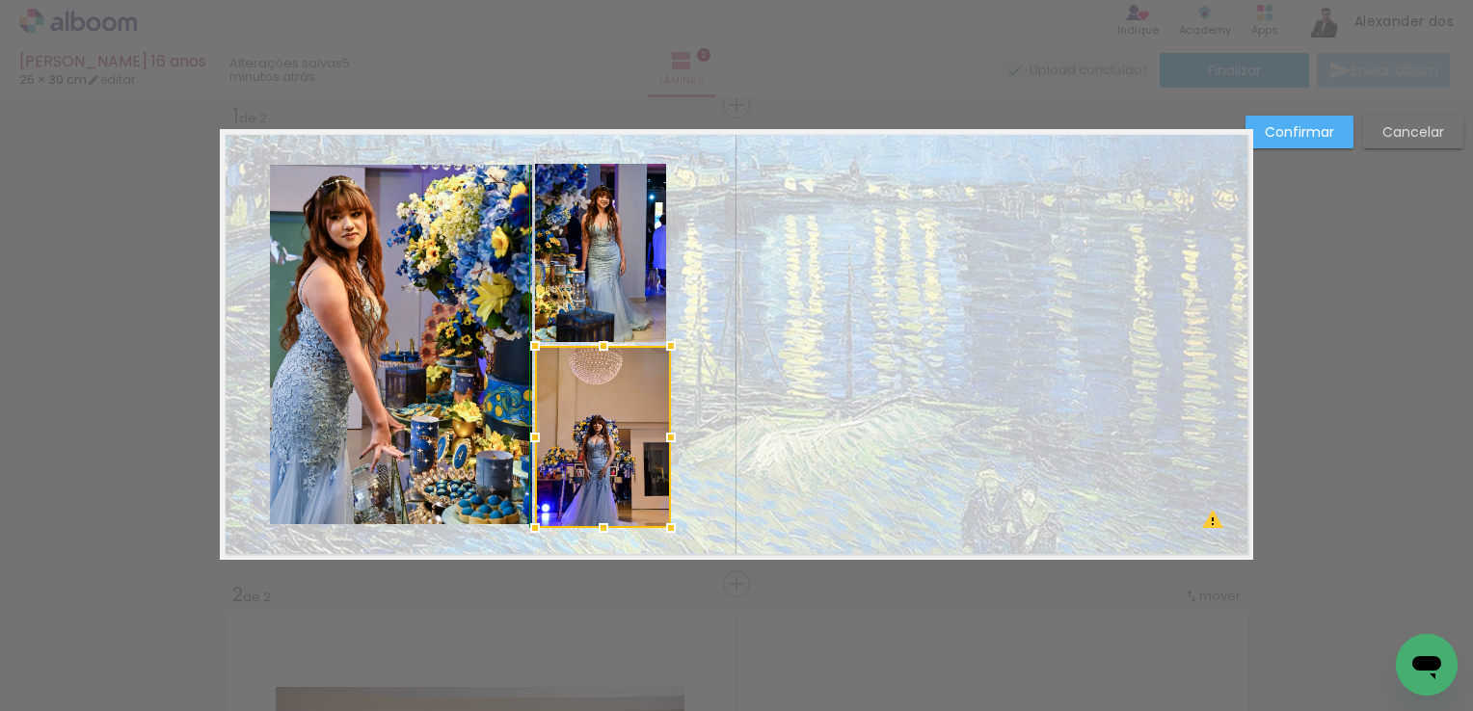
click at [590, 515] on div at bounding box center [603, 528] width 39 height 39
click at [695, 488] on quentale-layouter at bounding box center [736, 344] width 1033 height 431
click at [655, 497] on quentale-photo at bounding box center [603, 437] width 136 height 182
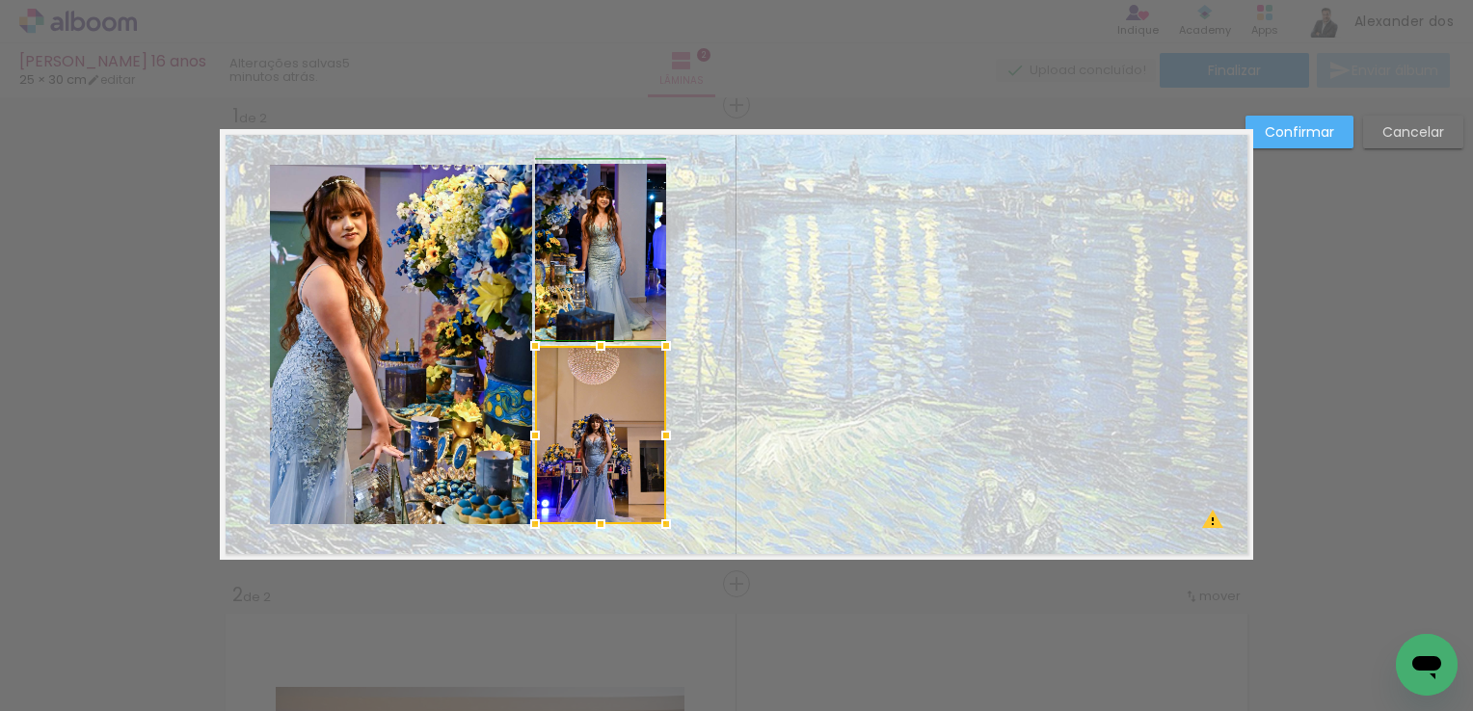
click at [655, 531] on div at bounding box center [666, 524] width 39 height 39
drag, startPoint x: 694, startPoint y: 528, endPoint x: 385, endPoint y: 230, distance: 429.5
click at [385, 230] on quentale-layouter at bounding box center [736, 344] width 1033 height 431
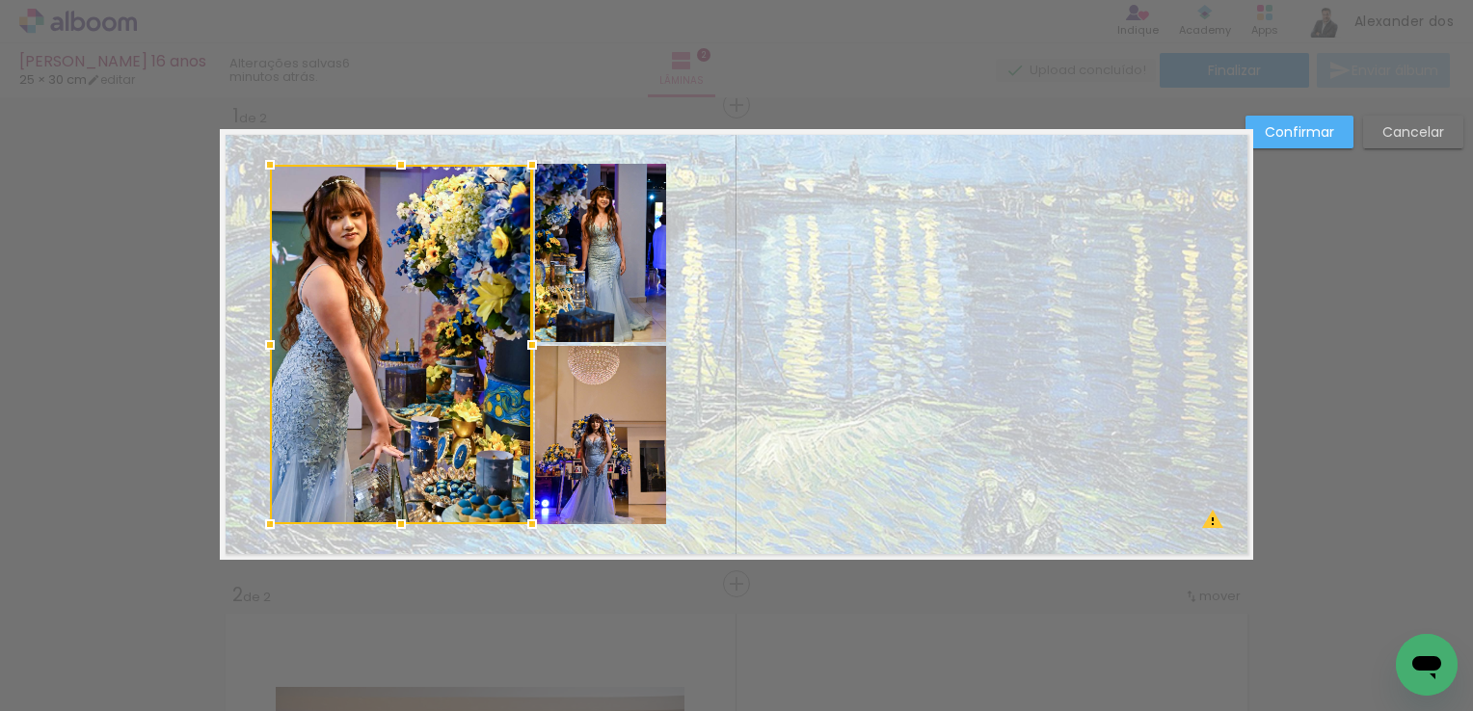
click at [693, 373] on quentale-layouter at bounding box center [736, 344] width 1033 height 431
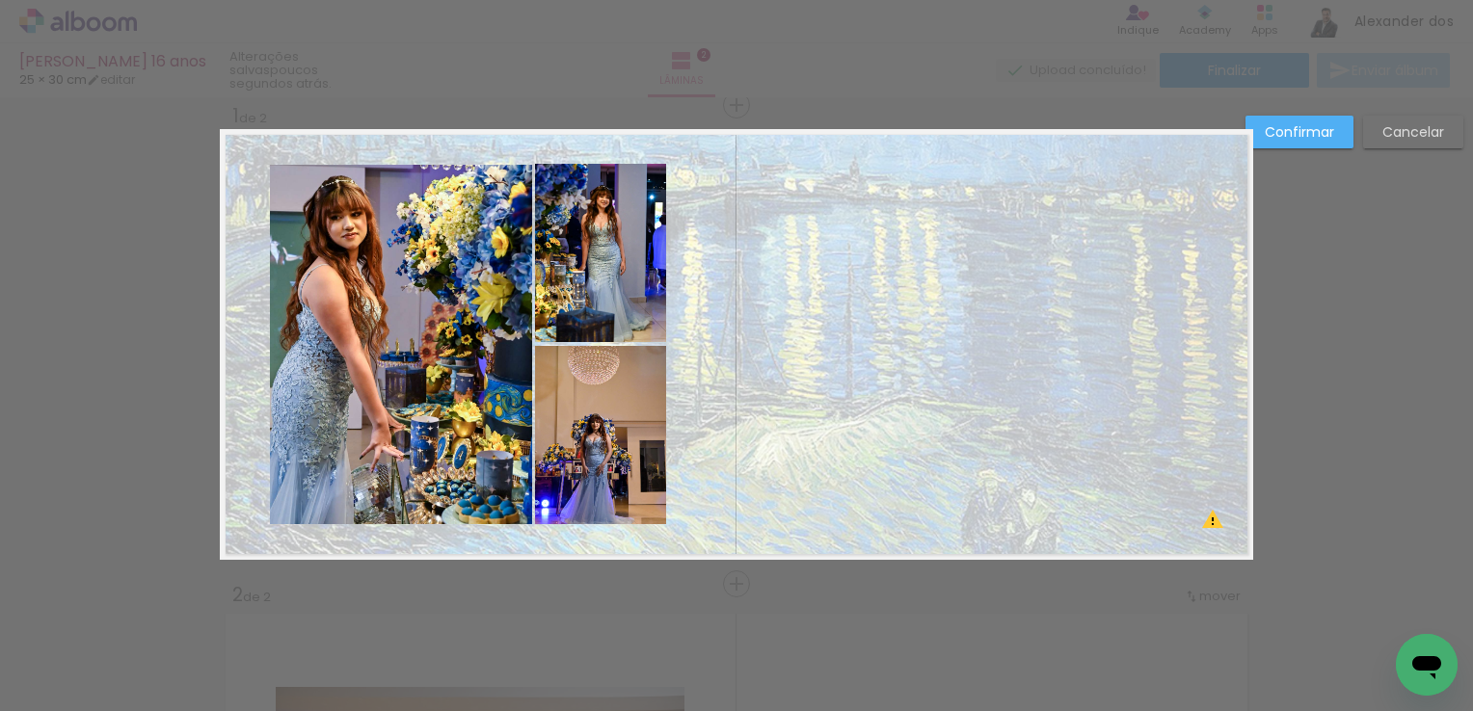
click at [594, 422] on quentale-photo at bounding box center [600, 435] width 131 height 178
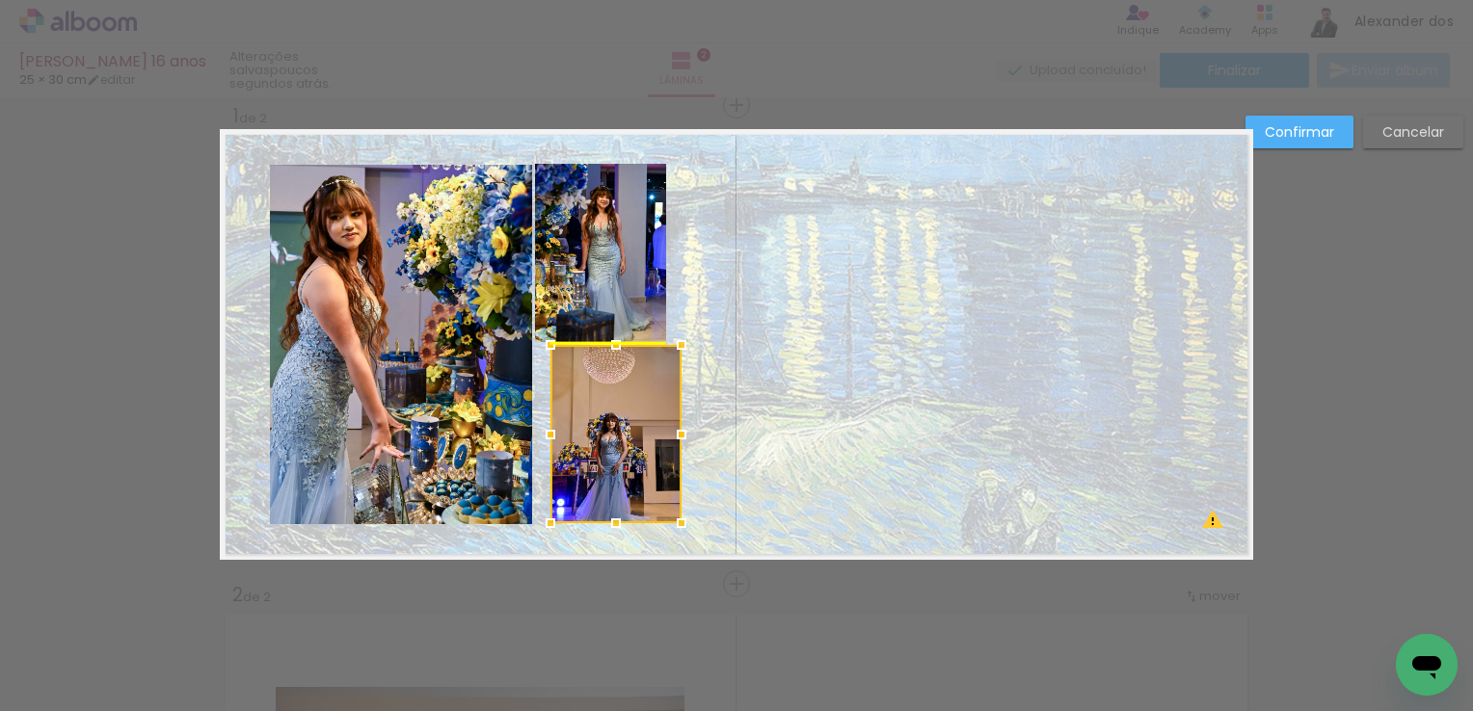
drag, startPoint x: 594, startPoint y: 422, endPoint x: 609, endPoint y: 425, distance: 15.7
click at [609, 425] on div at bounding box center [615, 434] width 131 height 178
click at [614, 268] on quentale-photo at bounding box center [600, 253] width 131 height 178
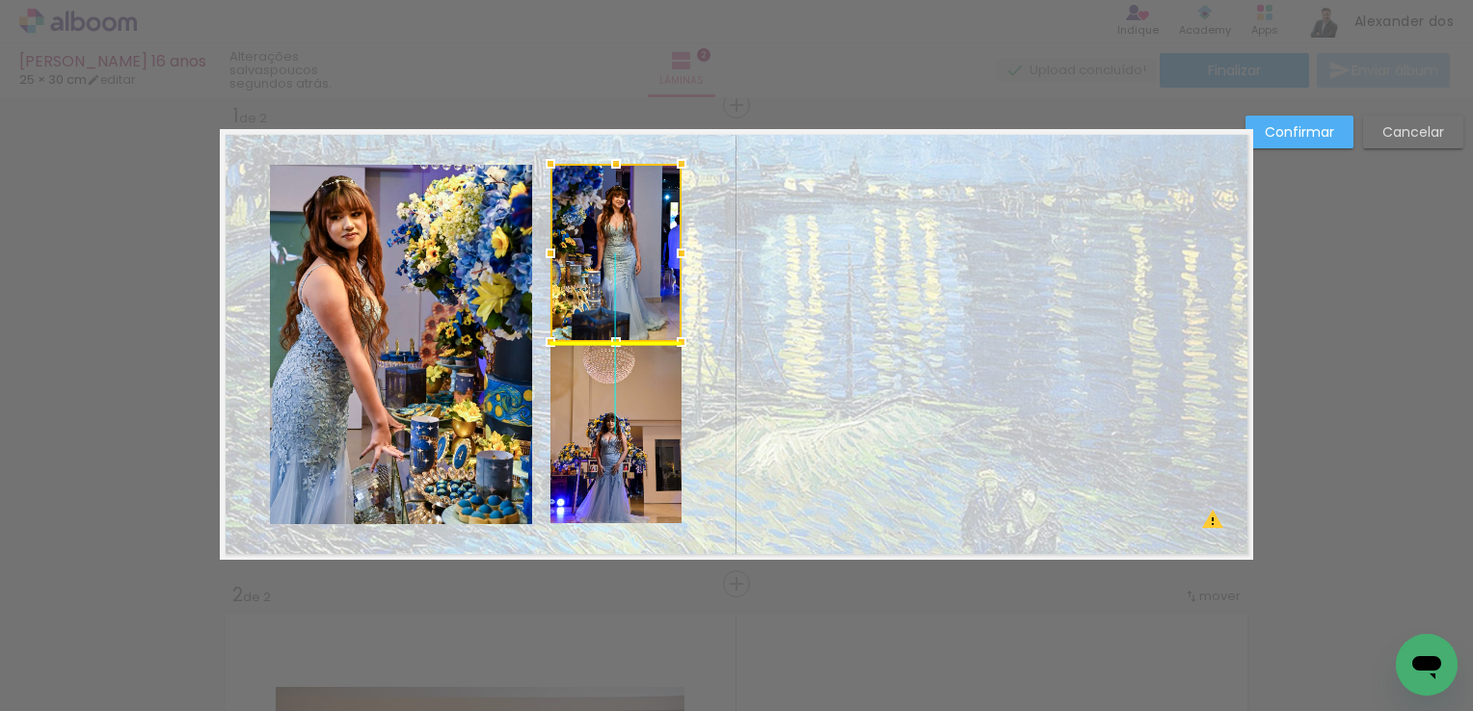
drag, startPoint x: 614, startPoint y: 268, endPoint x: 627, endPoint y: 266, distance: 12.7
click at [627, 266] on div at bounding box center [615, 253] width 131 height 178
click at [692, 420] on quentale-layouter at bounding box center [736, 344] width 1033 height 431
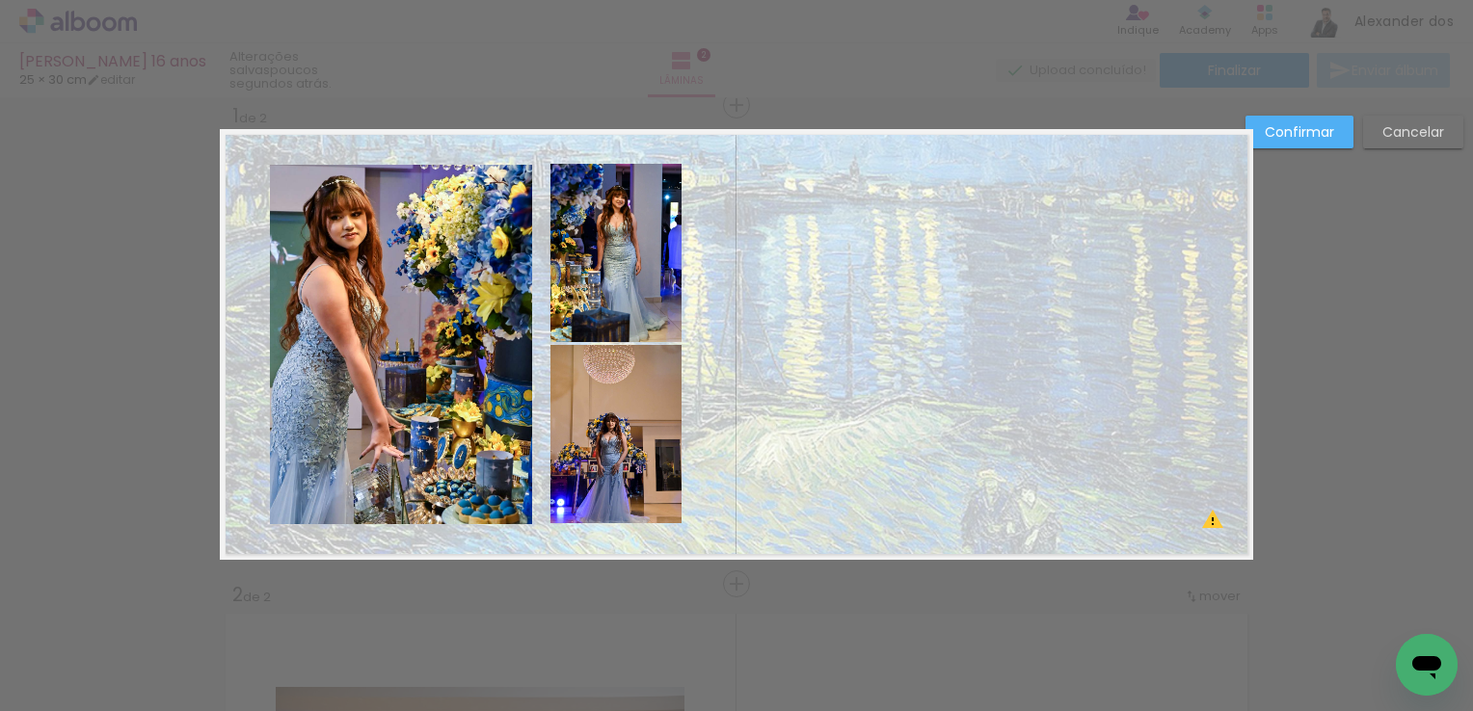
click at [333, 337] on quentale-photo at bounding box center [401, 345] width 262 height 360
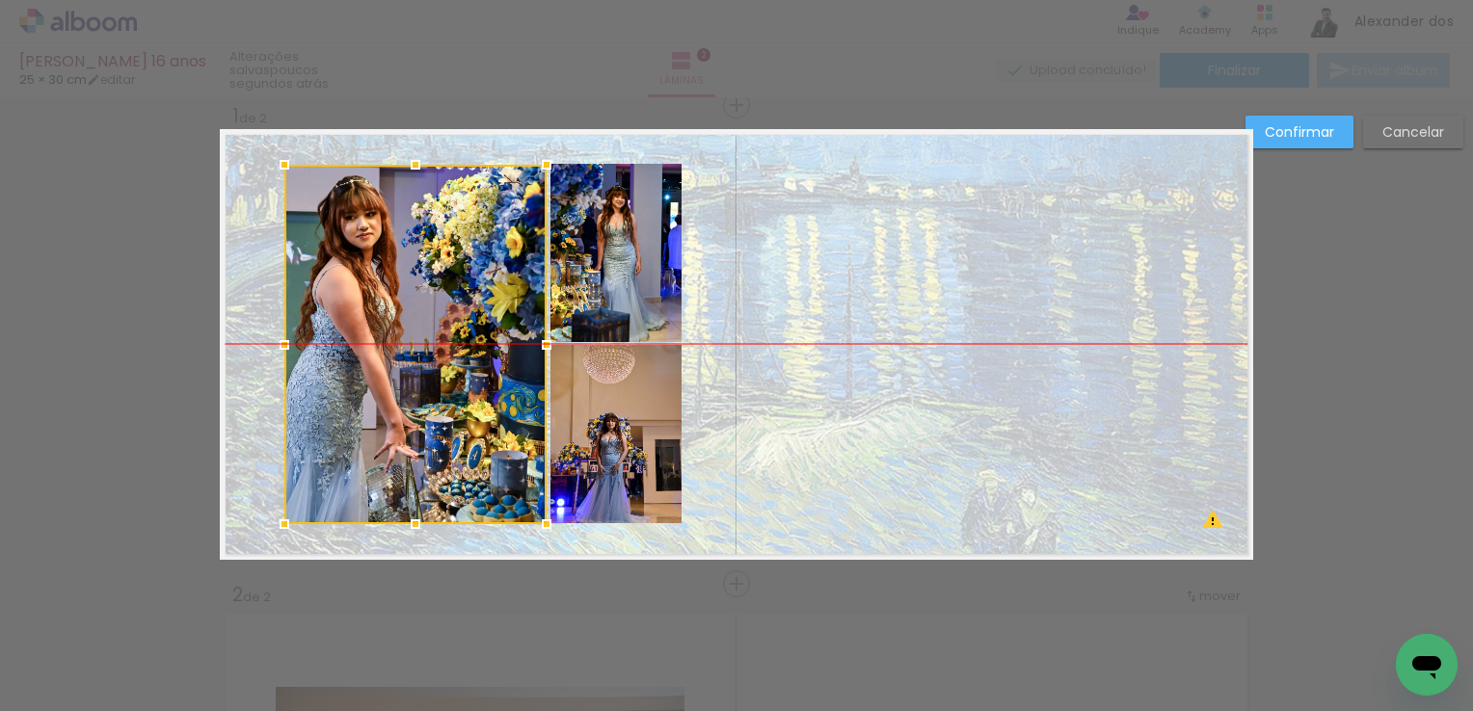
drag, startPoint x: 350, startPoint y: 333, endPoint x: 363, endPoint y: 333, distance: 13.5
click at [363, 333] on div at bounding box center [415, 345] width 262 height 360
click at [716, 495] on quentale-layouter at bounding box center [736, 344] width 1033 height 431
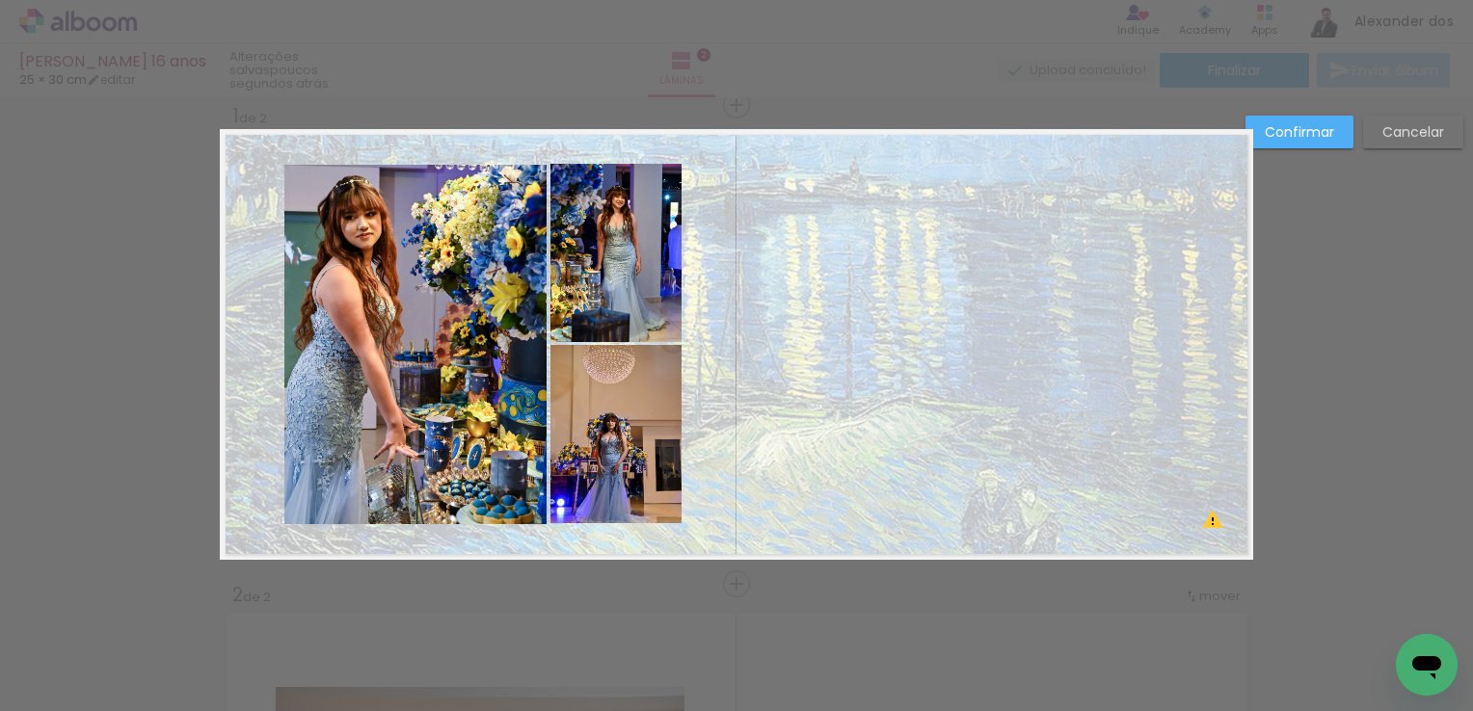
click at [0, 0] on slot "Confirmar" at bounding box center [0, 0] width 0 height 0
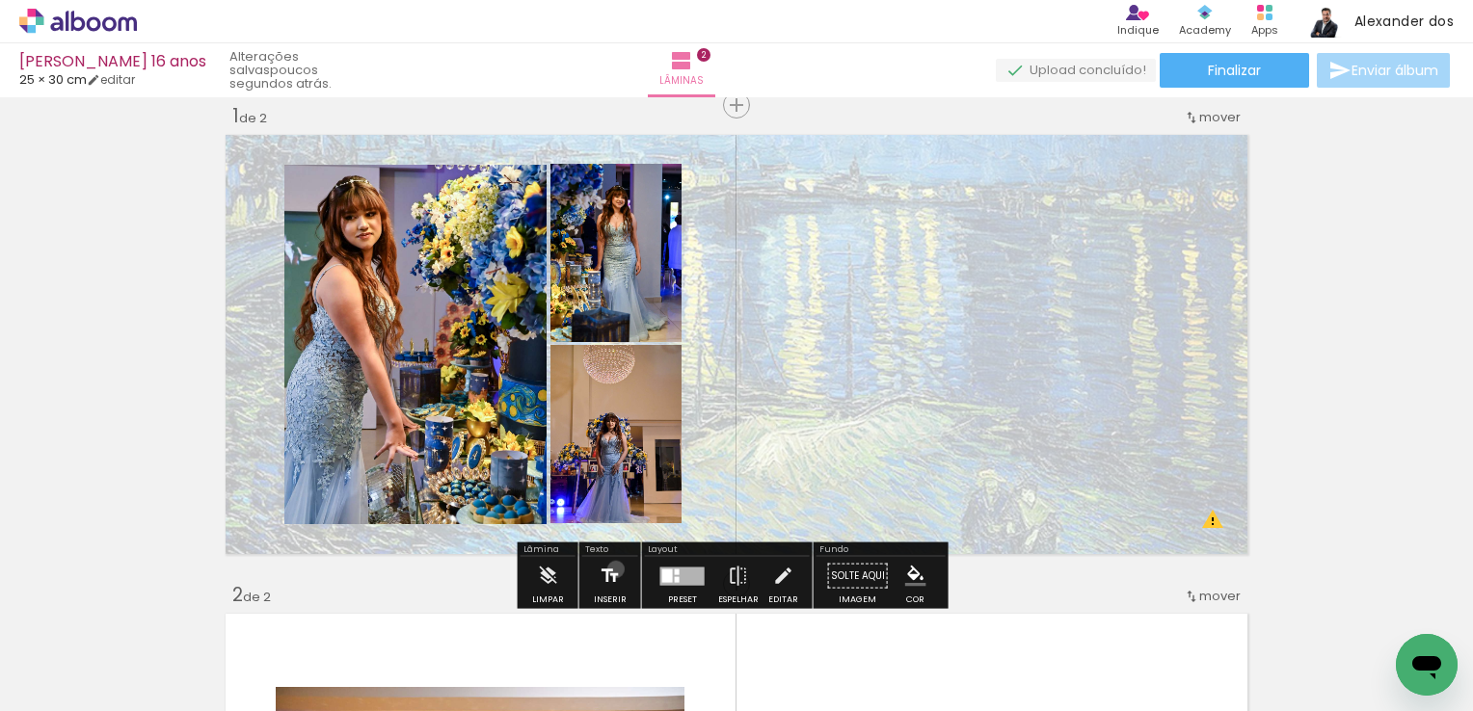
click at [612, 569] on iron-icon at bounding box center [610, 576] width 21 height 39
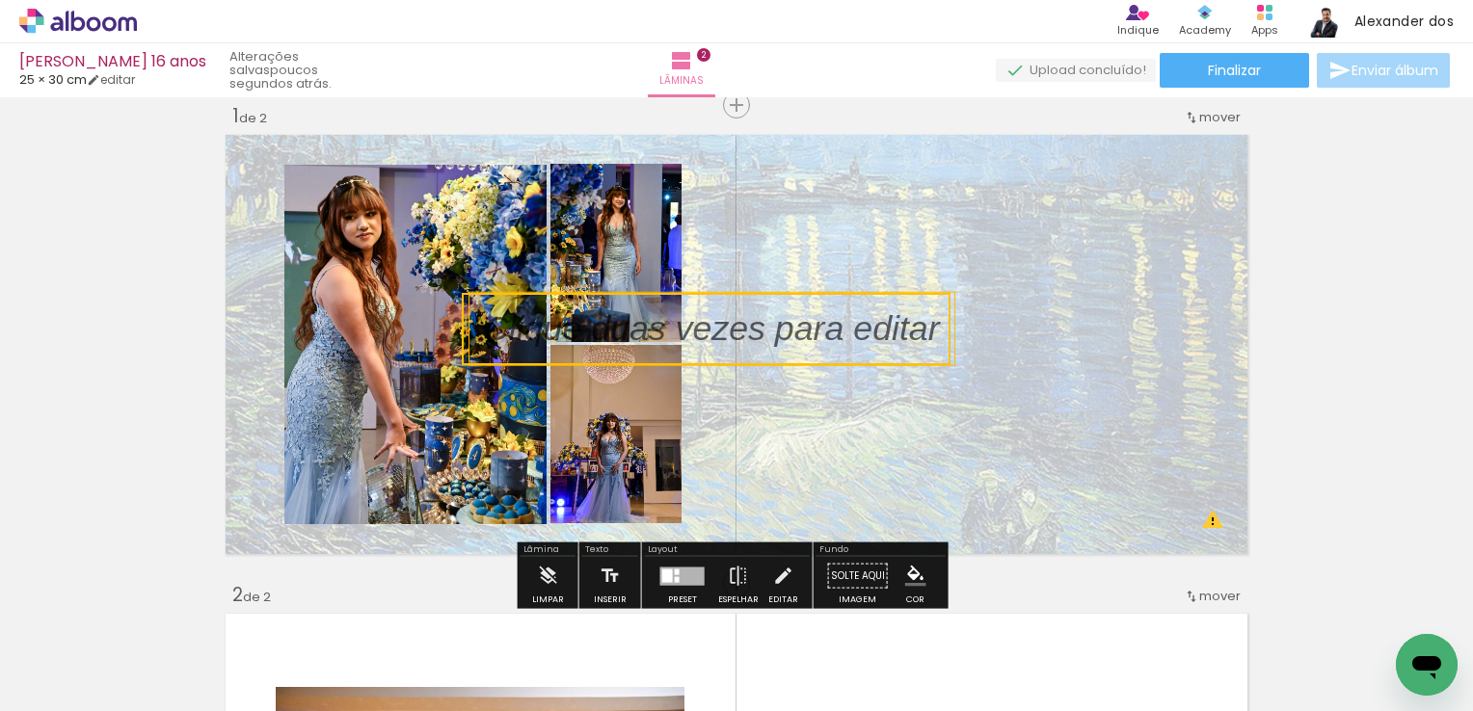
click at [753, 341] on quentale-selection at bounding box center [706, 329] width 489 height 72
type input "Sans Serif"
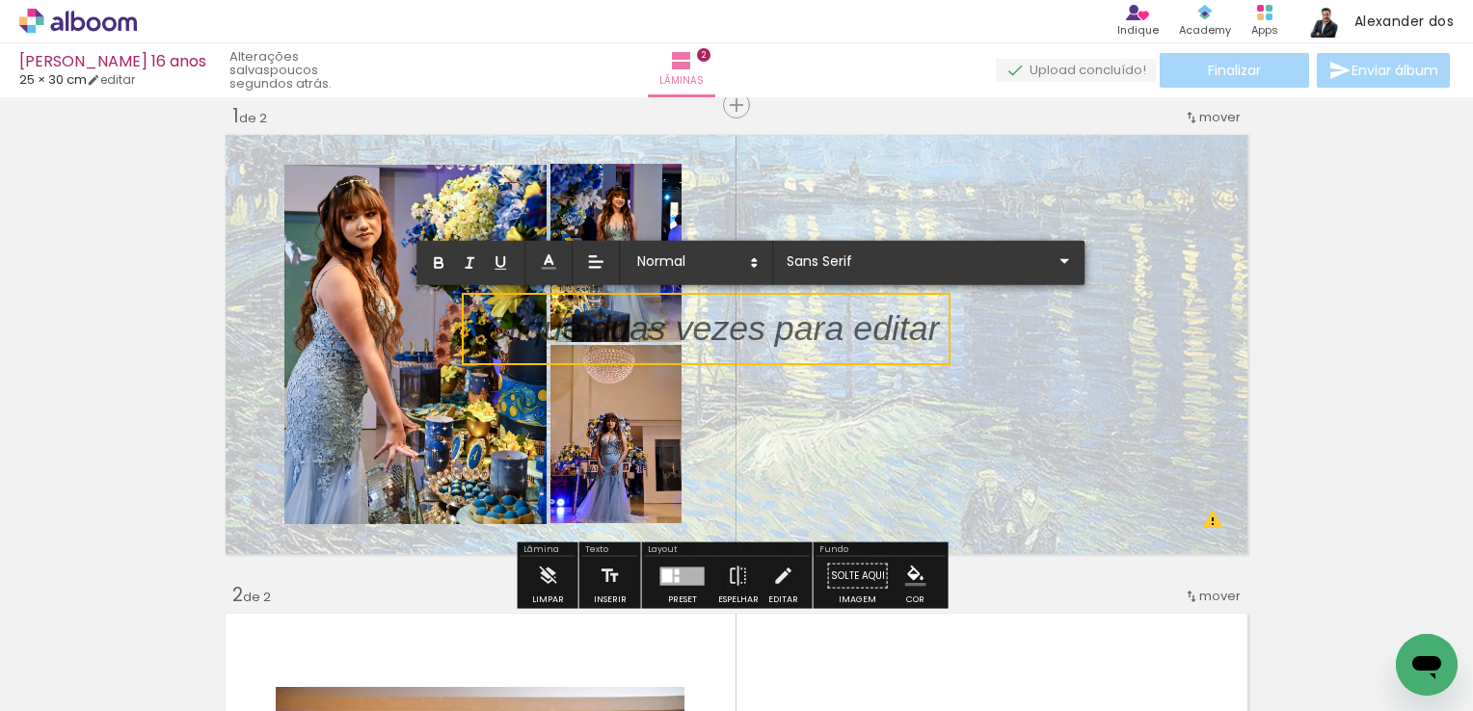
click at [779, 326] on p at bounding box center [712, 340] width 456 height 49
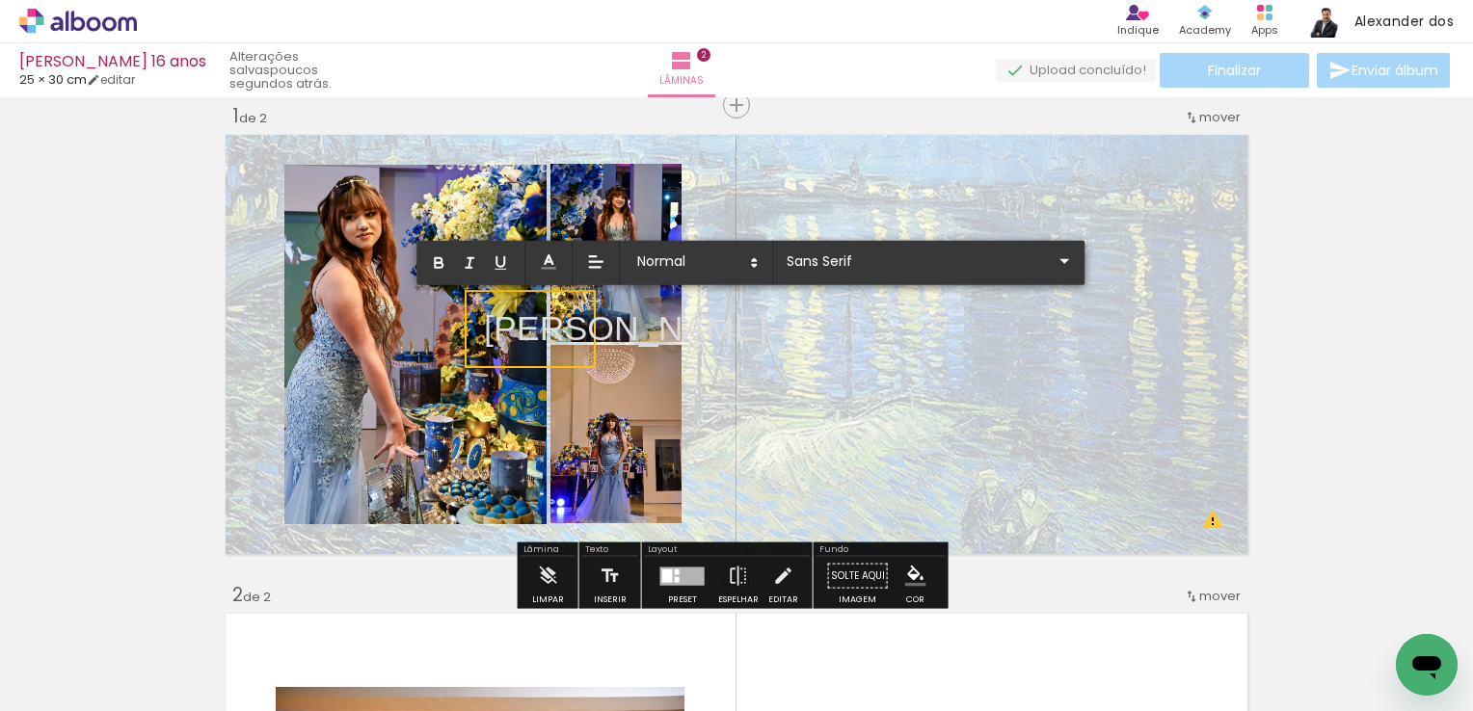
click at [863, 364] on quentale-layouter at bounding box center [736, 344] width 1033 height 431
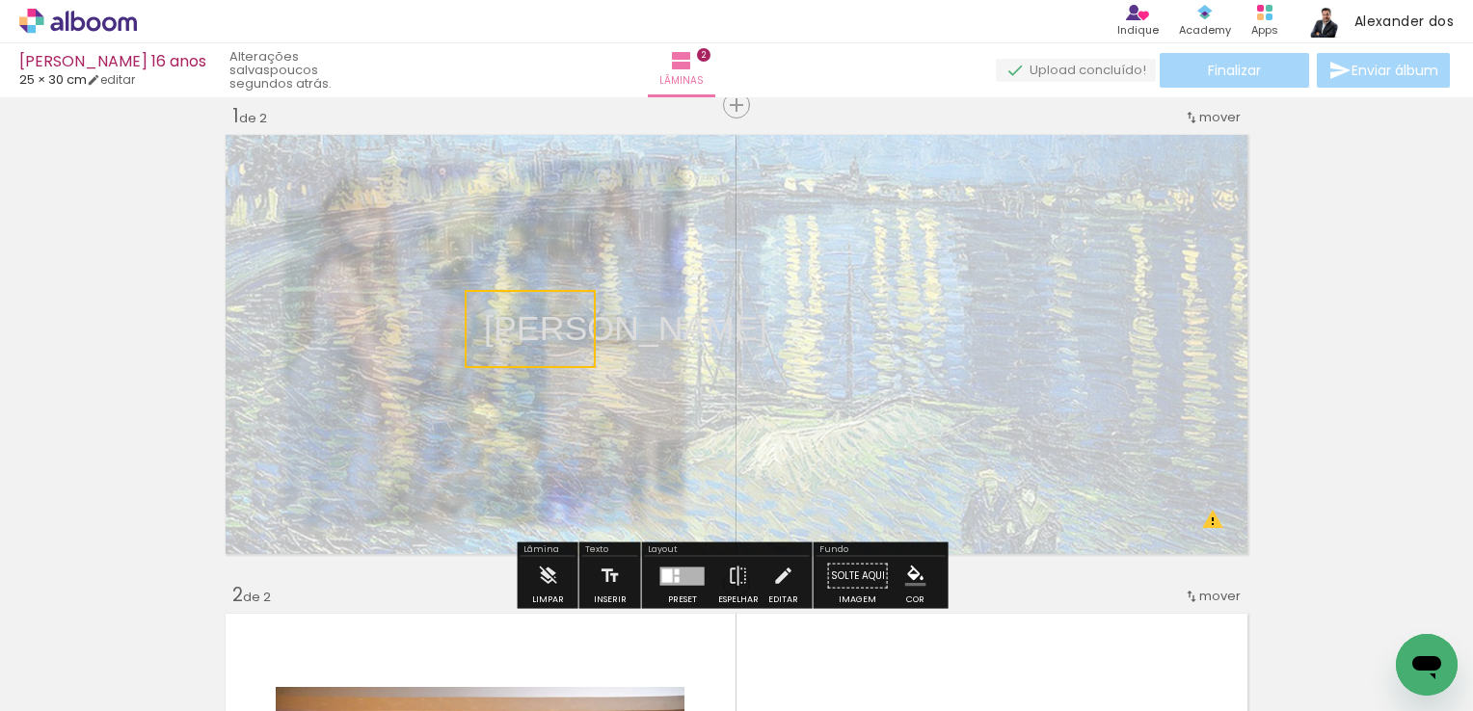
click at [525, 337] on quentale-selection at bounding box center [530, 329] width 131 height 78
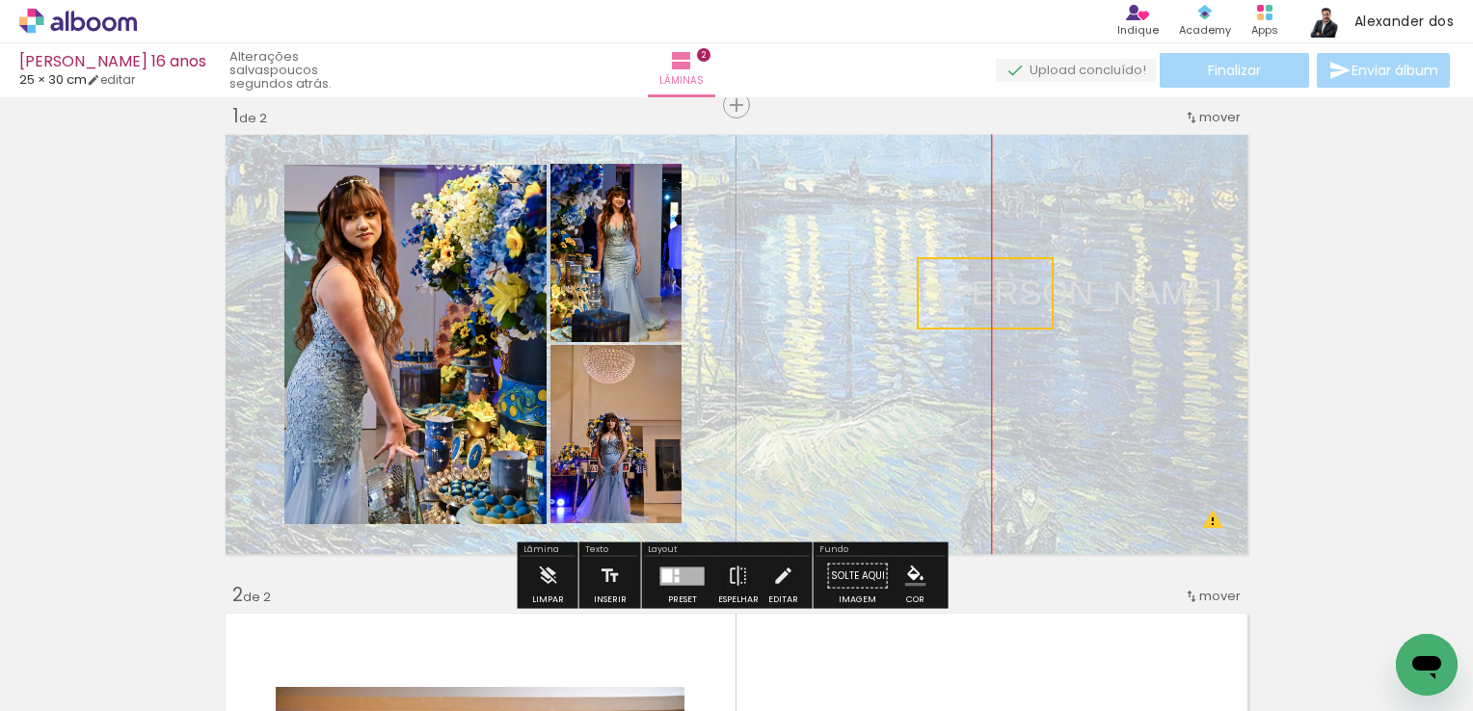
drag, startPoint x: 544, startPoint y: 325, endPoint x: 999, endPoint y: 291, distance: 456.2
click at [999, 291] on quentale-selection at bounding box center [985, 293] width 137 height 72
click at [996, 299] on quentale-selection at bounding box center [985, 293] width 137 height 72
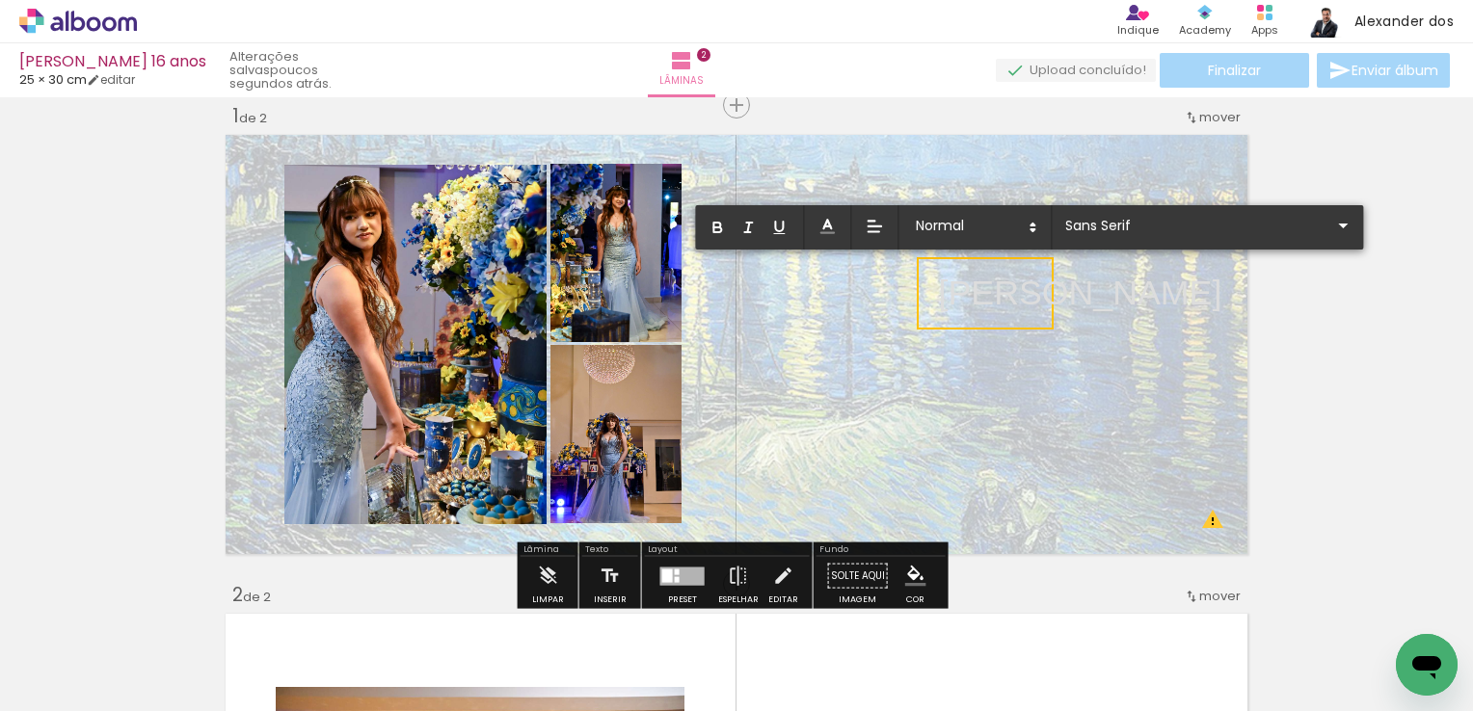
click at [996, 299] on p "Sophia" at bounding box center [1080, 293] width 283 height 49
click at [830, 229] on icon at bounding box center [826, 226] width 19 height 19
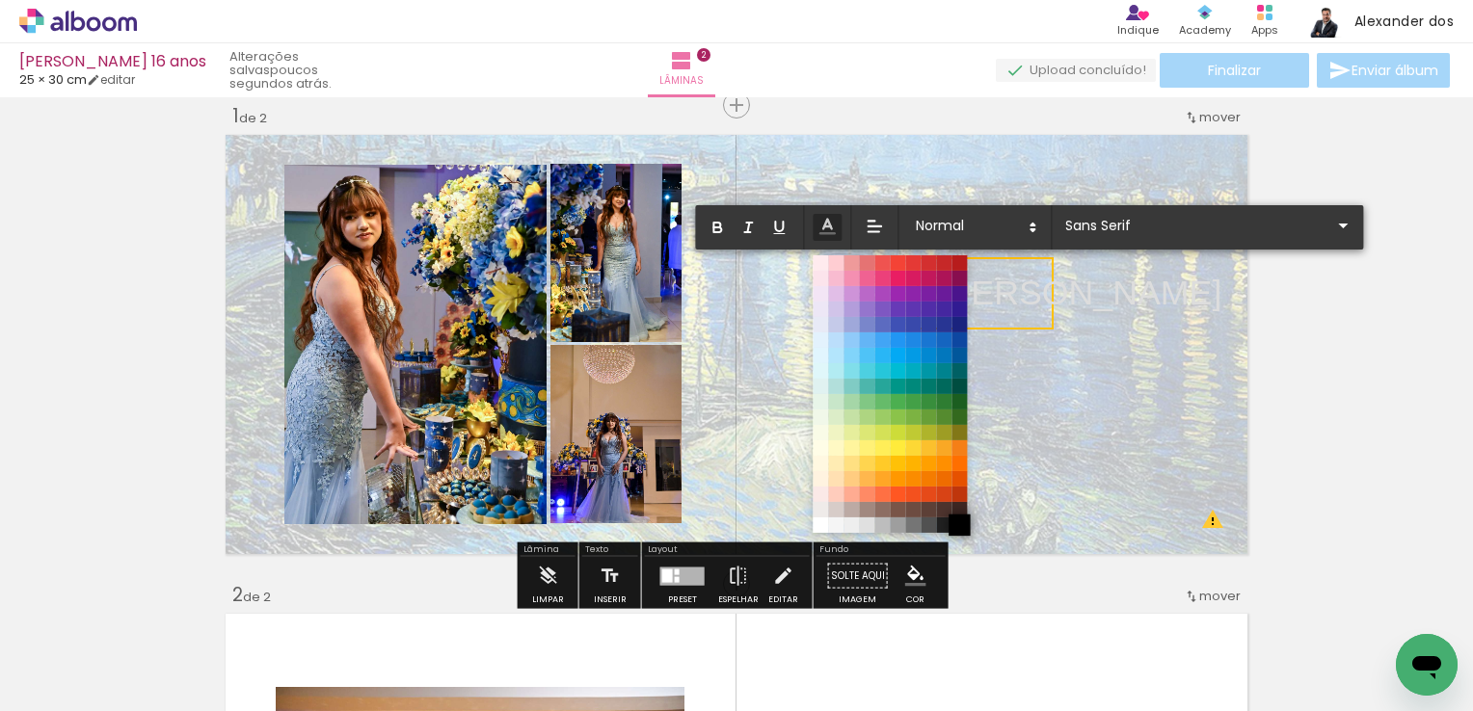
click at [959, 524] on span at bounding box center [958, 525] width 21 height 21
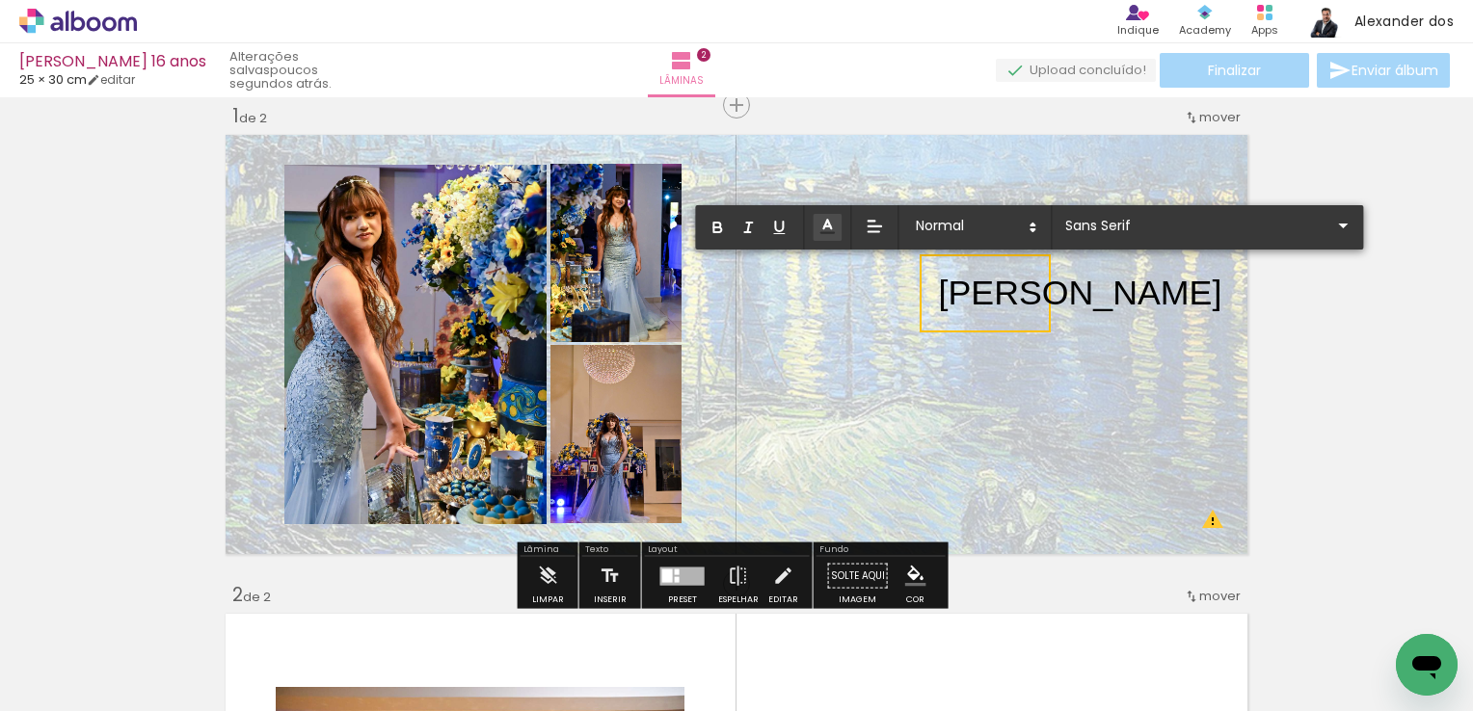
click at [963, 413] on quentale-layouter at bounding box center [736, 344] width 1033 height 431
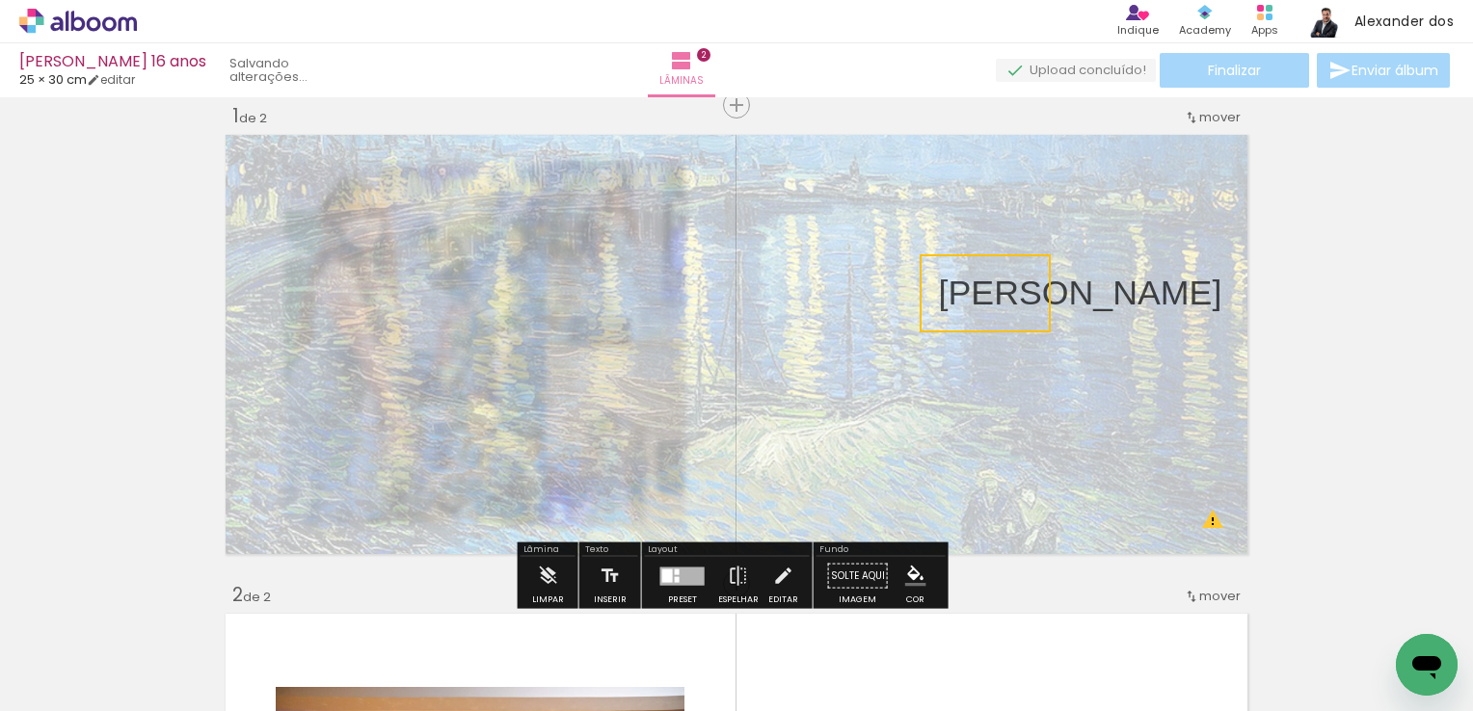
click at [982, 413] on quentale-photo at bounding box center [736, 344] width 1033 height 431
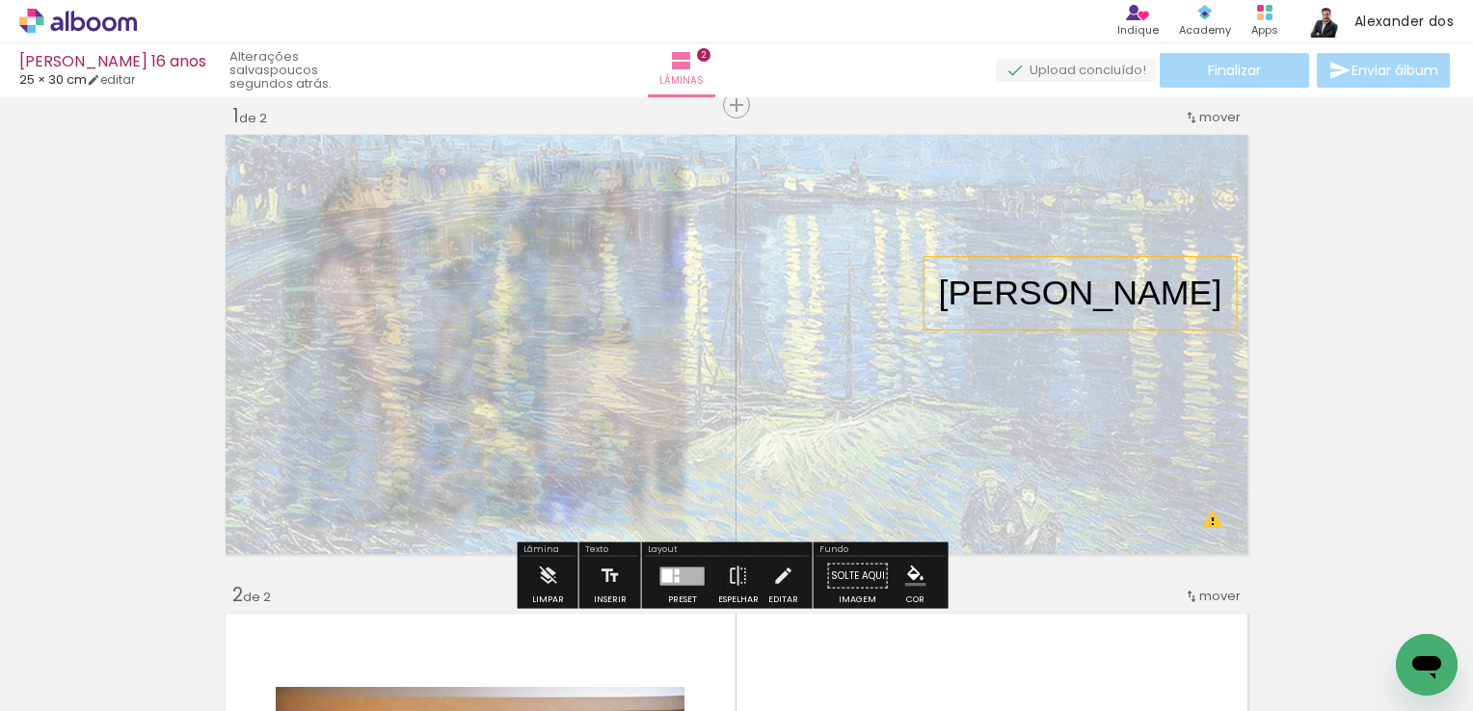
click at [974, 287] on span "Sophia" at bounding box center [1080, 293] width 283 height 39
click at [978, 306] on quentale-selection at bounding box center [985, 293] width 137 height 72
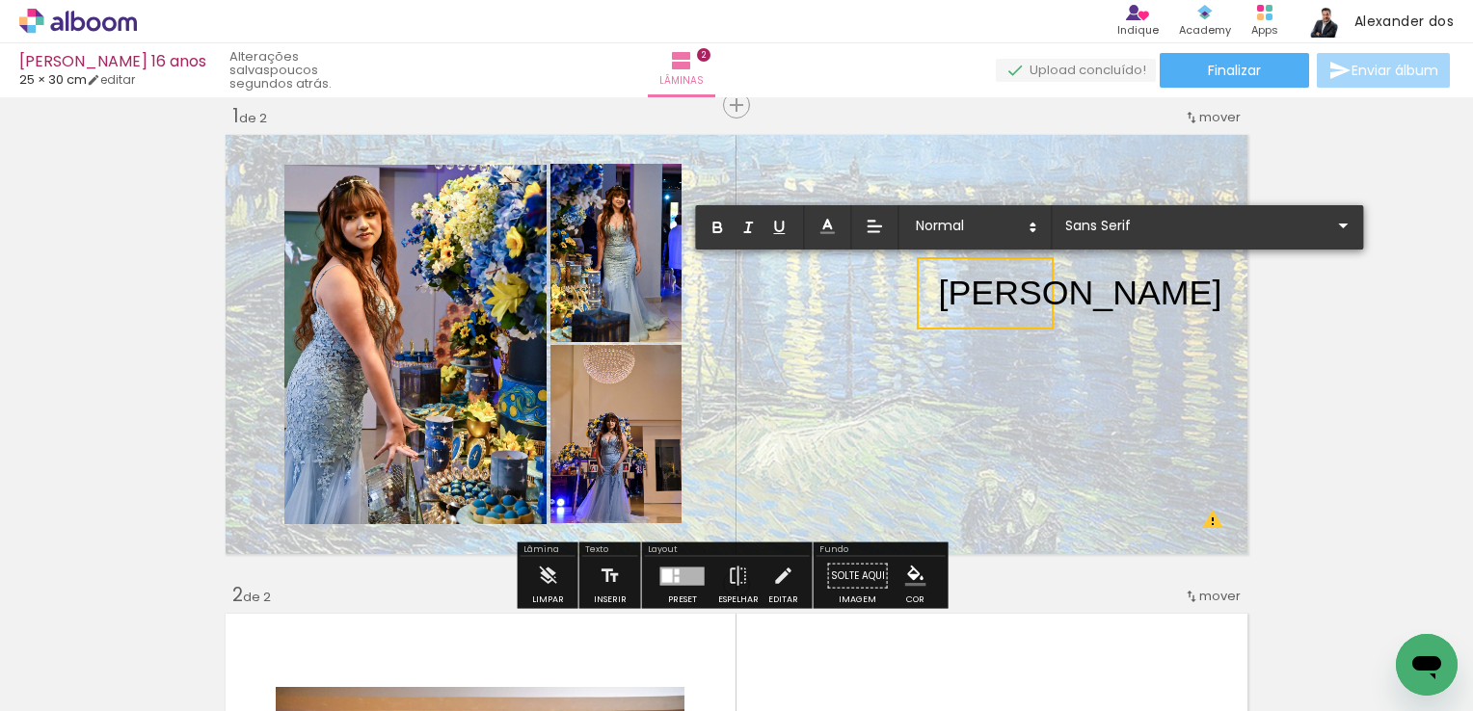
click at [978, 306] on span "Sophia" at bounding box center [1080, 293] width 283 height 39
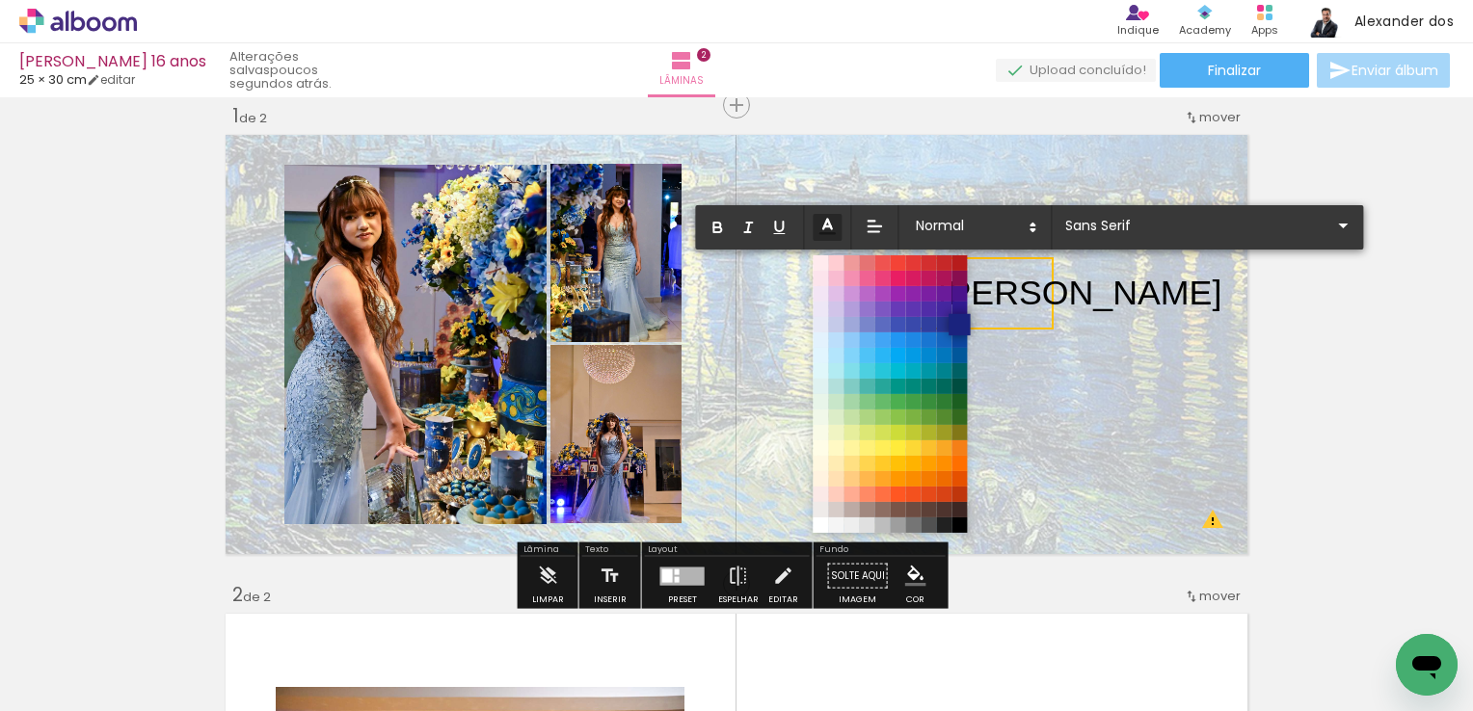
click at [959, 322] on span at bounding box center [958, 324] width 21 height 21
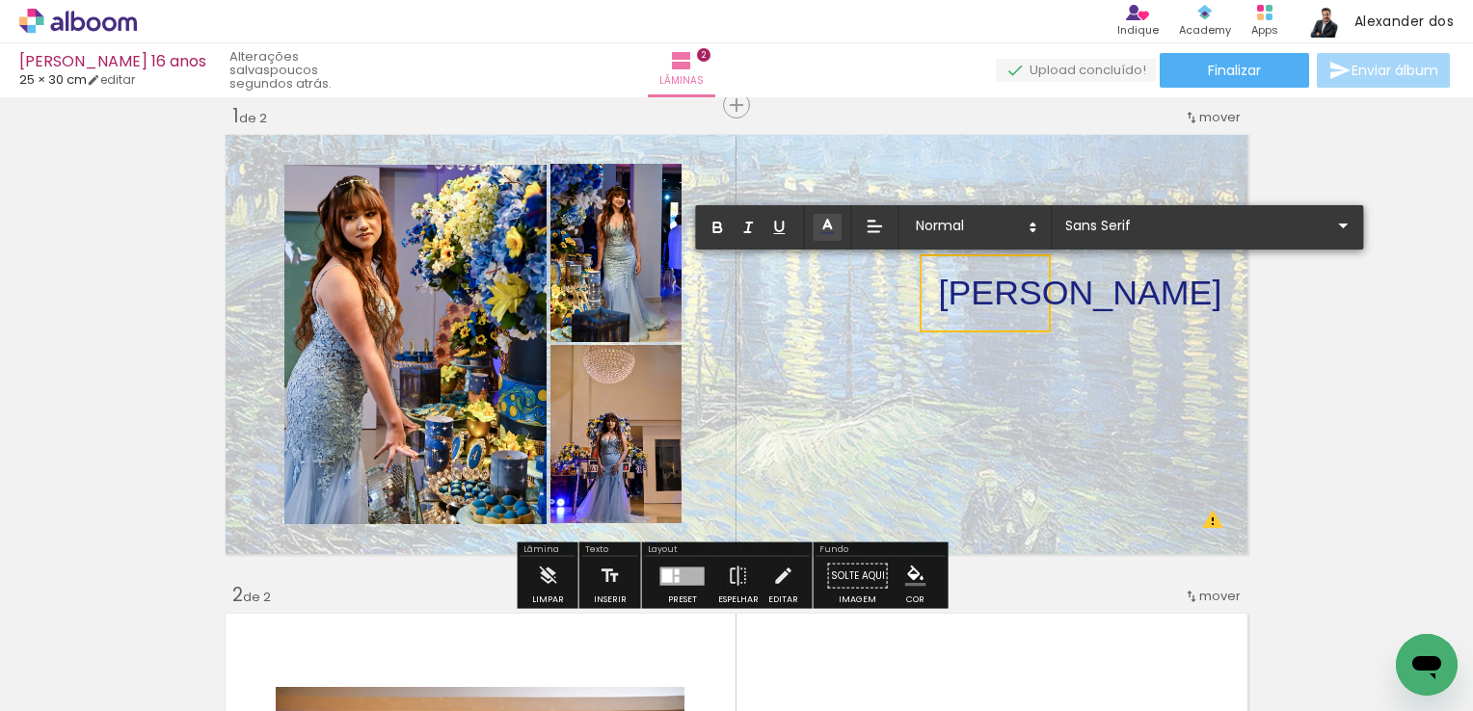
click at [1059, 361] on quentale-layouter at bounding box center [736, 344] width 1033 height 431
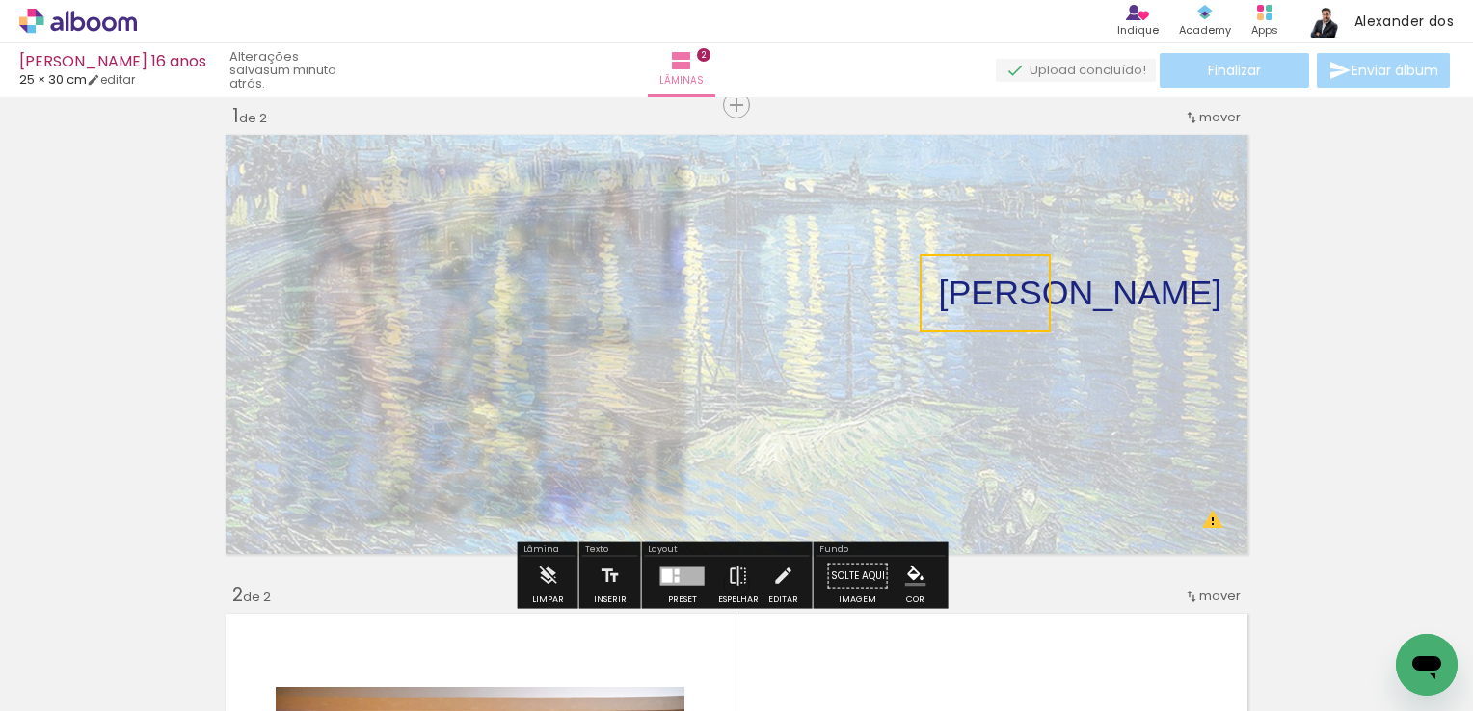
click at [1087, 252] on quentale-photo at bounding box center [736, 344] width 1033 height 431
click at [1010, 297] on span "Sophia" at bounding box center [1080, 293] width 283 height 39
click at [1010, 297] on quentale-selection at bounding box center [985, 293] width 137 height 72
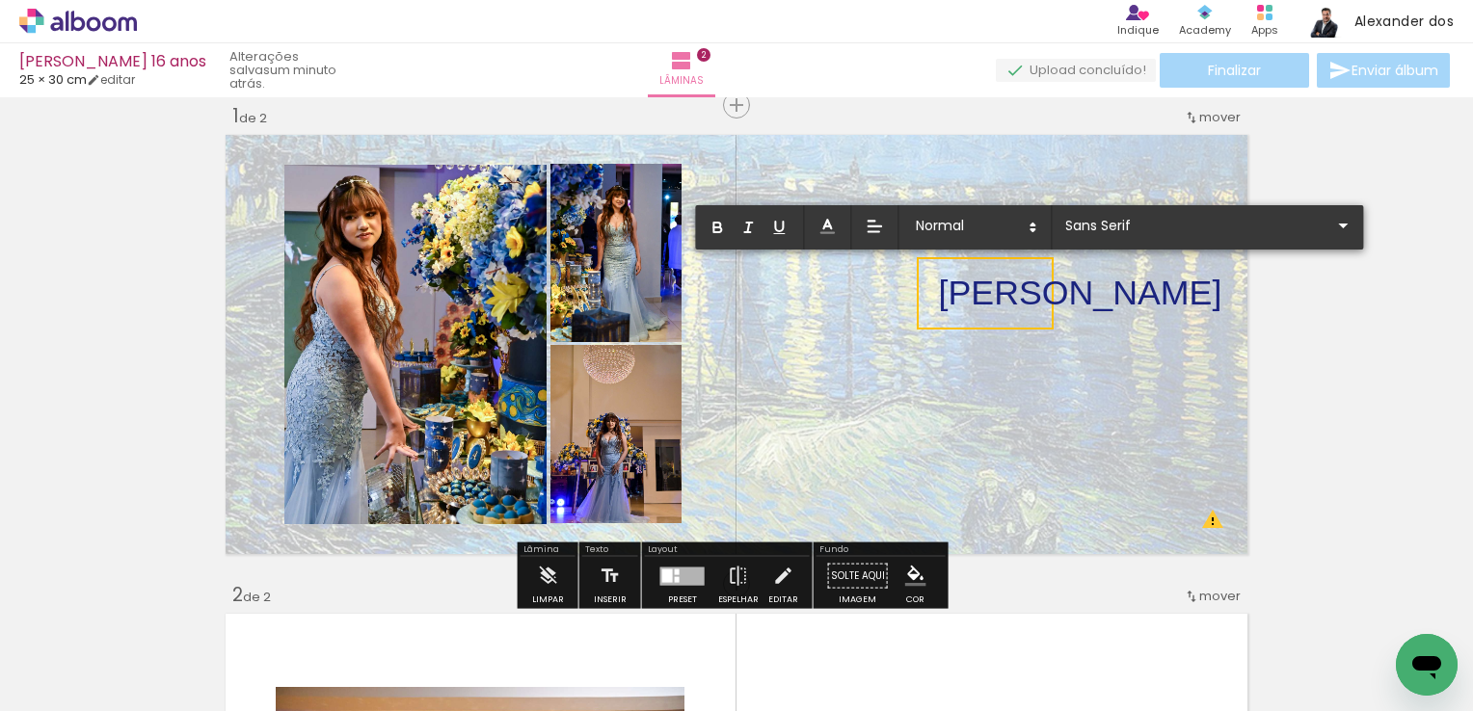
click at [1015, 280] on span "Sophia" at bounding box center [1080, 293] width 283 height 39
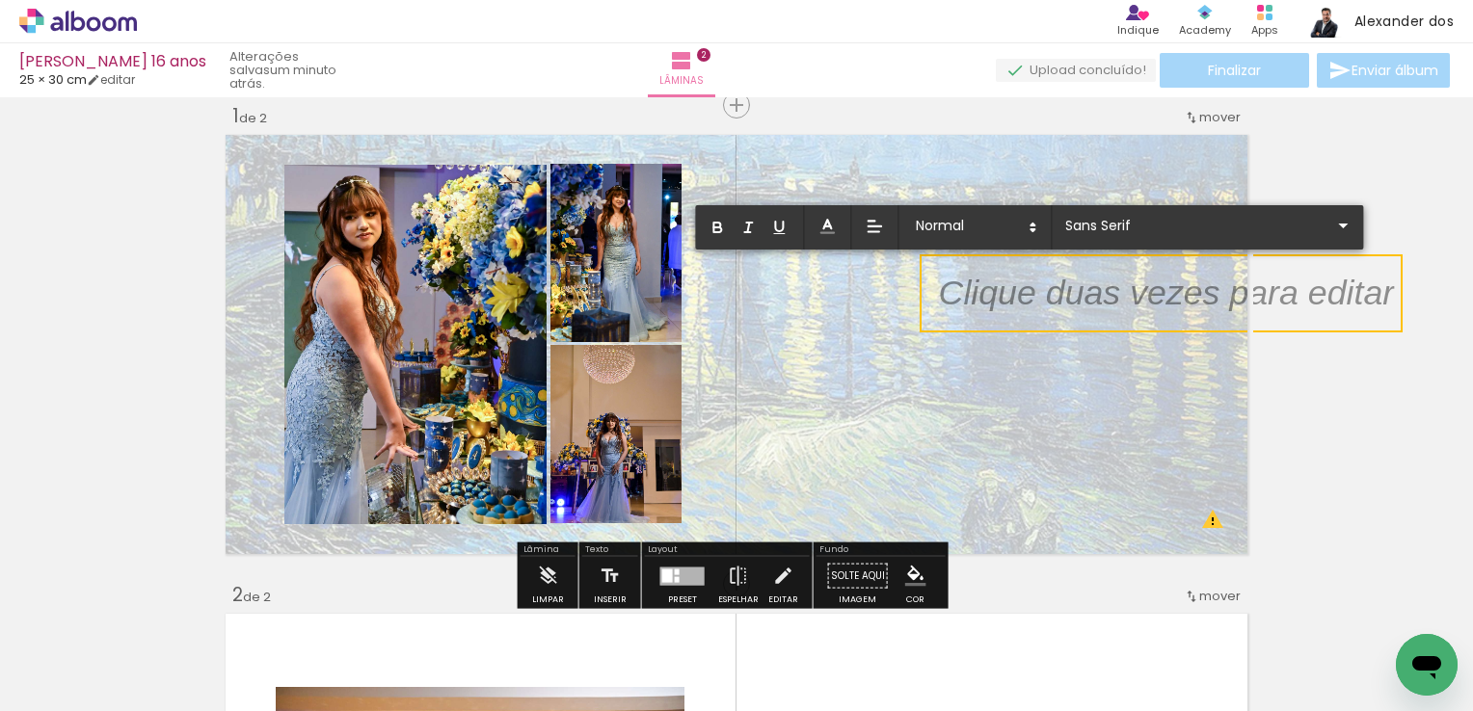
click at [1050, 303] on p at bounding box center [1167, 304] width 456 height 49
click at [1044, 295] on p at bounding box center [1167, 304] width 456 height 49
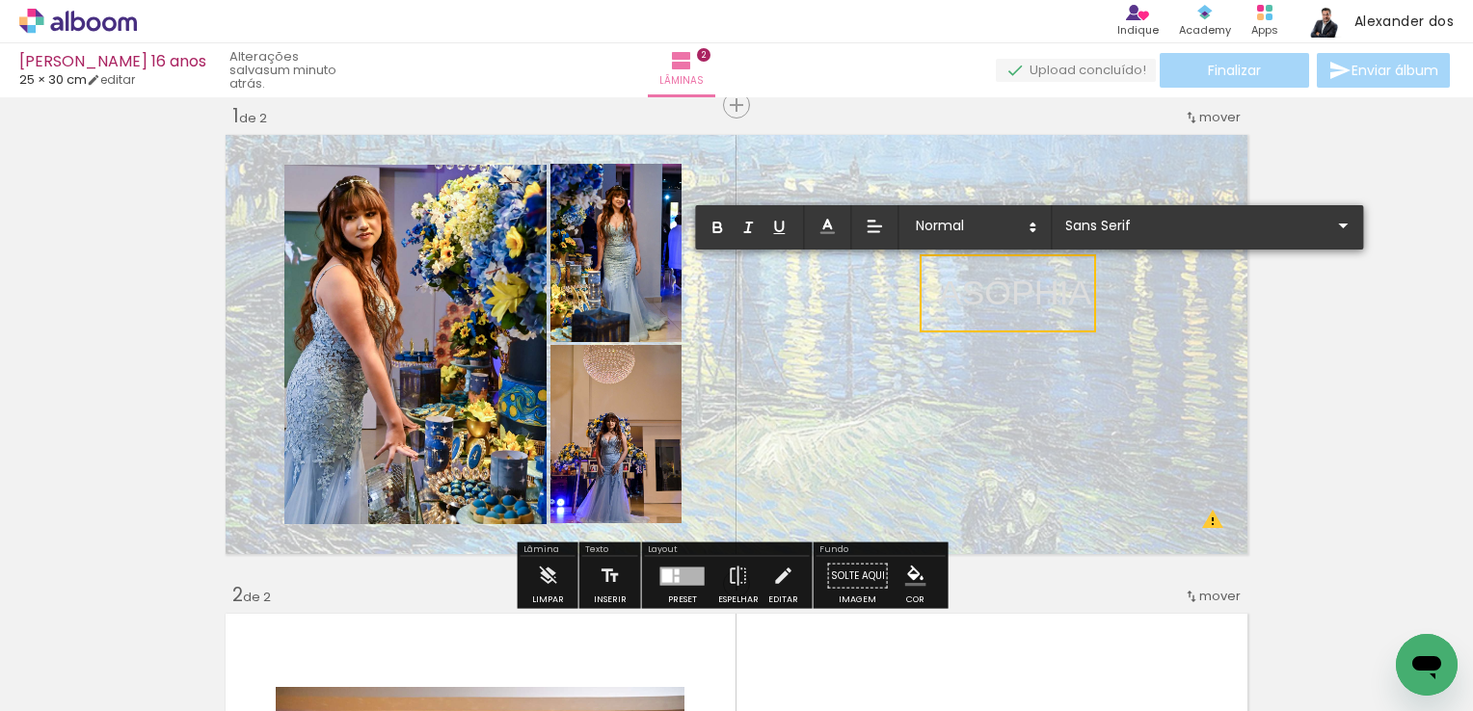
click at [1011, 291] on p "ASOPHIA" at bounding box center [1015, 293] width 153 height 49
click at [955, 278] on p "ASOPHIA" at bounding box center [1015, 293] width 153 height 49
click at [956, 281] on p "ASOPHIA" at bounding box center [1015, 293] width 153 height 49
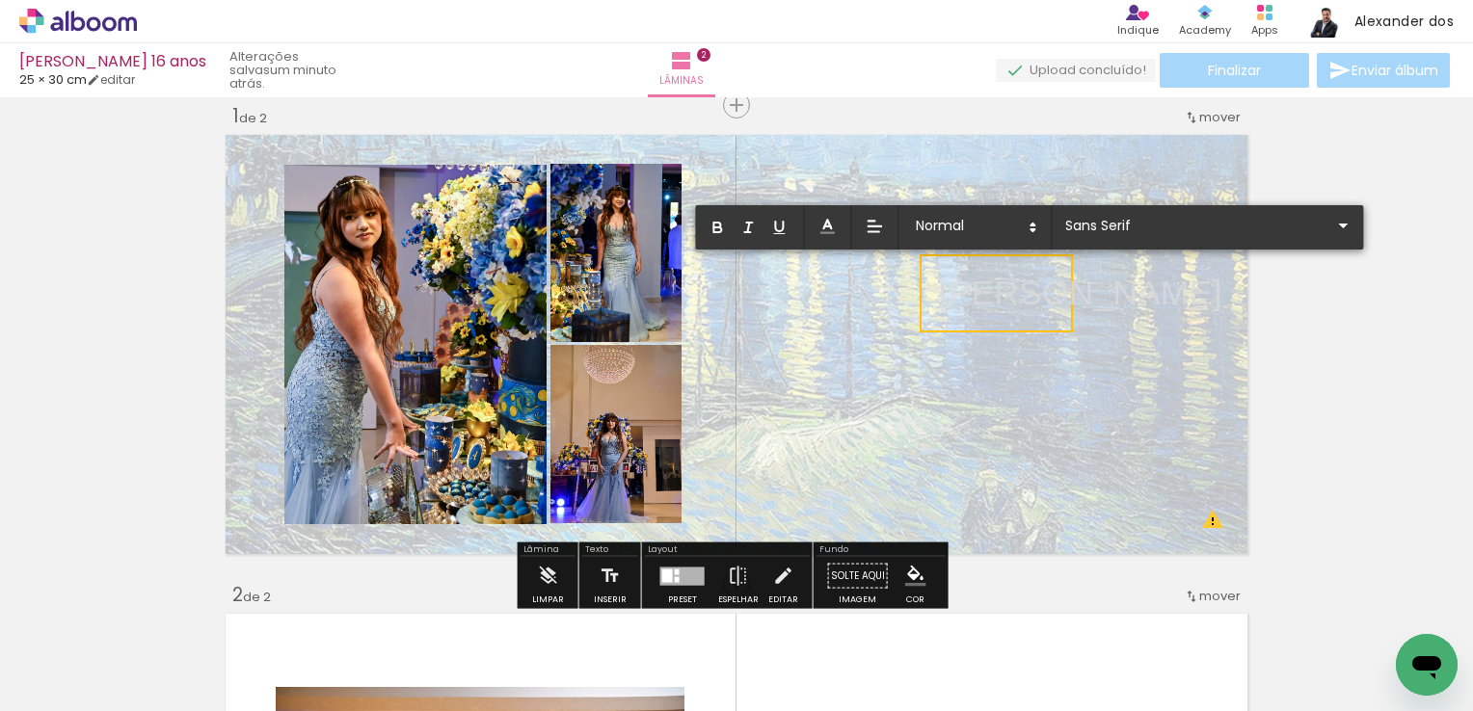
click at [953, 294] on p "SOPHIA" at bounding box center [1080, 293] width 283 height 49
click at [954, 287] on p "SOPHIA" at bounding box center [1080, 293] width 283 height 49
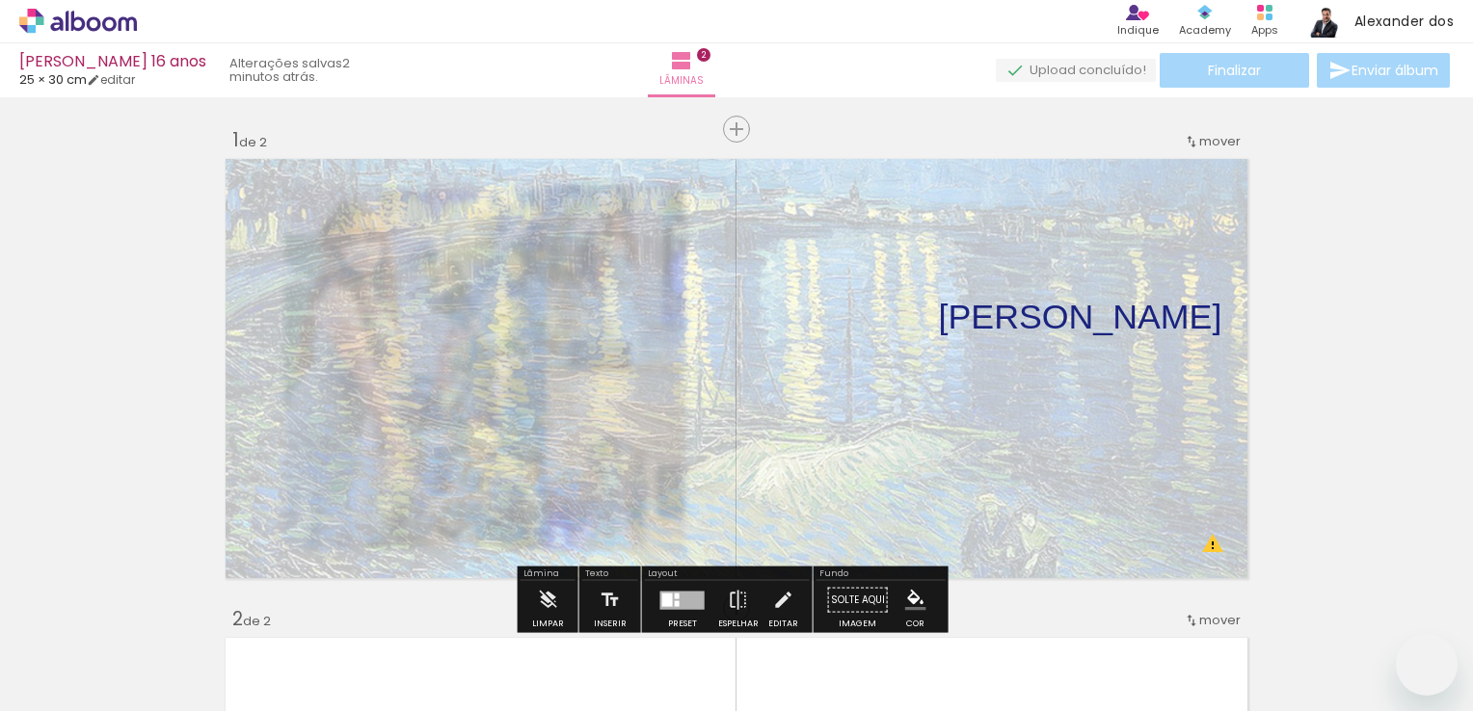
click at [919, 222] on album-spread "1 de 2" at bounding box center [736, 368] width 1033 height 431
click at [1058, 399] on quentale-photo at bounding box center [736, 368] width 1033 height 431
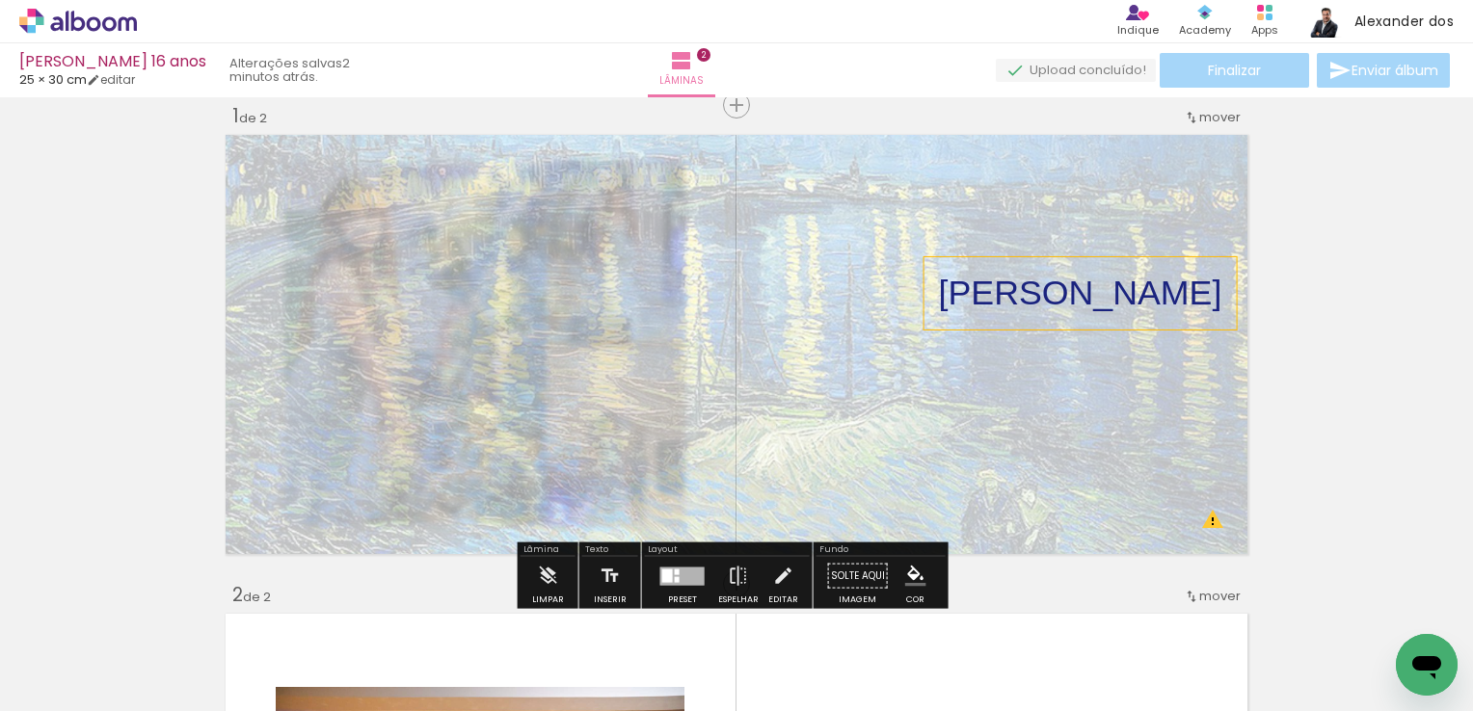
scroll to position [0, 8838]
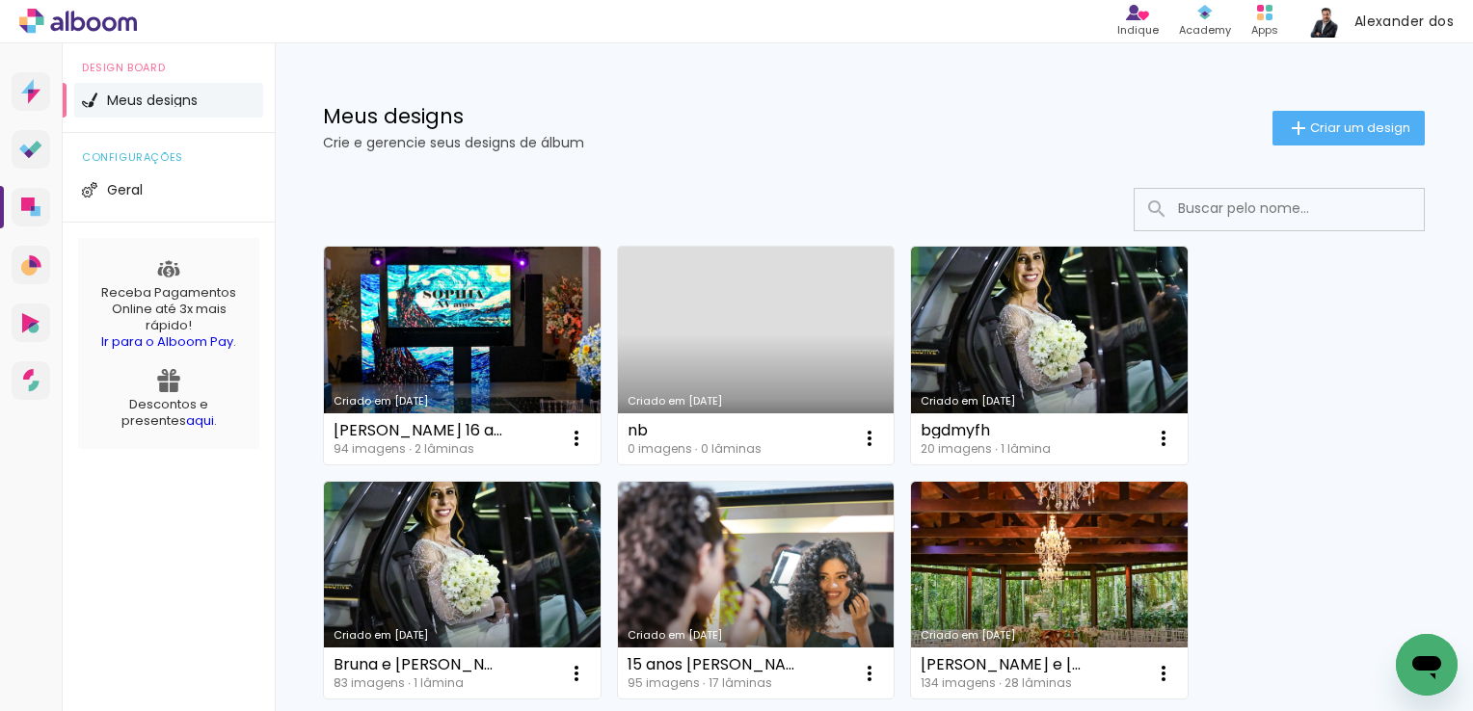
click at [1269, 218] on input at bounding box center [1305, 209] width 275 height 40
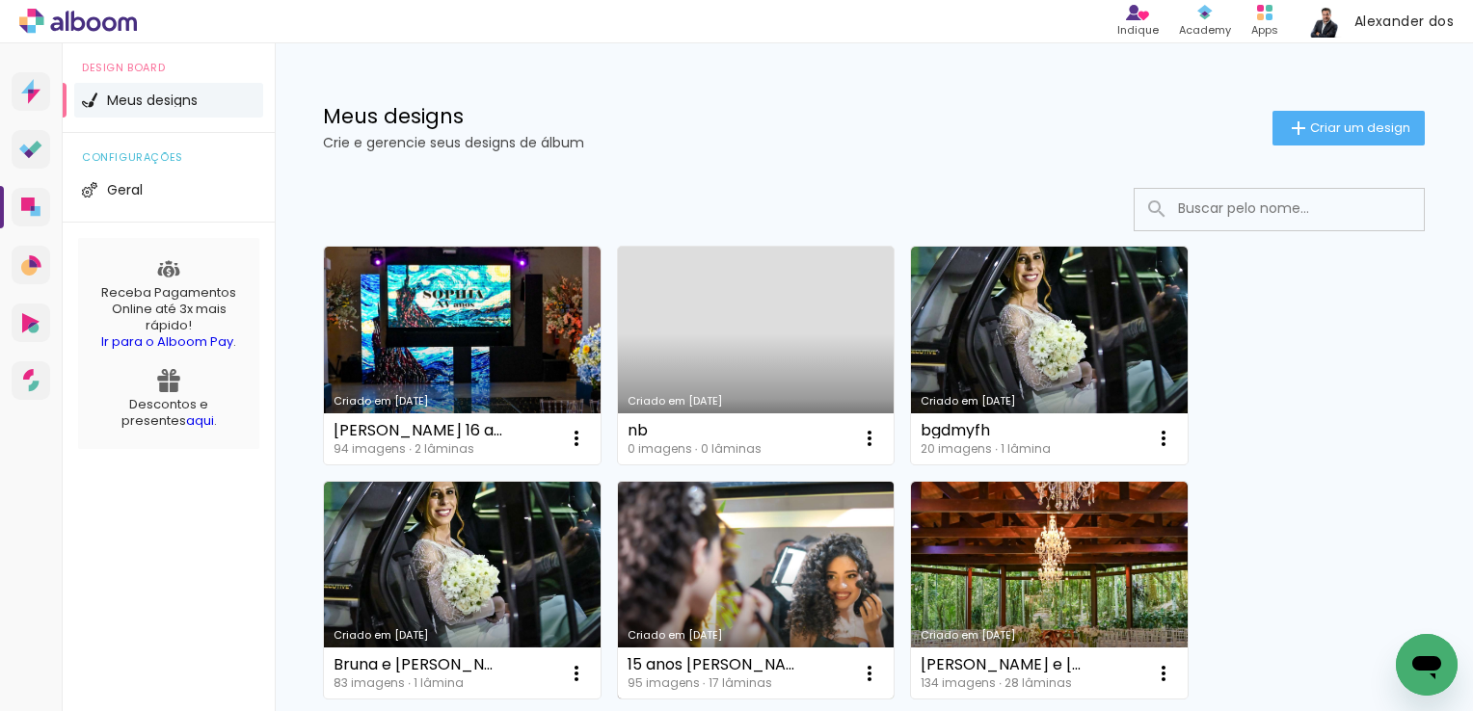
click at [729, 545] on link "Criado em [DATE]" at bounding box center [756, 591] width 277 height 218
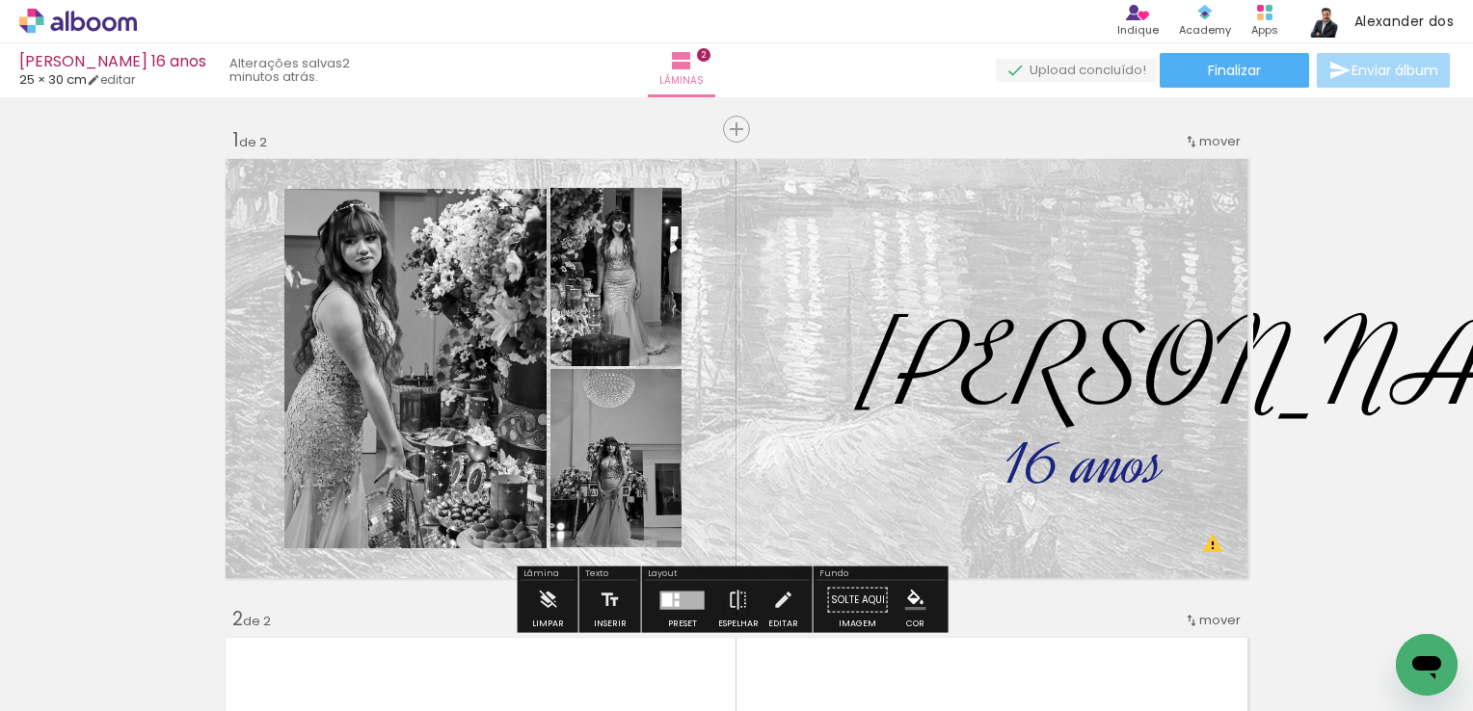
scroll to position [289, 0]
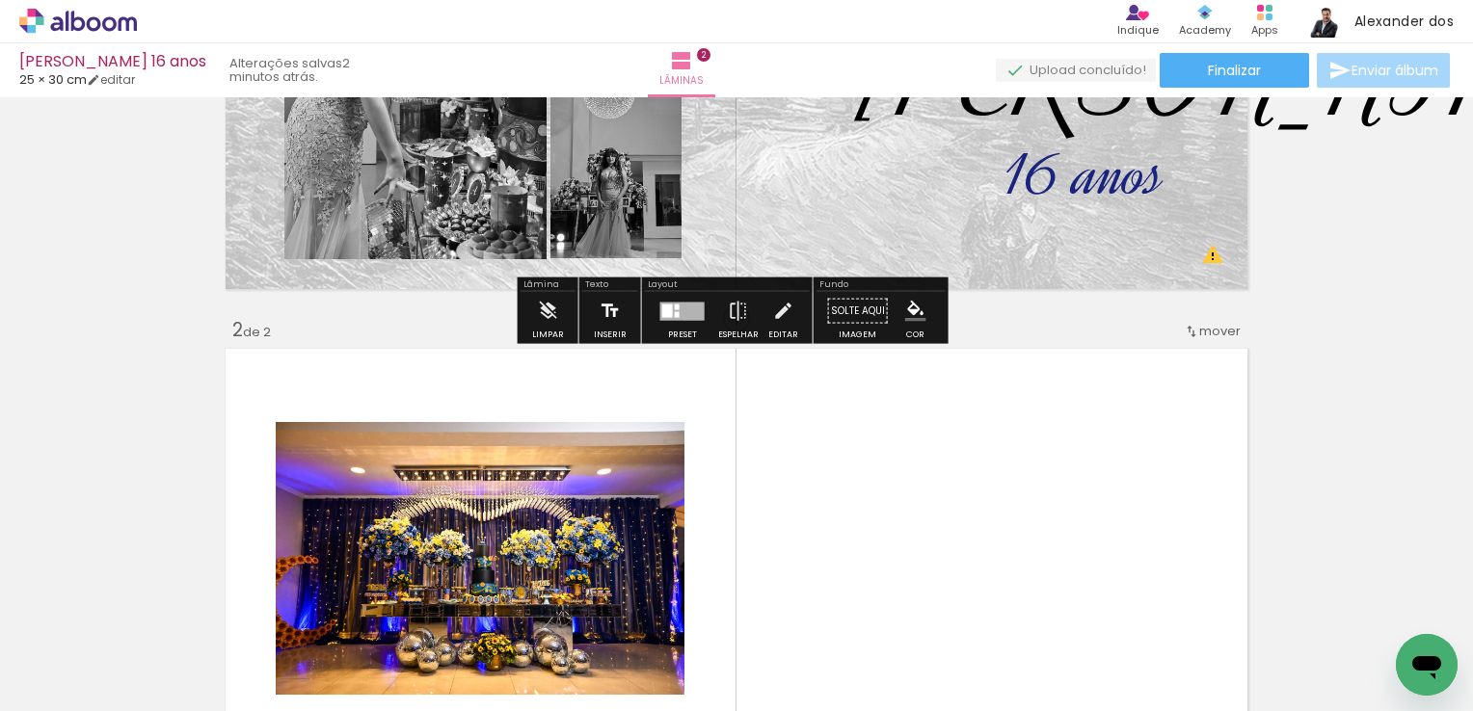
click at [603, 322] on iron-icon at bounding box center [610, 311] width 21 height 39
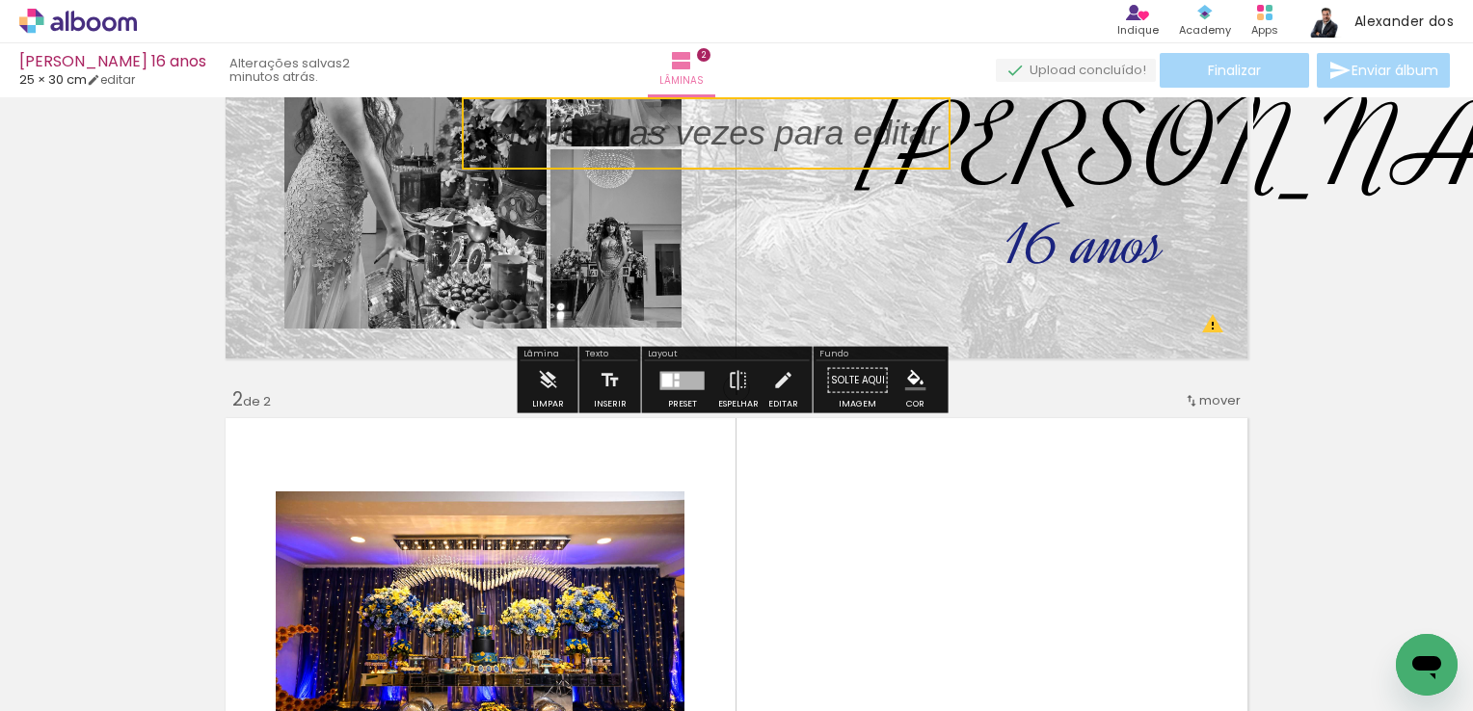
click at [706, 122] on quentale-selection at bounding box center [706, 133] width 489 height 72
click at [707, 127] on p at bounding box center [712, 144] width 456 height 49
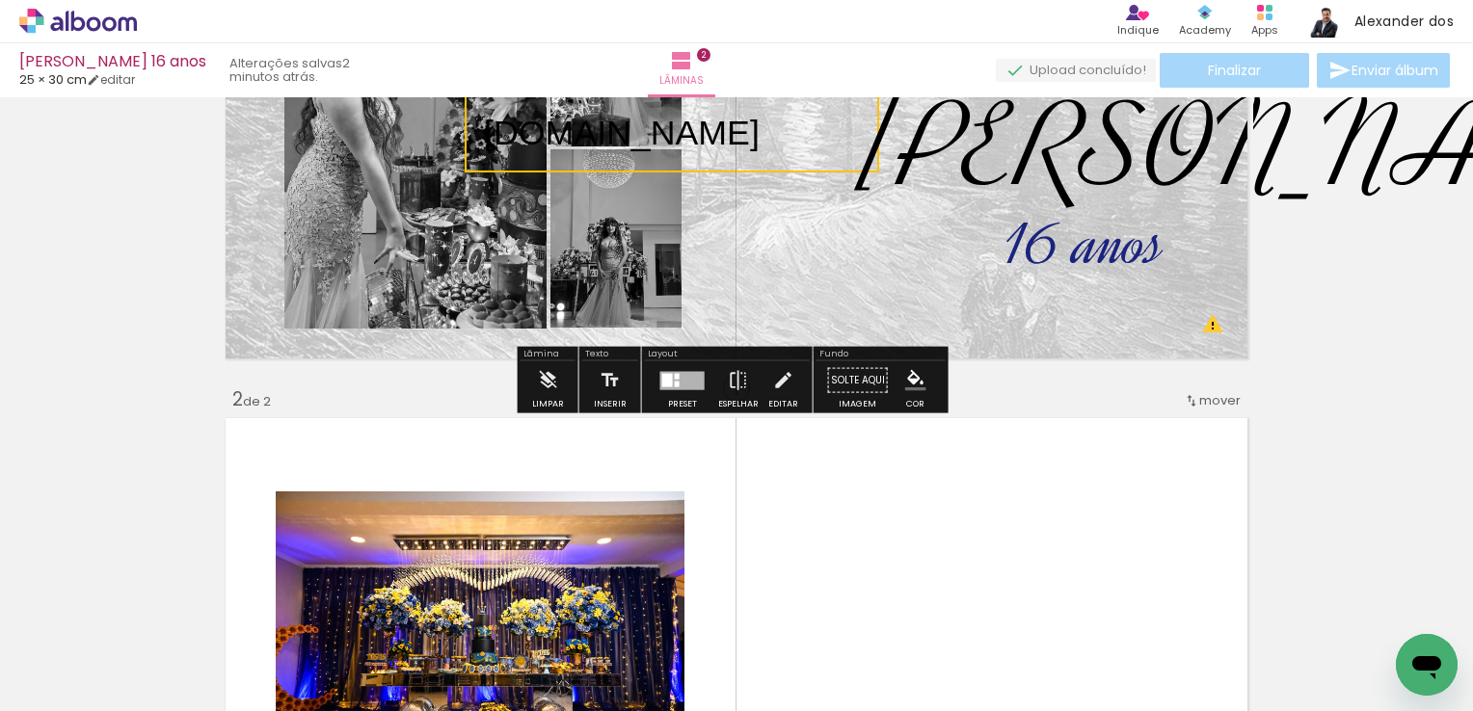
click at [760, 129] on span "www.alexpedroso.com.br" at bounding box center [622, 133] width 276 height 39
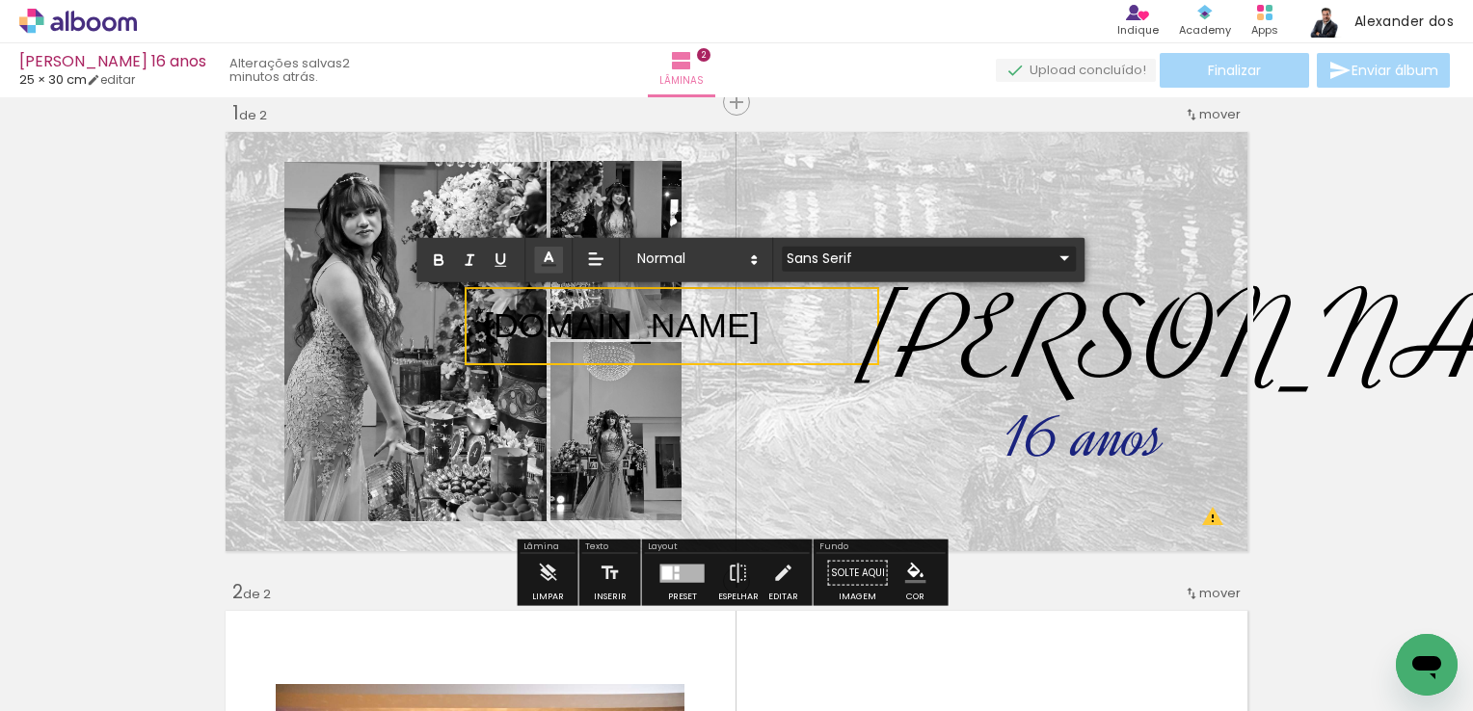
click at [841, 259] on input "Sans Serif" at bounding box center [917, 258] width 271 height 20
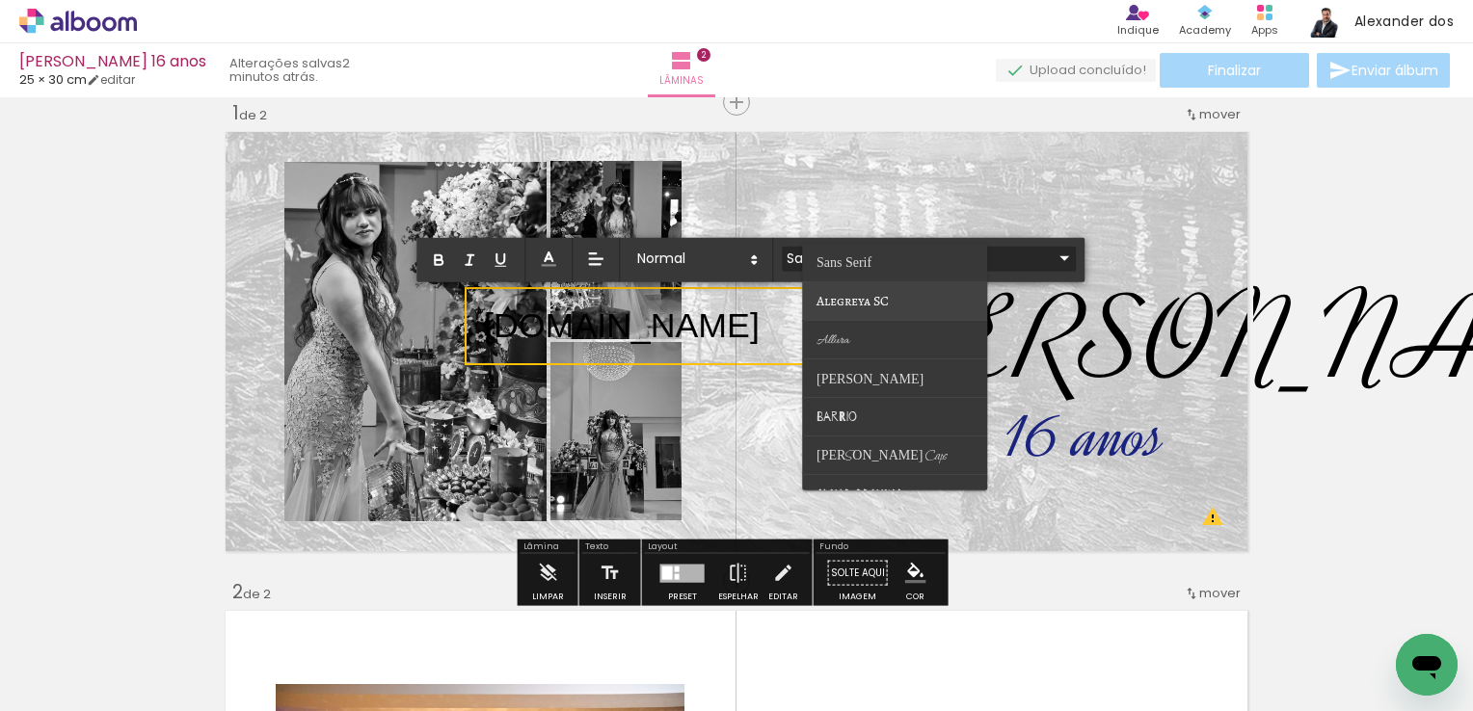
click at [856, 269] on span "Alegreya SC" at bounding box center [843, 261] width 55 height 14
type input "Alegreya SC"
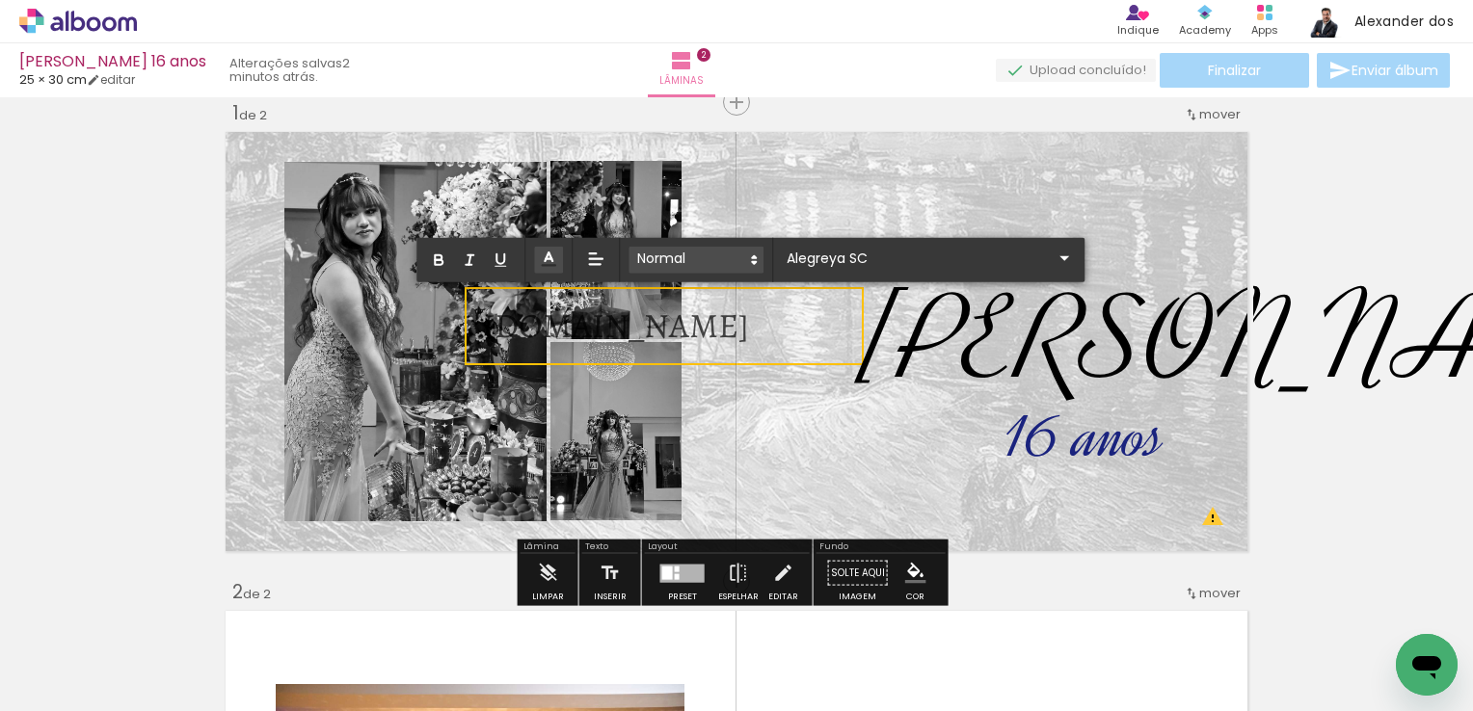
click at [729, 262] on span at bounding box center [695, 260] width 135 height 27
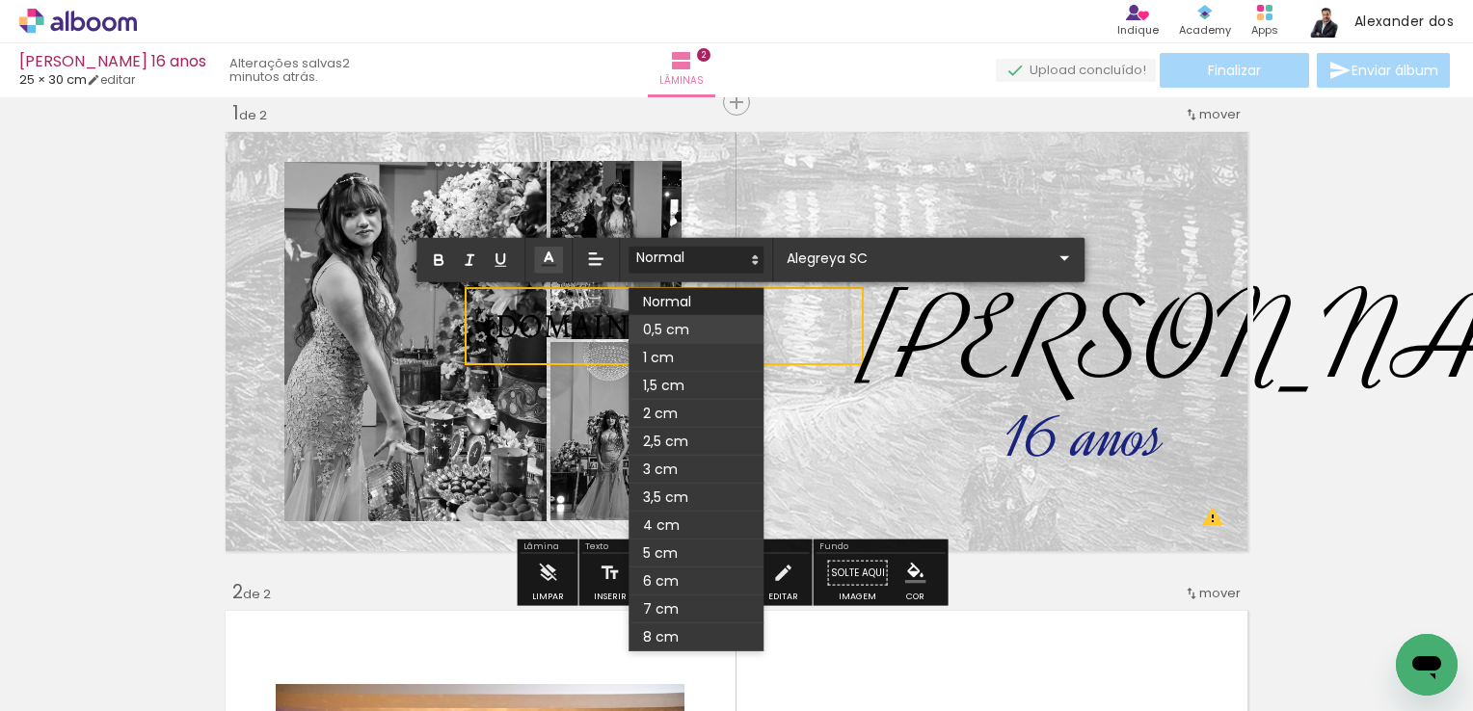
click at [709, 326] on span at bounding box center [695, 330] width 135 height 28
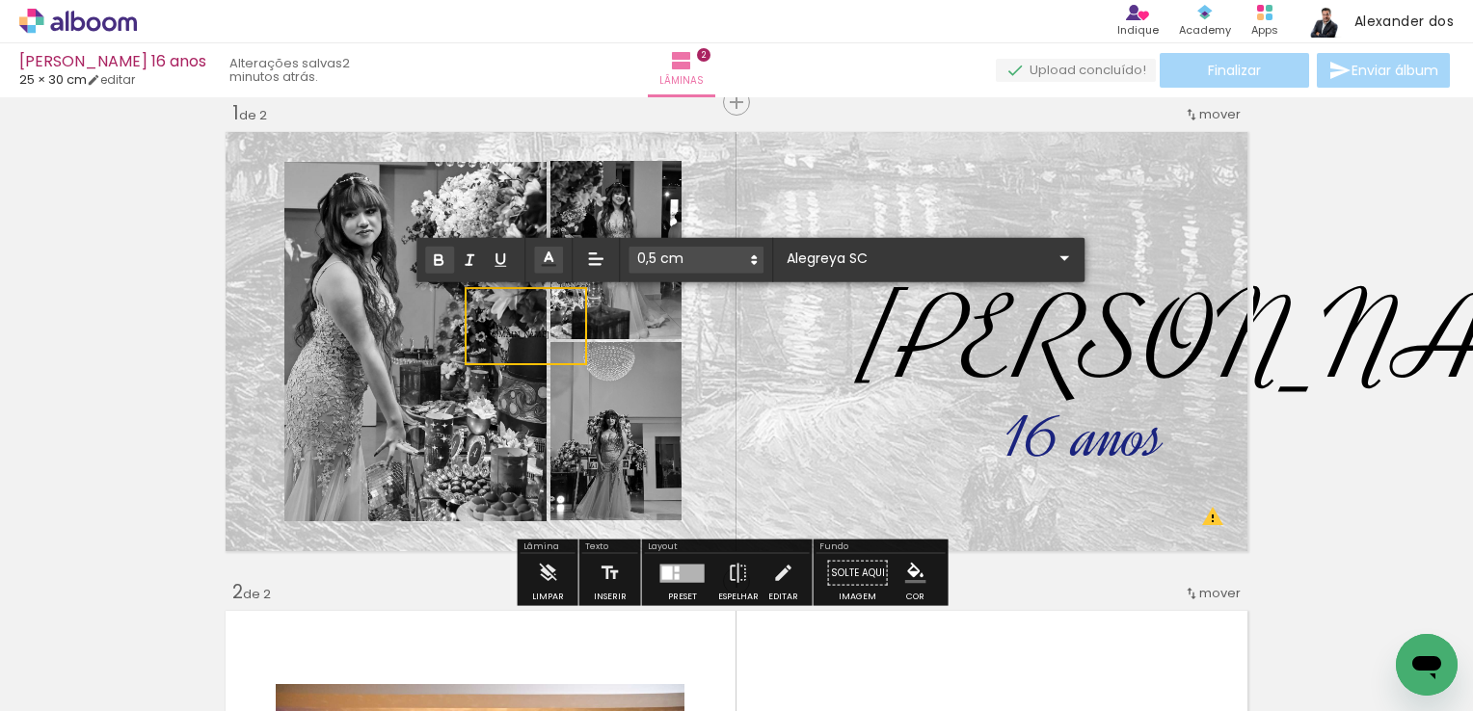
click at [432, 256] on icon "button" at bounding box center [438, 260] width 17 height 17
click at [741, 271] on span at bounding box center [695, 260] width 135 height 27
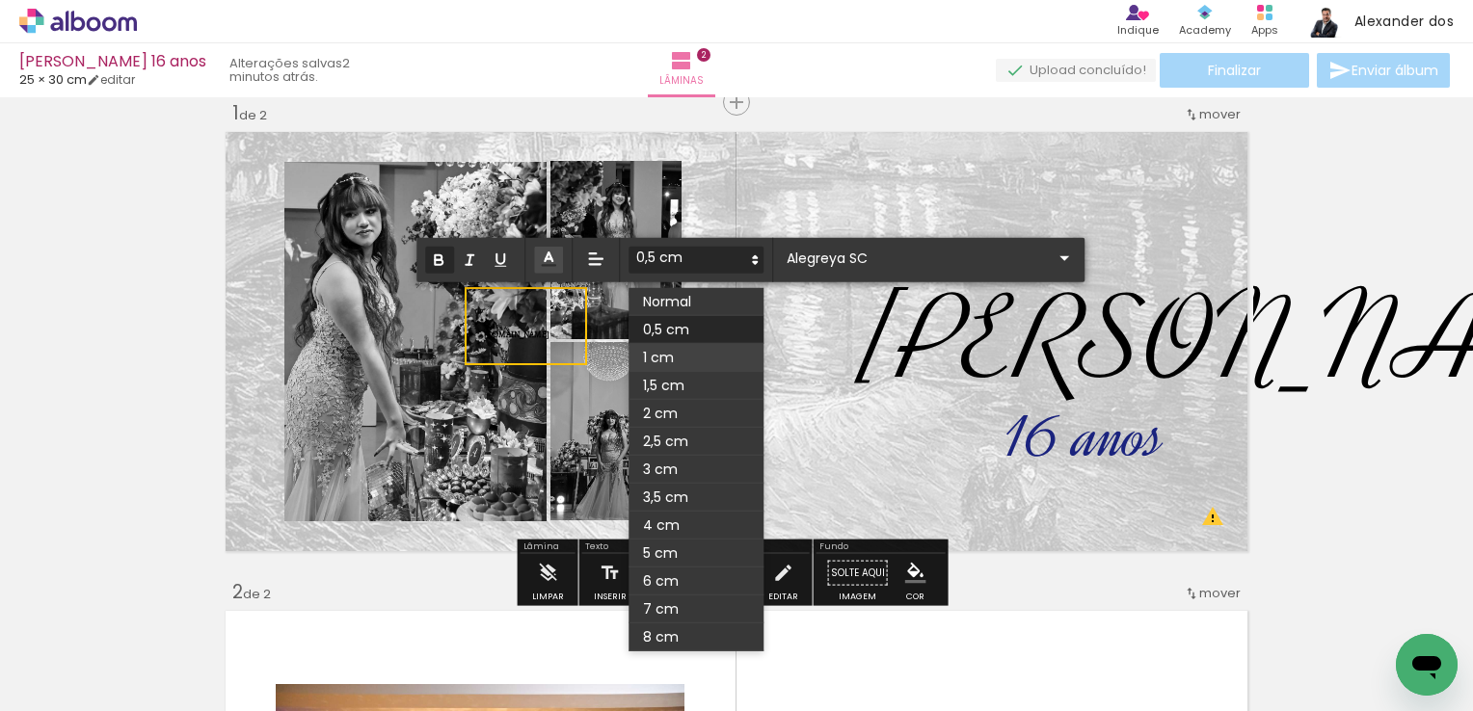
click at [686, 355] on span at bounding box center [695, 358] width 135 height 28
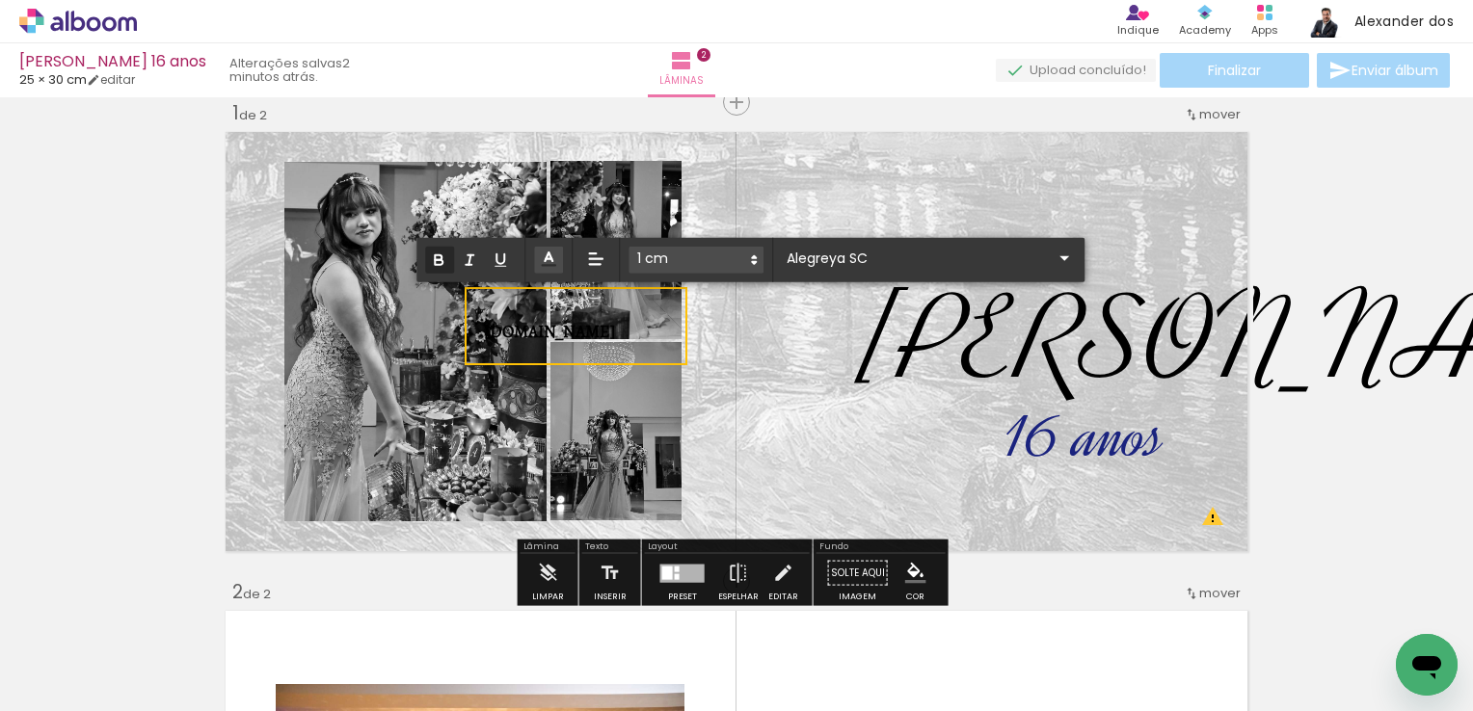
click at [717, 264] on span at bounding box center [695, 260] width 135 height 27
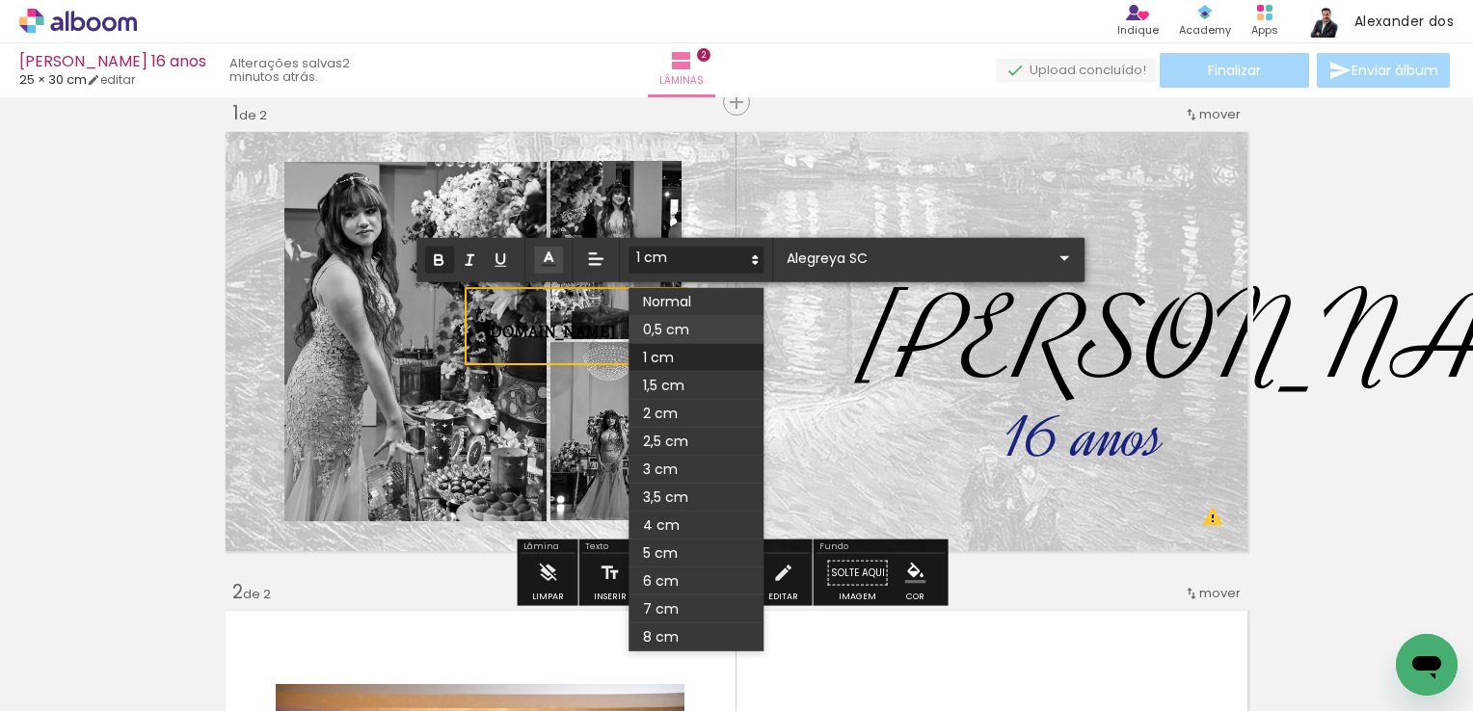
click at [698, 334] on span at bounding box center [695, 330] width 135 height 28
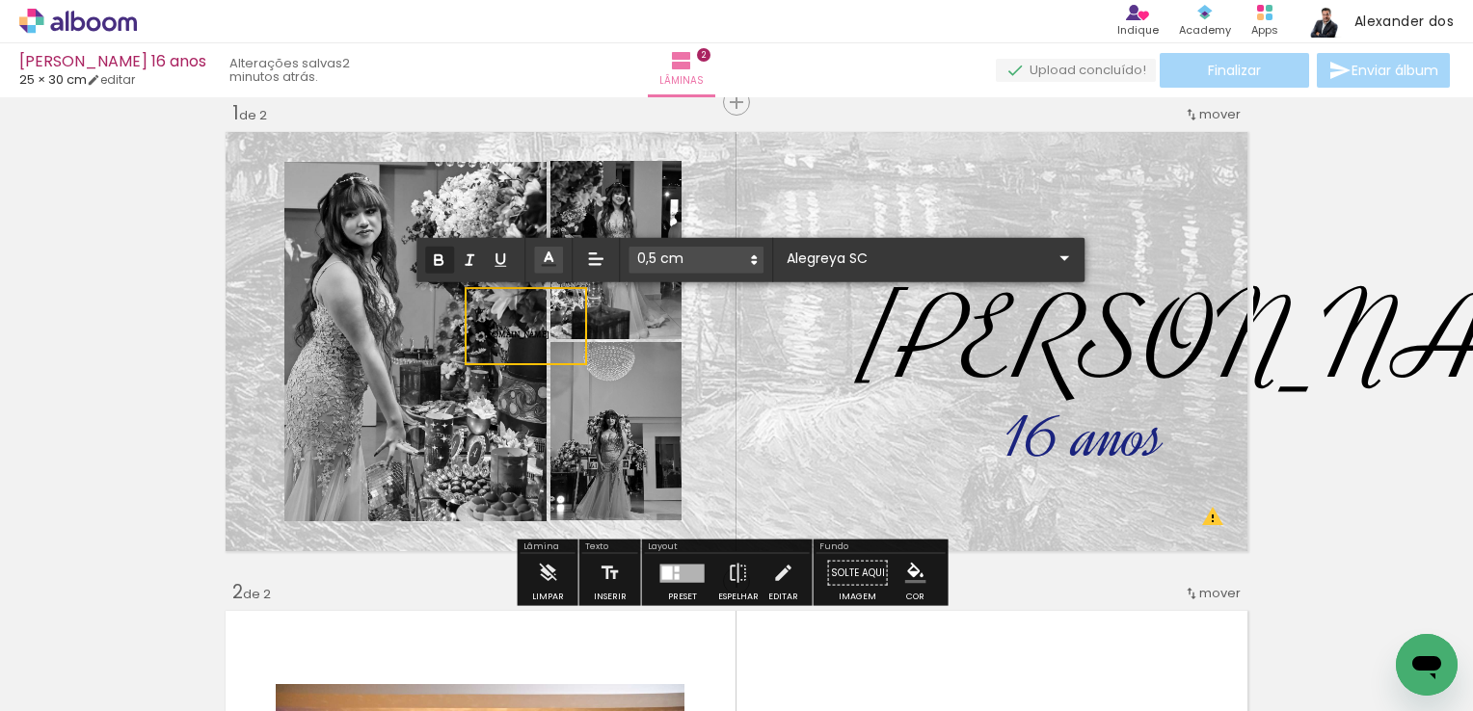
click at [759, 387] on quentale-layouter at bounding box center [736, 341] width 1033 height 431
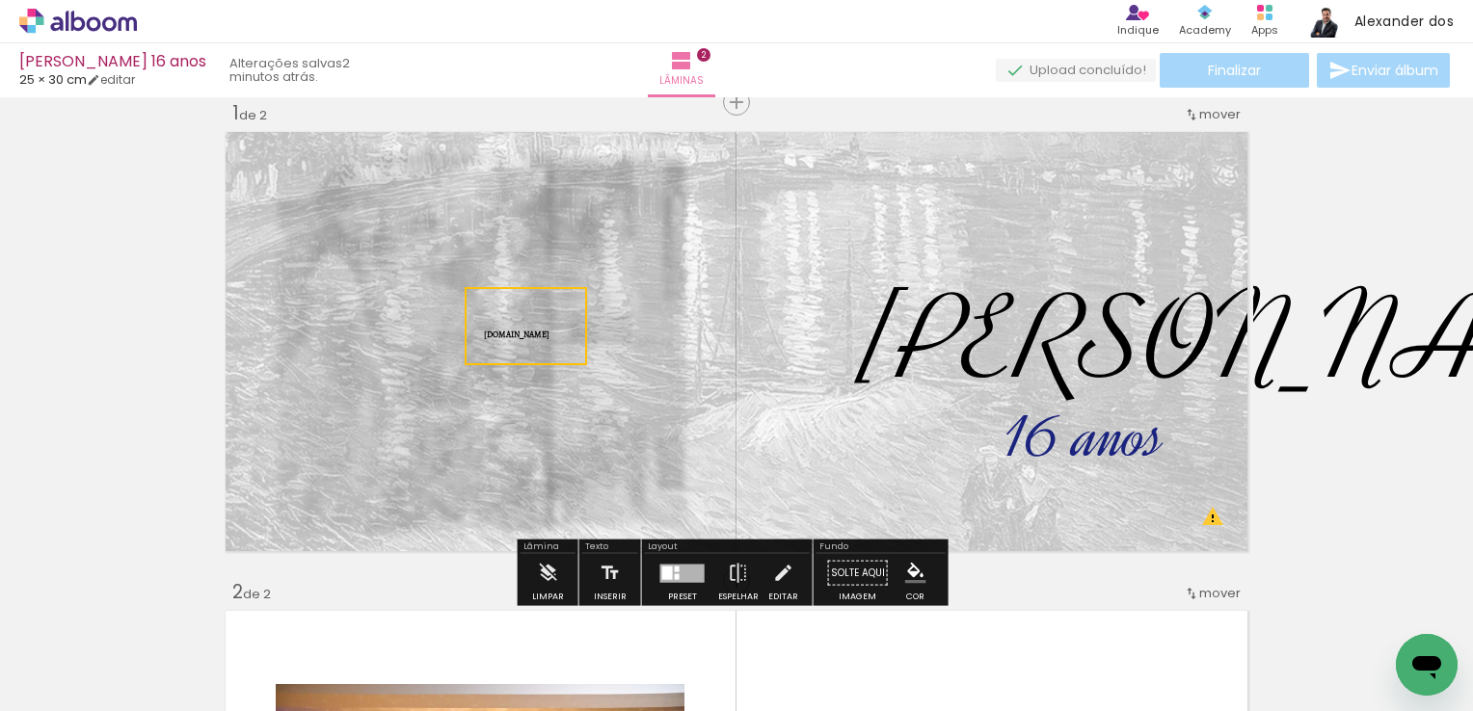
click at [551, 328] on quentale-selection at bounding box center [526, 326] width 122 height 78
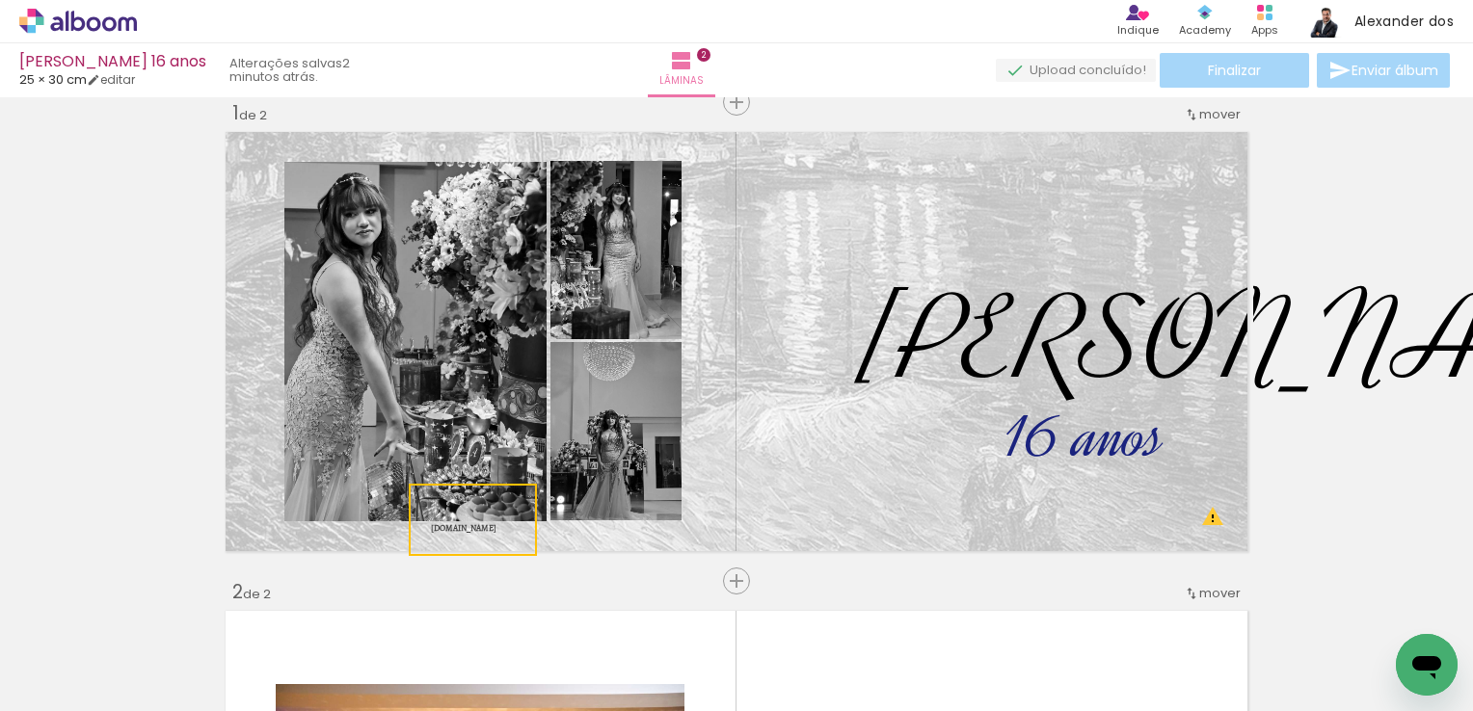
drag, startPoint x: 559, startPoint y: 357, endPoint x: 490, endPoint y: 550, distance: 205.8
click at [490, 550] on quentale-selection at bounding box center [473, 520] width 128 height 72
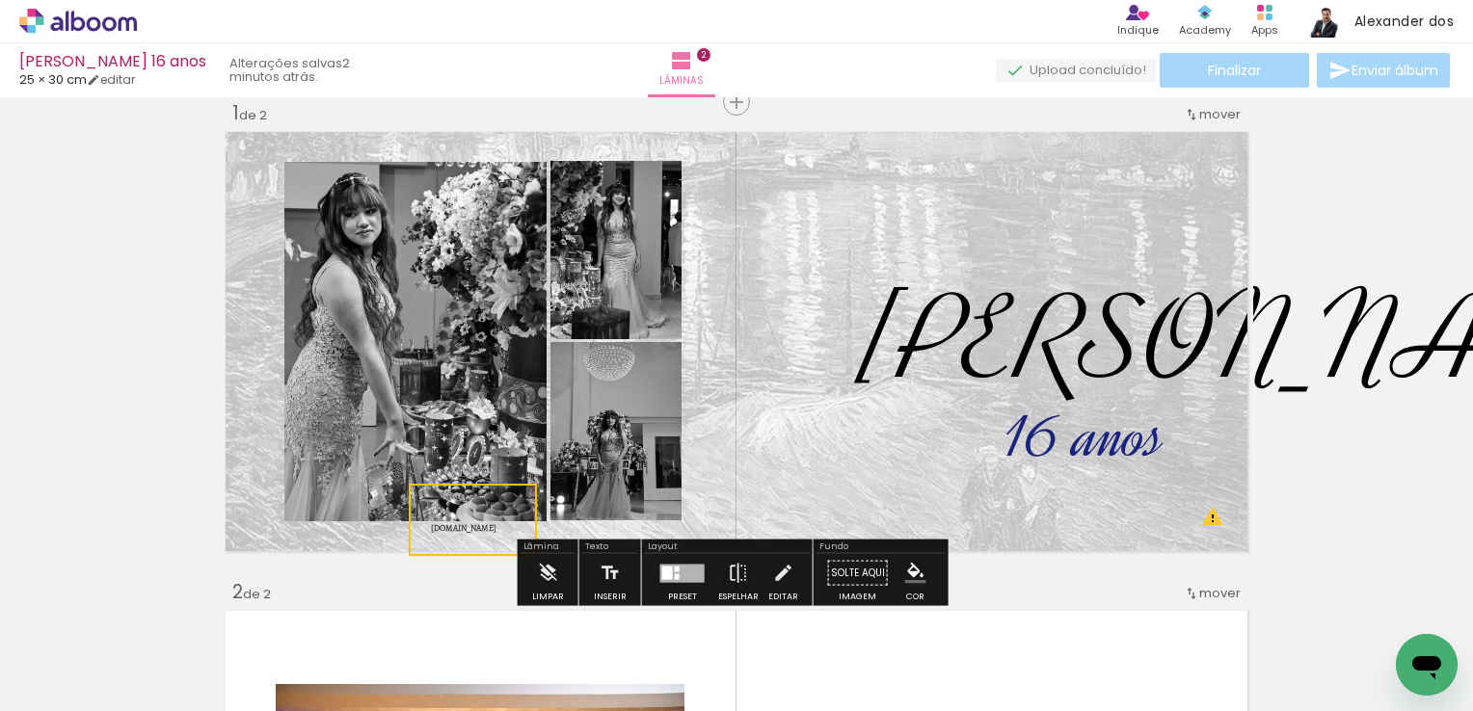
click at [806, 474] on quentale-layouter at bounding box center [736, 341] width 1033 height 431
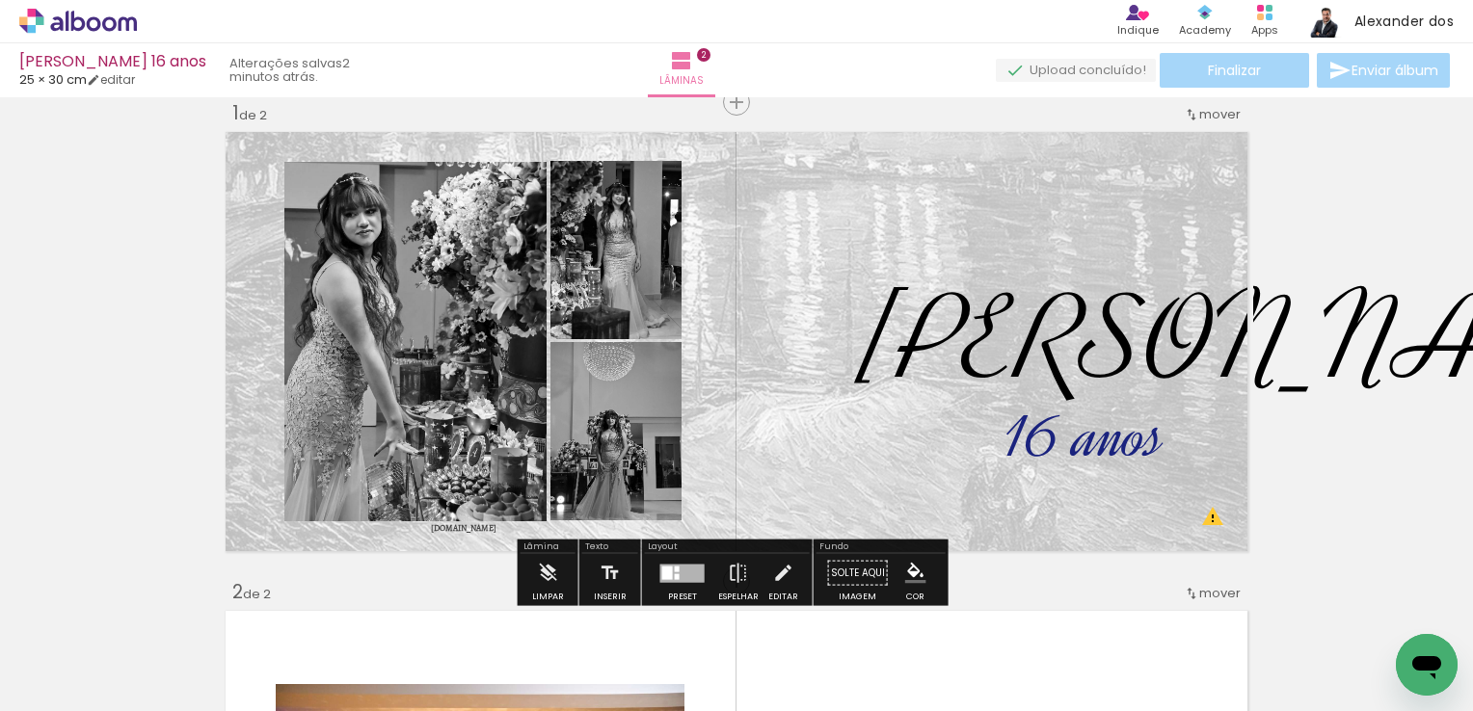
drag, startPoint x: 1084, startPoint y: 457, endPoint x: 1074, endPoint y: 214, distance: 243.1
click at [1074, 214] on album-spread "1 de 2" at bounding box center [736, 341] width 1033 height 431
click at [476, 531] on album-spread "1 de 2" at bounding box center [736, 341] width 1033 height 431
click at [507, 335] on strong "[DOMAIN_NAME]" at bounding box center [515, 335] width 66 height 12
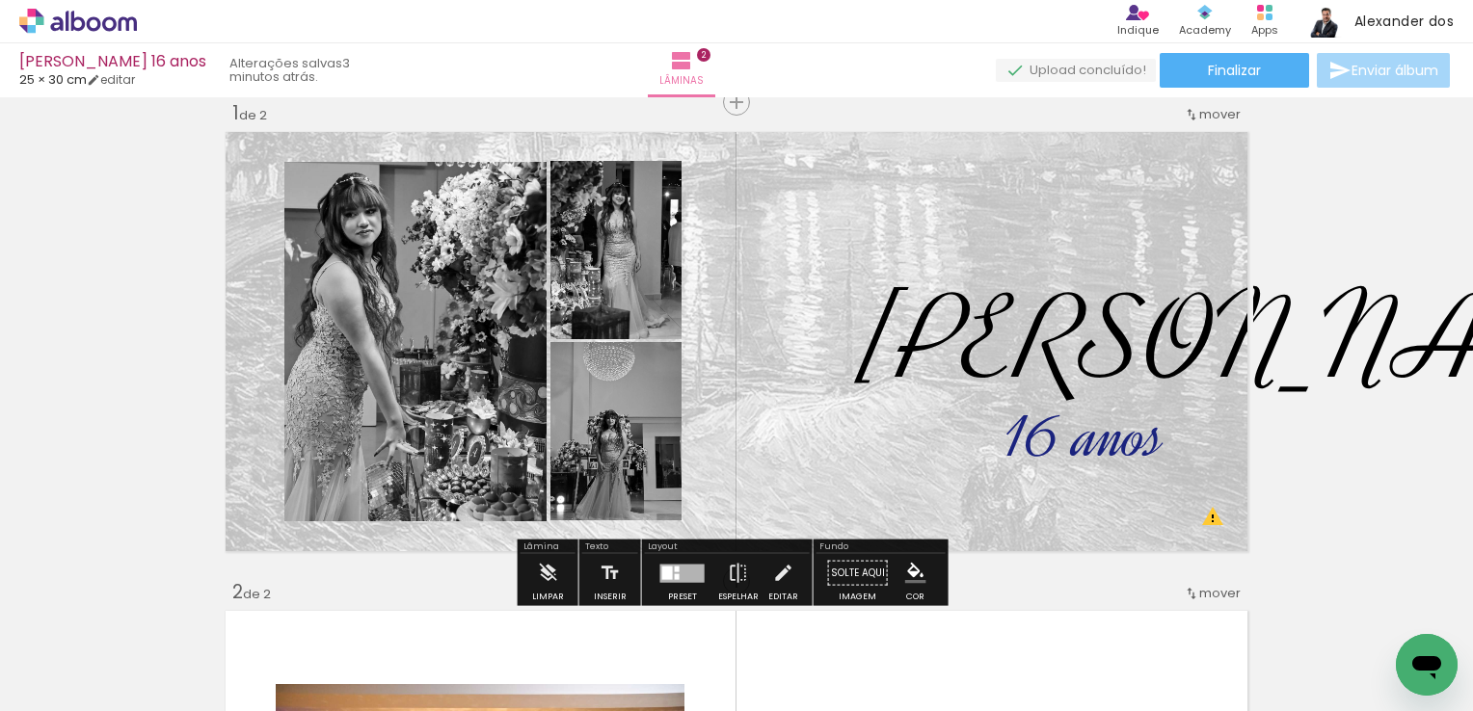
drag, startPoint x: 1105, startPoint y: 447, endPoint x: 1065, endPoint y: 216, distance: 234.7
click at [1065, 216] on album-spread "1 de 2" at bounding box center [736, 341] width 1033 height 431
click at [1213, 512] on quentale-layouter at bounding box center [736, 341] width 1033 height 431
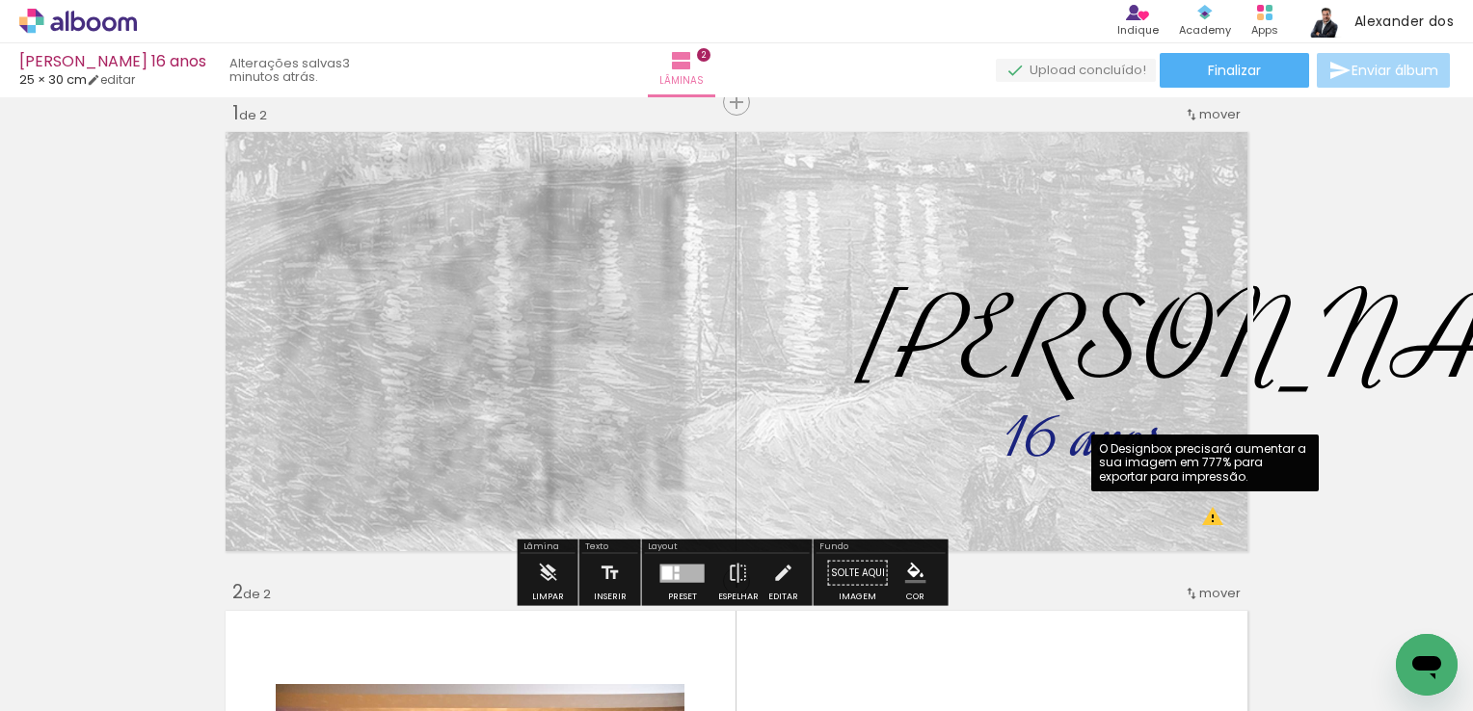
click at [1202, 517] on quentale-photo at bounding box center [736, 341] width 1033 height 431
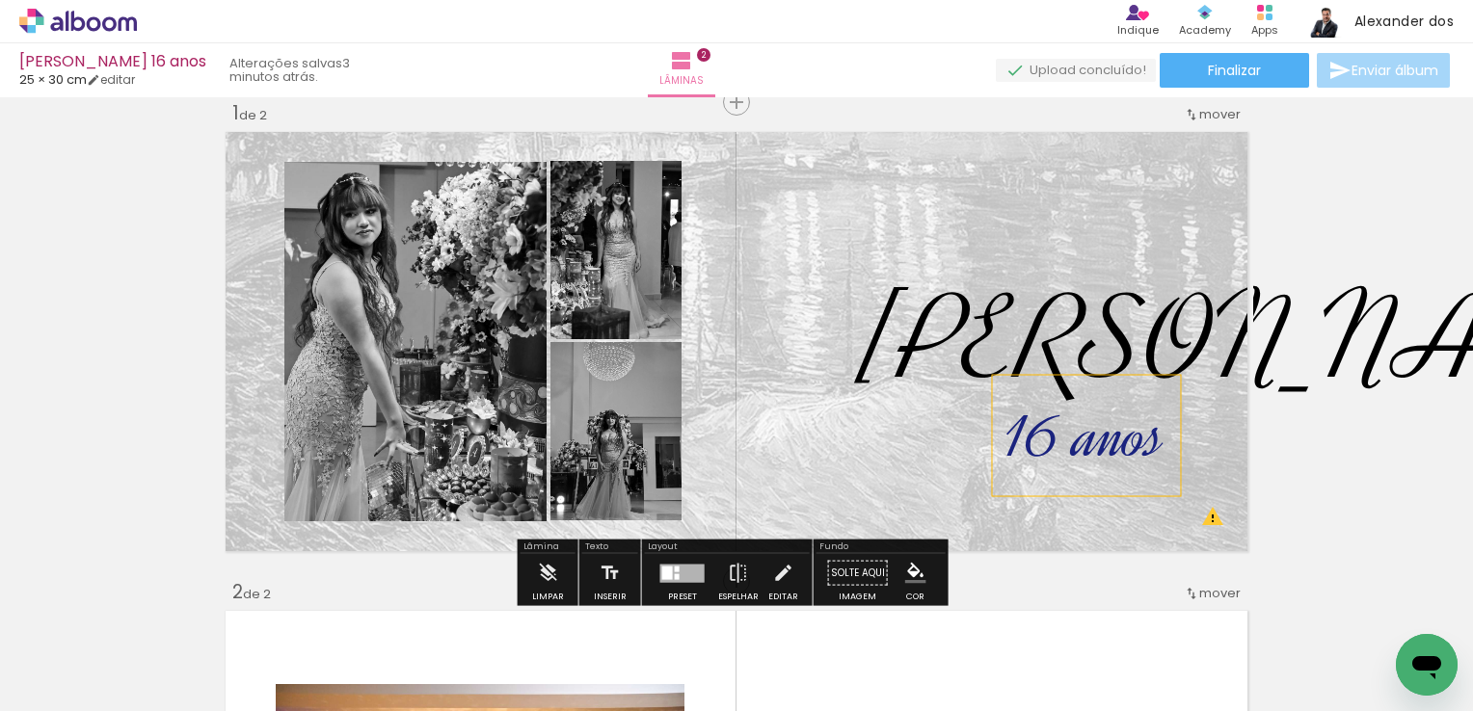
click at [1080, 444] on span "16 anos" at bounding box center [1085, 436] width 159 height 84
click at [1207, 318] on quentale-layouter at bounding box center [736, 341] width 1033 height 431
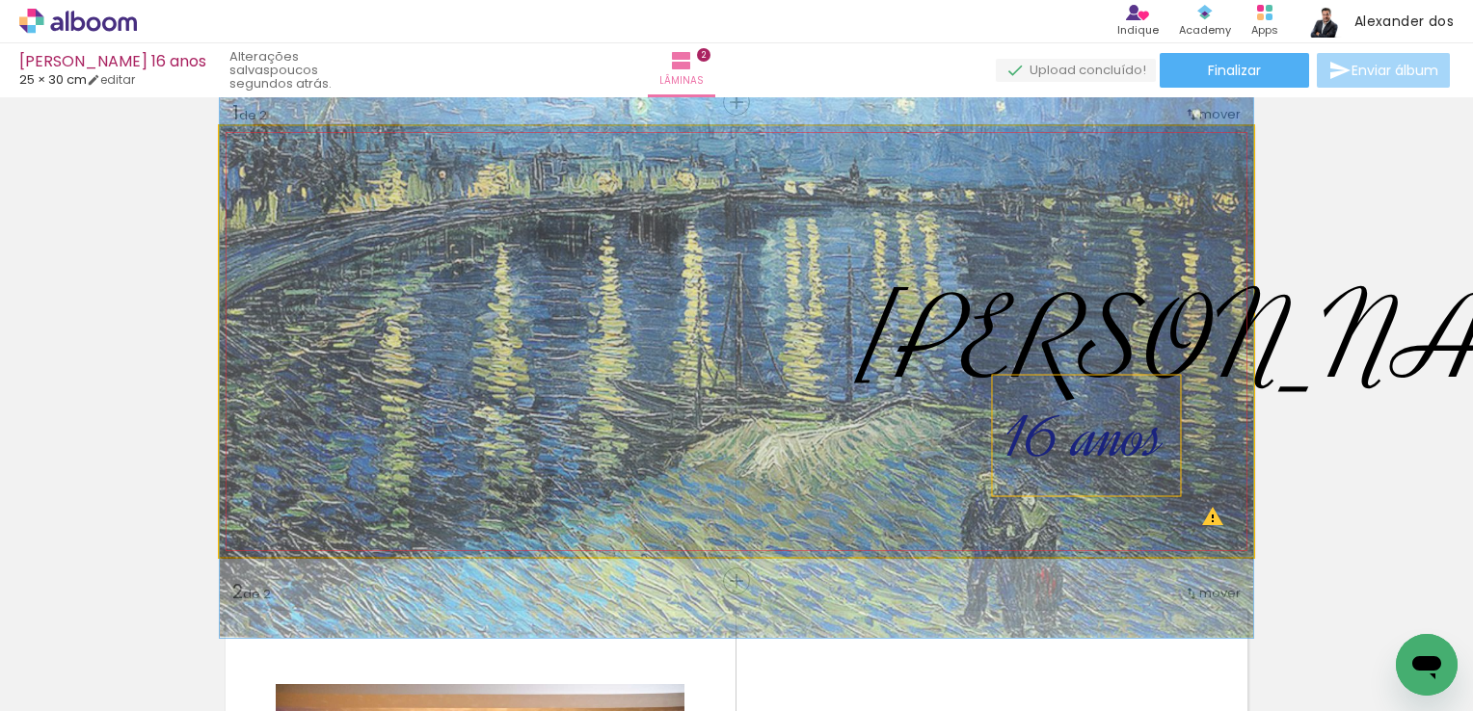
drag, startPoint x: 1078, startPoint y: 499, endPoint x: 1091, endPoint y: 526, distance: 30.2
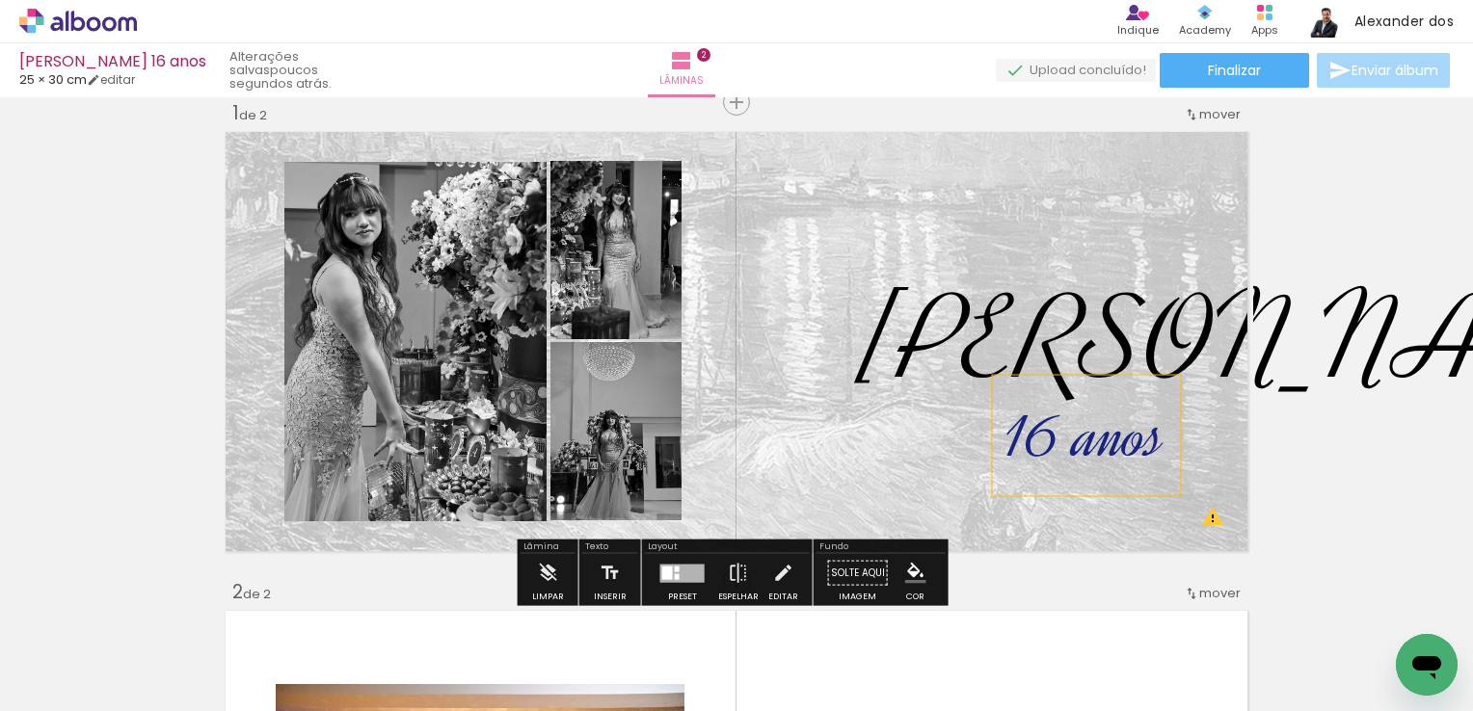
click at [1127, 427] on span "16 anos" at bounding box center [1085, 436] width 159 height 84
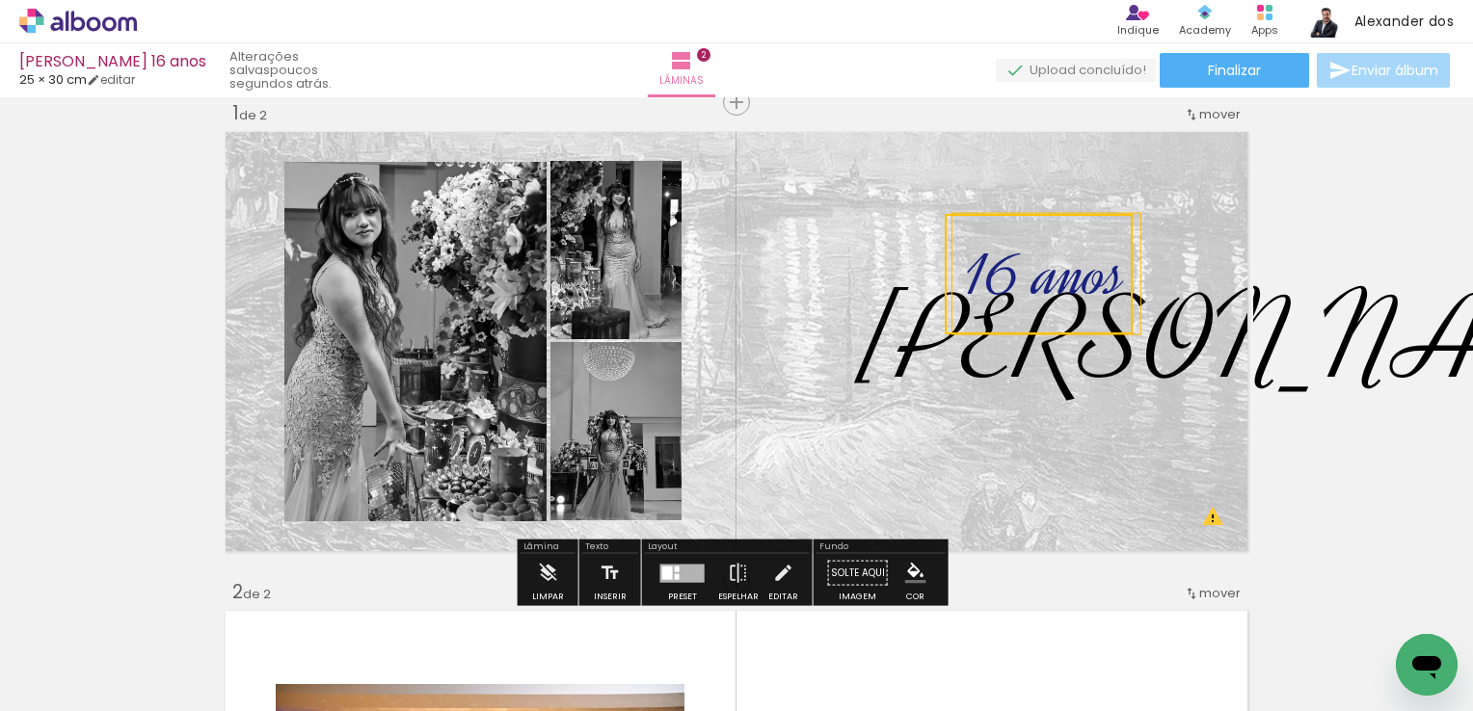
drag, startPoint x: 1091, startPoint y: 494, endPoint x: 1052, endPoint y: 333, distance: 166.7
click at [1052, 333] on quentale-selection at bounding box center [1039, 274] width 188 height 120
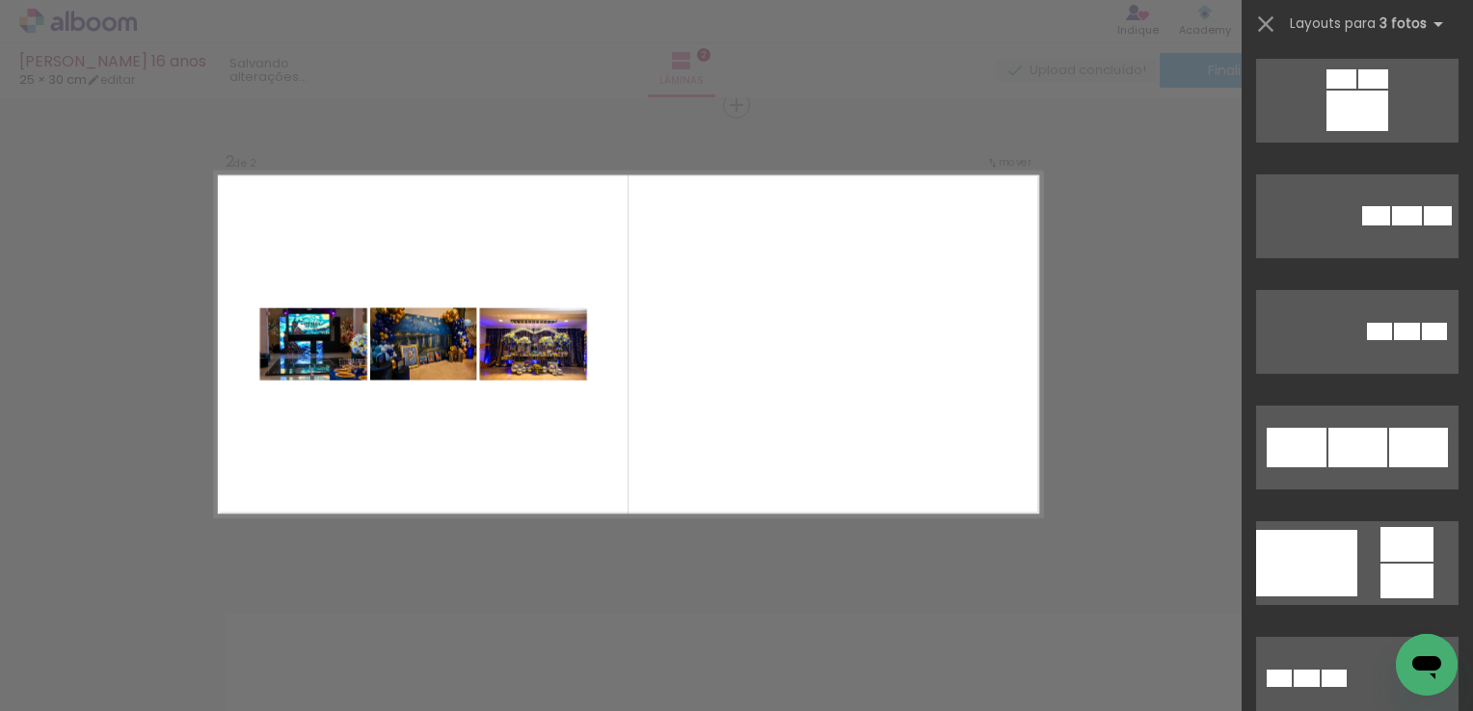
scroll to position [3316, 0]
